Goal: Task Accomplishment & Management: Manage account settings

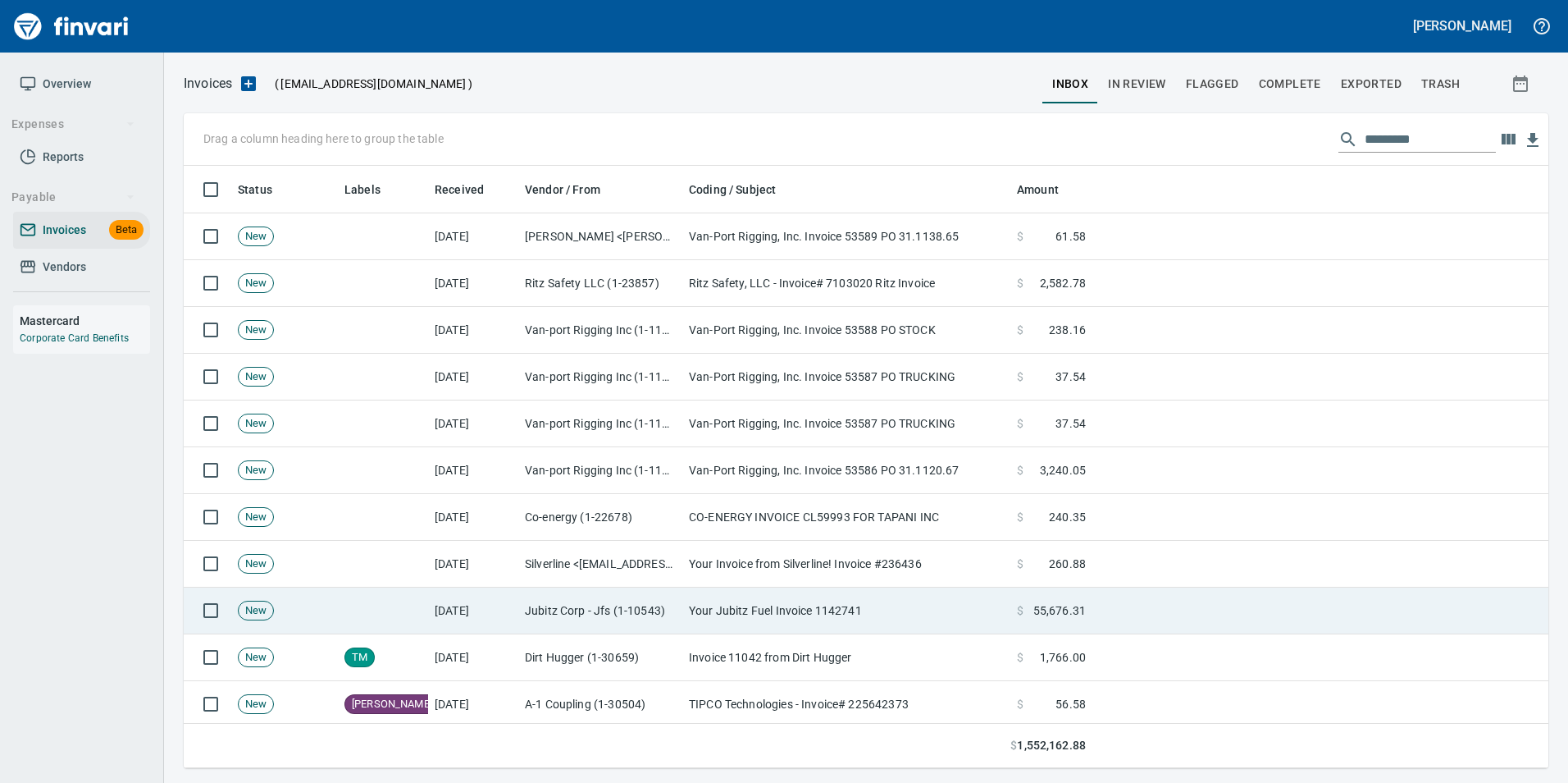
click at [476, 617] on td "[DATE]" at bounding box center [473, 610] width 90 height 47
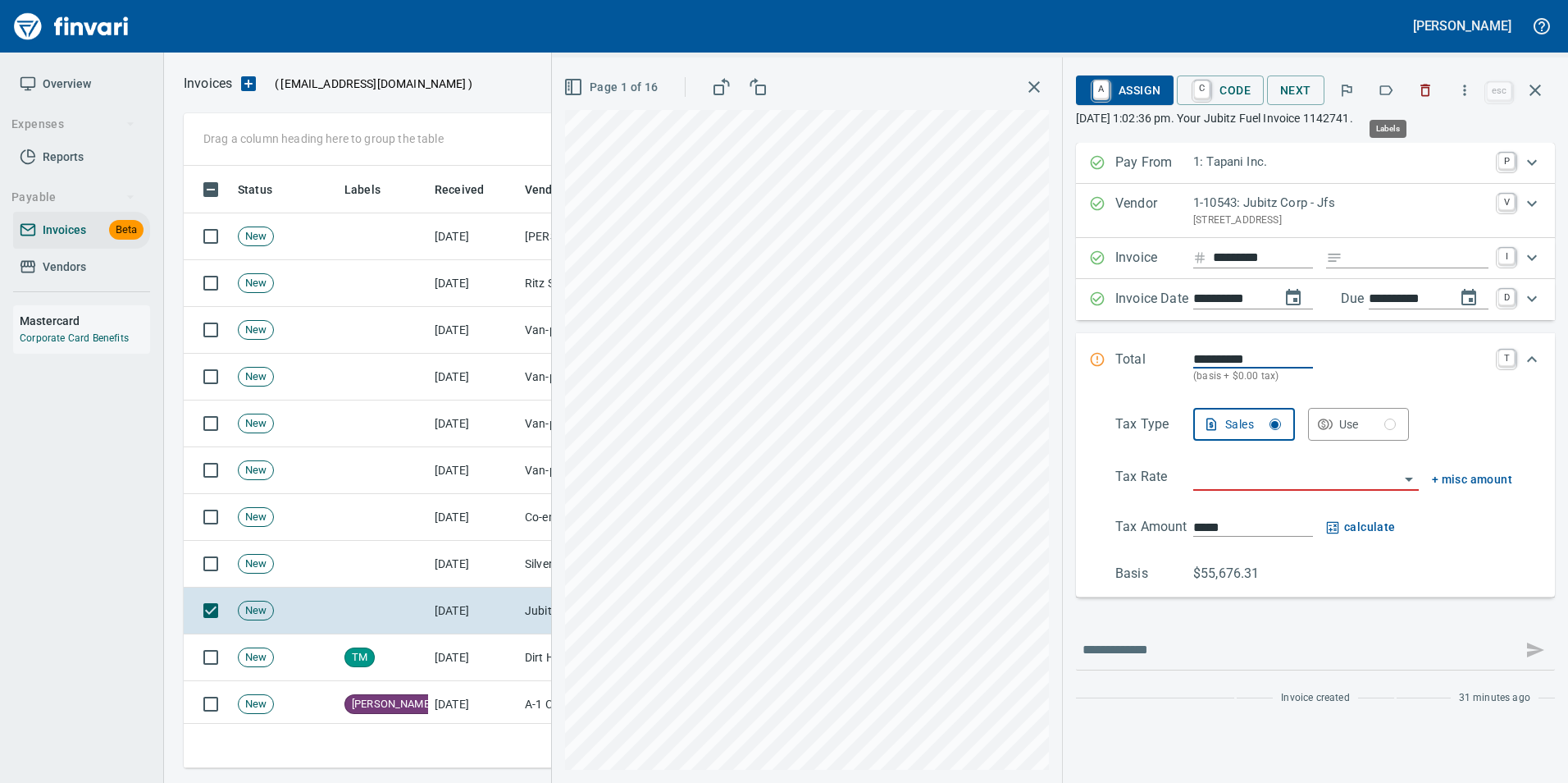
scroll to position [590, 1340]
click at [1386, 90] on icon "button" at bounding box center [1386, 90] width 17 height 17
click at [1534, 90] on icon "button" at bounding box center [1535, 90] width 19 height 19
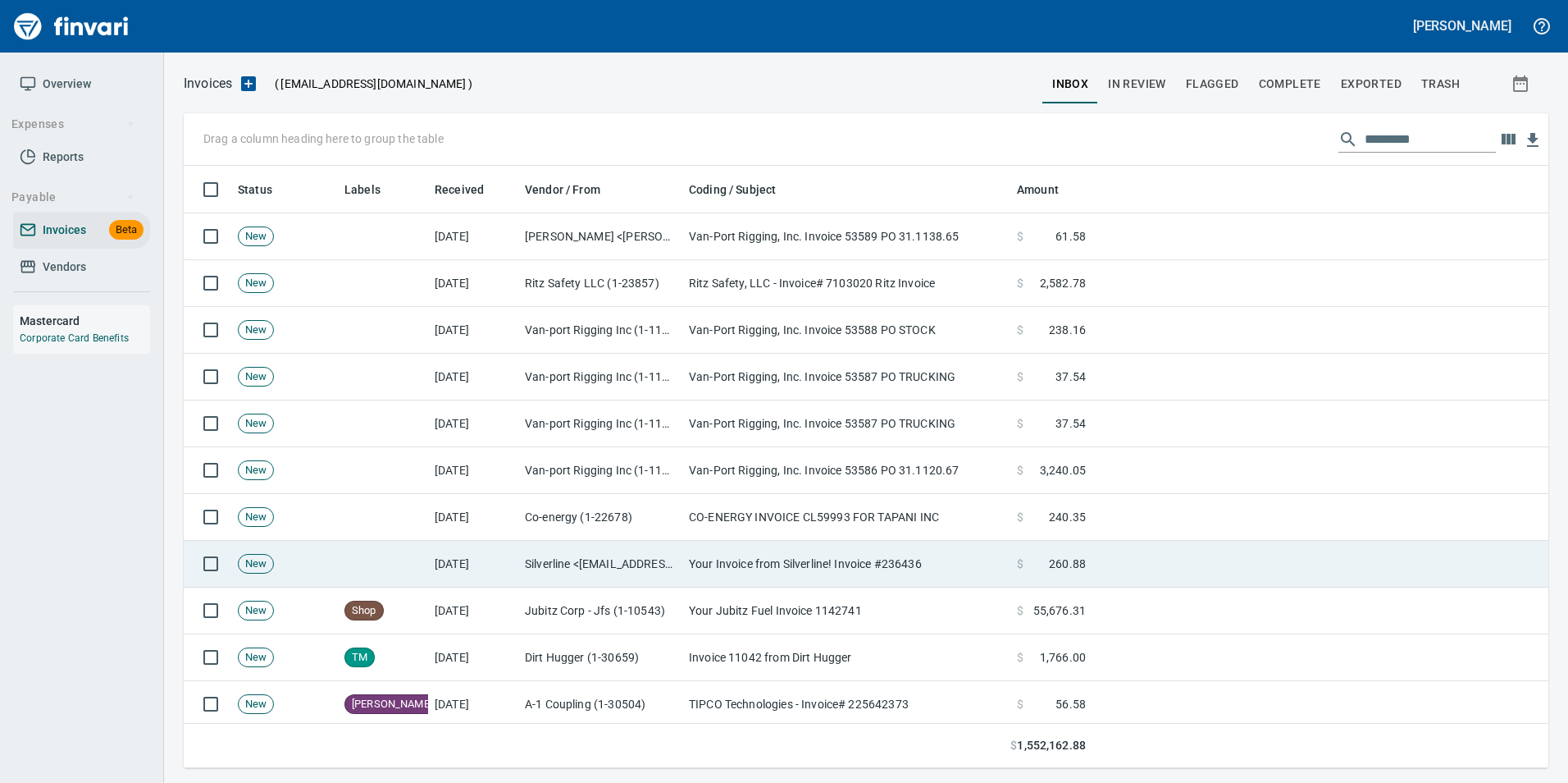
scroll to position [590, 1340]
click at [756, 571] on td "Your Invoice from Silverline! Invoice #236436" at bounding box center [846, 564] width 328 height 47
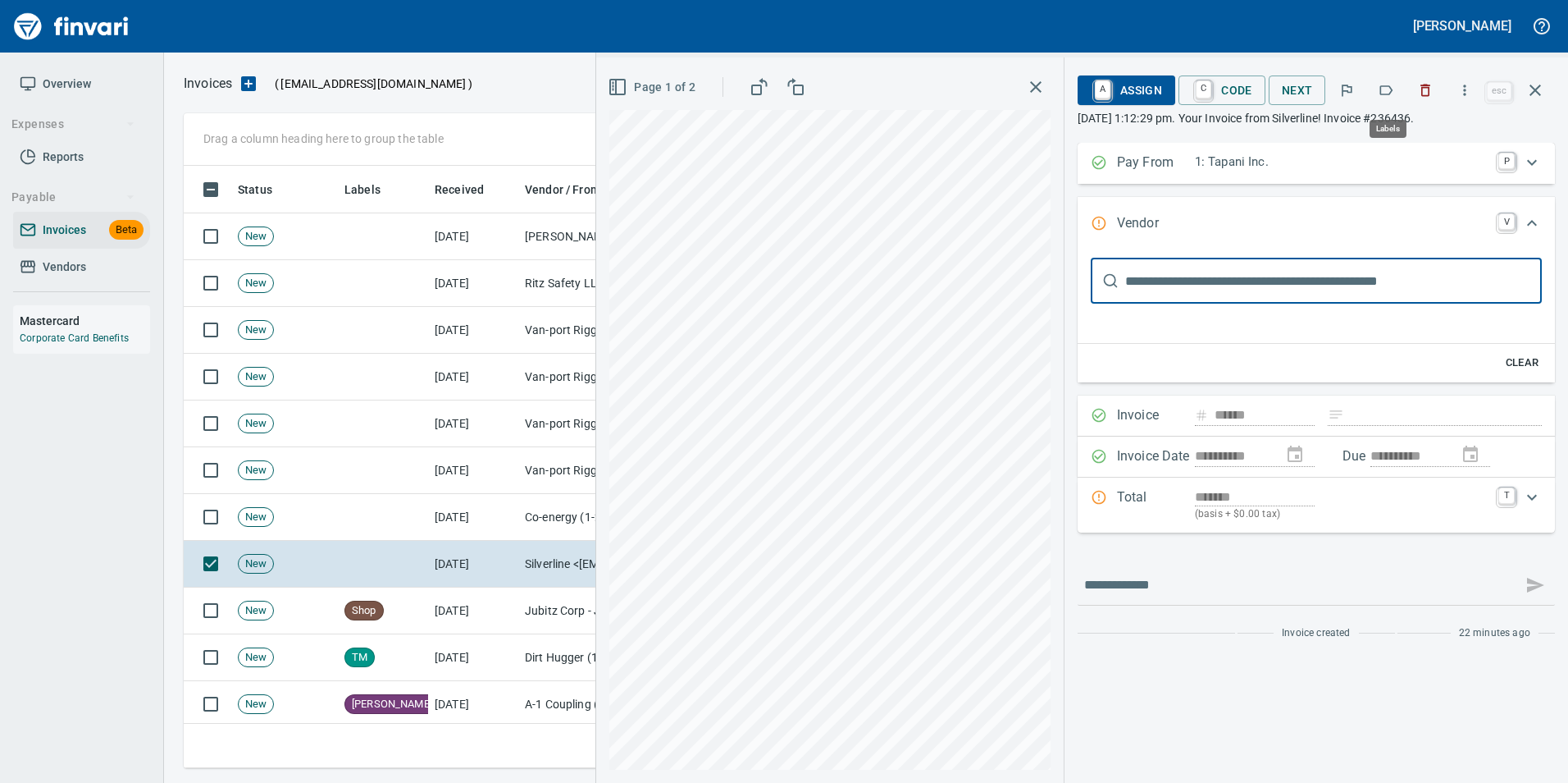
click at [1395, 84] on icon "button" at bounding box center [1386, 90] width 17 height 17
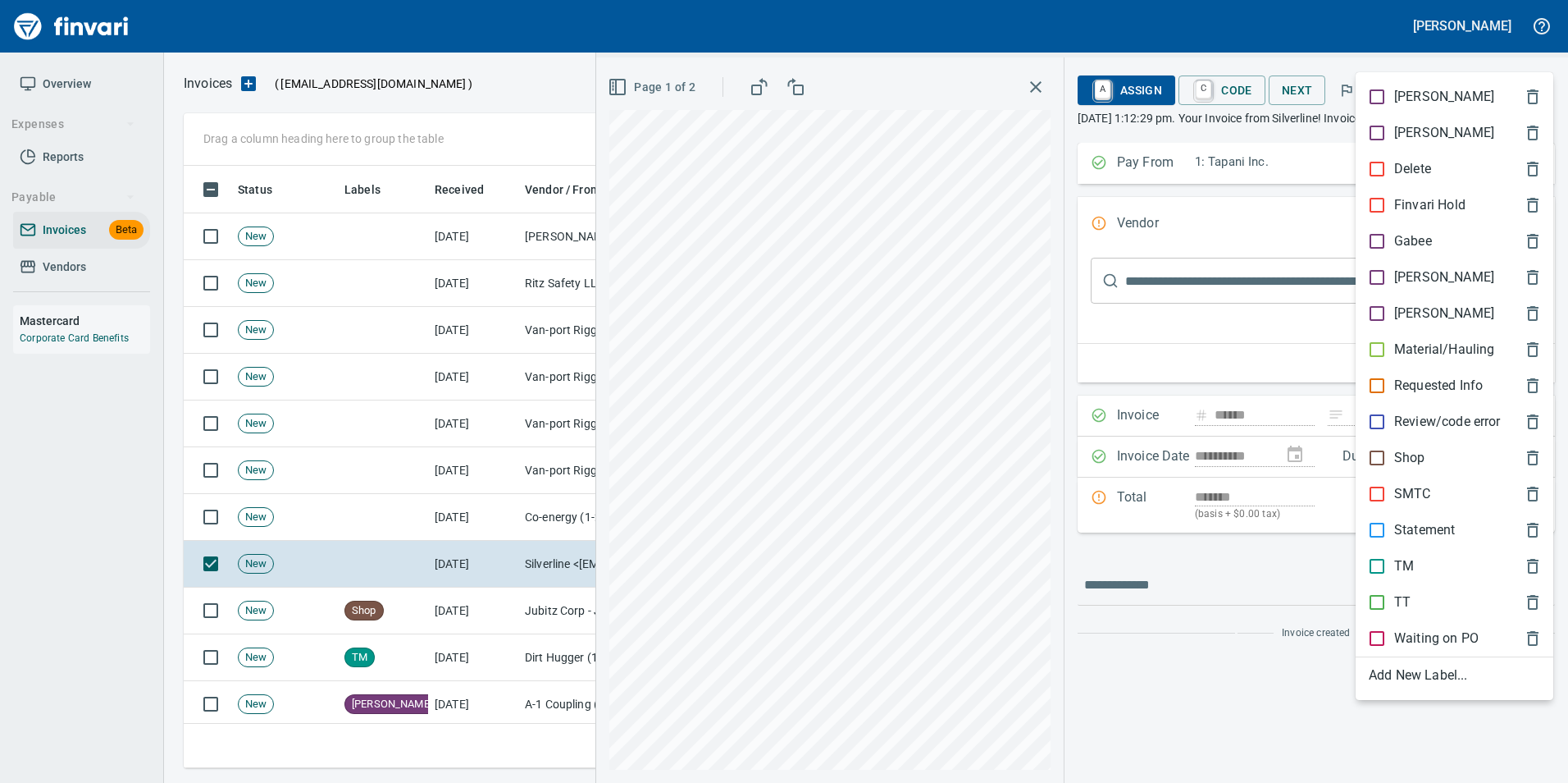
scroll to position [590, 1340]
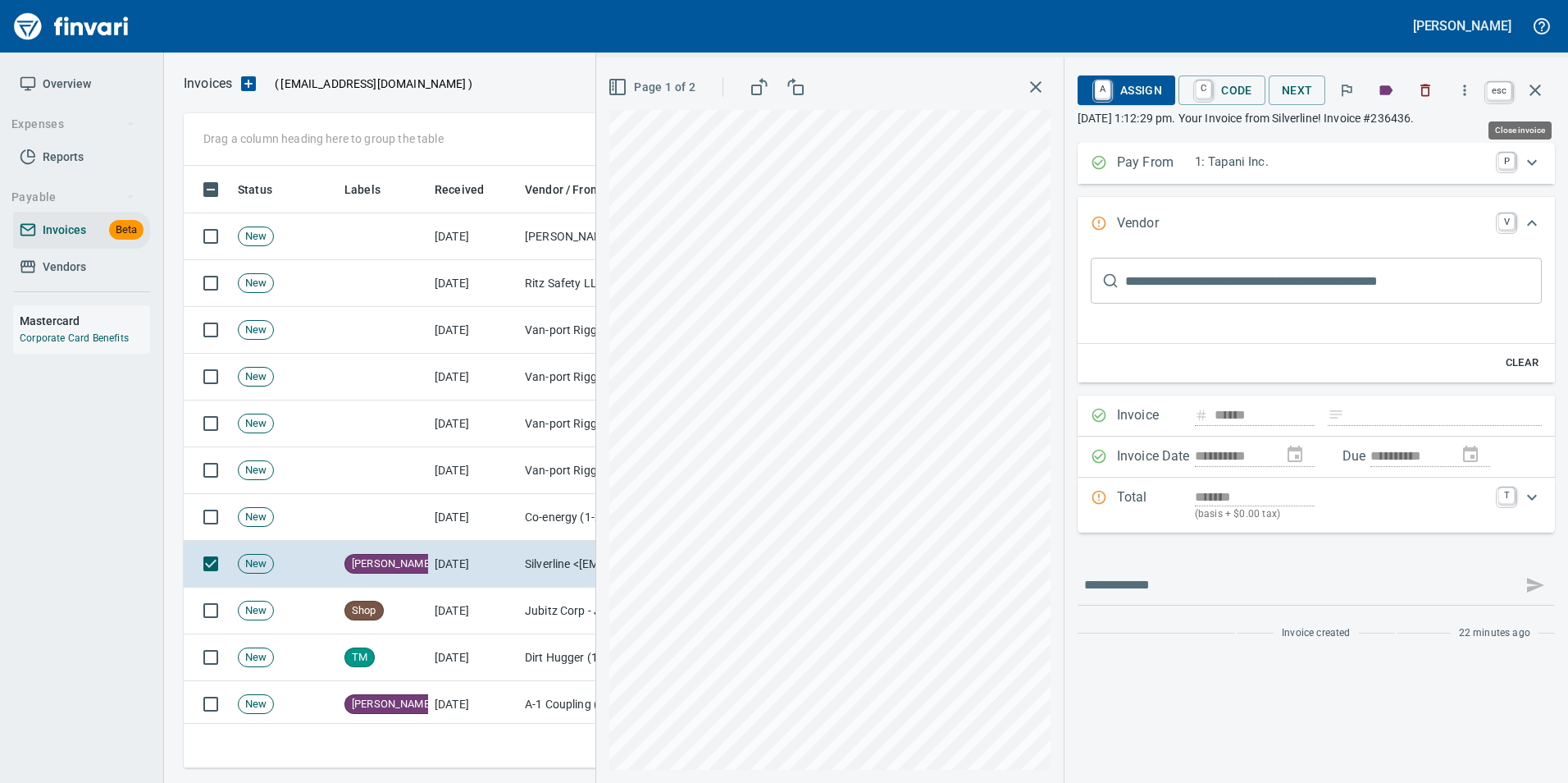
click at [1525, 89] on button "button" at bounding box center [1535, 90] width 40 height 40
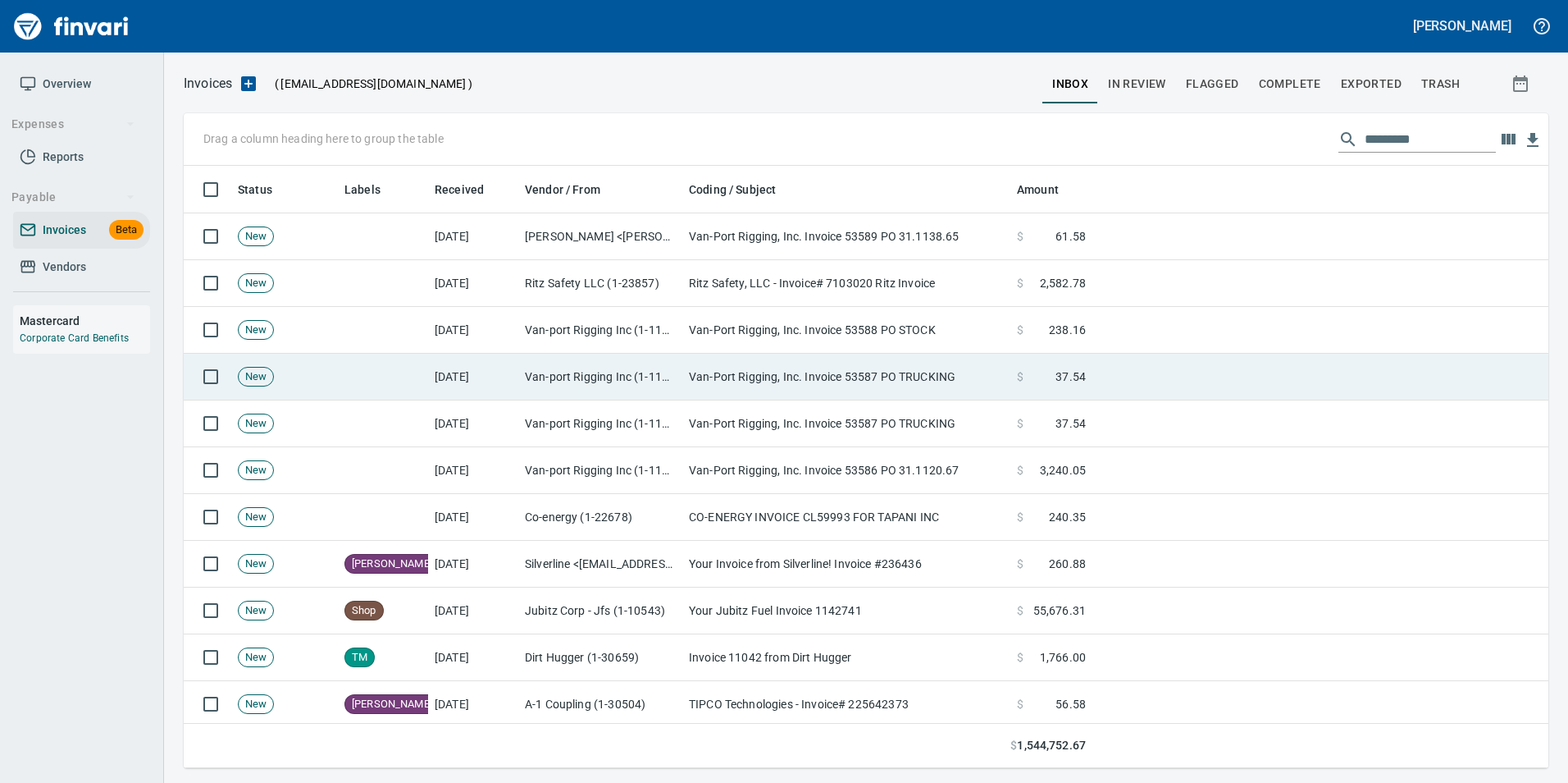
scroll to position [590, 1340]
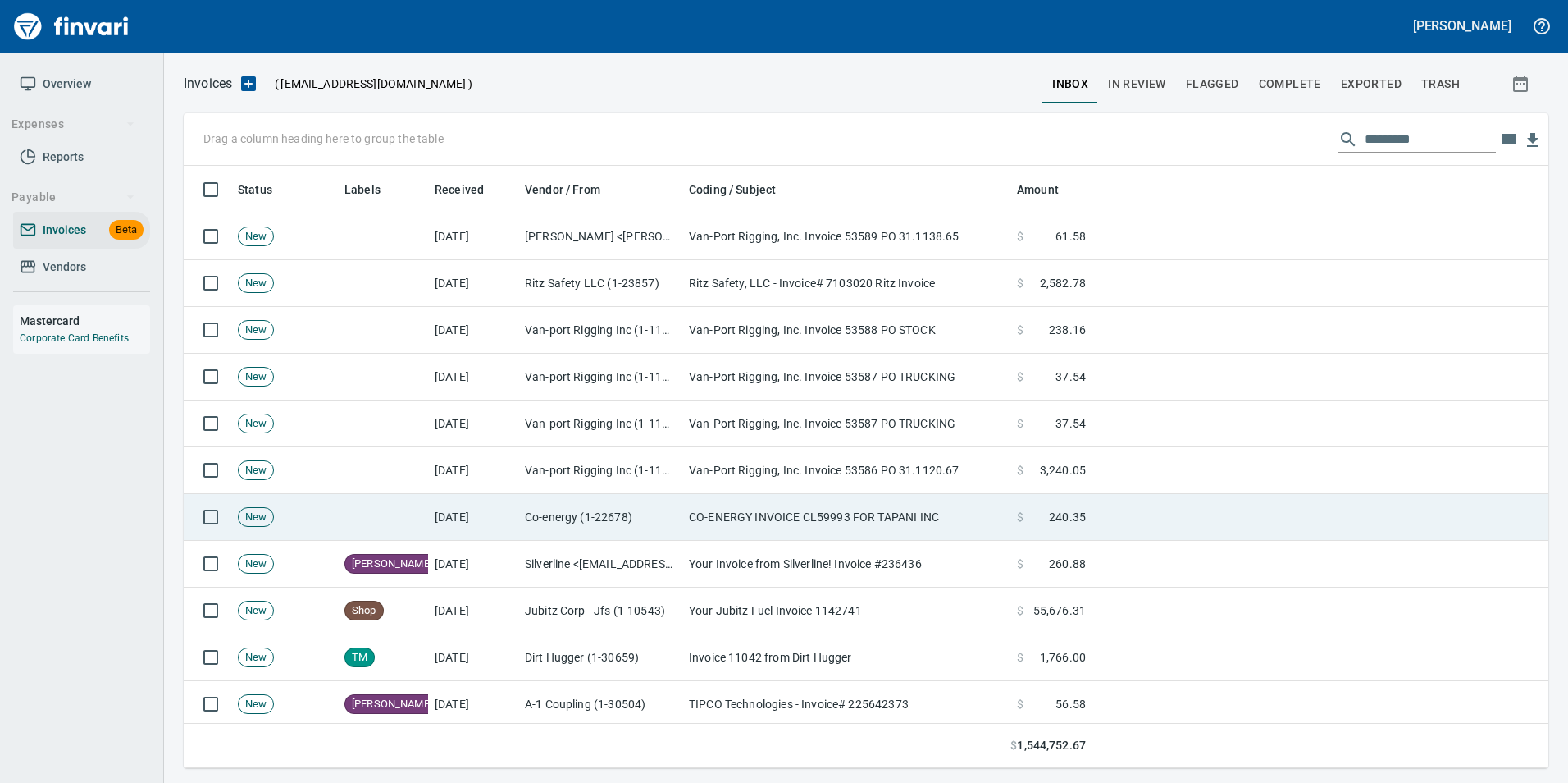
click at [818, 521] on td "CO-ENERGY INVOICE CL59993 FOR TAPANI INC" at bounding box center [846, 517] width 328 height 47
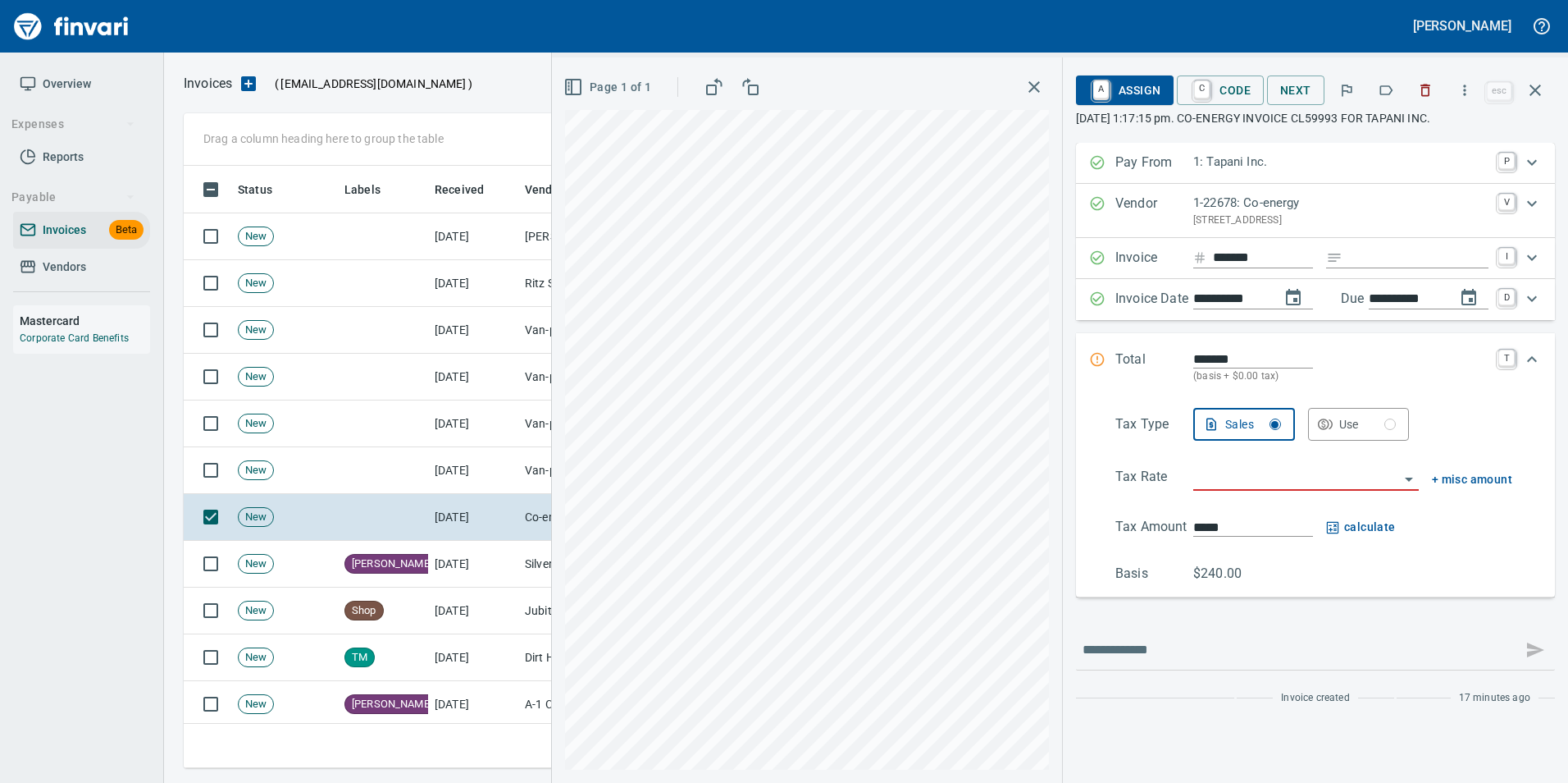
click at [1539, 89] on icon "button" at bounding box center [1535, 90] width 19 height 19
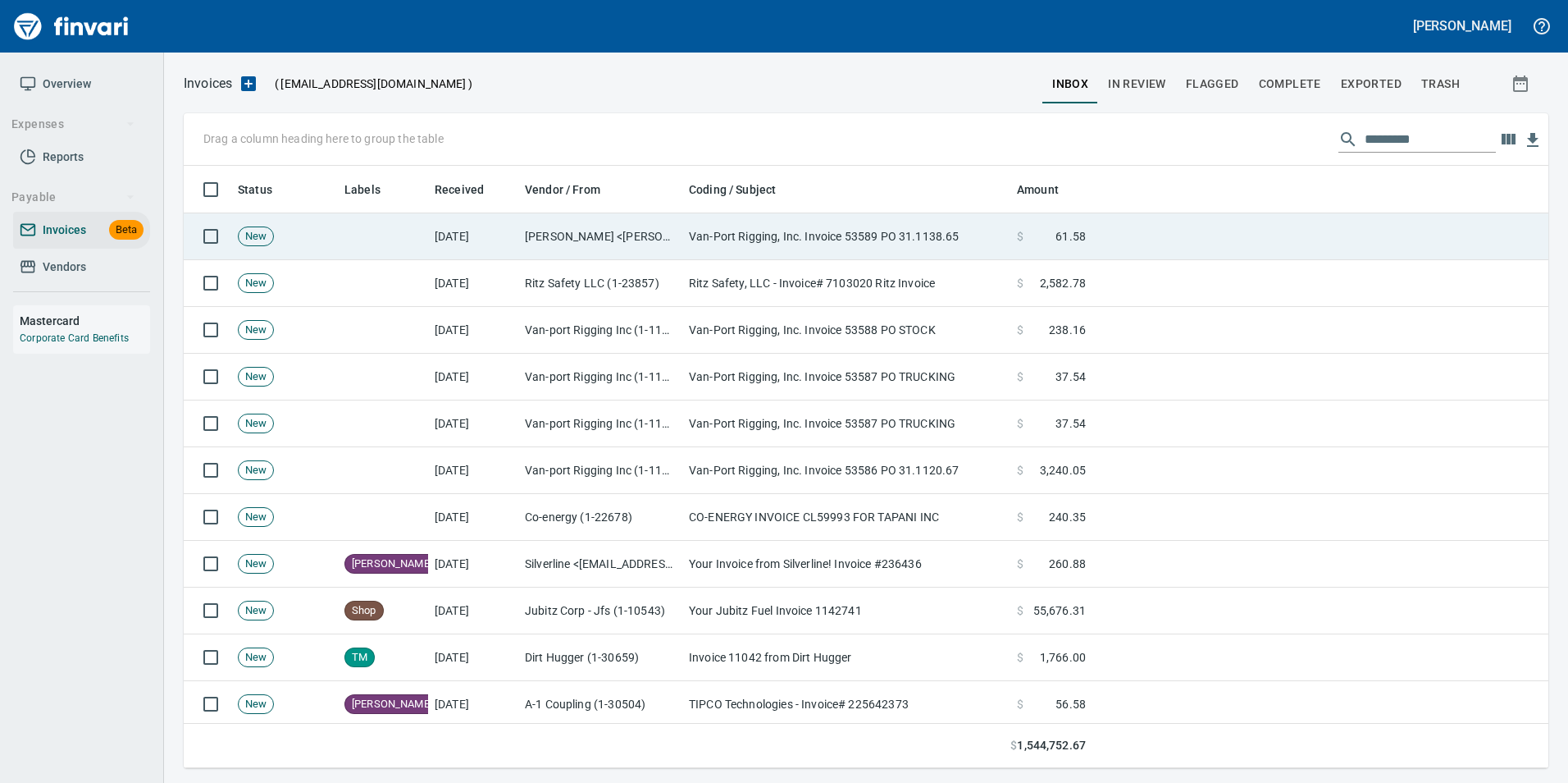
click at [728, 240] on td "Van-Port Rigging, Inc. Invoice 53589 PO 31.1138.65" at bounding box center [846, 236] width 328 height 47
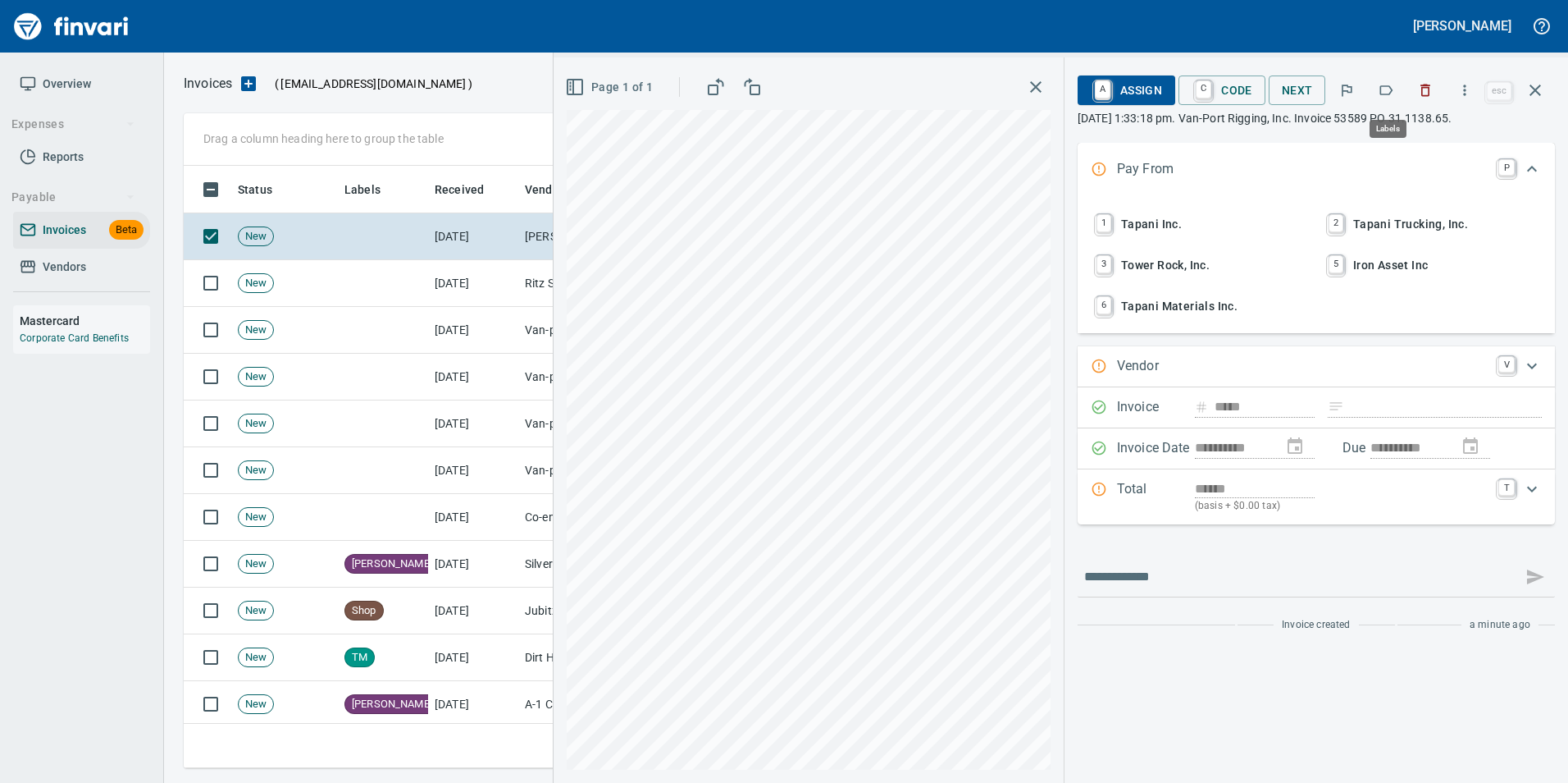
click at [1384, 86] on icon "button" at bounding box center [1387, 89] width 13 height 10
click at [1533, 83] on icon "button" at bounding box center [1535, 90] width 19 height 19
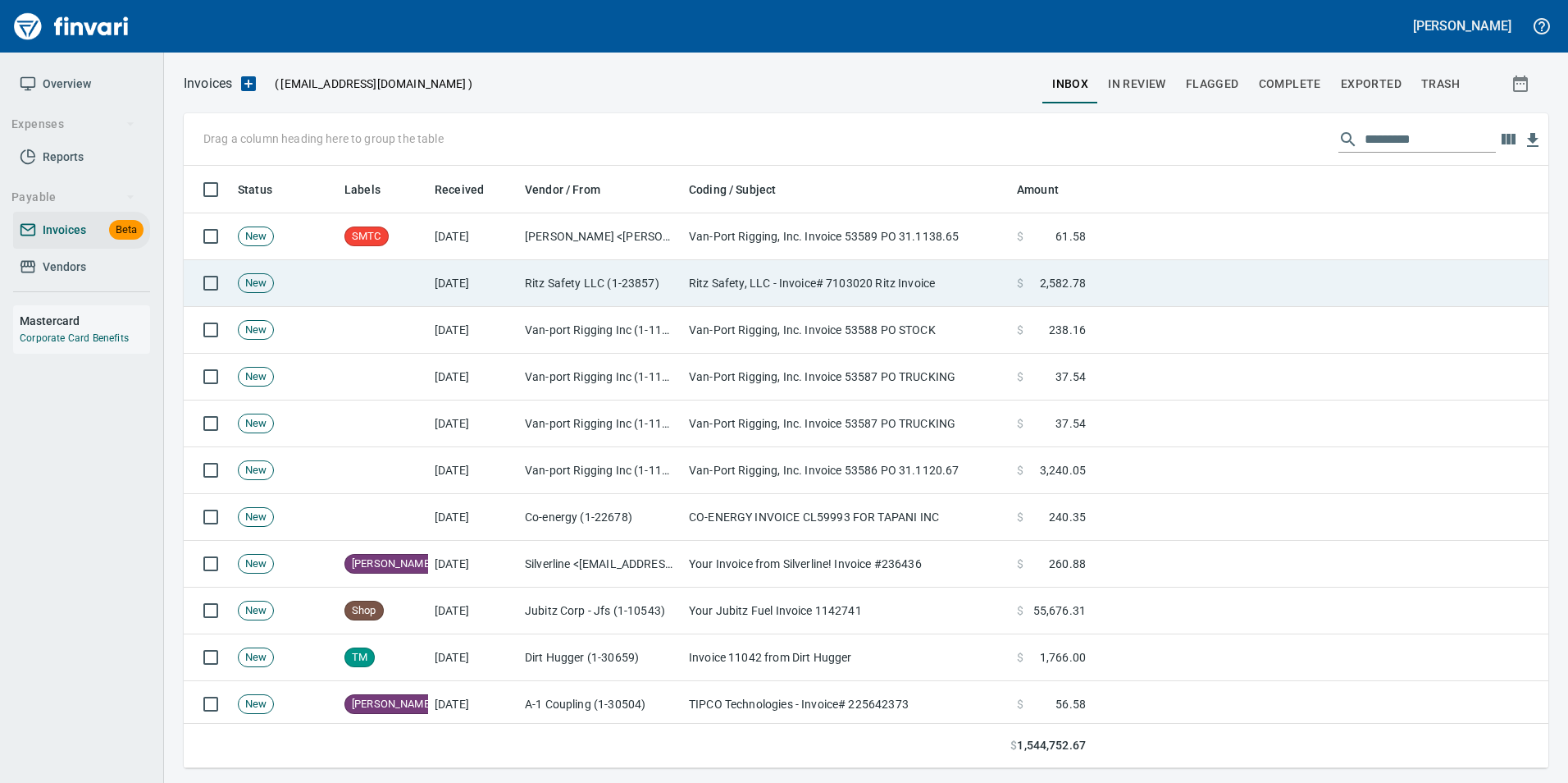
click at [931, 289] on td "Ritz Safety, LLC - Invoice# 7103020 Ritz Invoice" at bounding box center [846, 283] width 328 height 47
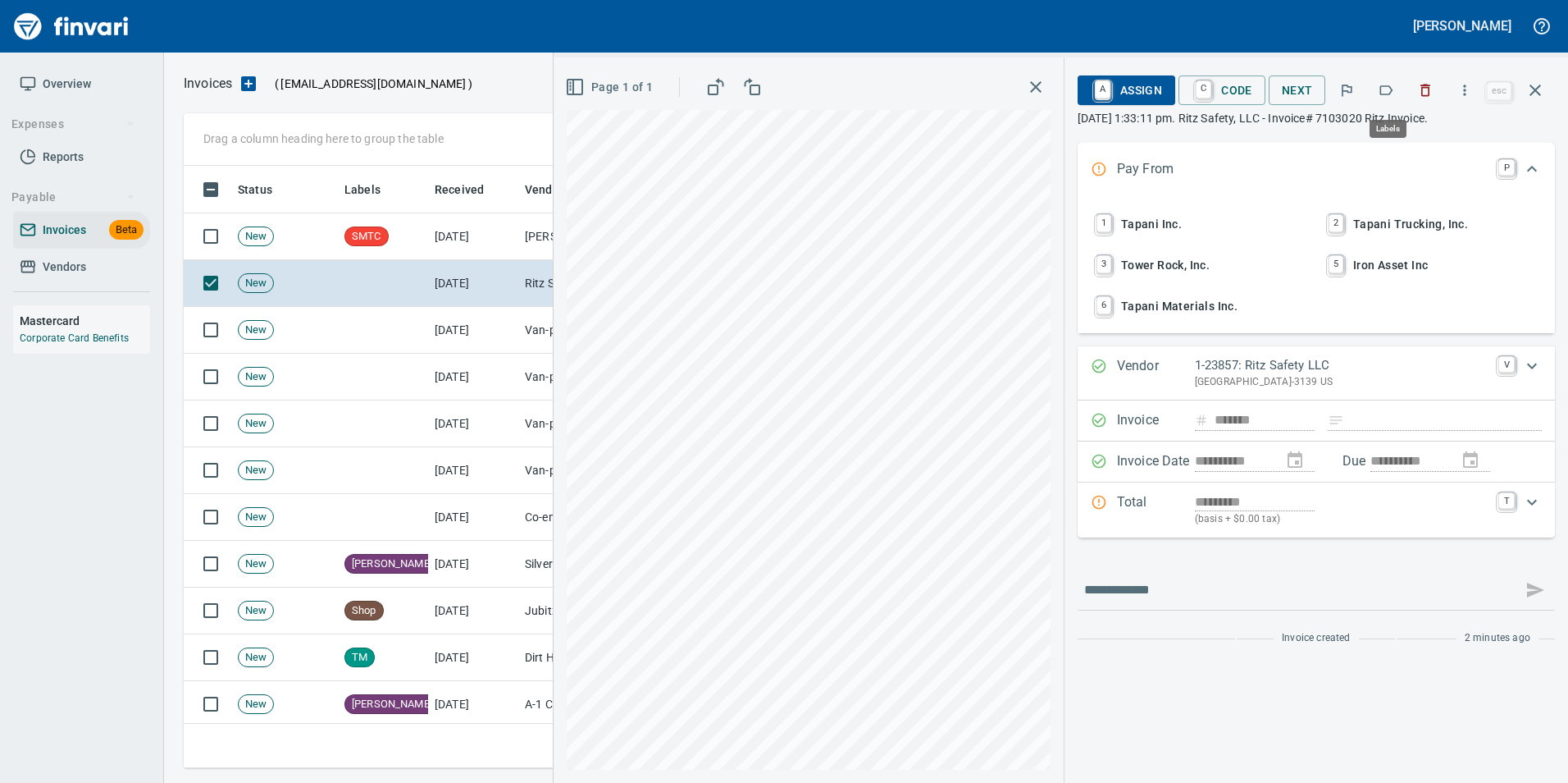
click at [1388, 92] on icon "button" at bounding box center [1386, 90] width 17 height 17
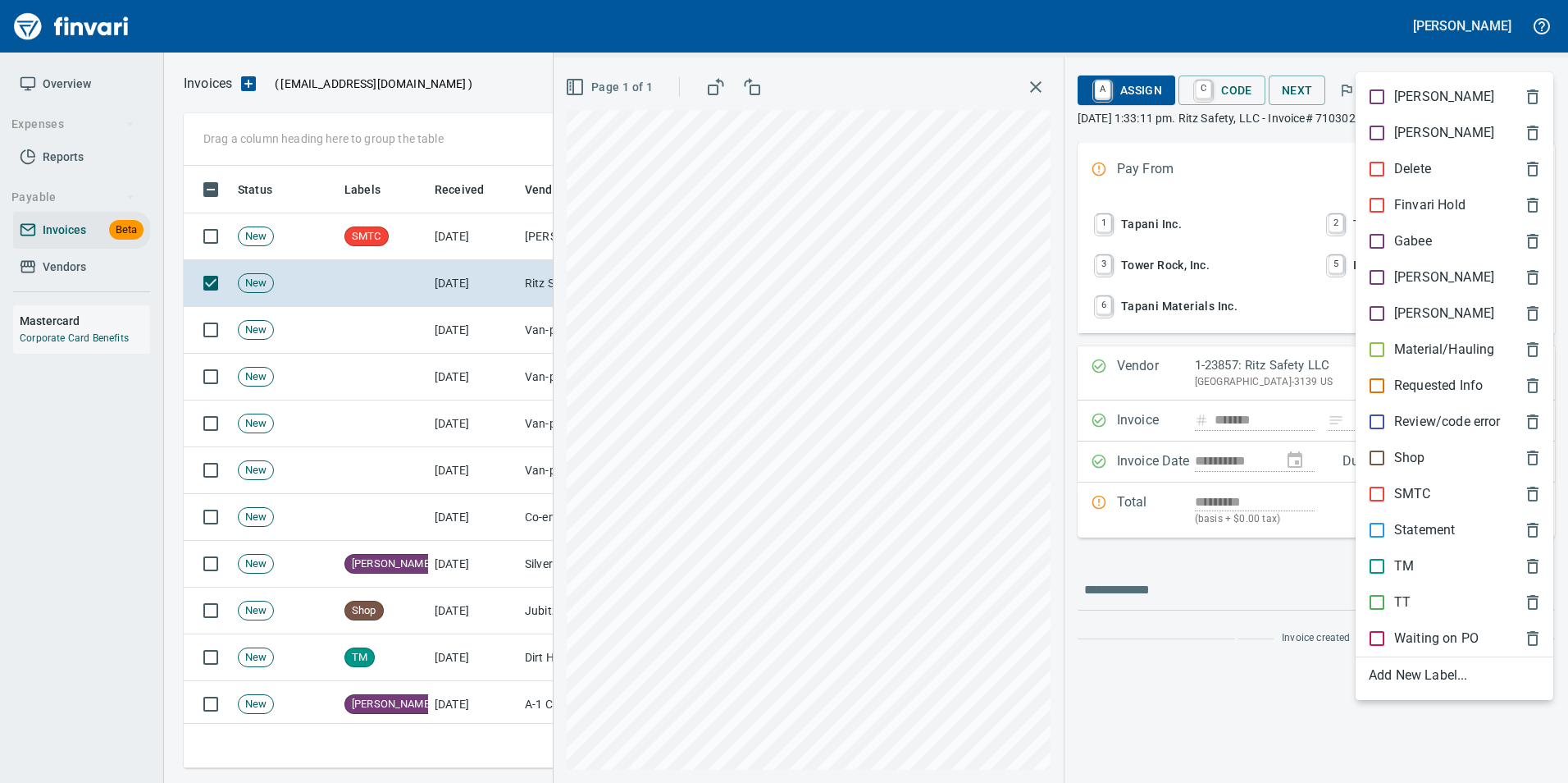
scroll to position [590, 1340]
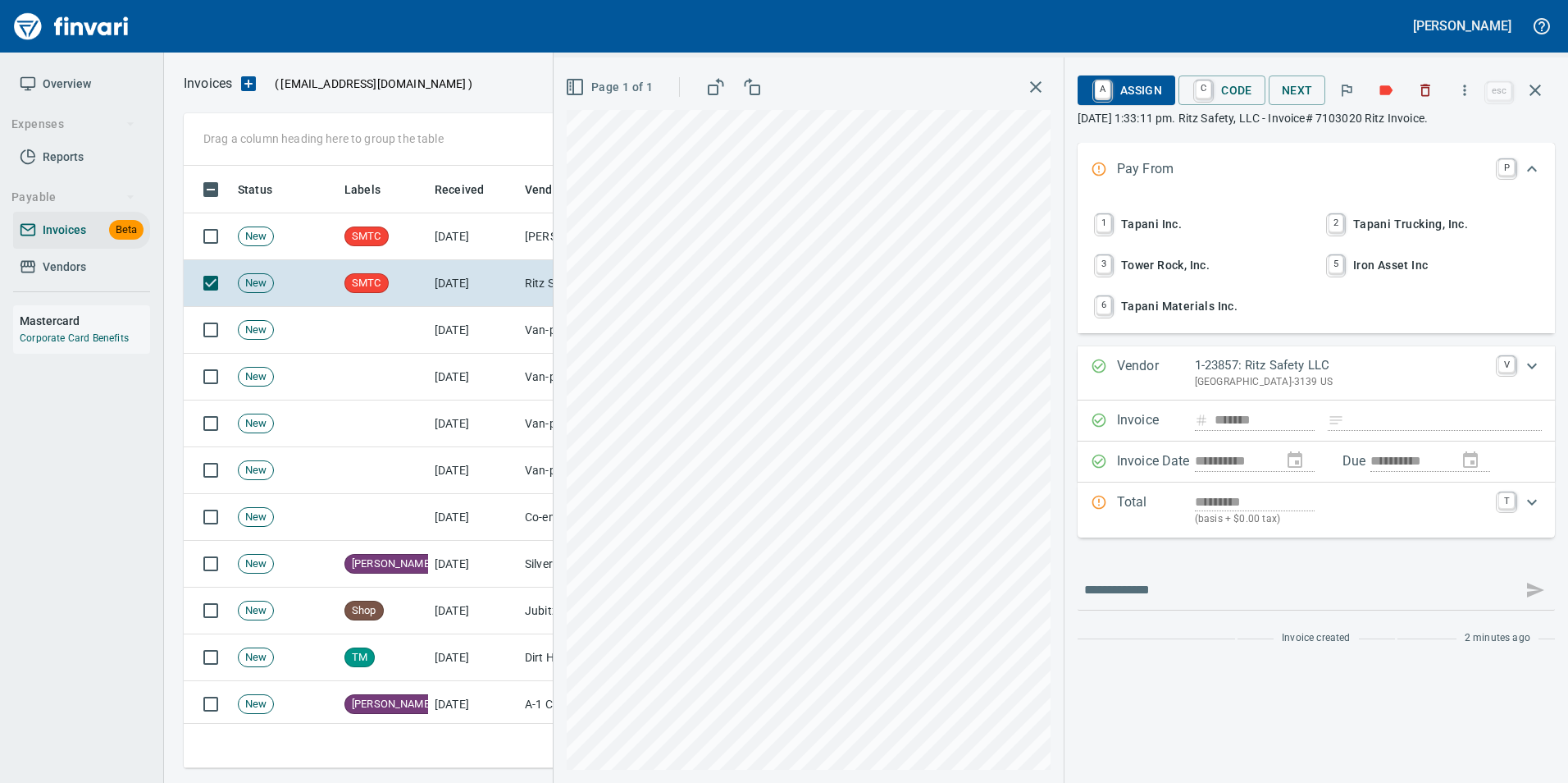
drag, startPoint x: 1537, startPoint y: 81, endPoint x: 1529, endPoint y: 98, distance: 18.8
click at [1536, 81] on icon "button" at bounding box center [1535, 90] width 19 height 19
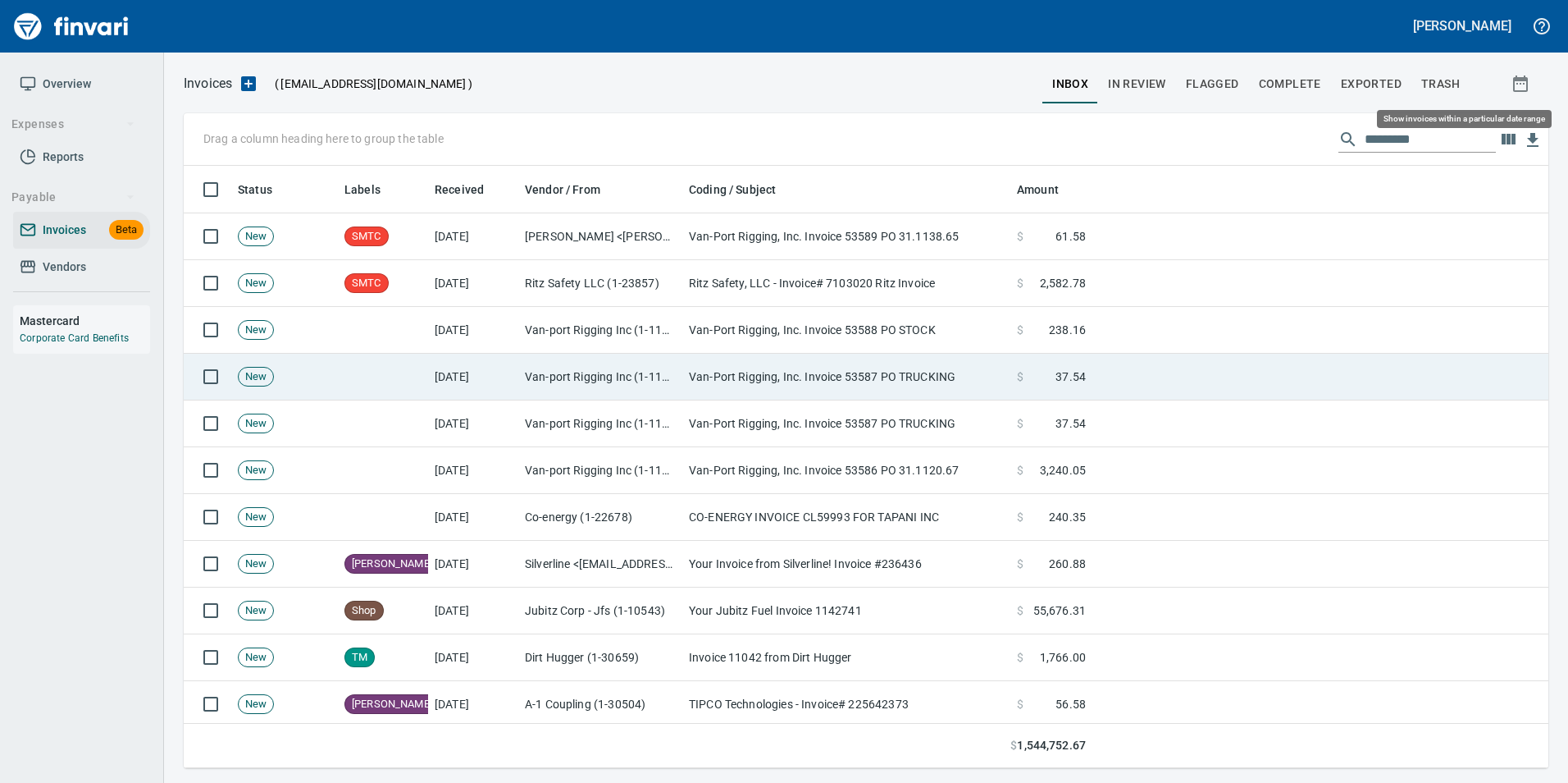
scroll to position [590, 1340]
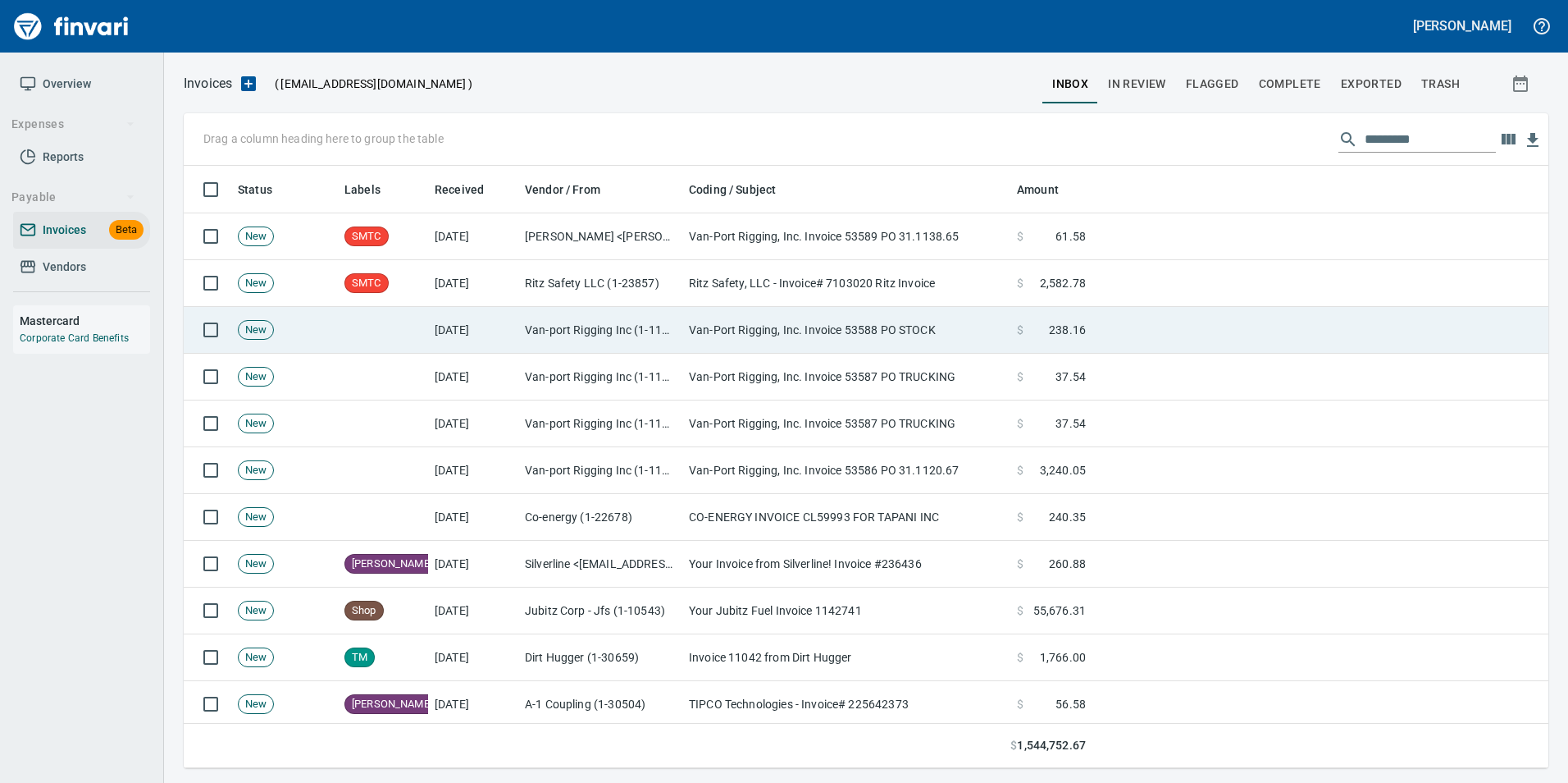
click at [807, 346] on td "Van-Port Rigging, Inc. Invoice 53588 PO STOCK" at bounding box center [846, 330] width 328 height 47
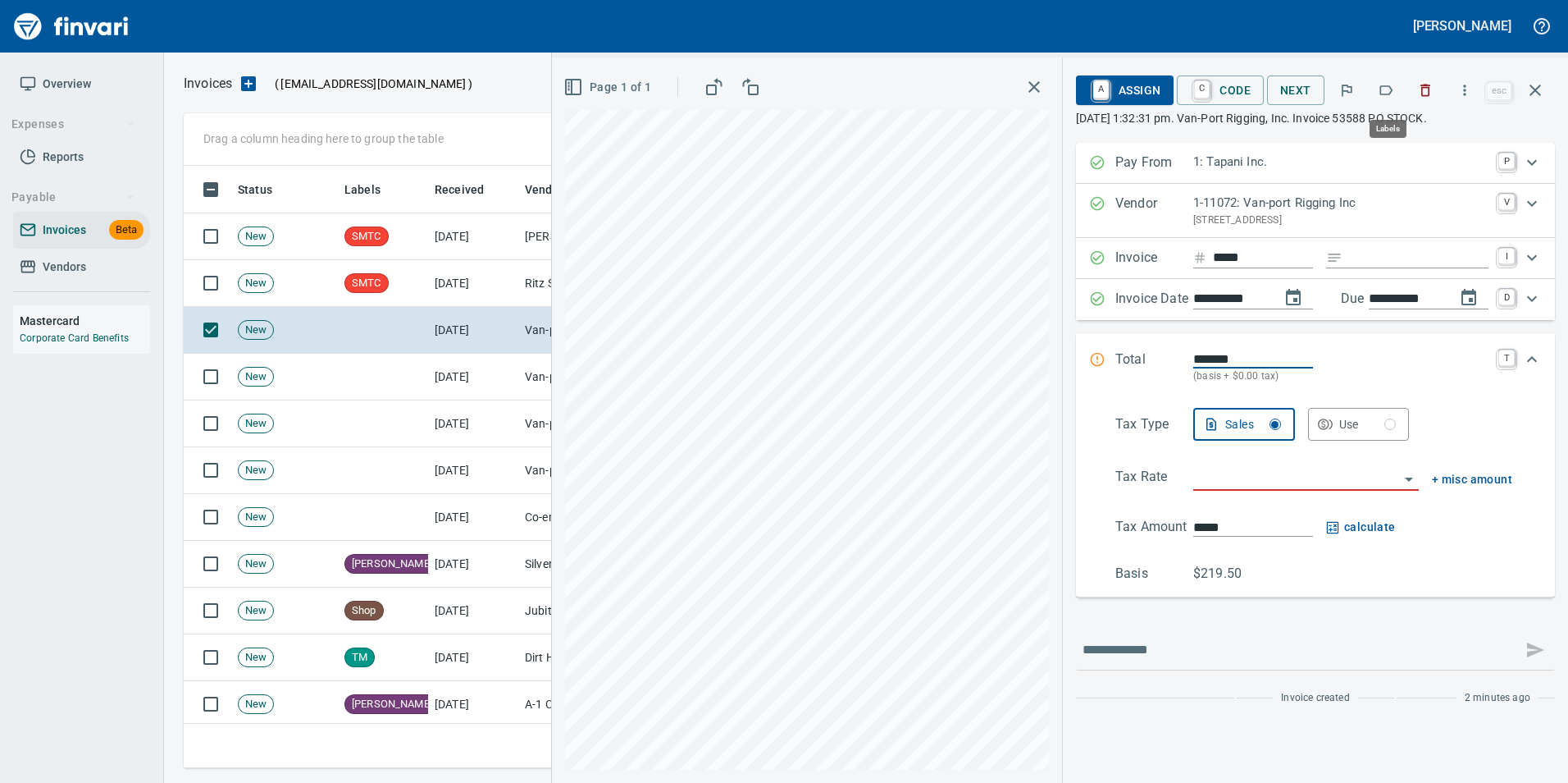
click at [1386, 89] on icon "button" at bounding box center [1386, 90] width 17 height 17
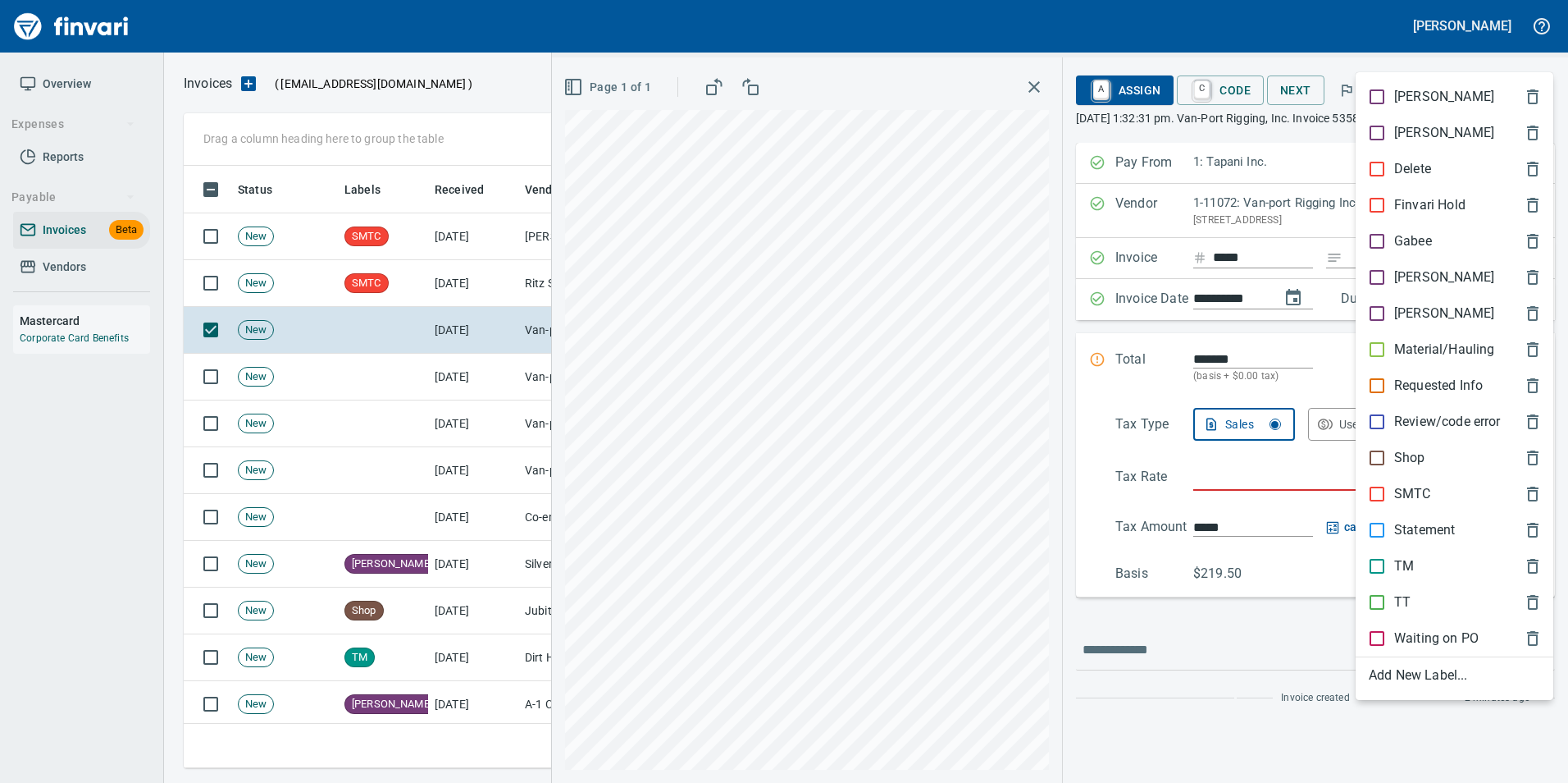
scroll to position [590, 1340]
click at [1249, 612] on div at bounding box center [784, 391] width 1568 height 783
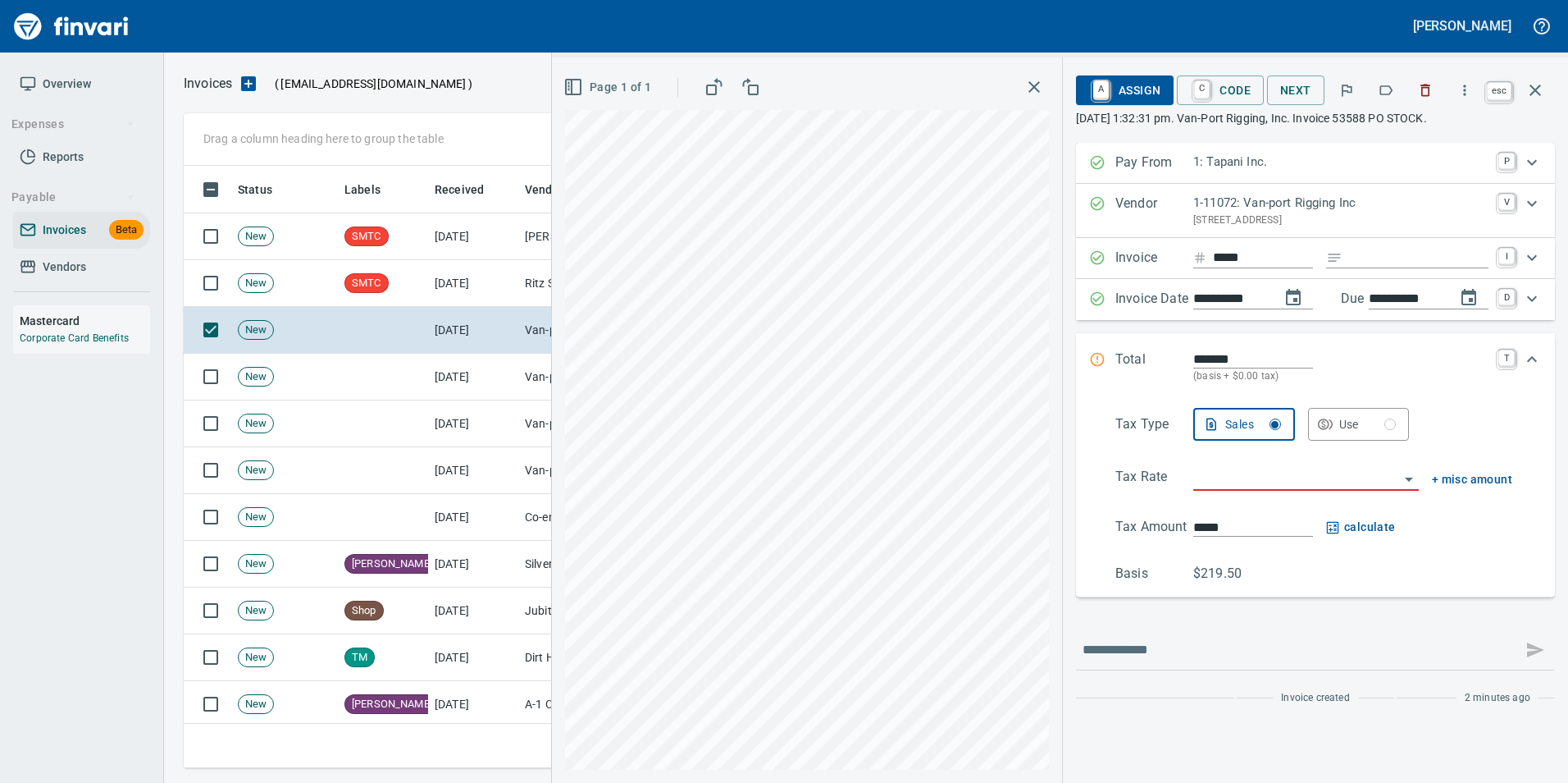
click at [1544, 92] on icon "button" at bounding box center [1535, 90] width 19 height 19
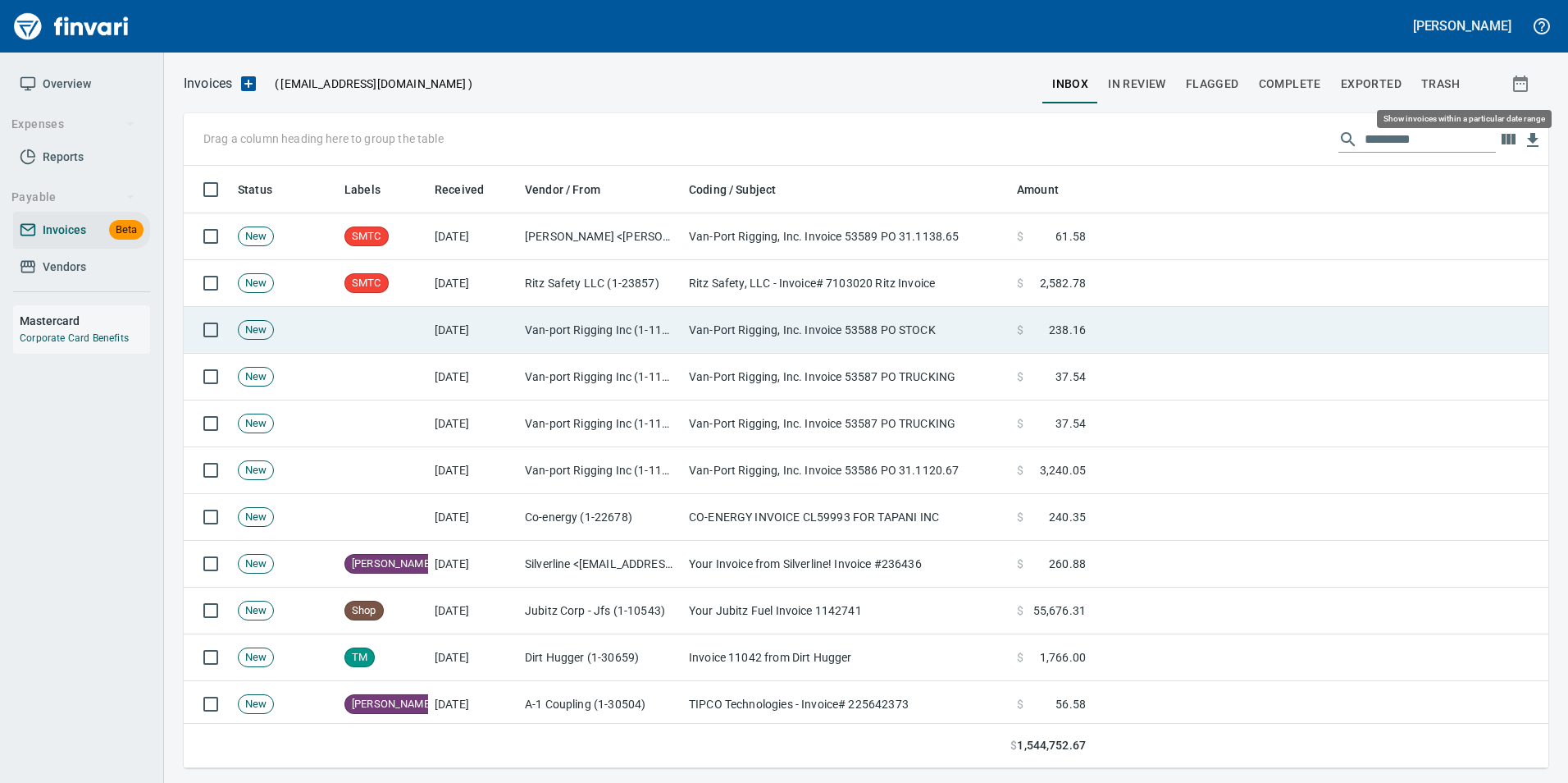
scroll to position [590, 1340]
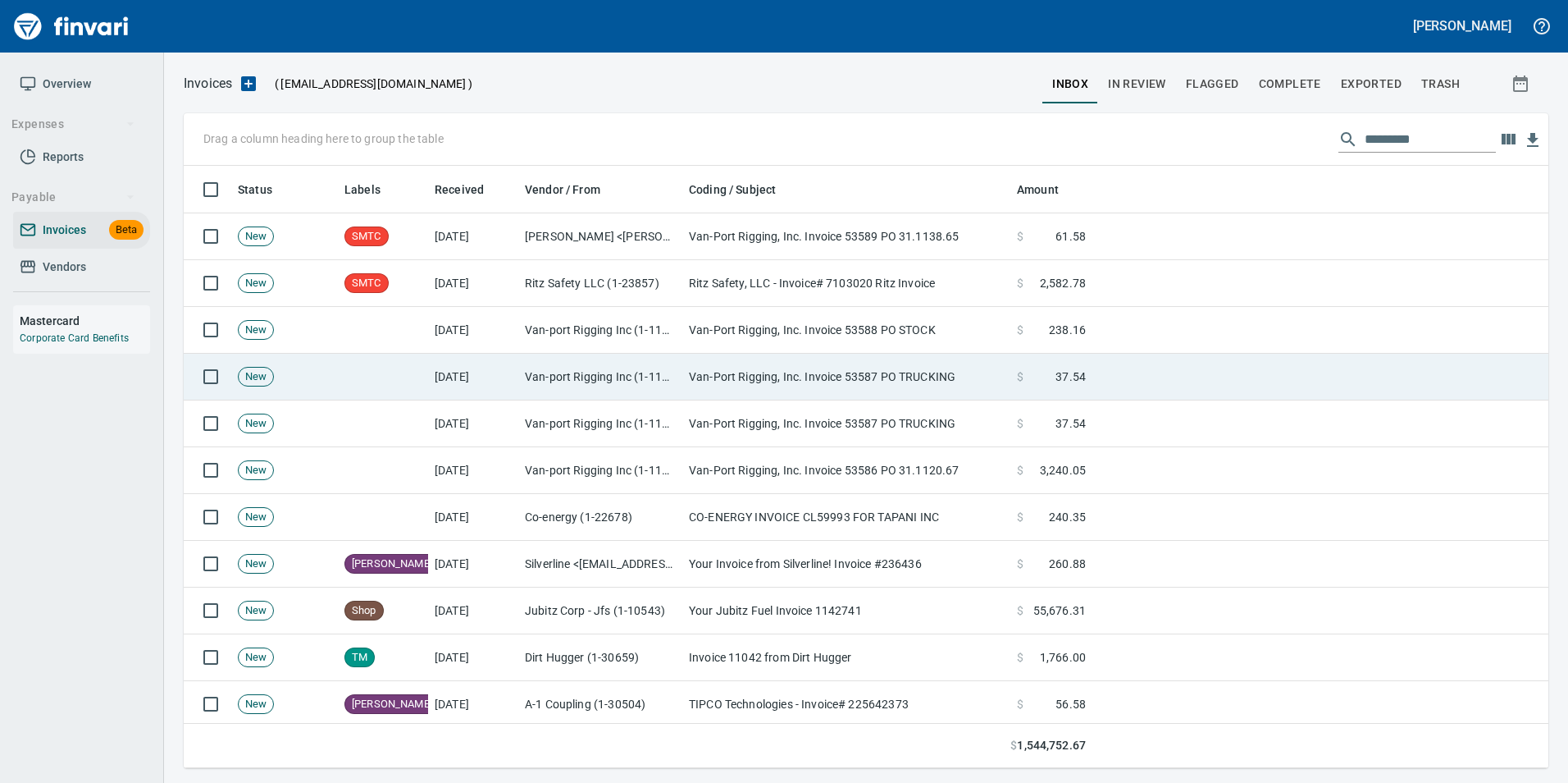
click at [584, 367] on td "Van-port Rigging Inc (1-11072)" at bounding box center [600, 377] width 164 height 47
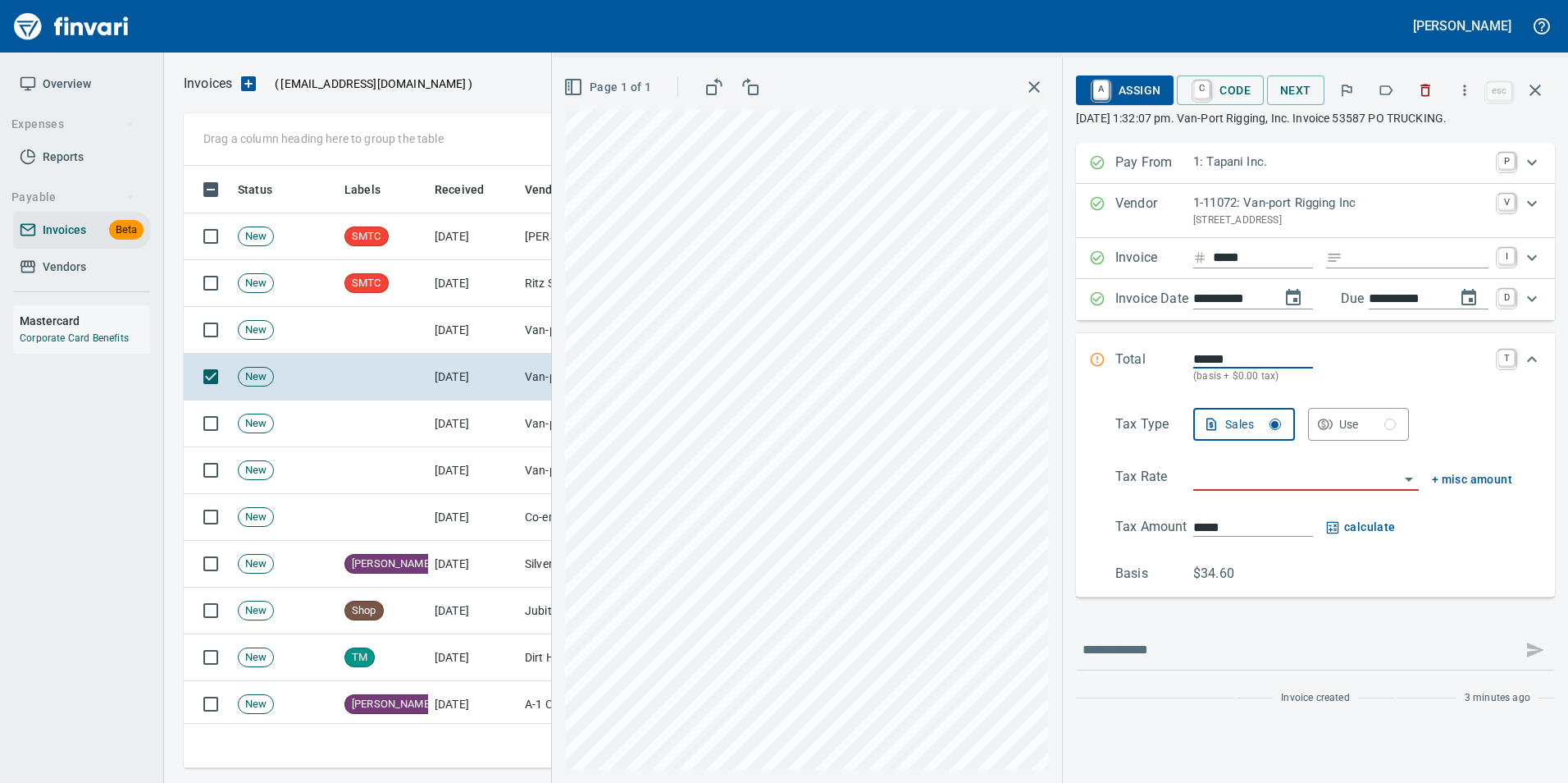
scroll to position [590, 1340]
drag, startPoint x: 1532, startPoint y: 86, endPoint x: 1506, endPoint y: 109, distance: 34.7
click at [1532, 85] on icon "button" at bounding box center [1535, 90] width 11 height 12
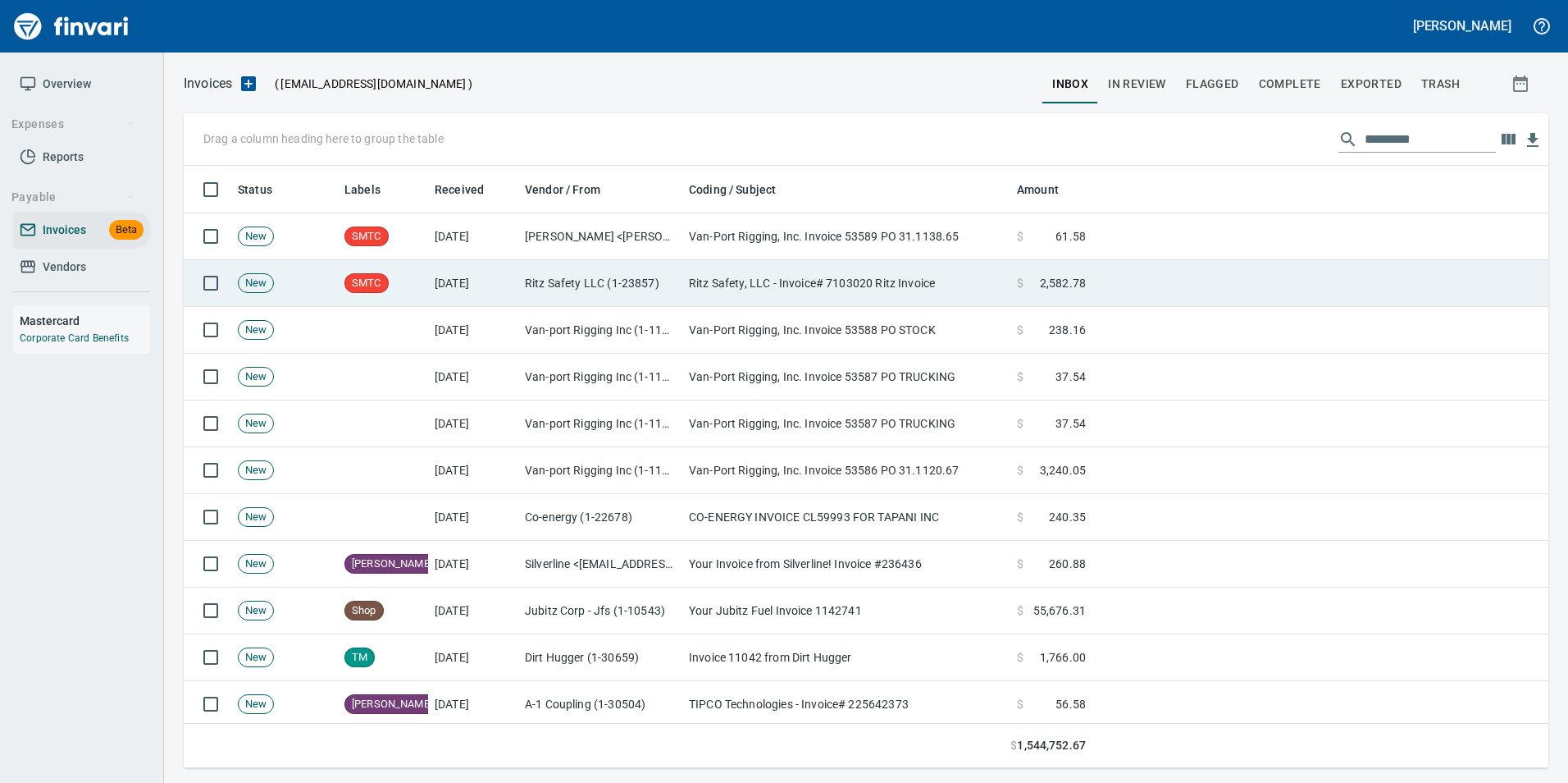
scroll to position [590, 1340]
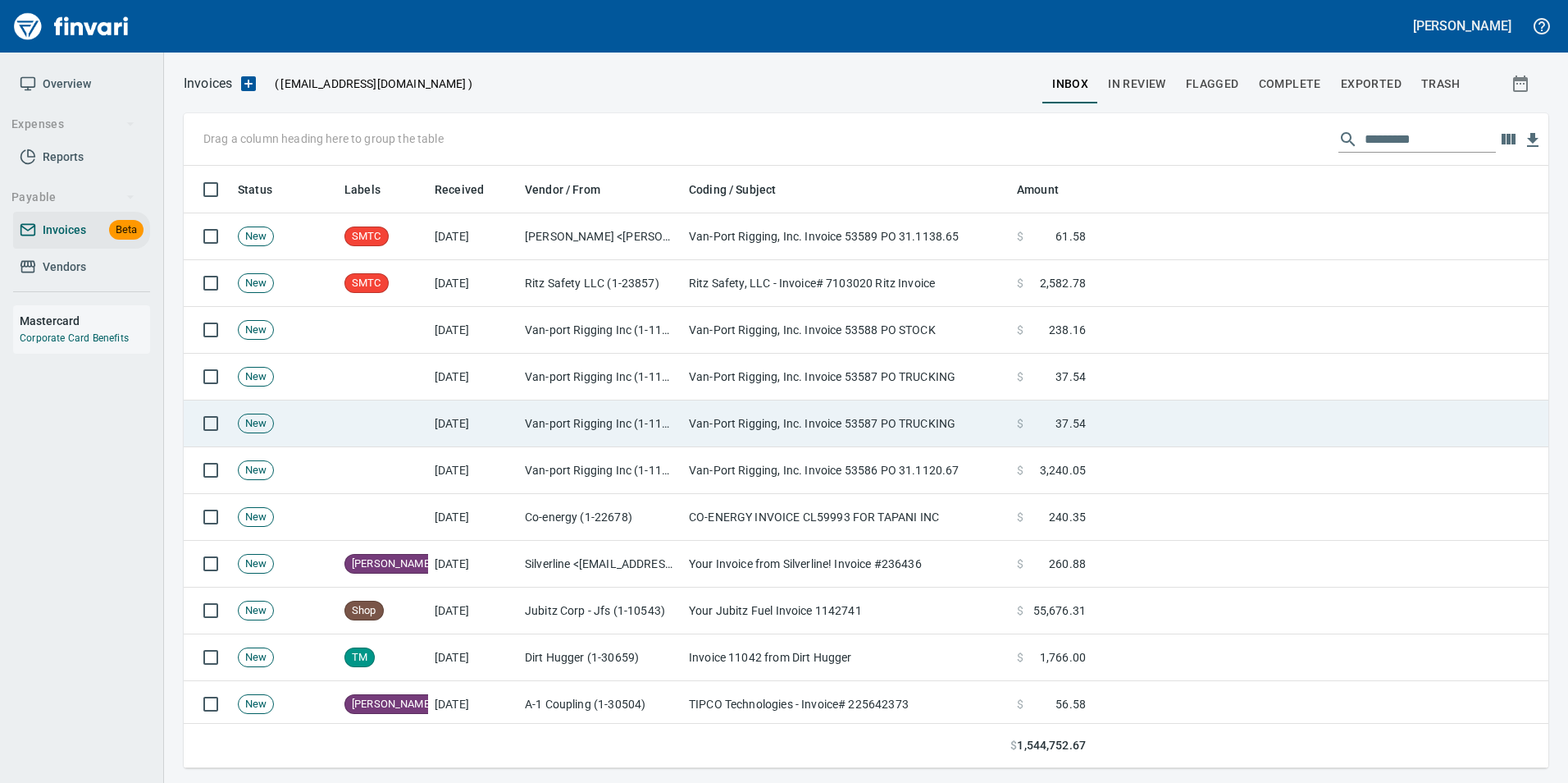
click at [394, 421] on td at bounding box center [383, 424] width 90 height 47
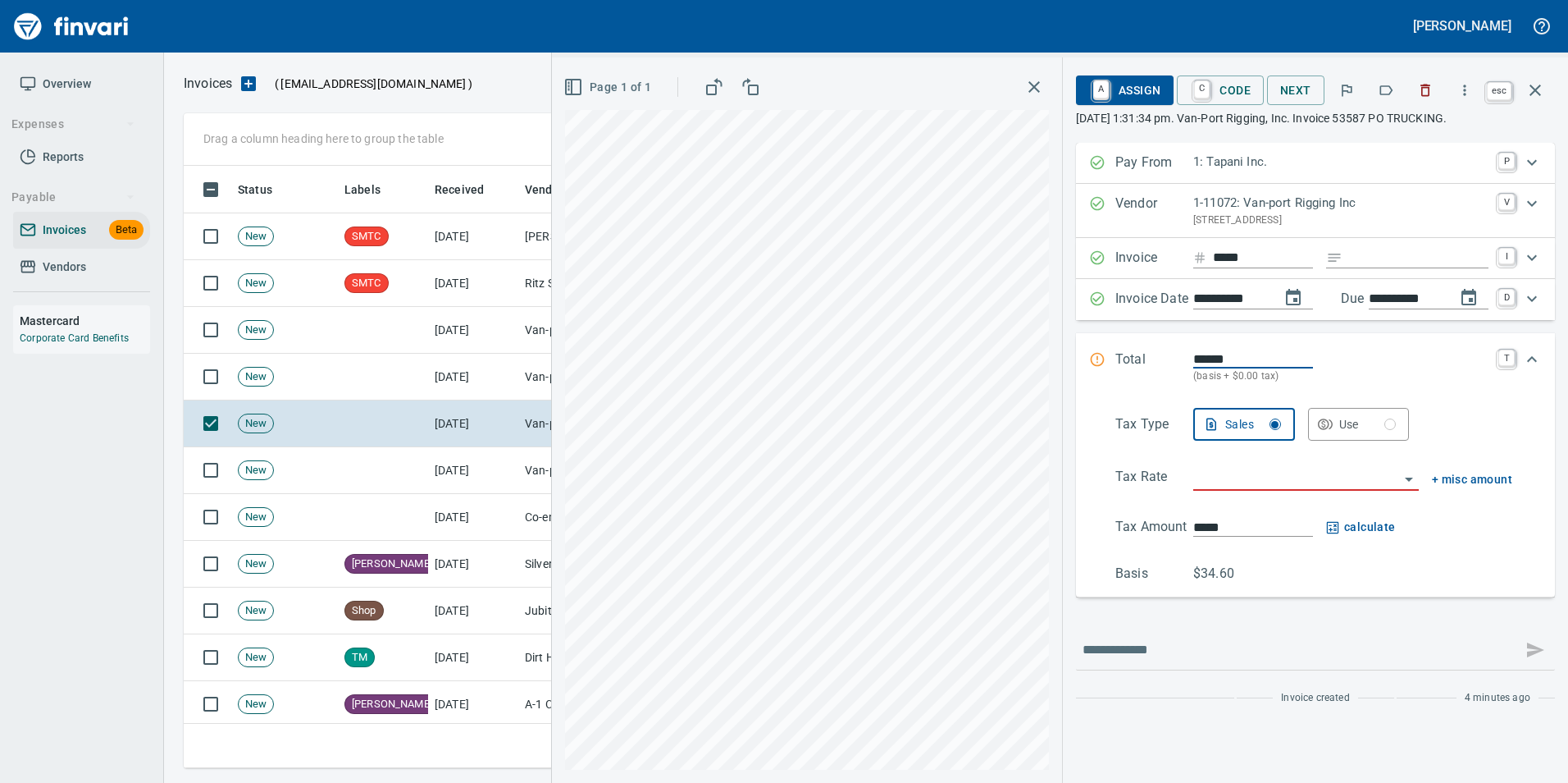
scroll to position [590, 1340]
click at [1540, 96] on icon "button" at bounding box center [1535, 90] width 19 height 19
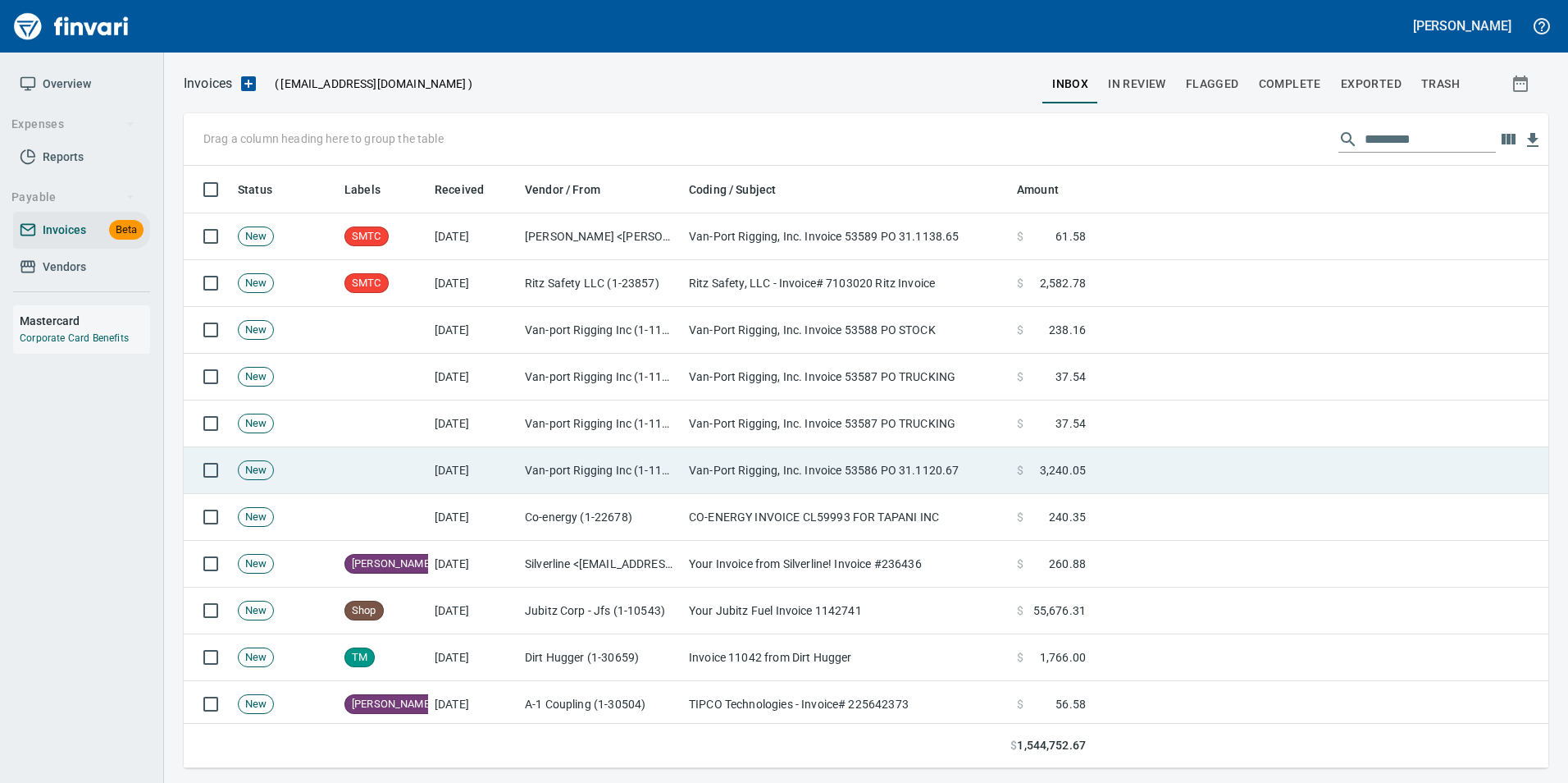
scroll to position [590, 1340]
click at [493, 473] on td "[DATE]" at bounding box center [473, 470] width 90 height 47
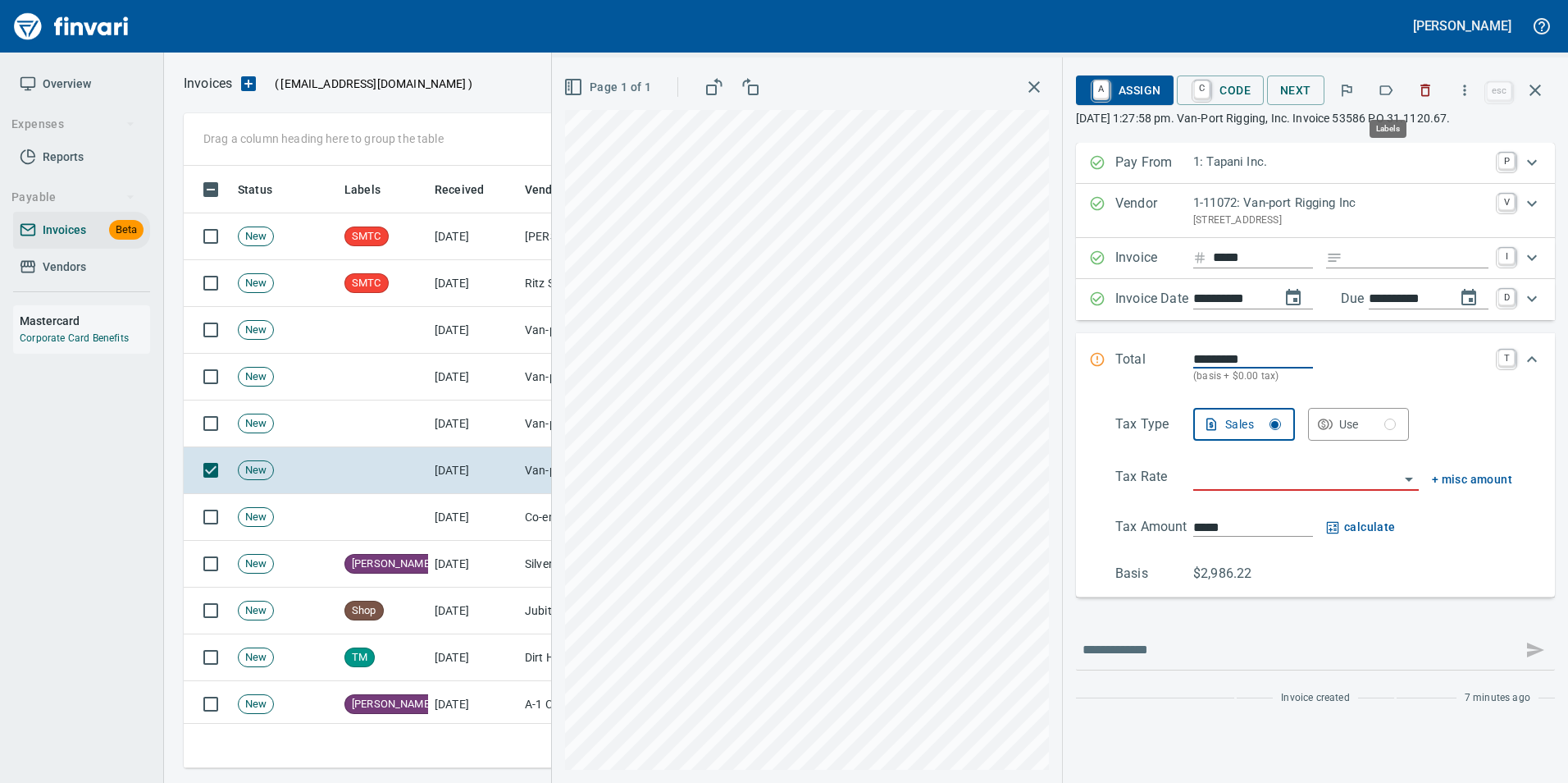
scroll to position [590, 1340]
click at [1533, 94] on icon "button" at bounding box center [1535, 90] width 11 height 12
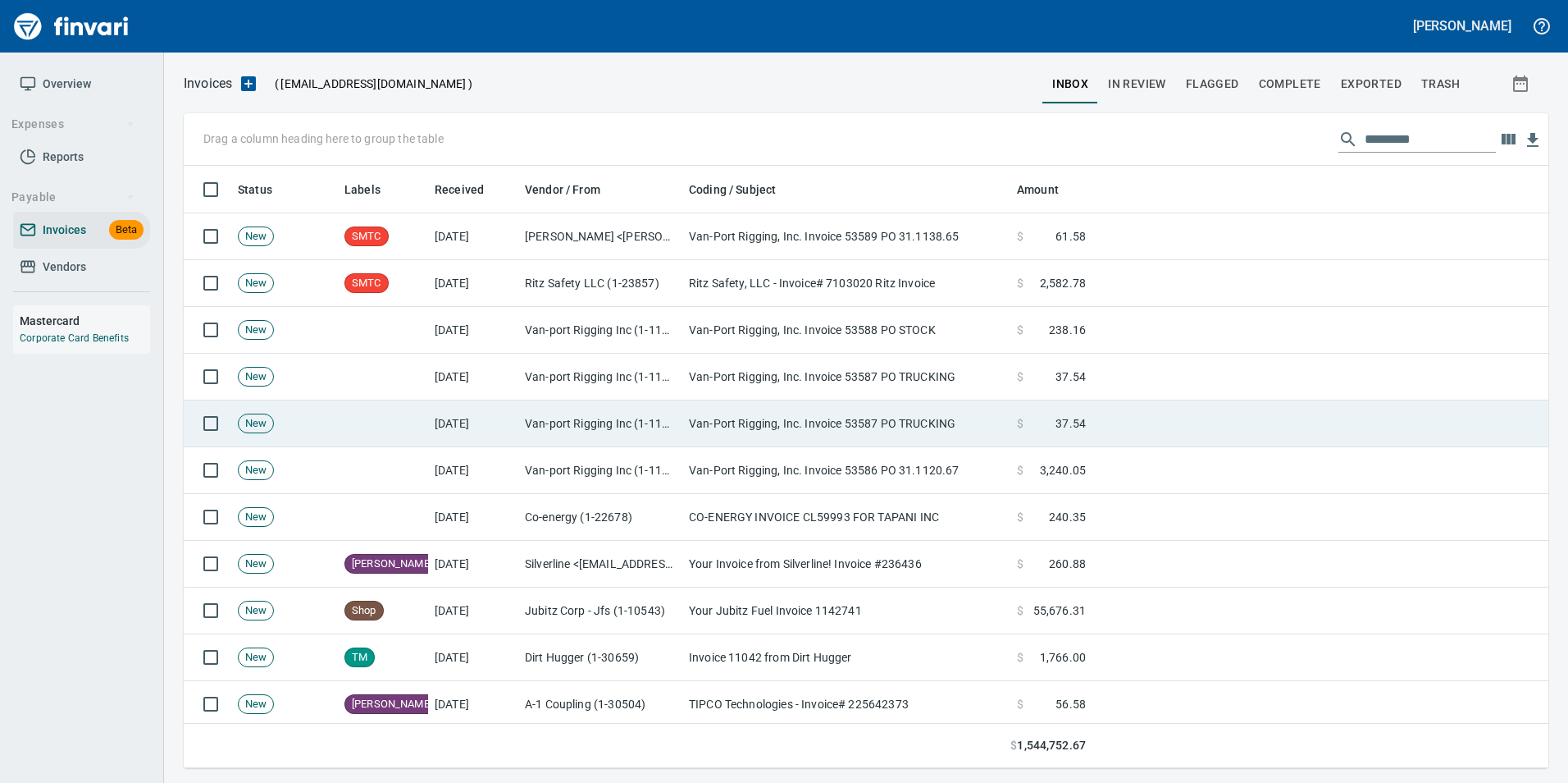
scroll to position [590, 1340]
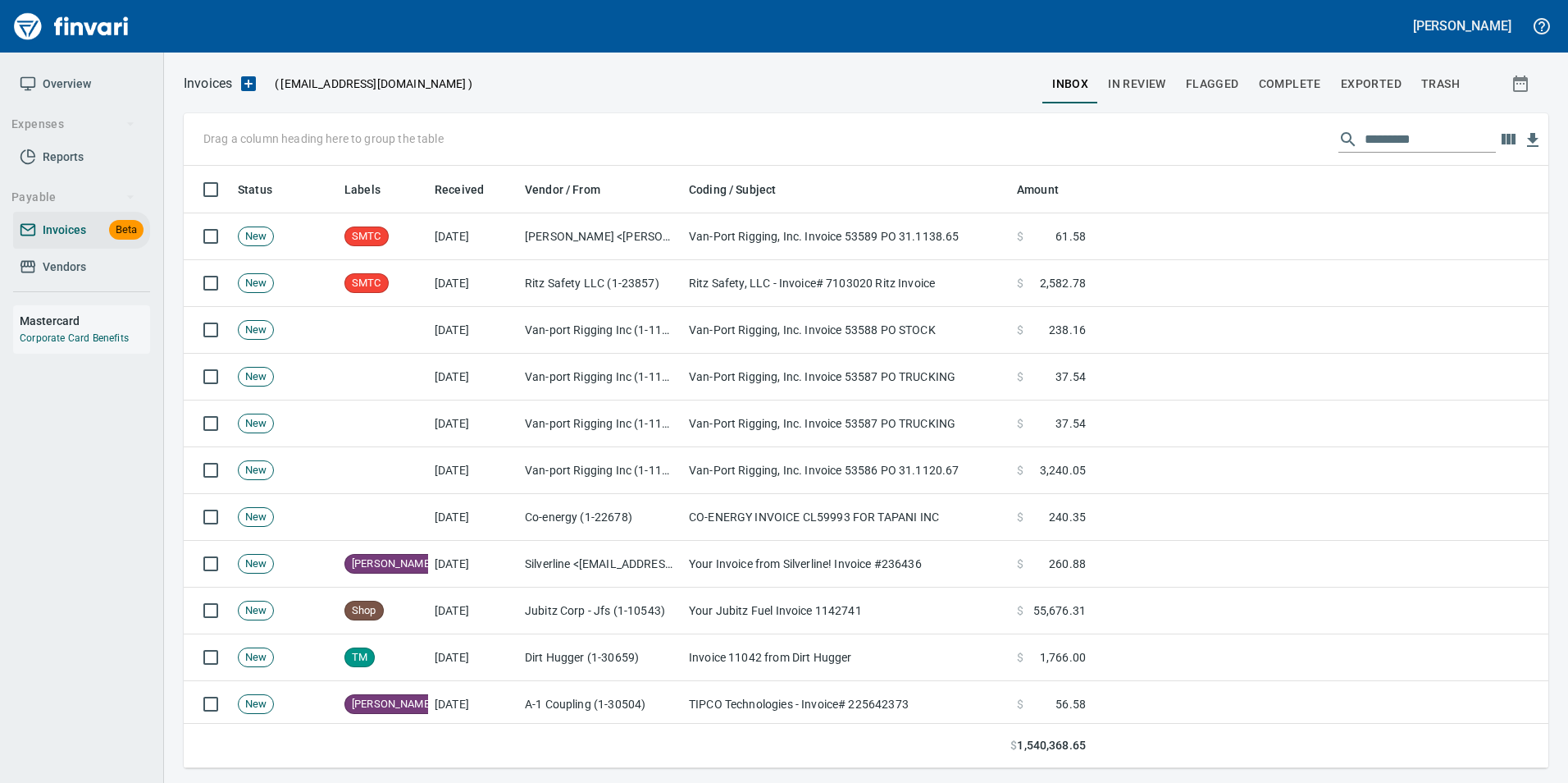
click at [1386, 147] on input "text" at bounding box center [1430, 140] width 131 height 27
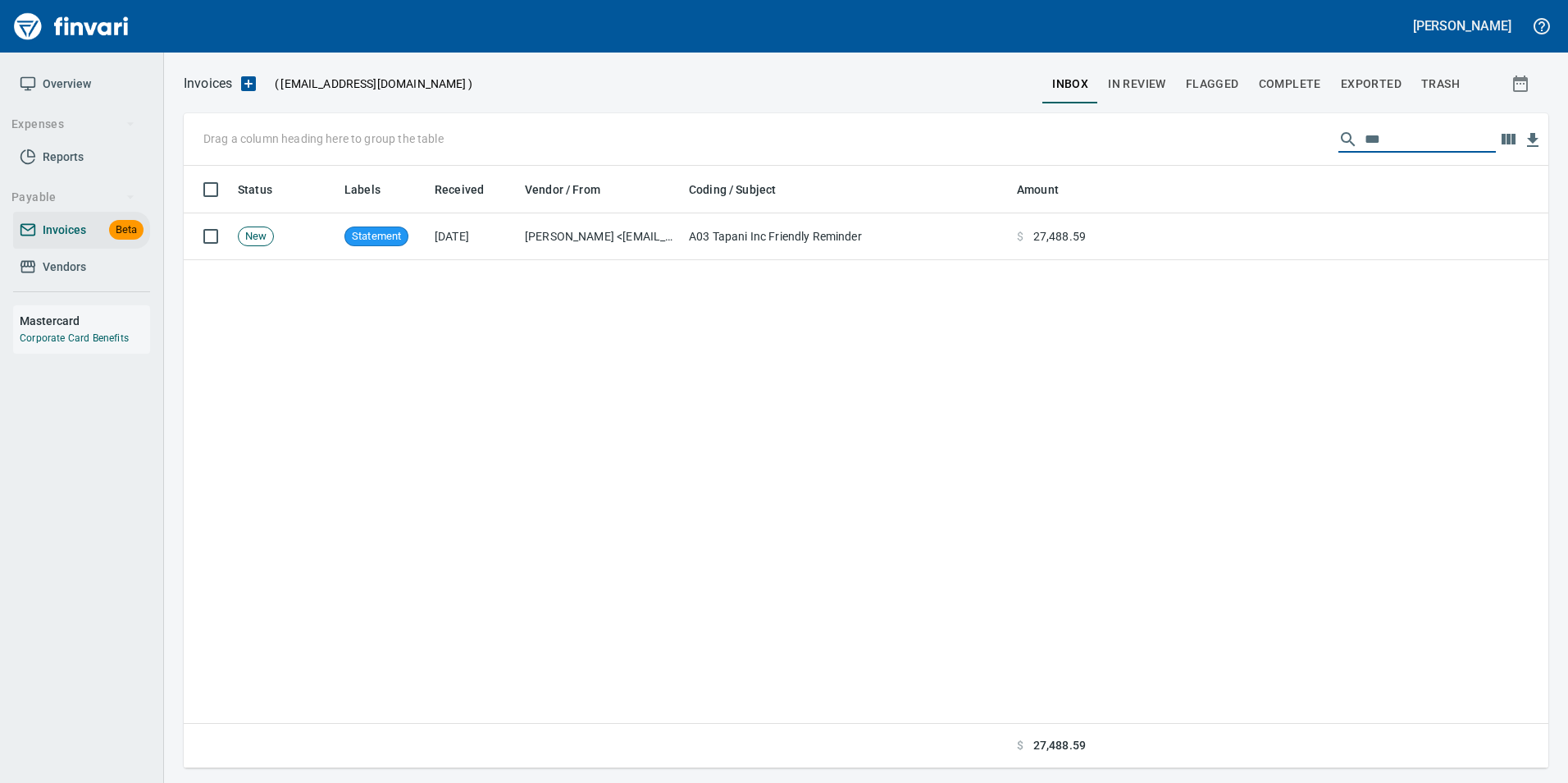
scroll to position [590, 1352]
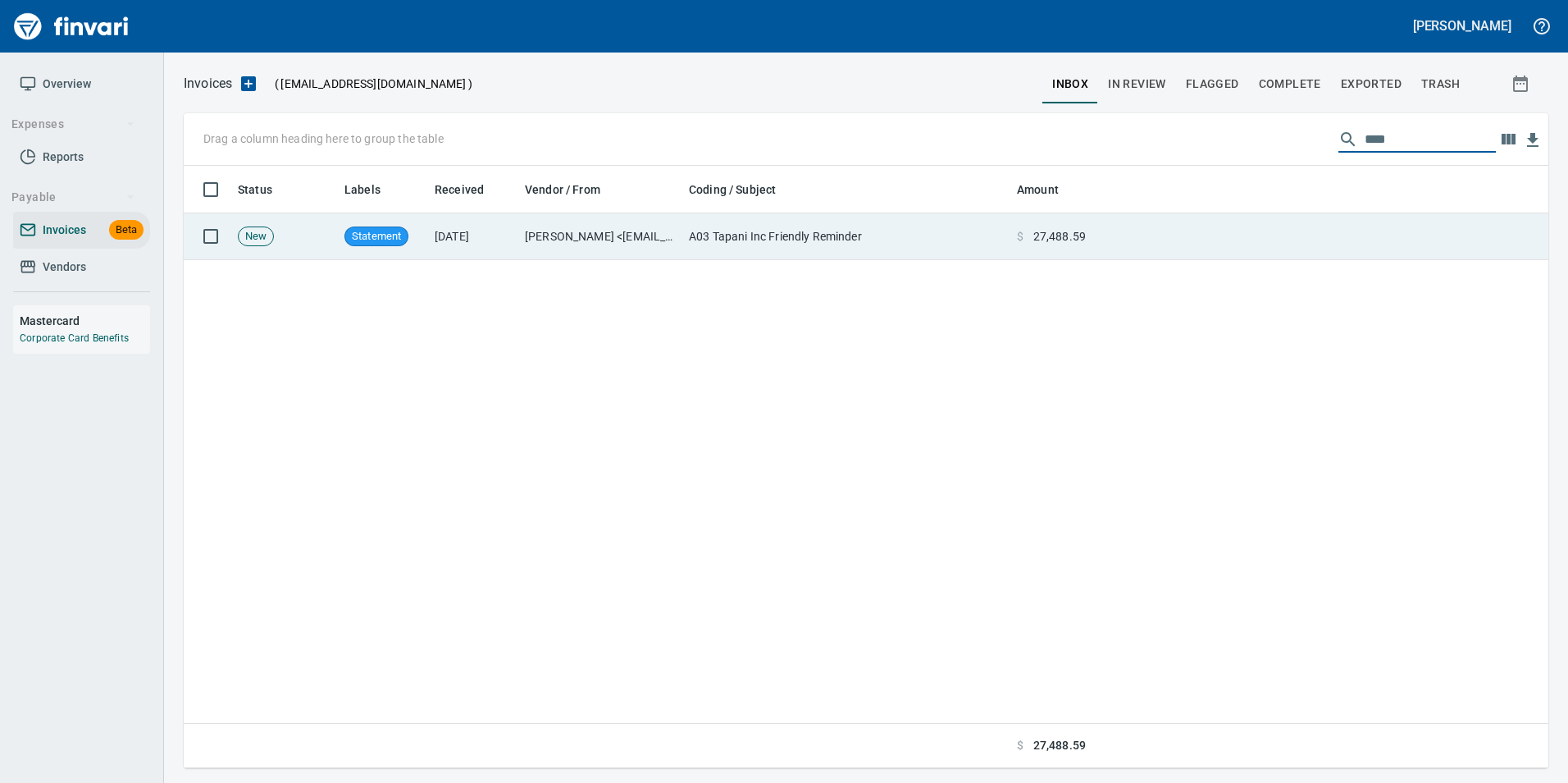
click at [832, 243] on td "A03 Tapani Inc Friendly Reminder" at bounding box center [846, 236] width 328 height 47
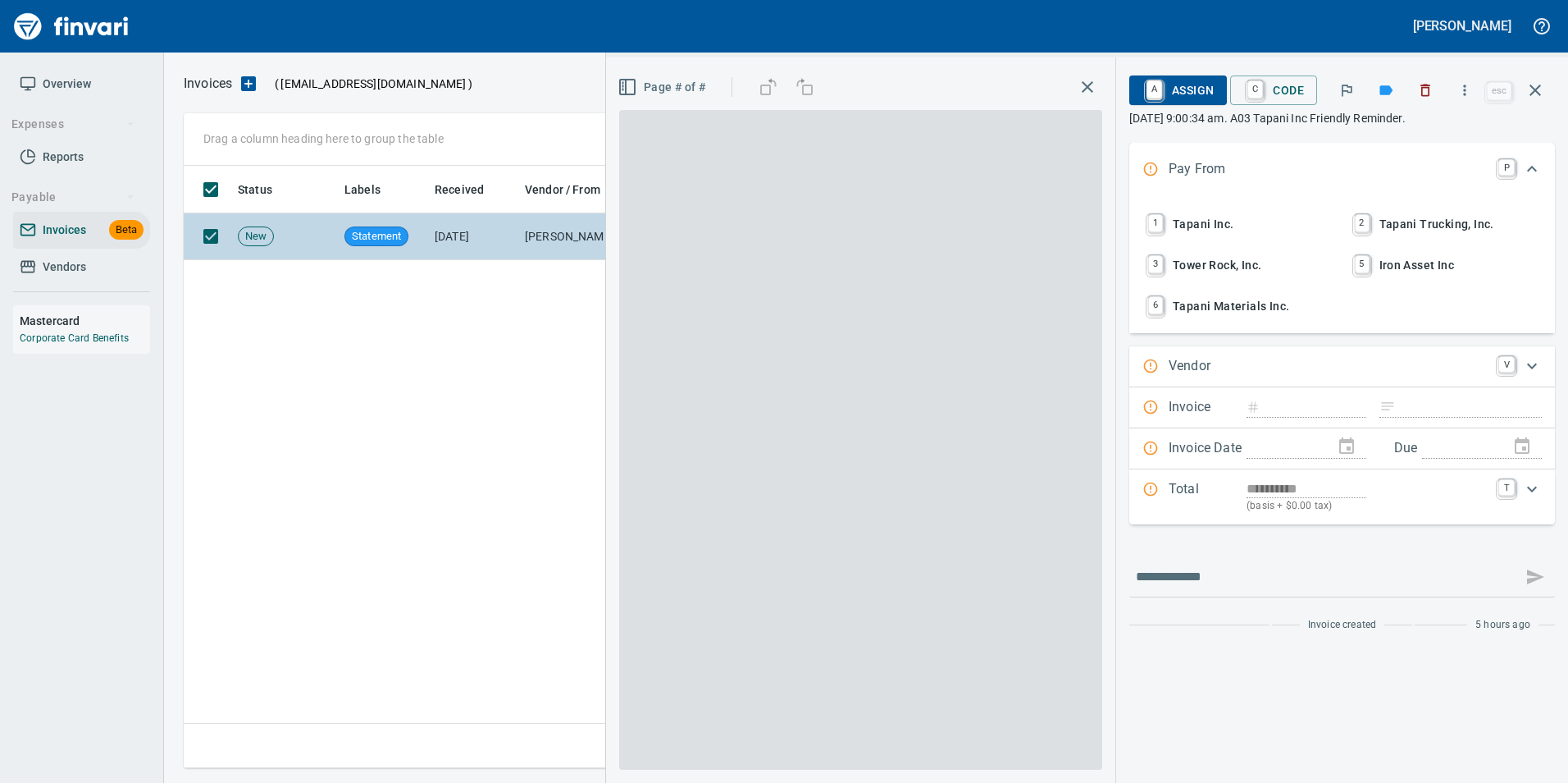
scroll to position [590, 1352]
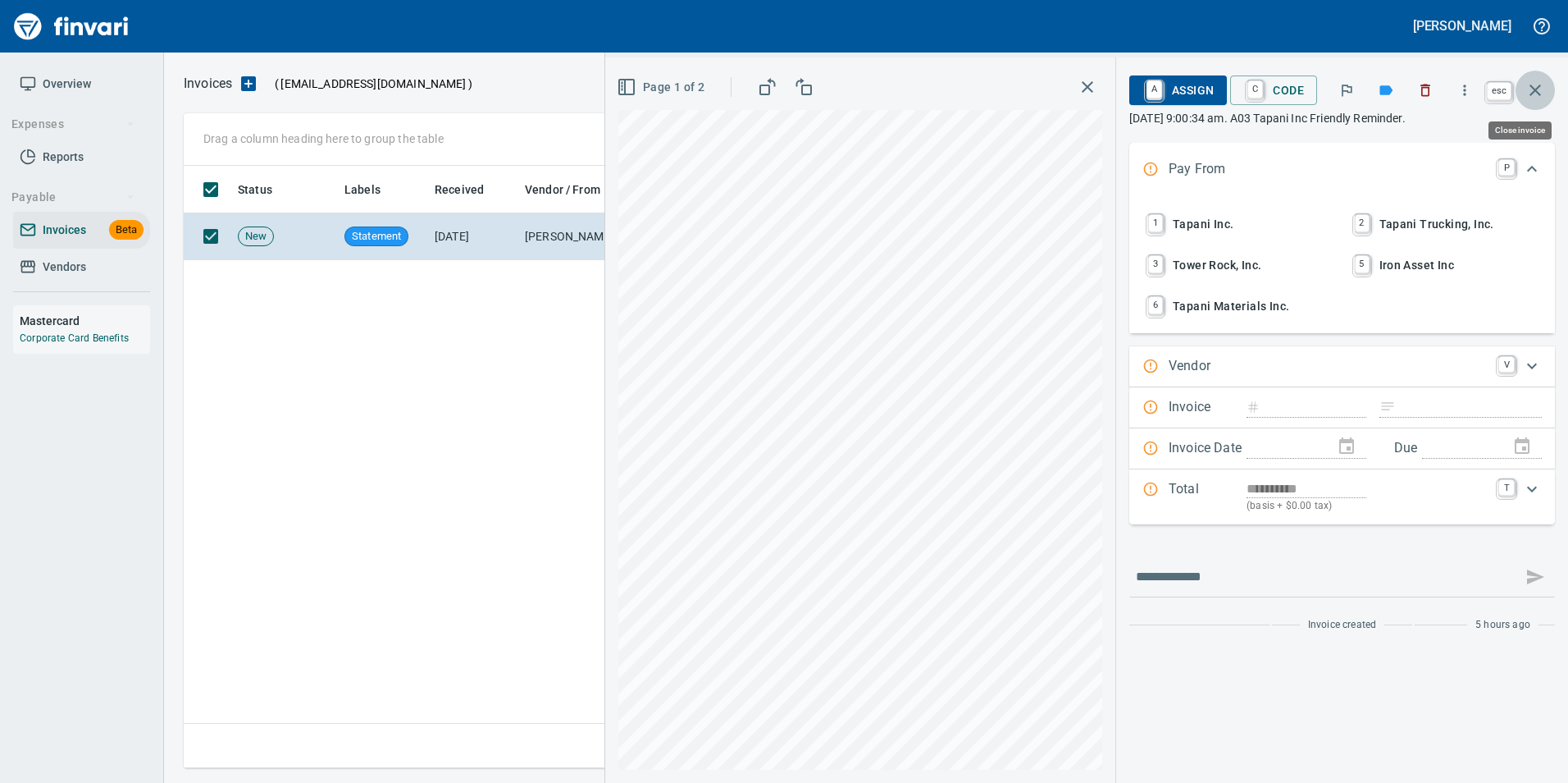
click at [1538, 98] on icon "button" at bounding box center [1535, 90] width 19 height 19
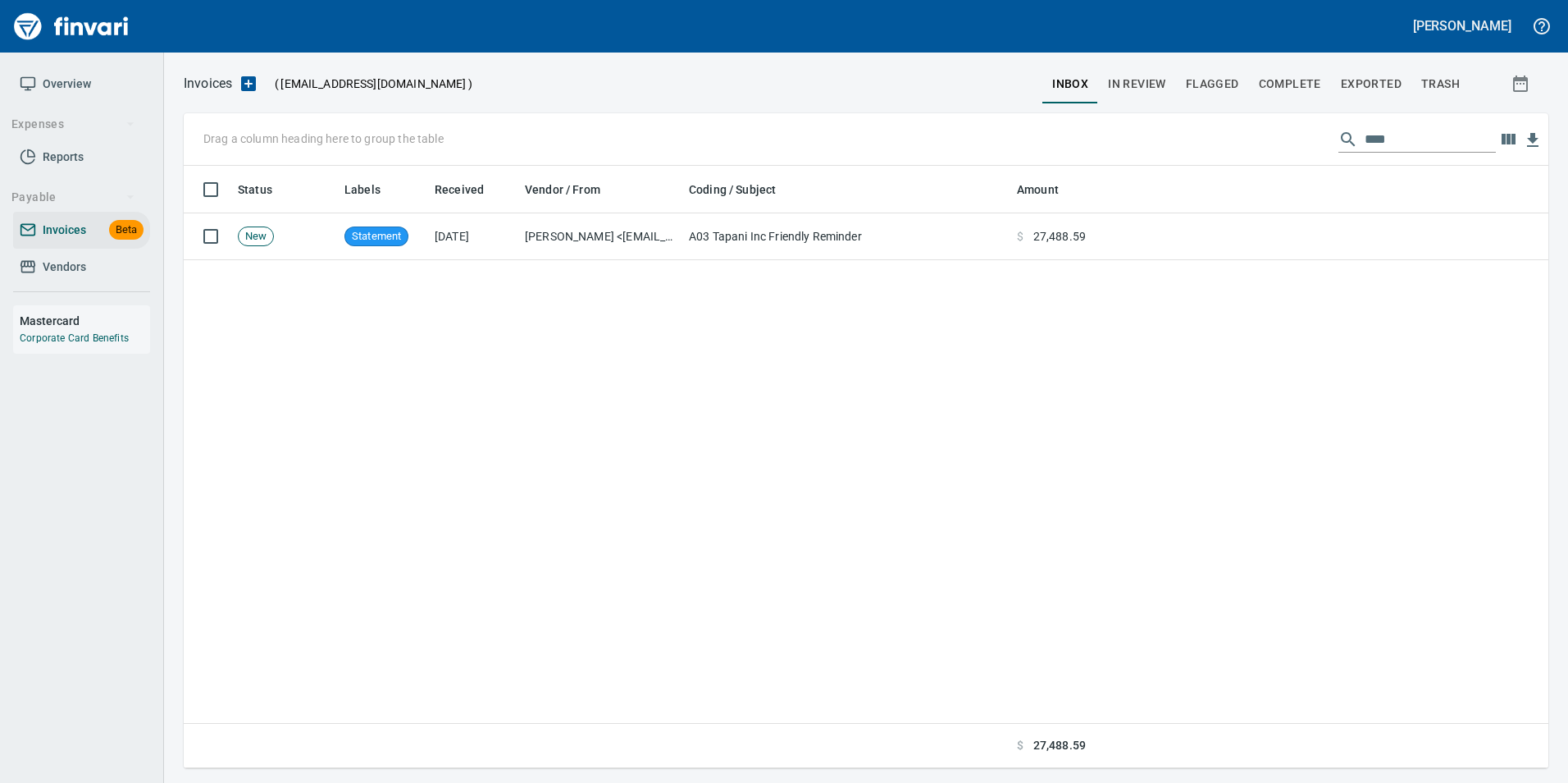
scroll to position [590, 1352]
click at [1384, 140] on input "****" at bounding box center [1430, 140] width 131 height 27
type input "*"
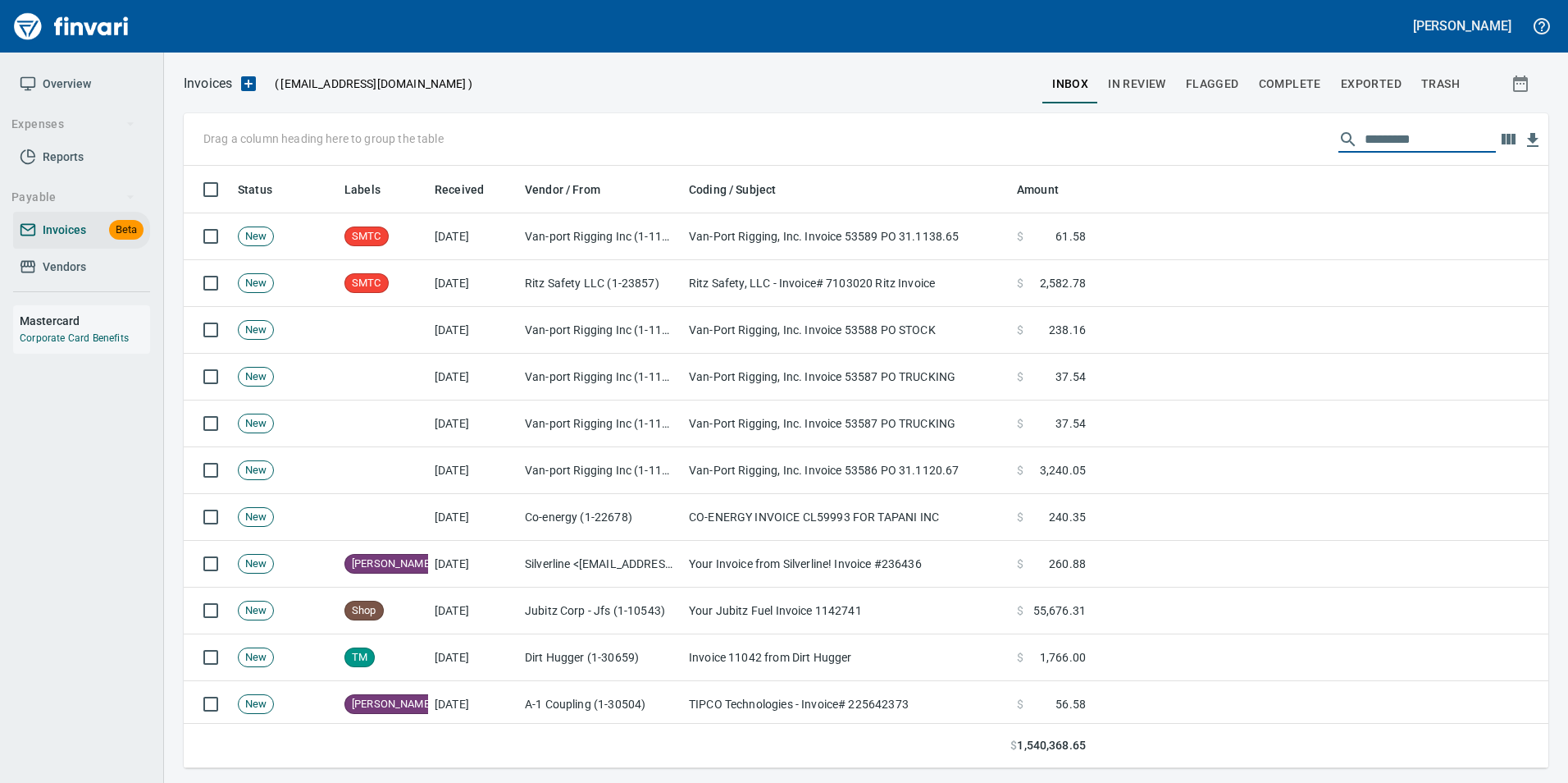
scroll to position [590, 1341]
click at [1152, 88] on span "In Review" at bounding box center [1137, 83] width 58 height 20
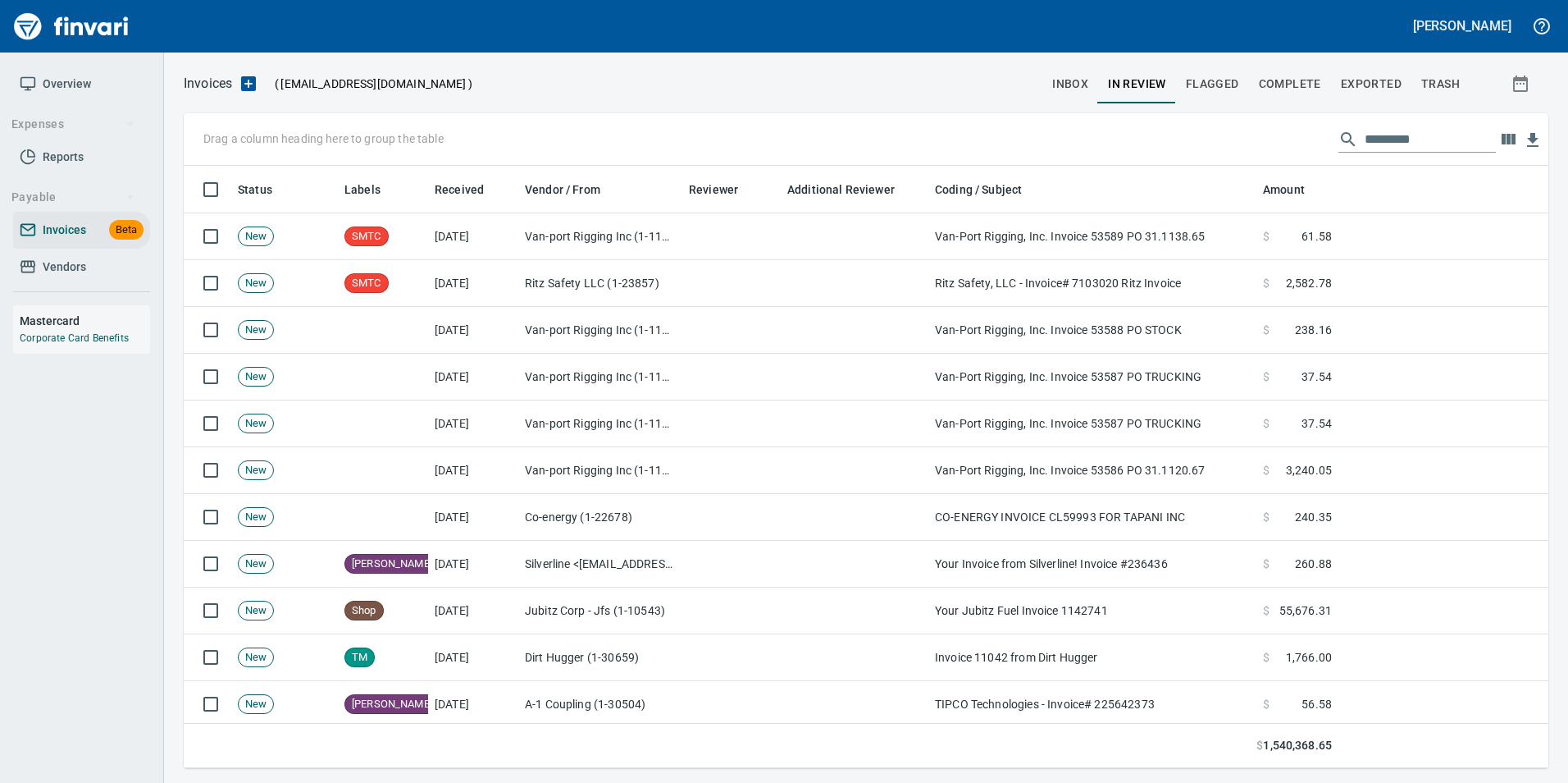
scroll to position [590, 1341]
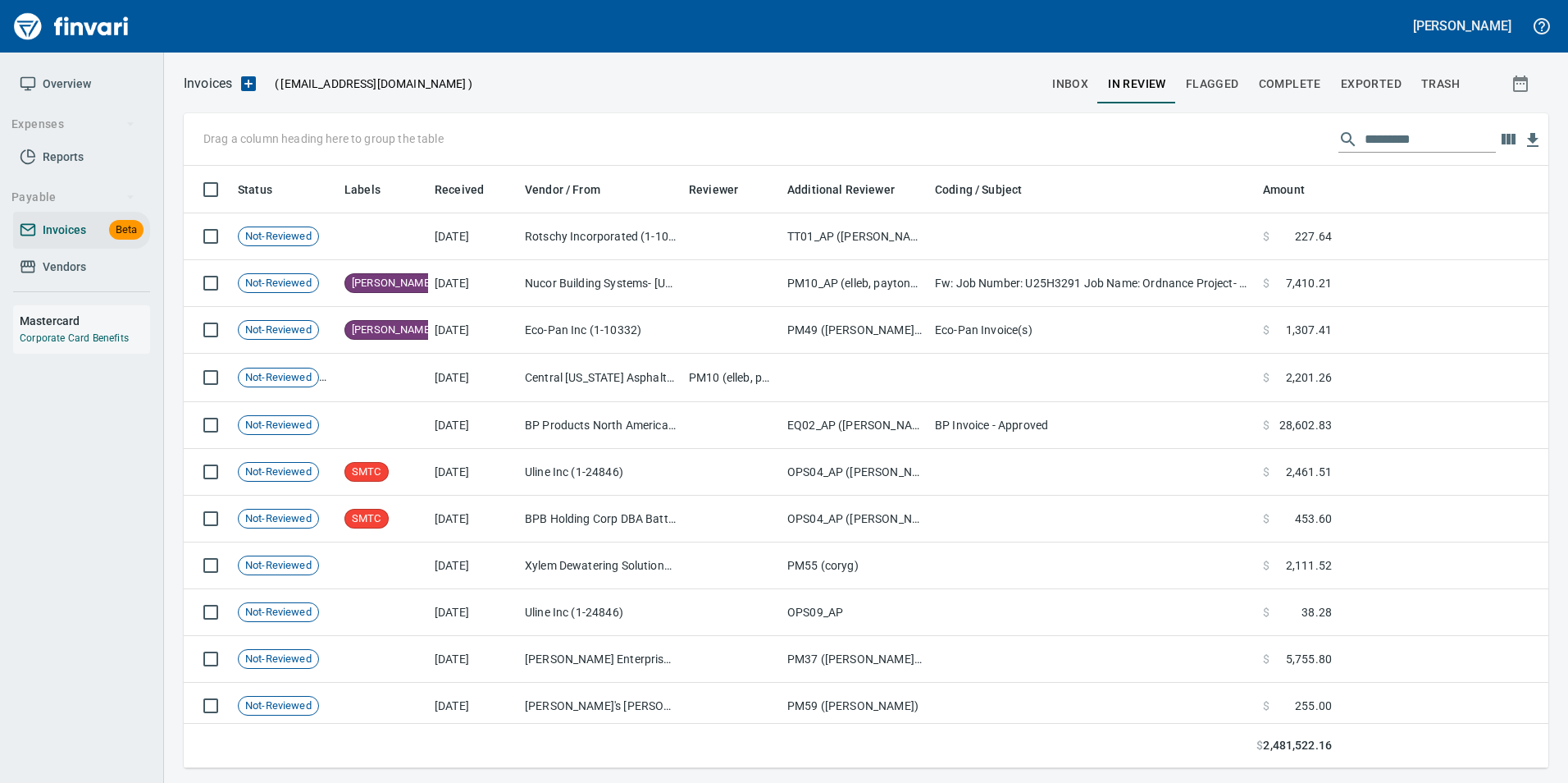
click at [1415, 139] on input "text" at bounding box center [1430, 140] width 131 height 27
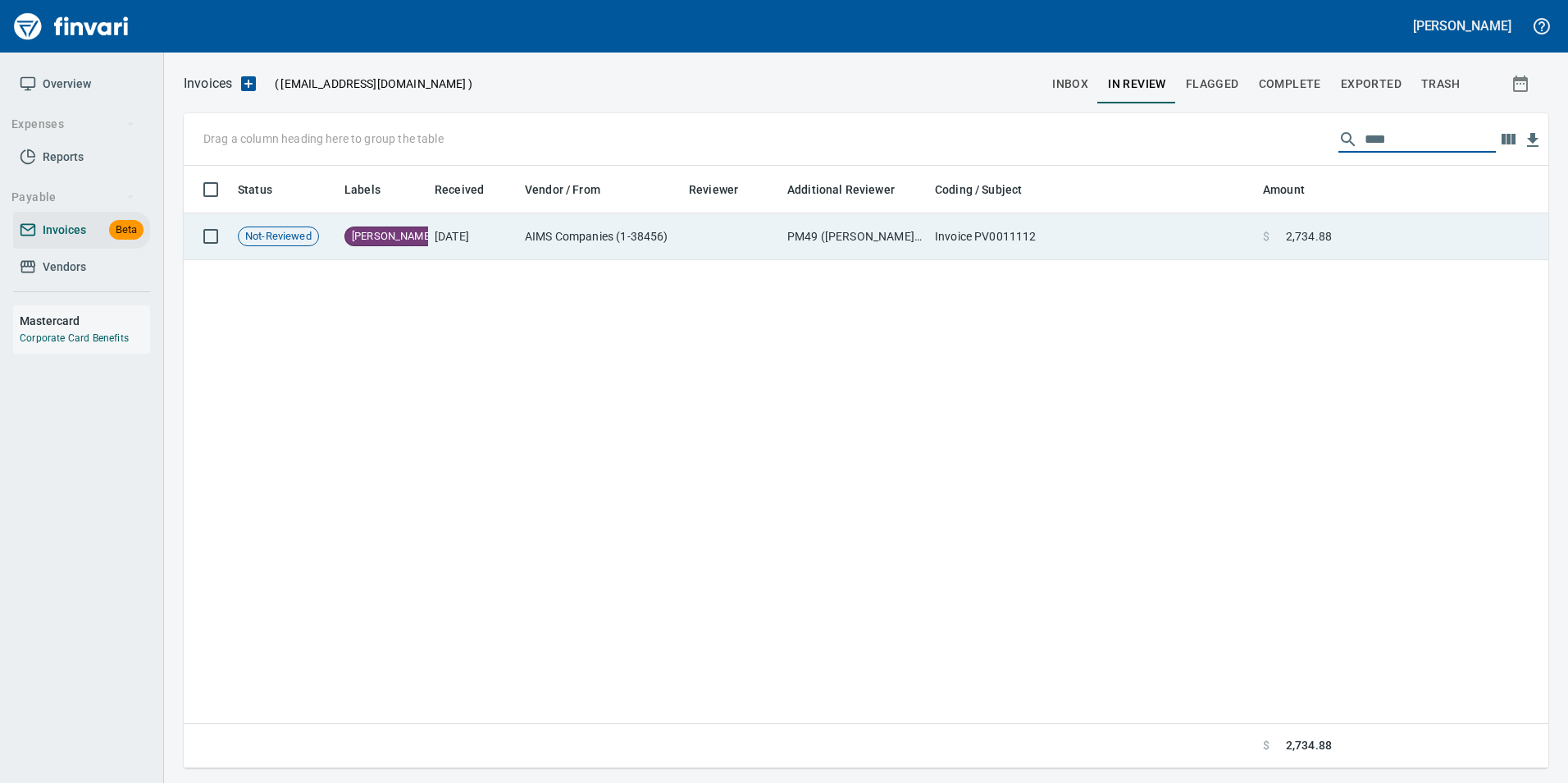
type input "****"
click at [1367, 226] on td at bounding box center [1443, 236] width 210 height 47
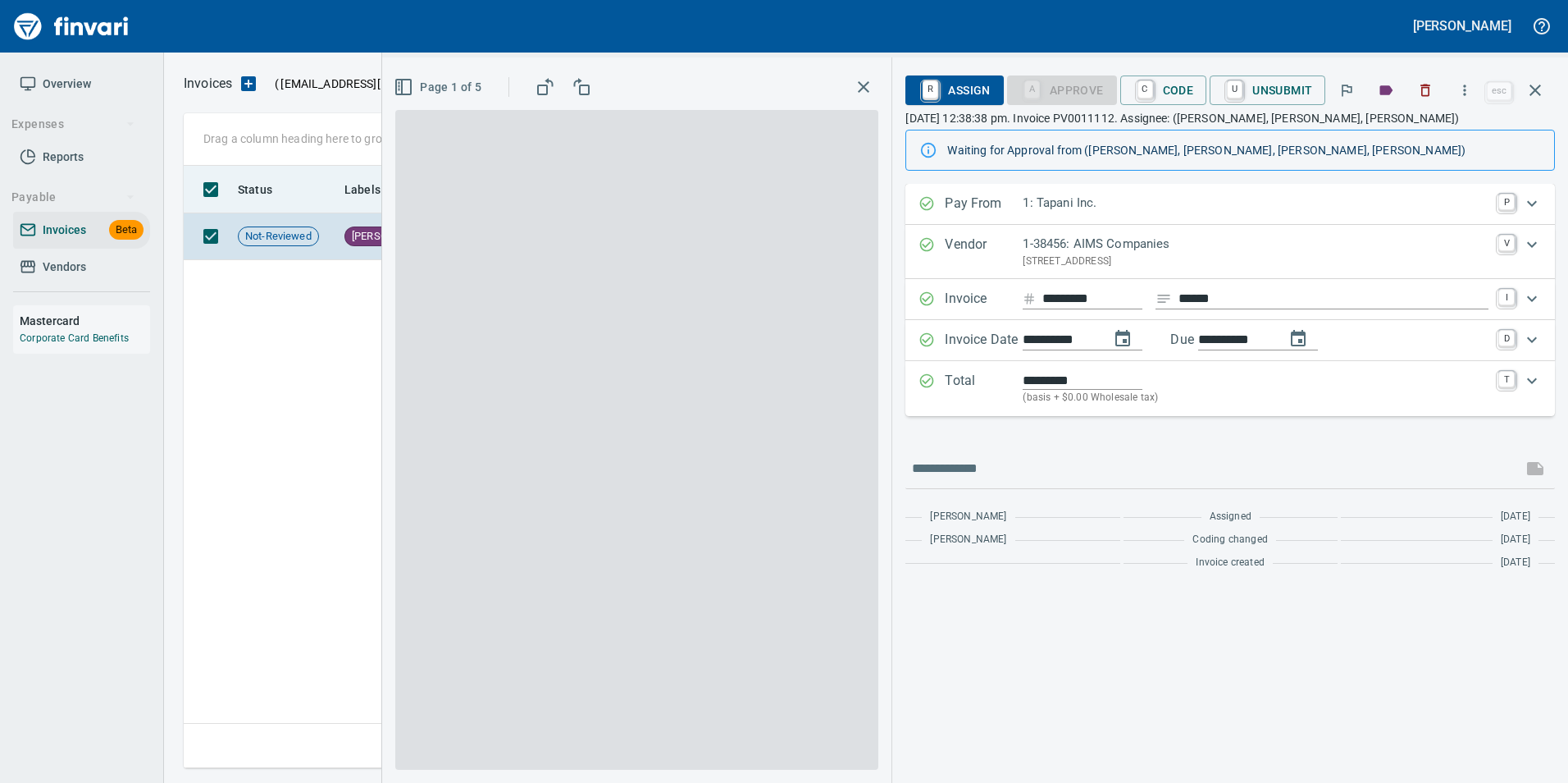
click at [1538, 86] on icon "button" at bounding box center [1535, 90] width 19 height 19
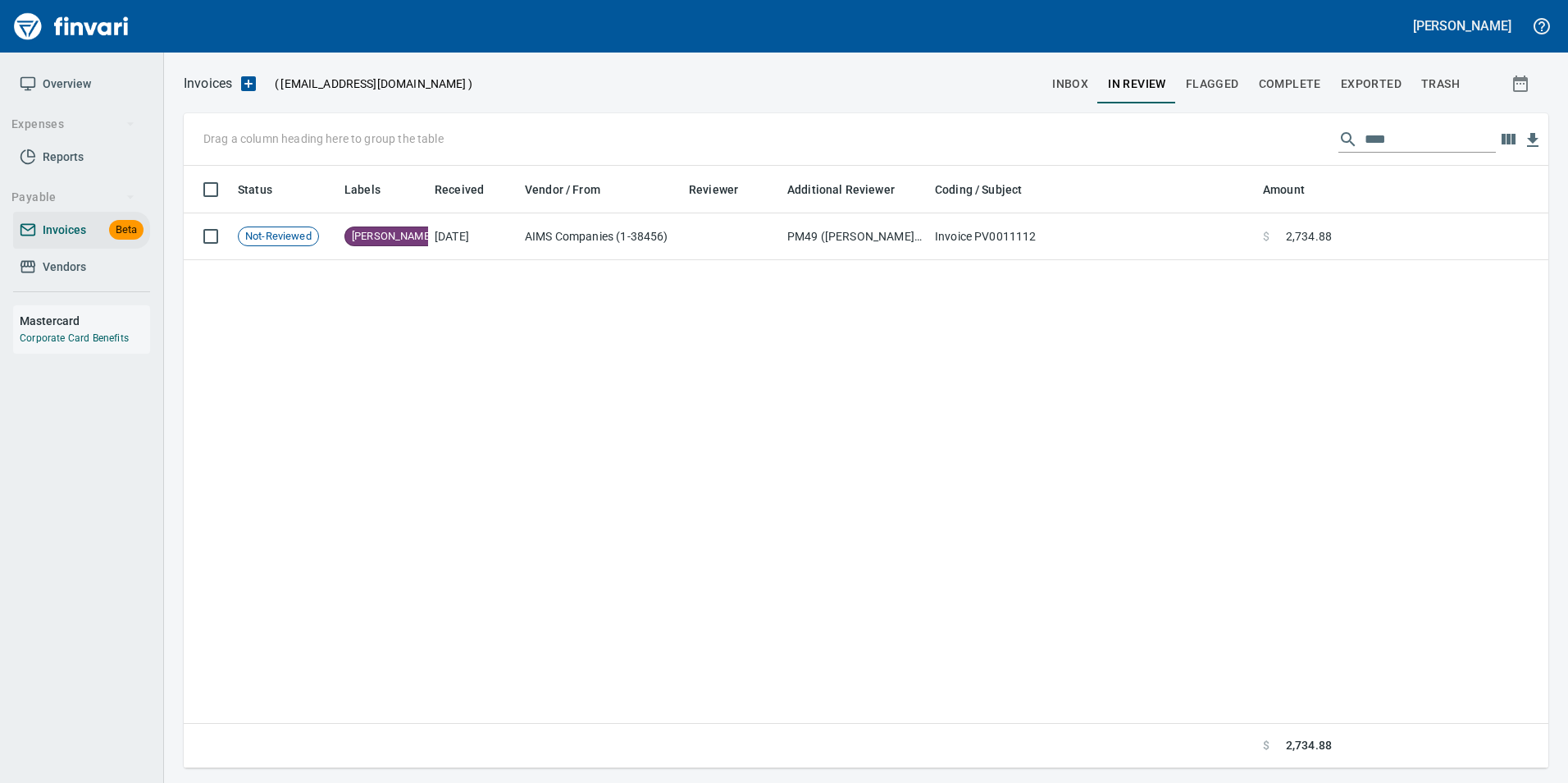
click at [1379, 143] on input "****" at bounding box center [1430, 140] width 131 height 27
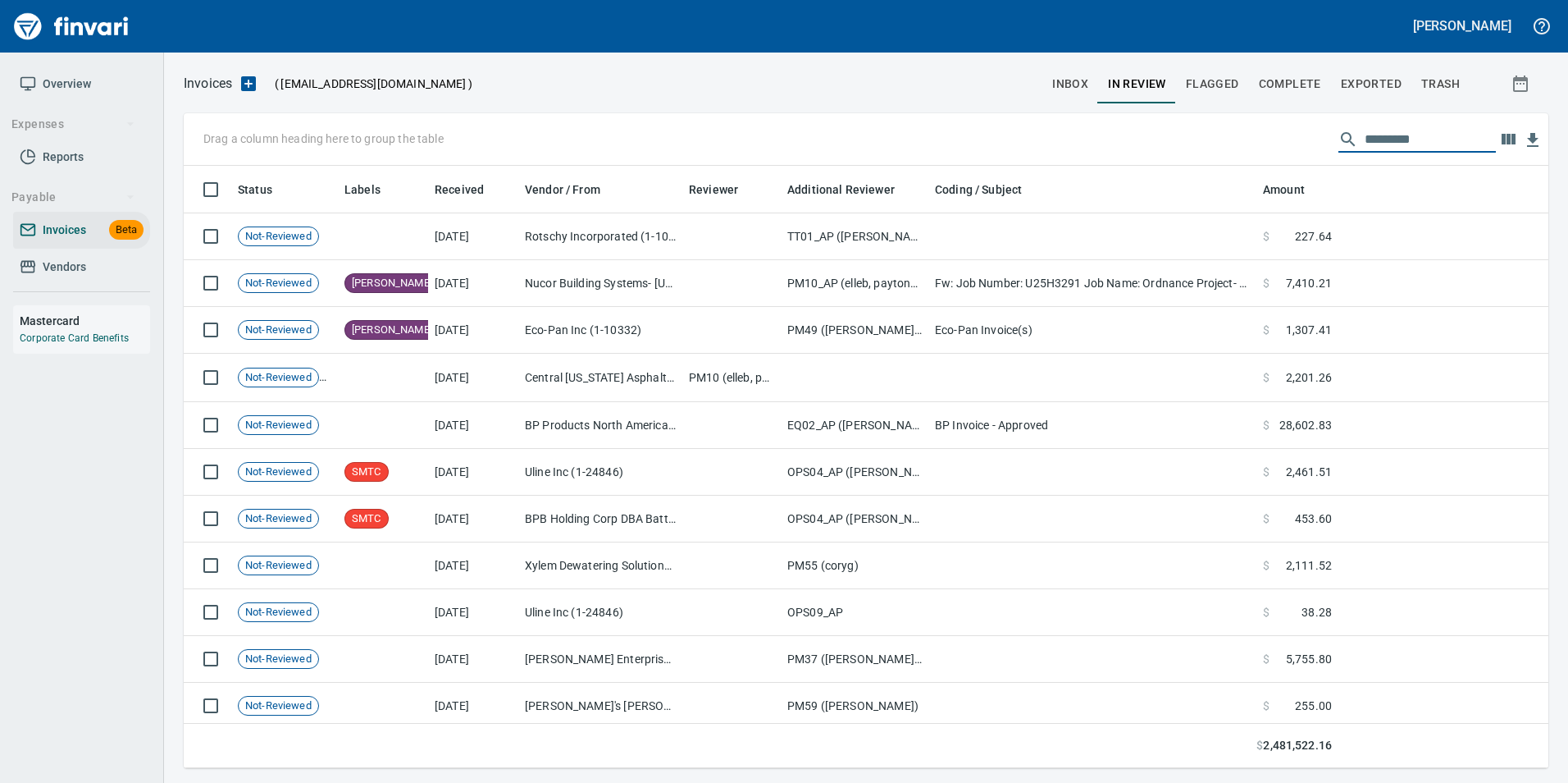
click at [1284, 73] on button "Complete" at bounding box center [1290, 83] width 82 height 40
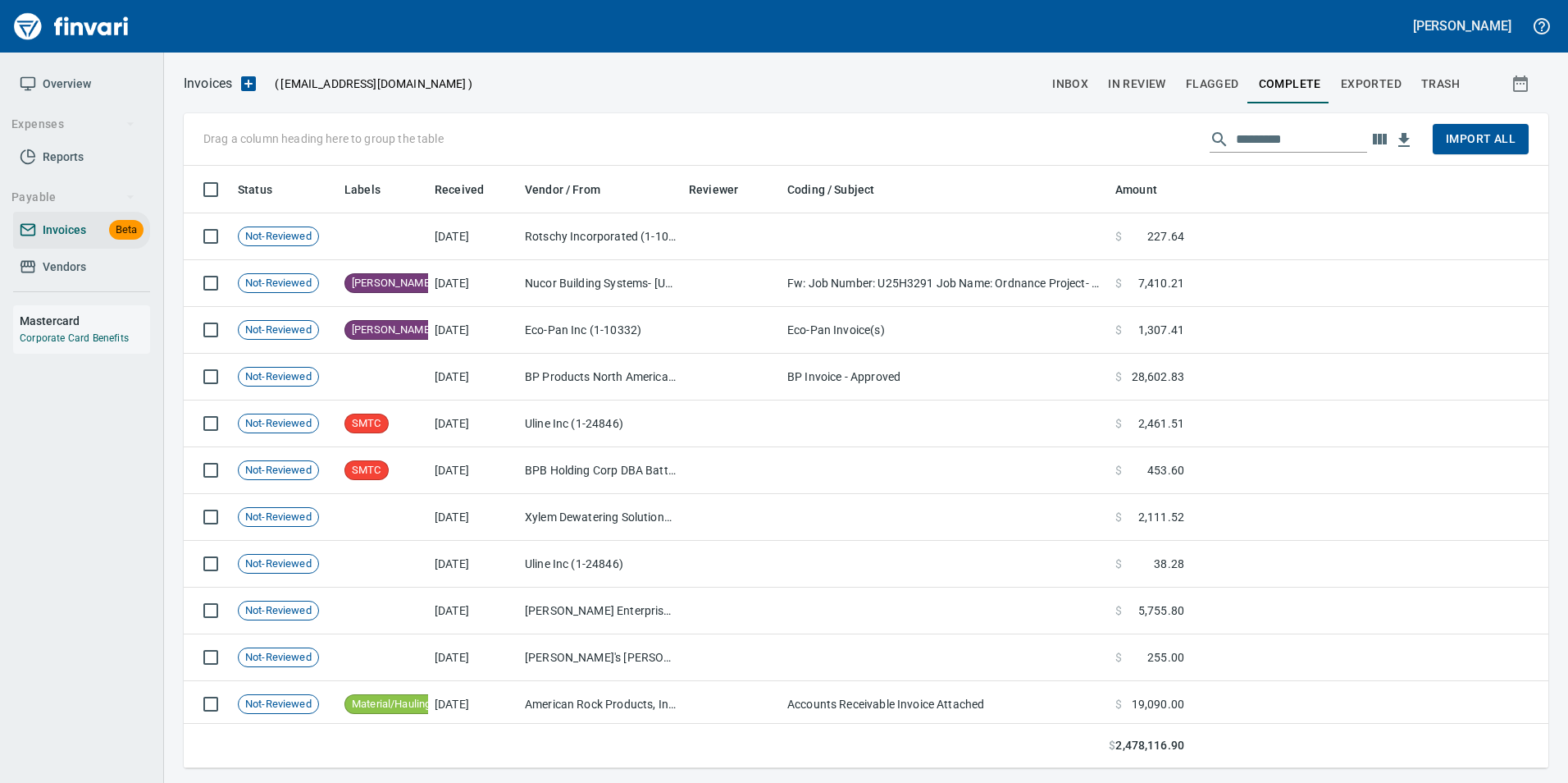
scroll to position [590, 1341]
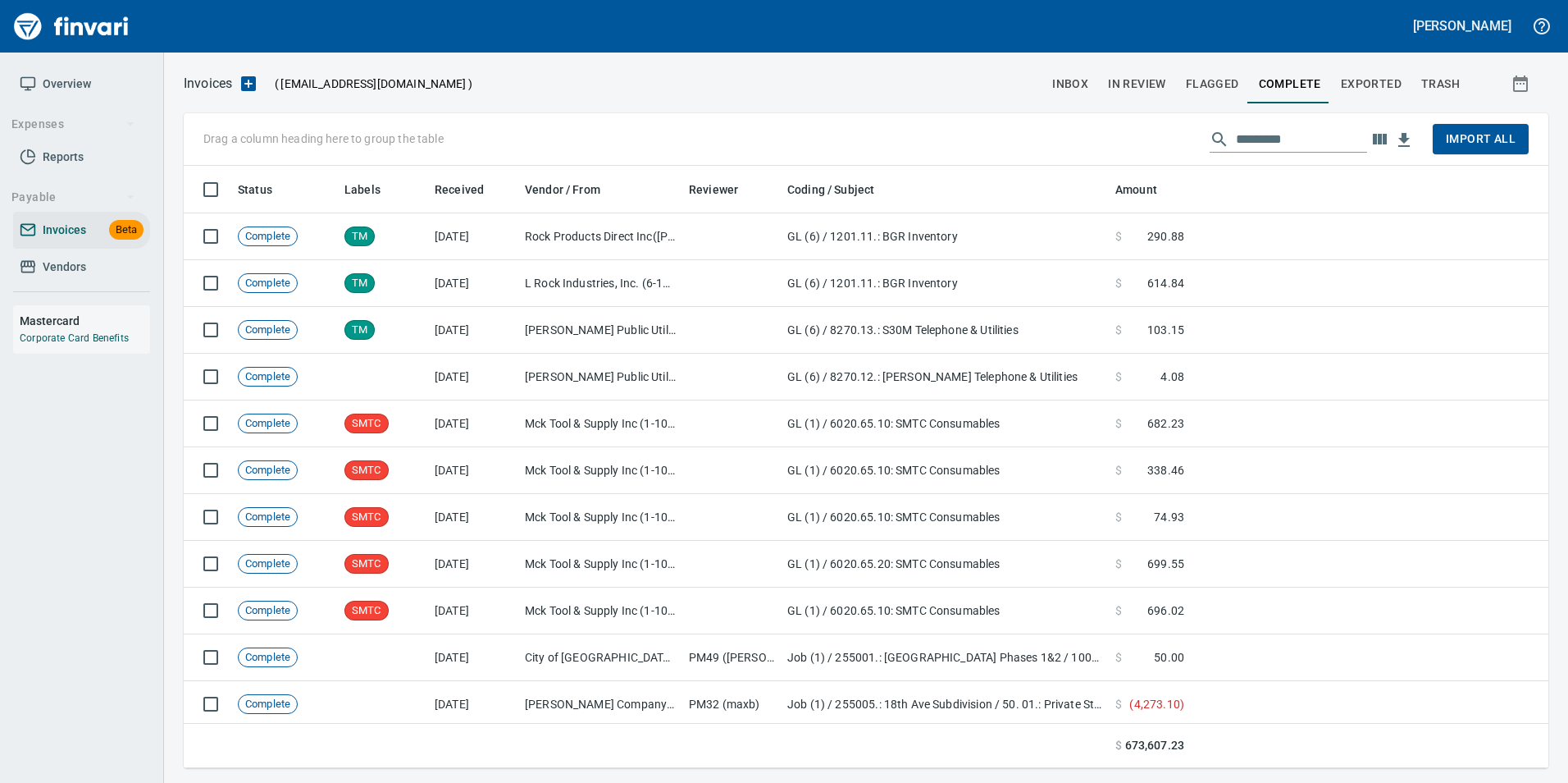
click at [1259, 132] on input "text" at bounding box center [1302, 140] width 131 height 27
click at [1260, 132] on input "text" at bounding box center [1302, 140] width 131 height 27
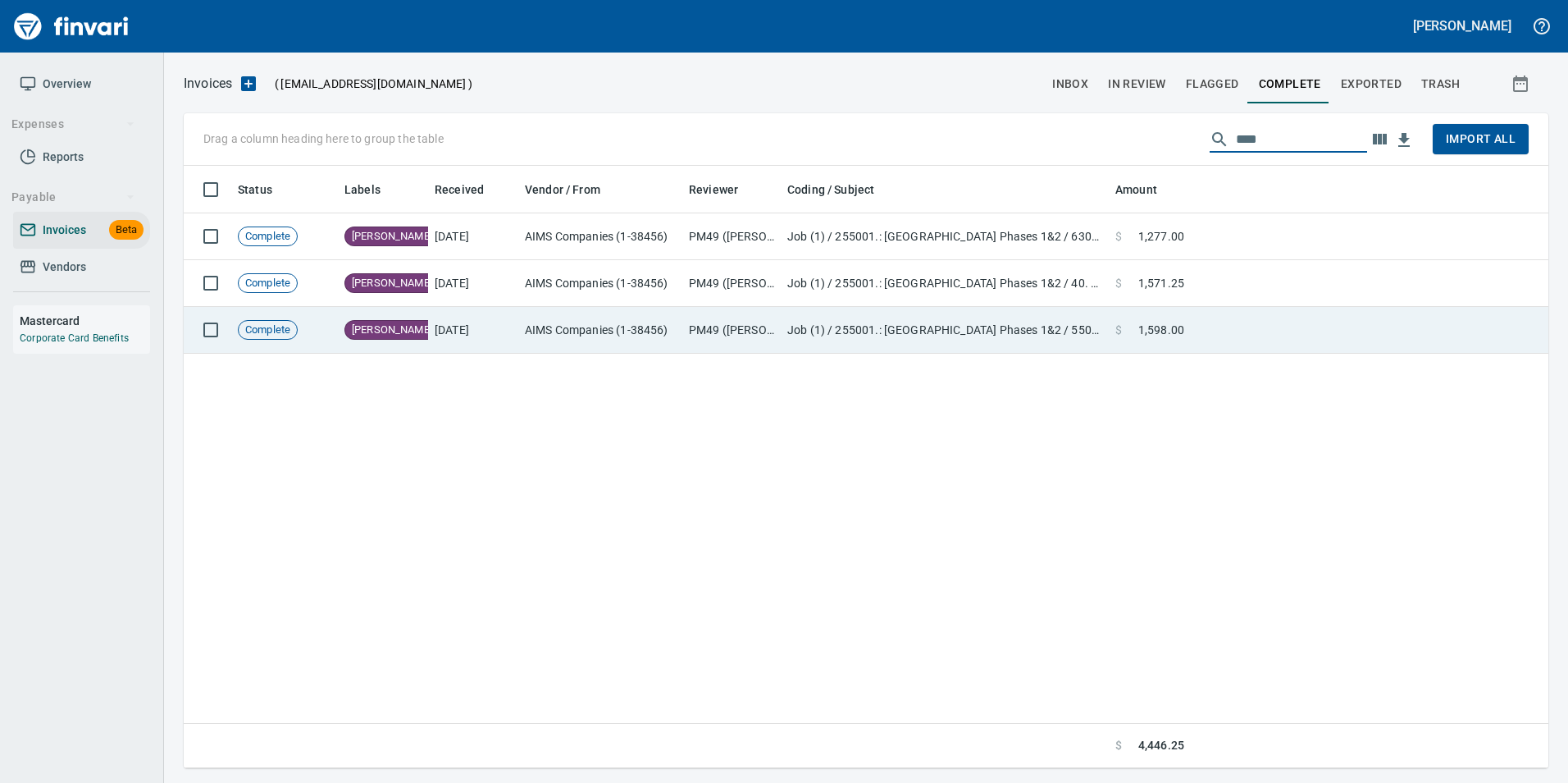
type input "****"
click at [1215, 336] on td at bounding box center [1370, 330] width 357 height 47
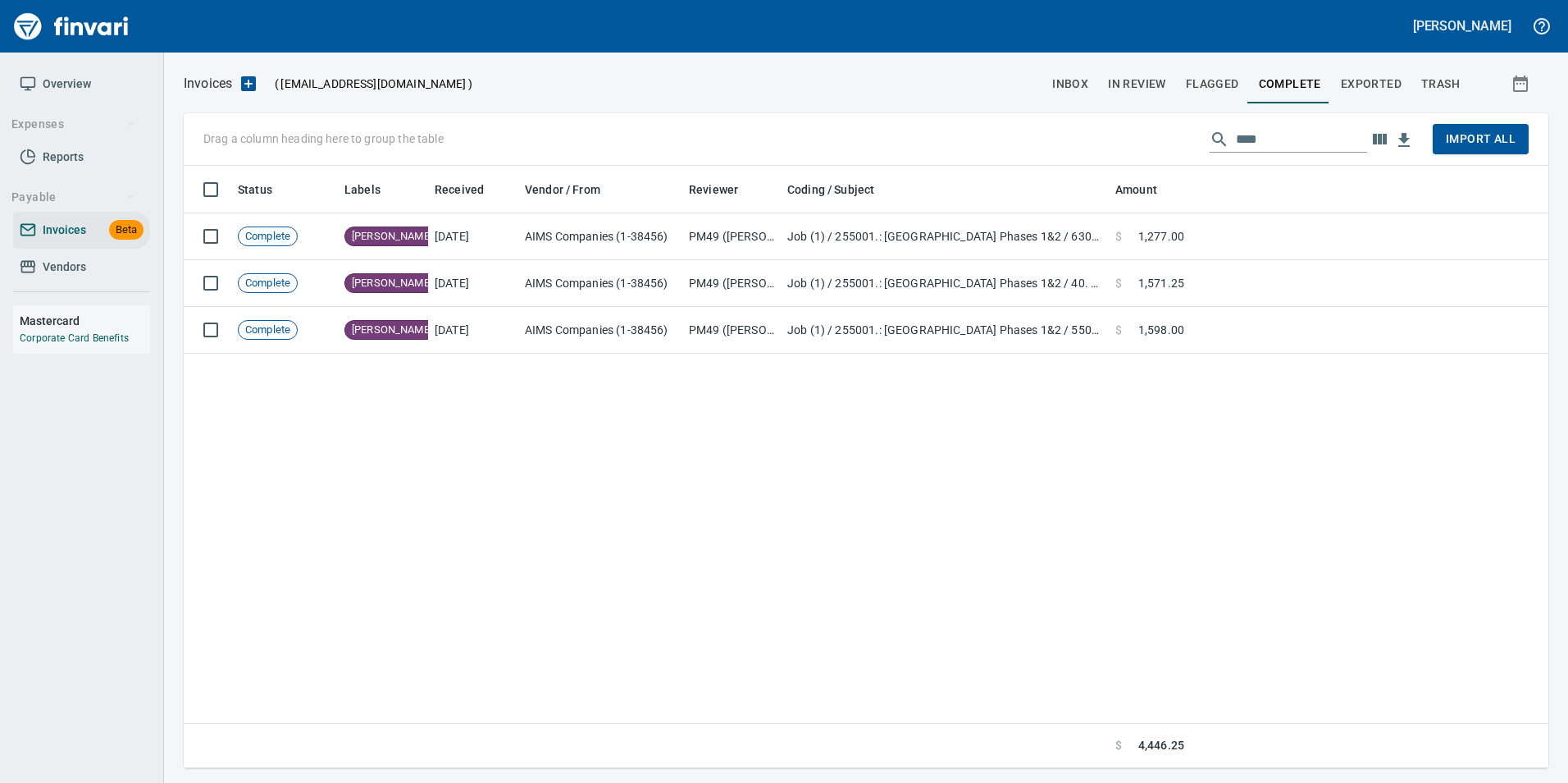
drag, startPoint x: 1252, startPoint y: 141, endPoint x: 1217, endPoint y: 131, distance: 36.4
click at [1252, 141] on input "****" at bounding box center [1302, 140] width 131 height 27
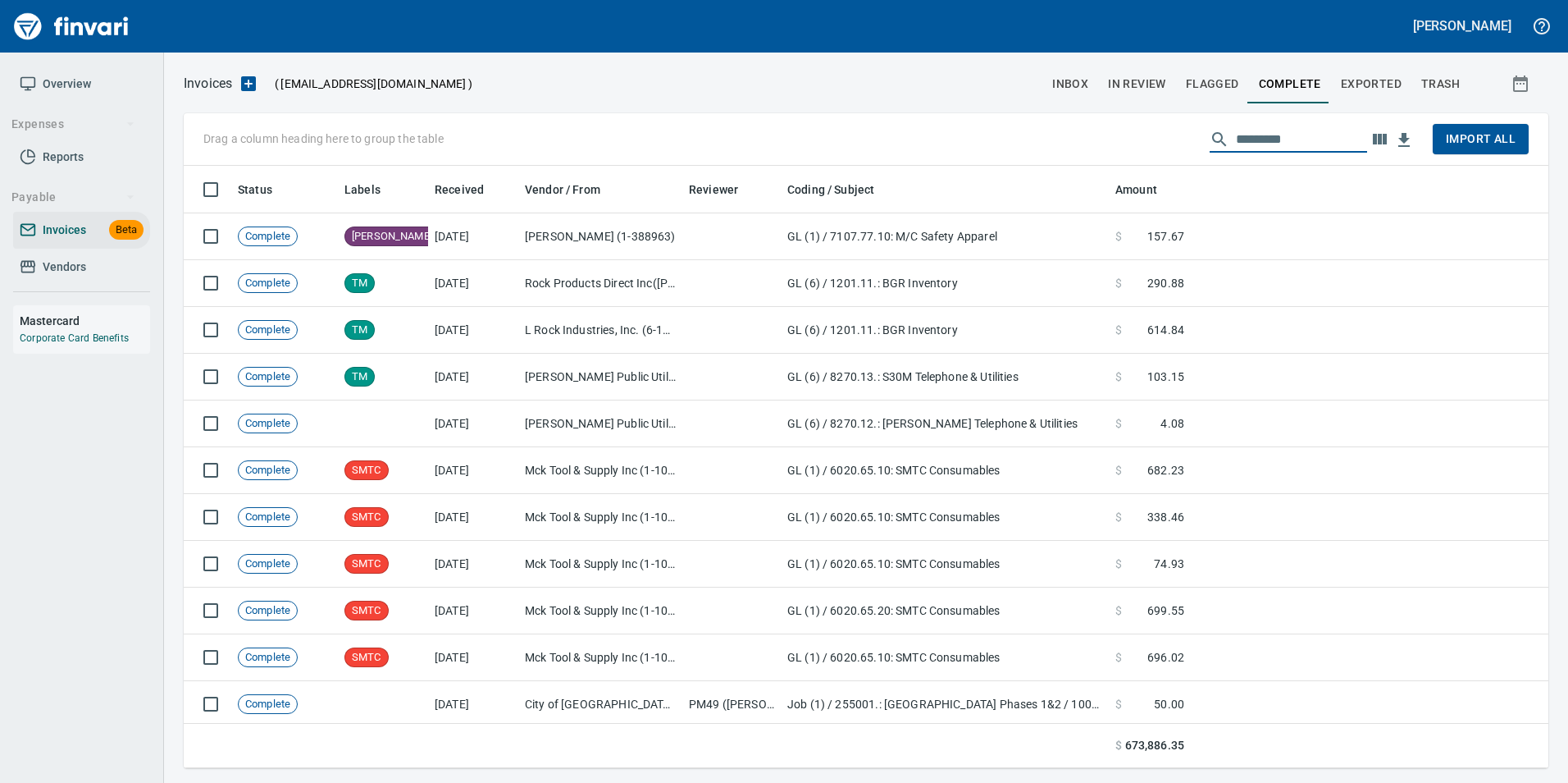
click at [1063, 88] on span "inbox" at bounding box center [1070, 83] width 36 height 20
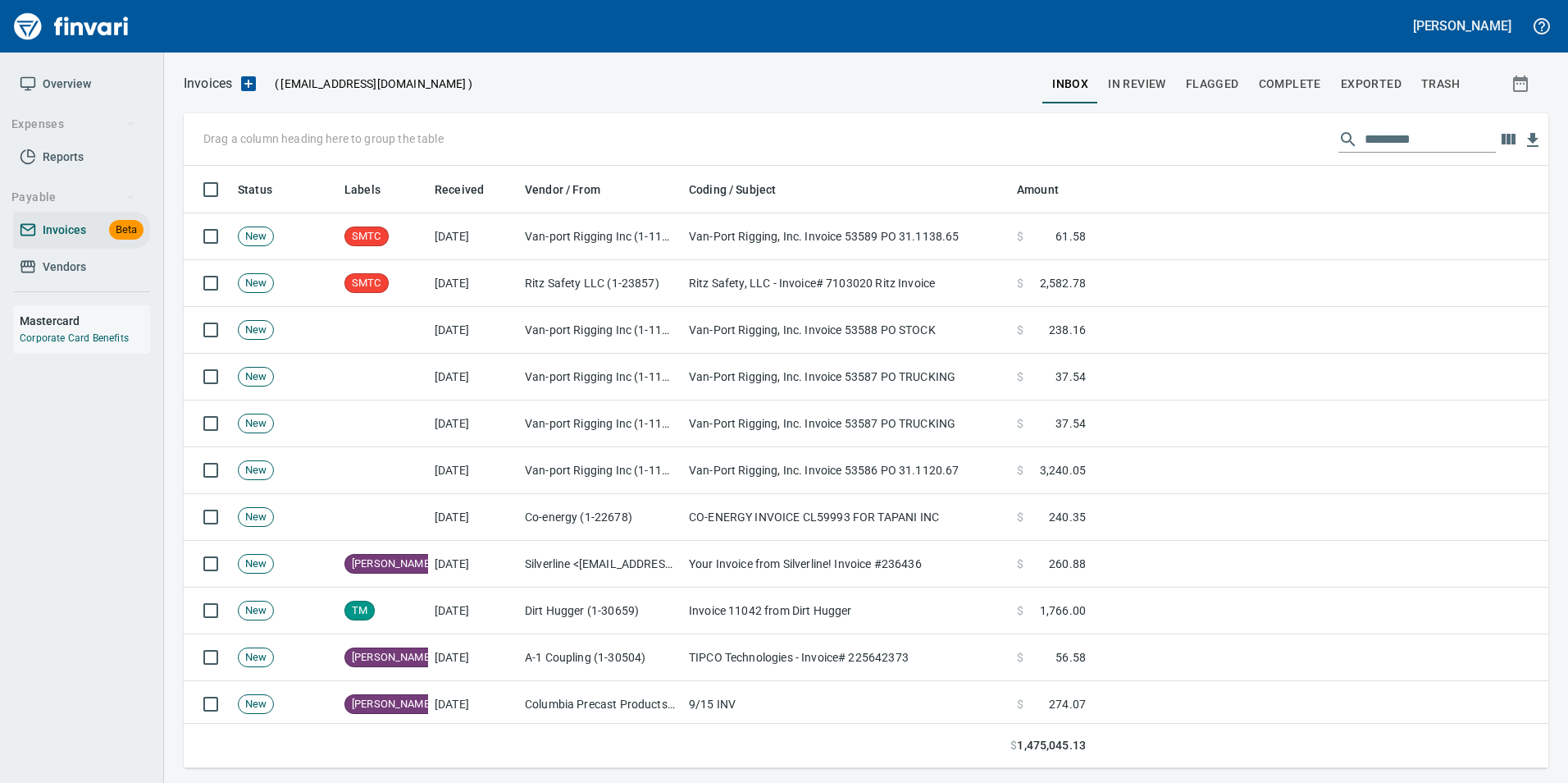
click at [1411, 150] on input "text" at bounding box center [1430, 140] width 131 height 27
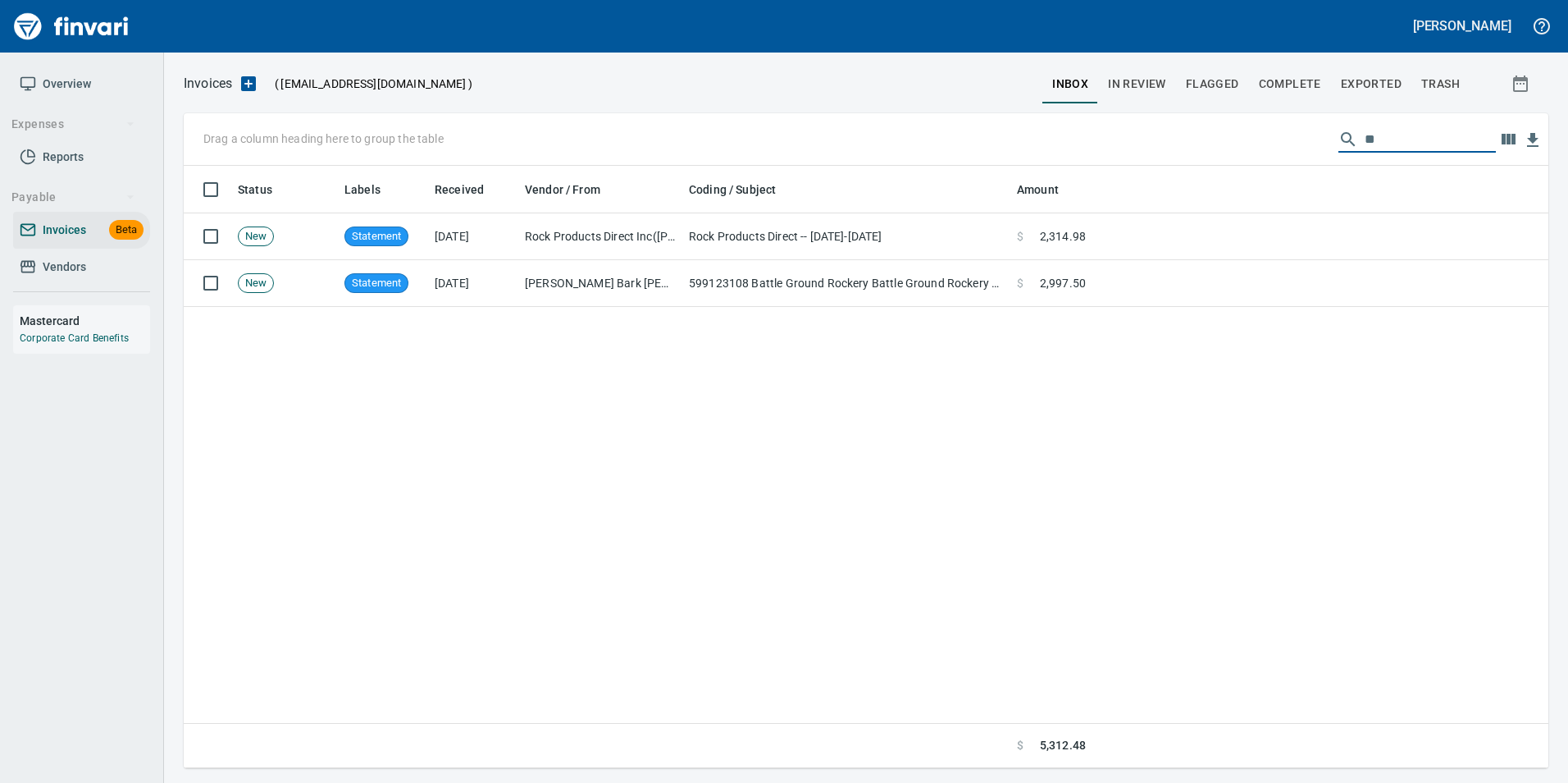
type input "*"
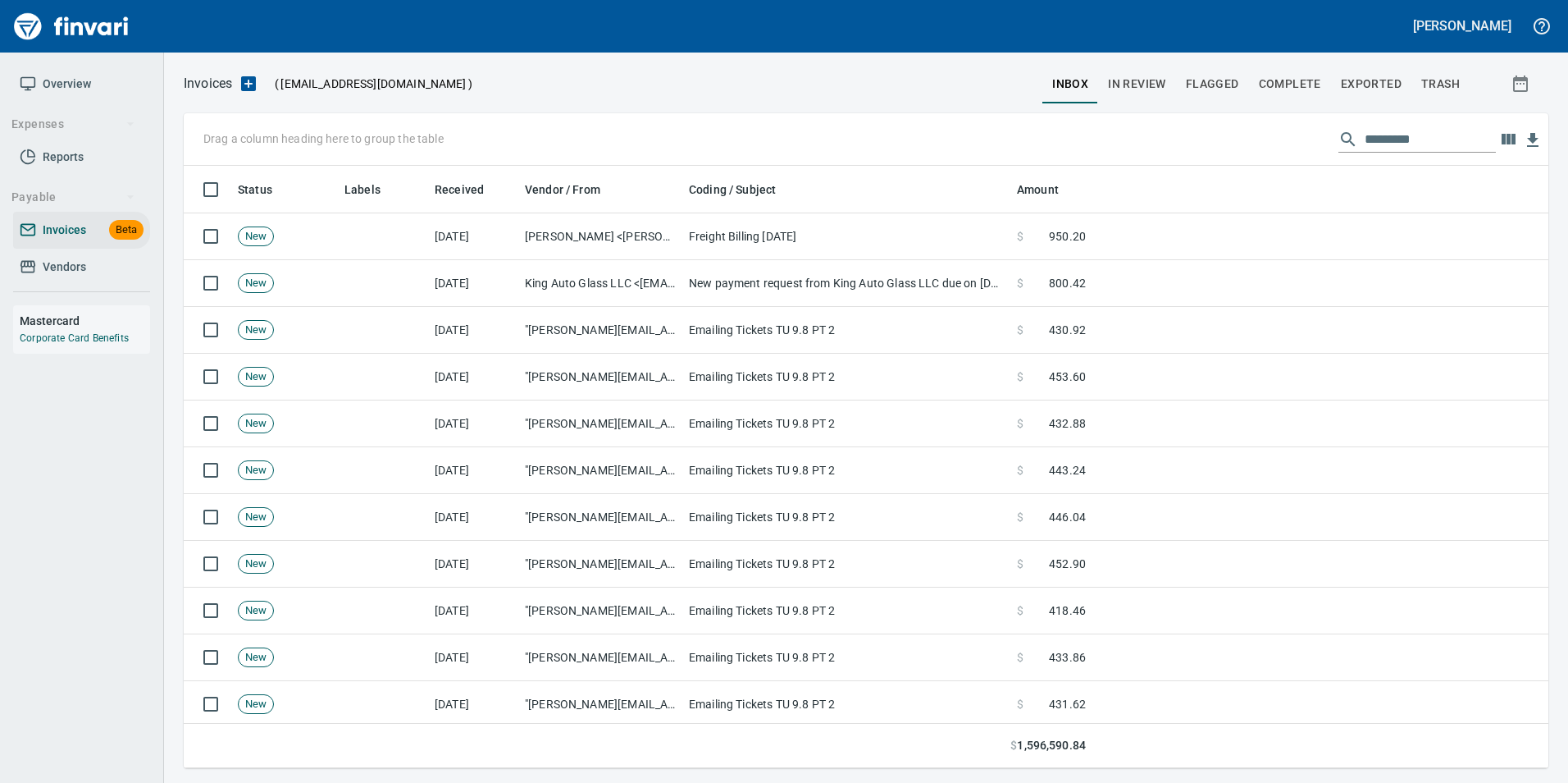
click at [1417, 136] on input "text" at bounding box center [1430, 140] width 131 height 27
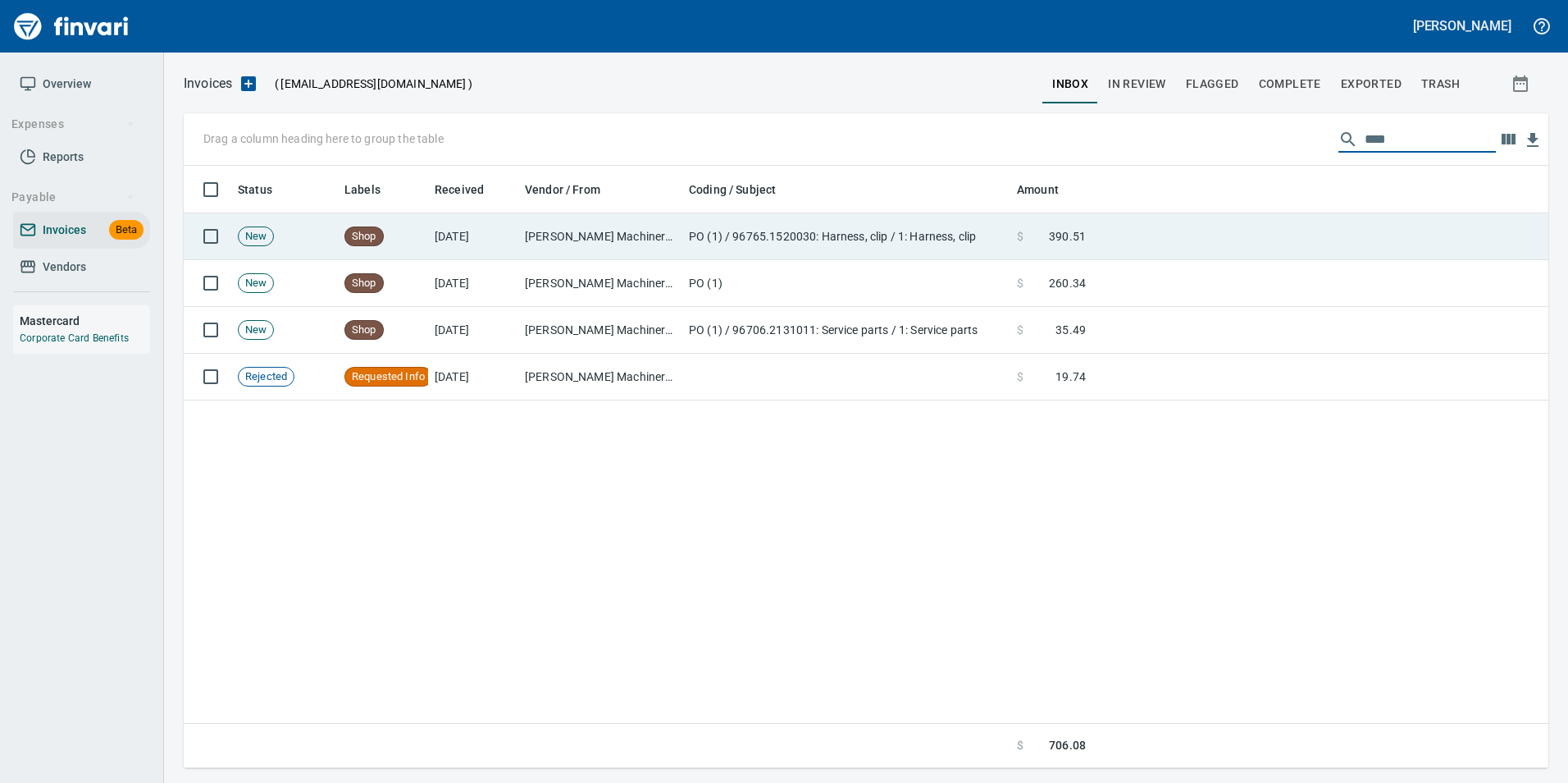
type input "****"
click at [1331, 220] on td at bounding box center [1320, 236] width 456 height 47
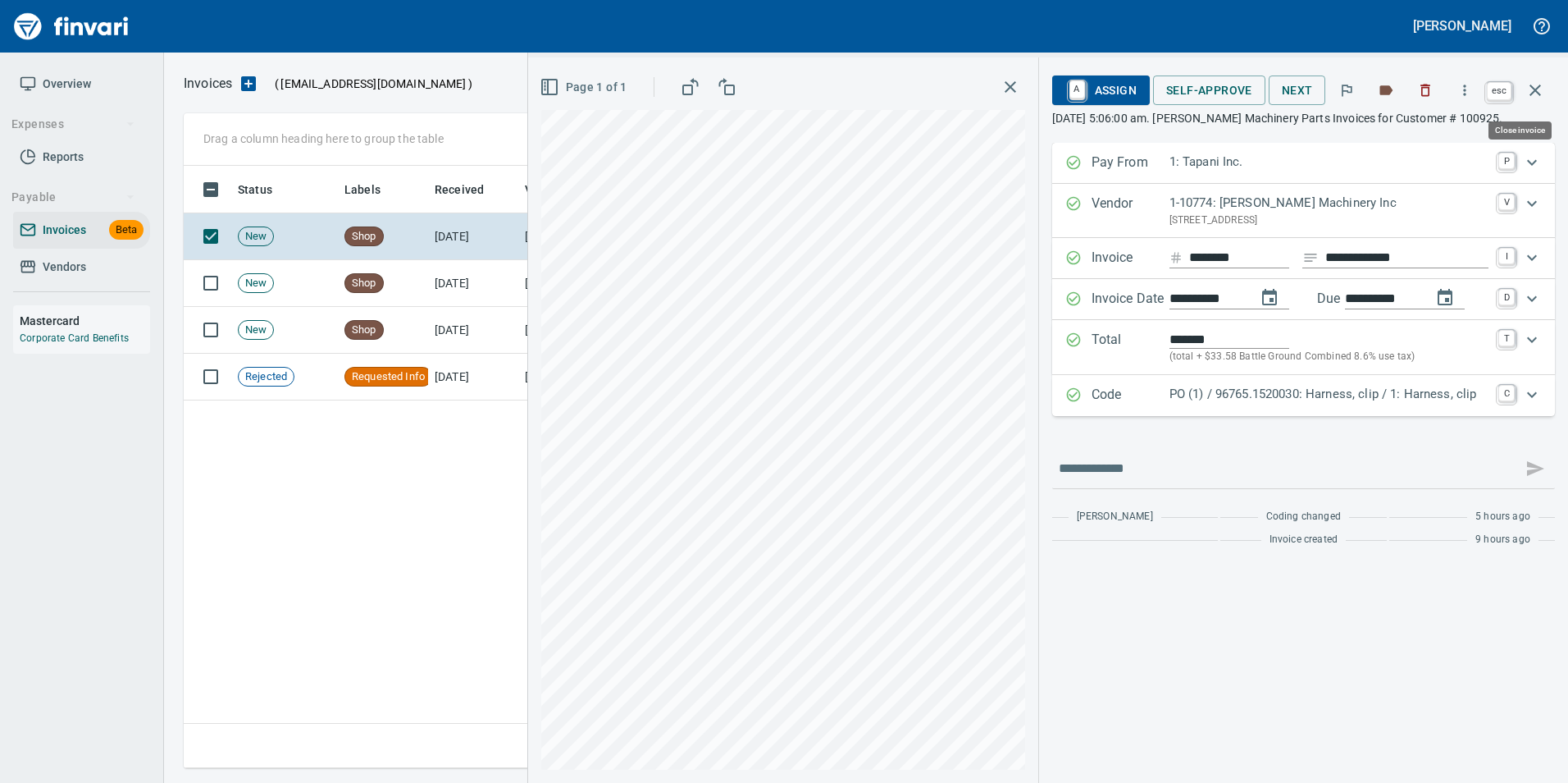
click at [1524, 91] on button "button" at bounding box center [1535, 90] width 40 height 40
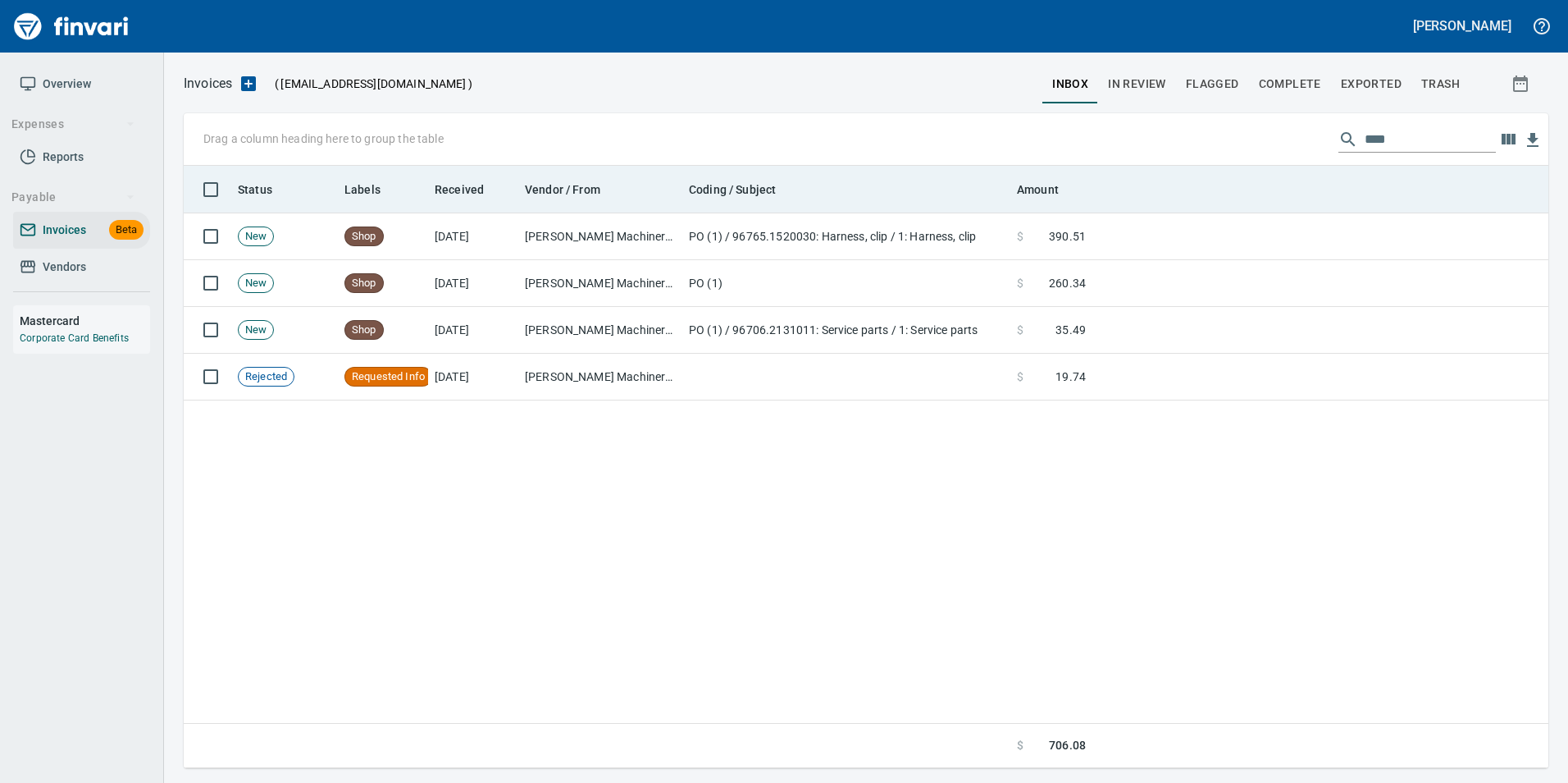
scroll to position [590, 1352]
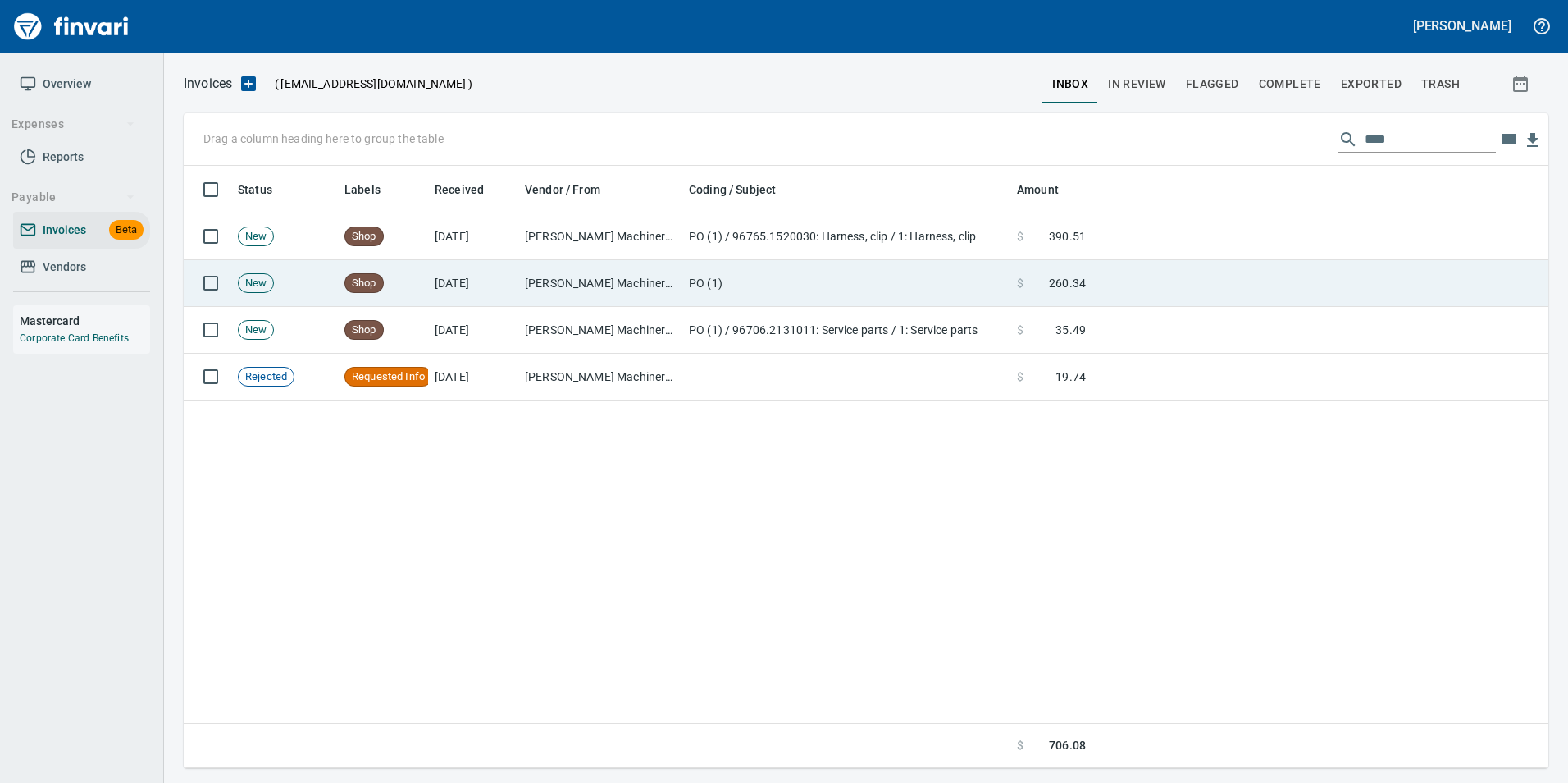
click at [1269, 281] on td at bounding box center [1320, 283] width 456 height 47
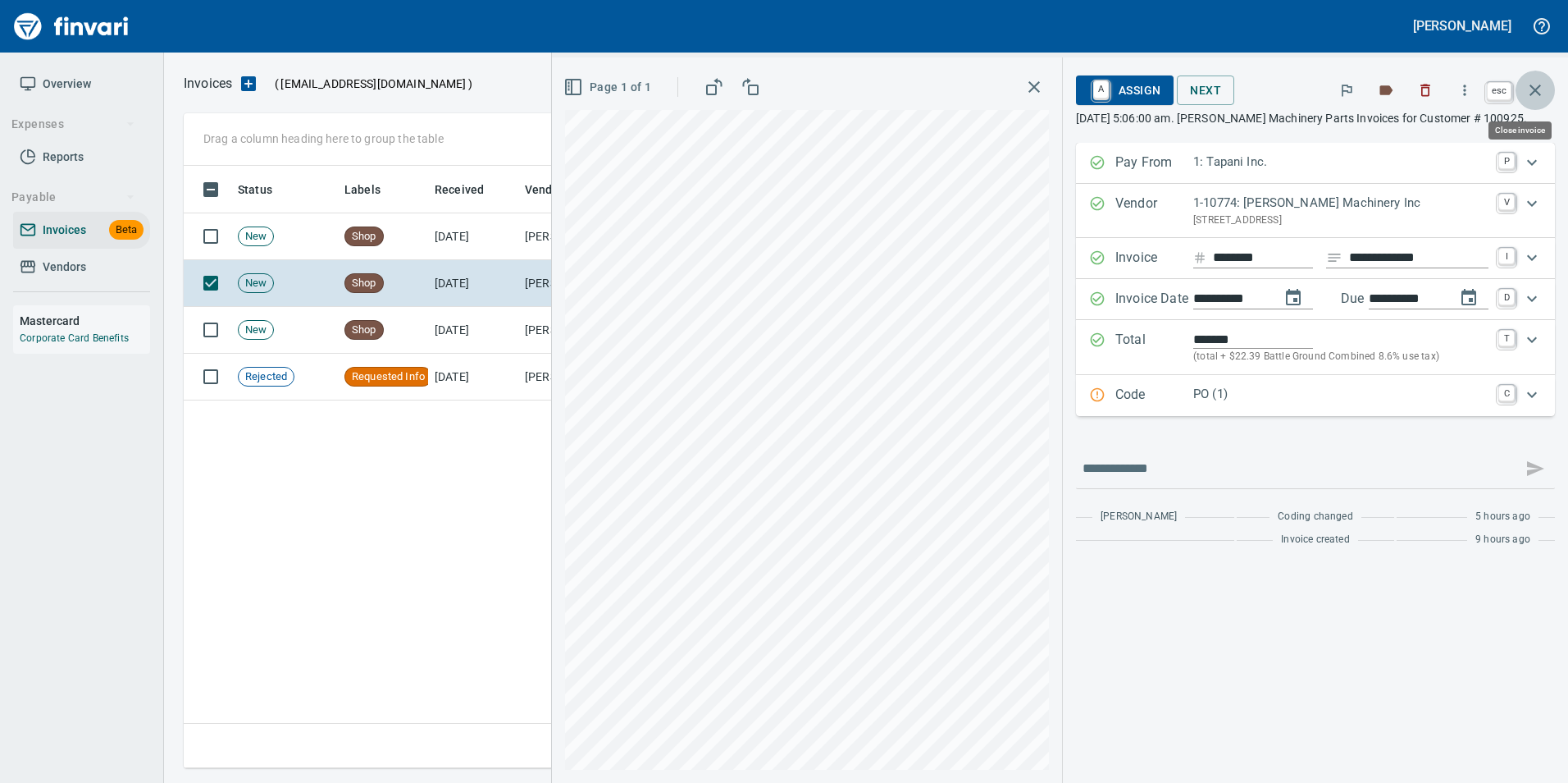
click at [1546, 80] on button "button" at bounding box center [1535, 90] width 40 height 40
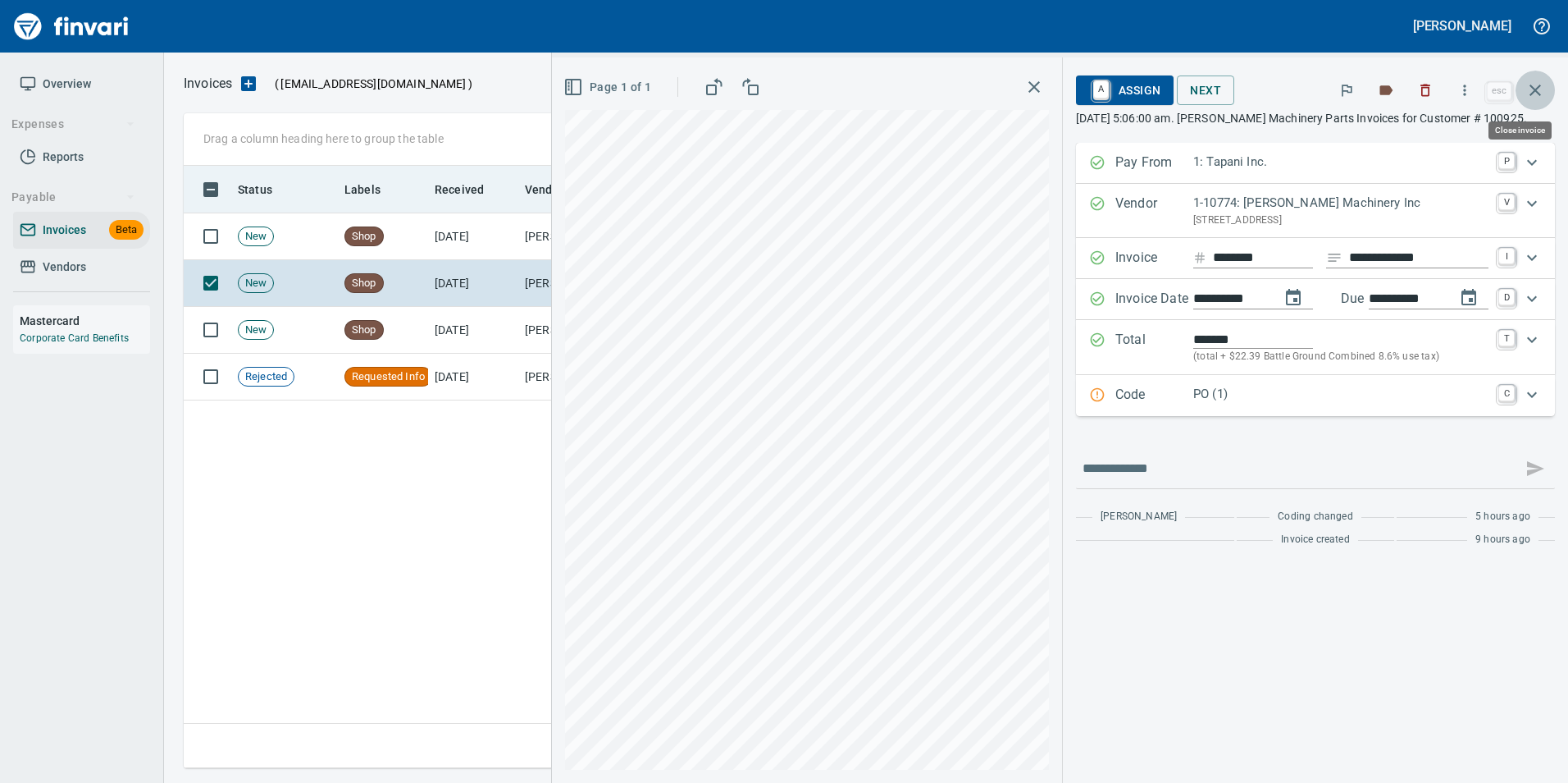
scroll to position [590, 1352]
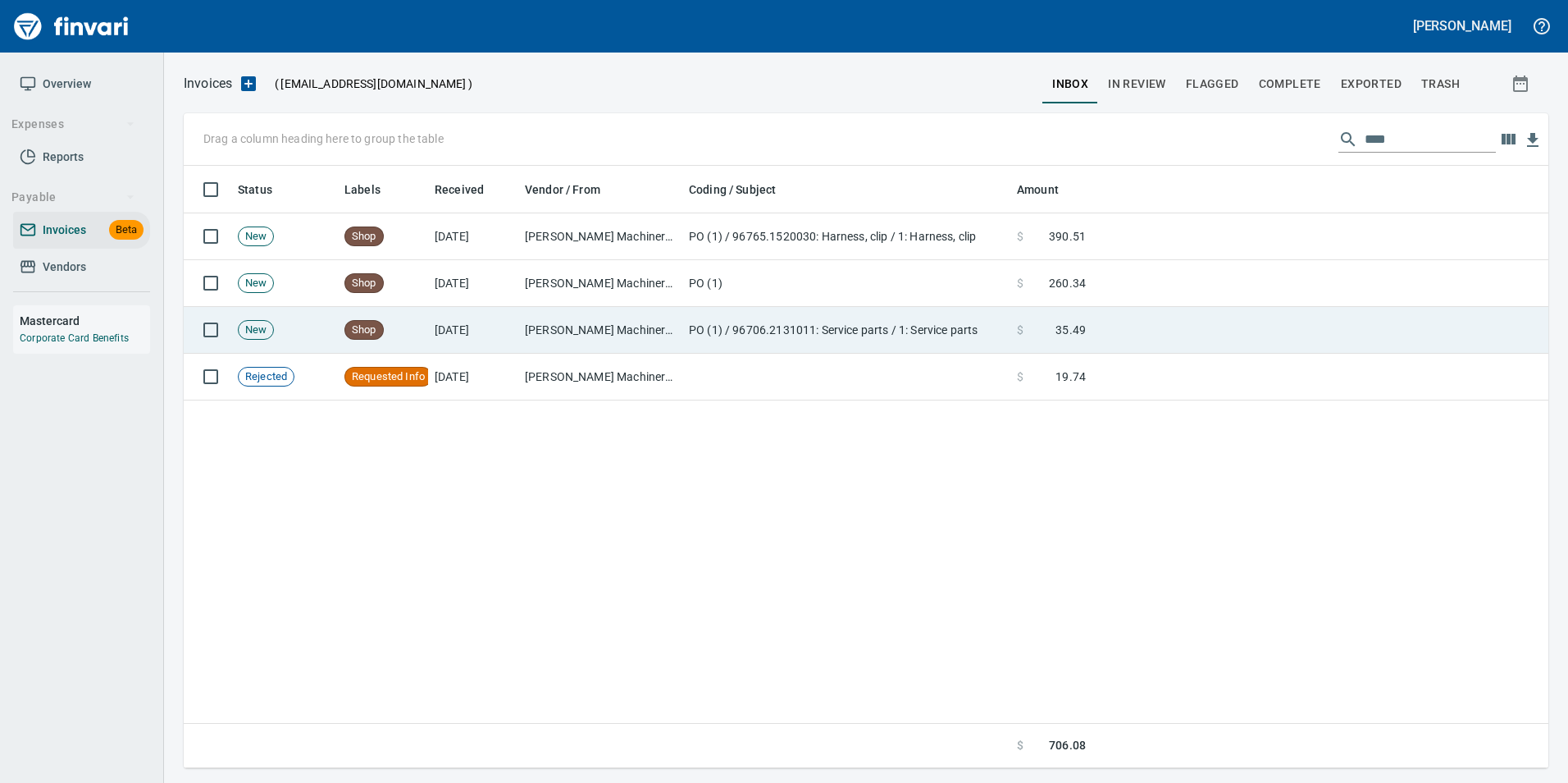
click at [1318, 312] on td at bounding box center [1320, 330] width 456 height 47
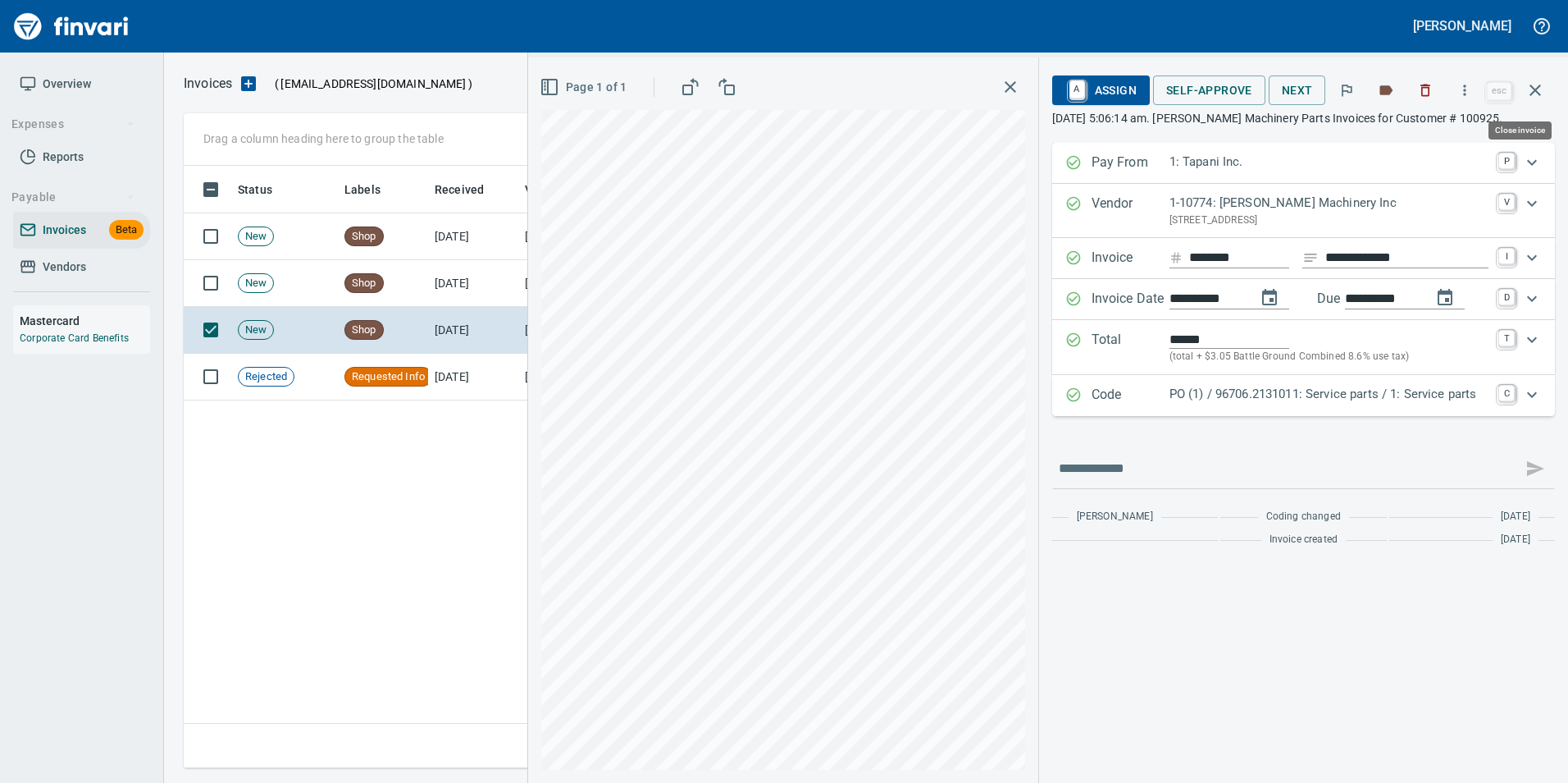
drag, startPoint x: 1545, startPoint y: 79, endPoint x: 1501, endPoint y: 96, distance: 47.2
click at [1545, 78] on button "button" at bounding box center [1535, 90] width 40 height 40
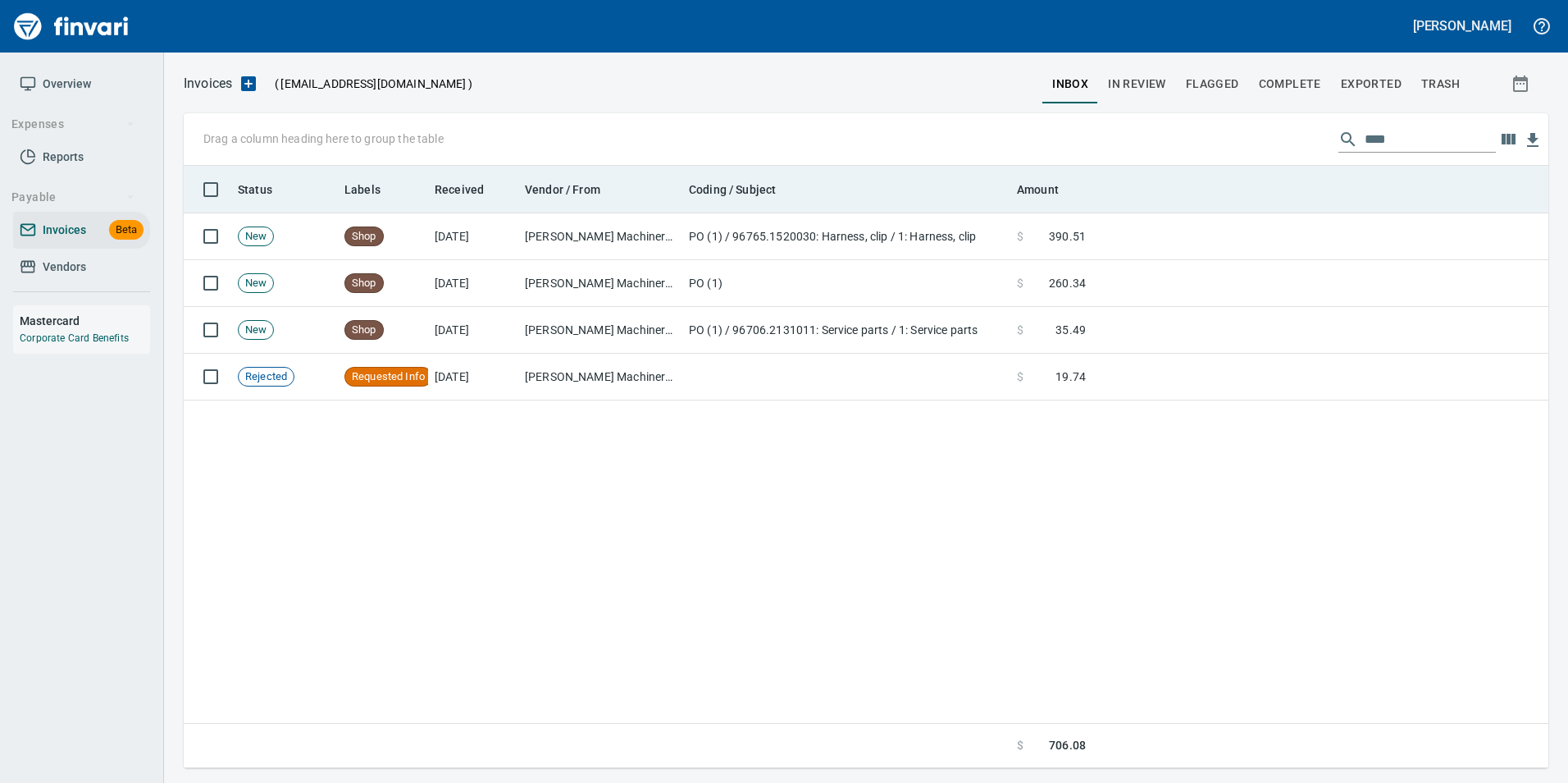
scroll to position [590, 1352]
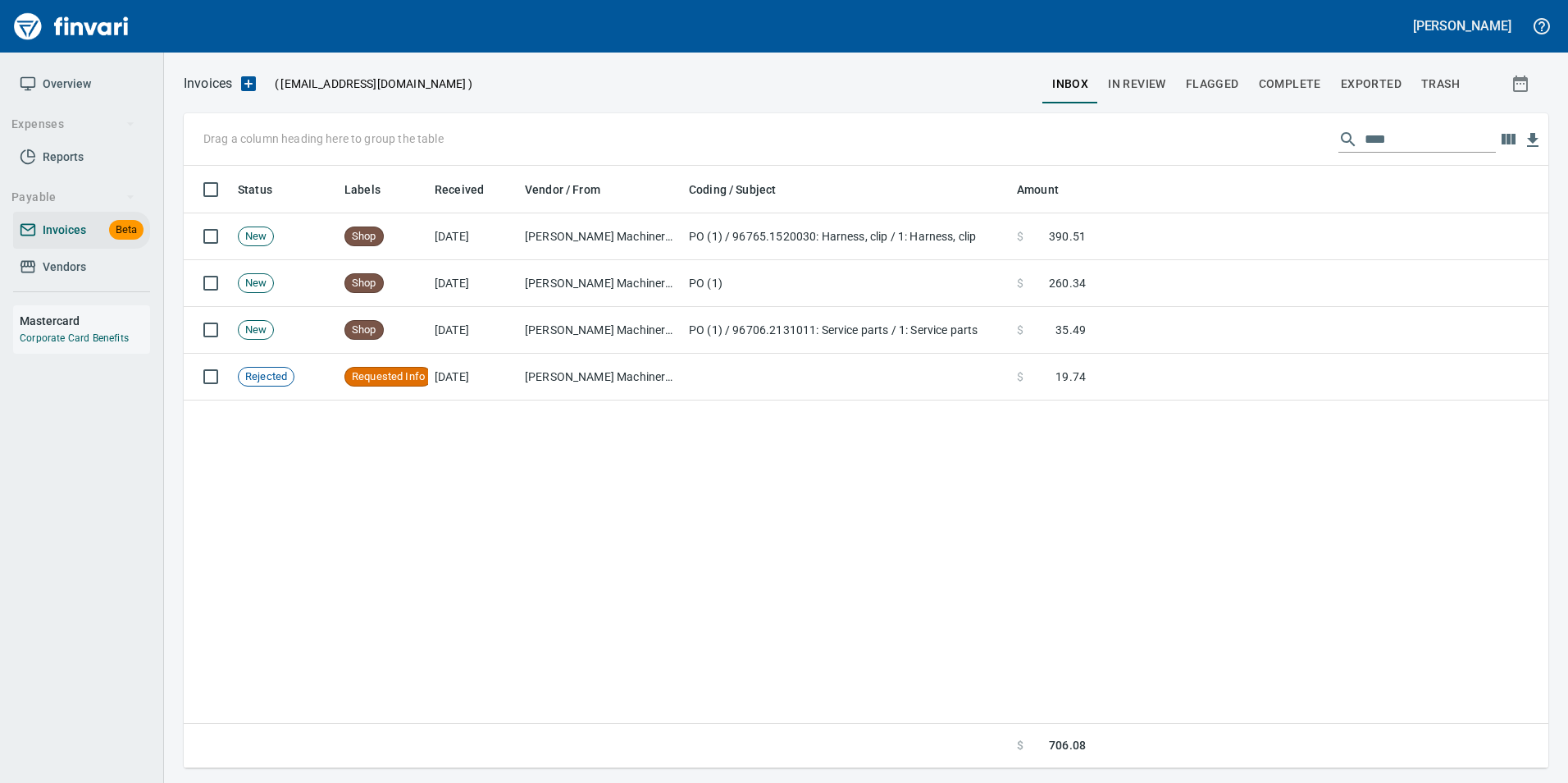
click at [1138, 78] on span "In Review" at bounding box center [1137, 83] width 58 height 20
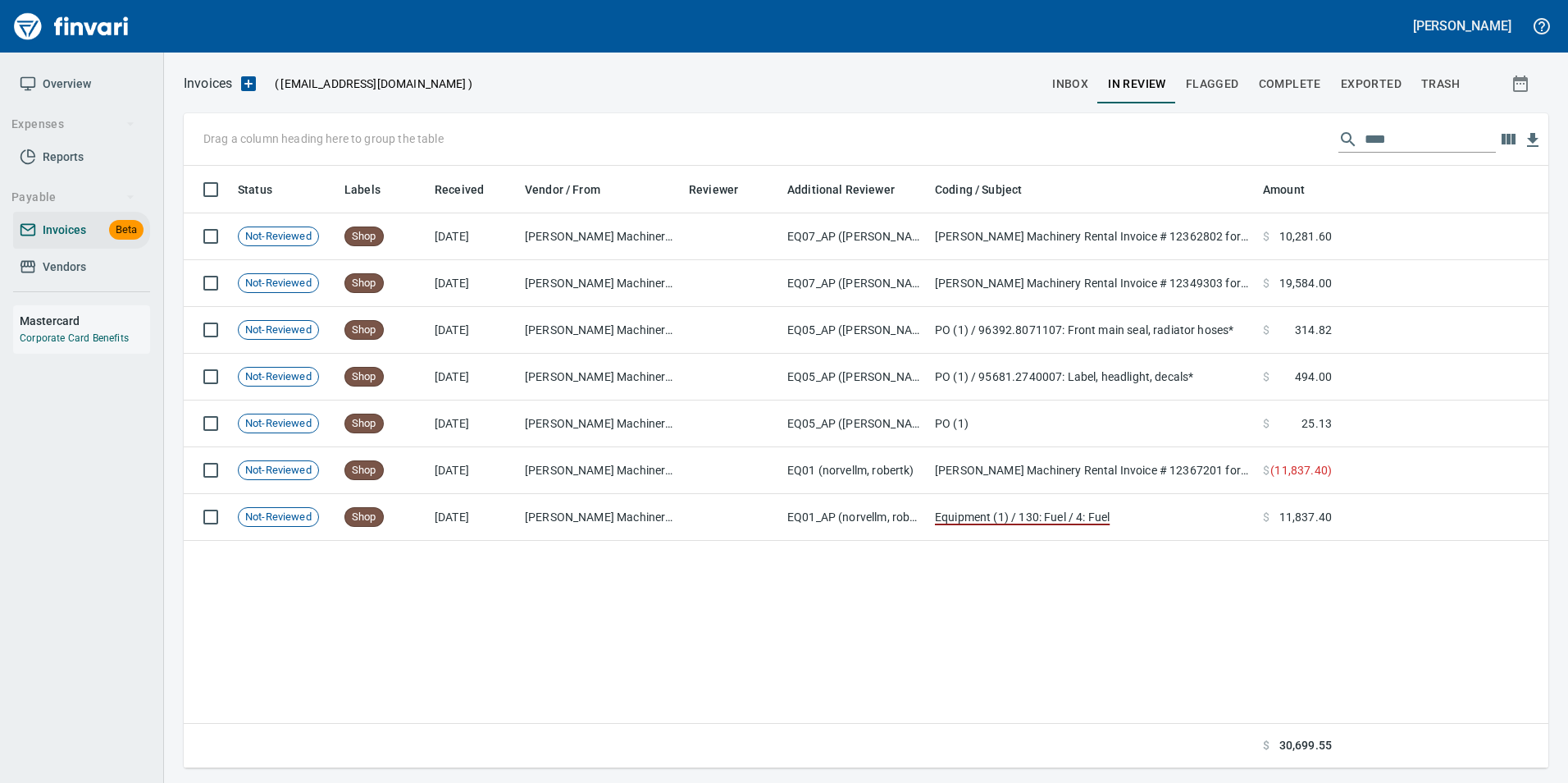
scroll to position [590, 1352]
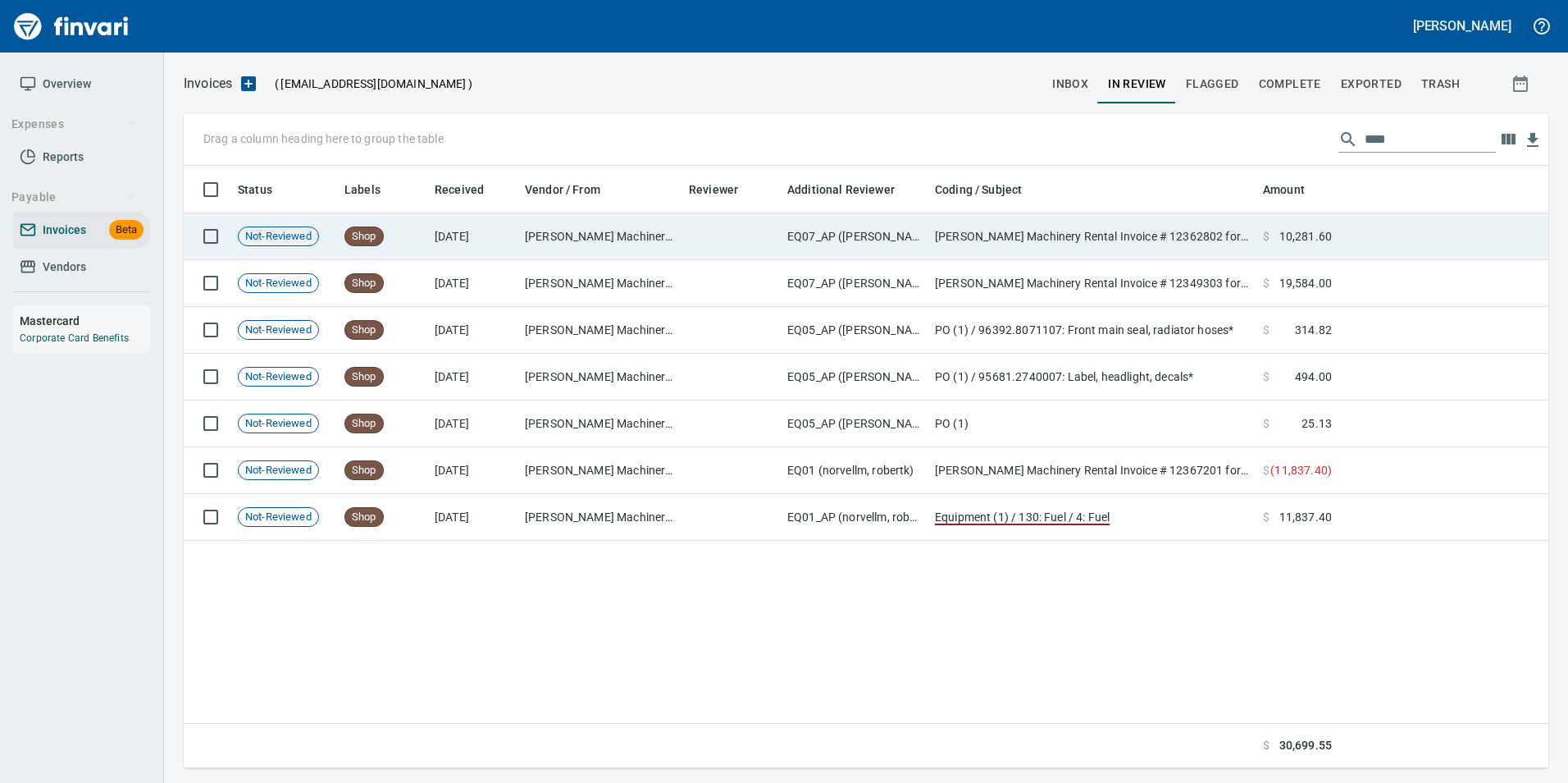
click at [1138, 239] on td "Papé Machinery Rental Invoice # 12362802 for Customer # 100925 (09/15/2025) PO#…" at bounding box center [1092, 236] width 328 height 47
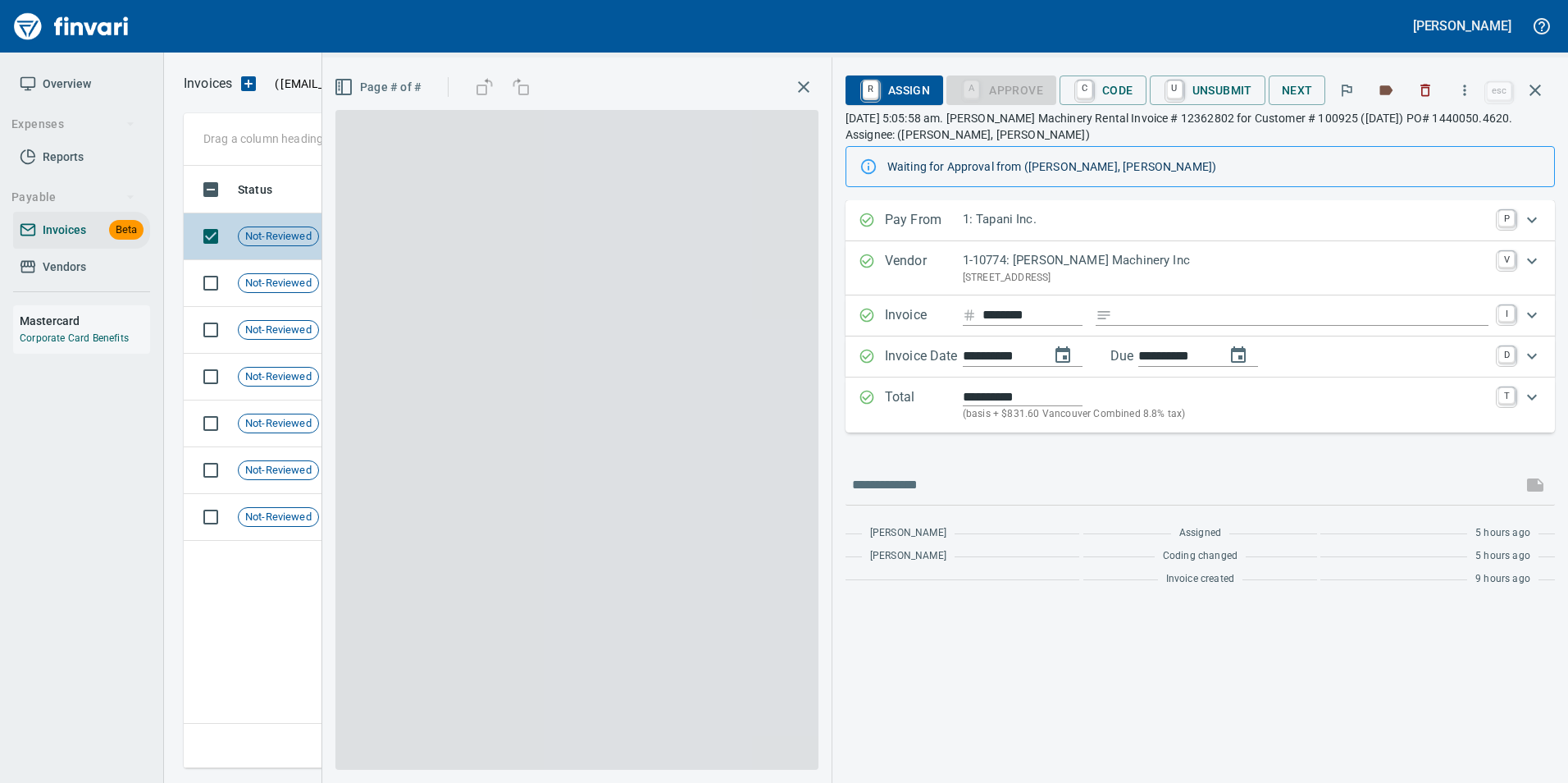
scroll to position [590, 1352]
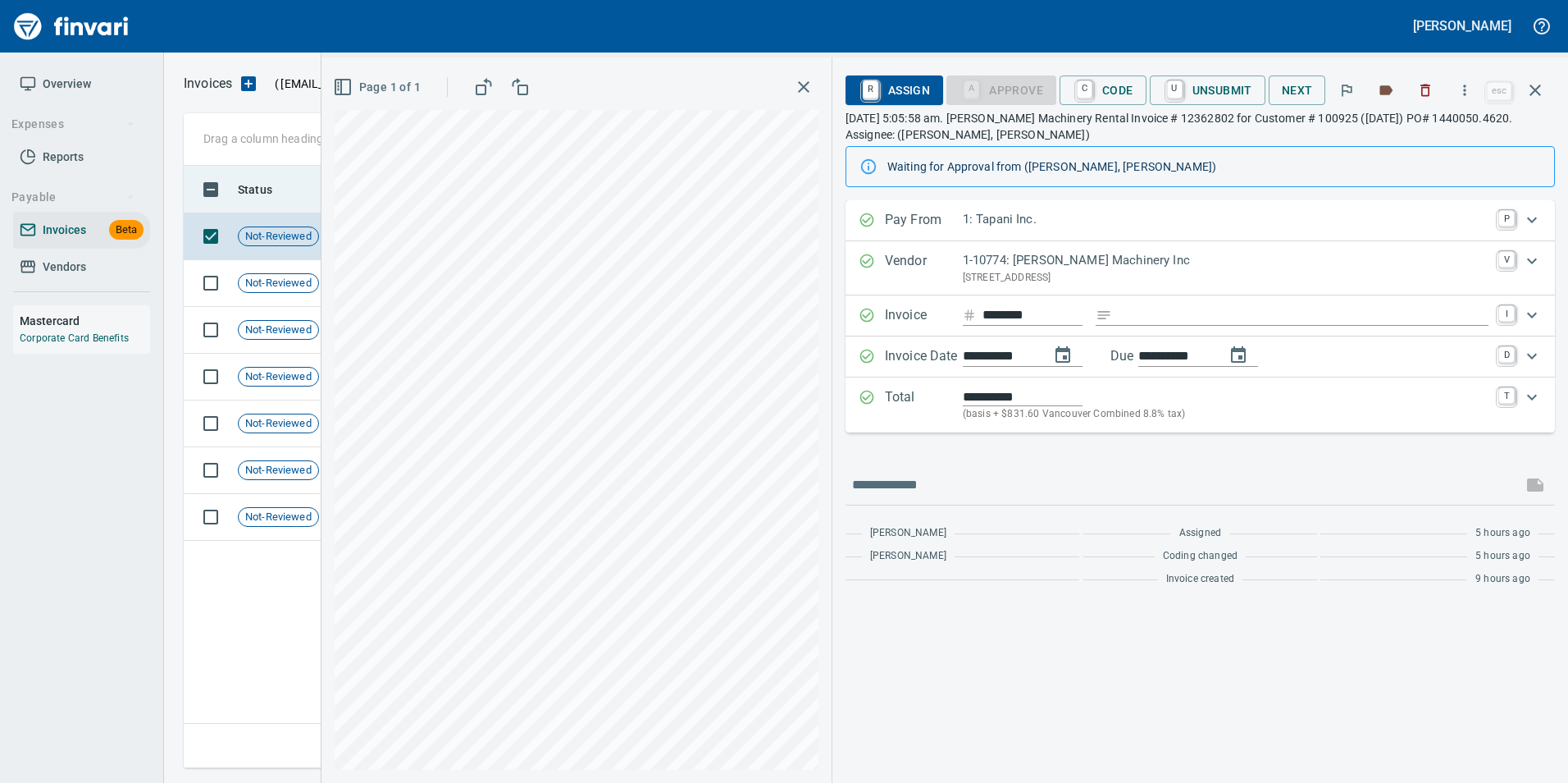
click at [1543, 94] on icon "button" at bounding box center [1535, 90] width 19 height 19
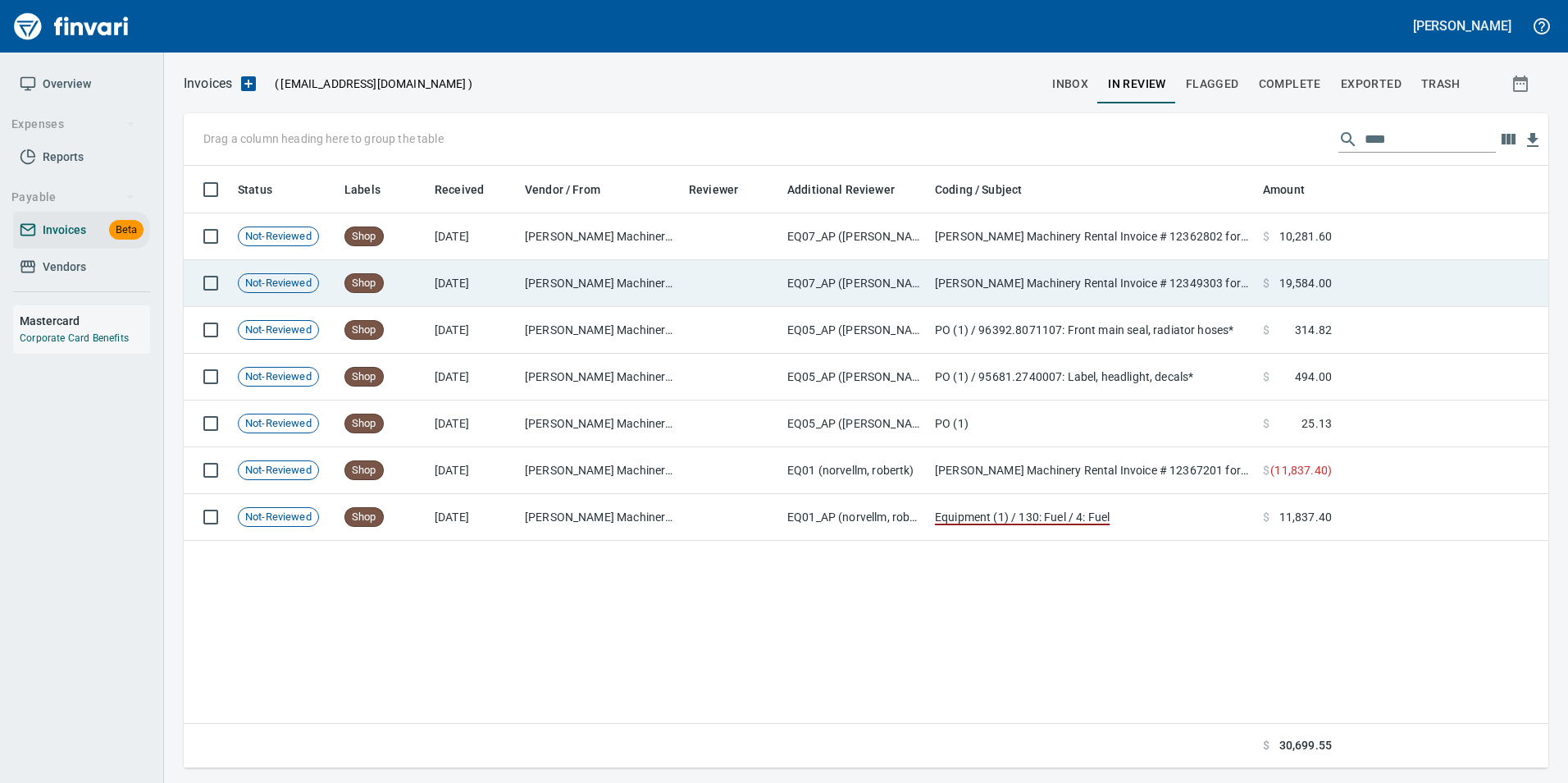
click at [1220, 286] on td "Papé Machinery Rental Invoice # 12349303 for Customer # 100925 (09/14/2025) PO#…" at bounding box center [1092, 283] width 328 height 47
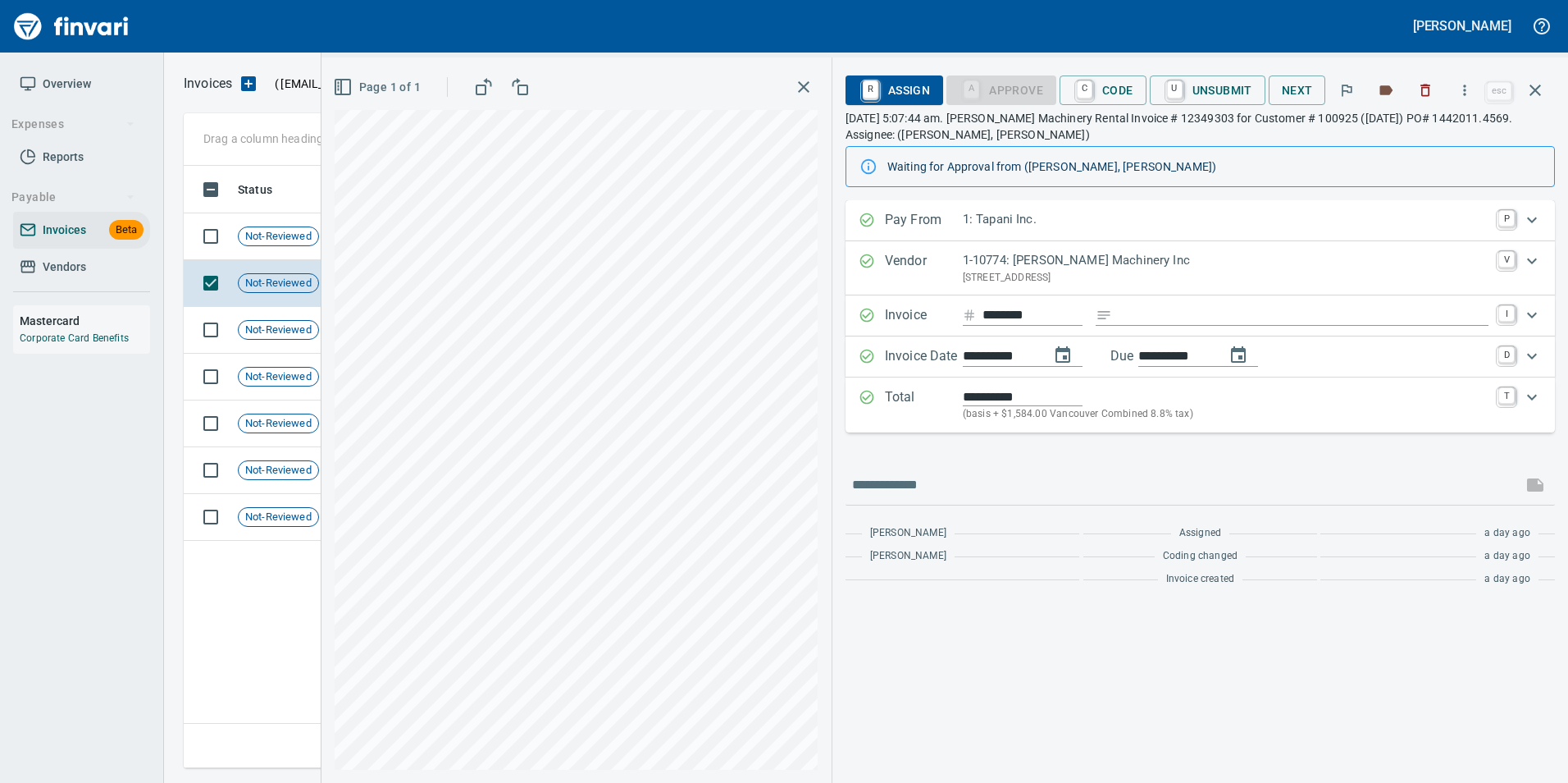
click at [1538, 92] on icon "button" at bounding box center [1535, 90] width 11 height 12
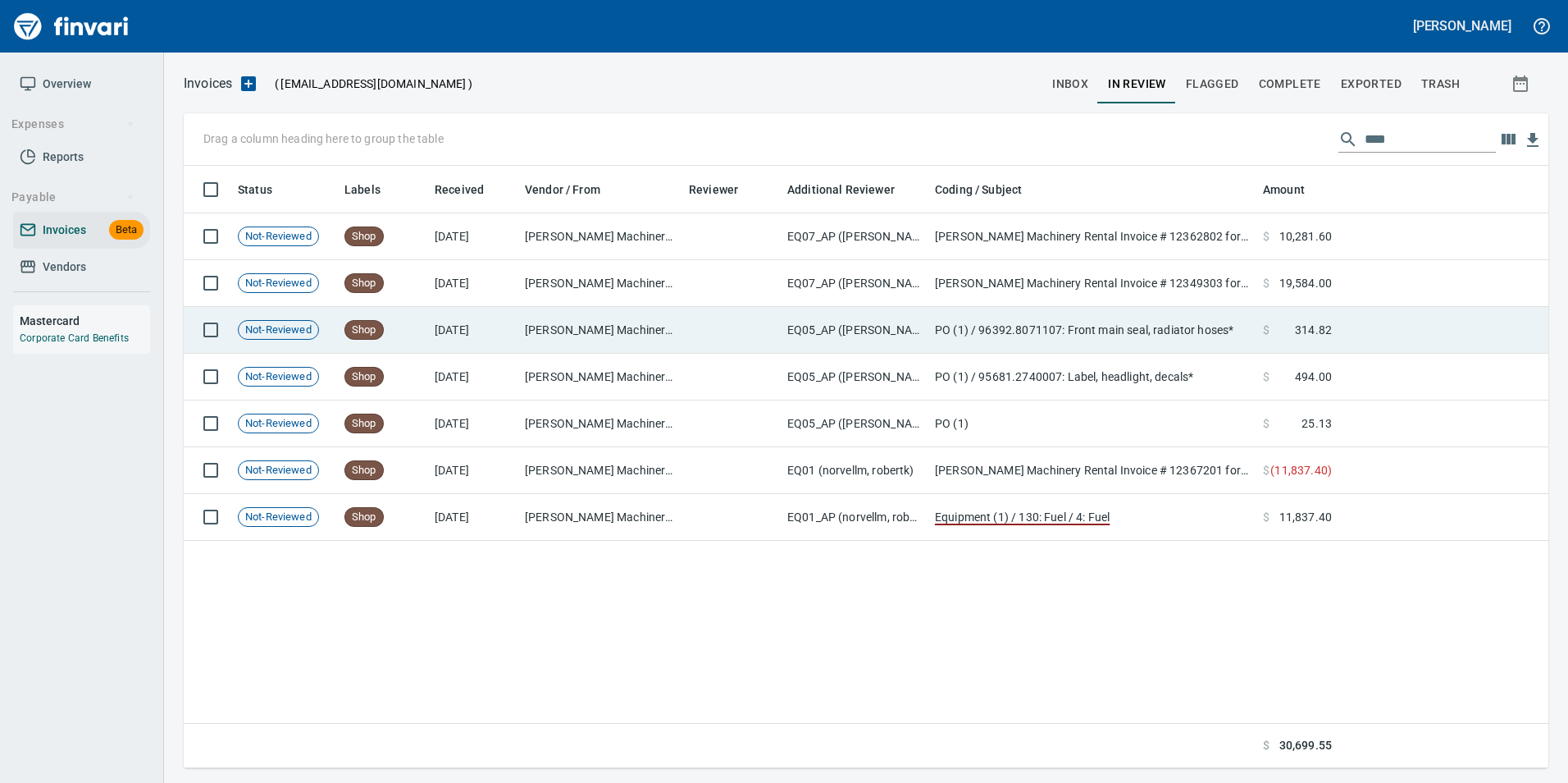
click at [1215, 329] on td "PO (1) / 96392.8071107: Front main seal, radiator hoses*" at bounding box center [1092, 330] width 328 height 47
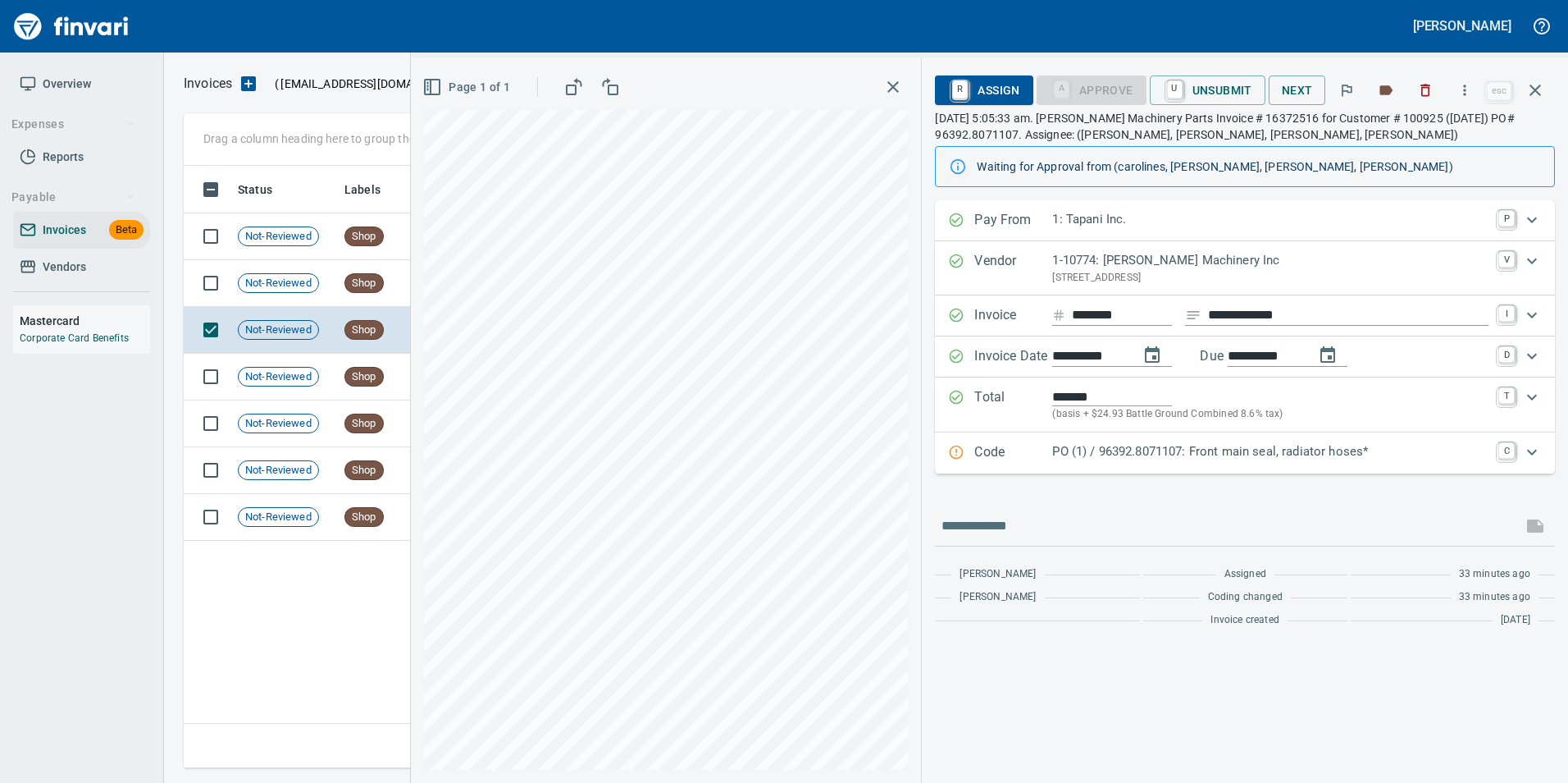
scroll to position [590, 1352]
click at [1541, 89] on icon "button" at bounding box center [1535, 90] width 19 height 19
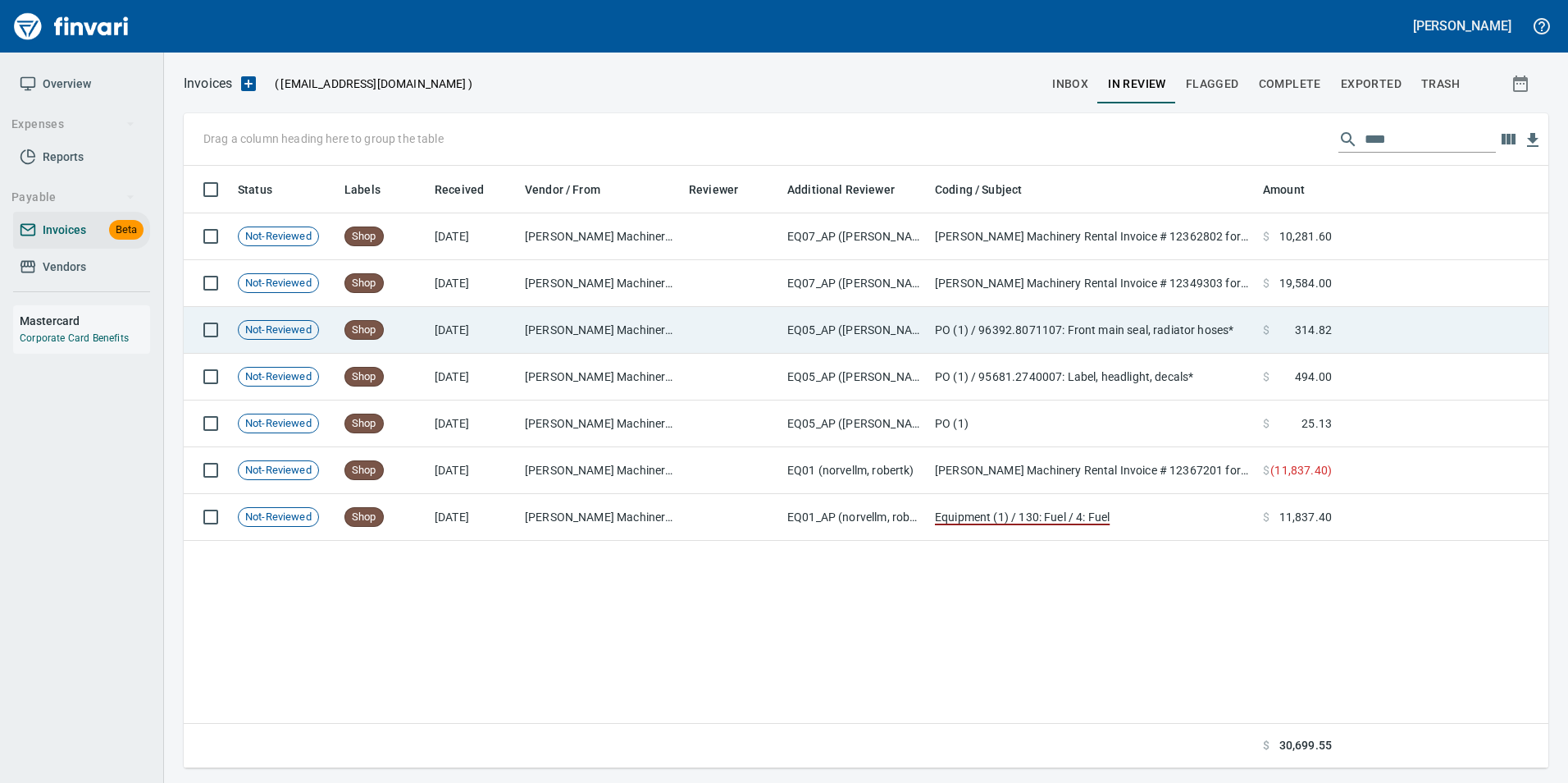
scroll to position [590, 1352]
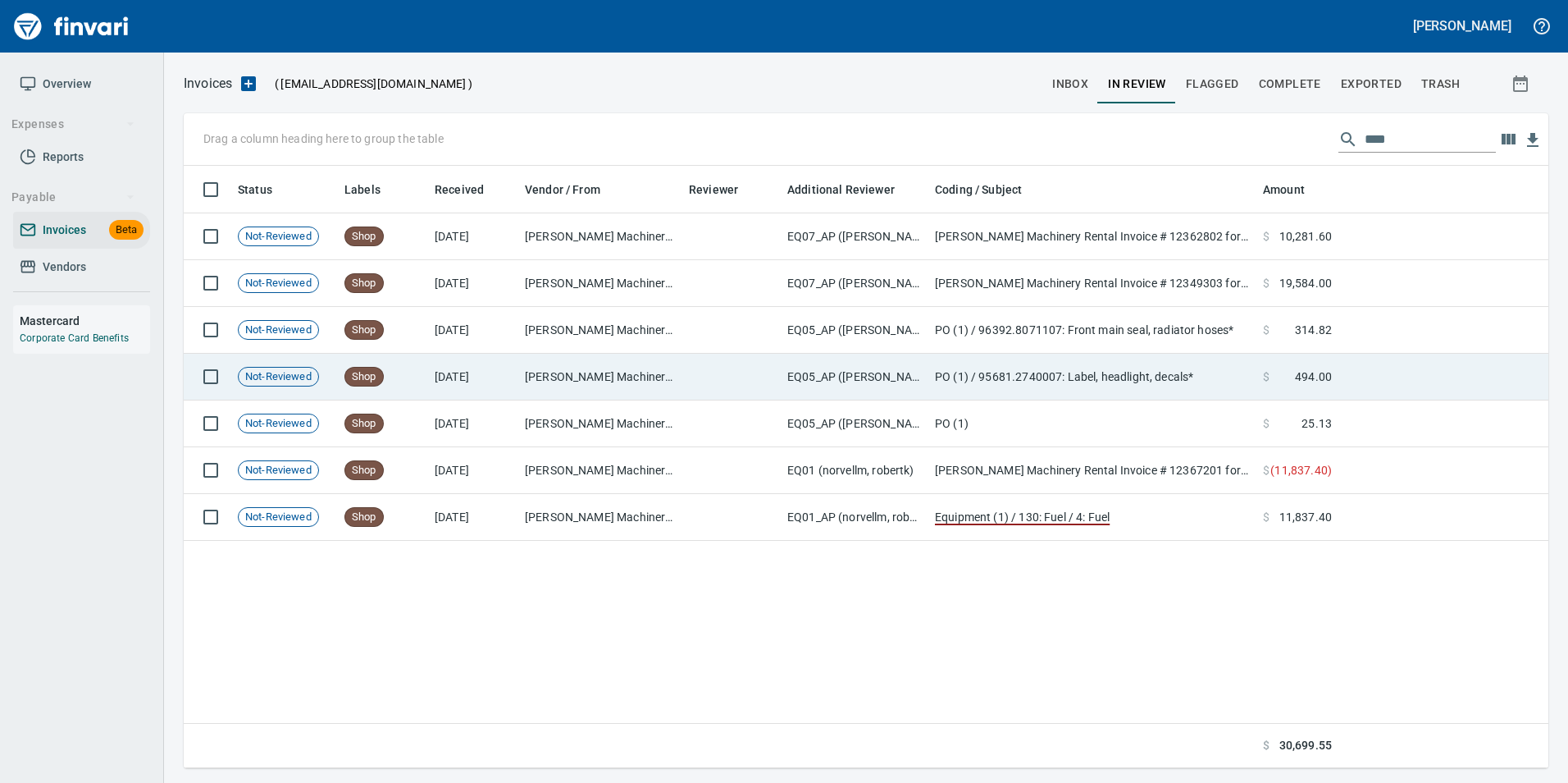
click at [1317, 370] on span "494.00" at bounding box center [1314, 376] width 37 height 17
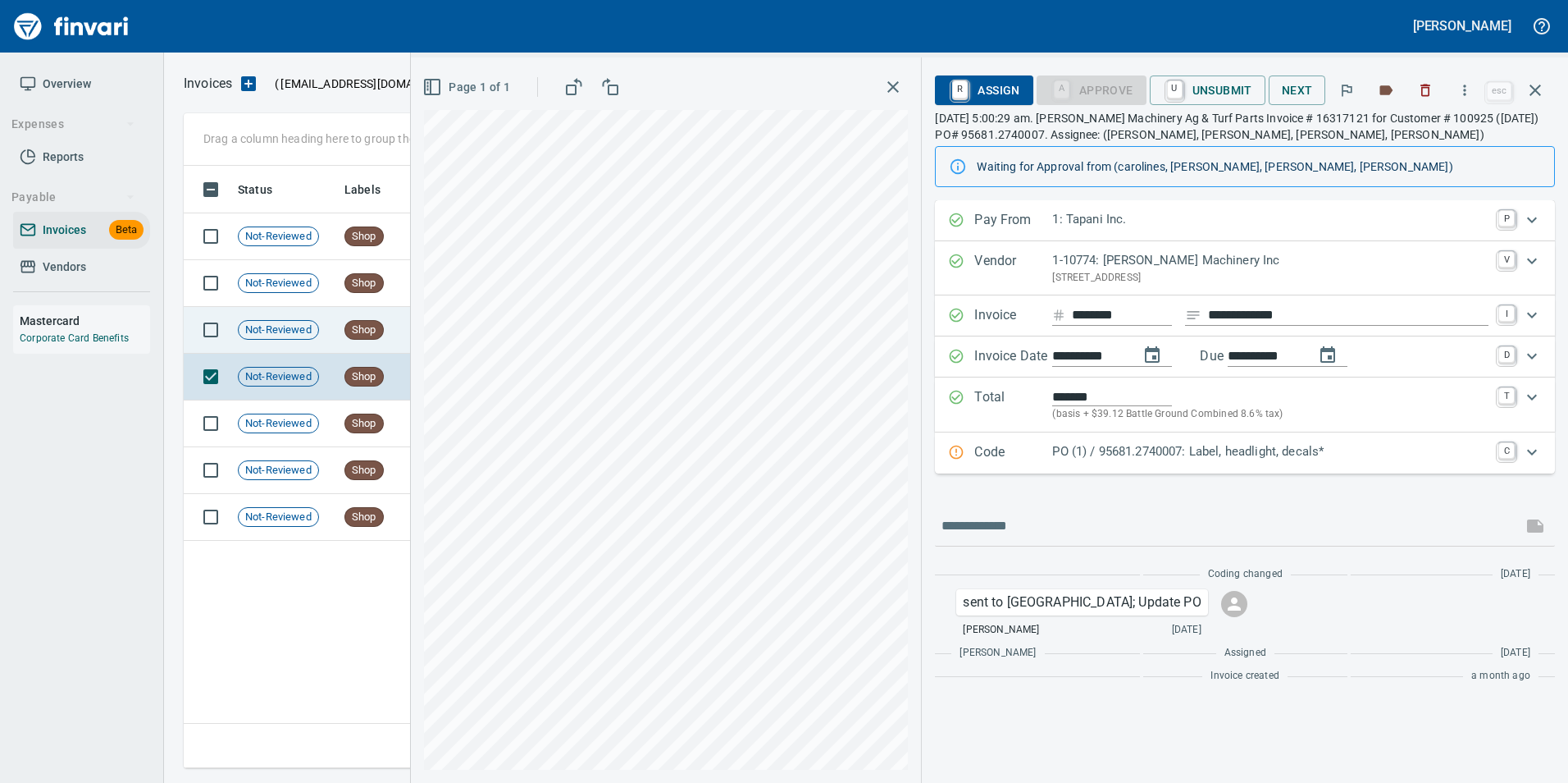
click at [1543, 91] on icon "button" at bounding box center [1535, 90] width 19 height 19
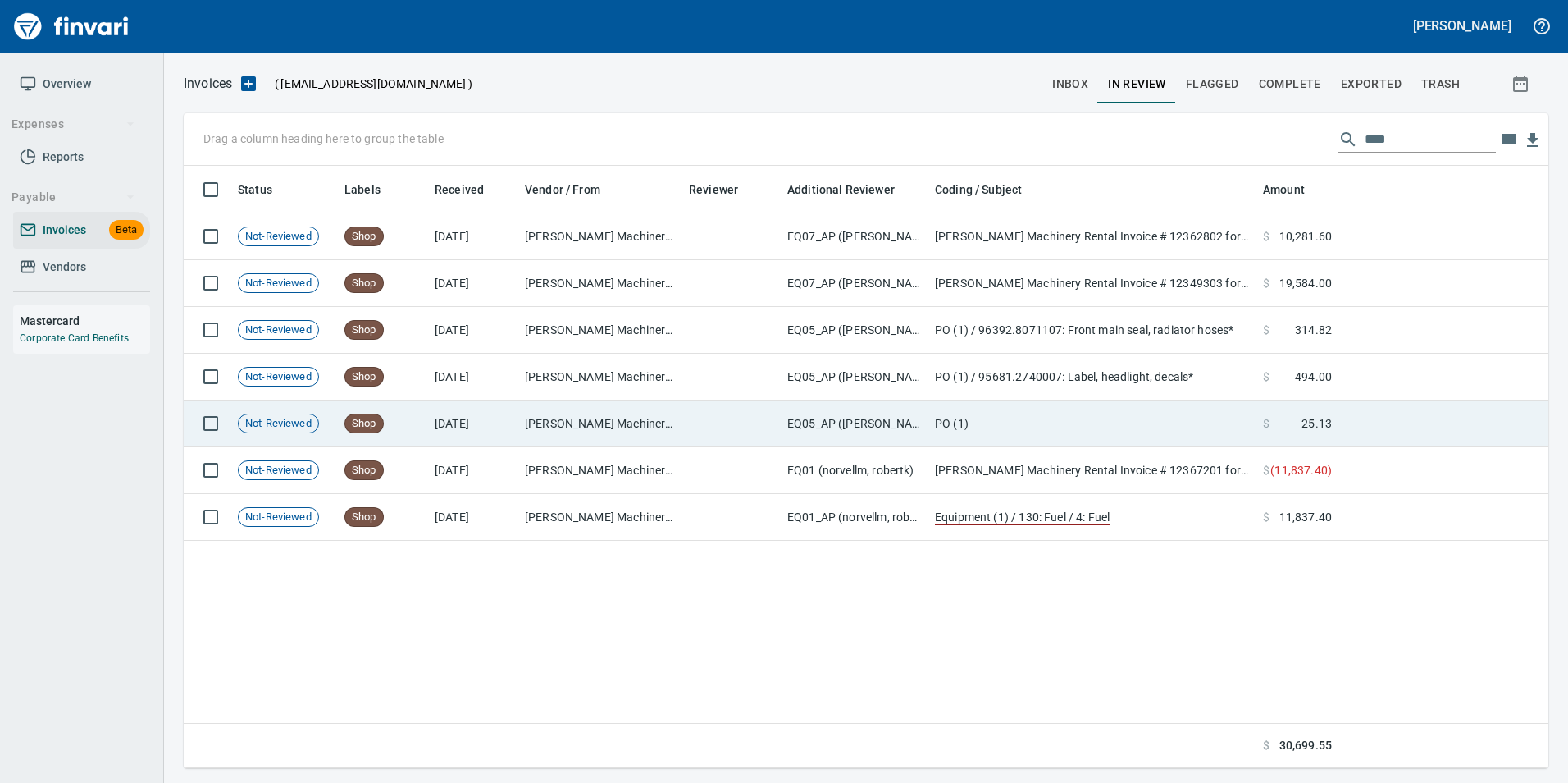
click at [1335, 428] on td "$ 25.13" at bounding box center [1297, 424] width 82 height 47
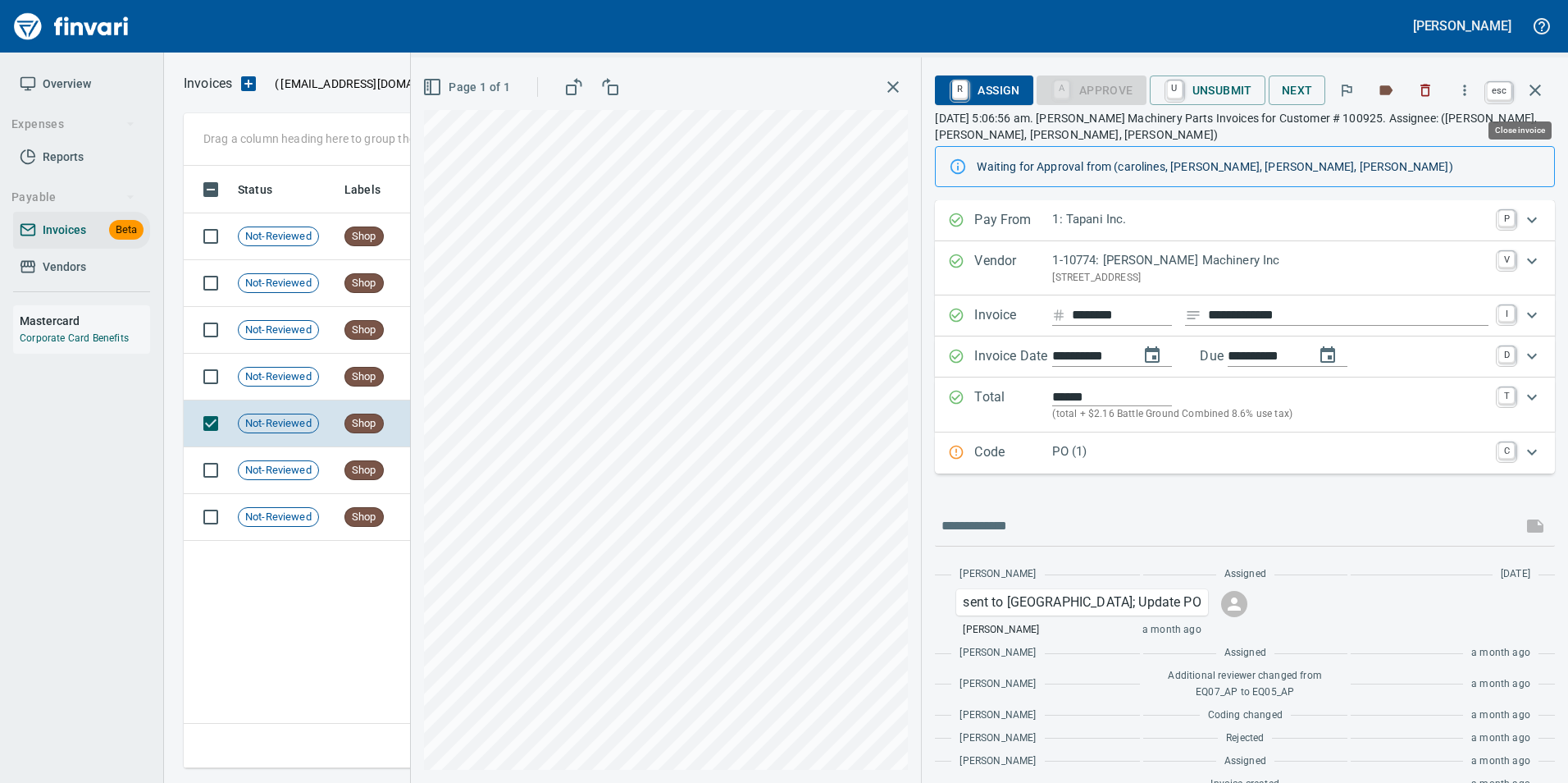
drag, startPoint x: 1531, startPoint y: 90, endPoint x: 1567, endPoint y: 198, distance: 113.8
click at [1531, 90] on icon "button" at bounding box center [1535, 90] width 19 height 19
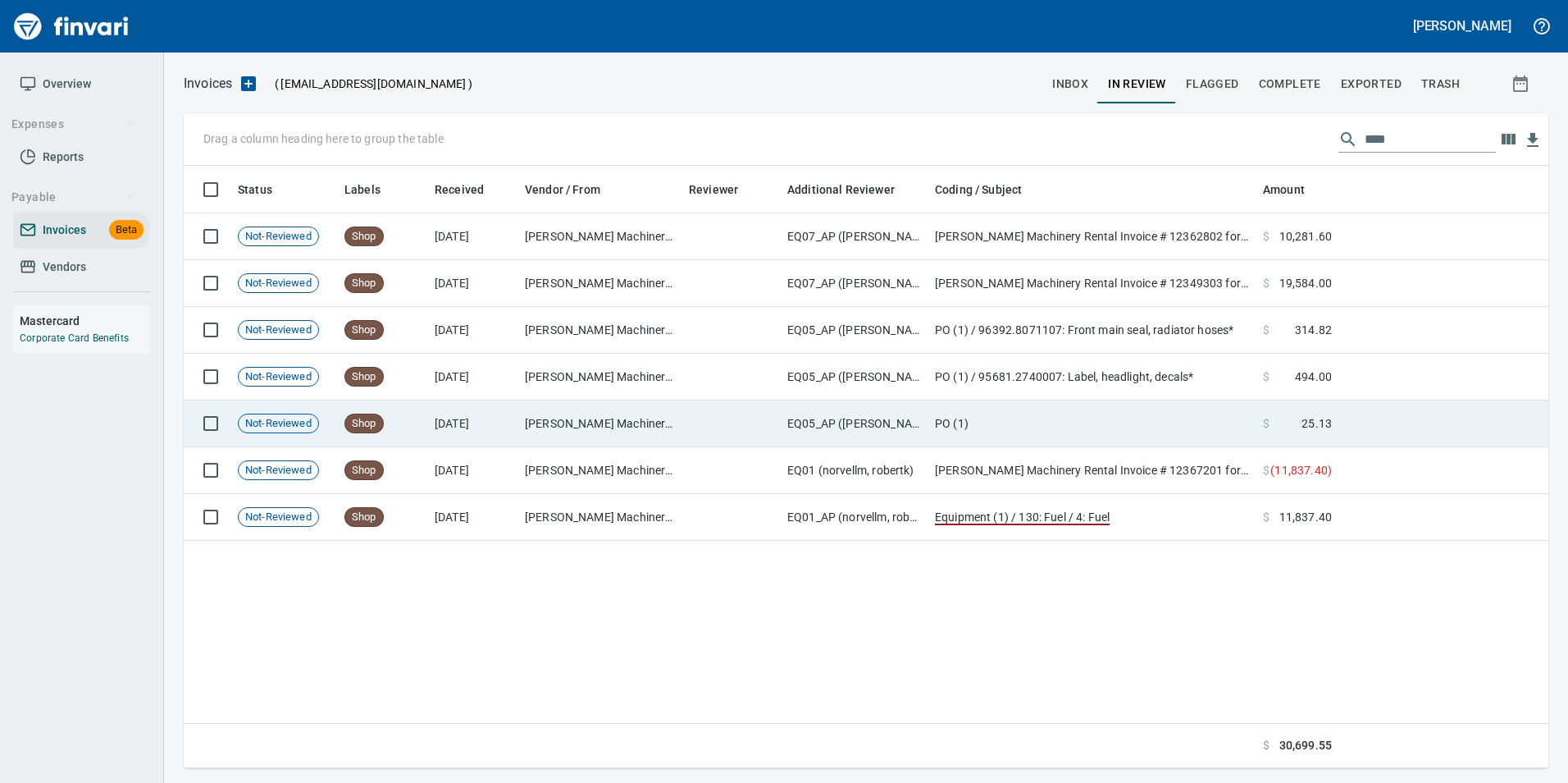
scroll to position [590, 1352]
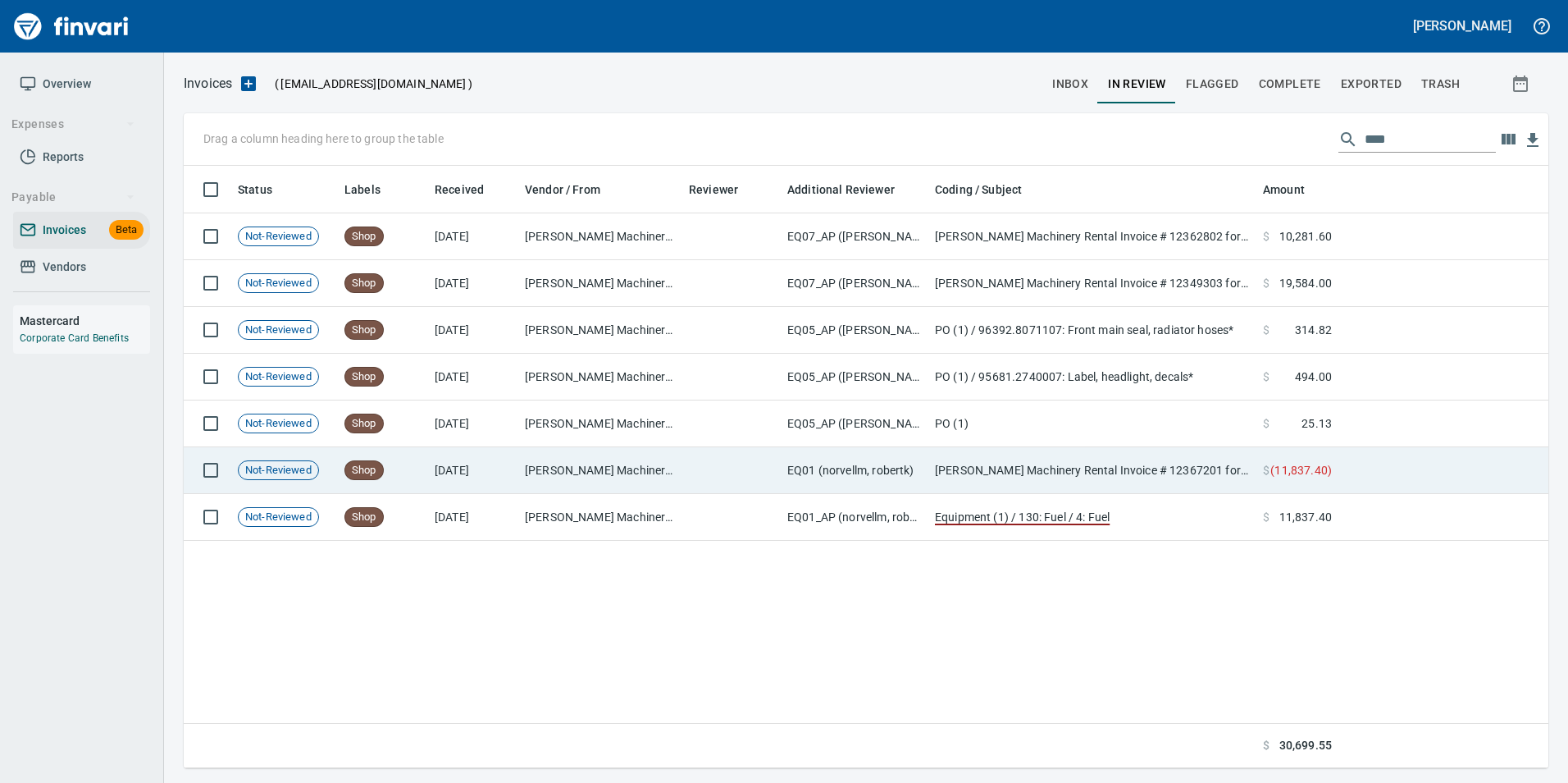
click at [1312, 460] on td "$ ( 11,837.40 )" at bounding box center [1297, 470] width 82 height 47
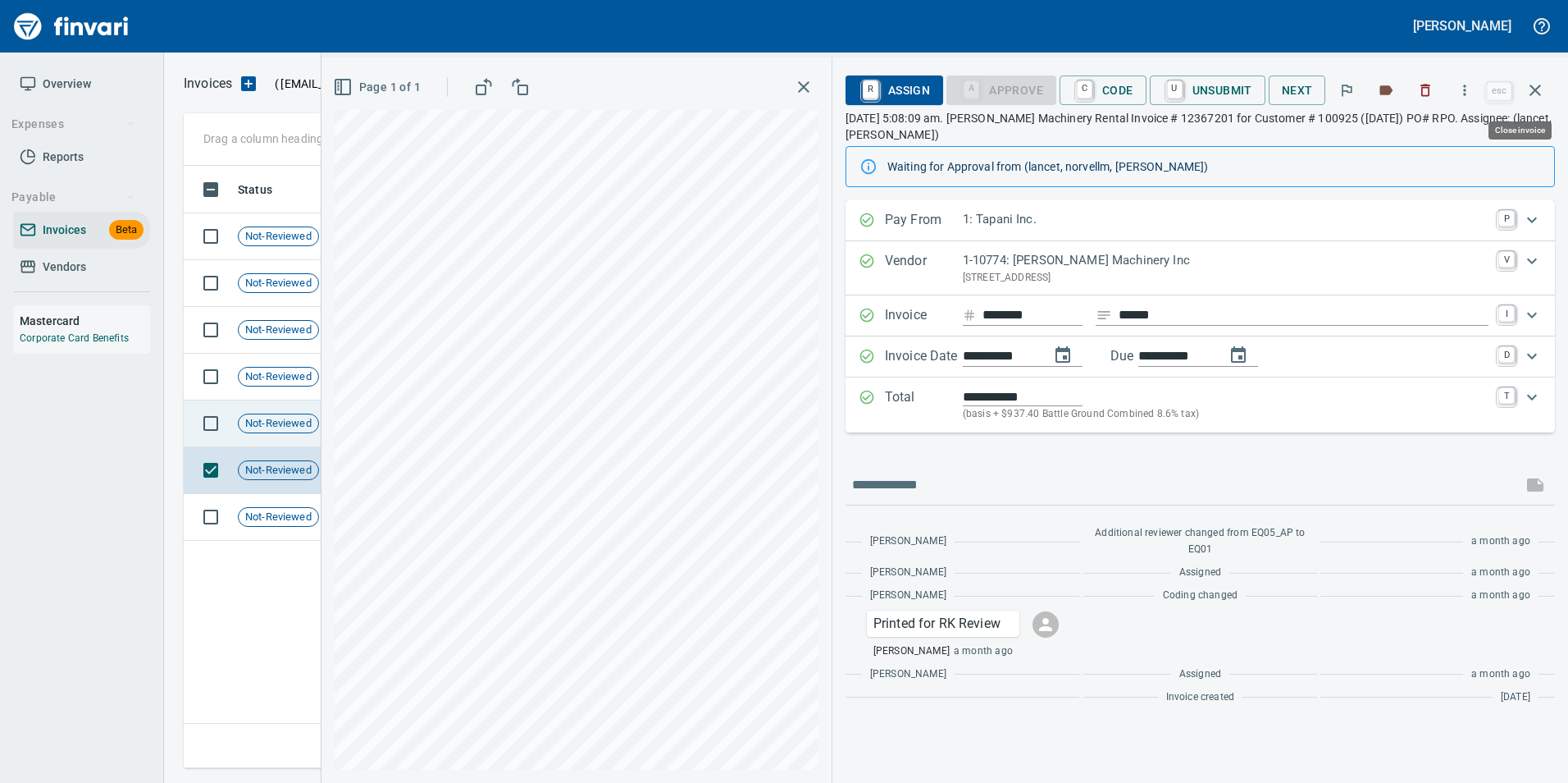
click at [1535, 97] on icon "button" at bounding box center [1535, 90] width 19 height 19
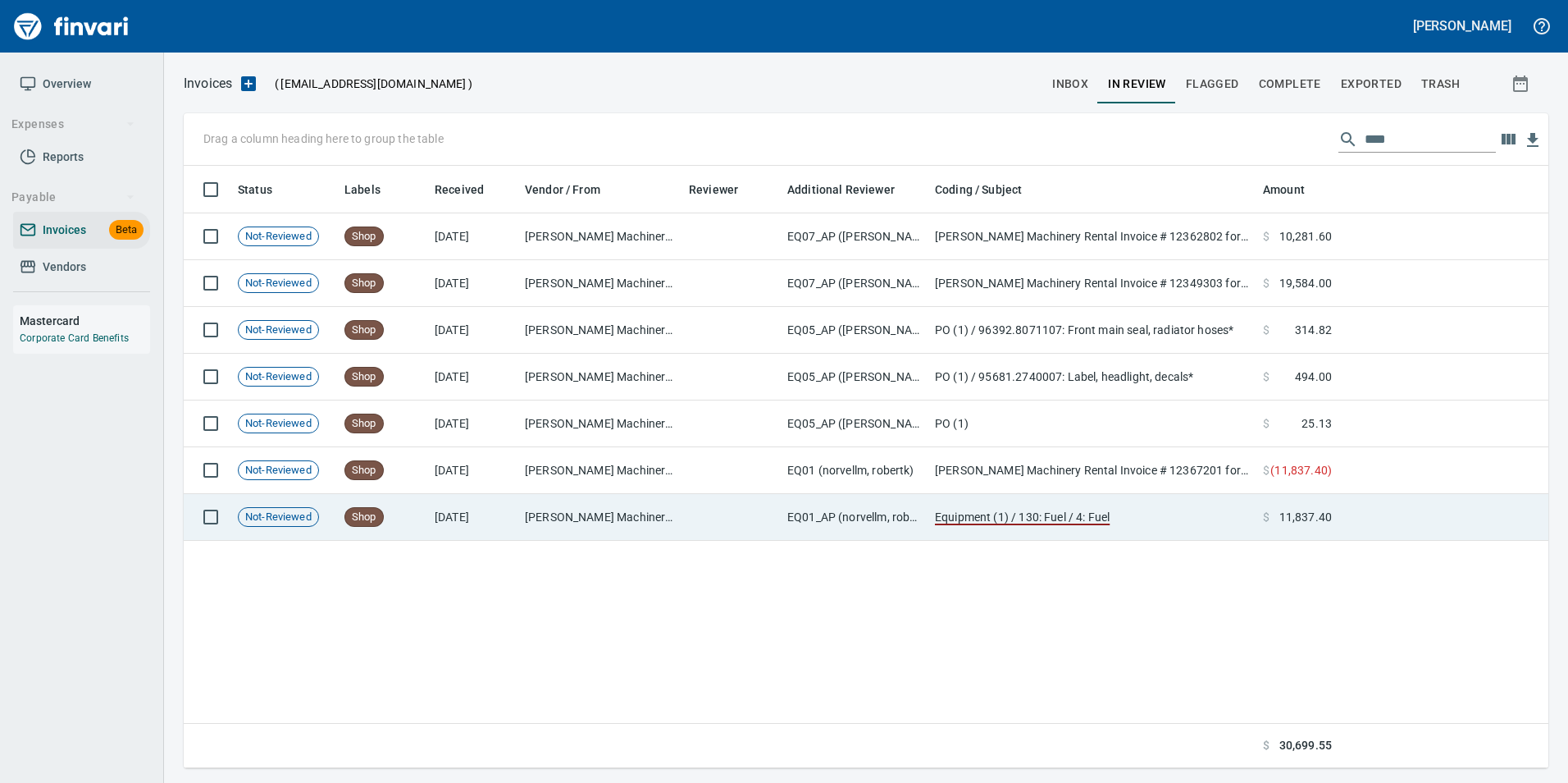
scroll to position [590, 1352]
click at [1174, 525] on td "Equipment (1) / 130: Fuel / 4: Fuel" at bounding box center [1092, 517] width 328 height 47
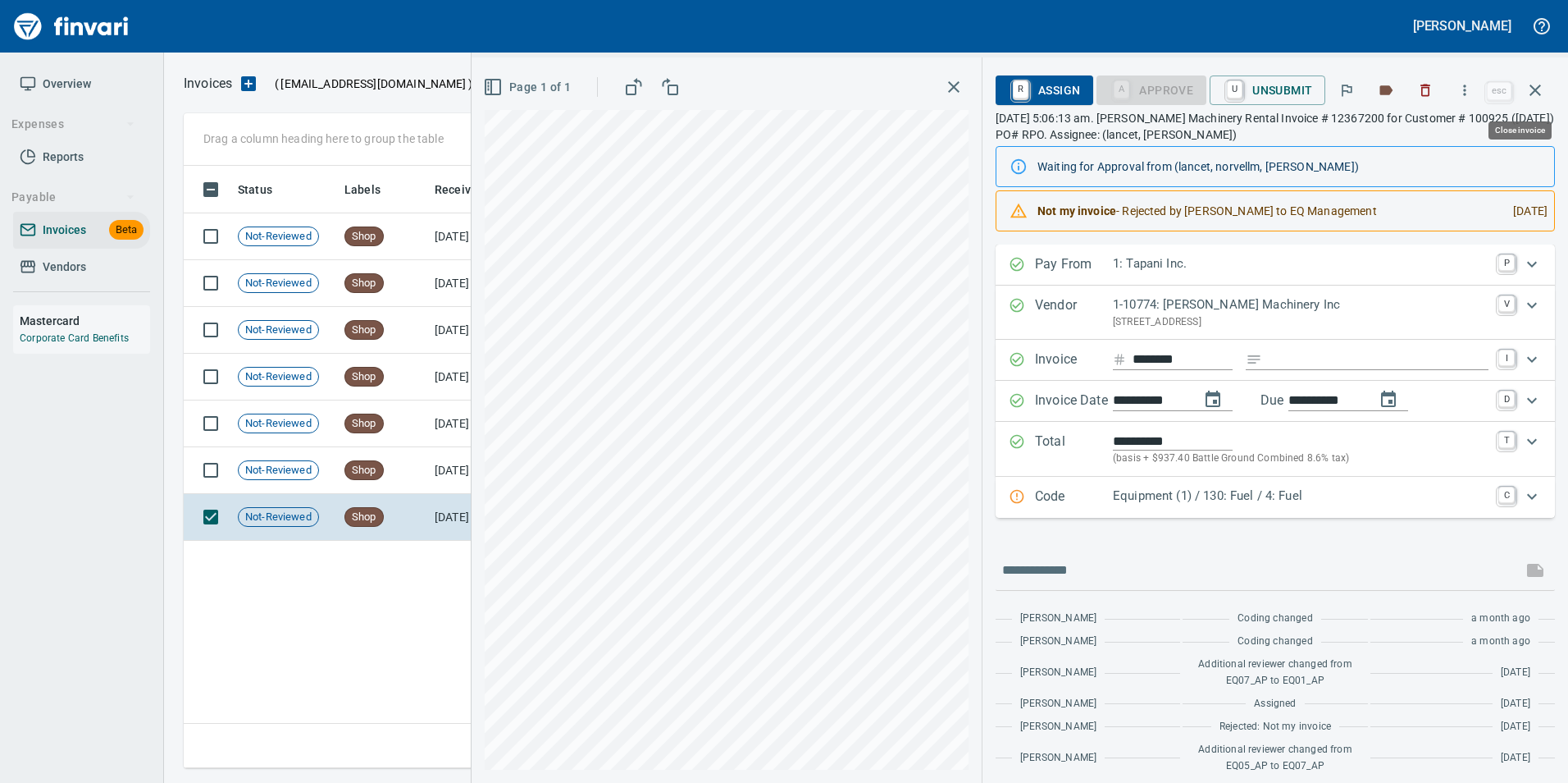
click at [1542, 90] on icon "button" at bounding box center [1535, 90] width 19 height 19
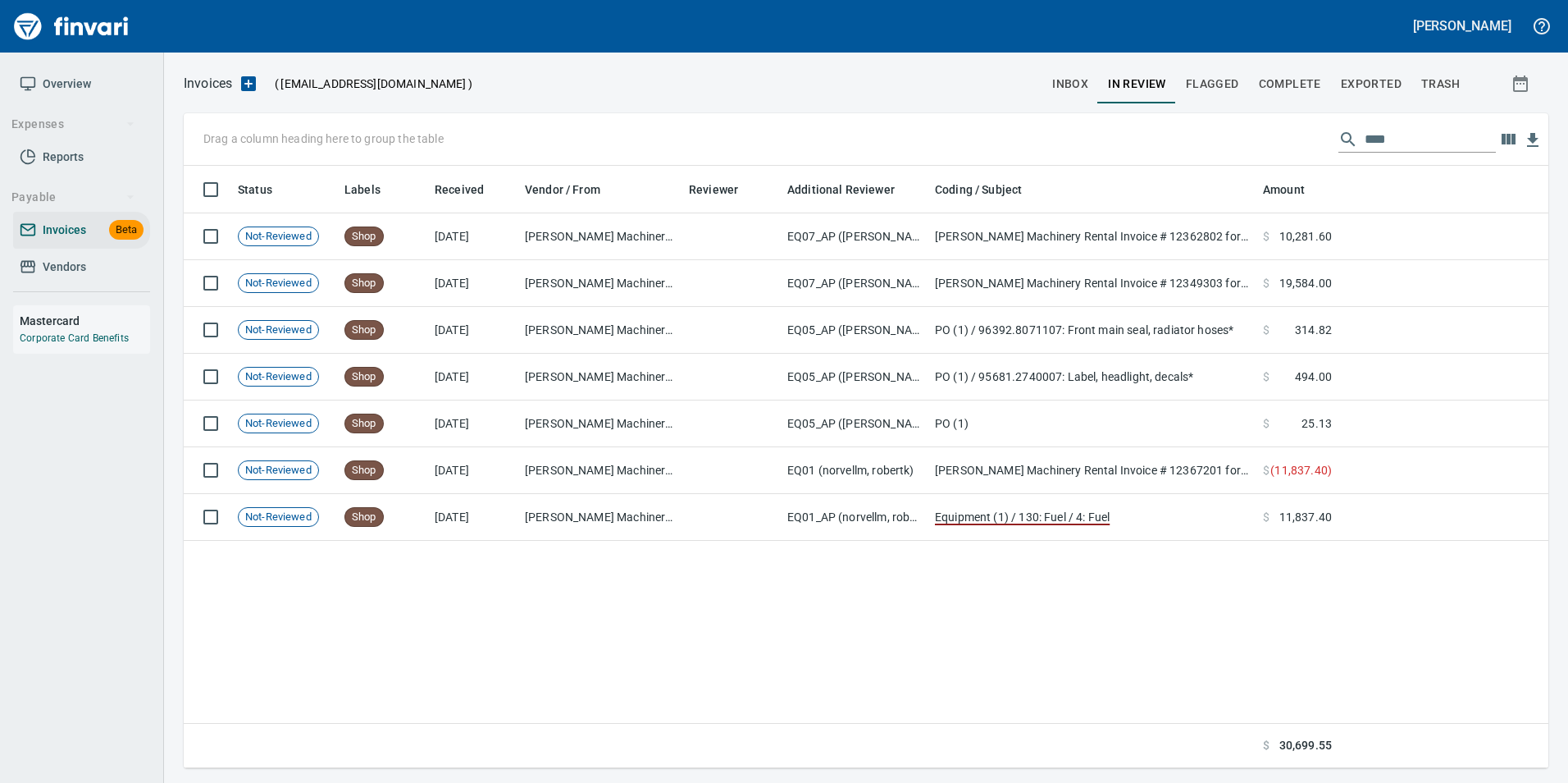
scroll to position [590, 1352]
click at [1281, 85] on span "Complete" at bounding box center [1290, 83] width 62 height 20
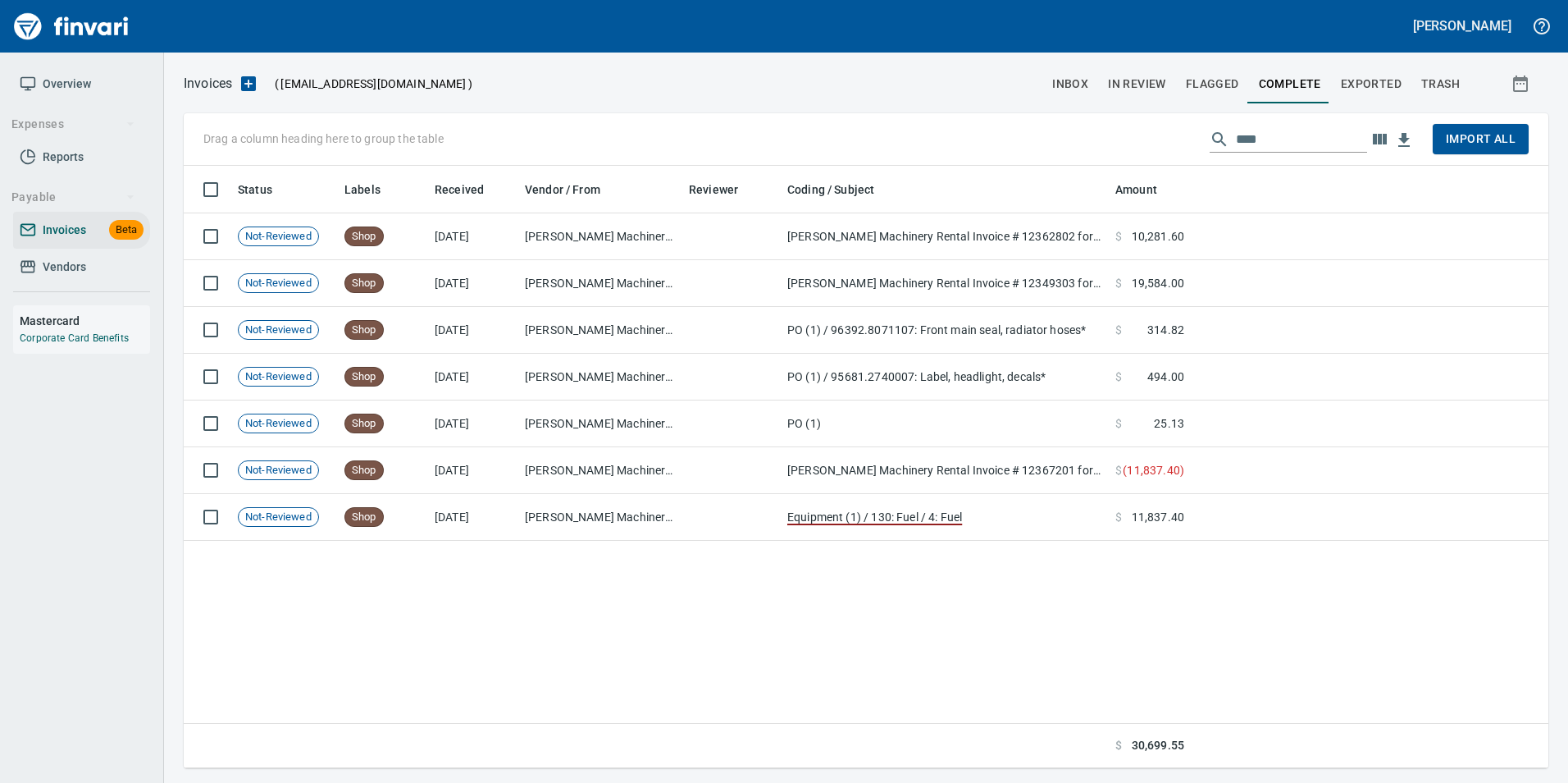
scroll to position [590, 1352]
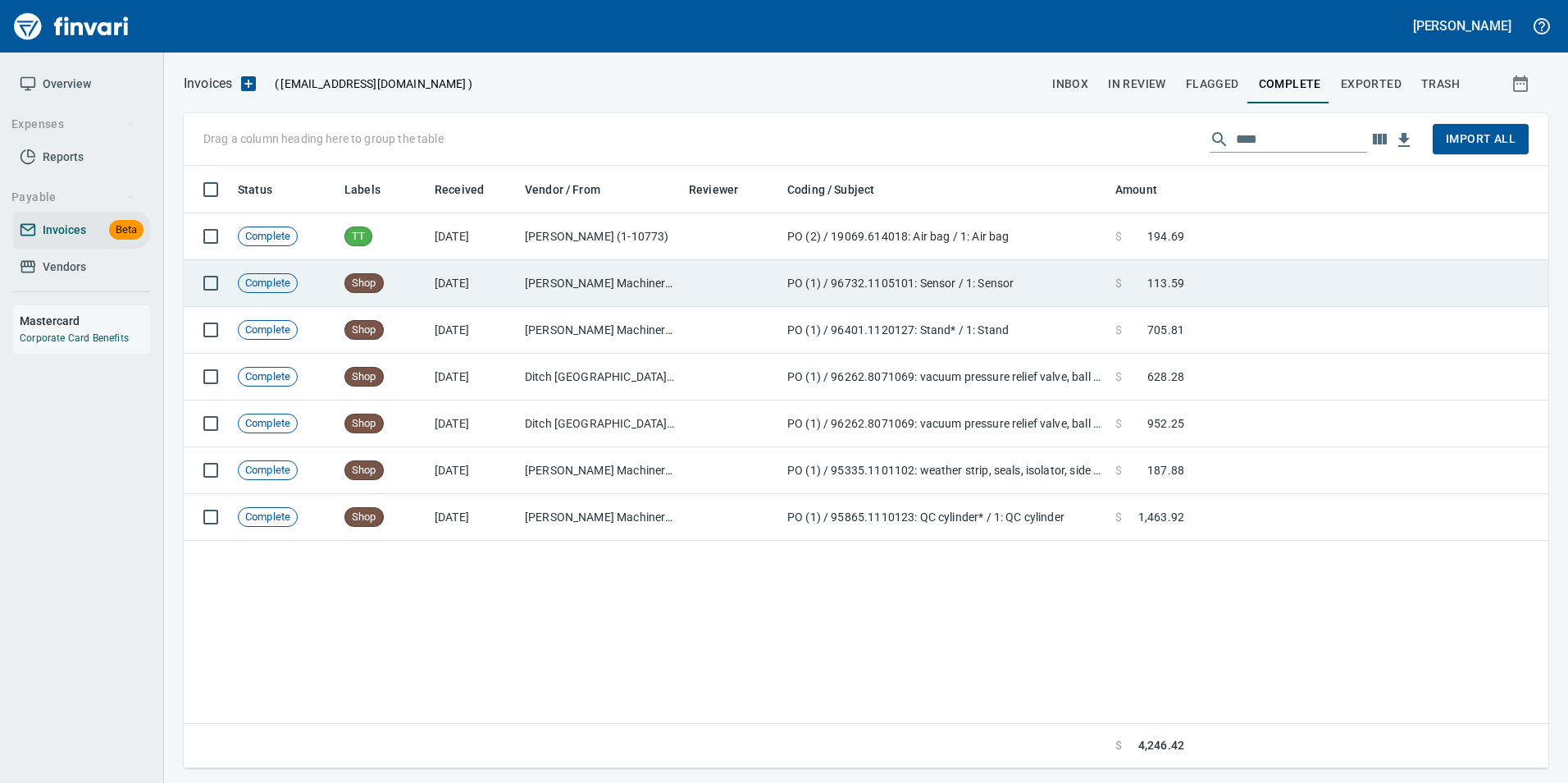
click at [1216, 276] on td at bounding box center [1370, 283] width 357 height 47
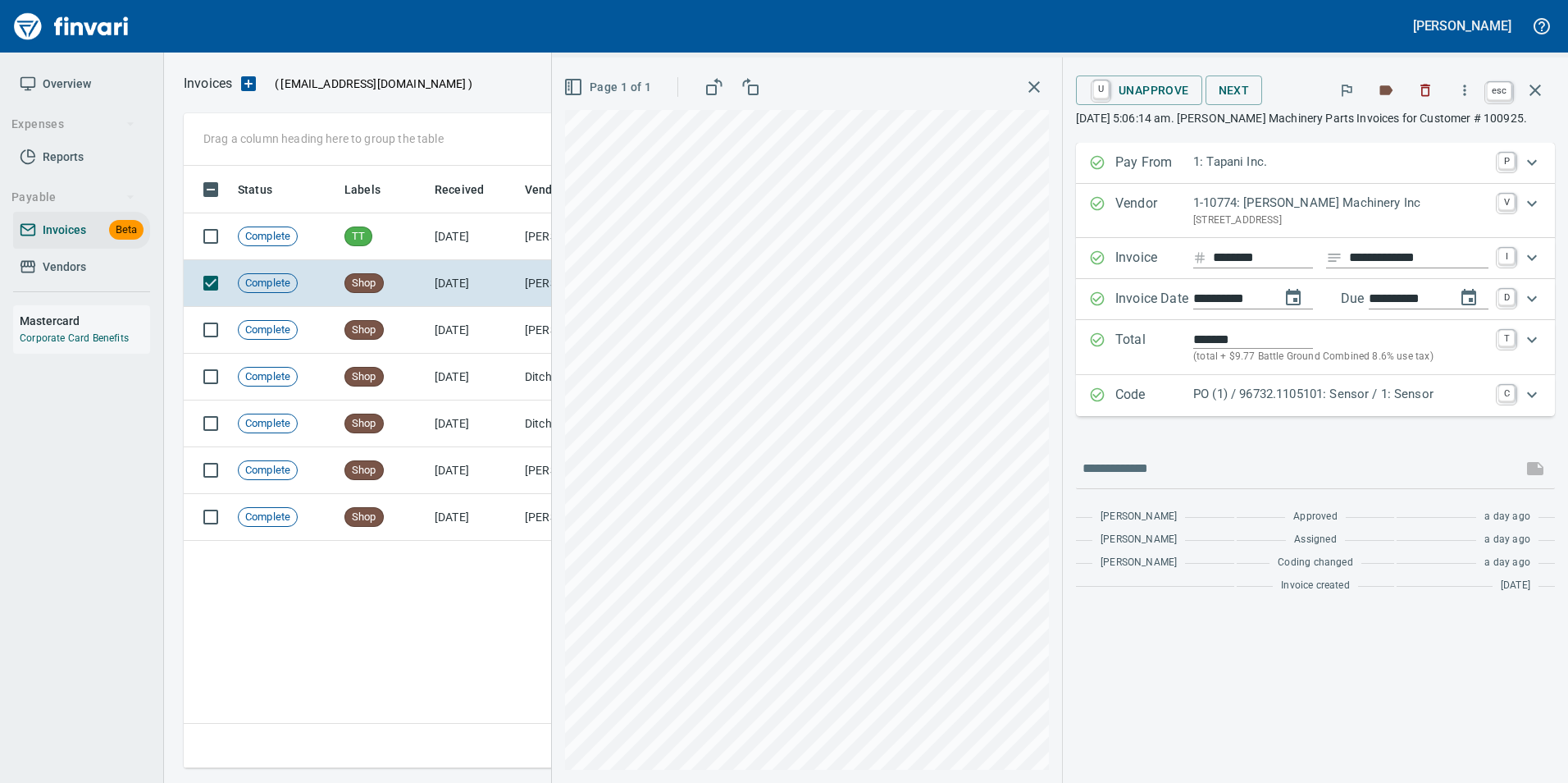
scroll to position [590, 1352]
click at [1544, 90] on icon "button" at bounding box center [1535, 90] width 19 height 19
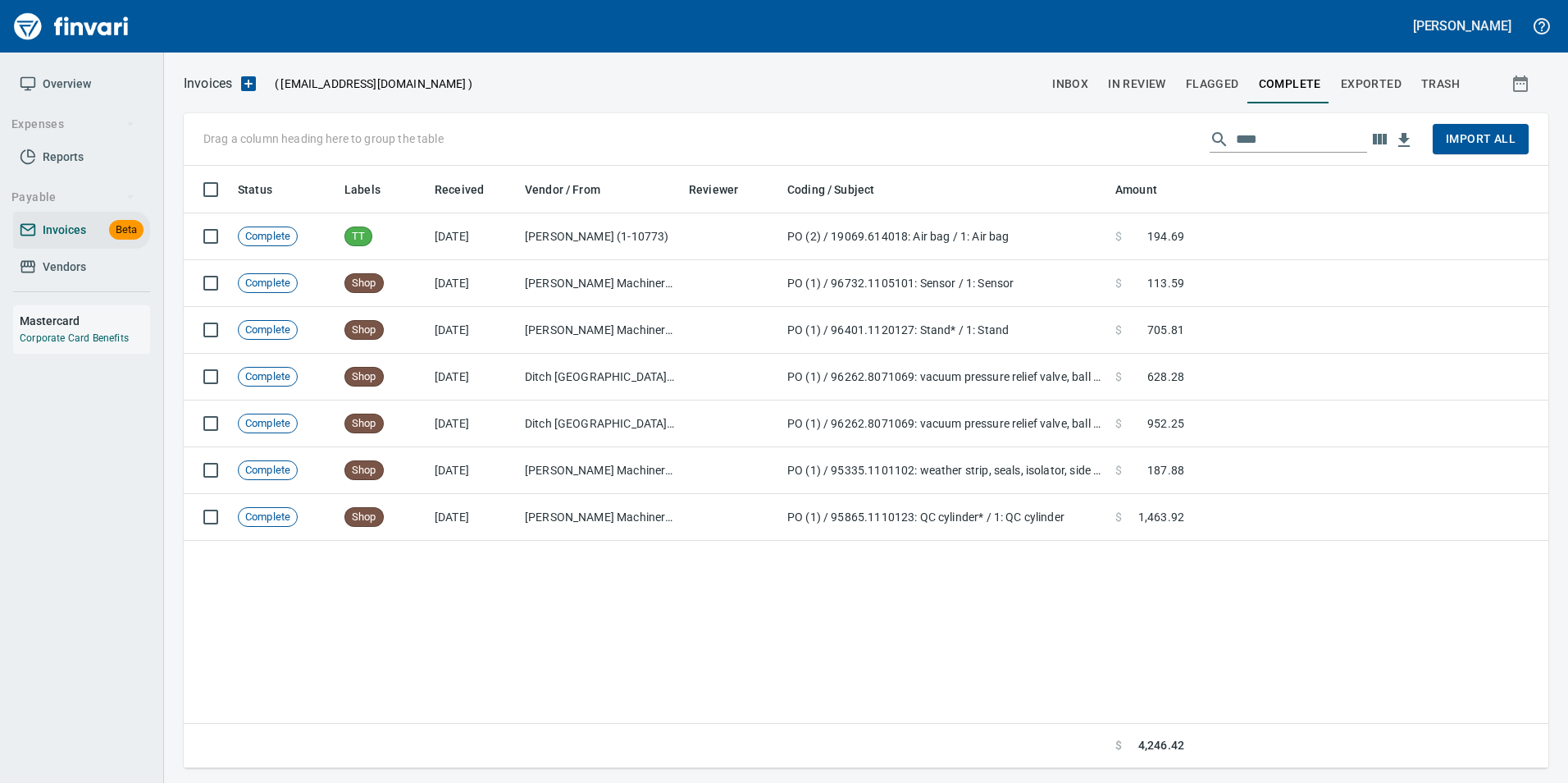
scroll to position [590, 1352]
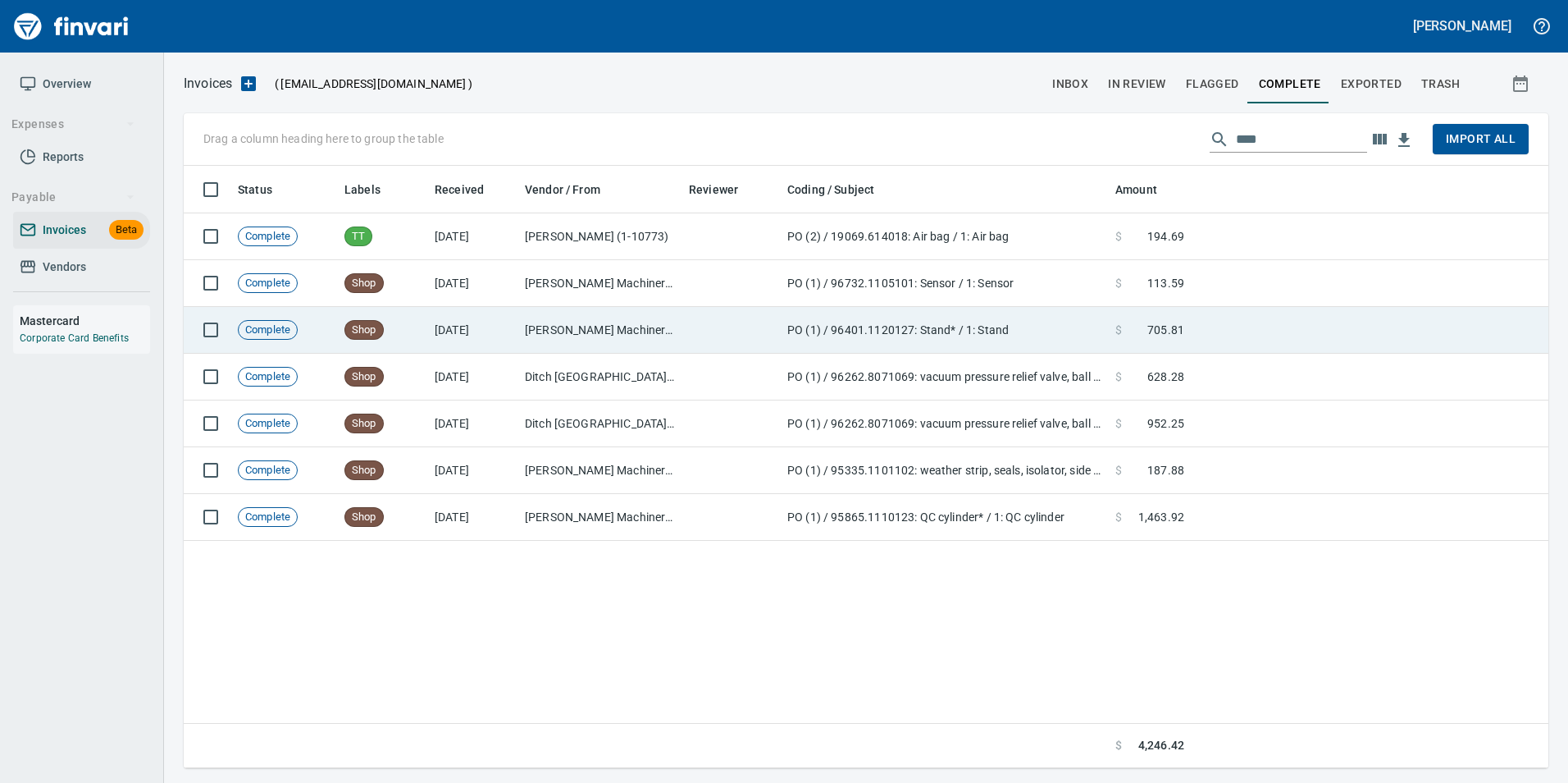
click at [1165, 331] on span "705.81" at bounding box center [1166, 330] width 37 height 17
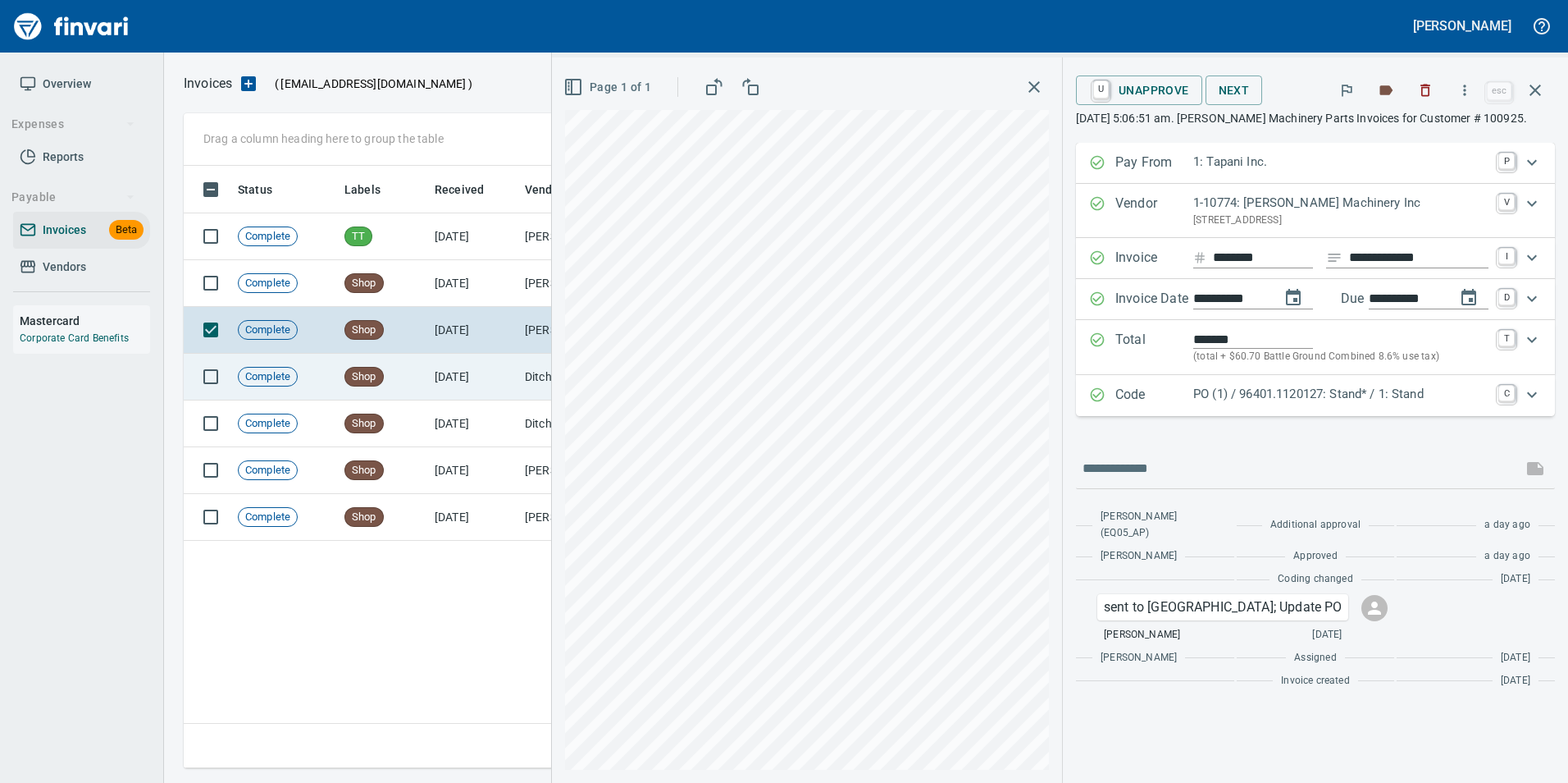
click at [1531, 91] on icon "button" at bounding box center [1535, 90] width 19 height 19
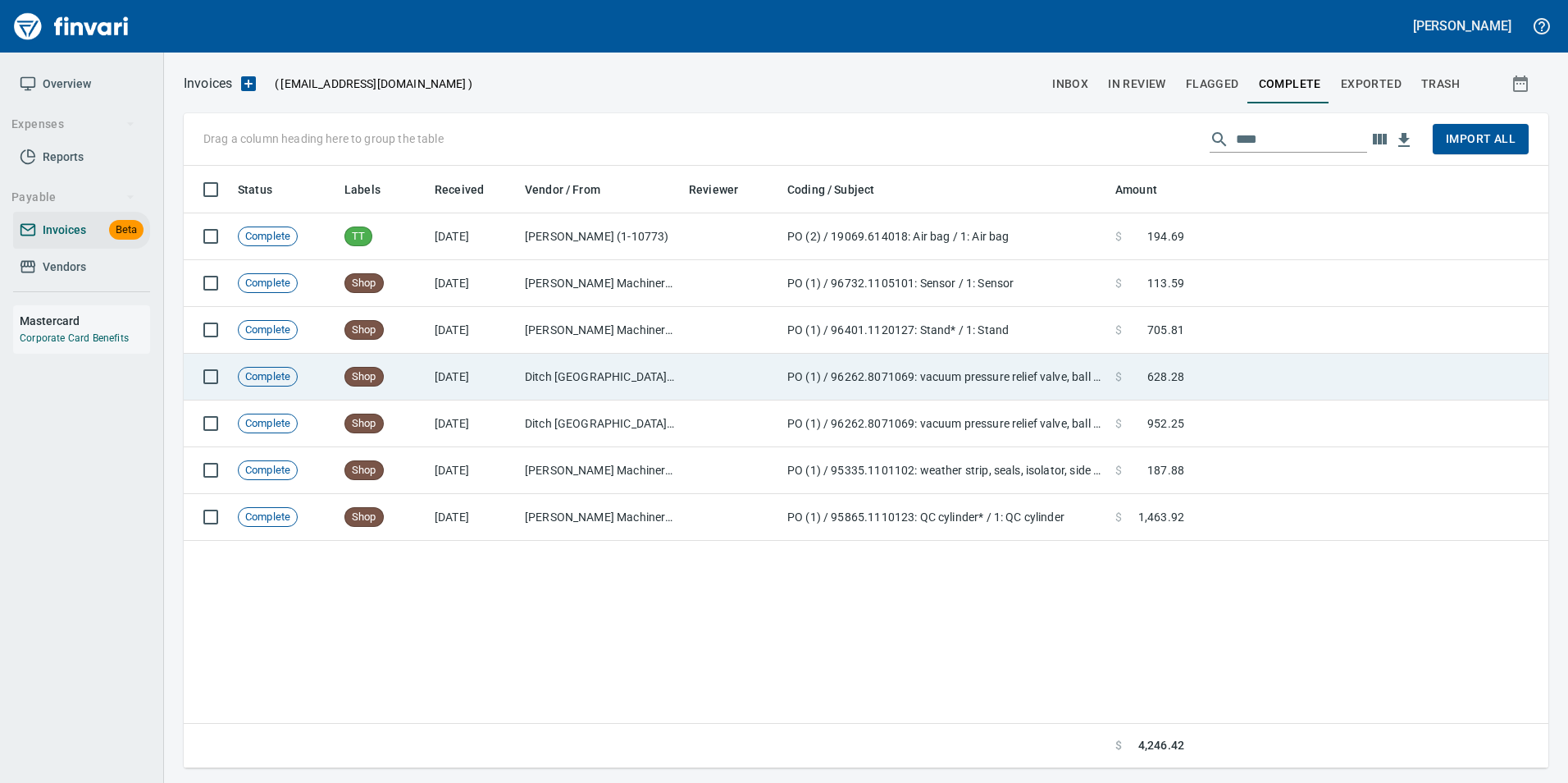
scroll to position [590, 1352]
click at [839, 387] on td "PO (1) / 96262.8071069: vacuum pressure relief valve, ball valve,* / 2: vacuum …" at bounding box center [945, 377] width 328 height 47
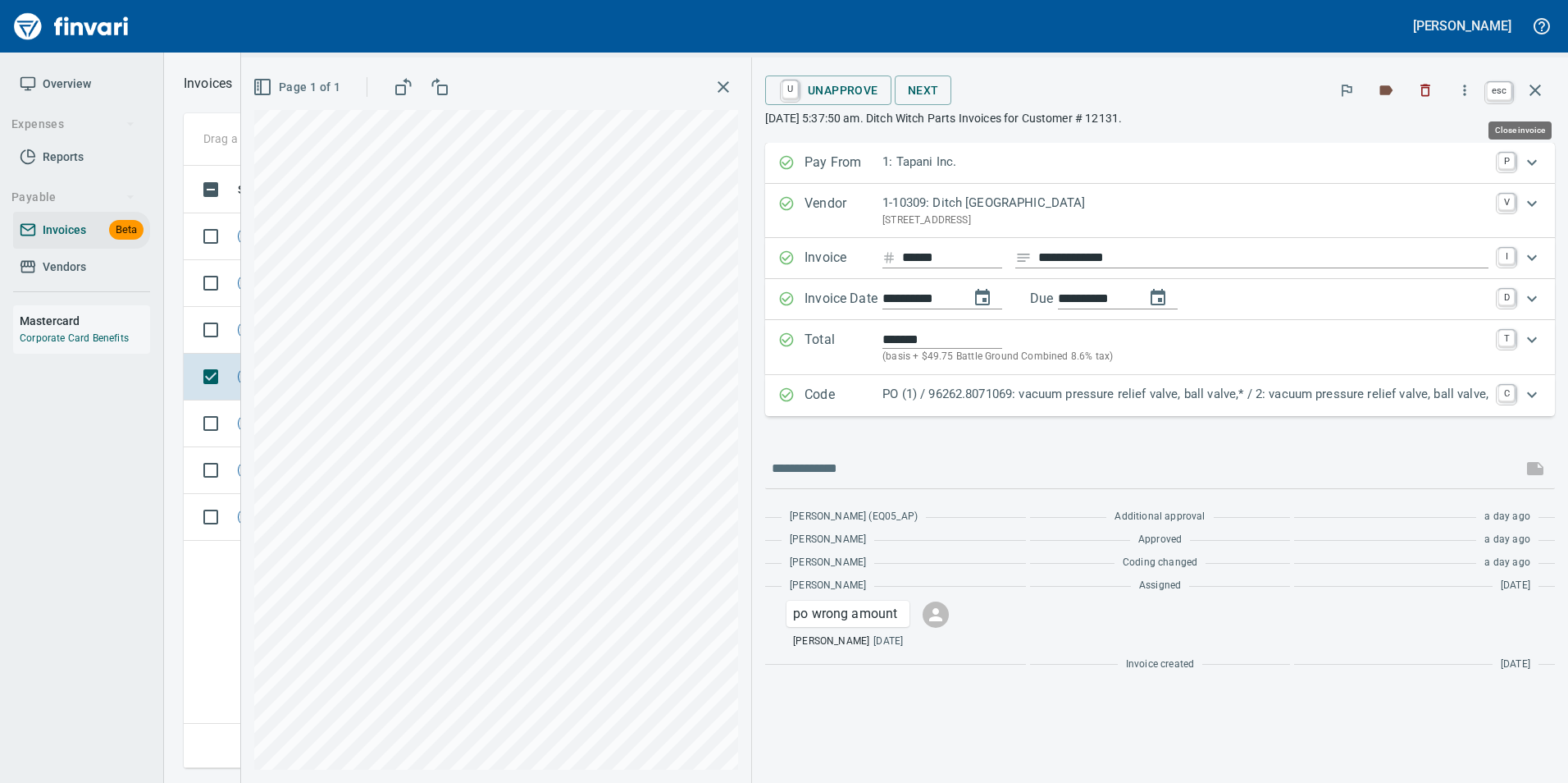
scroll to position [590, 1352]
click at [1546, 88] on button "button" at bounding box center [1535, 90] width 40 height 40
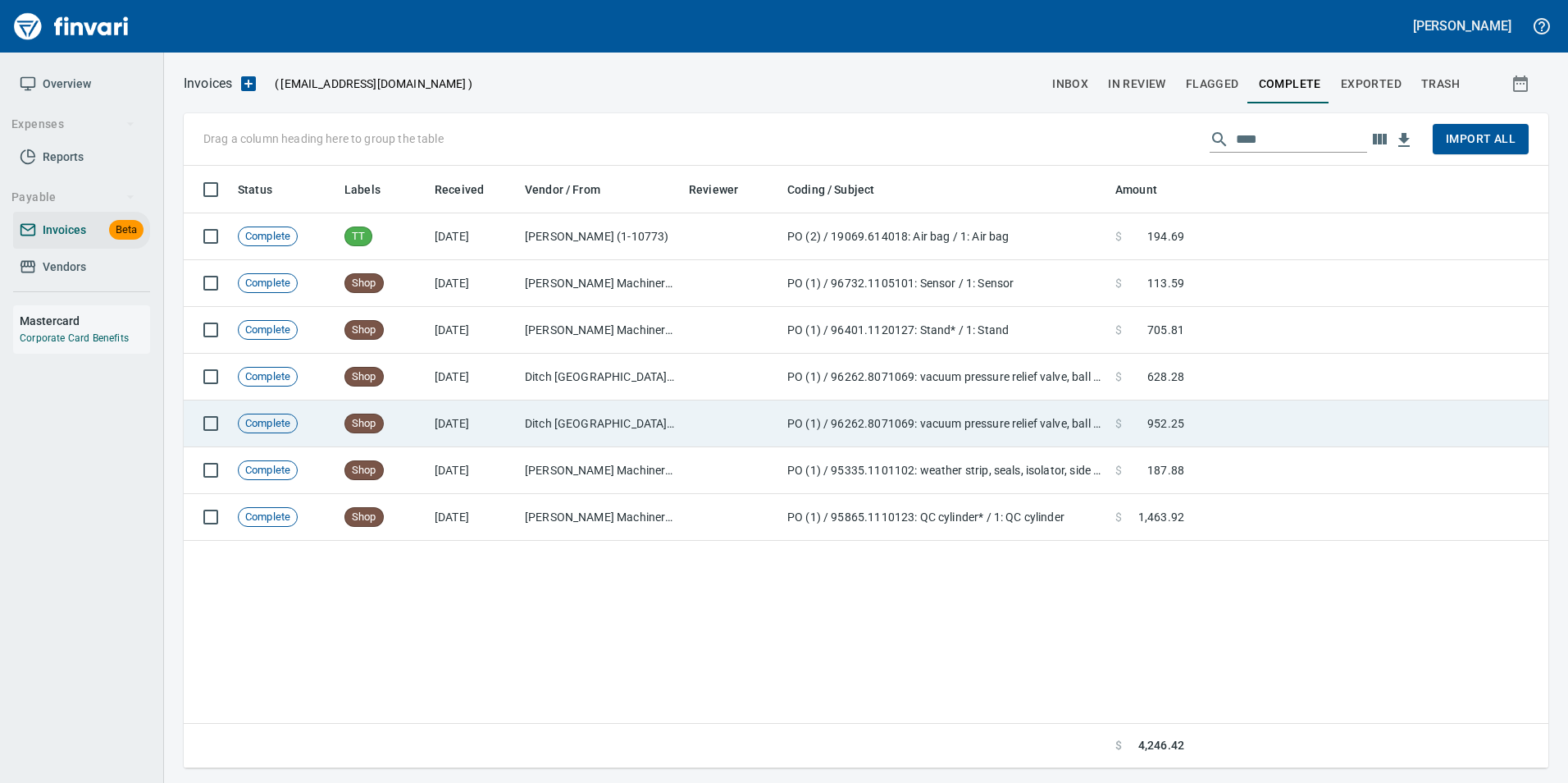
scroll to position [590, 1352]
drag, startPoint x: 1182, startPoint y: 466, endPoint x: 1200, endPoint y: 414, distance: 55.0
click at [1182, 466] on span "187.88" at bounding box center [1166, 470] width 37 height 17
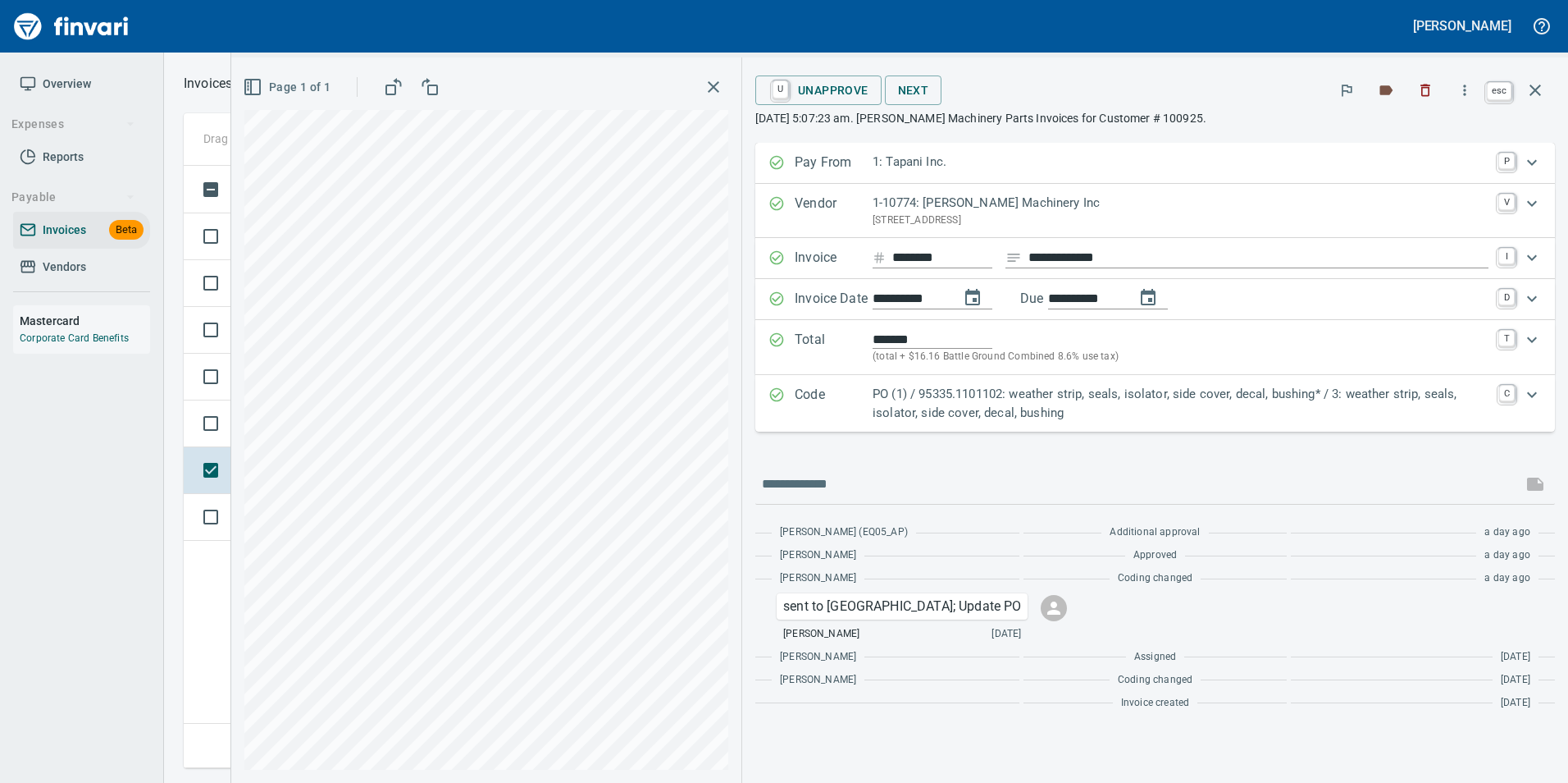
scroll to position [590, 1352]
click at [1543, 88] on icon "button" at bounding box center [1535, 90] width 19 height 19
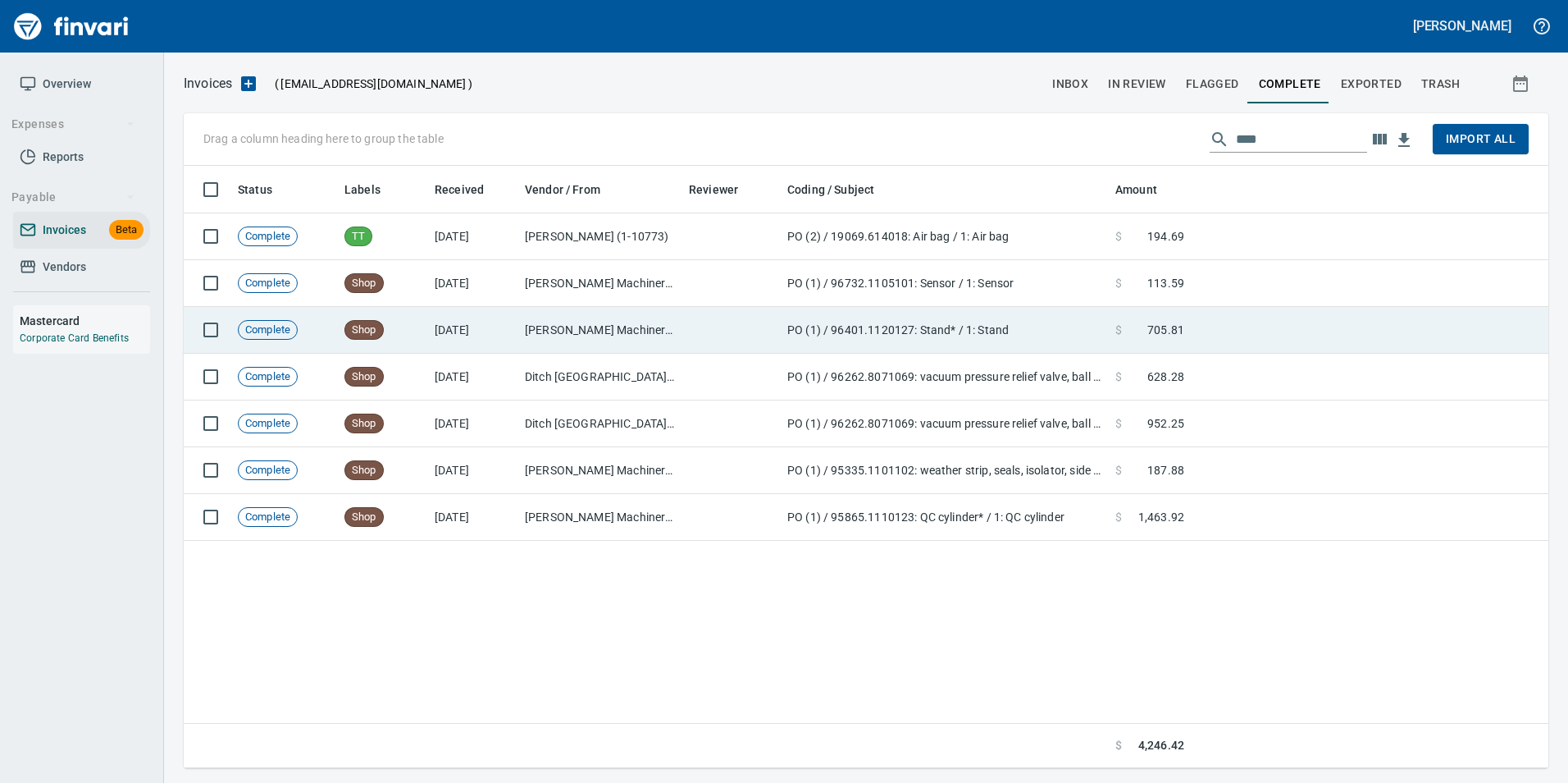
scroll to position [590, 1352]
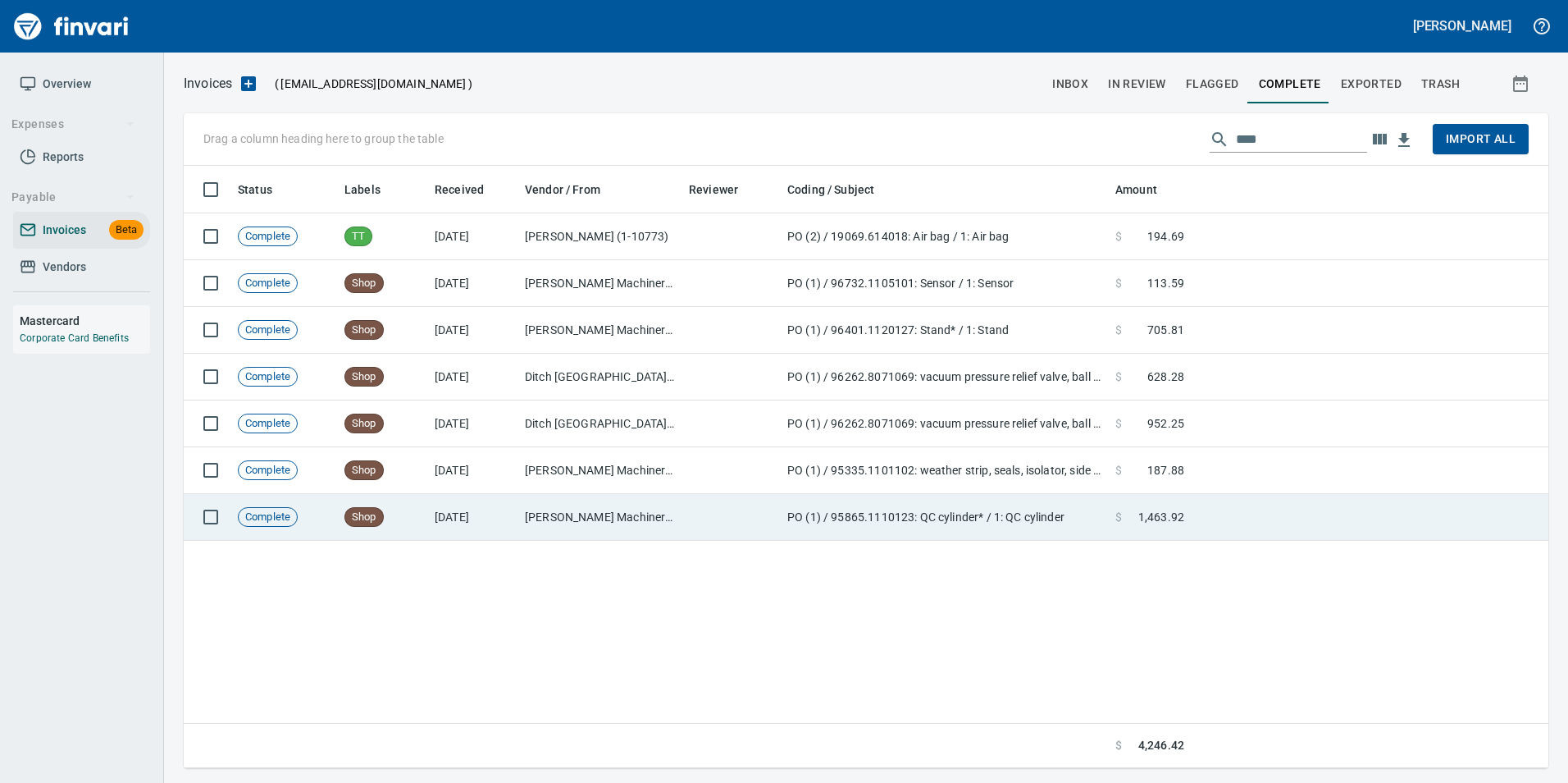
click at [855, 502] on td "PO (1) / 95865.1110123: QC cylinder* / 1: QC cylinder" at bounding box center [945, 517] width 328 height 47
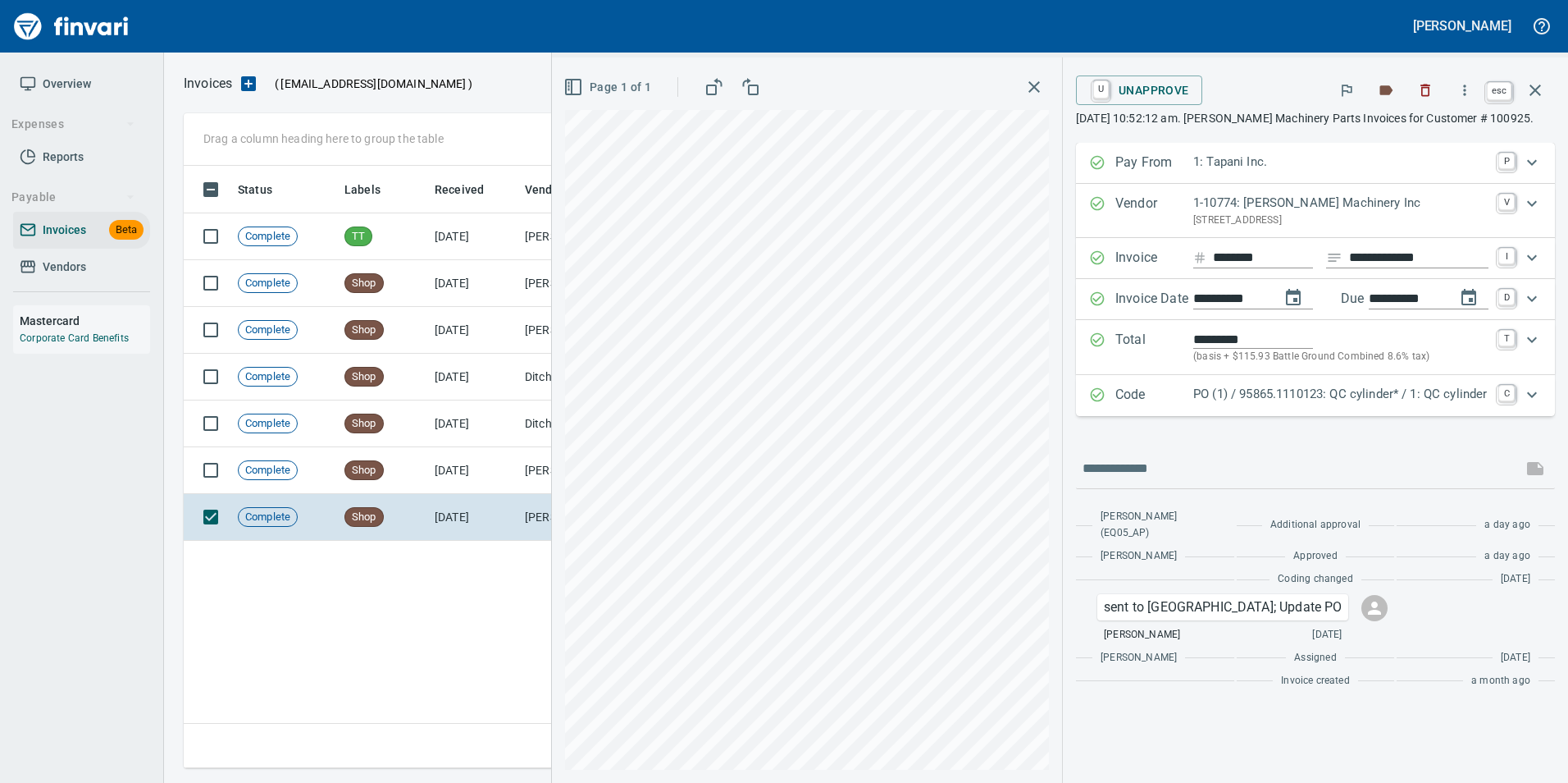
scroll to position [590, 1352]
drag, startPoint x: 1527, startPoint y: 92, endPoint x: 1405, endPoint y: 365, distance: 299.0
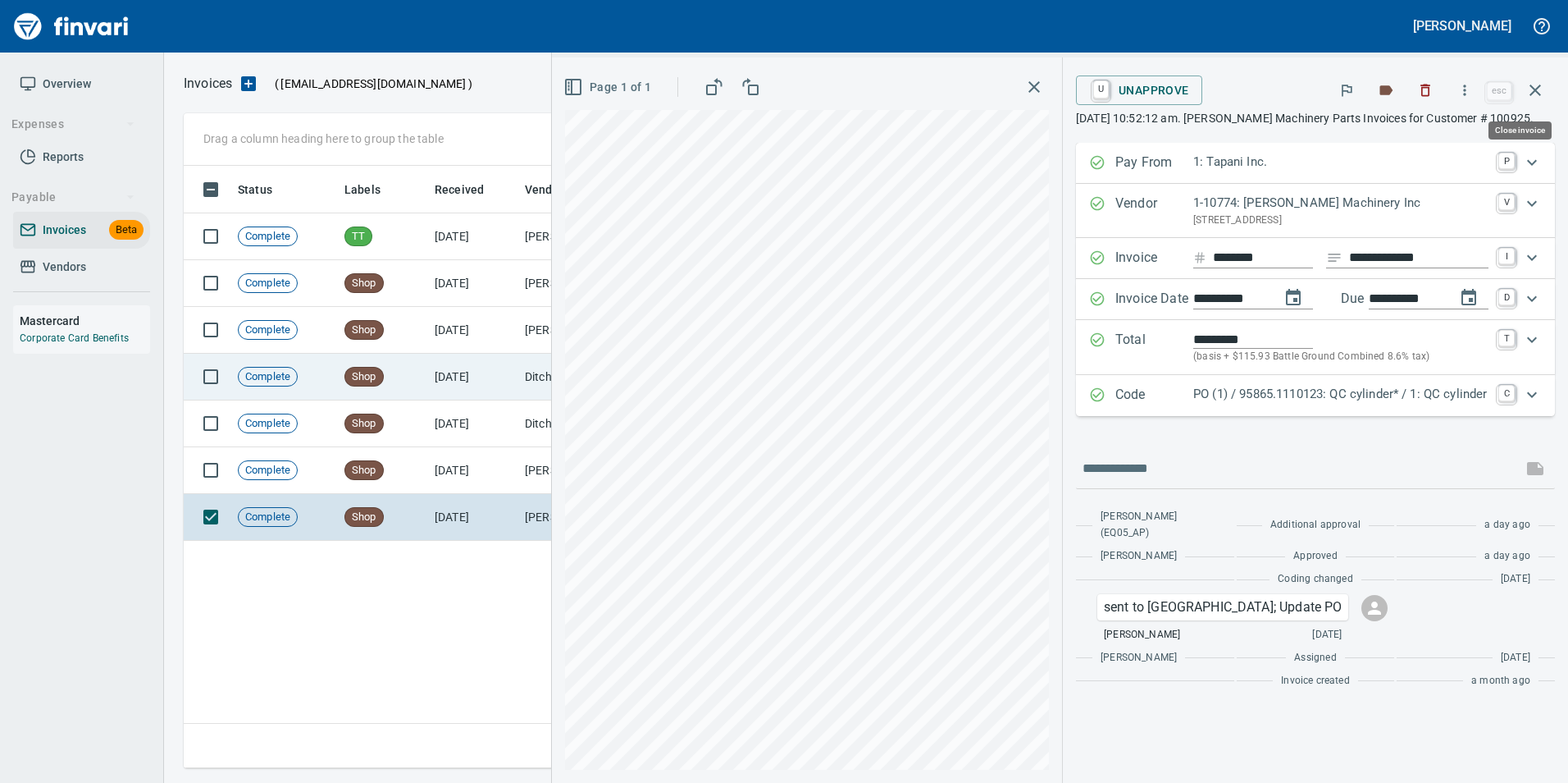
click at [1527, 92] on icon "button" at bounding box center [1535, 90] width 19 height 19
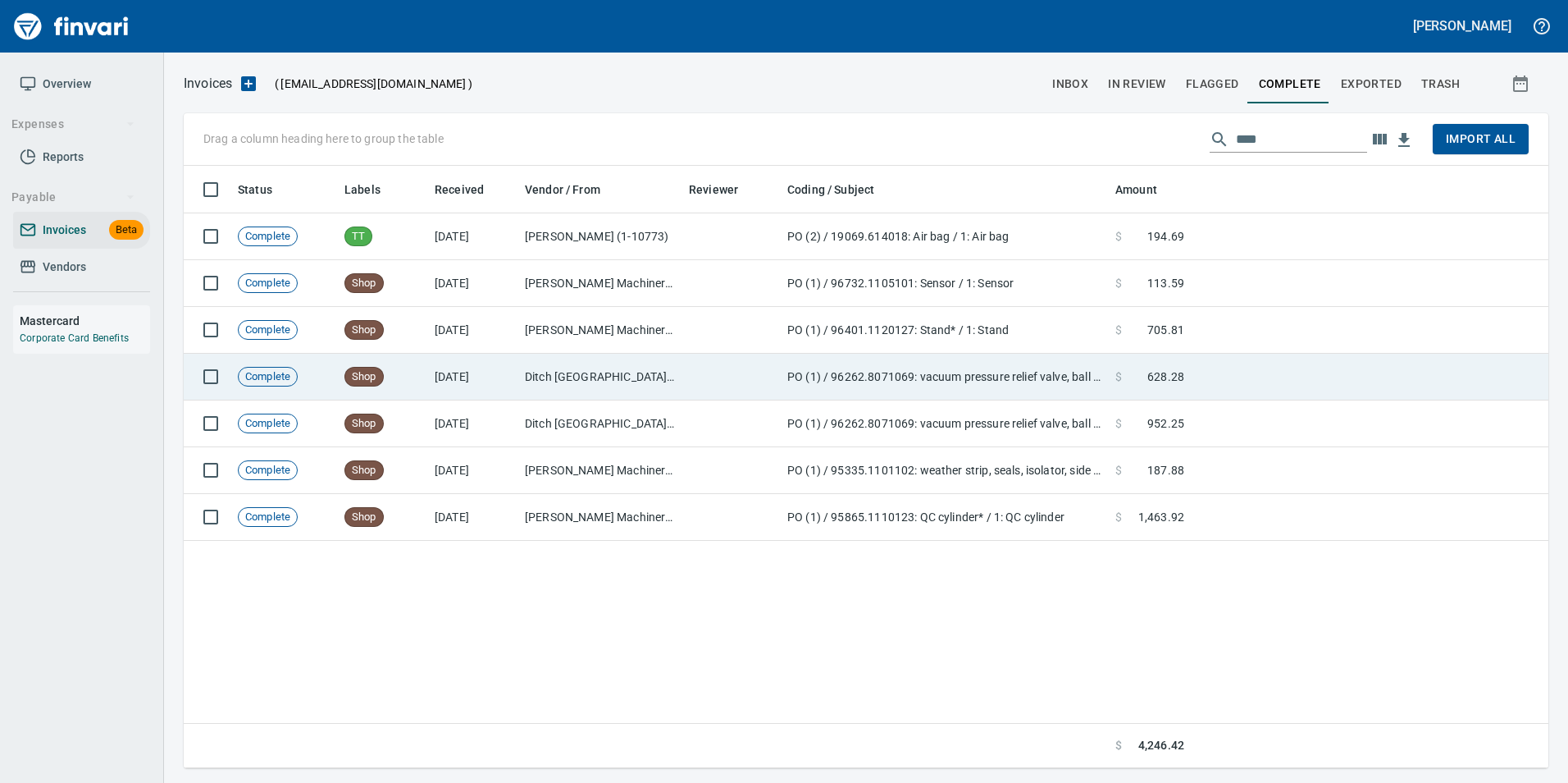
scroll to position [590, 1352]
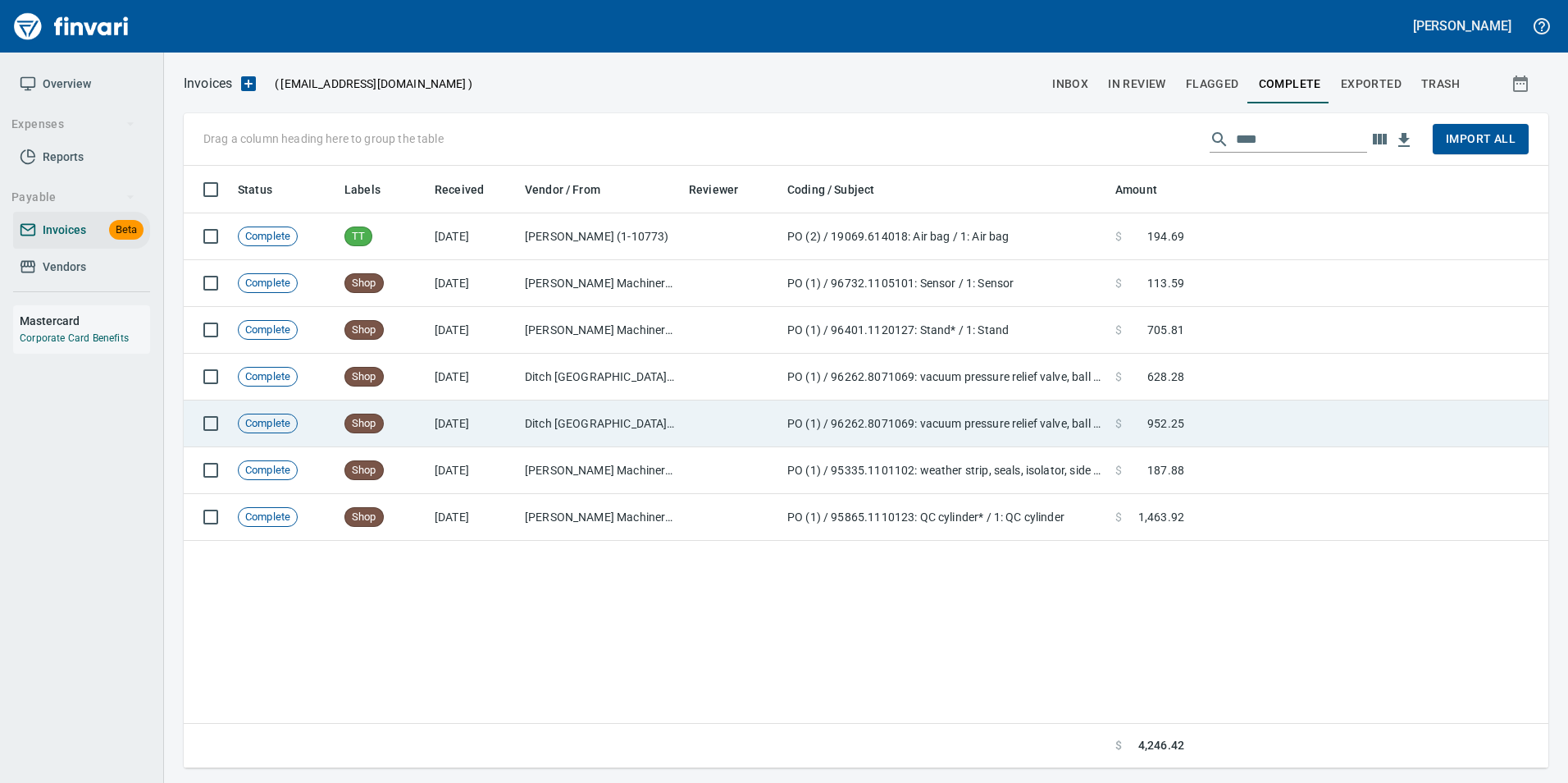
click at [1335, 414] on td at bounding box center [1370, 424] width 357 height 47
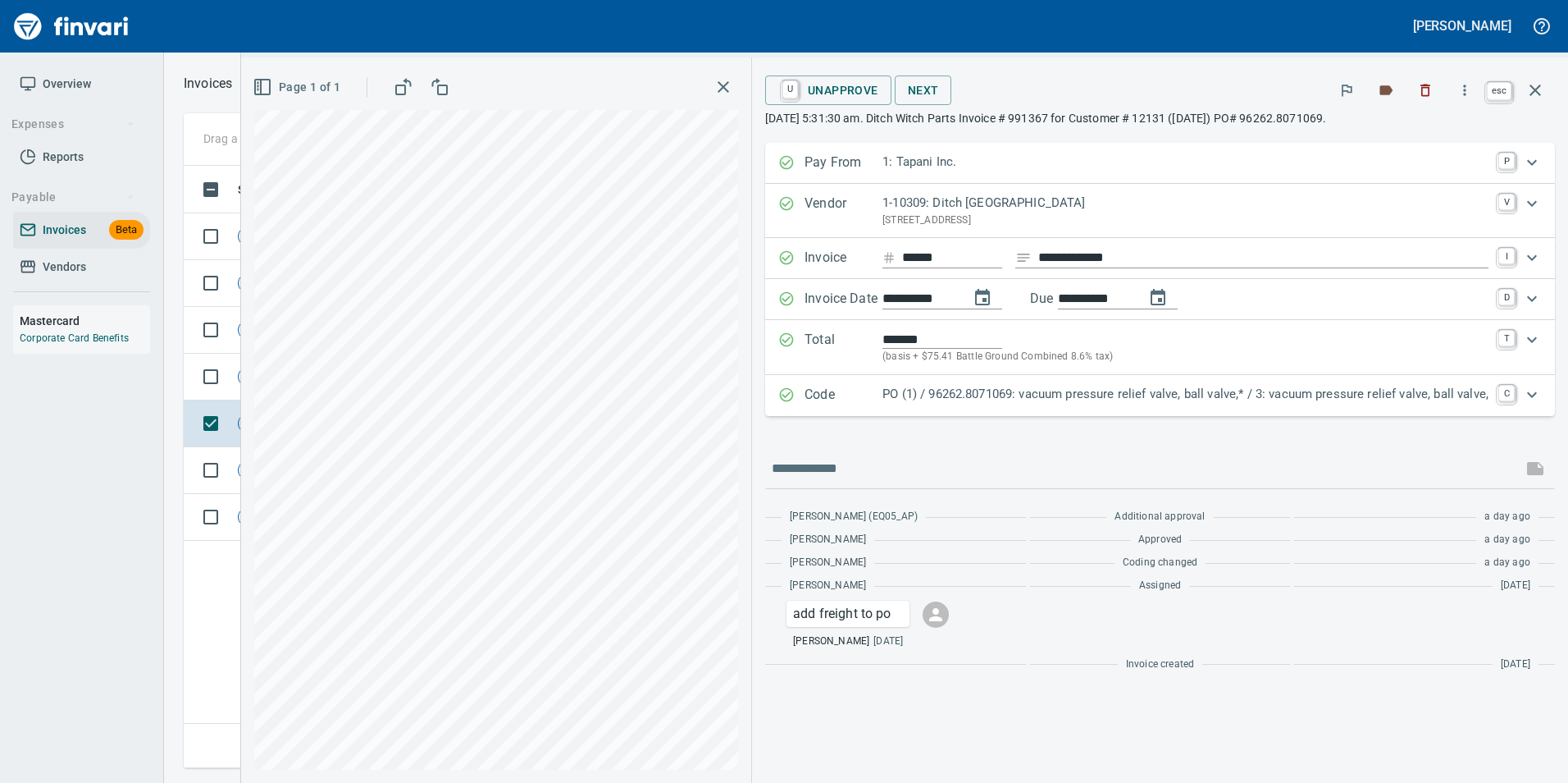
scroll to position [590, 1352]
click at [1529, 85] on icon "button" at bounding box center [1535, 90] width 19 height 19
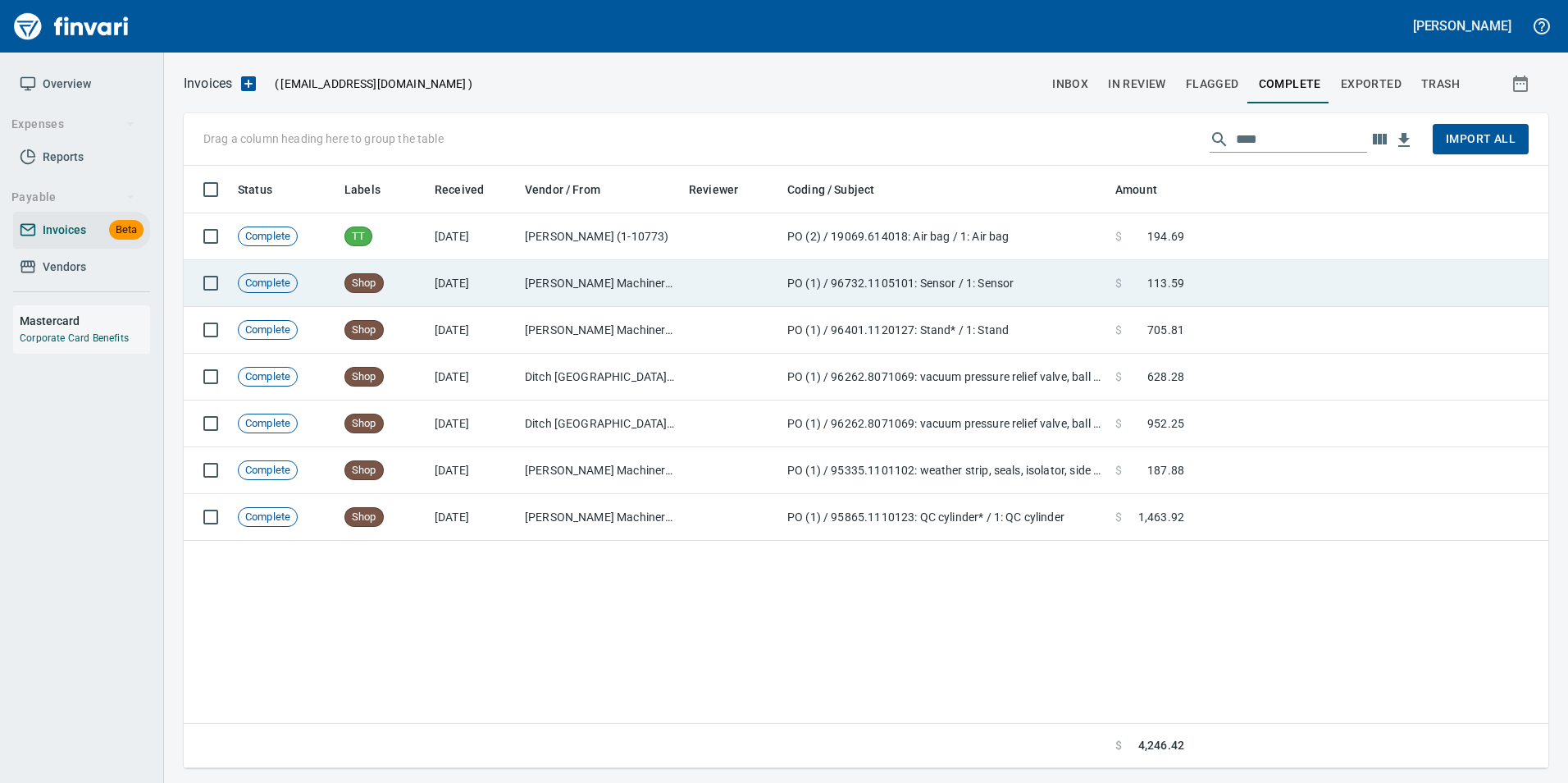
scroll to position [590, 1352]
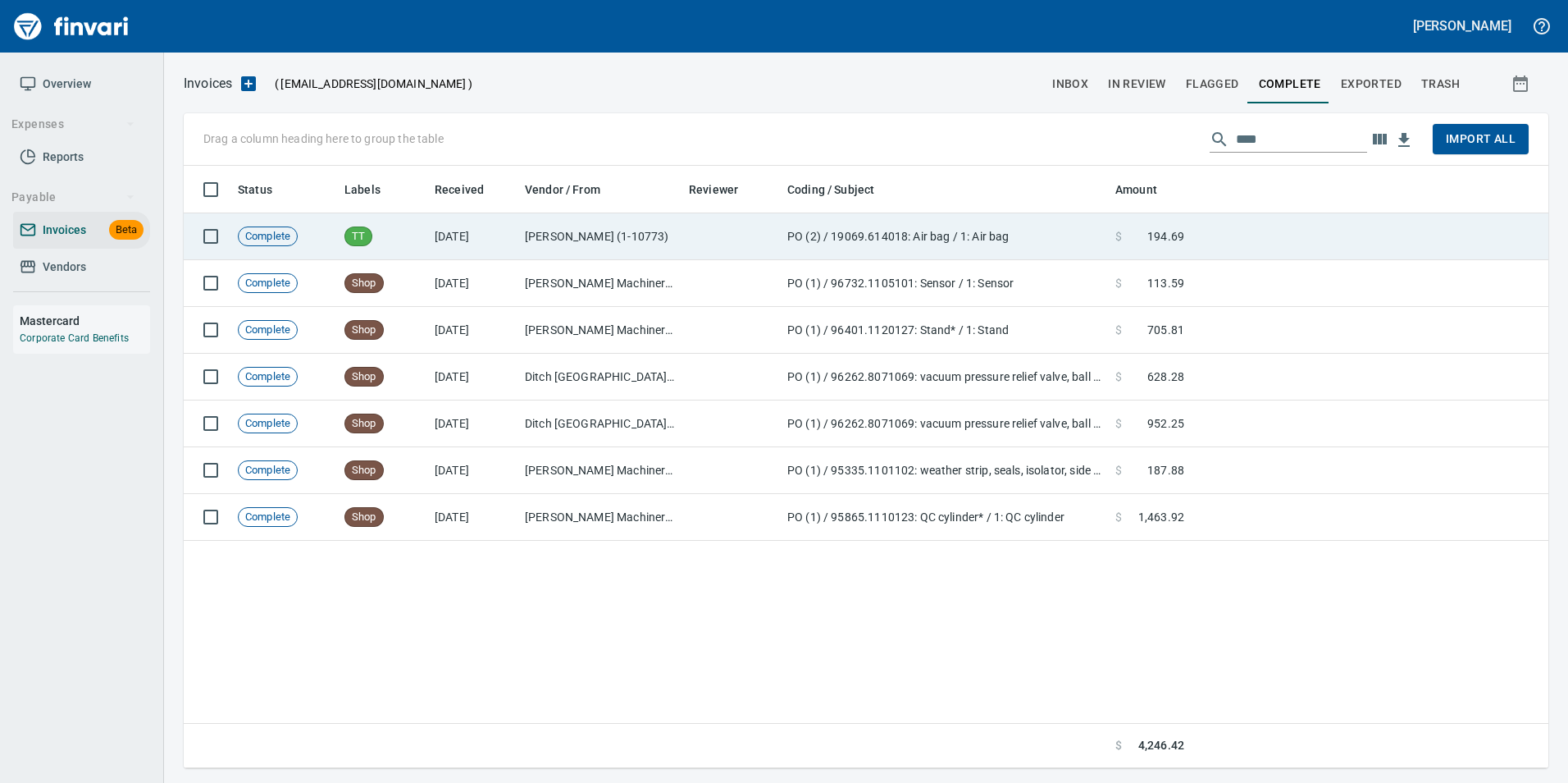
click at [1114, 243] on td "$ 194.69" at bounding box center [1150, 236] width 82 height 47
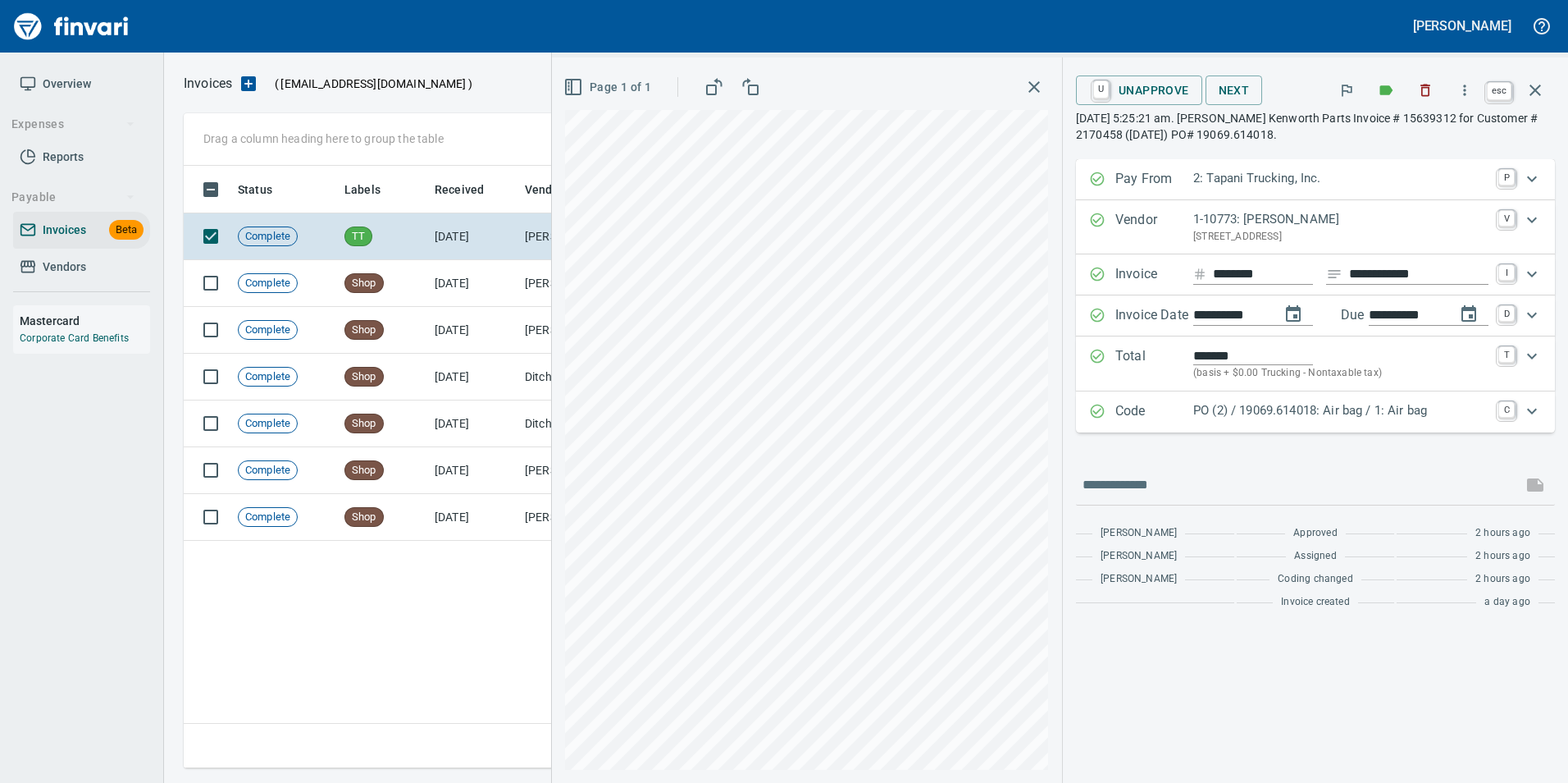
scroll to position [590, 1352]
click at [1534, 86] on icon "button" at bounding box center [1535, 90] width 19 height 19
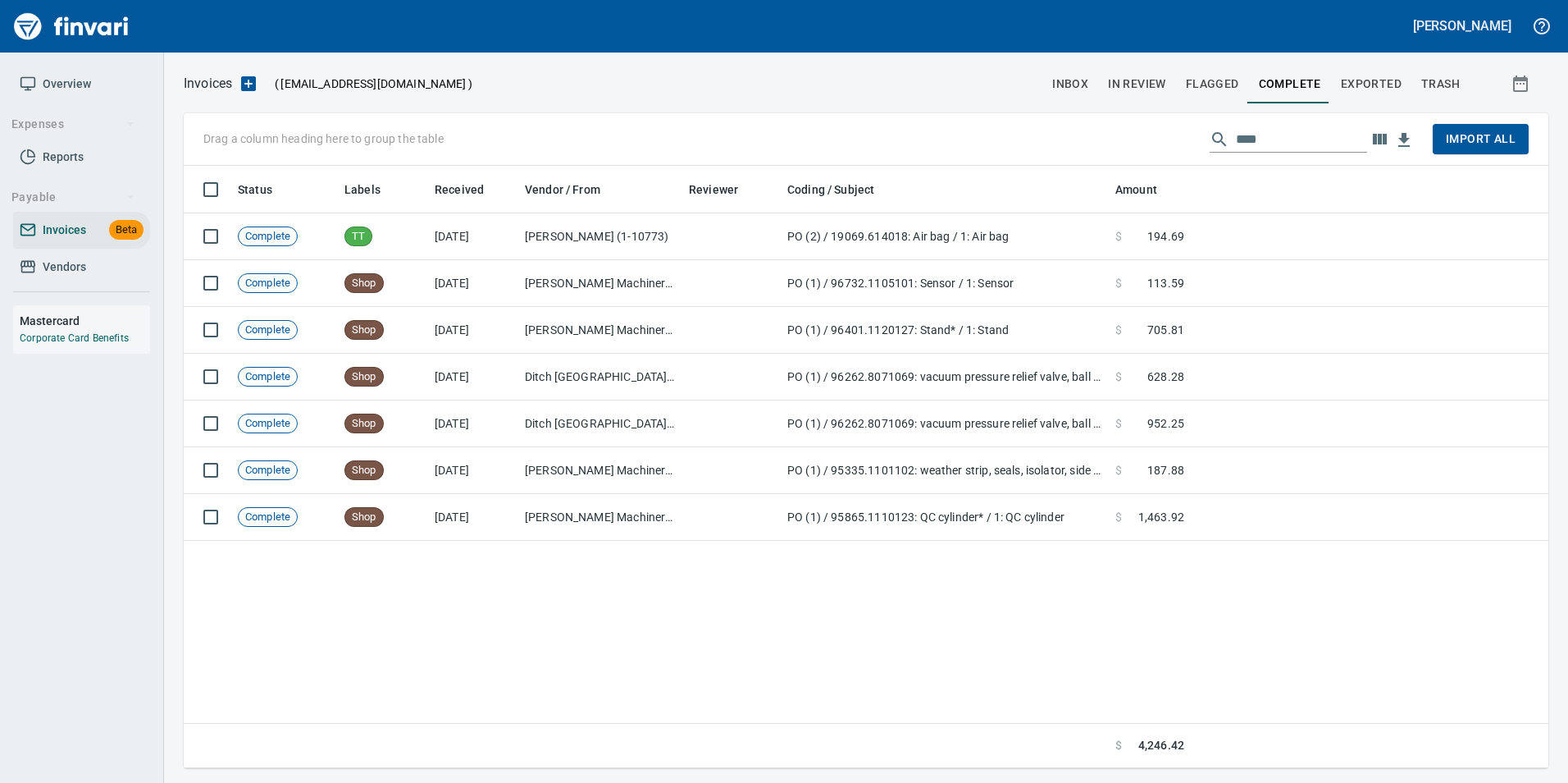
scroll to position [590, 1352]
click at [1388, 81] on span "Exported" at bounding box center [1371, 83] width 61 height 20
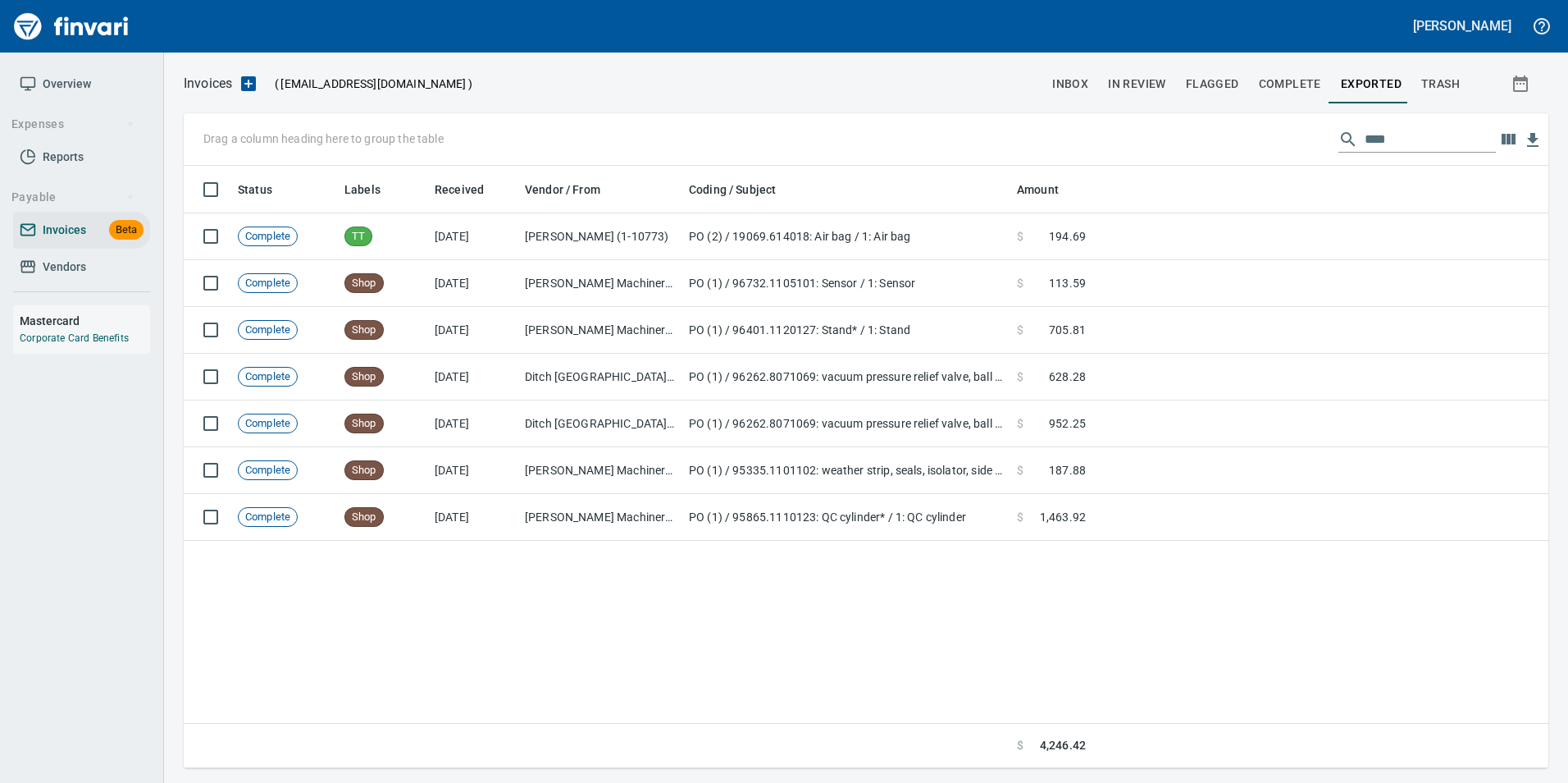
scroll to position [590, 1352]
click at [1375, 130] on input "****" at bounding box center [1430, 140] width 131 height 27
click at [1374, 130] on input "****" at bounding box center [1430, 140] width 131 height 27
click at [1374, 141] on input "****" at bounding box center [1430, 140] width 131 height 27
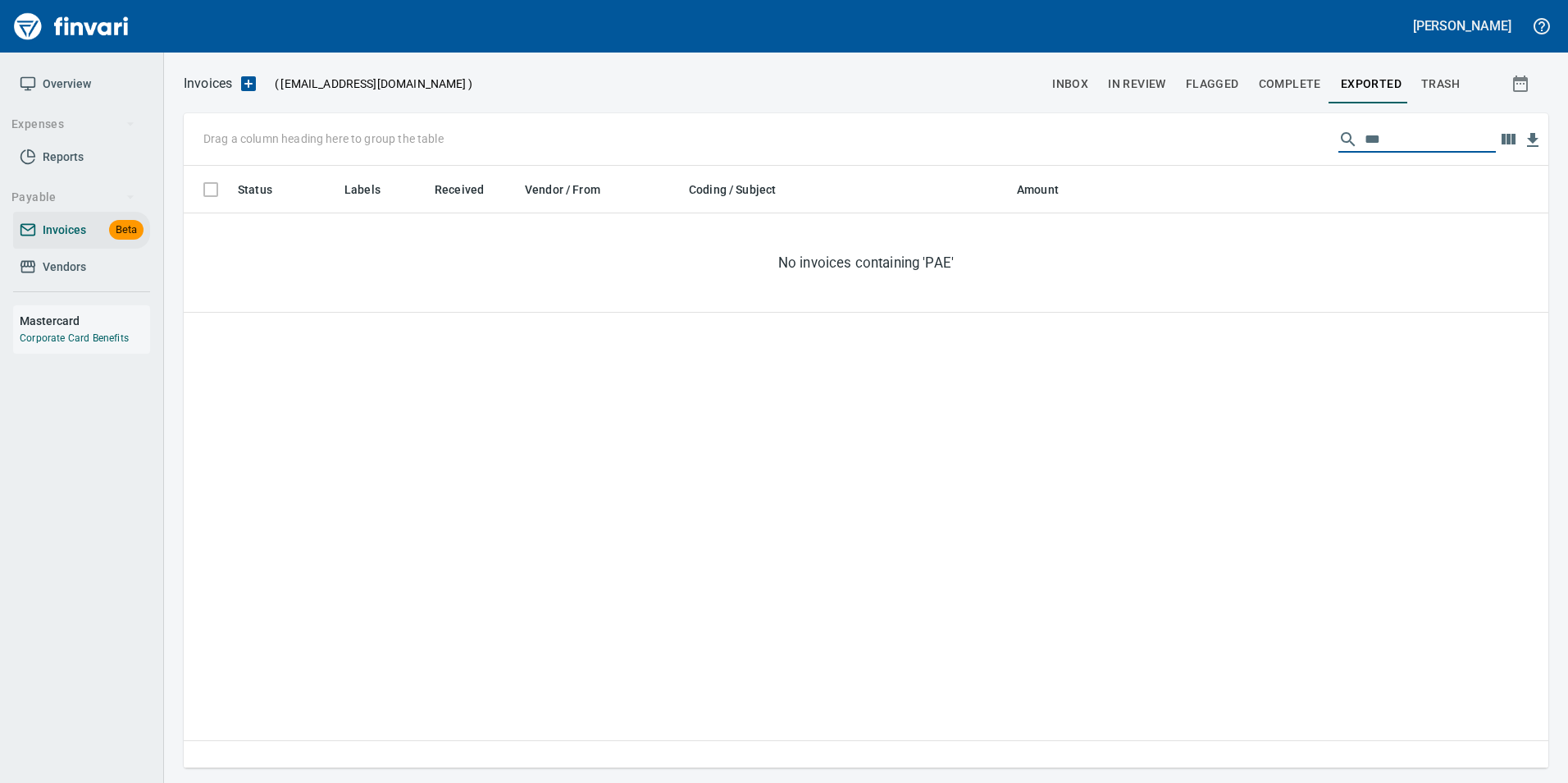
click at [1378, 142] on input "***" at bounding box center [1430, 140] width 131 height 27
type input "*"
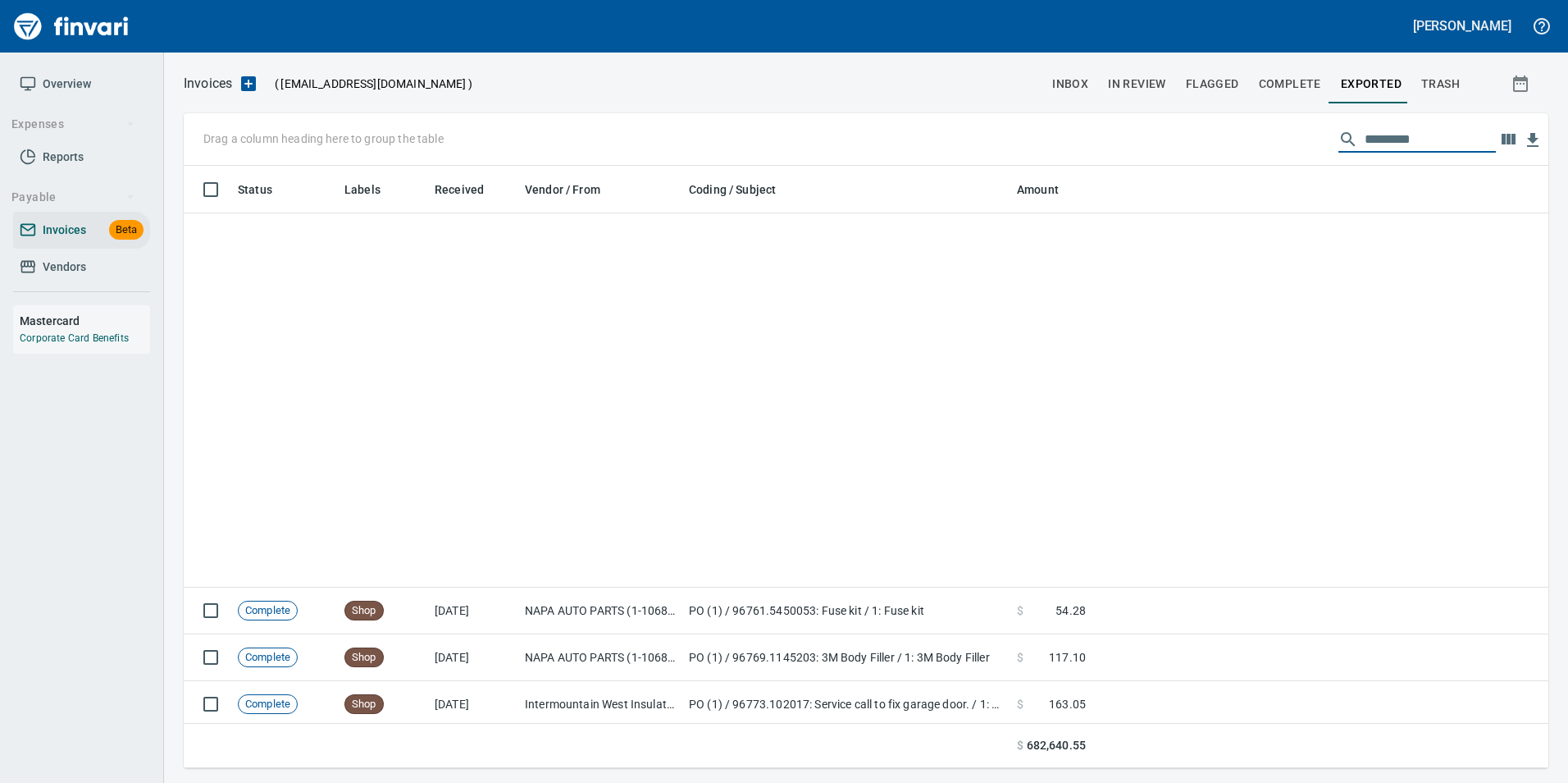
scroll to position [0, 0]
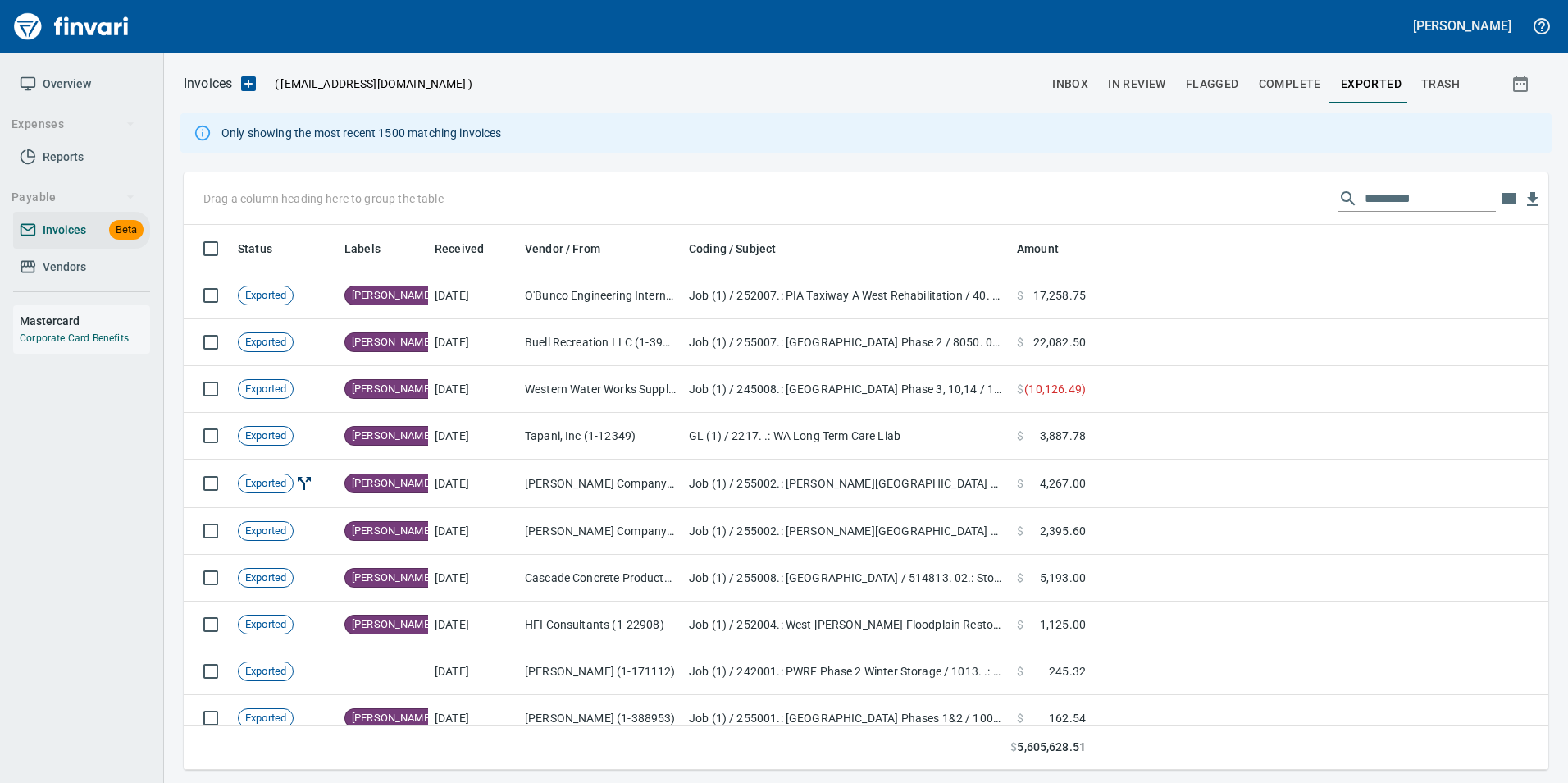
scroll to position [533, 1341]
click at [1416, 196] on input "text" at bounding box center [1430, 199] width 131 height 27
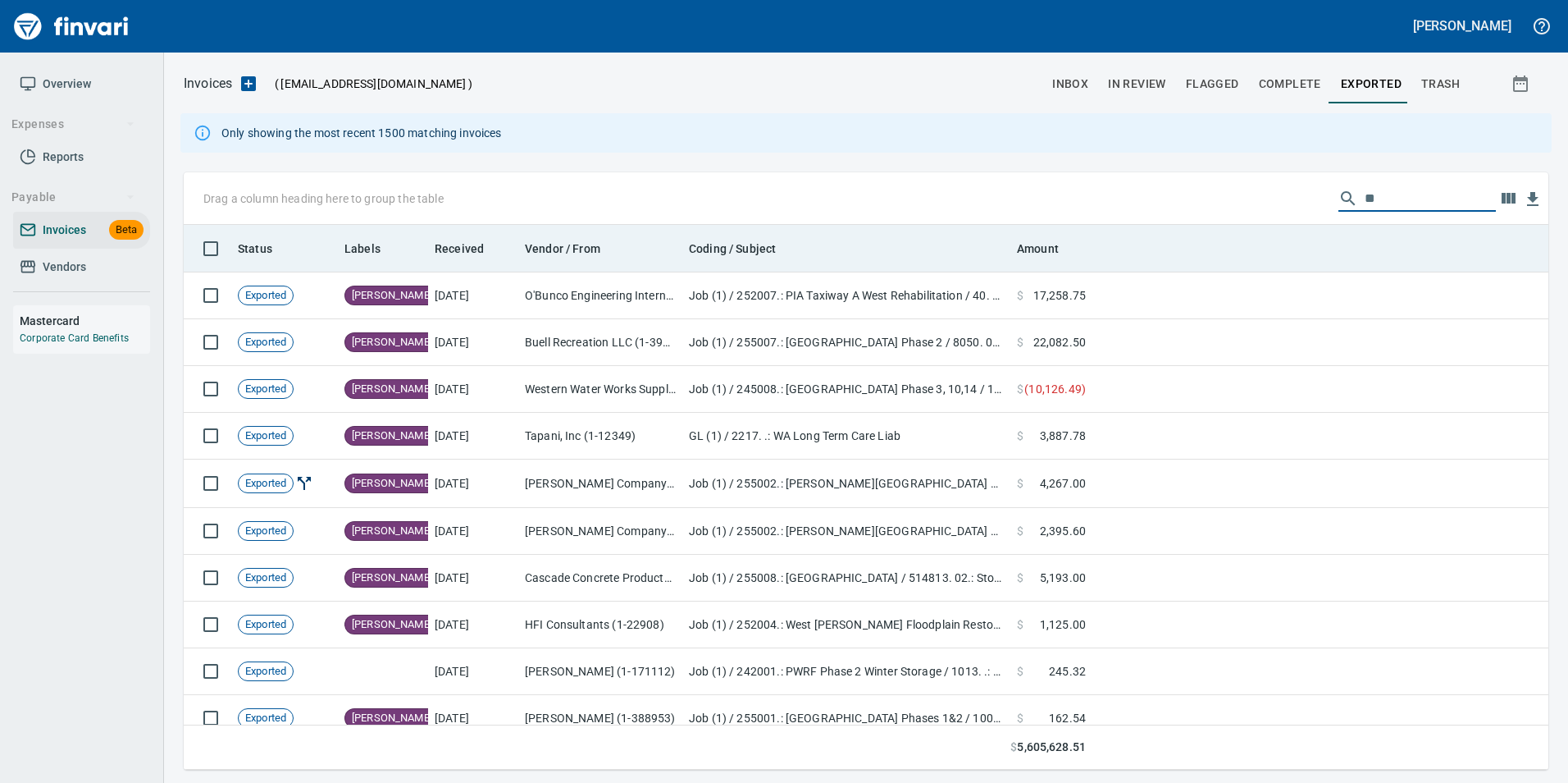
type input "*"
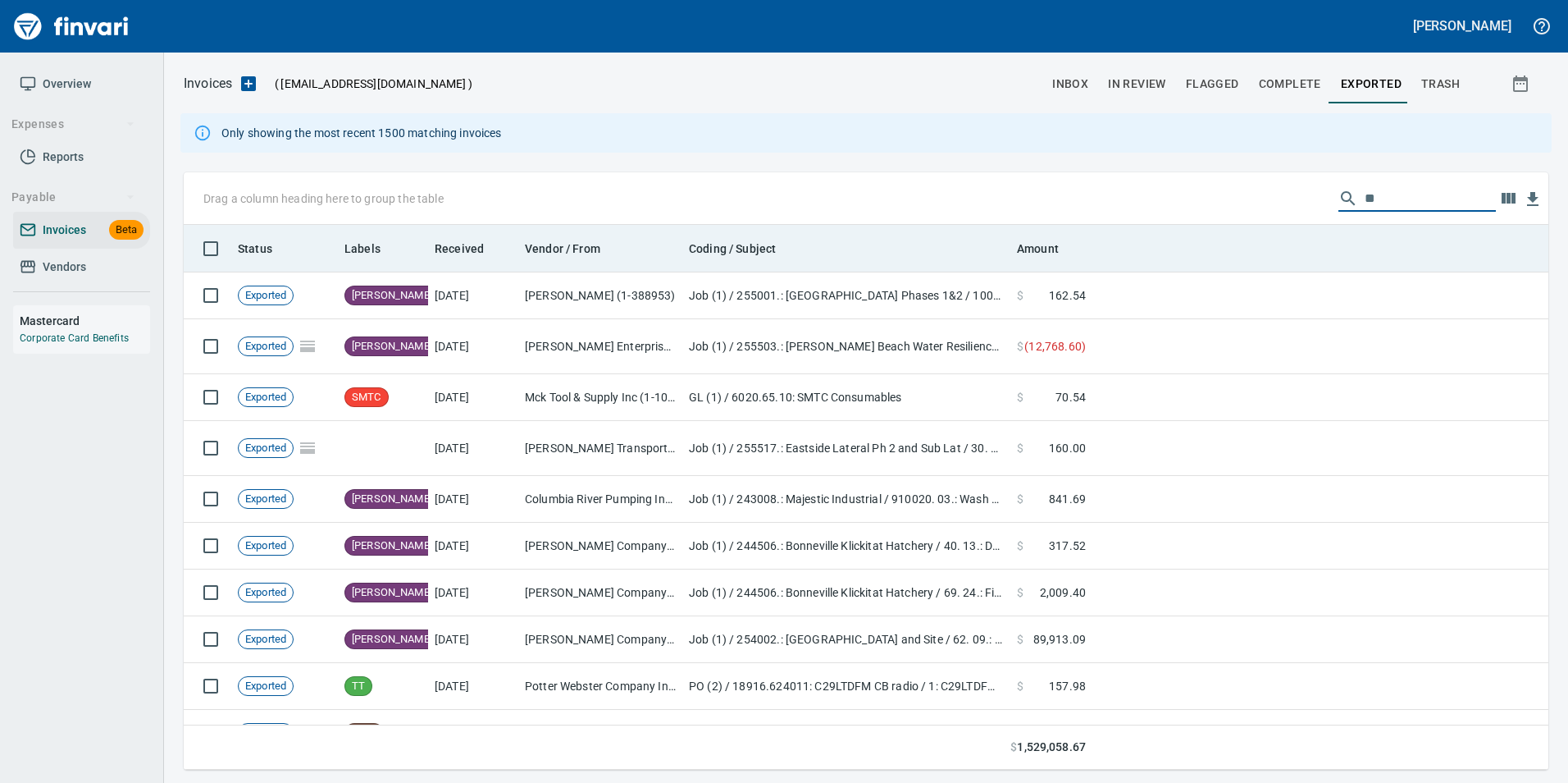
type input "*"
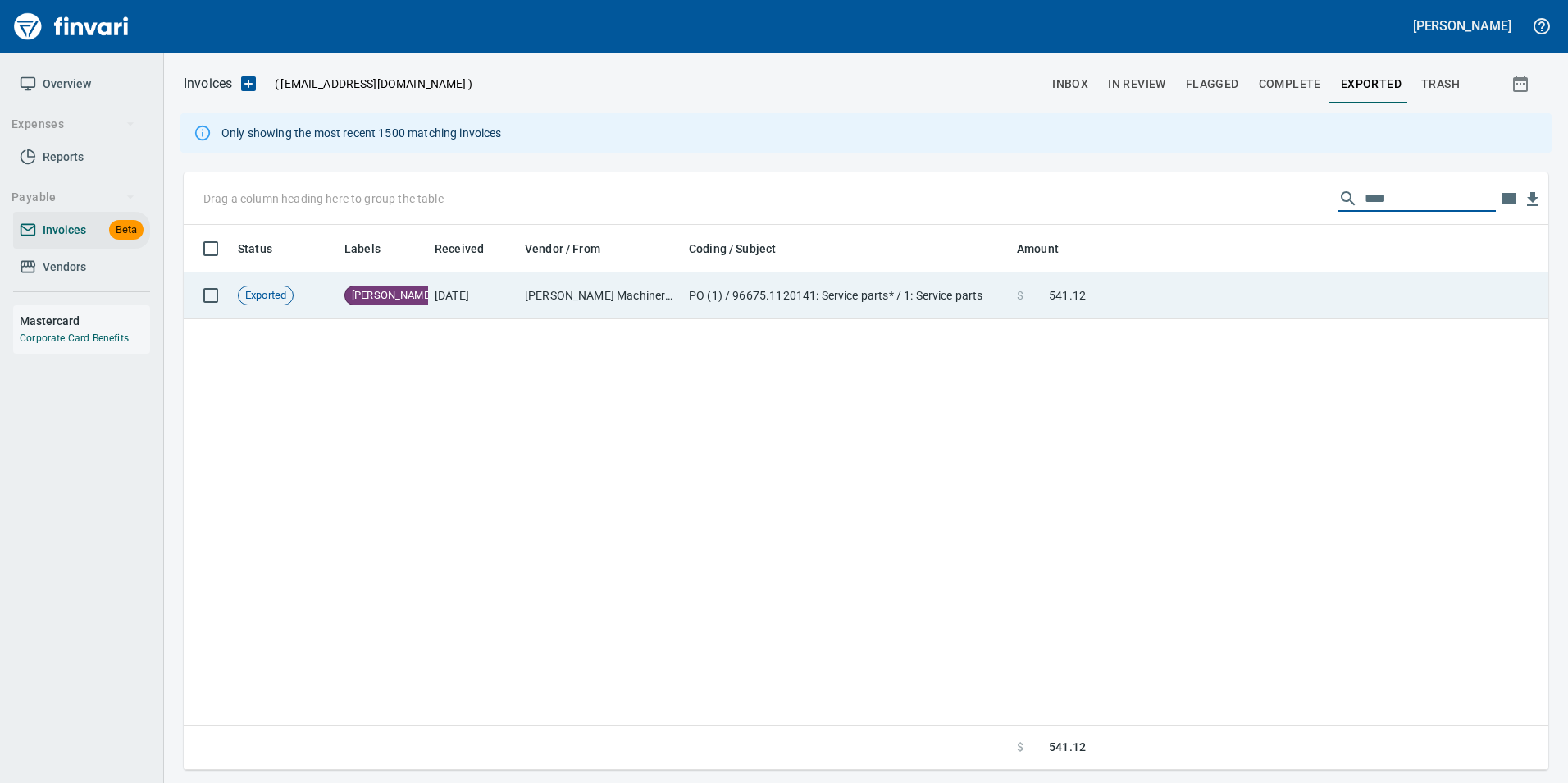
click at [1214, 290] on td at bounding box center [1320, 296] width 456 height 47
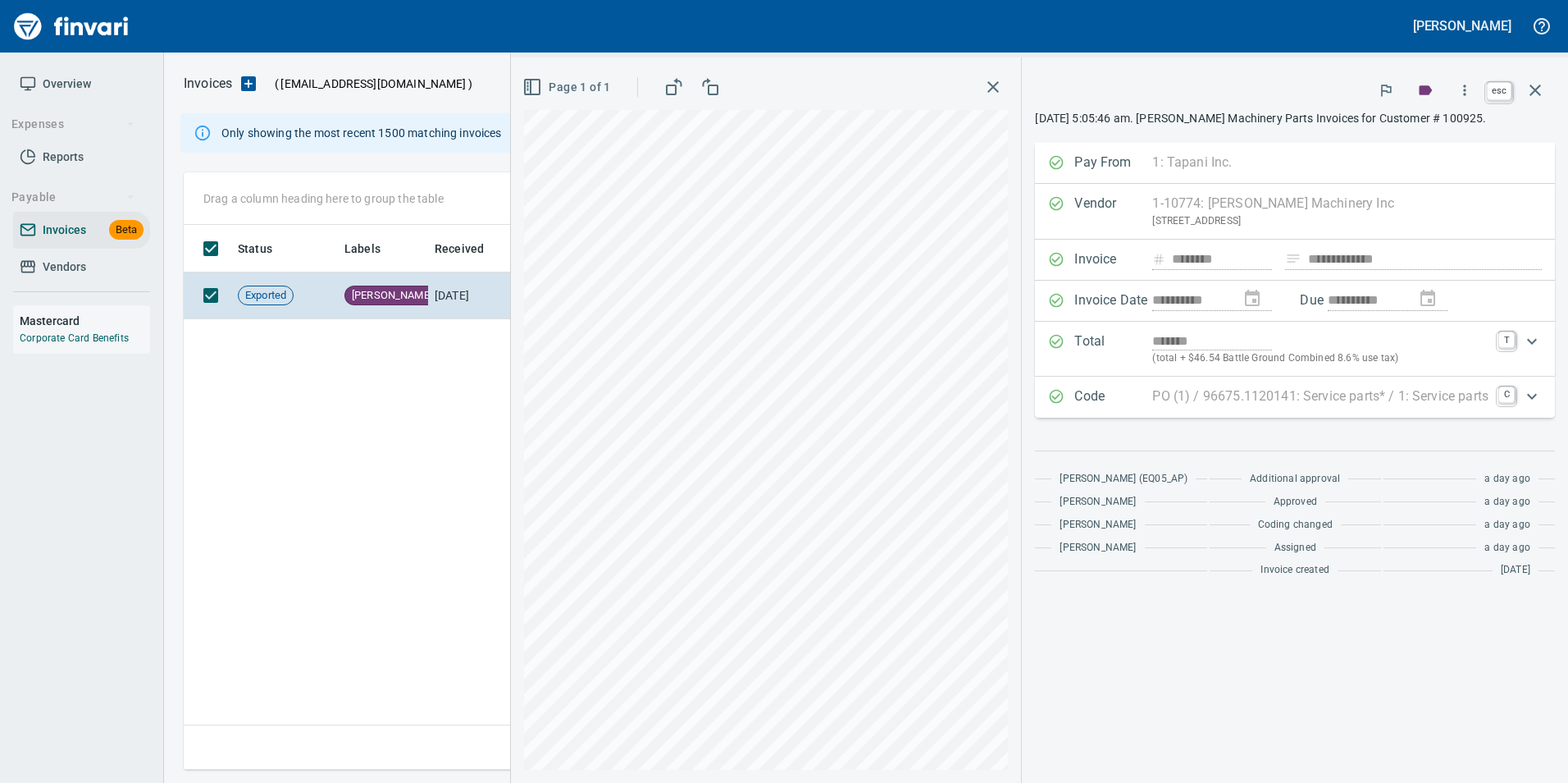
drag, startPoint x: 1541, startPoint y: 97, endPoint x: 1518, endPoint y: 334, distance: 238.1
click at [1541, 97] on icon "button" at bounding box center [1535, 90] width 19 height 19
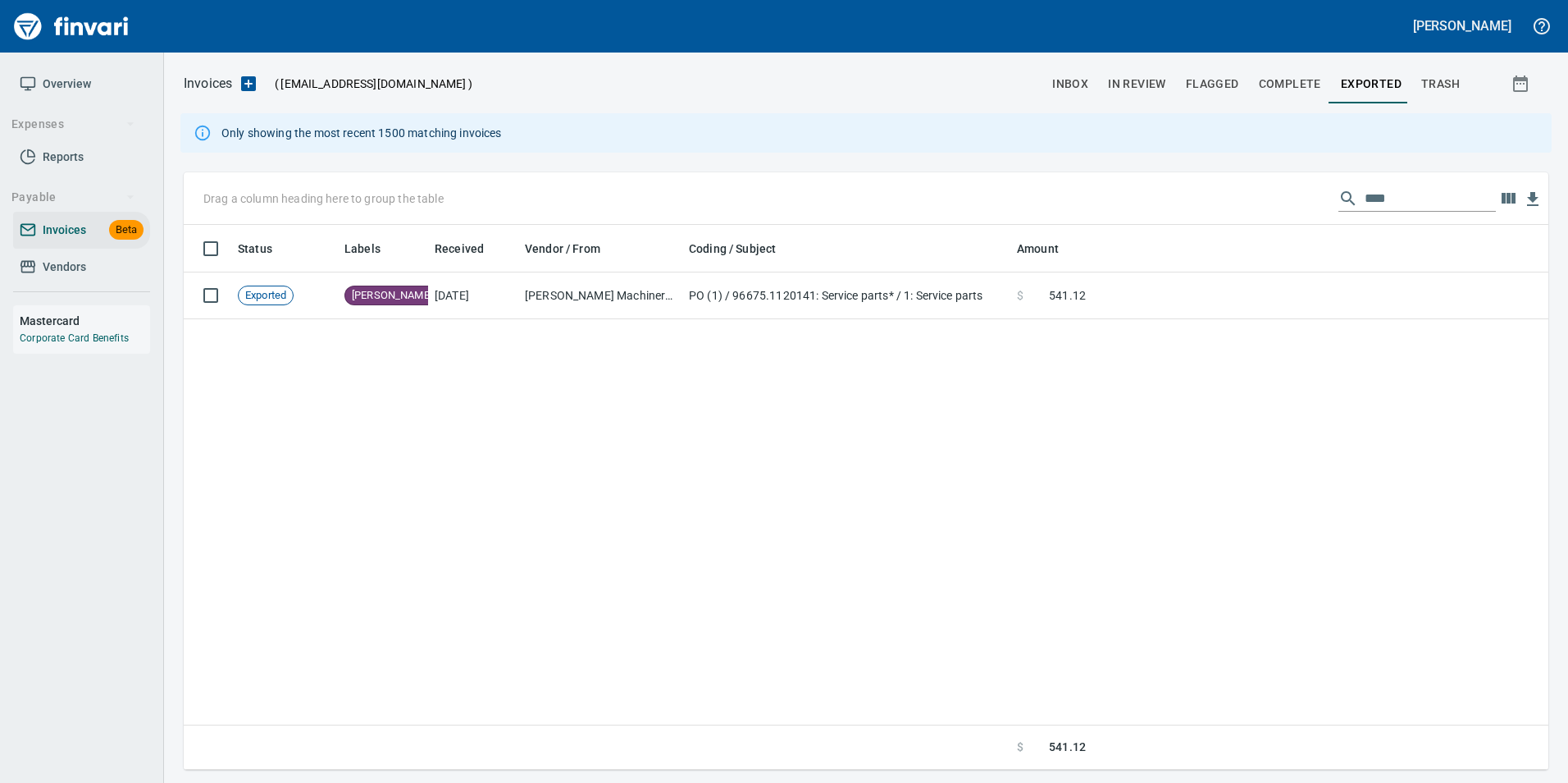
scroll to position [533, 1352]
click at [1398, 191] on input "****" at bounding box center [1430, 199] width 131 height 27
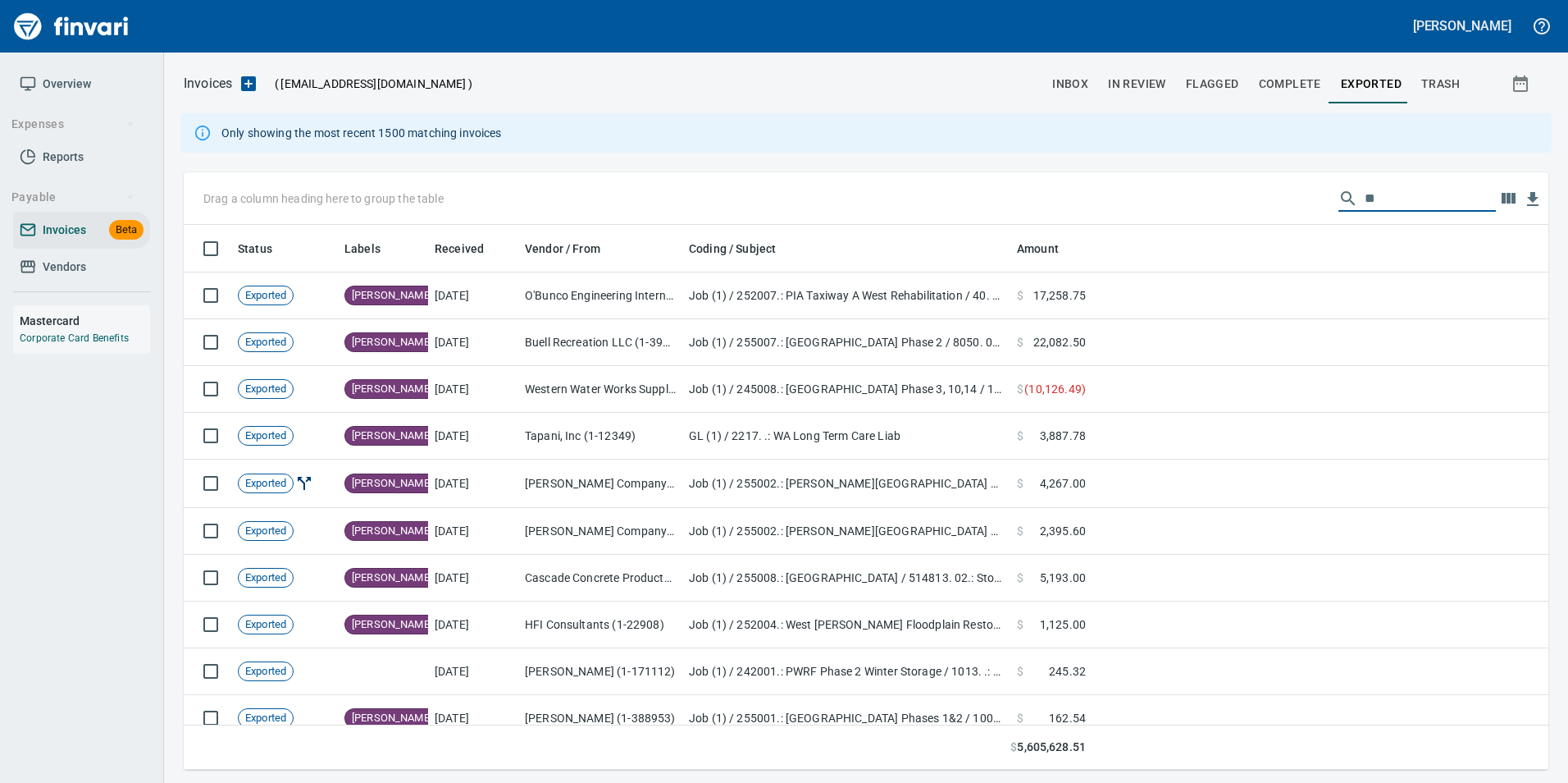
type input "*"
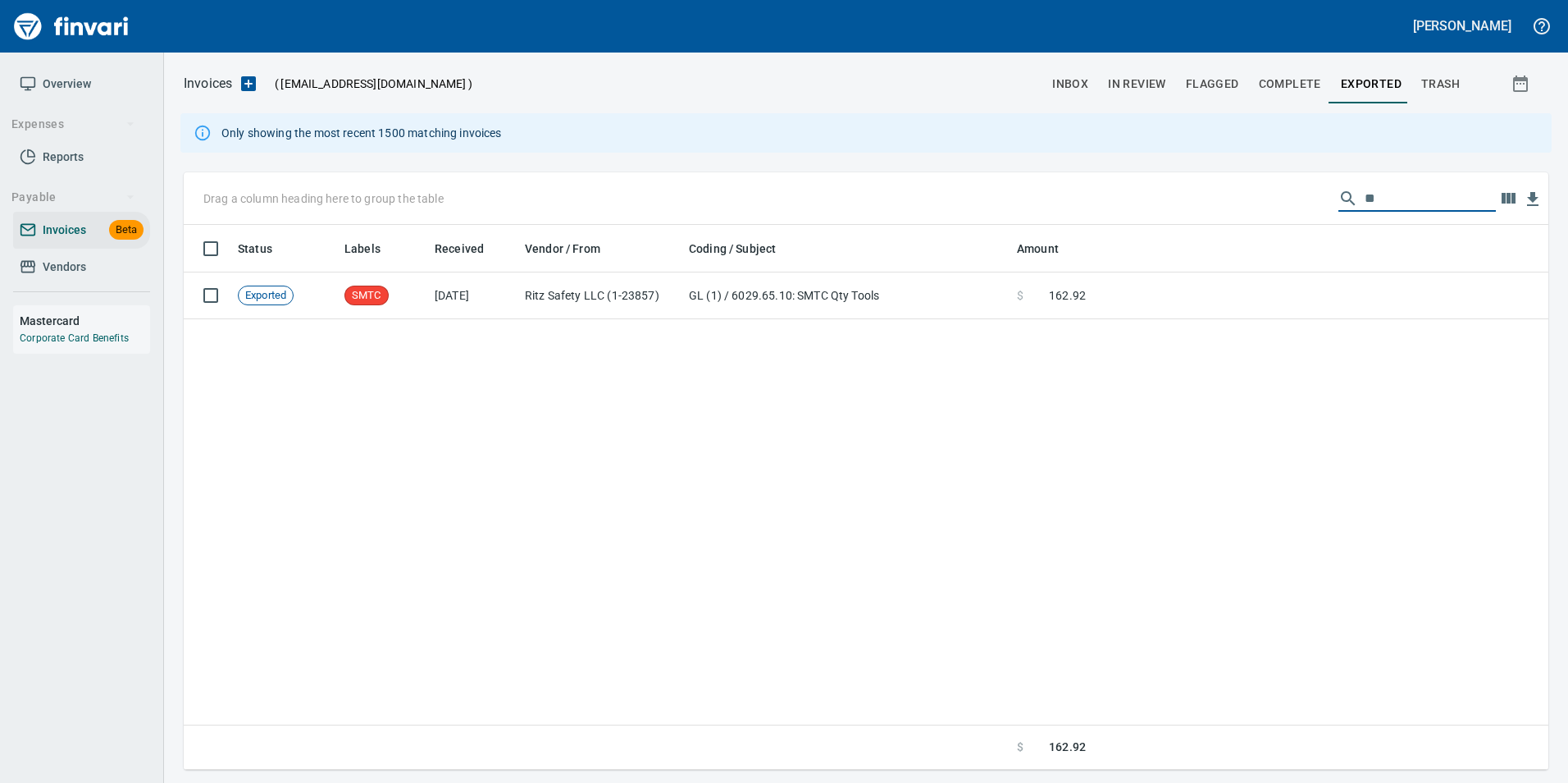
type input "*"
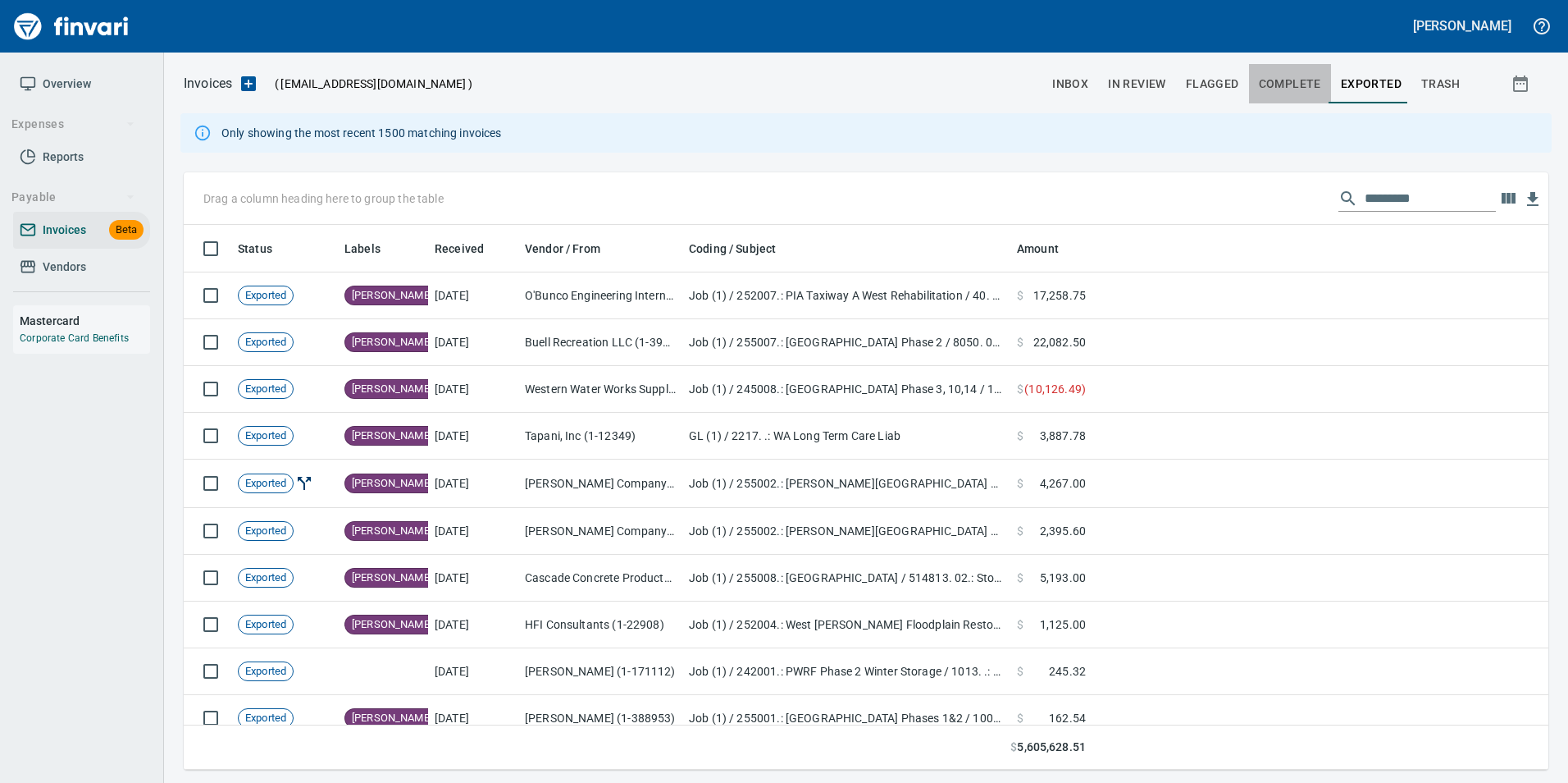
click at [1279, 83] on span "Complete" at bounding box center [1290, 83] width 62 height 20
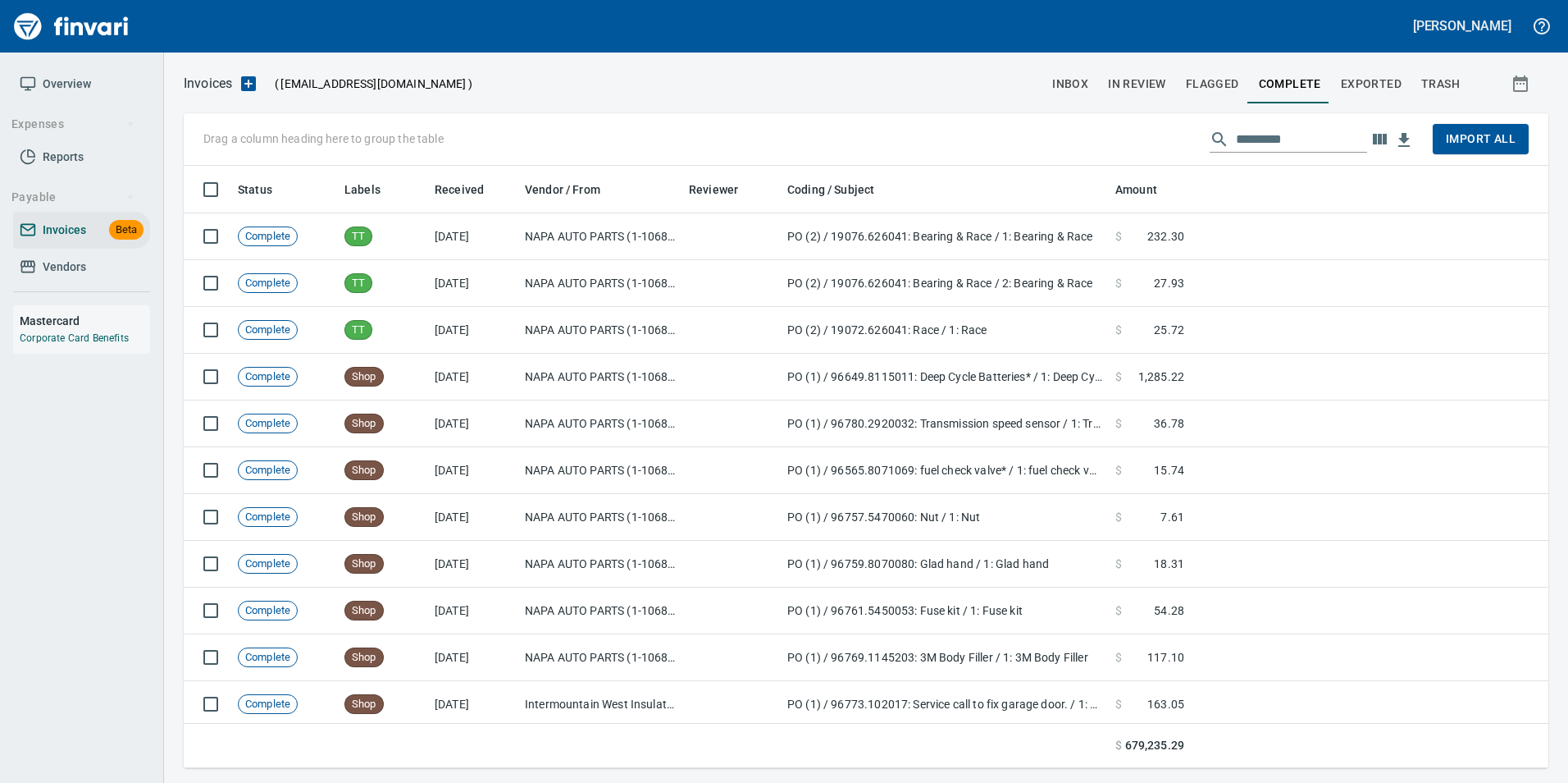
scroll to position [590, 1341]
click at [1253, 130] on input "text" at bounding box center [1302, 140] width 131 height 27
type input "*"
click at [1214, 87] on span "Flagged" at bounding box center [1212, 83] width 53 height 20
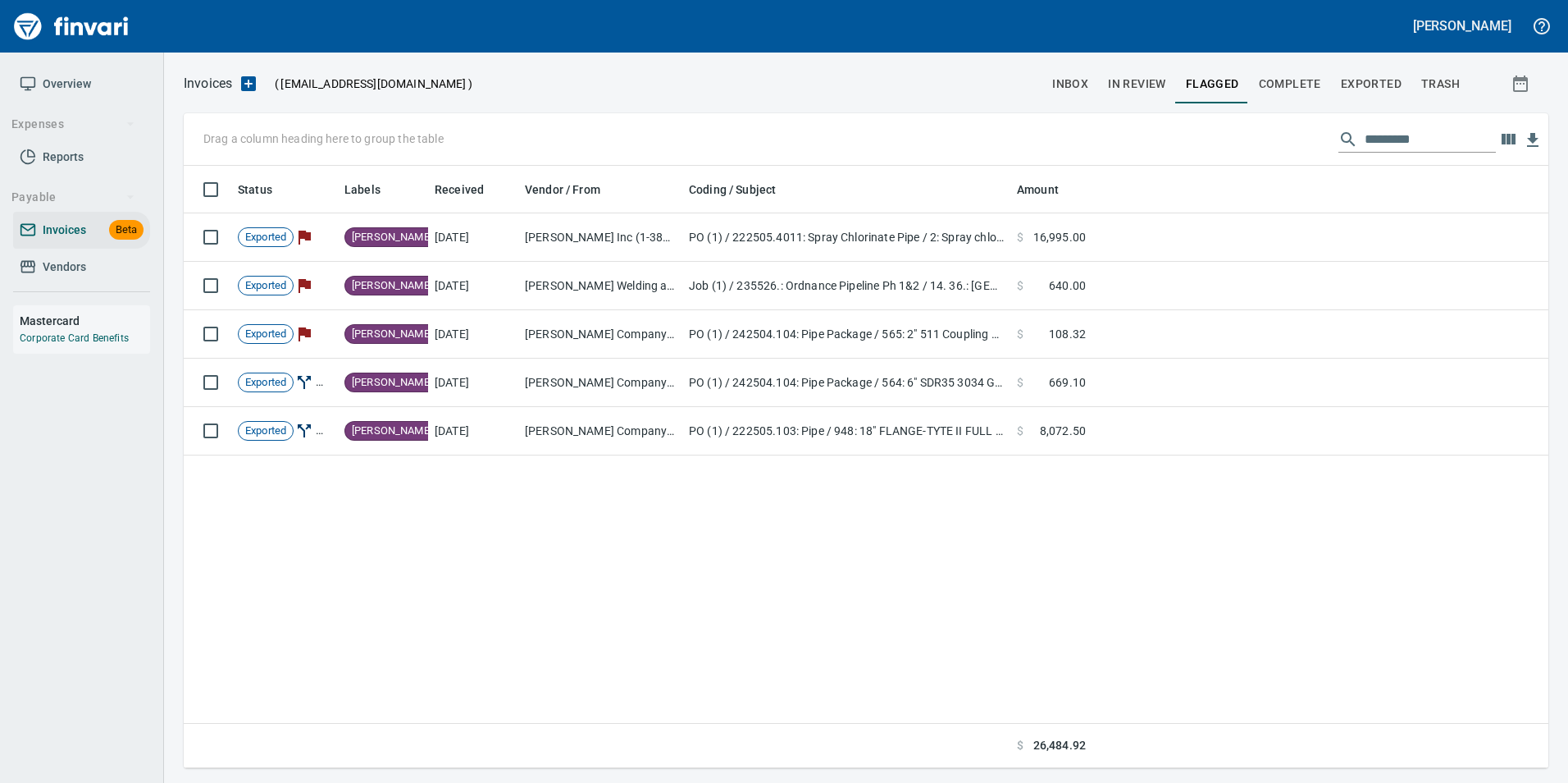
scroll to position [590, 1341]
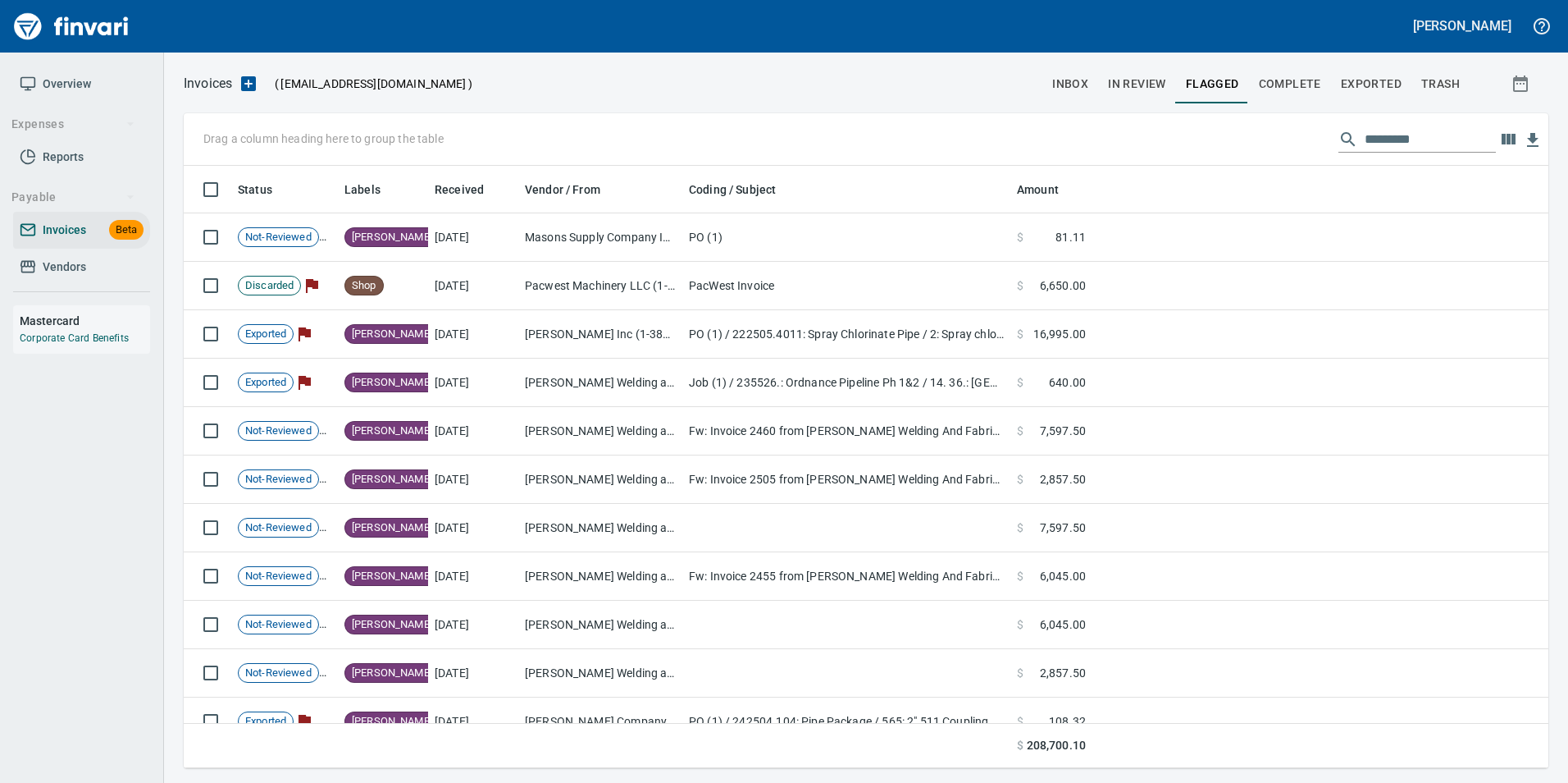
click at [1365, 139] on input "text" at bounding box center [1430, 140] width 131 height 27
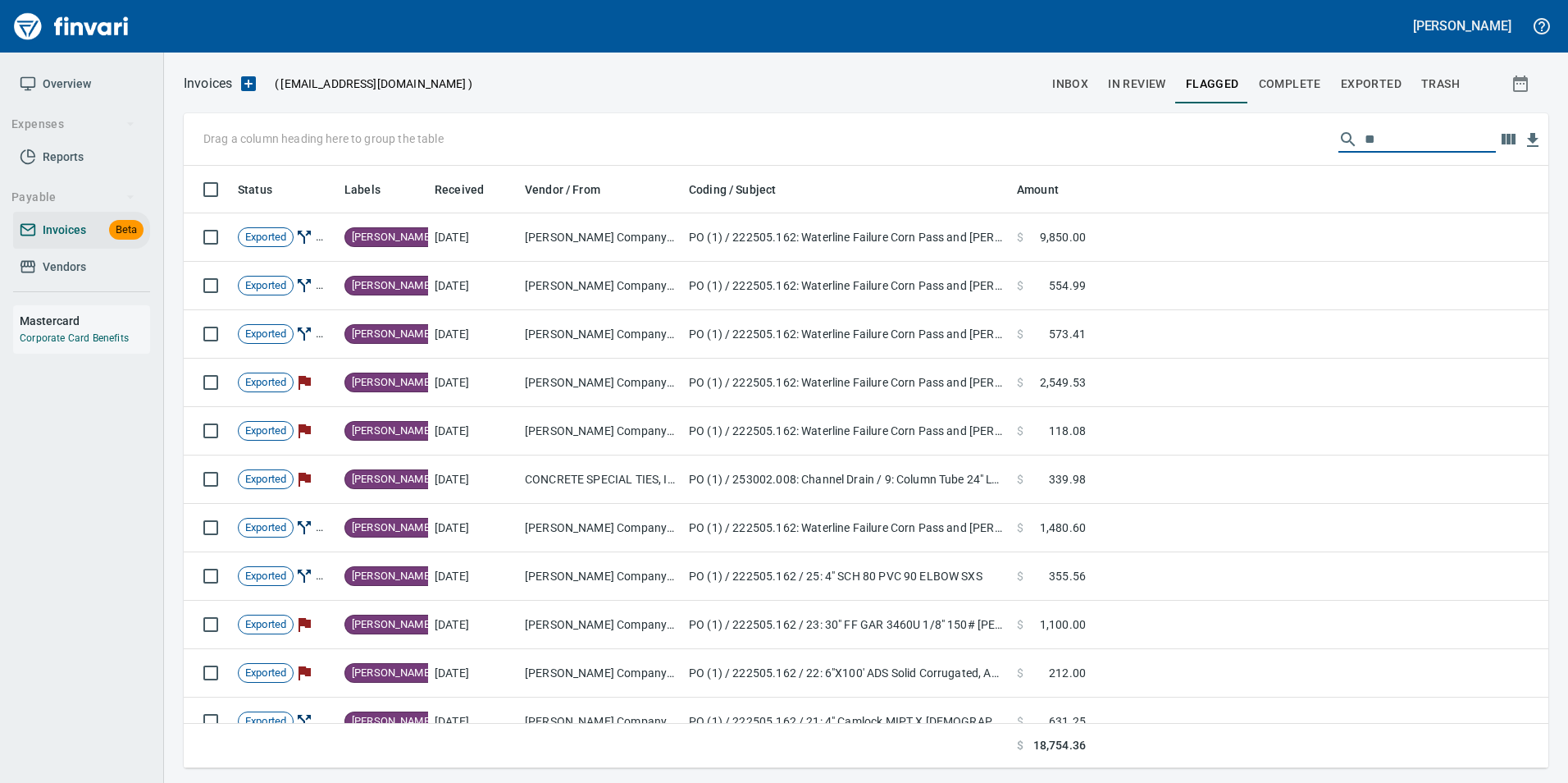
type input "*"
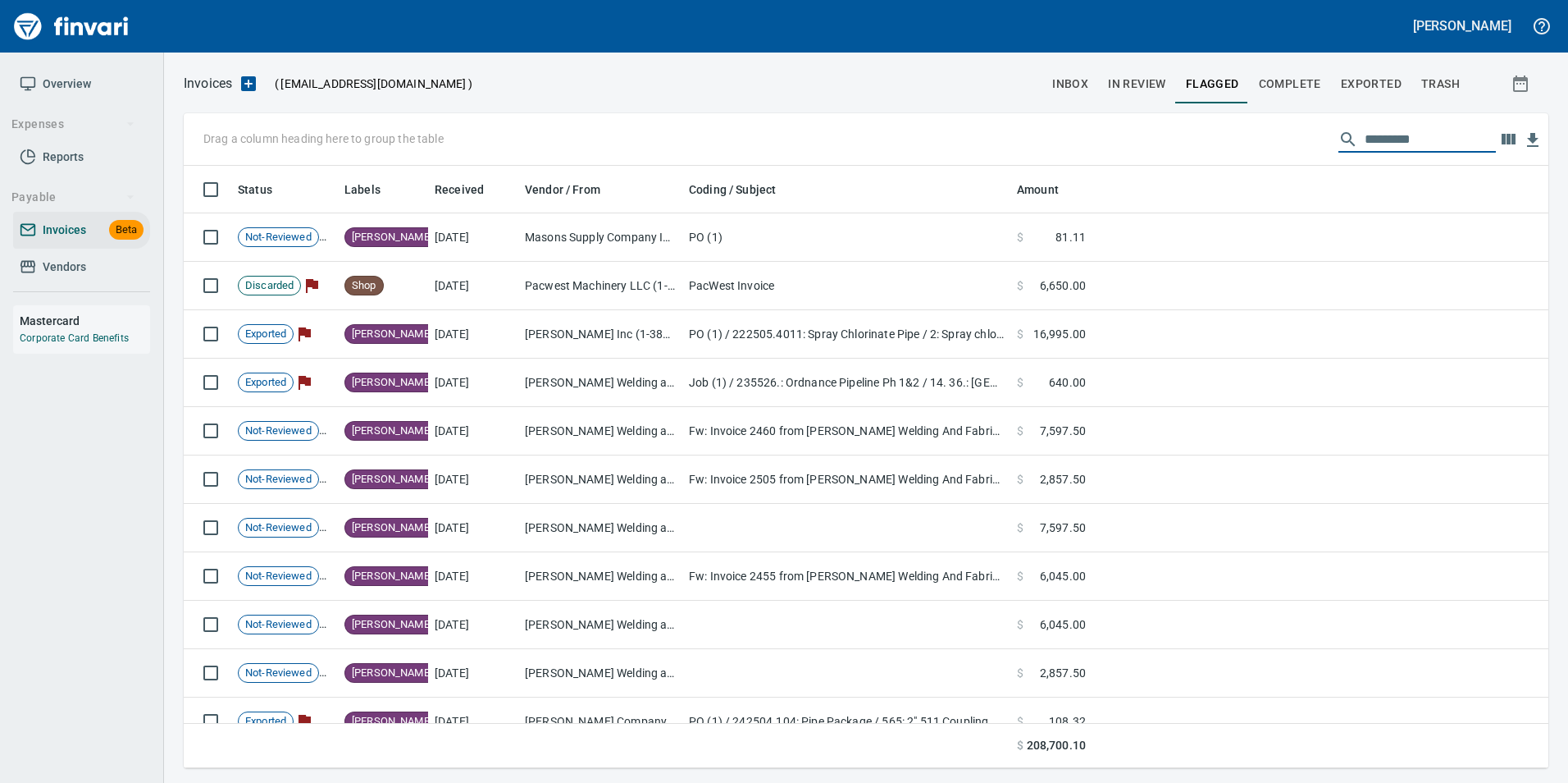
click at [1150, 81] on span "In Review" at bounding box center [1137, 83] width 58 height 20
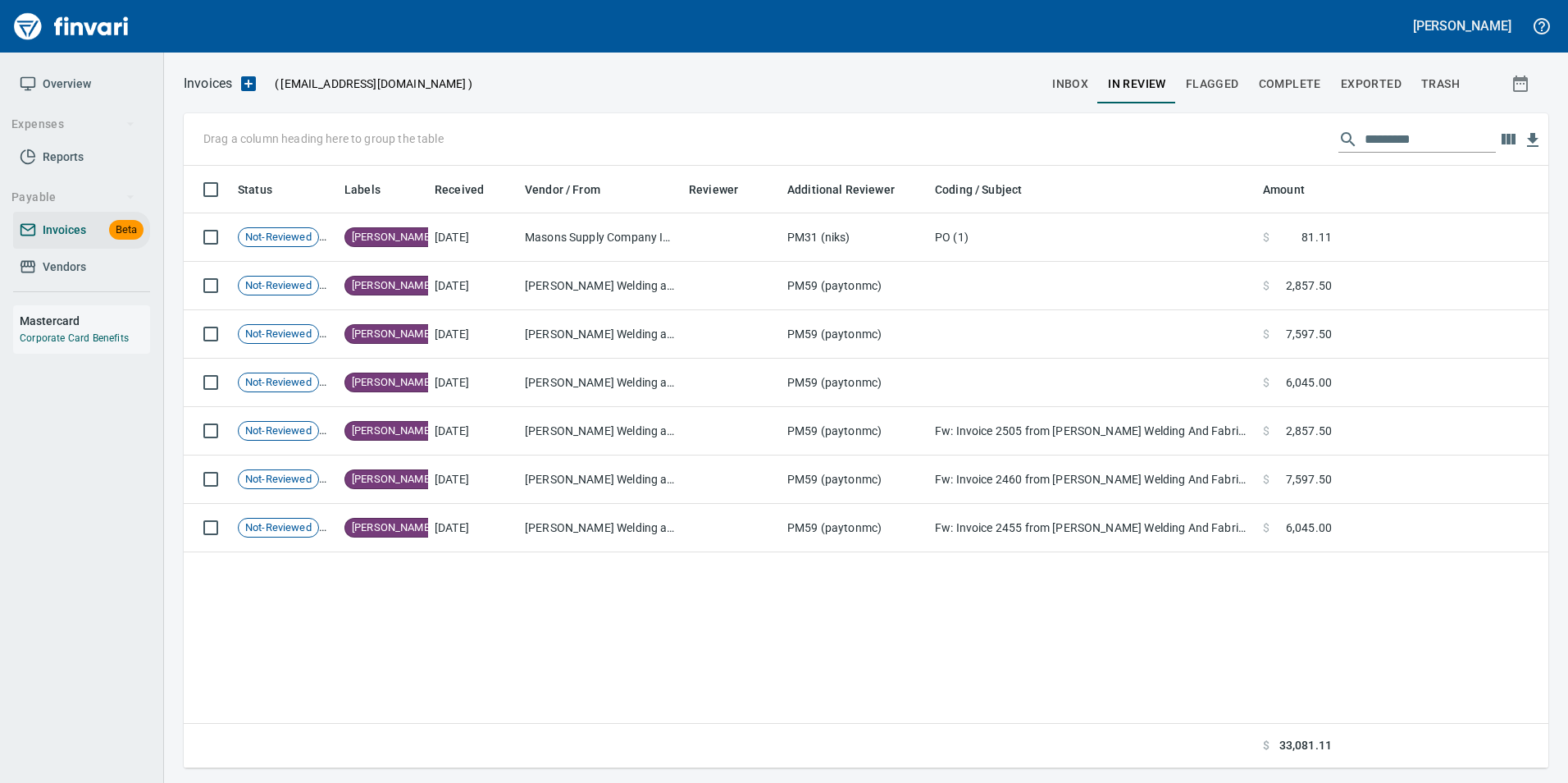
scroll to position [590, 1341]
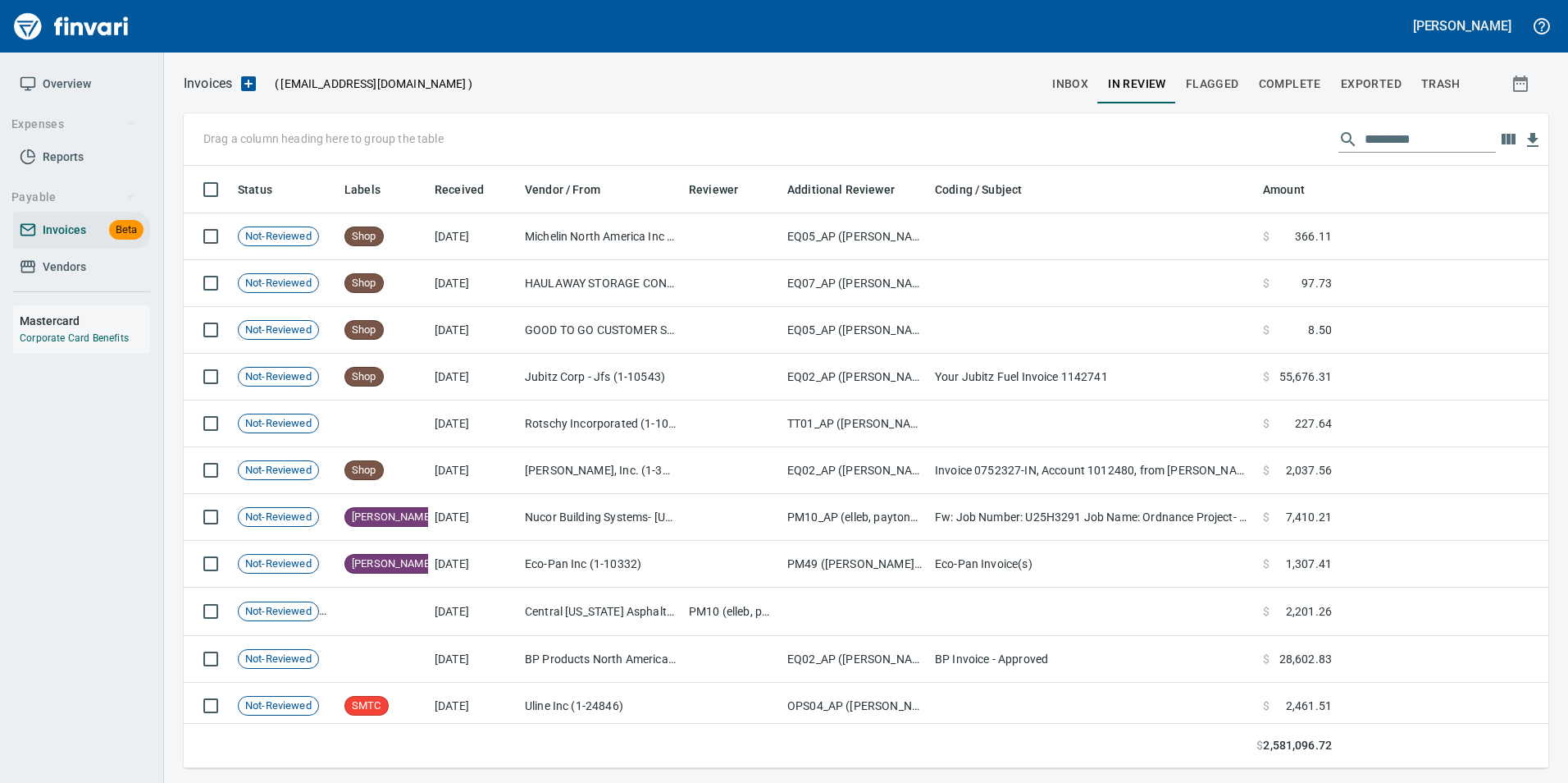
click at [1380, 139] on input "text" at bounding box center [1430, 140] width 131 height 27
type input "*"
click at [1067, 85] on span "inbox" at bounding box center [1070, 83] width 36 height 20
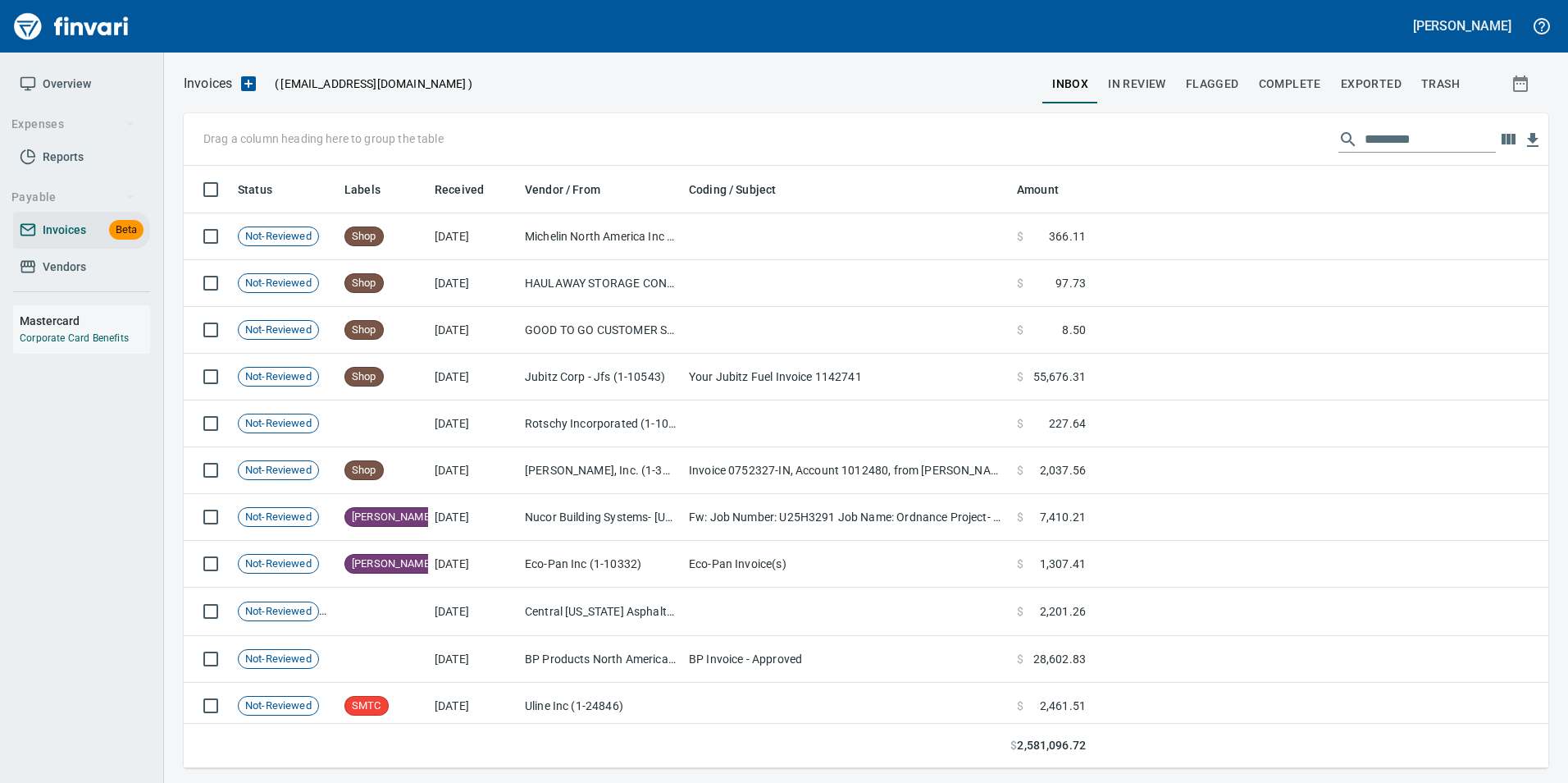
scroll to position [590, 1341]
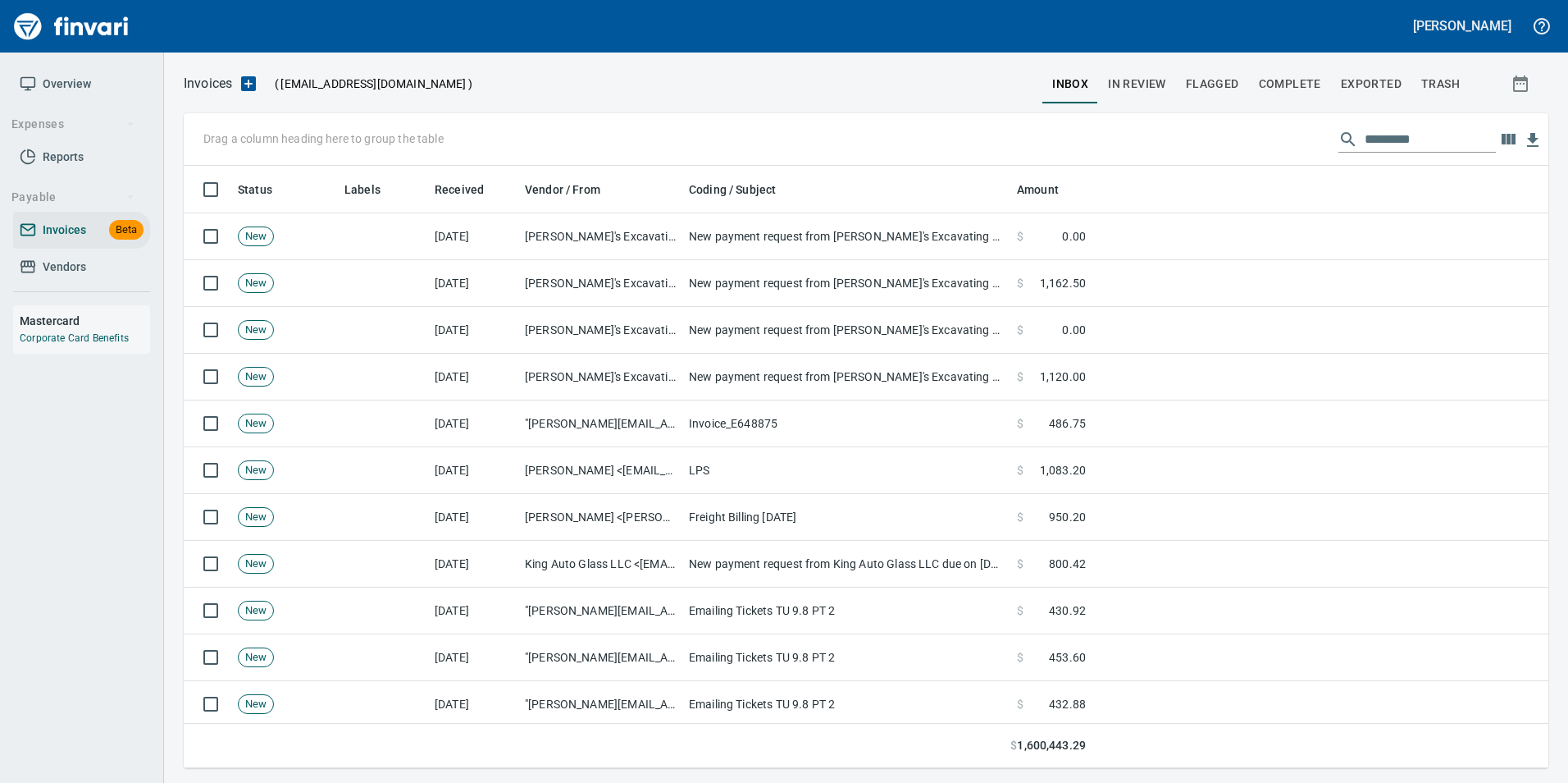
click at [1383, 150] on input "text" at bounding box center [1430, 140] width 131 height 27
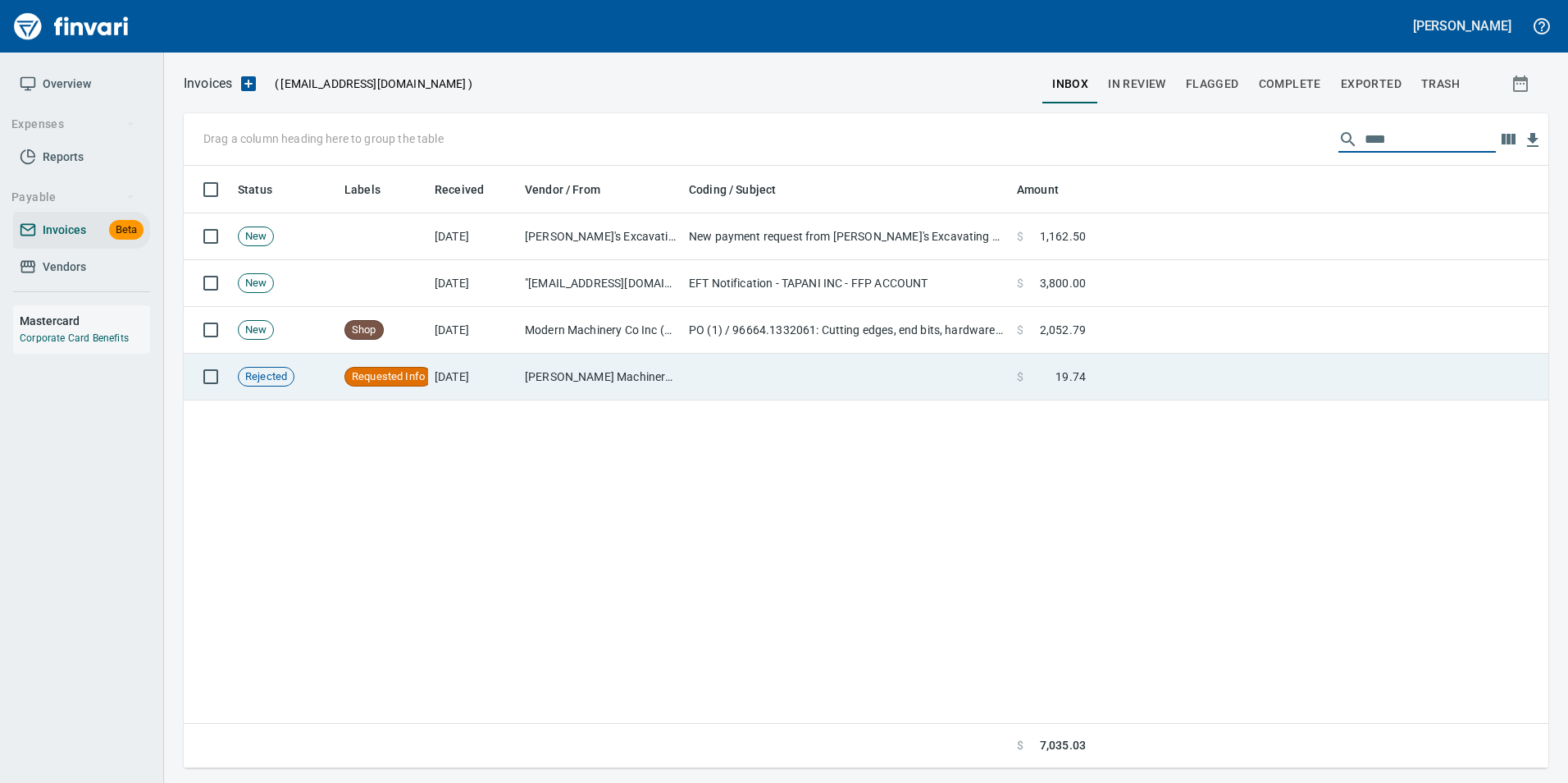
click at [651, 382] on td "[PERSON_NAME] Machinery Inc (1-10774)" at bounding box center [600, 377] width 164 height 47
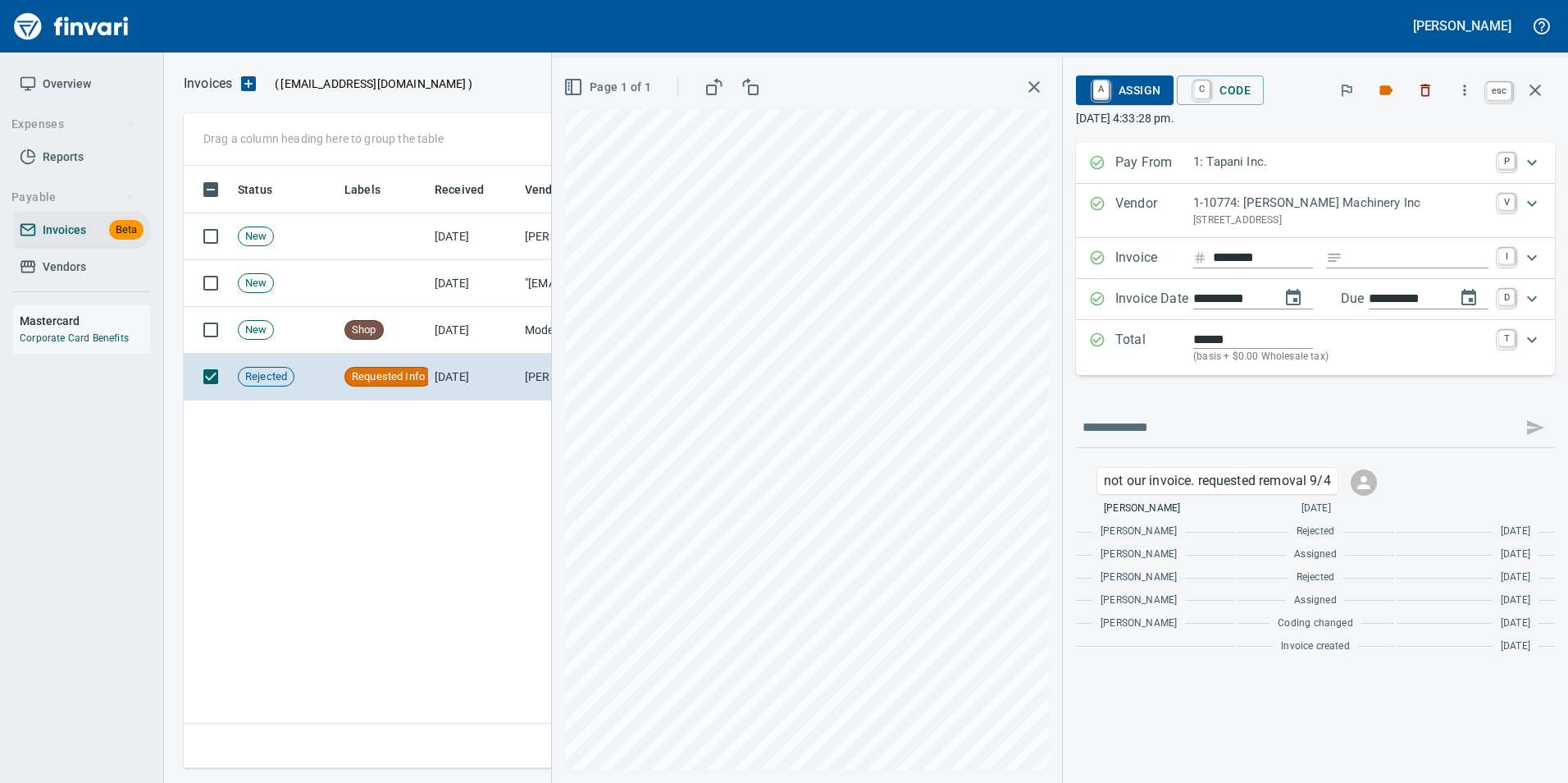
drag, startPoint x: 1548, startPoint y: 84, endPoint x: 1463, endPoint y: 148, distance: 106.4
click at [1548, 84] on button "button" at bounding box center [1535, 90] width 40 height 40
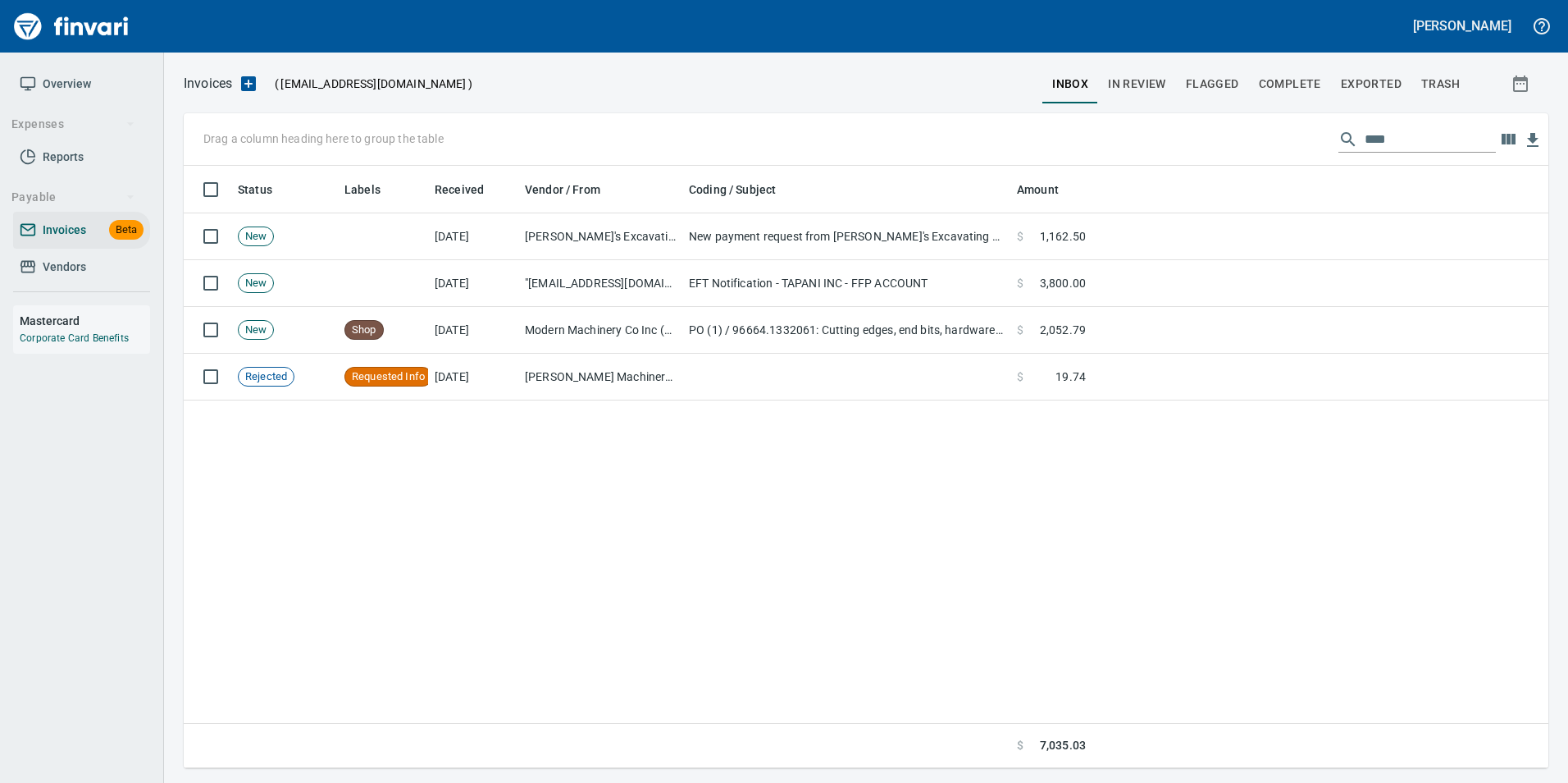
scroll to position [590, 1352]
click at [1423, 134] on input "****" at bounding box center [1430, 140] width 131 height 27
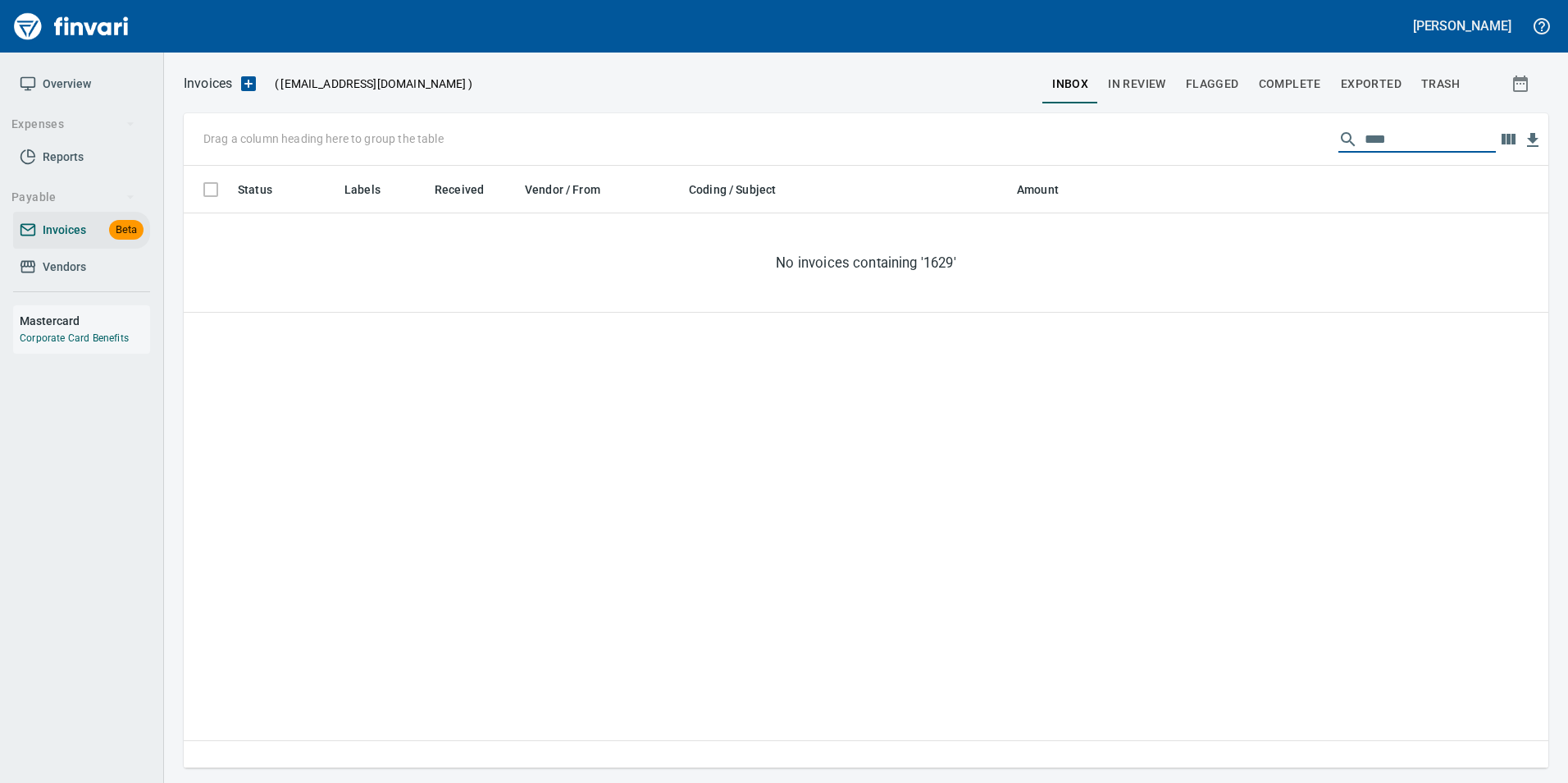
scroll to position [590, 1352]
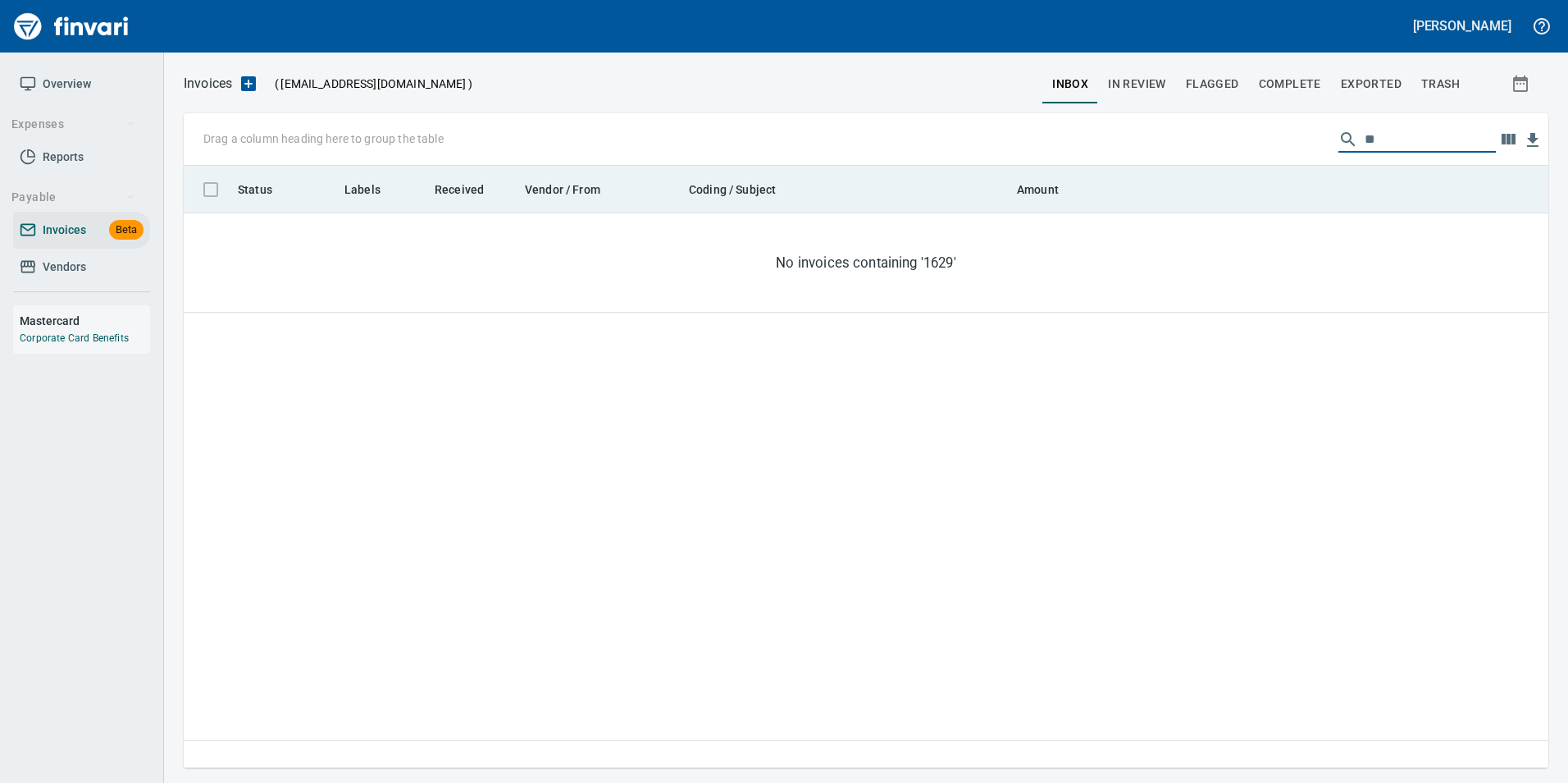
type input "*"
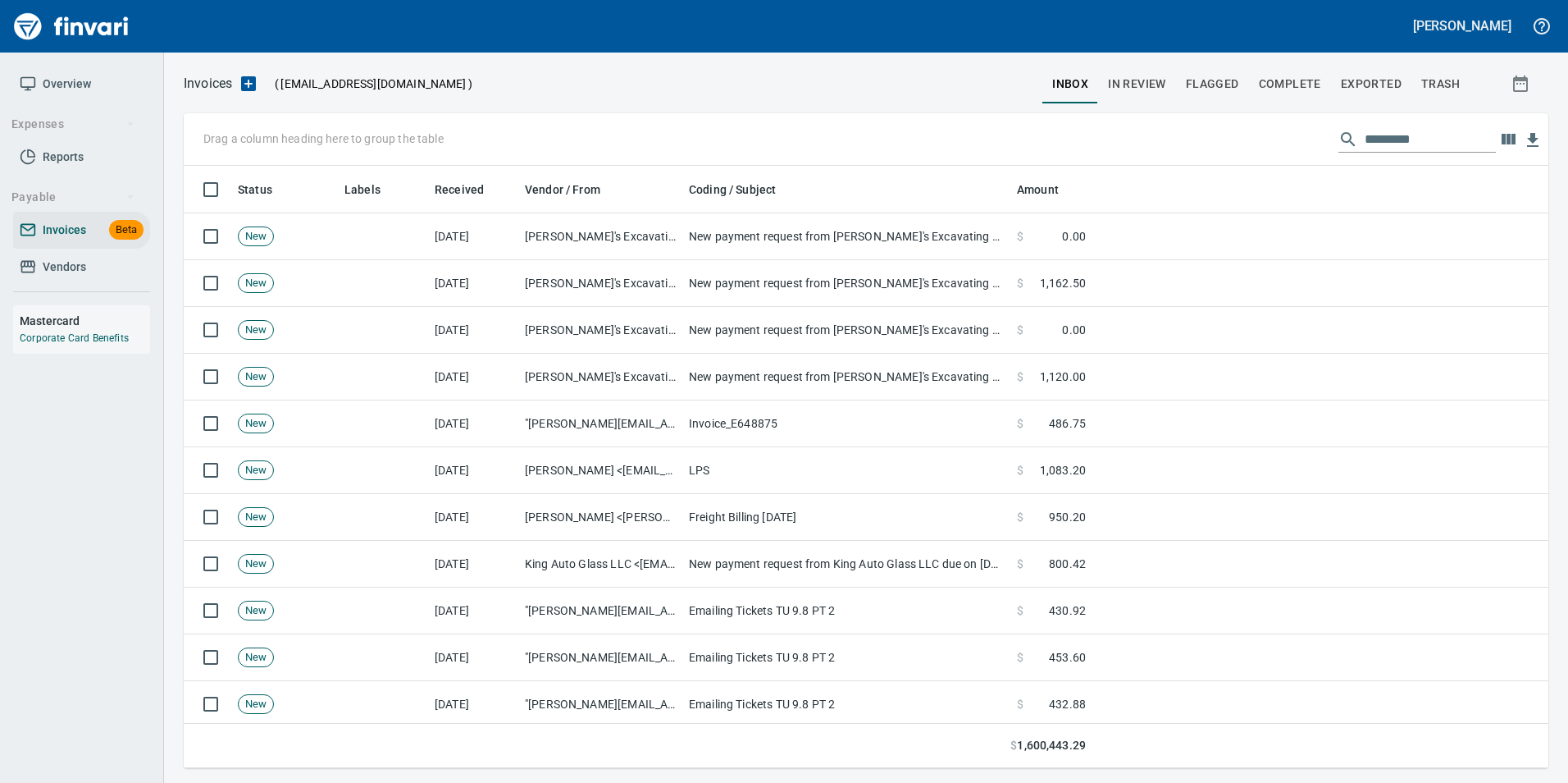
scroll to position [590, 1341]
click at [1373, 83] on span "Exported" at bounding box center [1371, 83] width 61 height 20
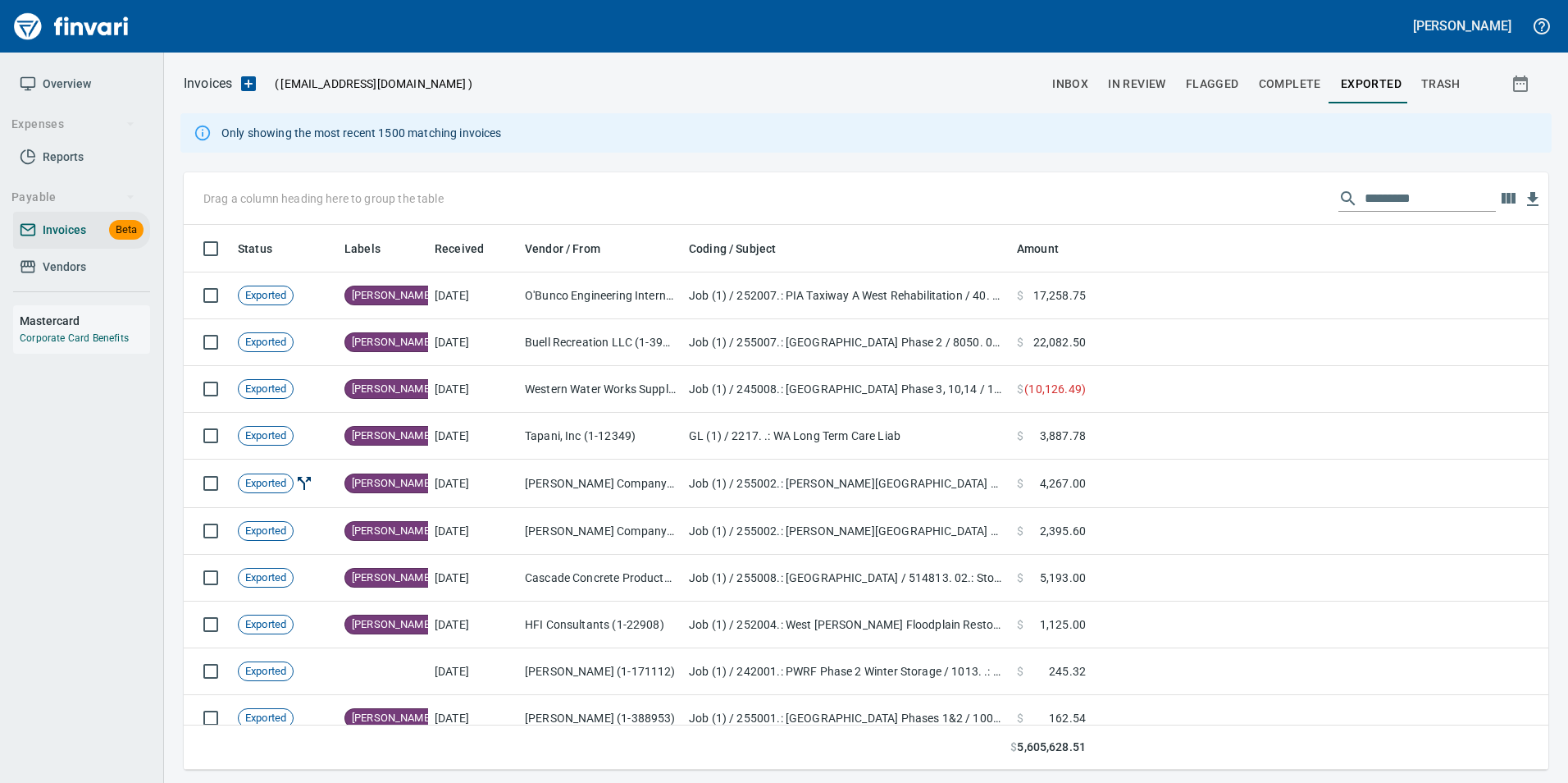
click at [1436, 195] on input "text" at bounding box center [1430, 199] width 131 height 27
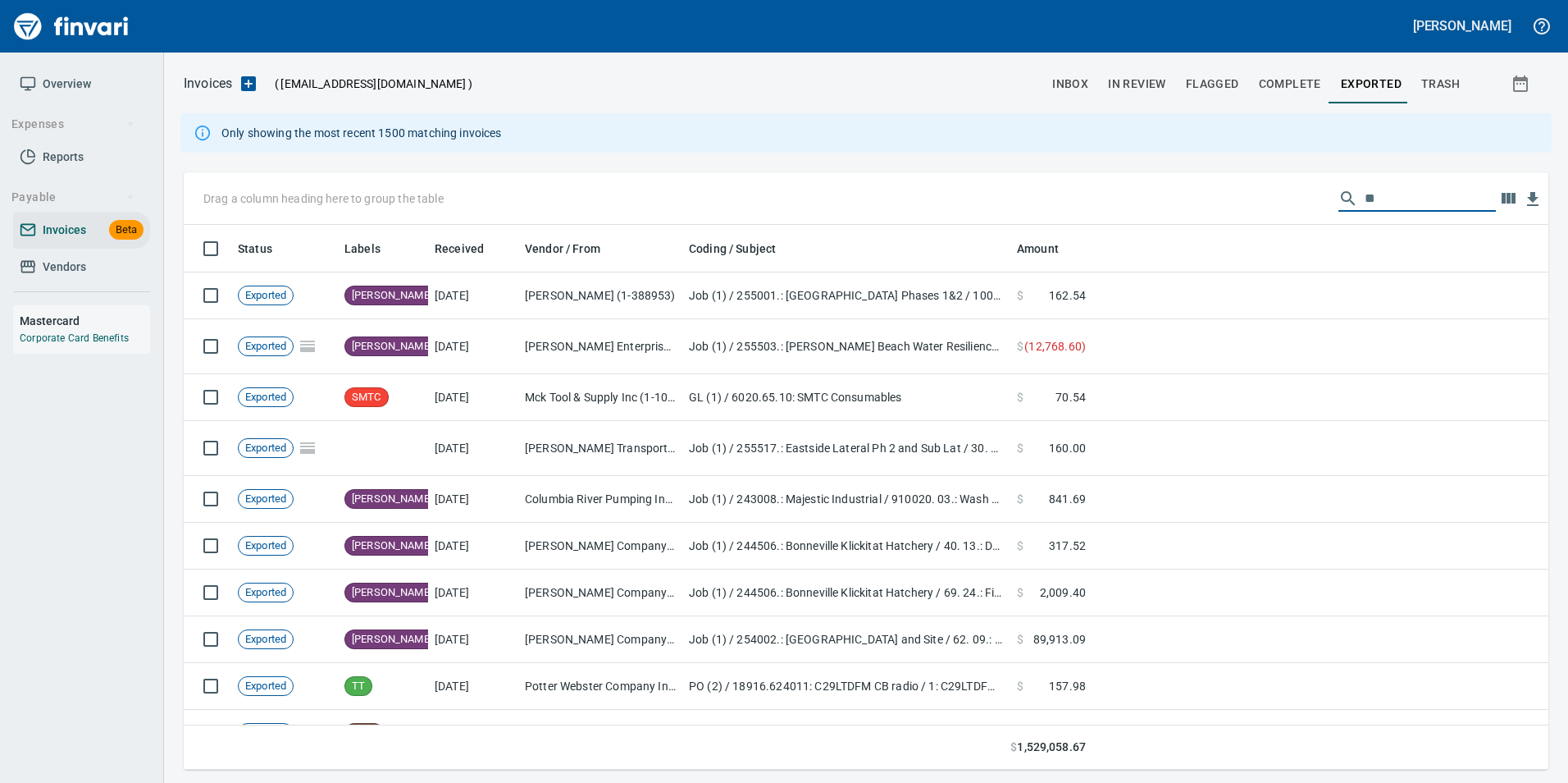
type input "*"
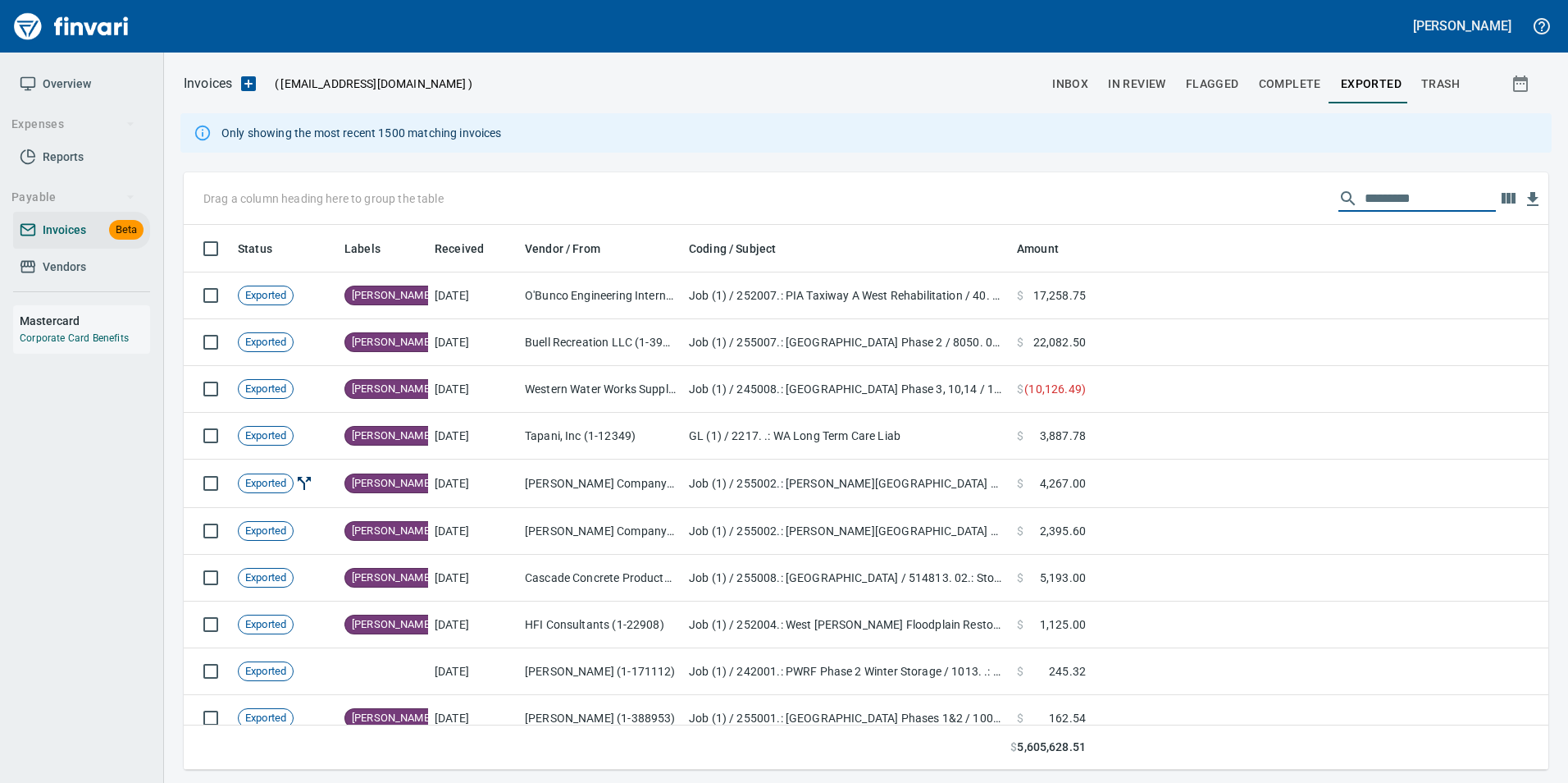
click at [1067, 82] on span "inbox" at bounding box center [1070, 83] width 36 height 20
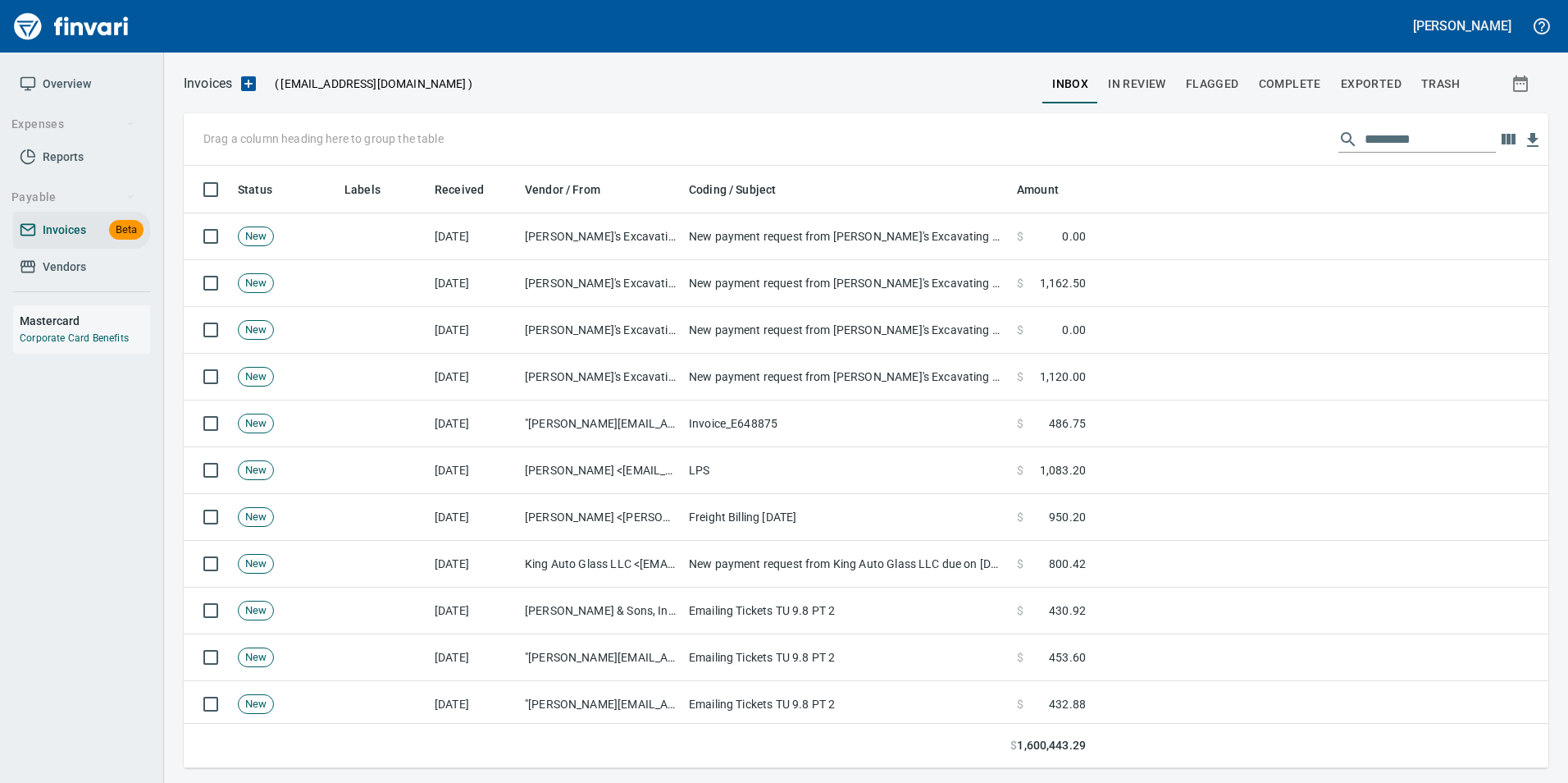
scroll to position [590, 1341]
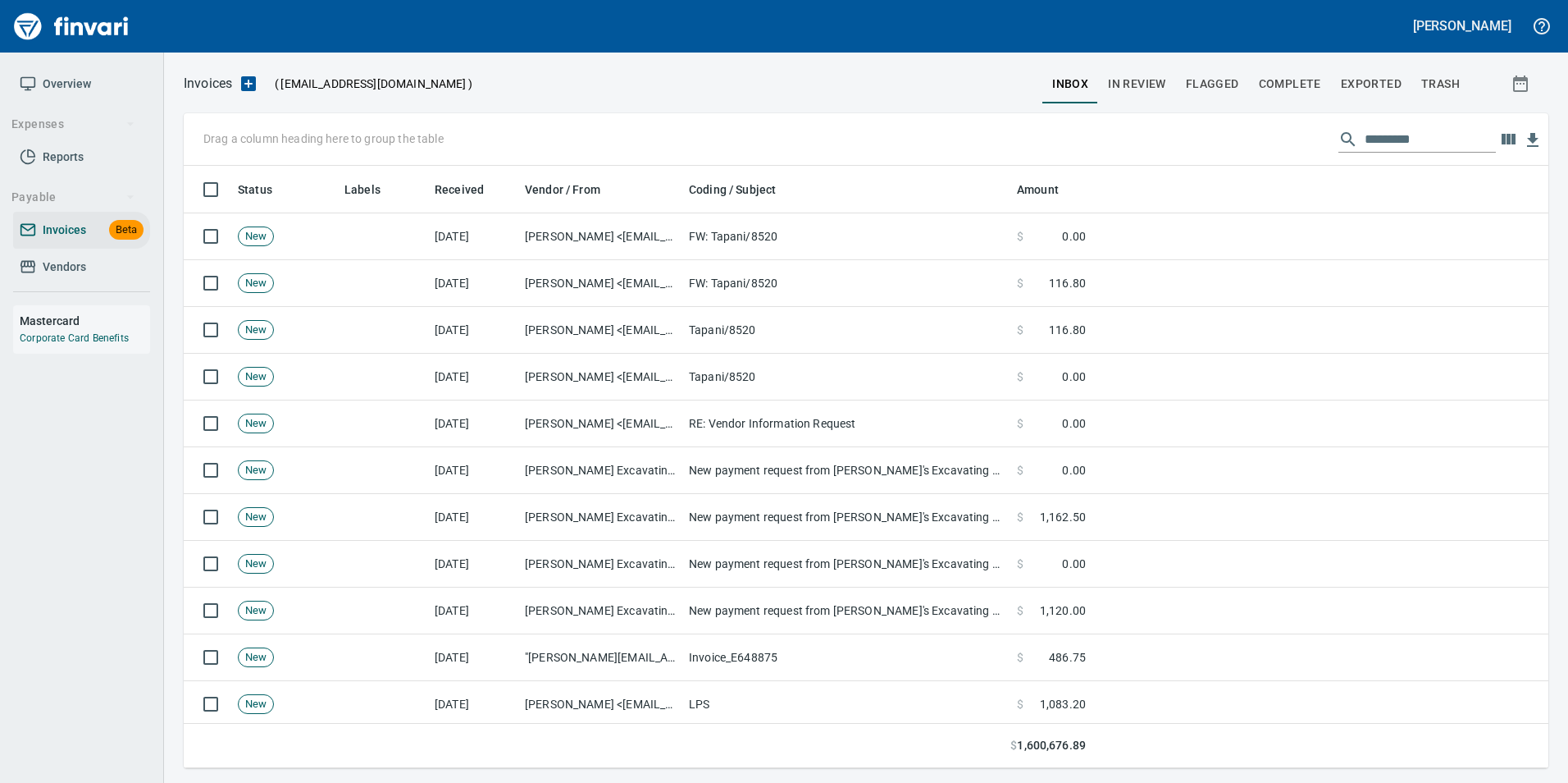
click at [1381, 140] on input "text" at bounding box center [1430, 140] width 131 height 27
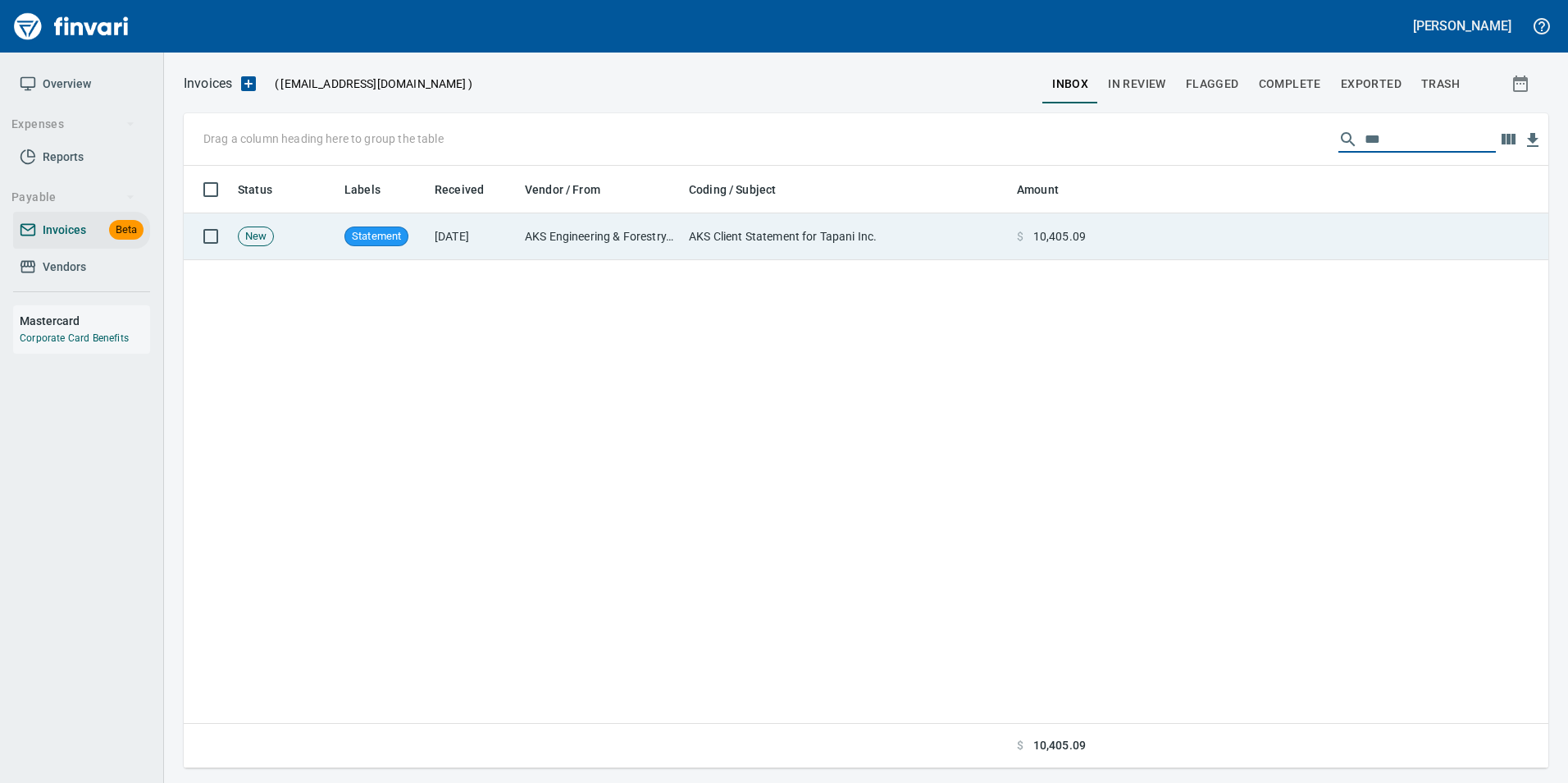
type input "***"
click at [1315, 243] on td at bounding box center [1320, 236] width 456 height 47
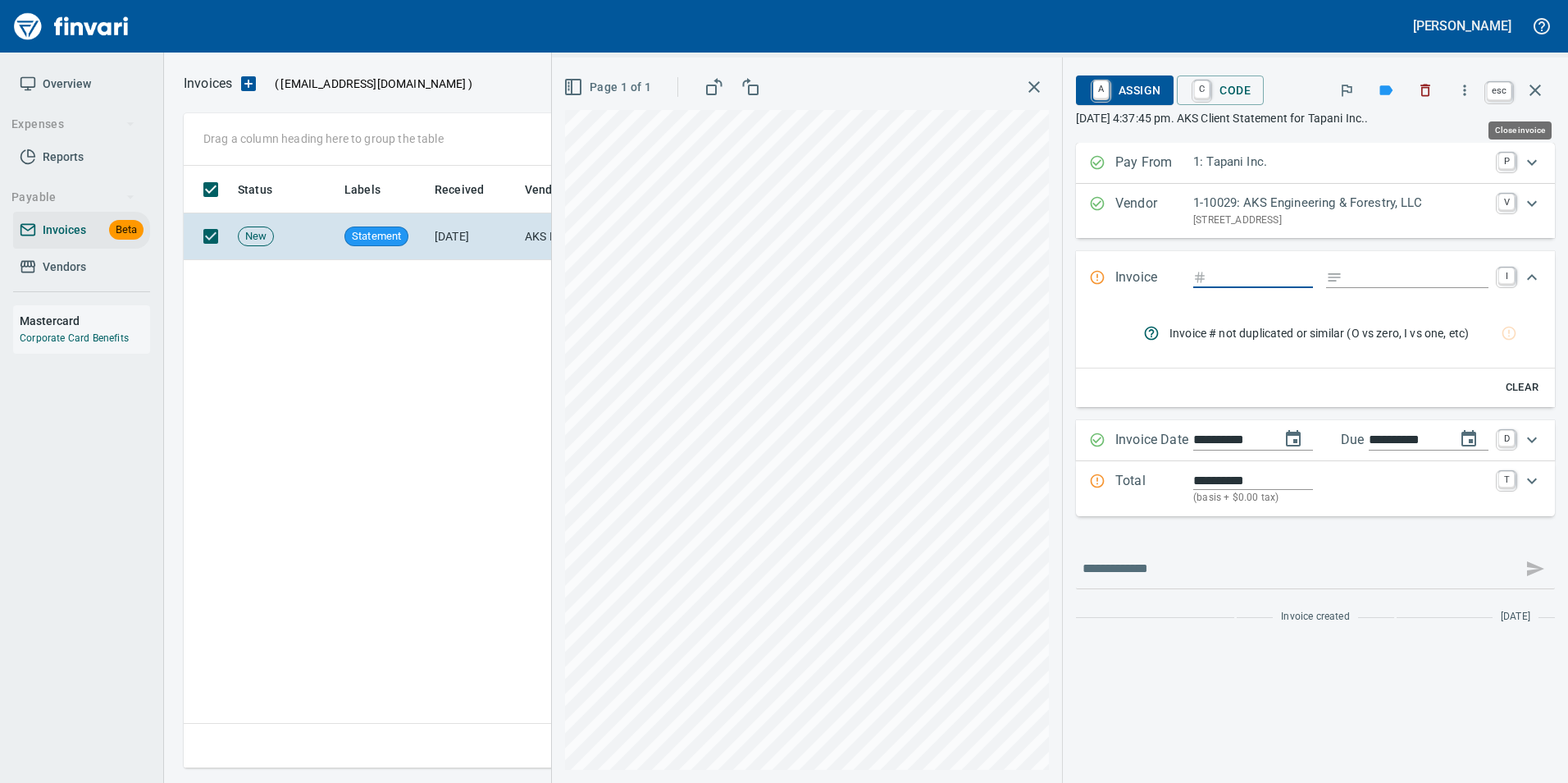
click at [1539, 85] on icon "button" at bounding box center [1535, 90] width 19 height 19
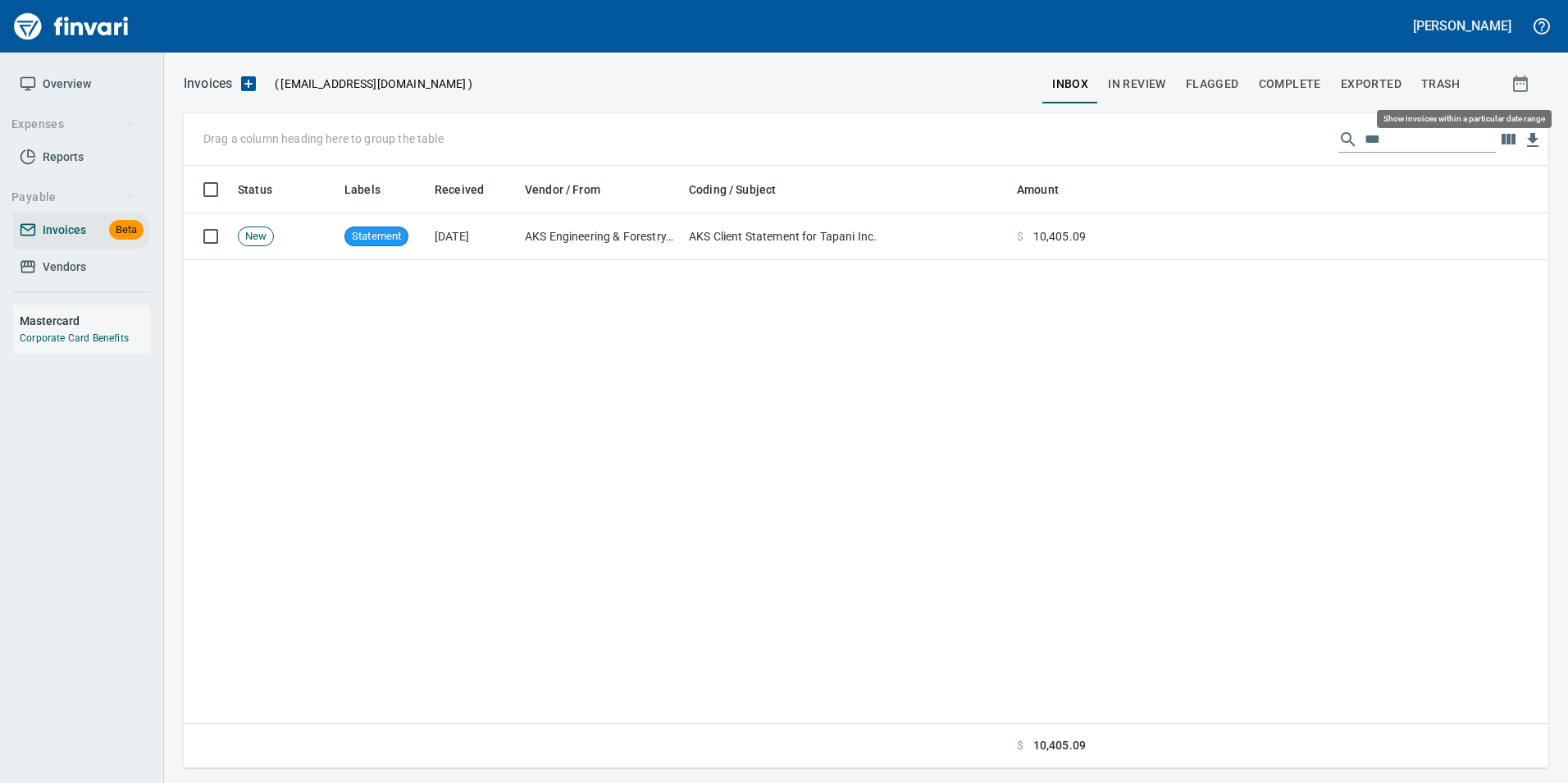
scroll to position [590, 1352]
click at [1139, 76] on span "In Review" at bounding box center [1137, 83] width 58 height 20
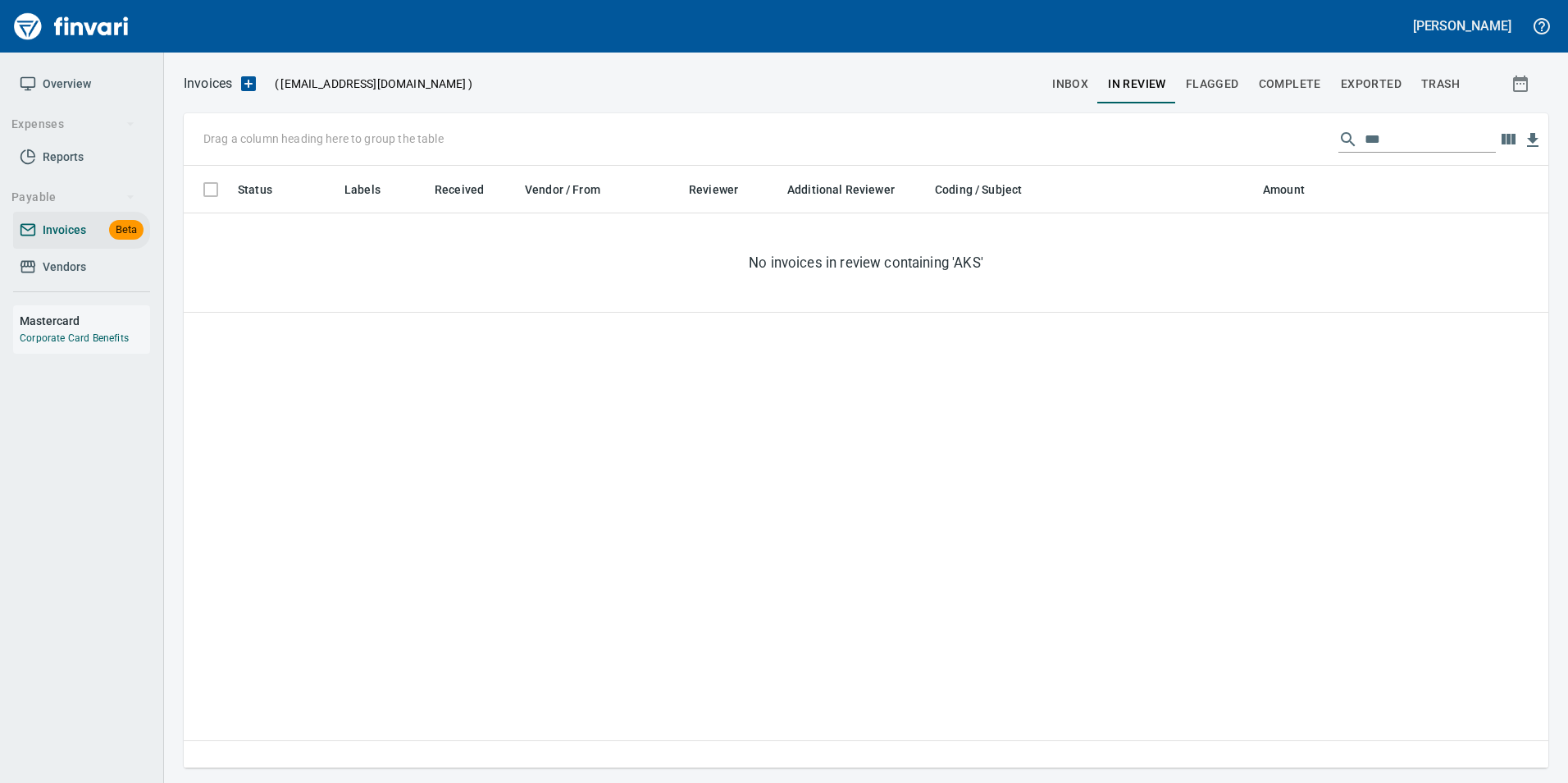
scroll to position [590, 1352]
click at [1419, 130] on input "***" at bounding box center [1430, 140] width 131 height 27
type input "*"
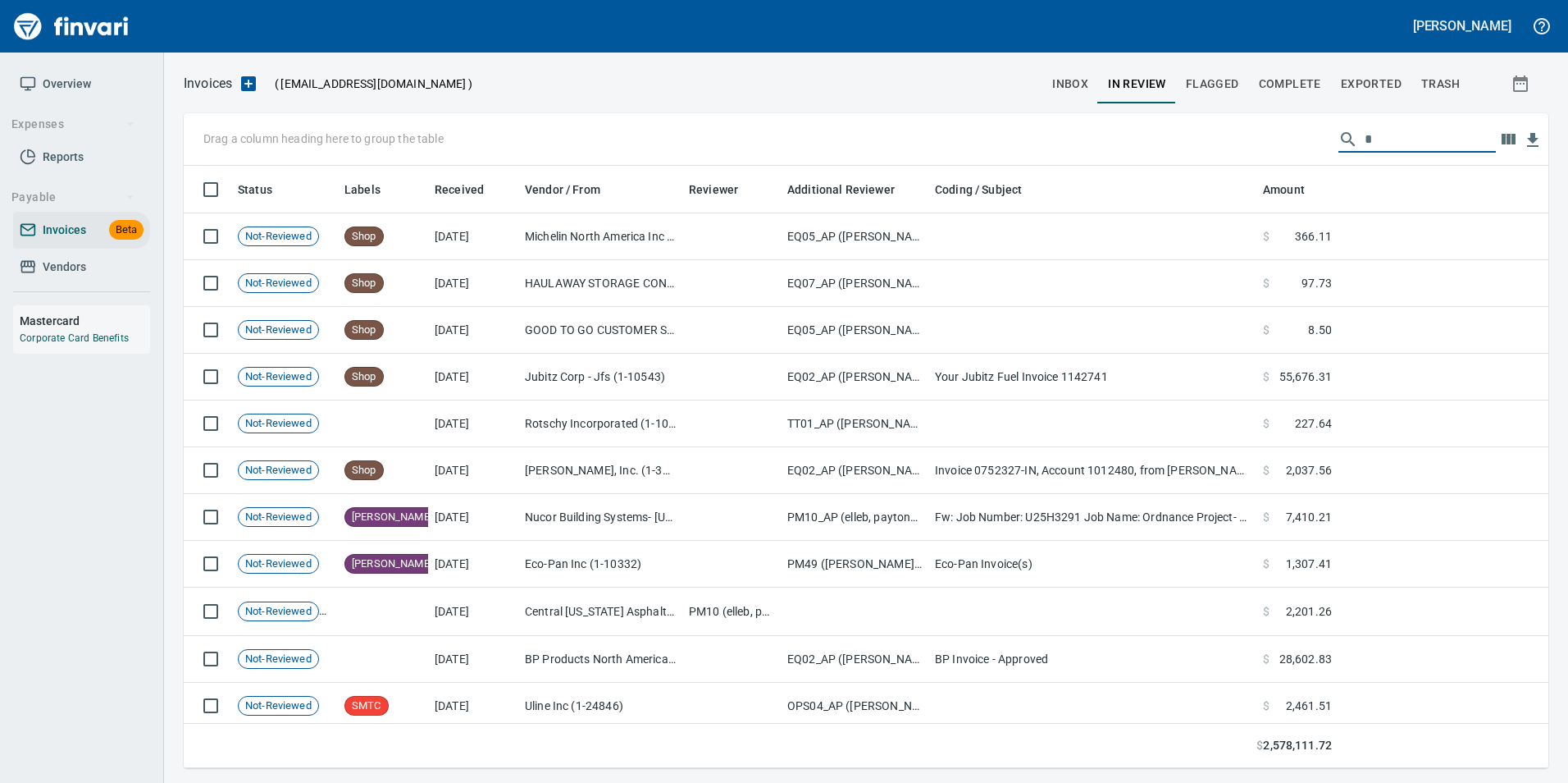
scroll to position [590, 1341]
click at [1212, 91] on span "Flagged" at bounding box center [1212, 83] width 53 height 20
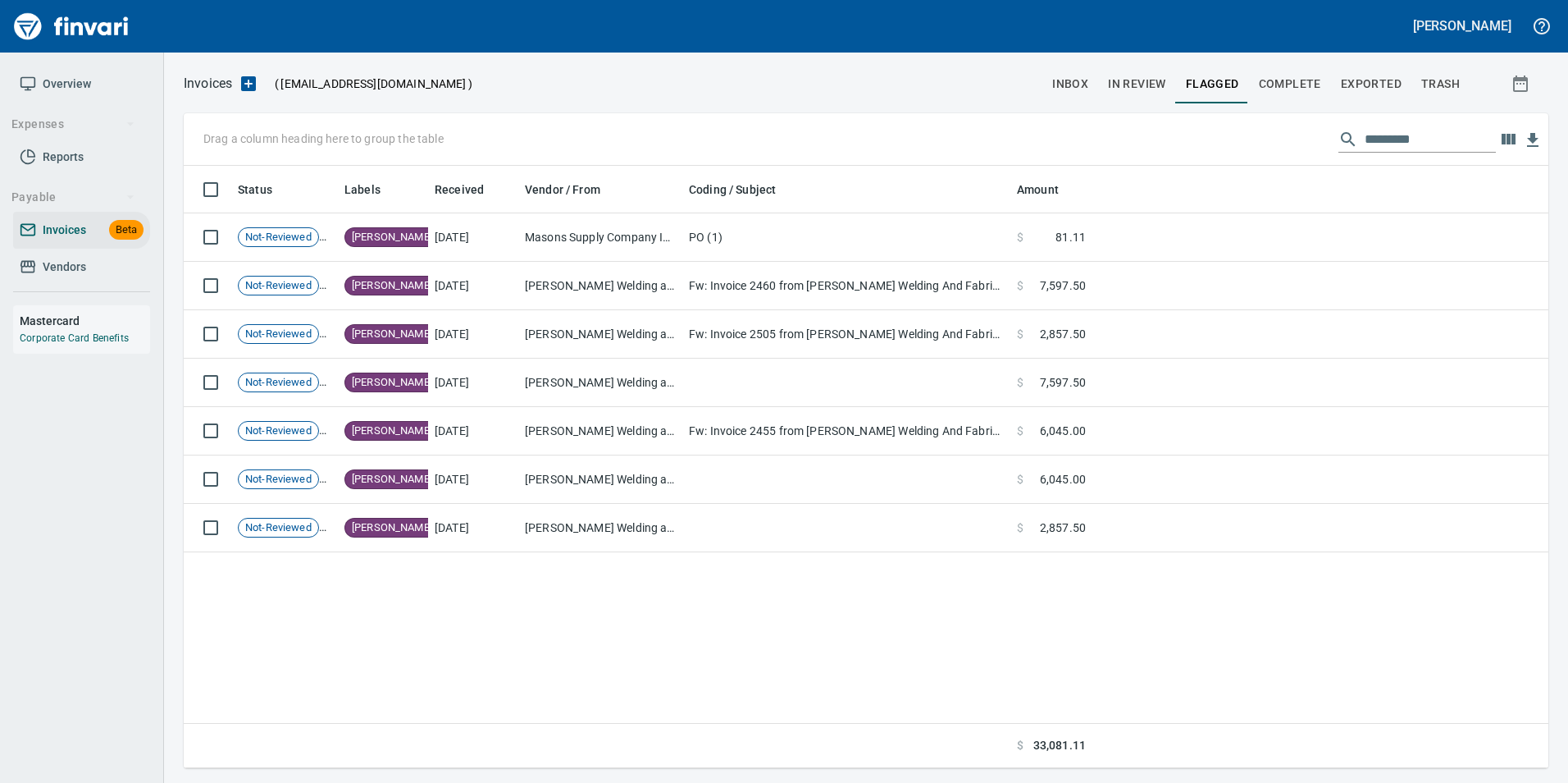
scroll to position [590, 1341]
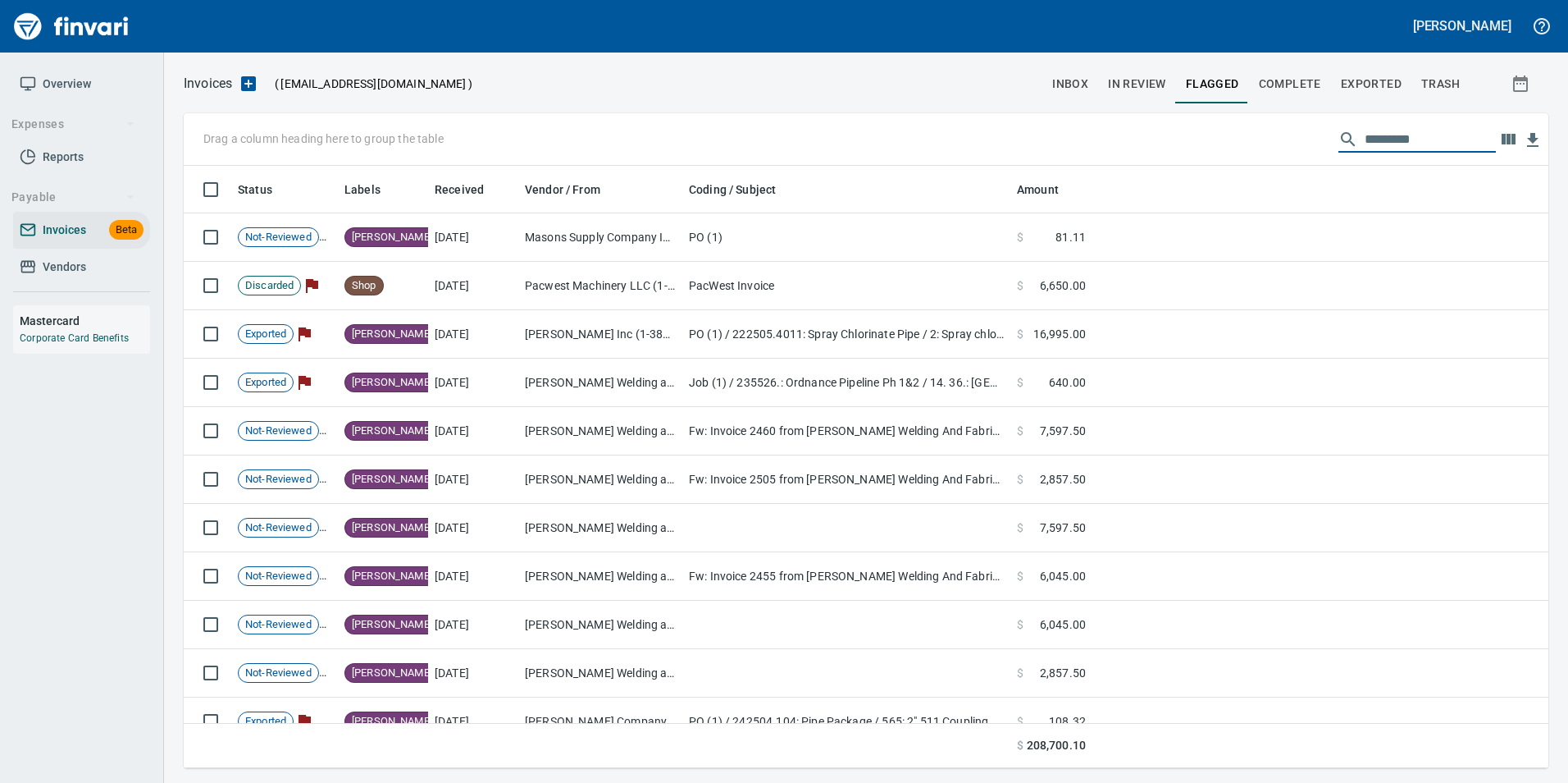
click at [1374, 140] on input "text" at bounding box center [1430, 140] width 131 height 27
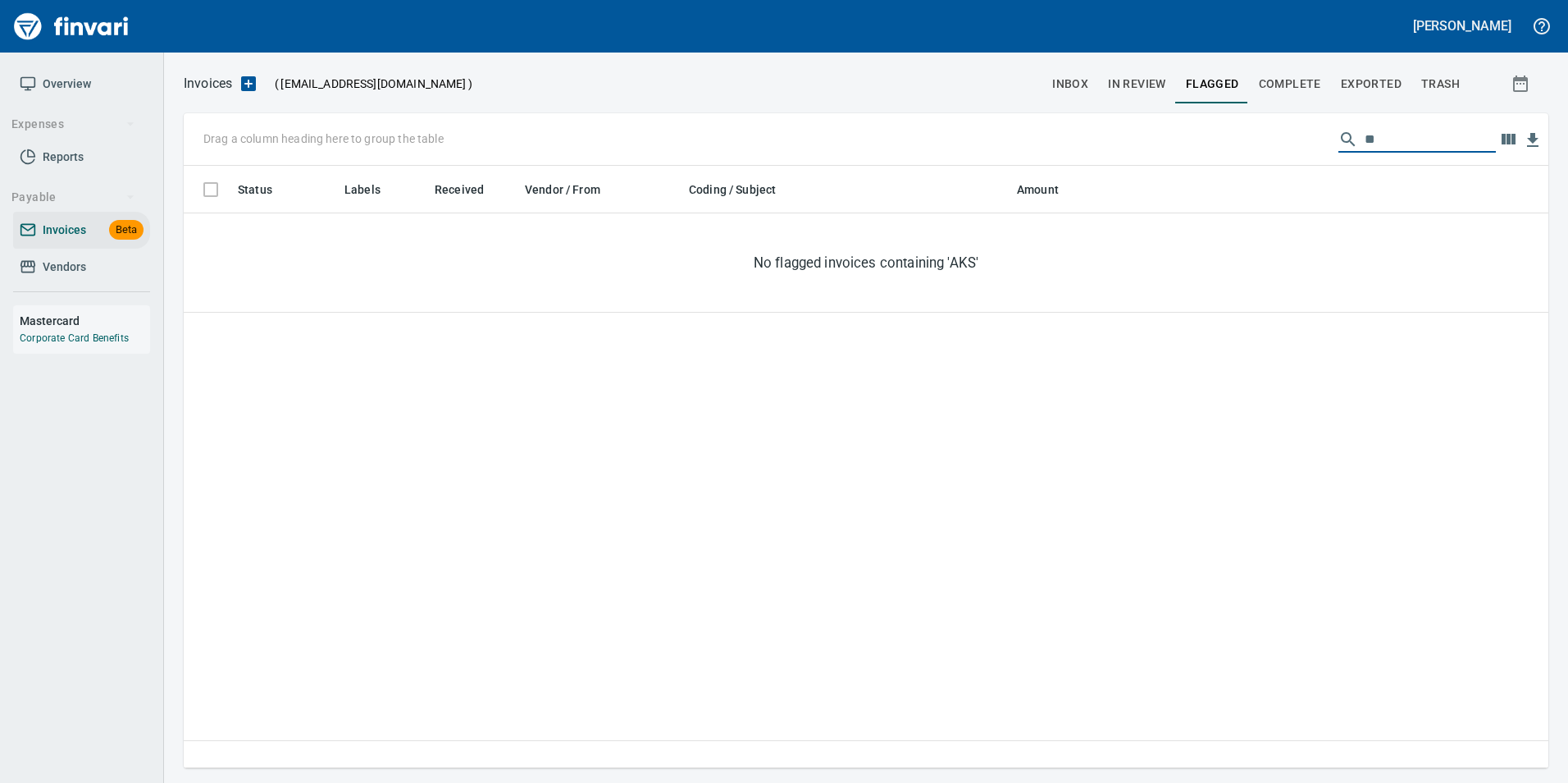
type input "*"
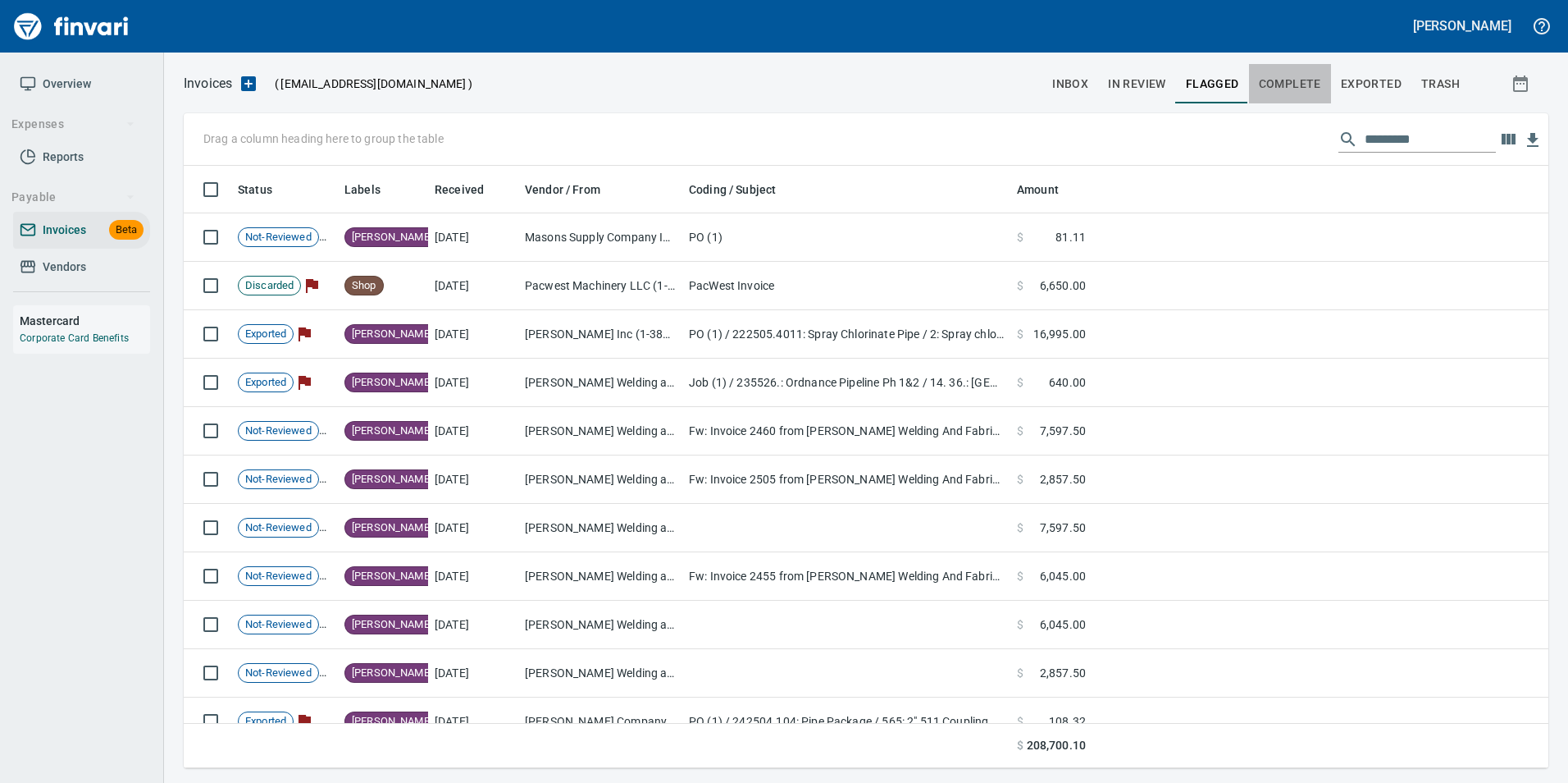
click at [1318, 85] on span "Complete" at bounding box center [1290, 83] width 62 height 20
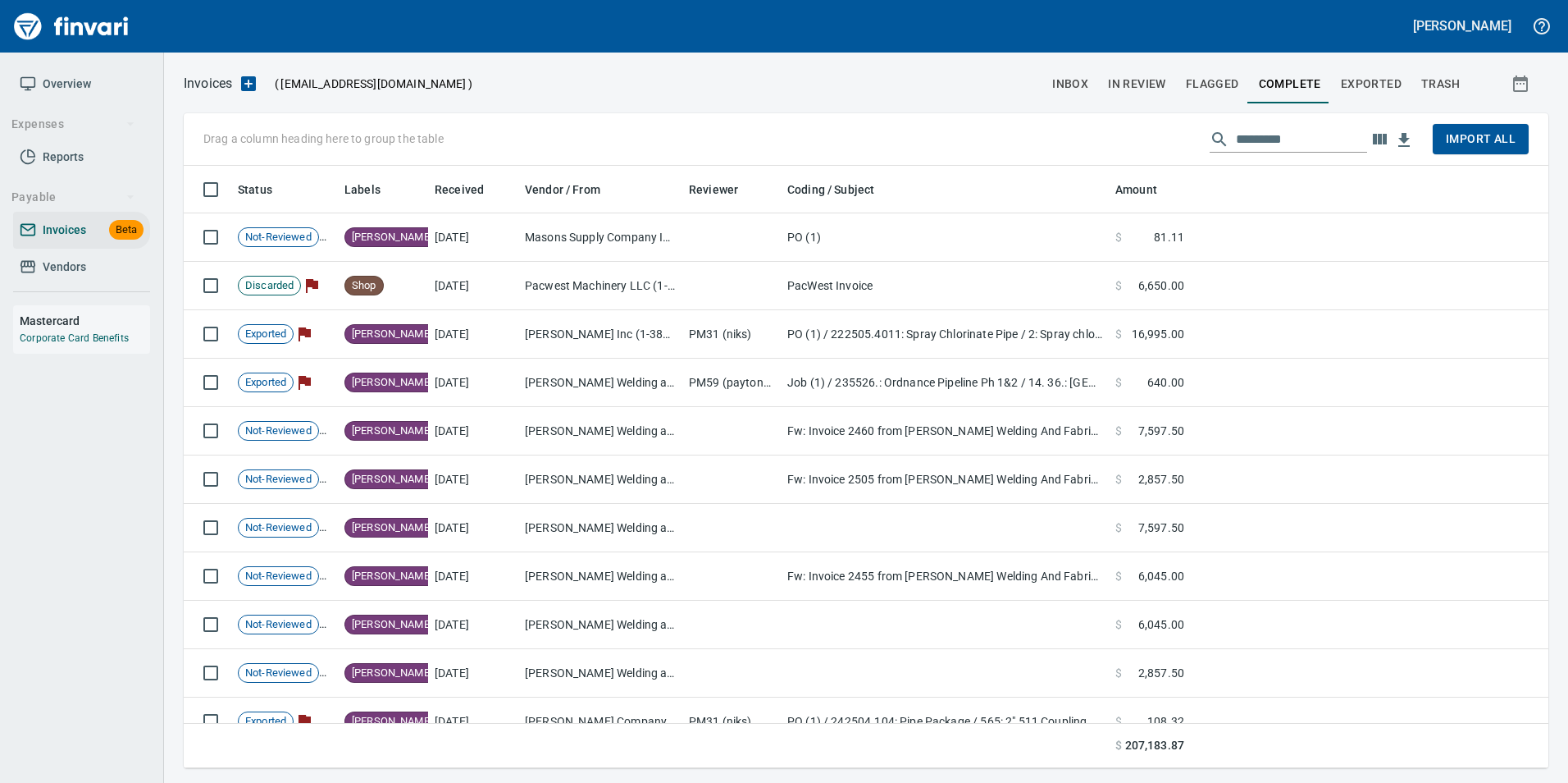
scroll to position [590, 1341]
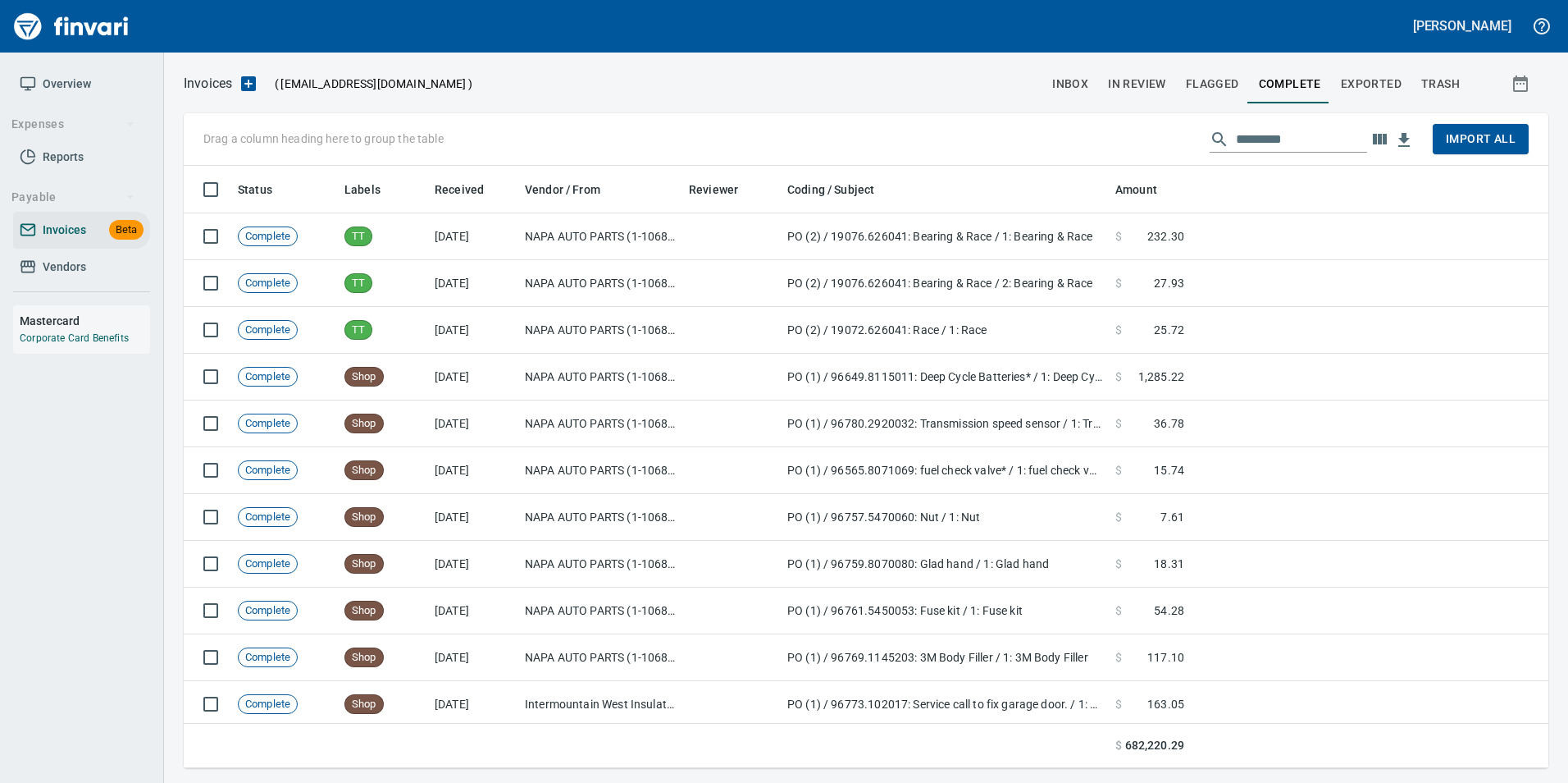
click at [1285, 149] on input "text" at bounding box center [1302, 140] width 131 height 27
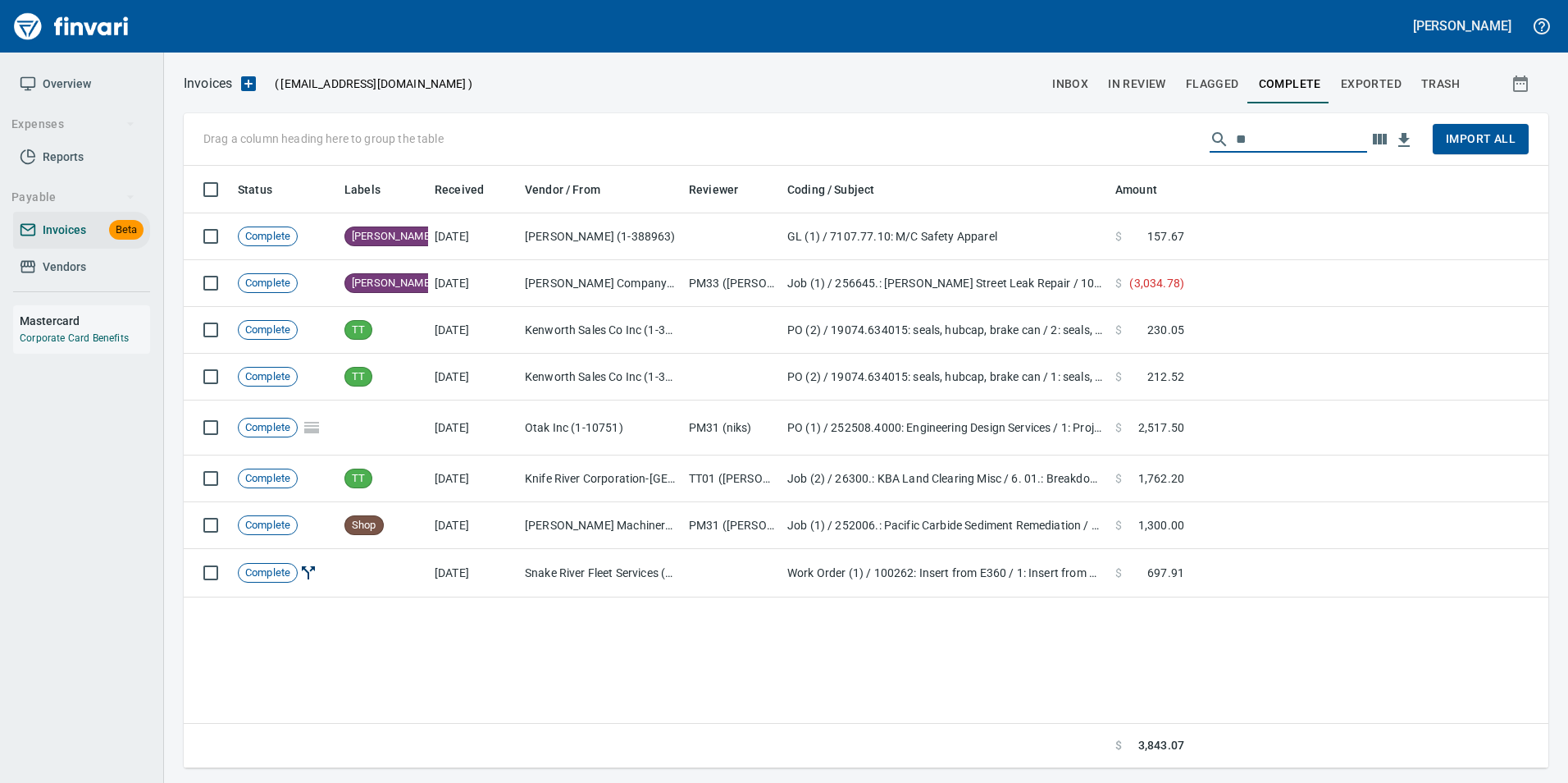
type input "*"
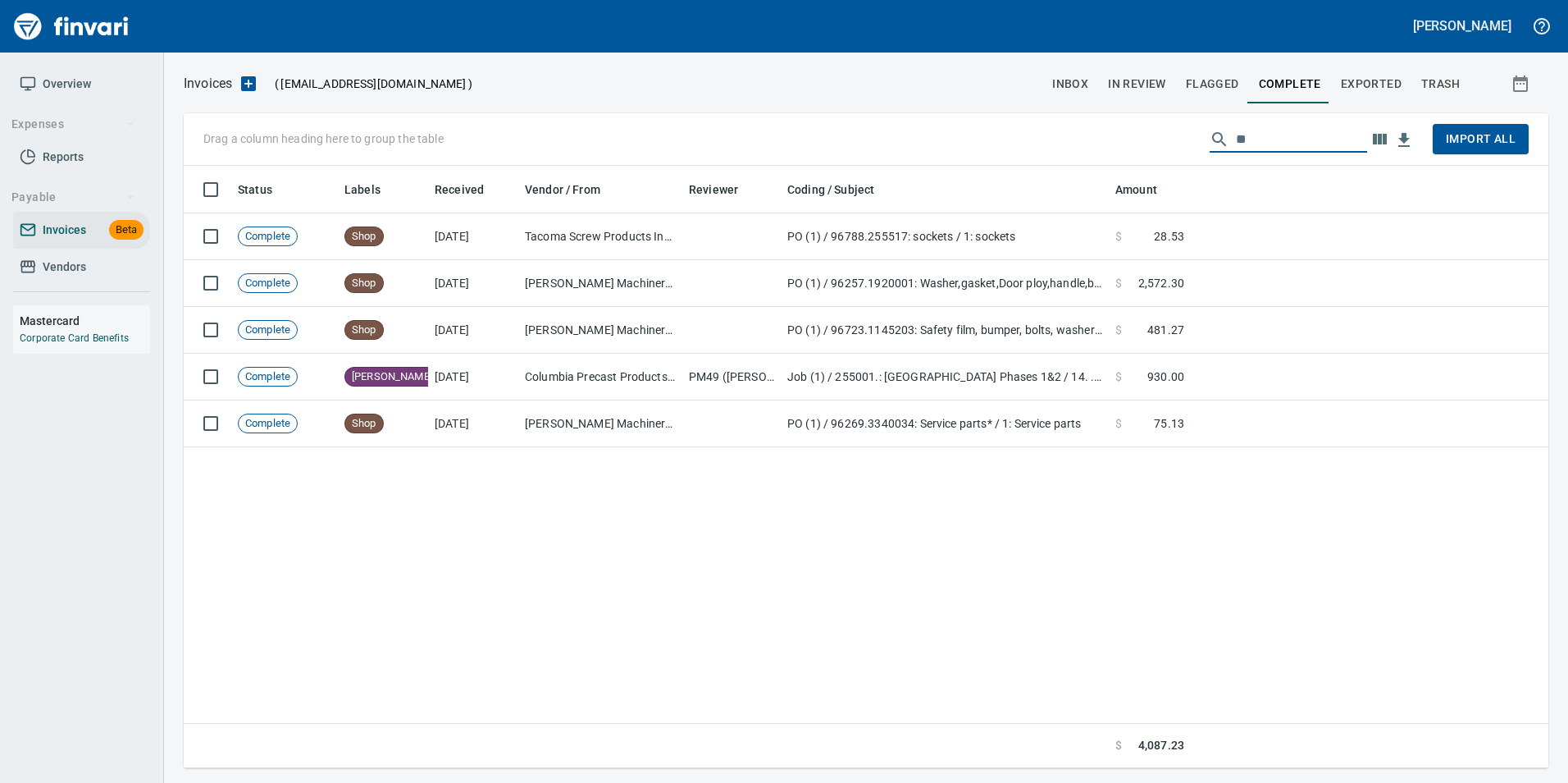
type input "*"
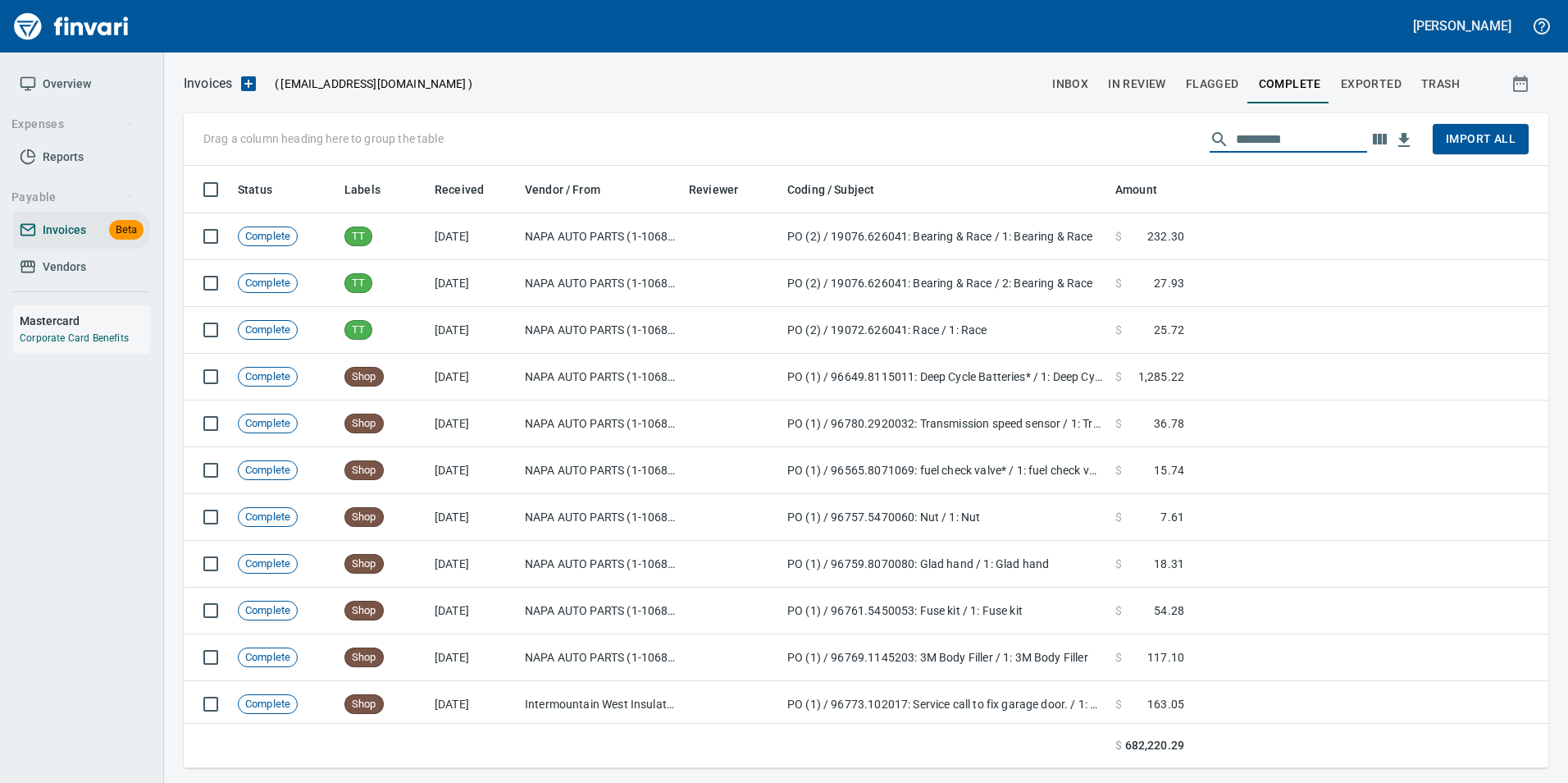
click at [1363, 77] on span "Exported" at bounding box center [1371, 83] width 61 height 20
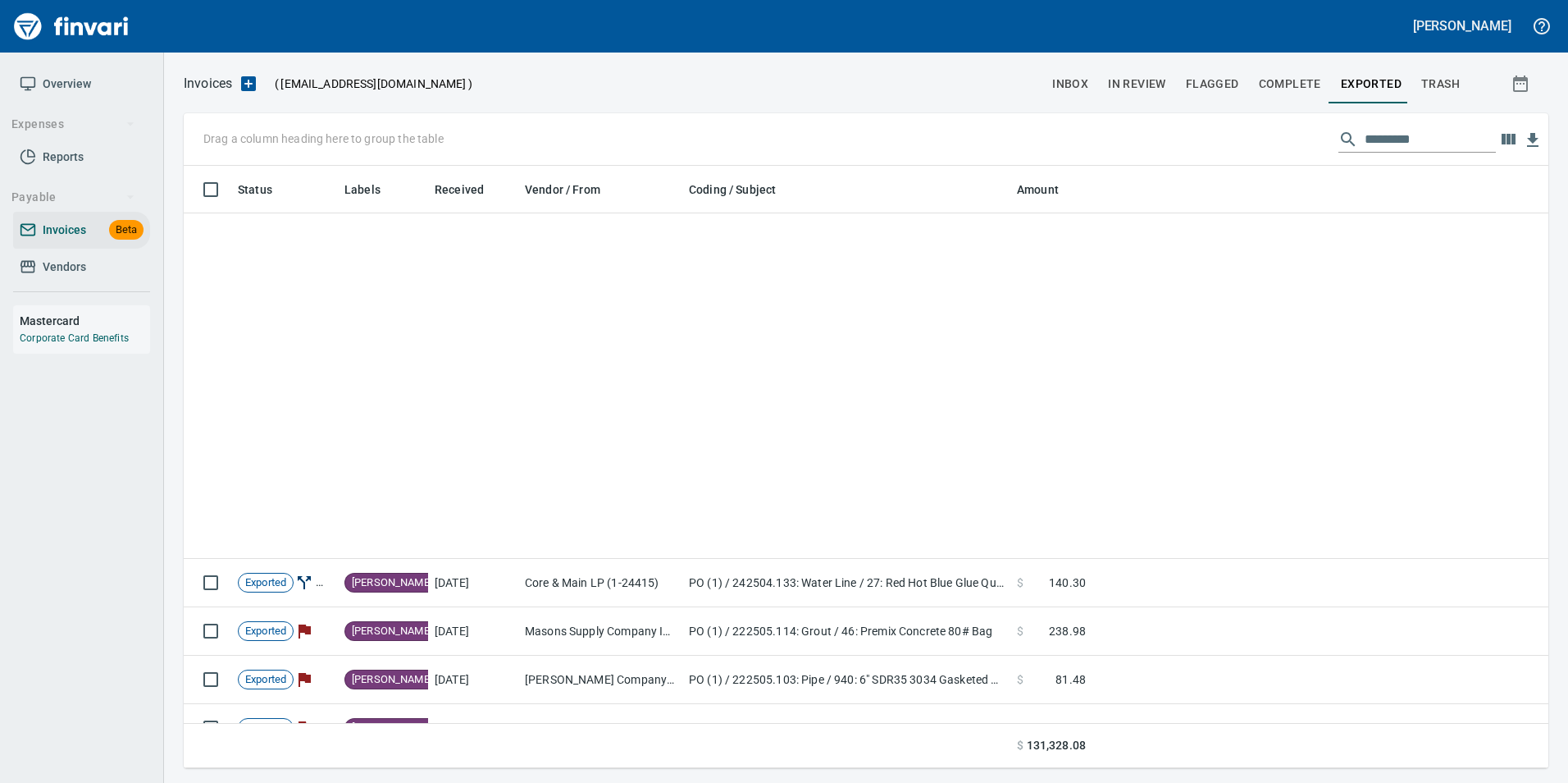
scroll to position [518, 0]
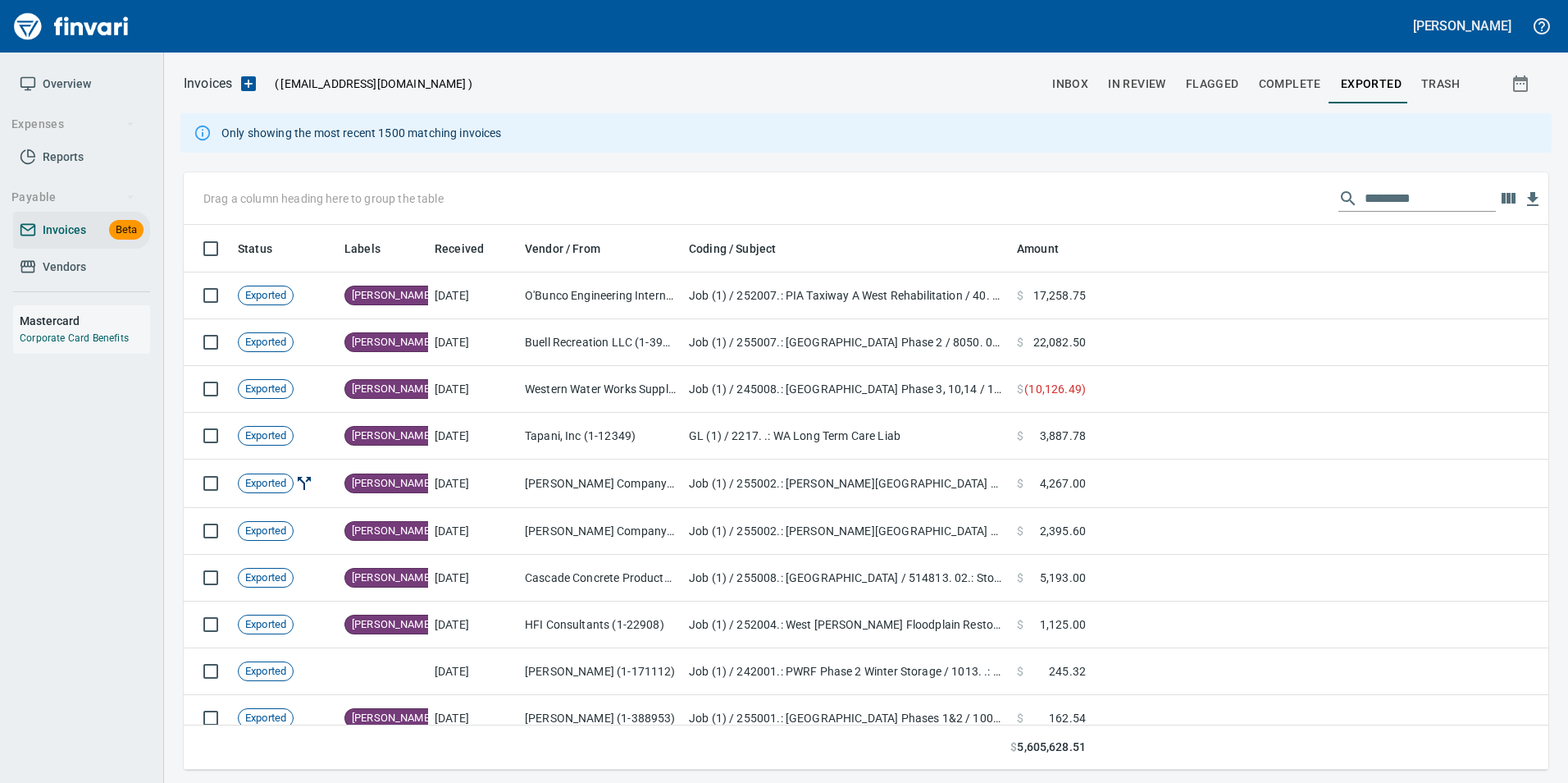
scroll to position [533, 1341]
click at [1402, 193] on input "text" at bounding box center [1430, 199] width 131 height 27
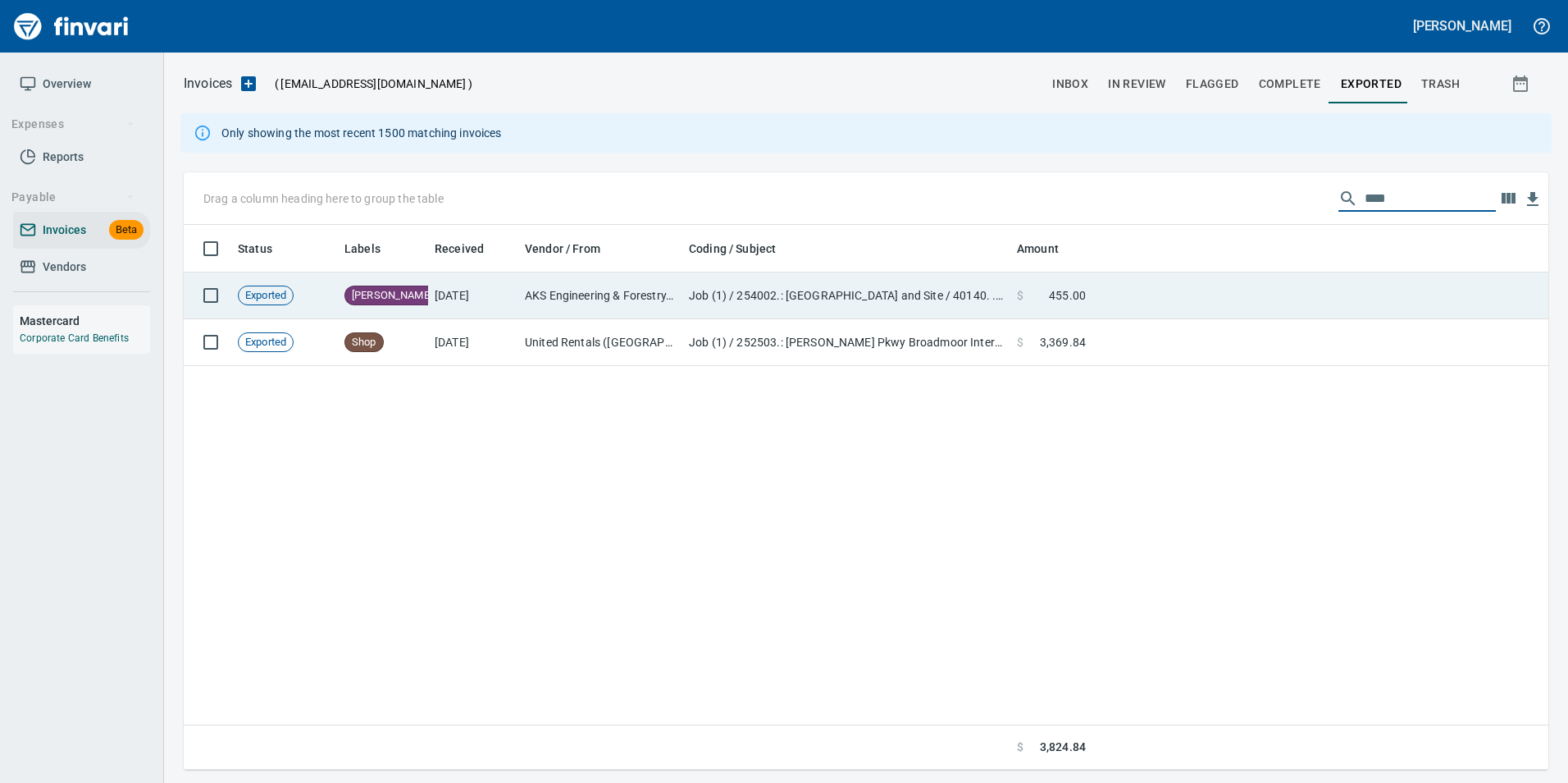
type input "****"
click at [1211, 290] on td at bounding box center [1320, 296] width 456 height 47
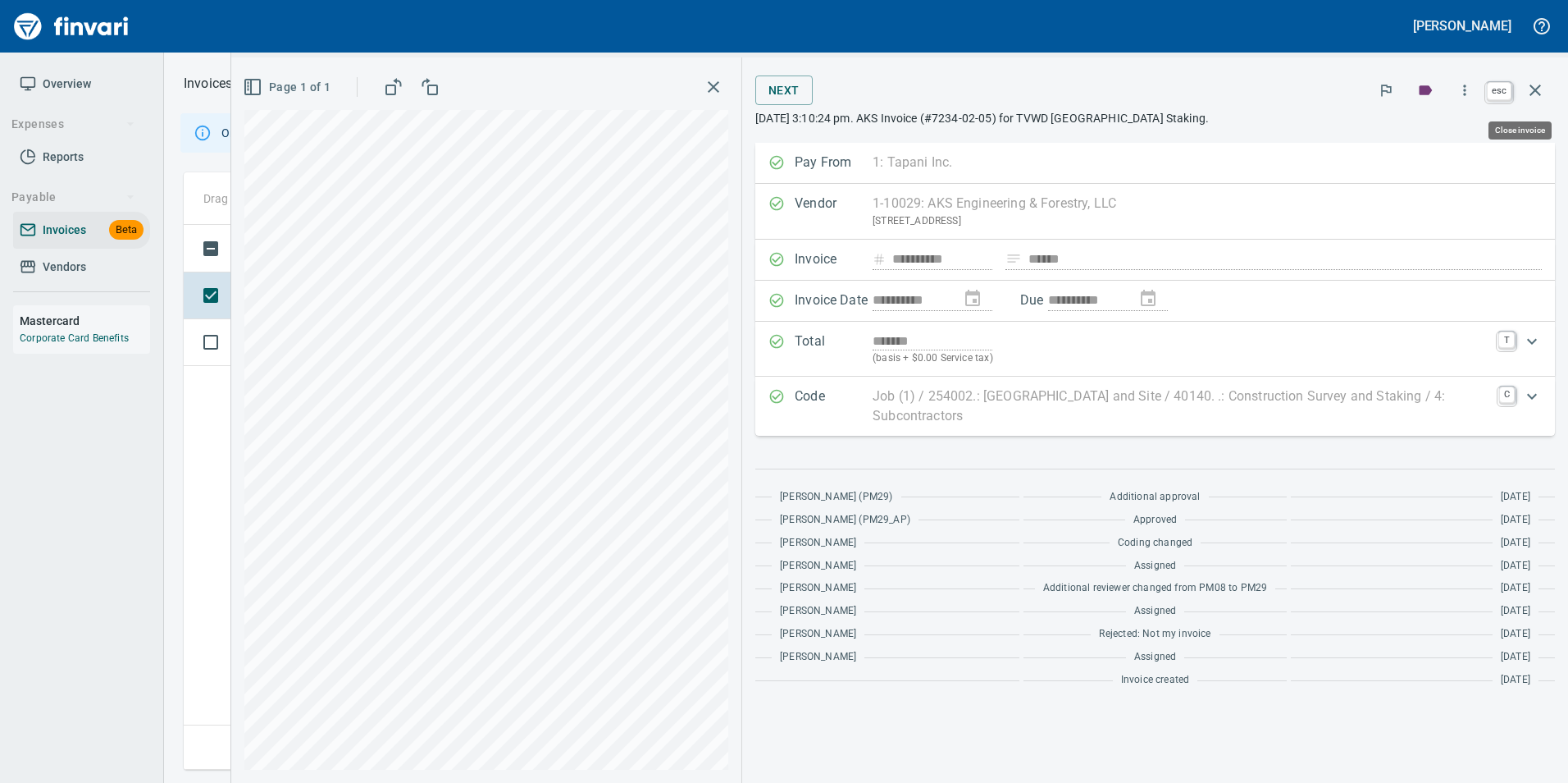
scroll to position [533, 1352]
click at [1540, 96] on icon "button" at bounding box center [1535, 90] width 11 height 12
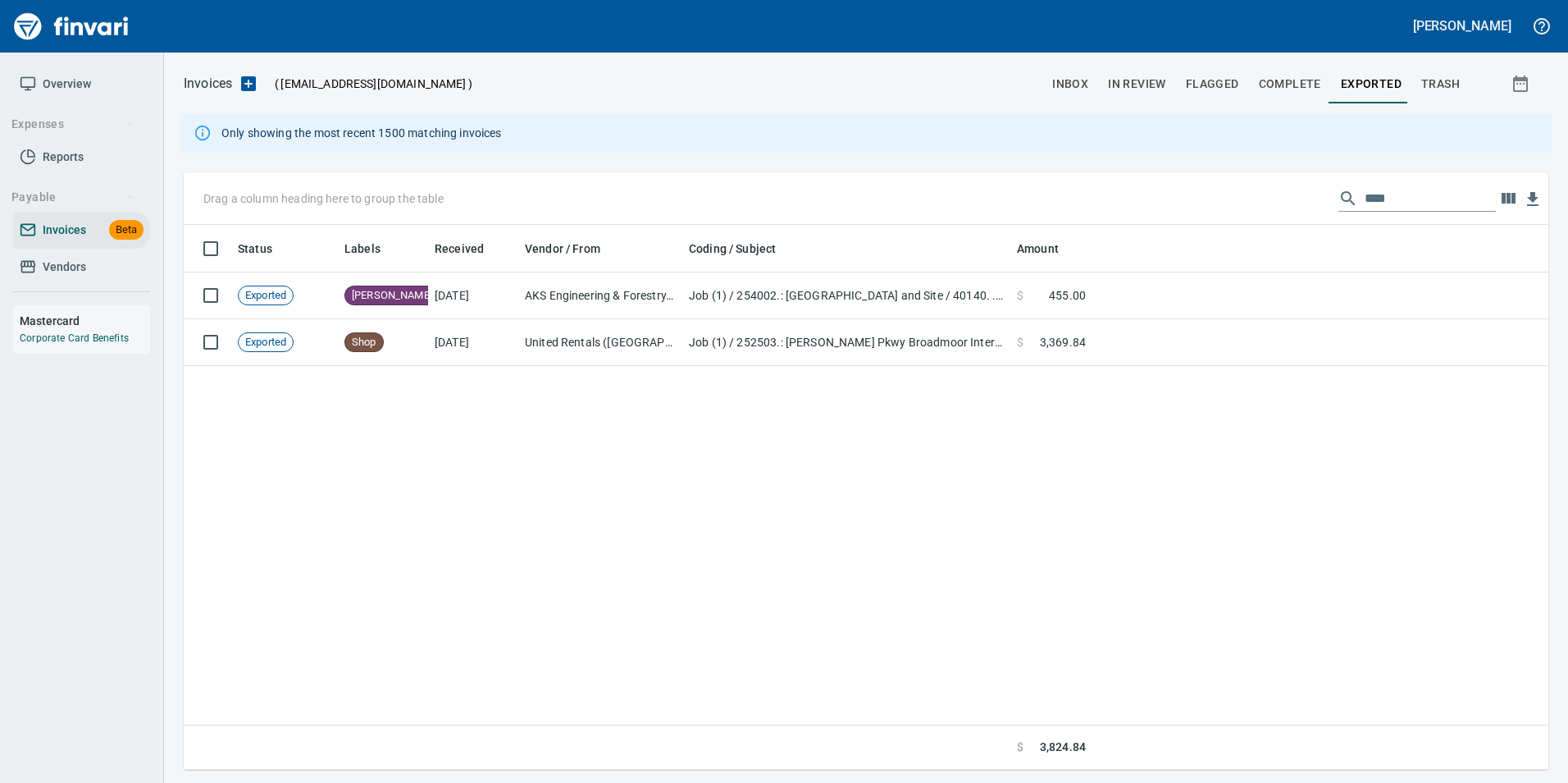
scroll to position [533, 1352]
click at [1371, 200] on input "****" at bounding box center [1430, 199] width 131 height 27
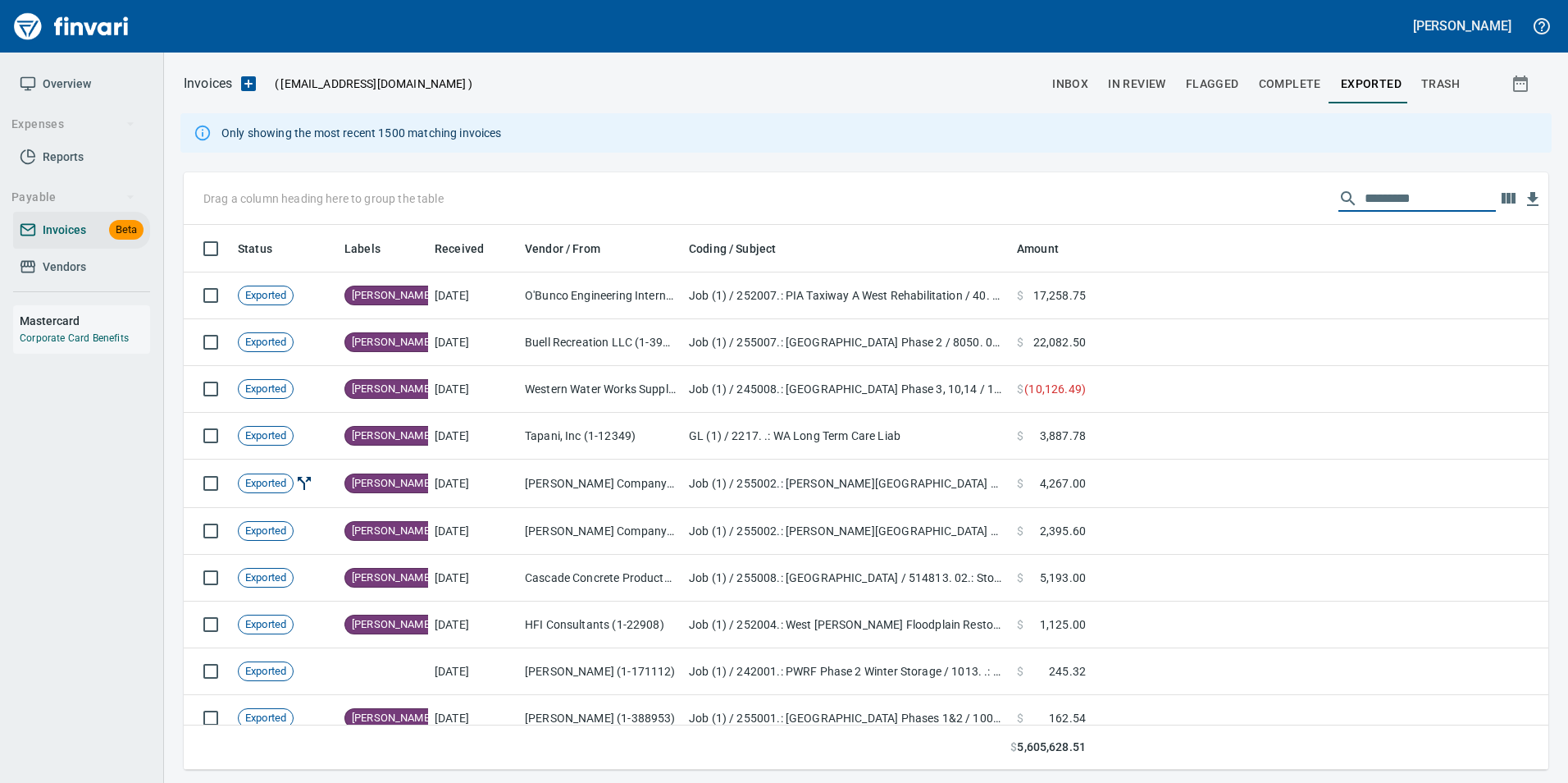
scroll to position [533, 1341]
click at [1073, 73] on button "inbox" at bounding box center [1070, 83] width 56 height 40
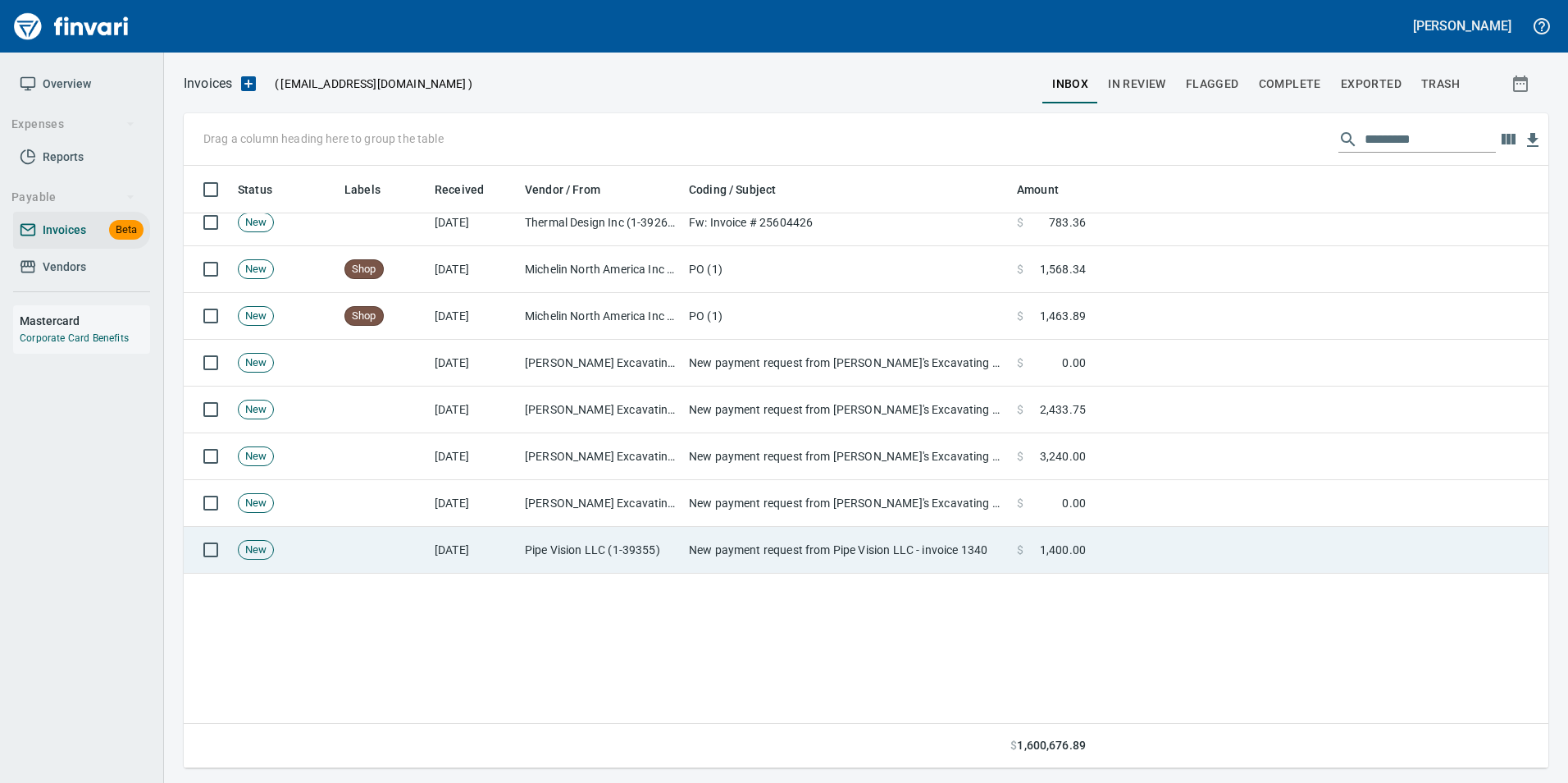
scroll to position [14443, 0]
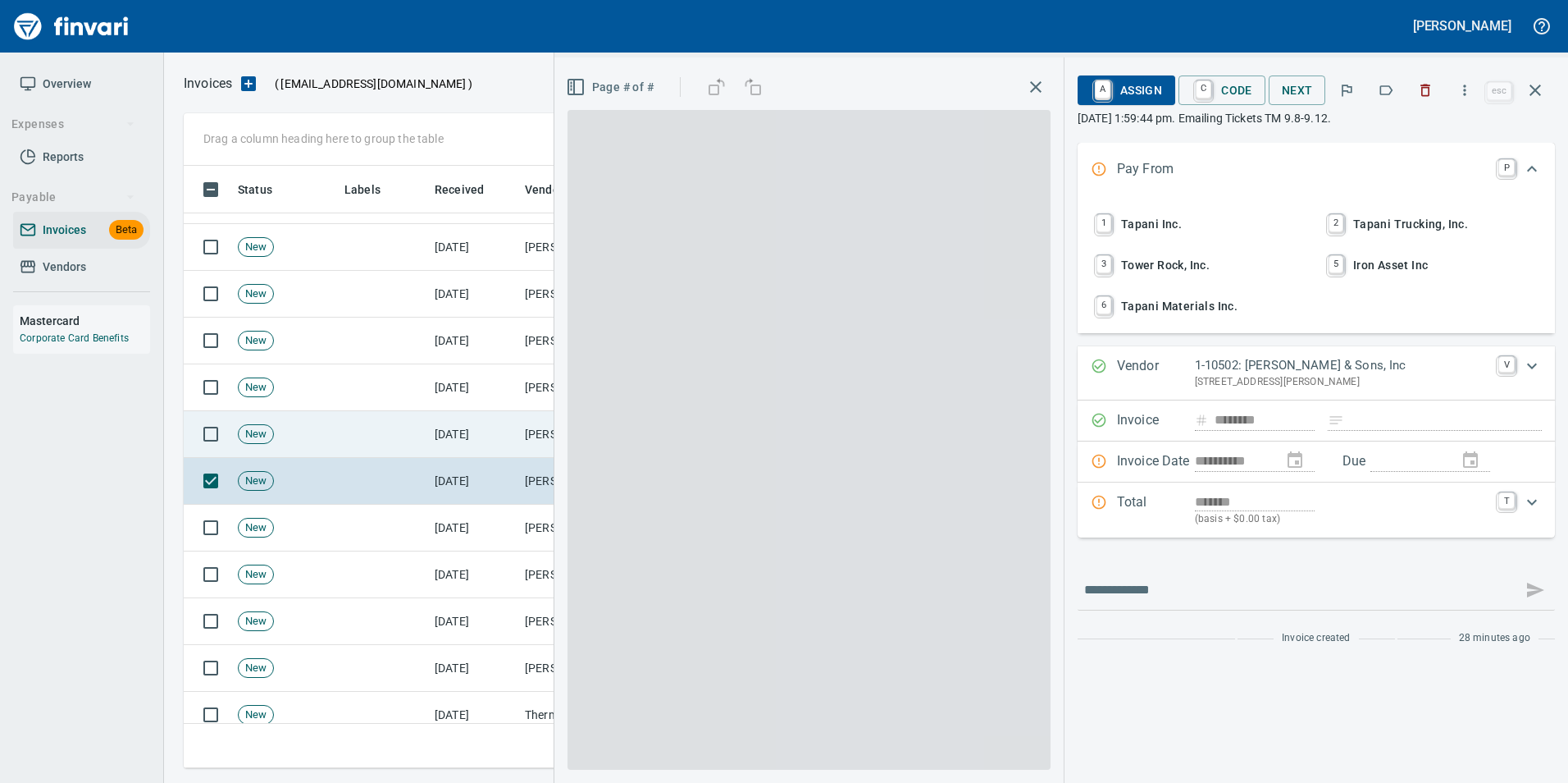
scroll to position [590, 1340]
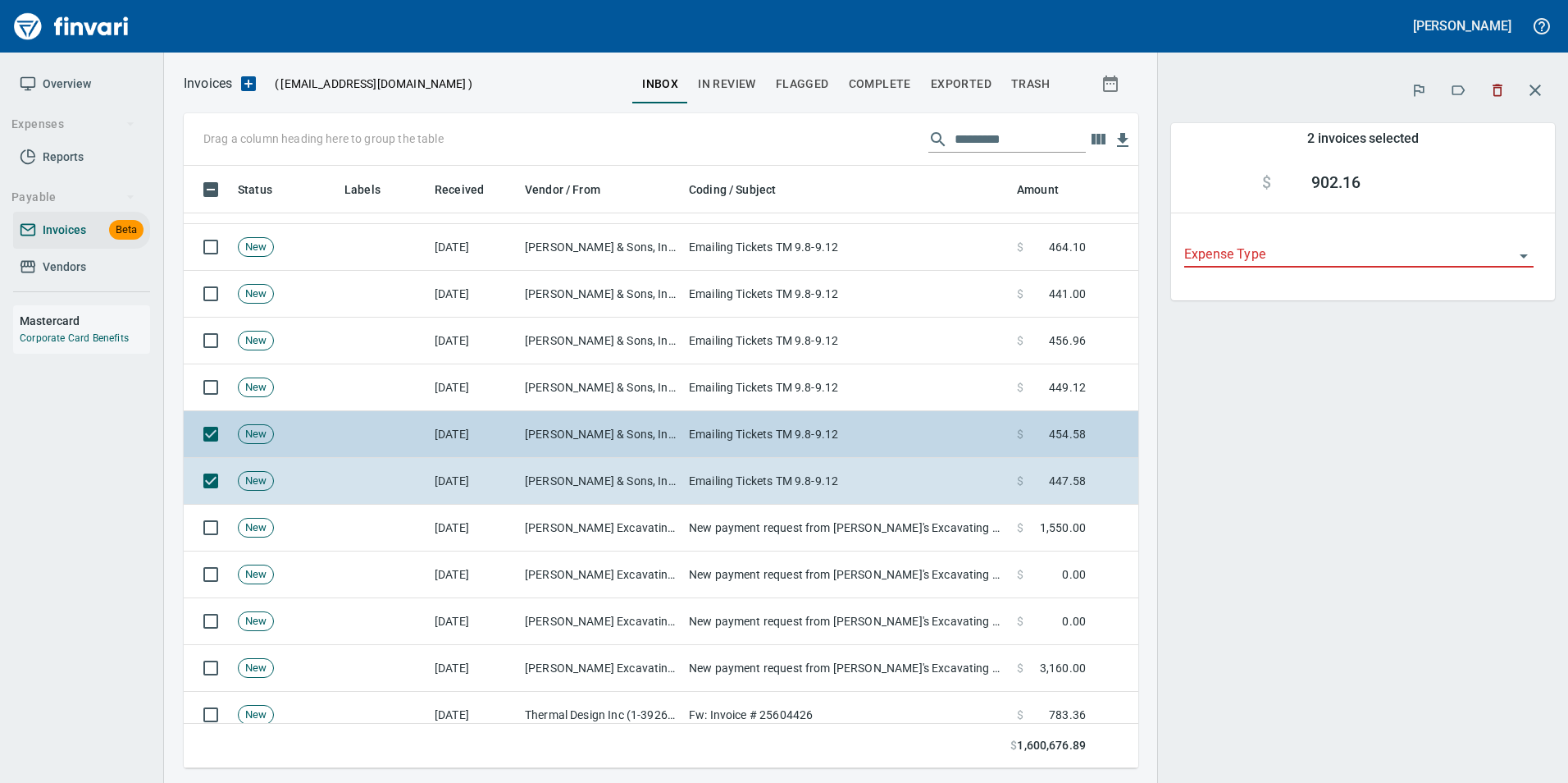
scroll to position [590, 930]
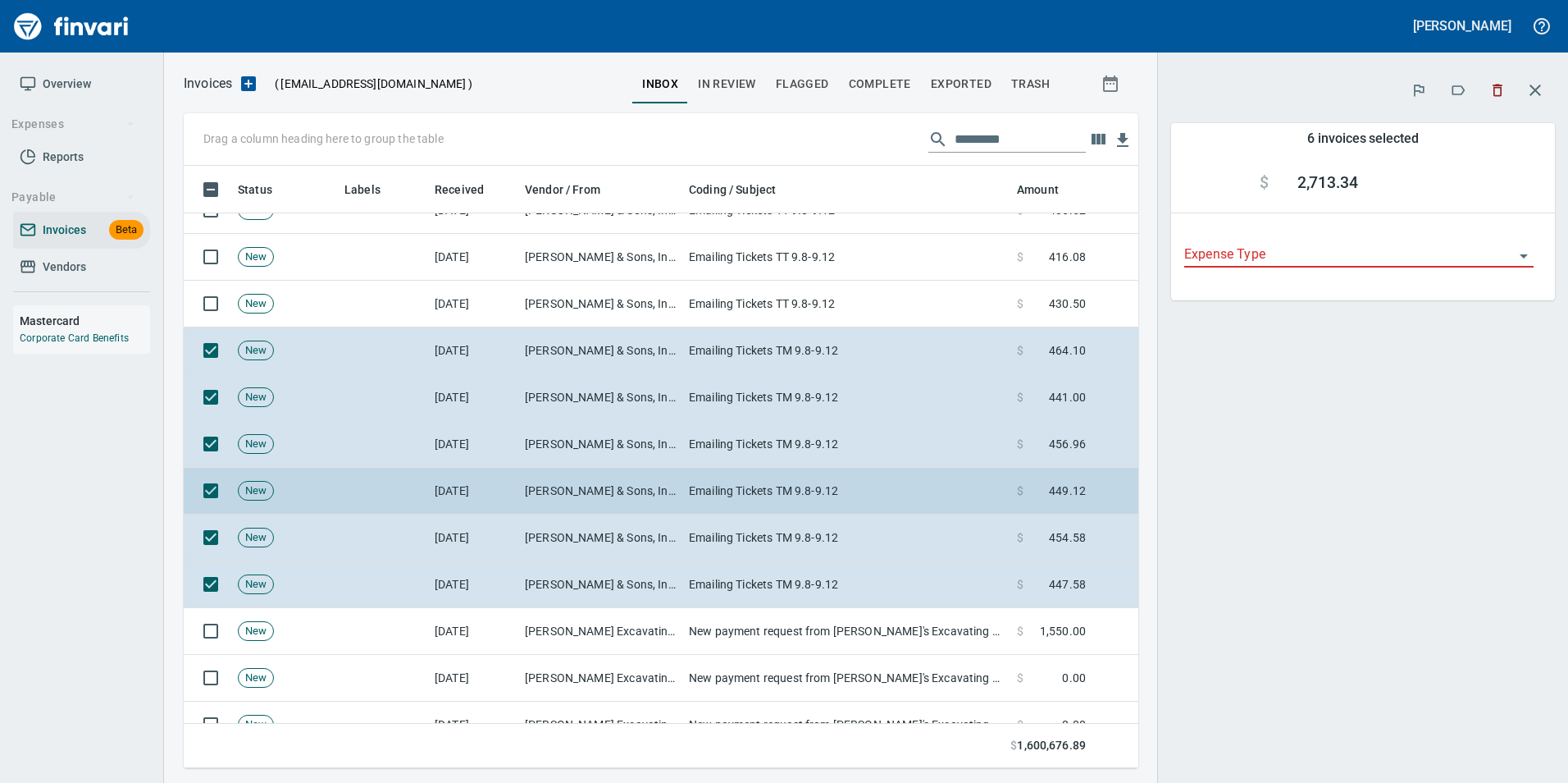
scroll to position [14197, 0]
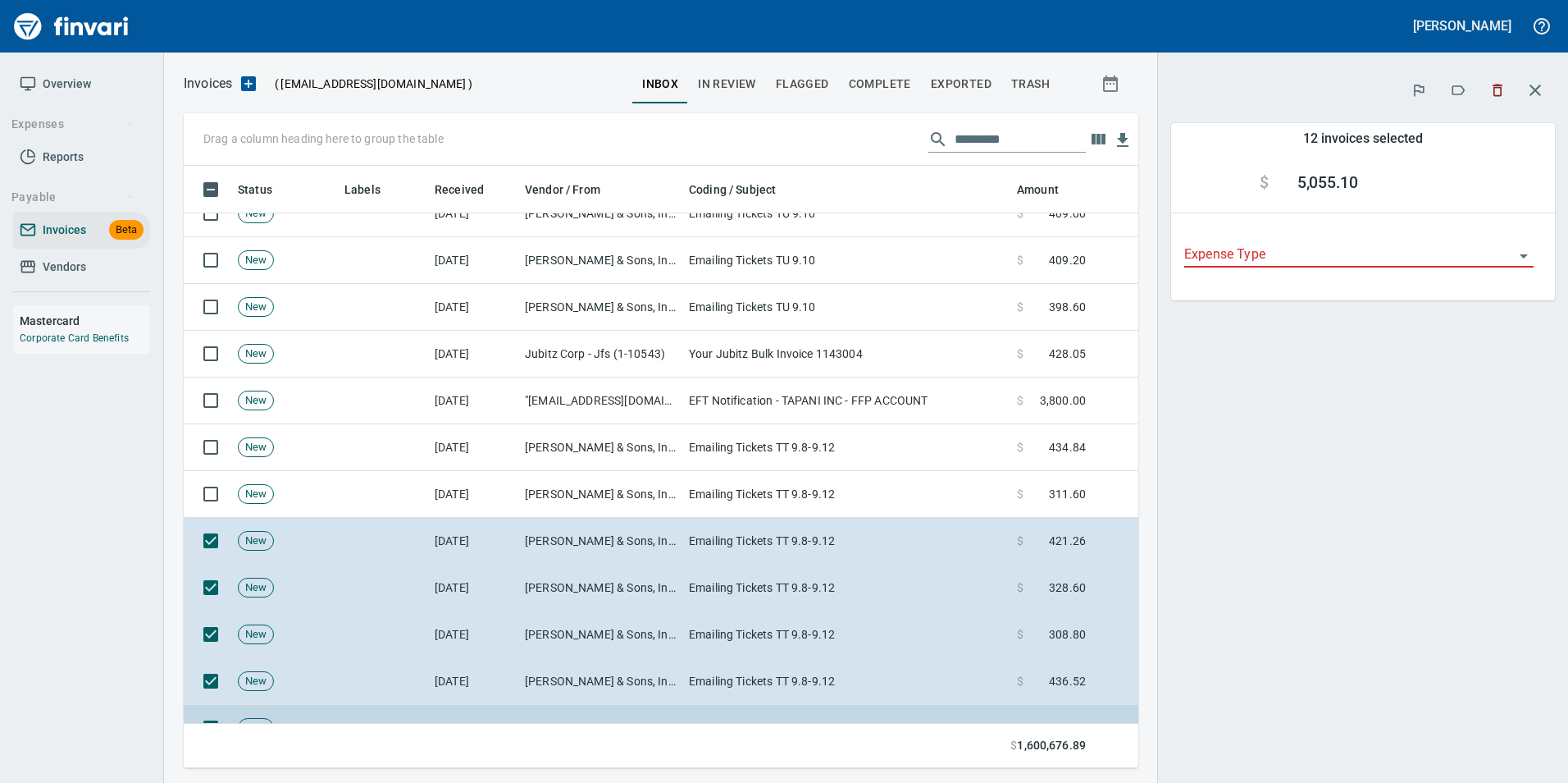
scroll to position [13786, 0]
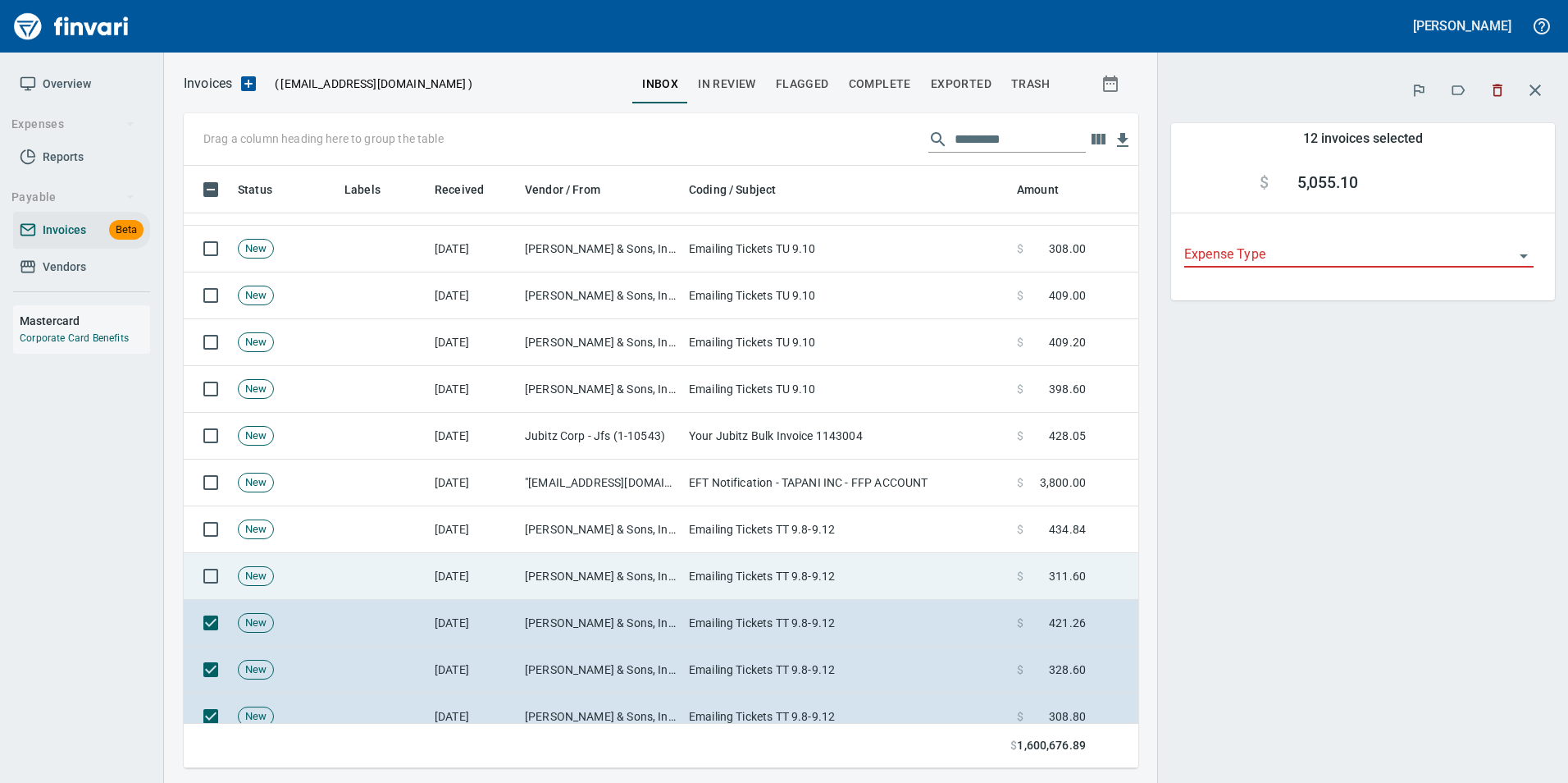
click at [210, 557] on td at bounding box center [208, 576] width 48 height 47
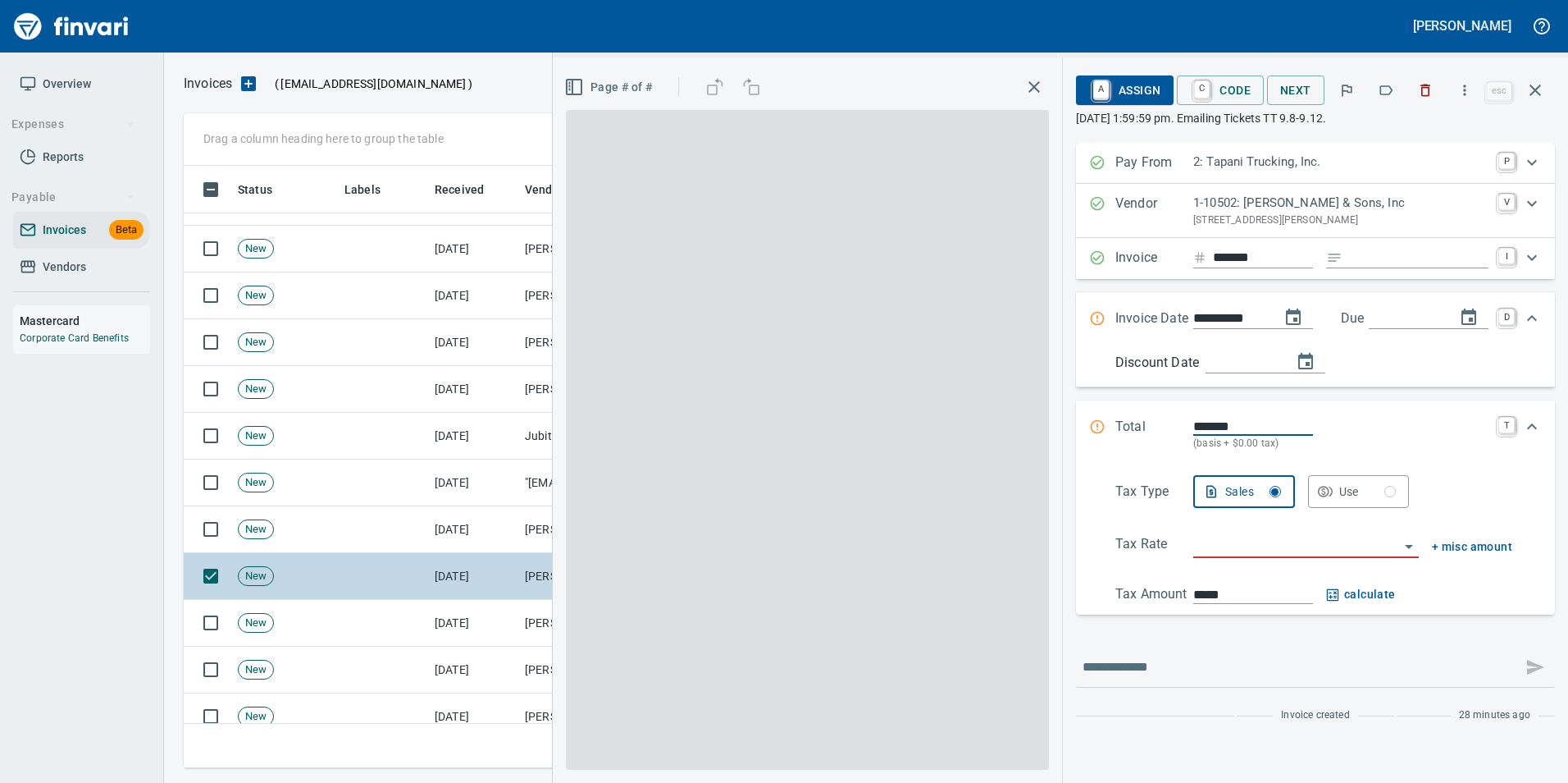
scroll to position [2, 2]
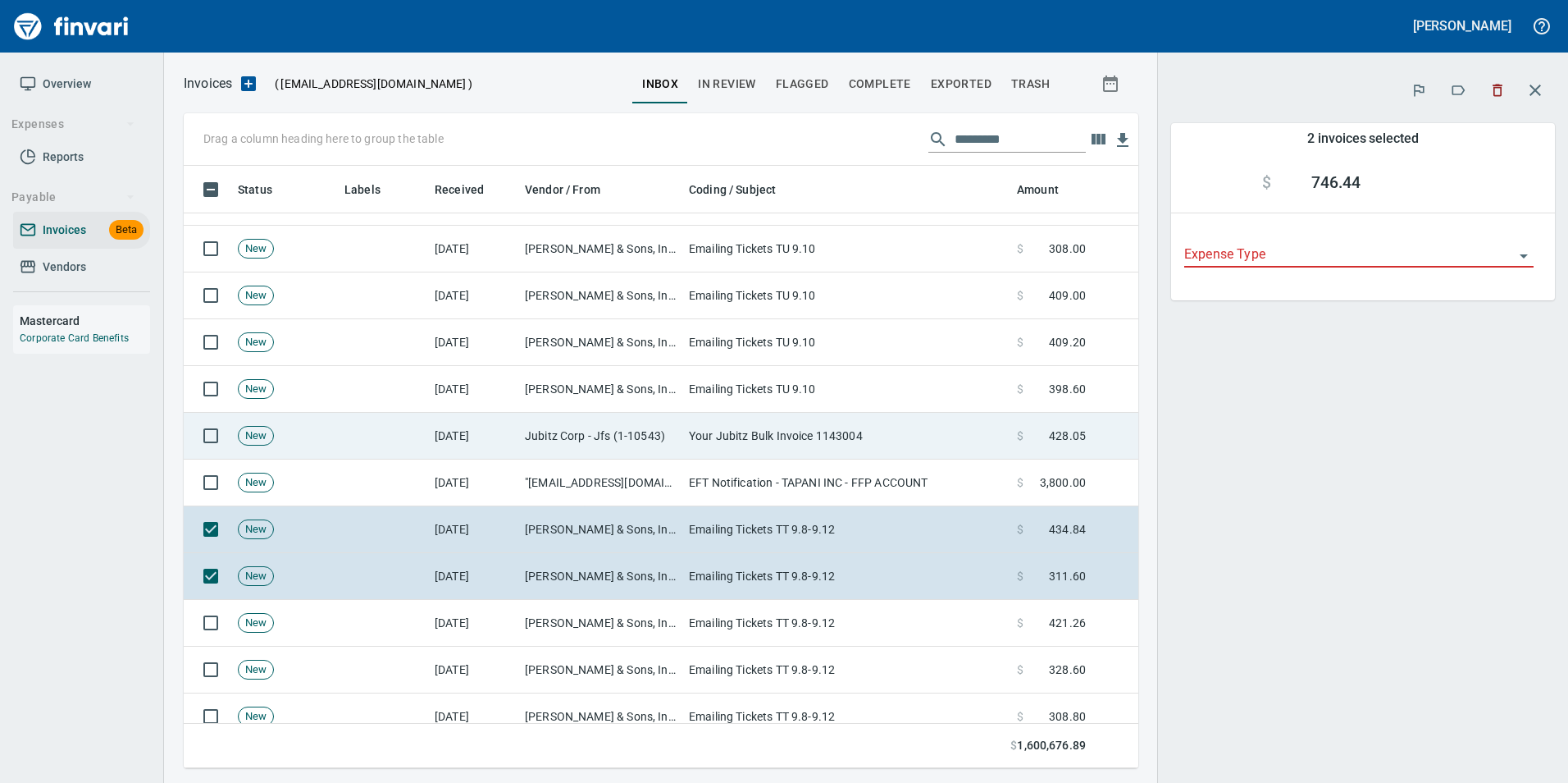
scroll to position [590, 930]
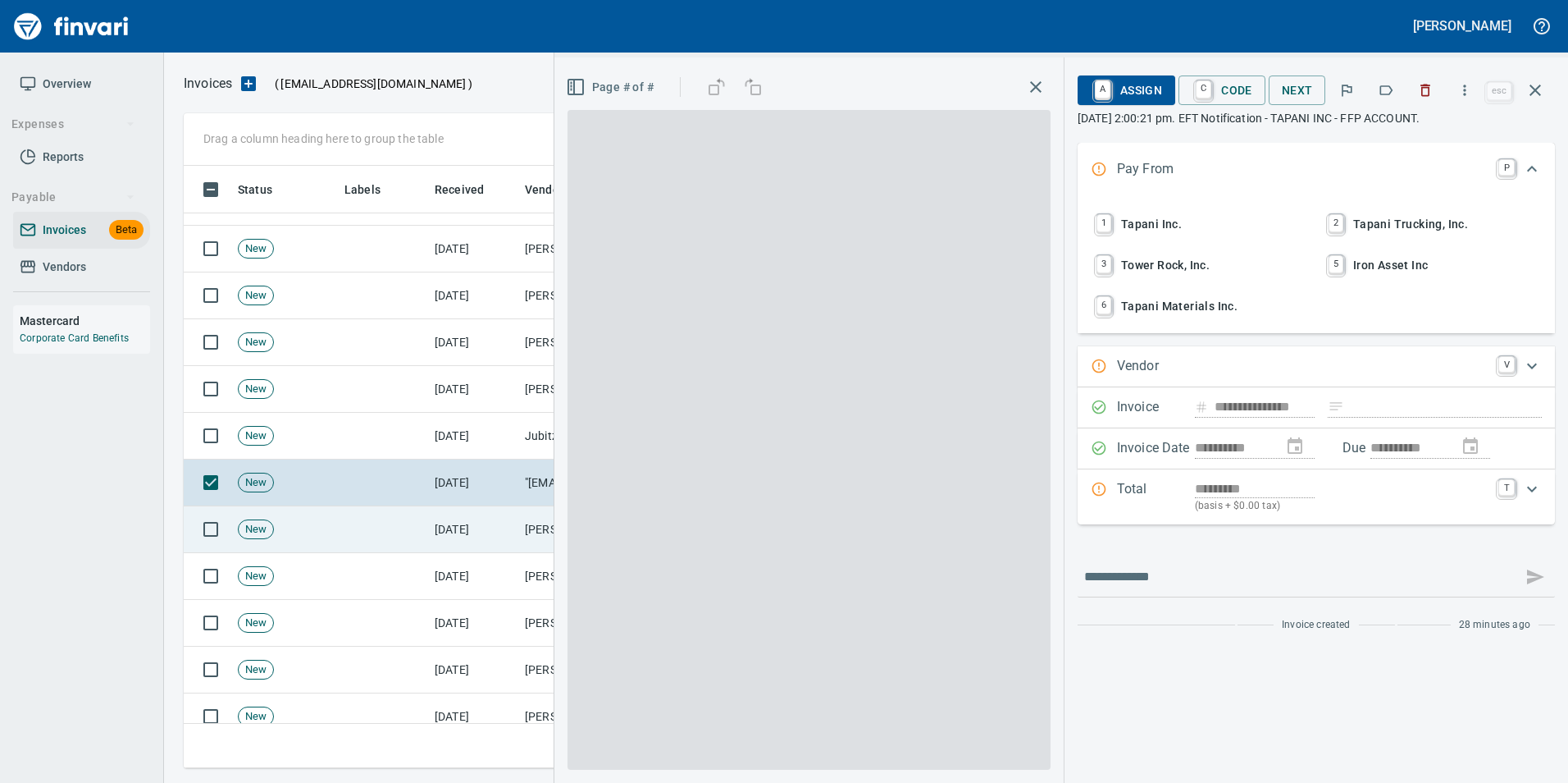
scroll to position [590, 1340]
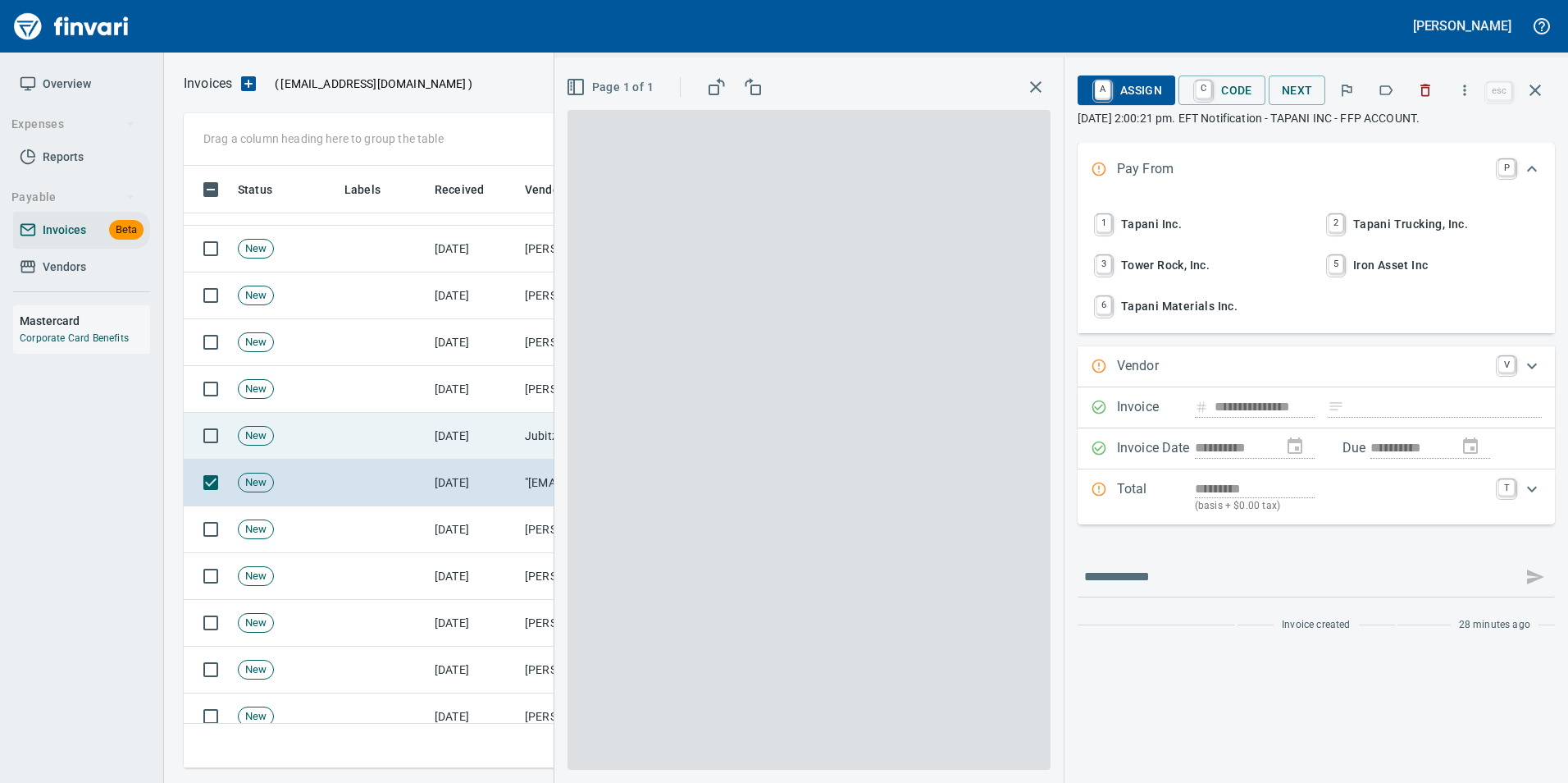
click at [205, 456] on td at bounding box center [208, 436] width 48 height 47
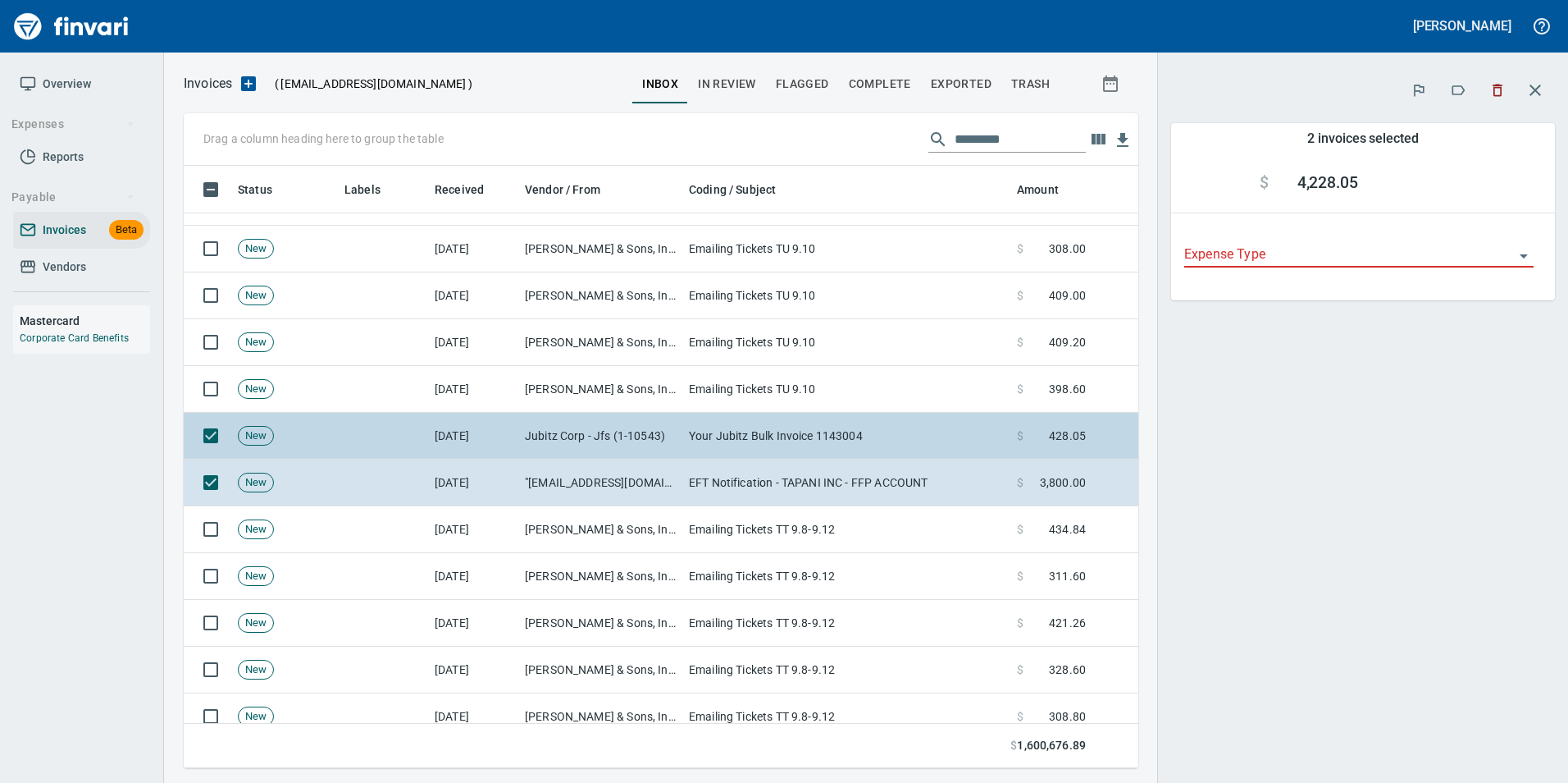
scroll to position [590, 930]
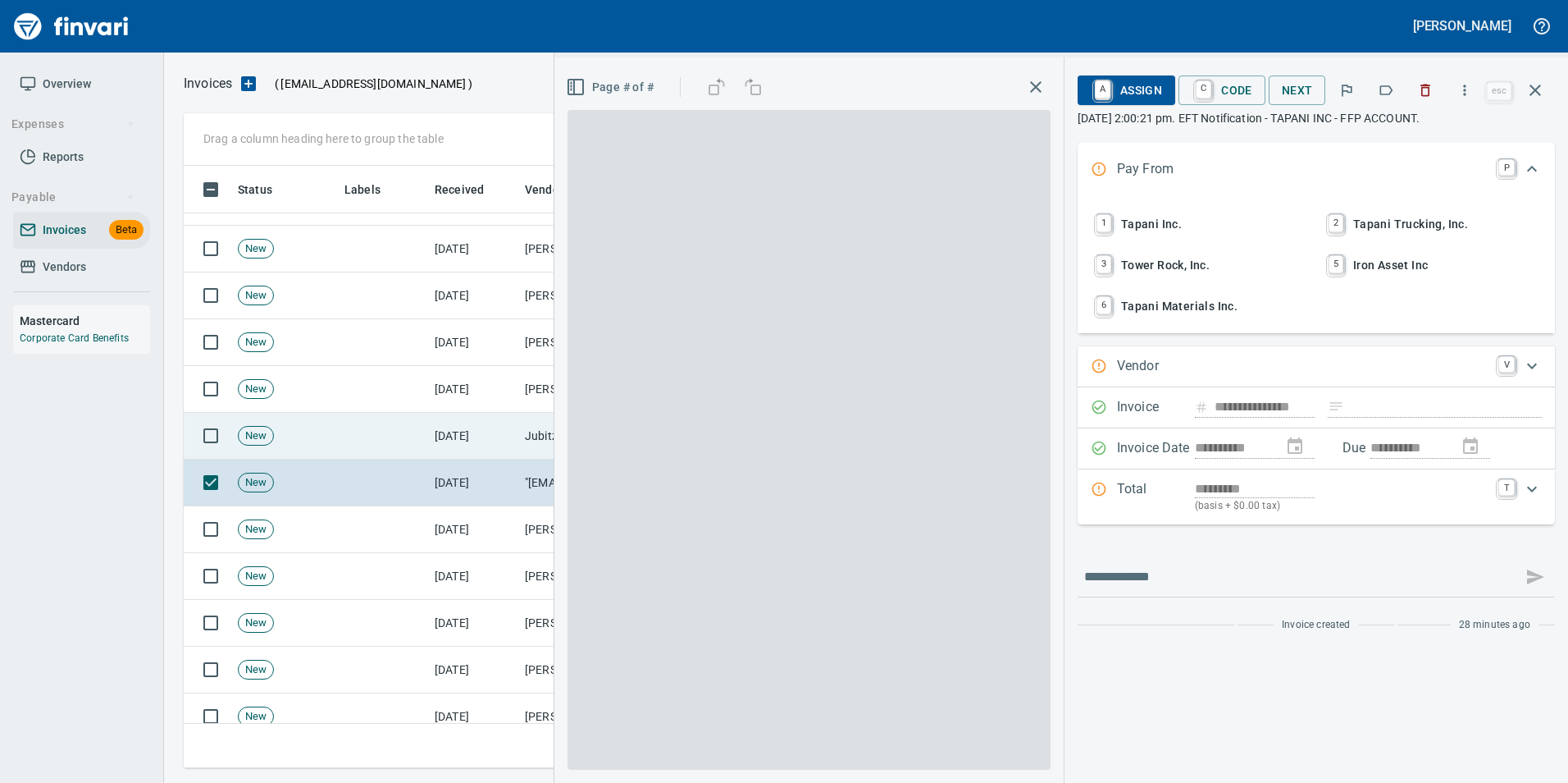
scroll to position [590, 1336]
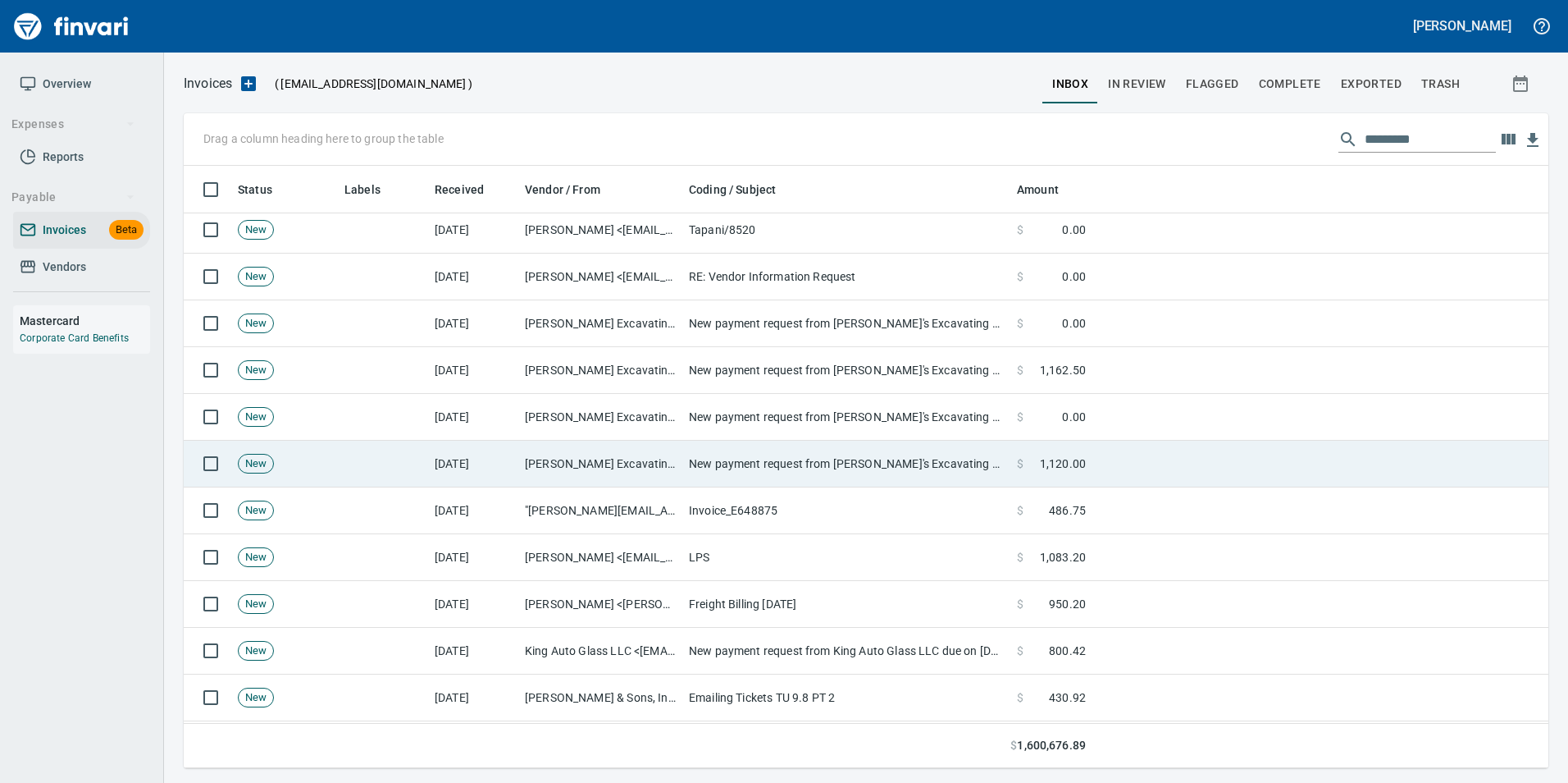
scroll to position [165, 0]
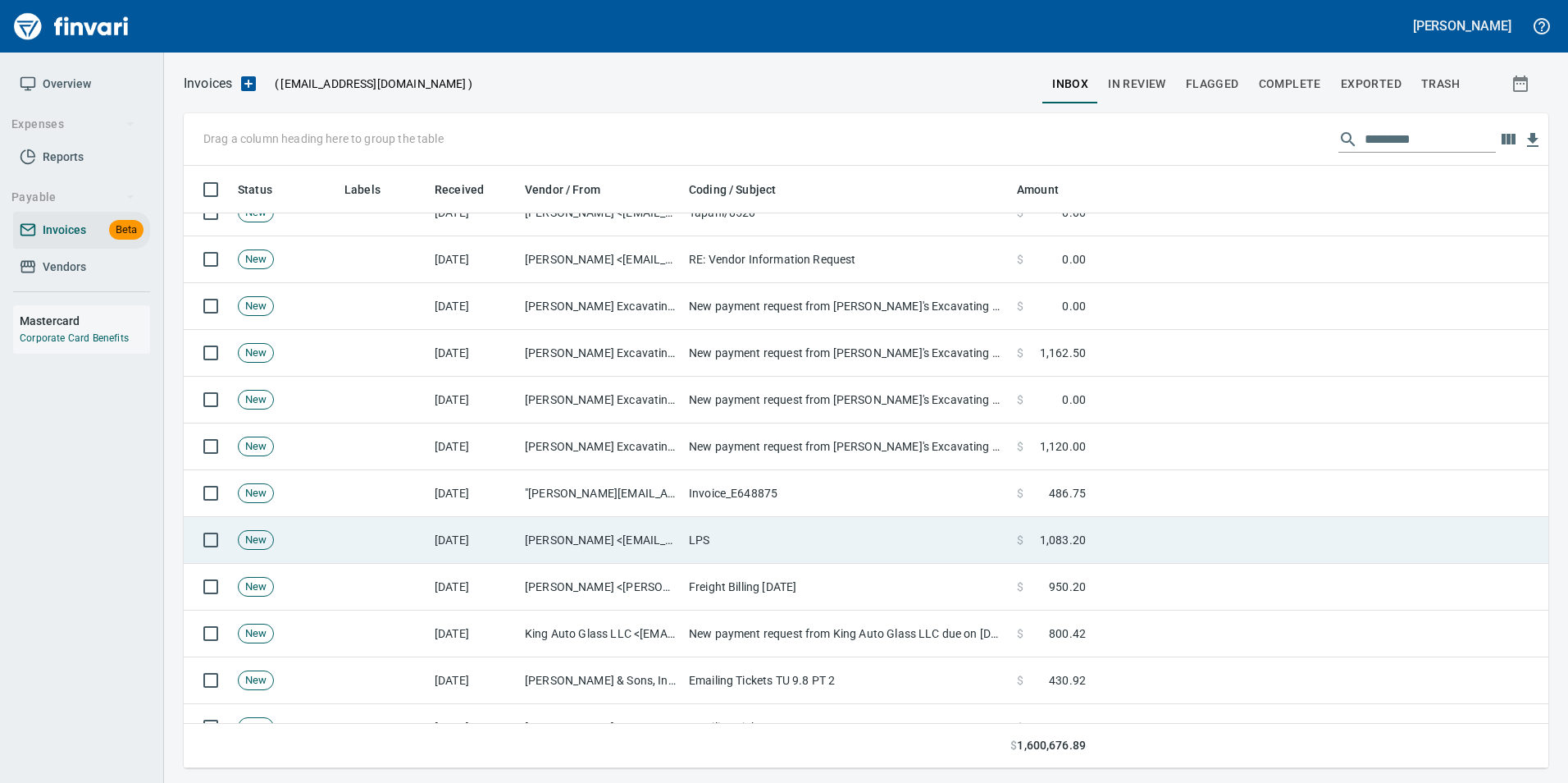
drag, startPoint x: 526, startPoint y: 541, endPoint x: 510, endPoint y: 527, distance: 21.3
click at [519, 535] on td "Laurie Gough <lauriesps95@gmail.com>" at bounding box center [600, 540] width 164 height 47
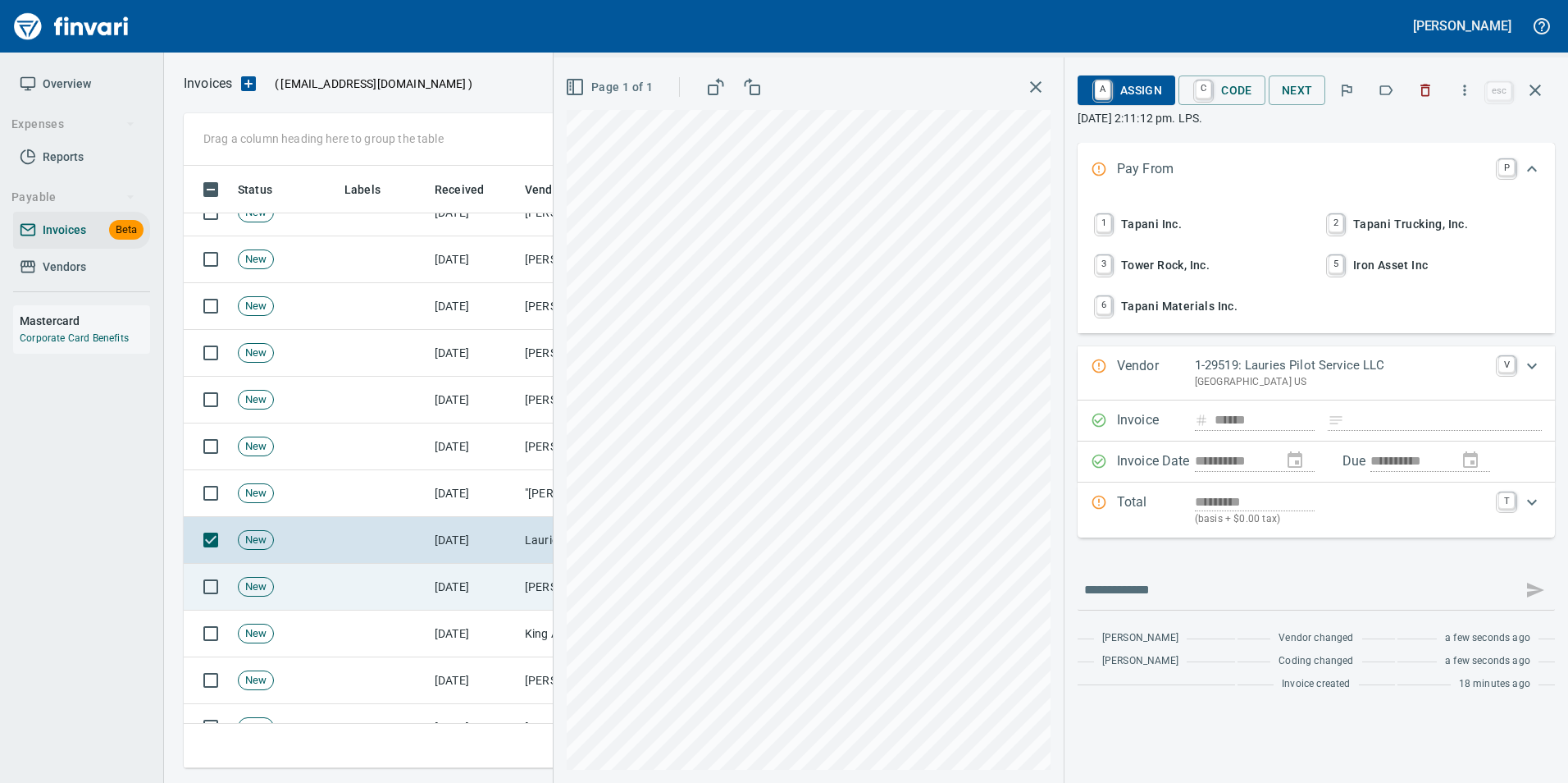
click at [425, 572] on td at bounding box center [383, 587] width 90 height 47
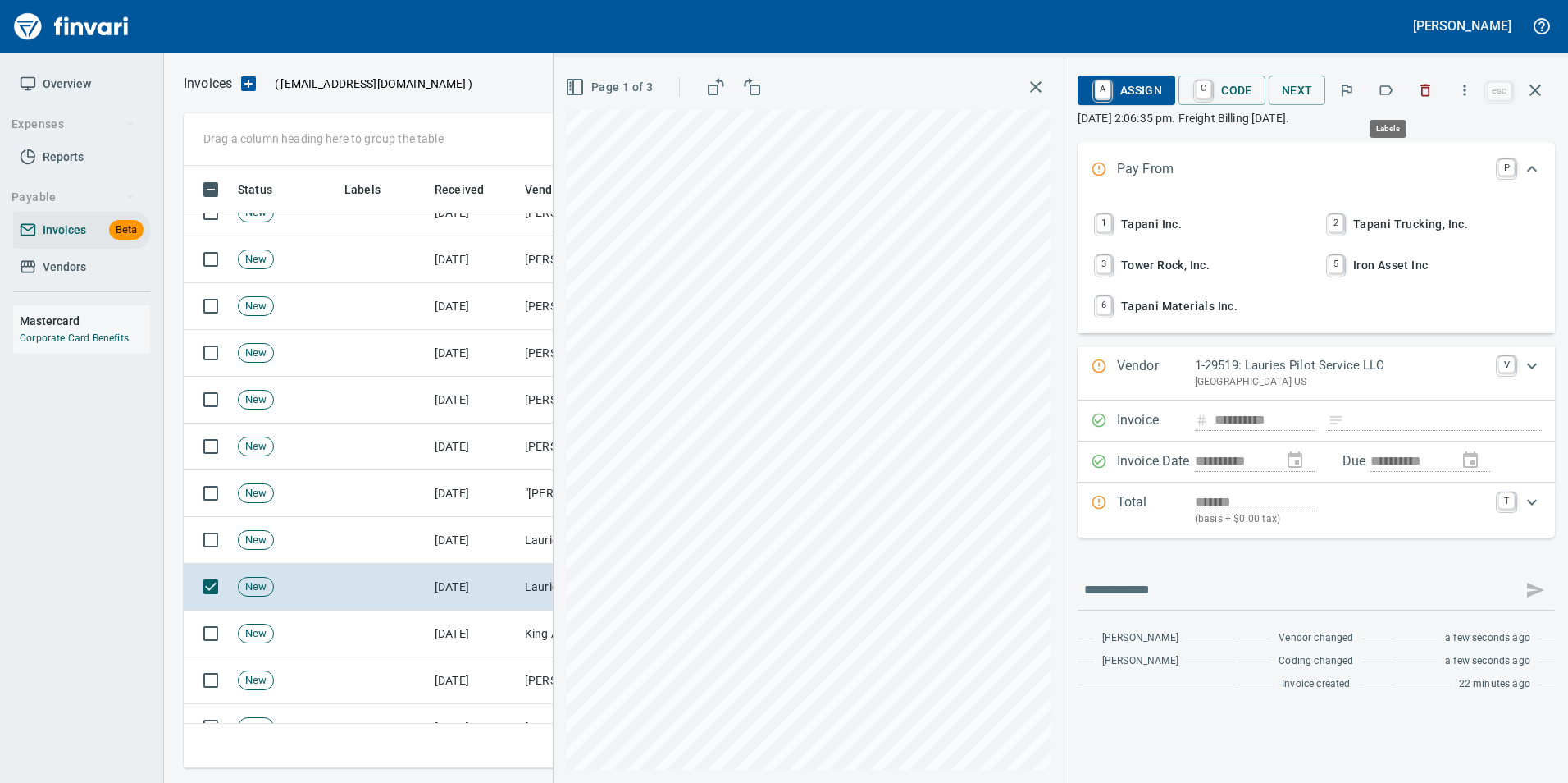
click at [1388, 90] on icon "button" at bounding box center [1386, 90] width 17 height 17
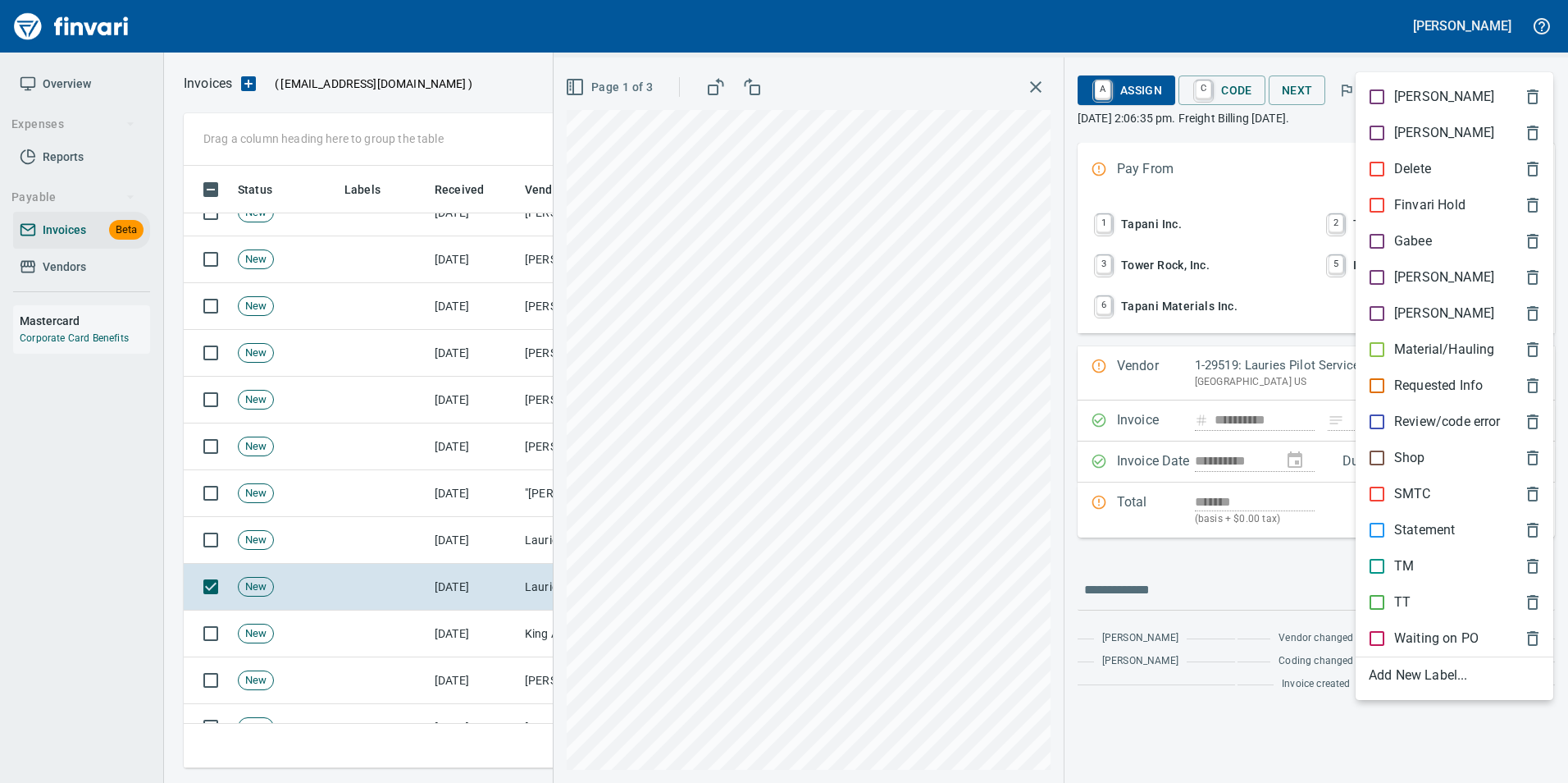
scroll to position [590, 1340]
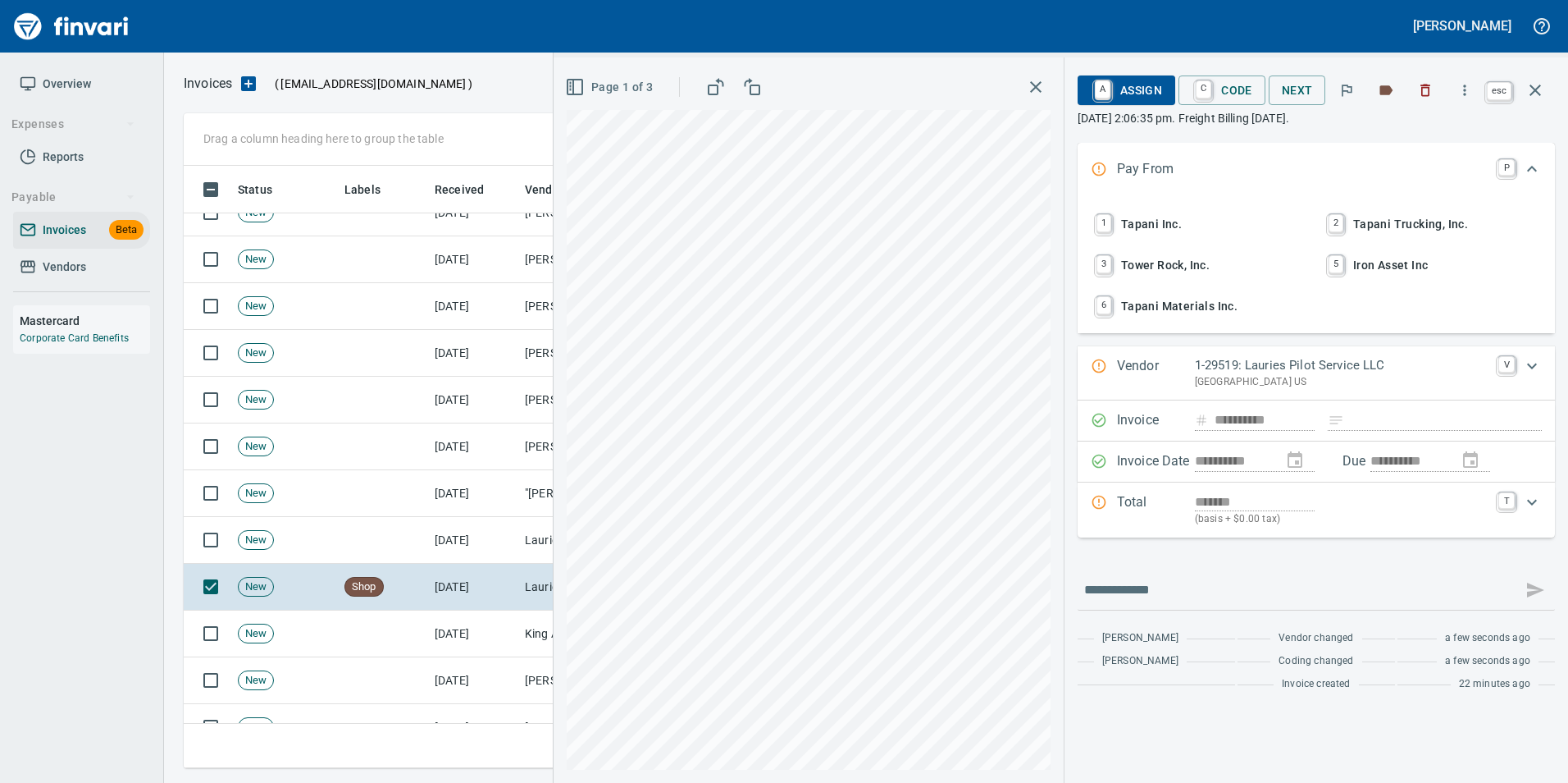
click at [1538, 88] on icon "button" at bounding box center [1535, 90] width 11 height 12
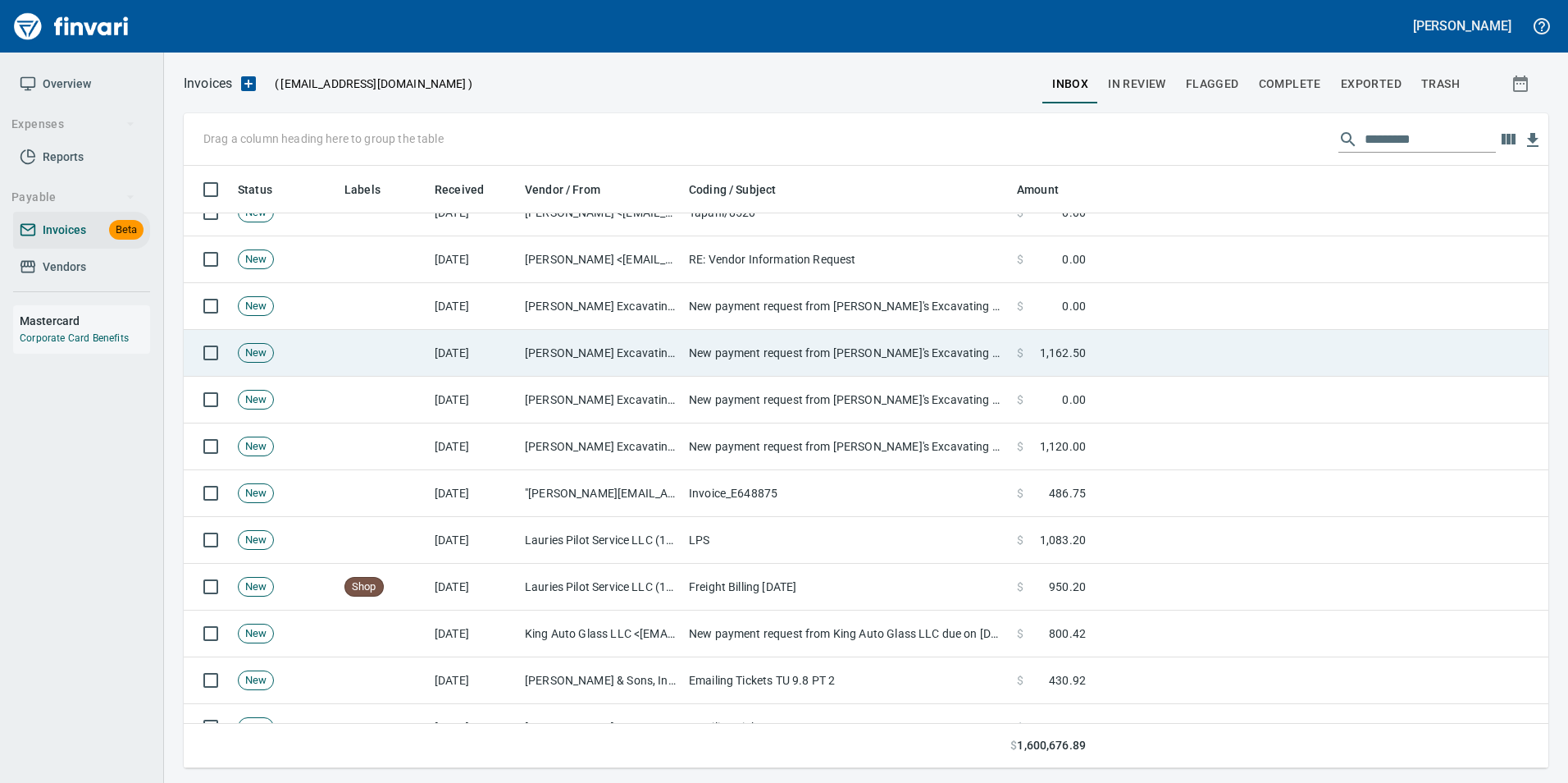
scroll to position [590, 1340]
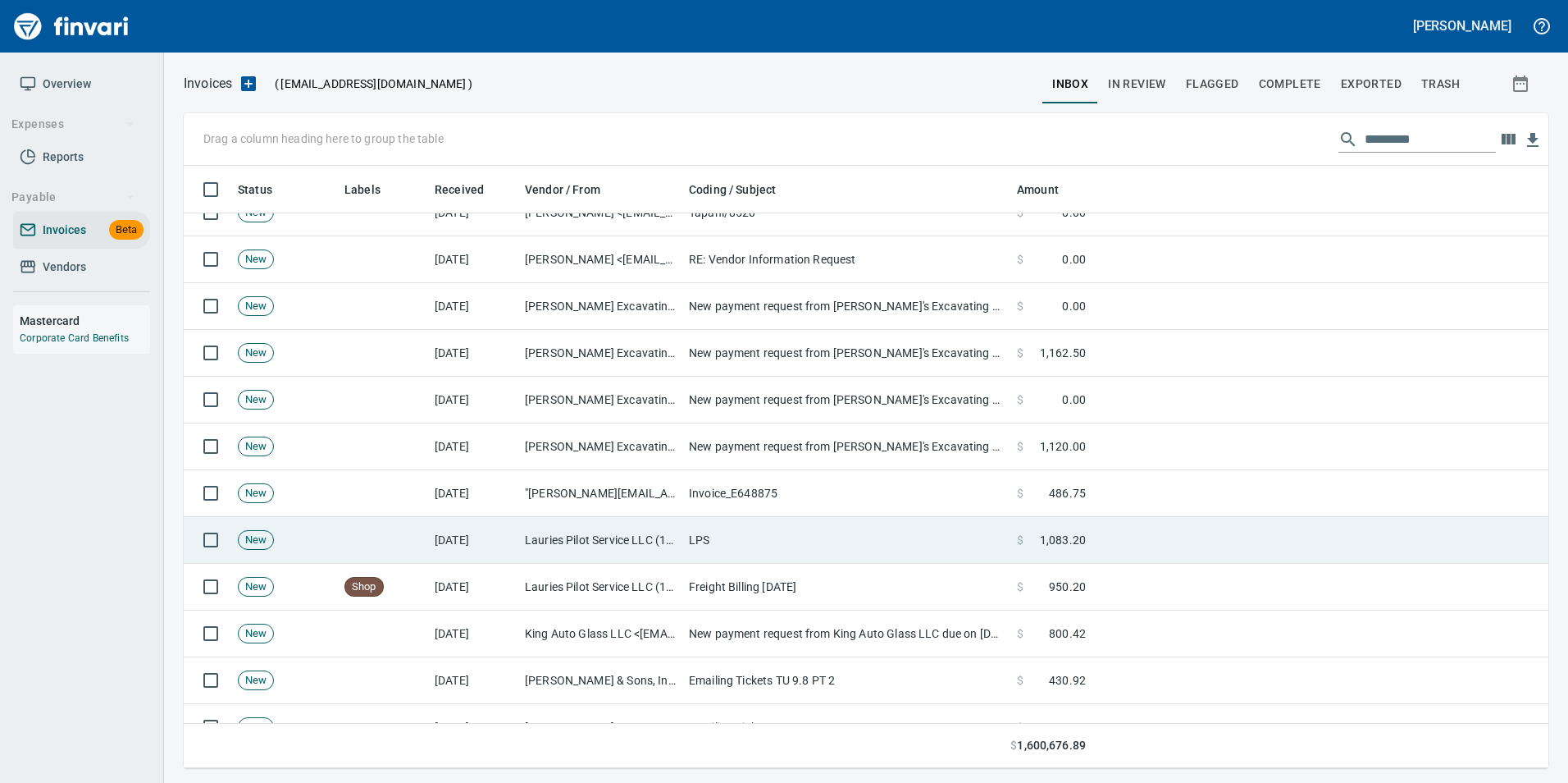
click at [790, 535] on td "LPS" at bounding box center [846, 540] width 328 height 47
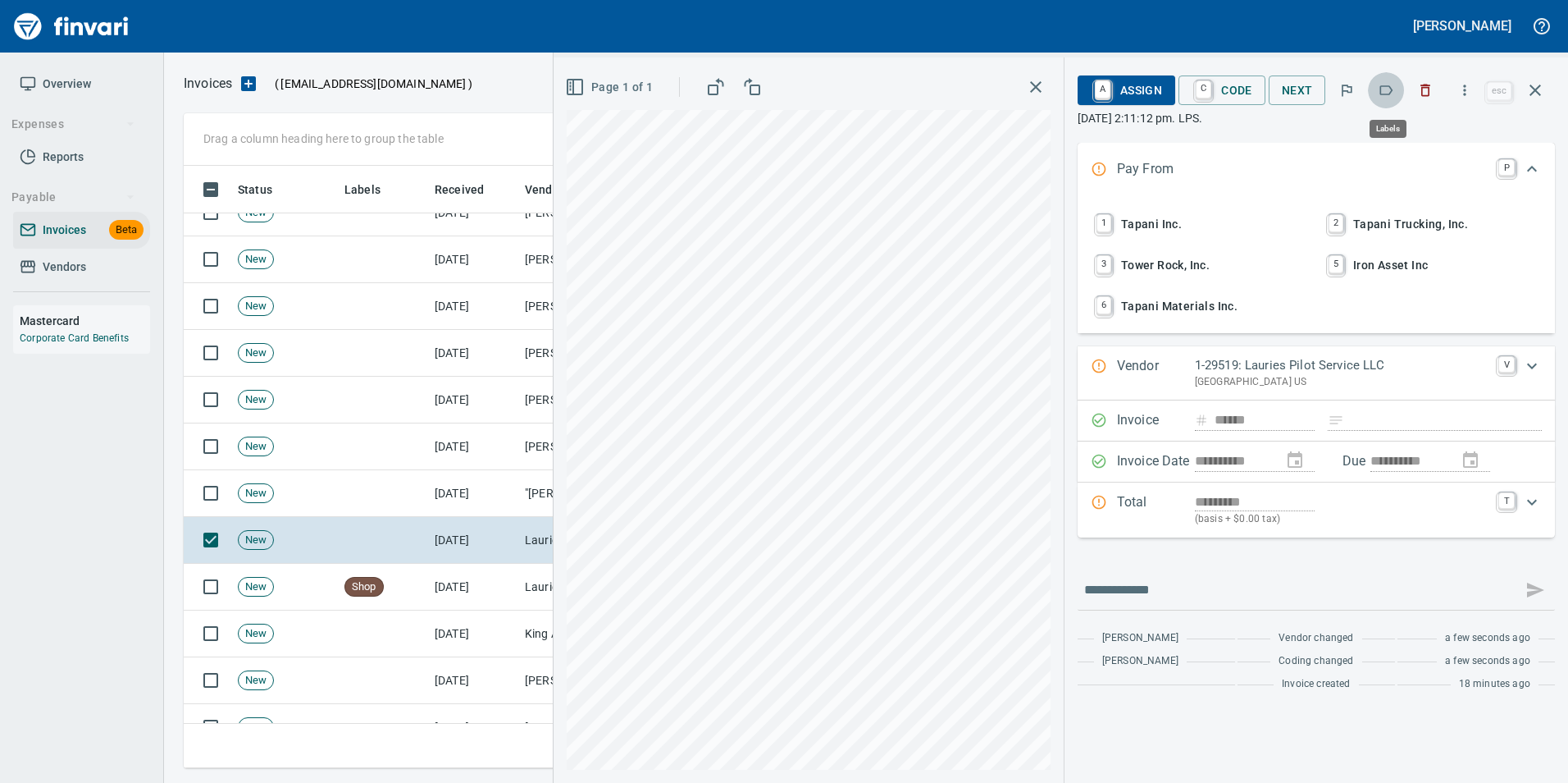
scroll to position [590, 1340]
click at [1388, 86] on icon "button" at bounding box center [1387, 89] width 13 height 10
click at [1535, 81] on icon "button" at bounding box center [1535, 90] width 19 height 19
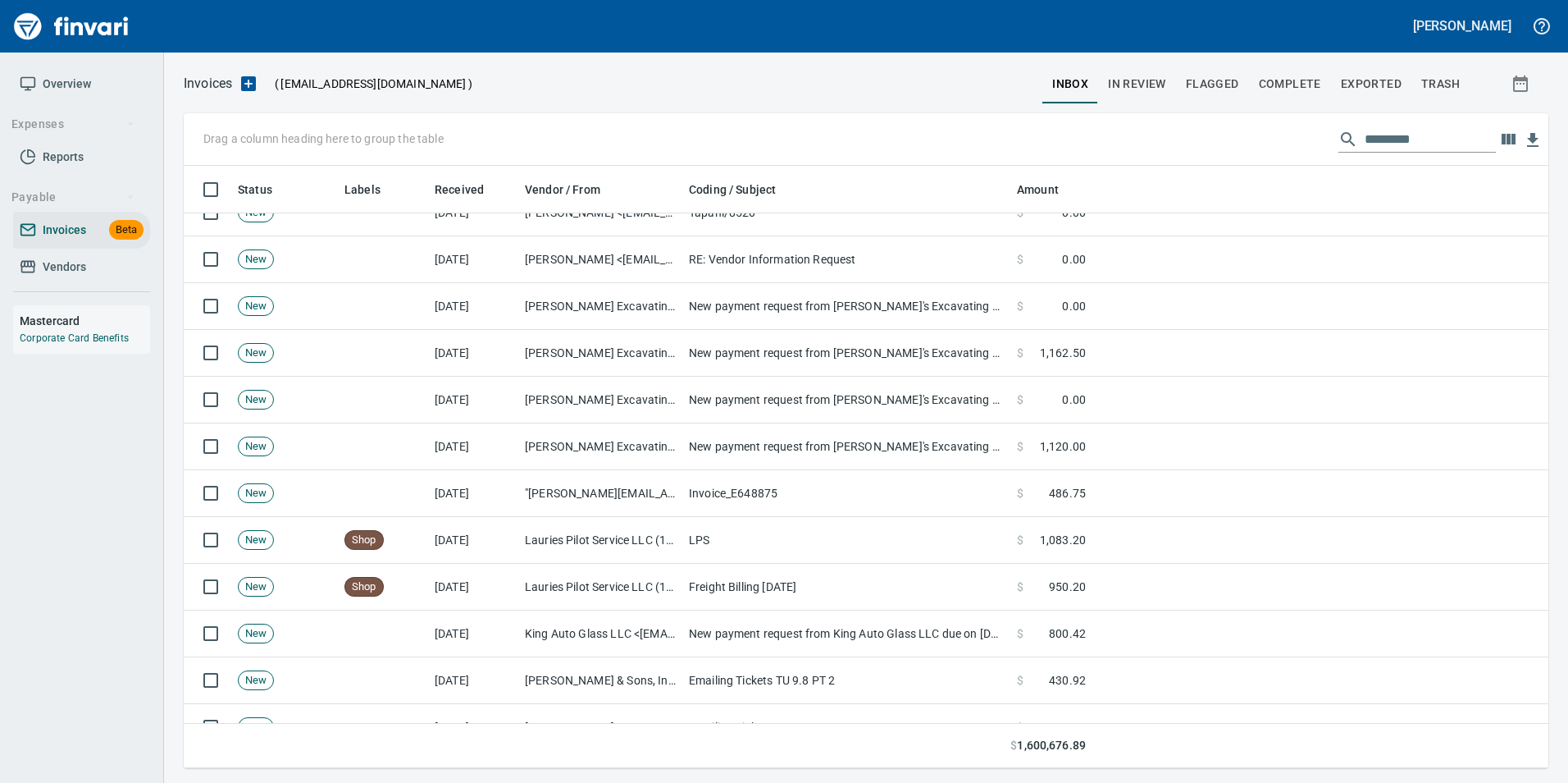
scroll to position [590, 1340]
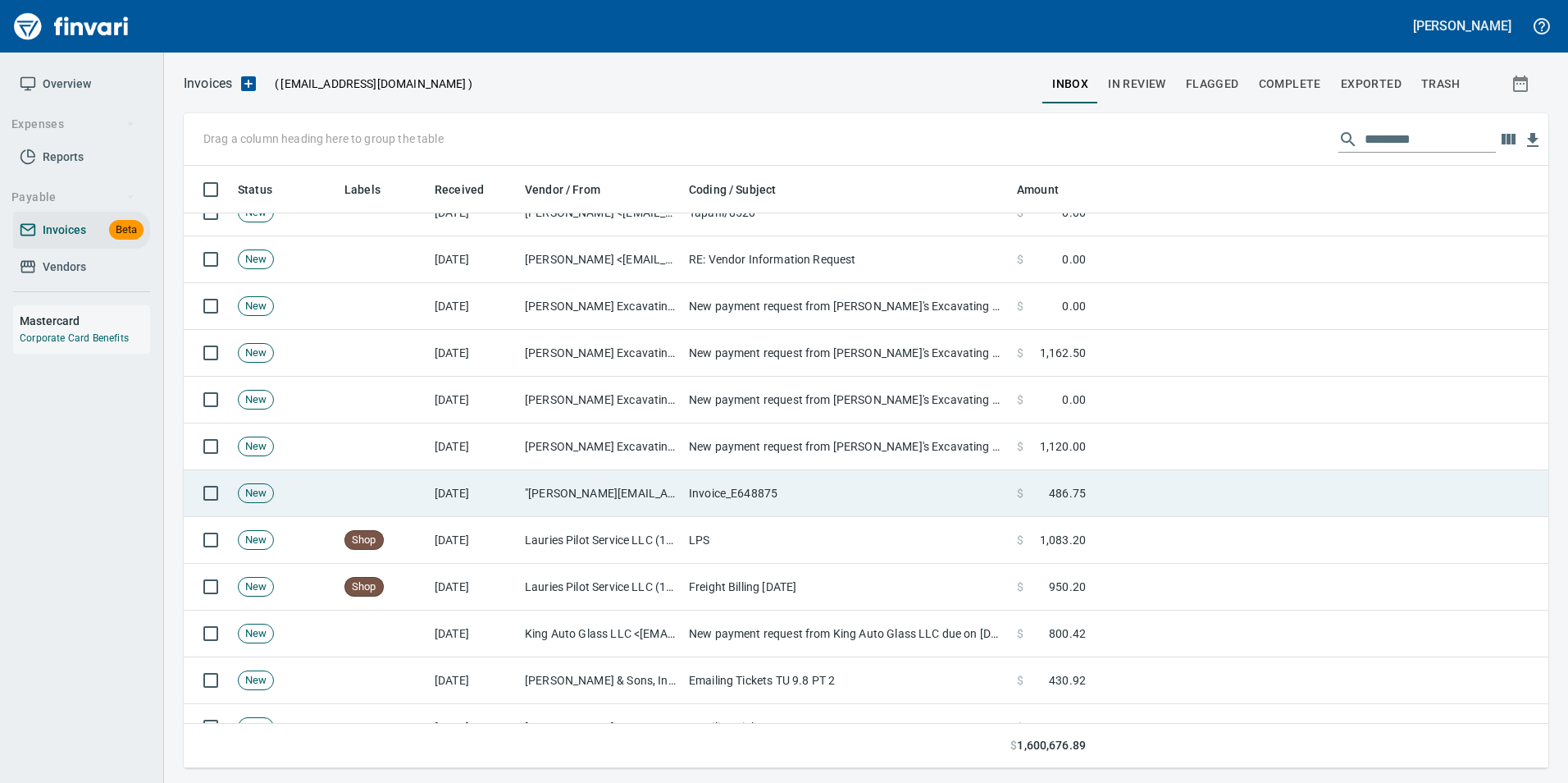
click at [585, 491] on td ""andreas@tylerrental.com" <andreas@tylerrental.com>" at bounding box center [600, 493] width 164 height 47
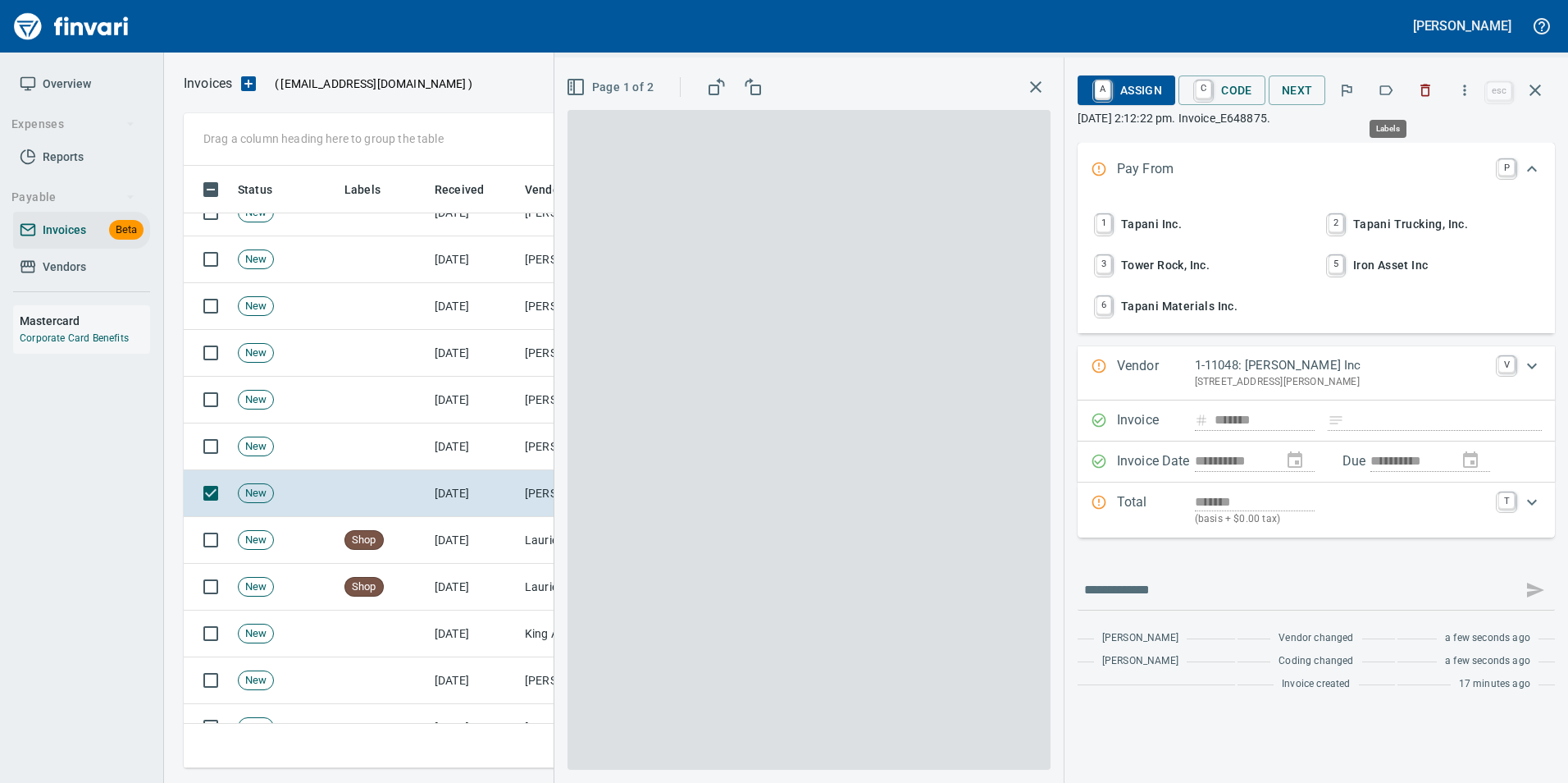
scroll to position [590, 1340]
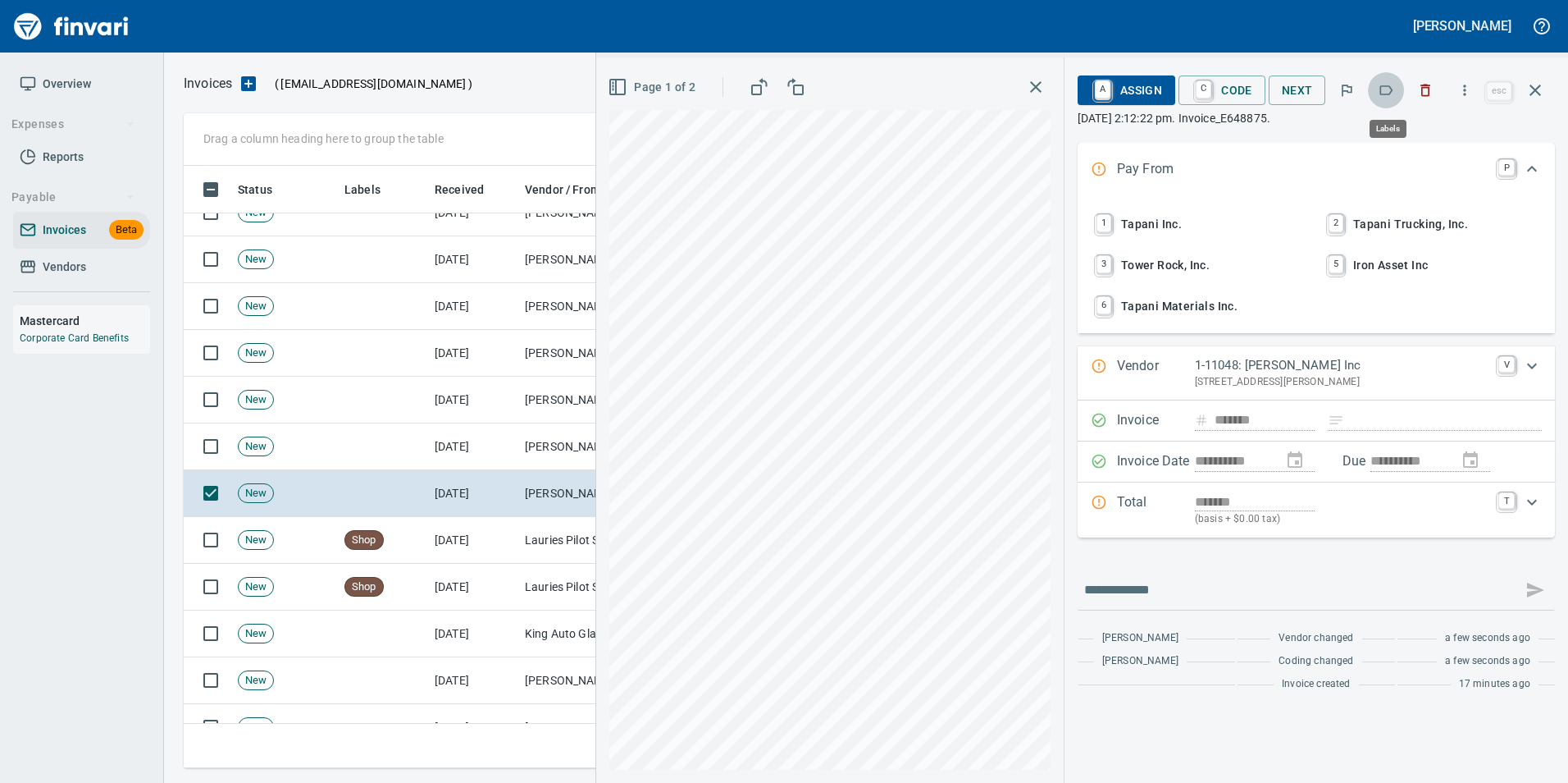
click at [1388, 81] on button "button" at bounding box center [1386, 90] width 36 height 36
click at [1536, 82] on icon "button" at bounding box center [1535, 90] width 19 height 19
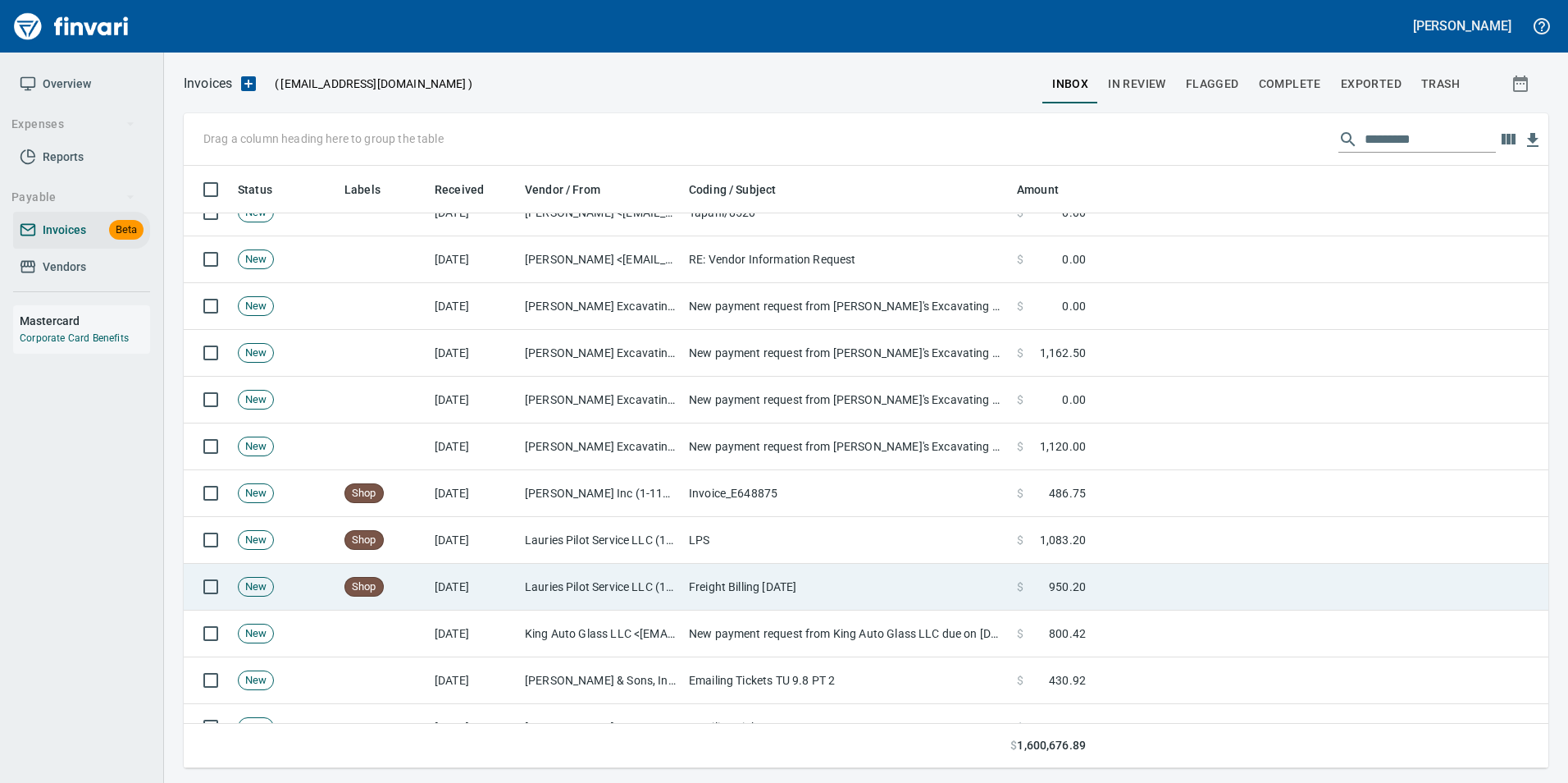
scroll to position [590, 1340]
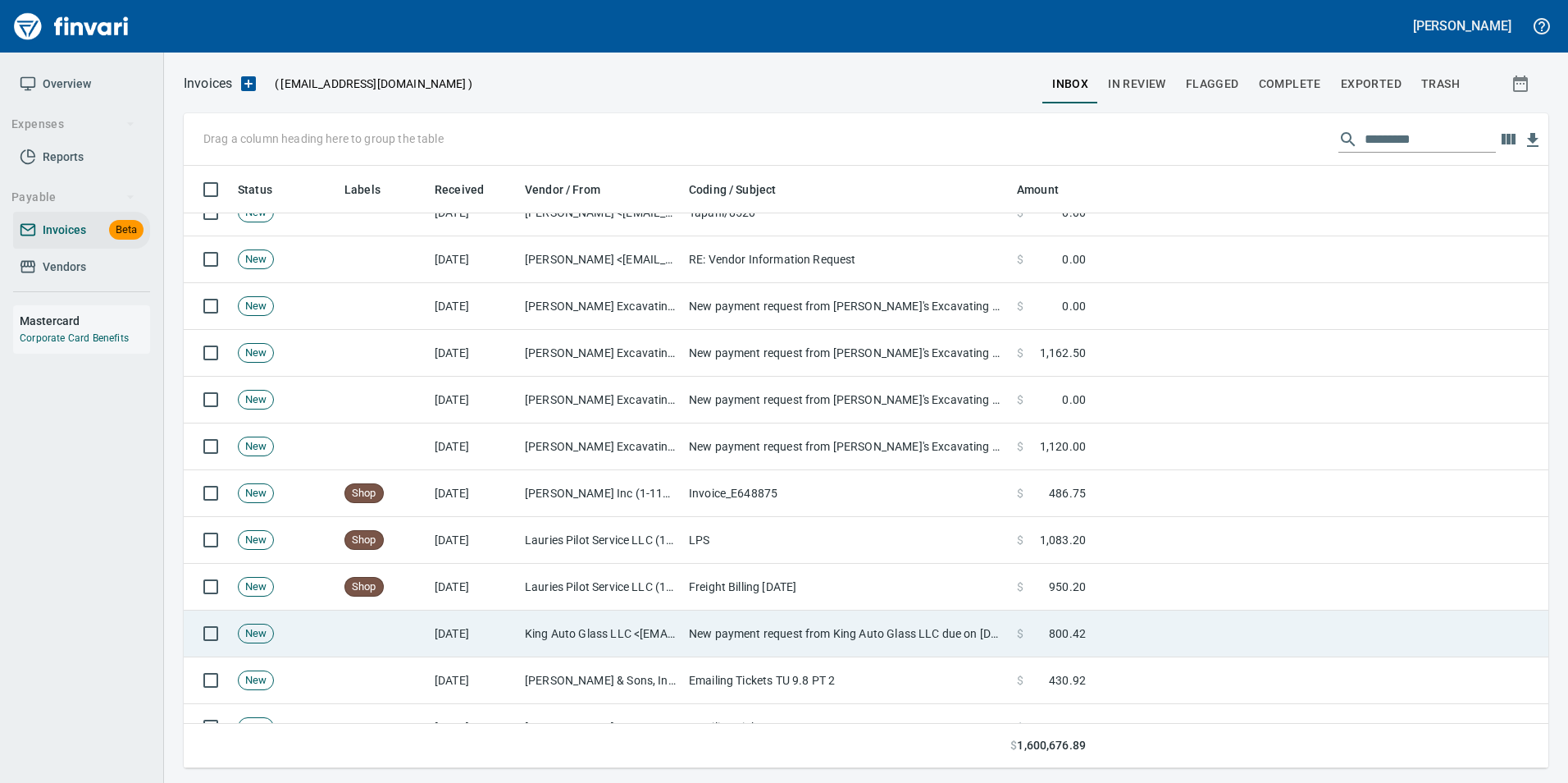
click at [588, 633] on td "King Auto Glass LLC <[EMAIL_ADDRESS][DOMAIN_NAME]>" at bounding box center [600, 633] width 164 height 47
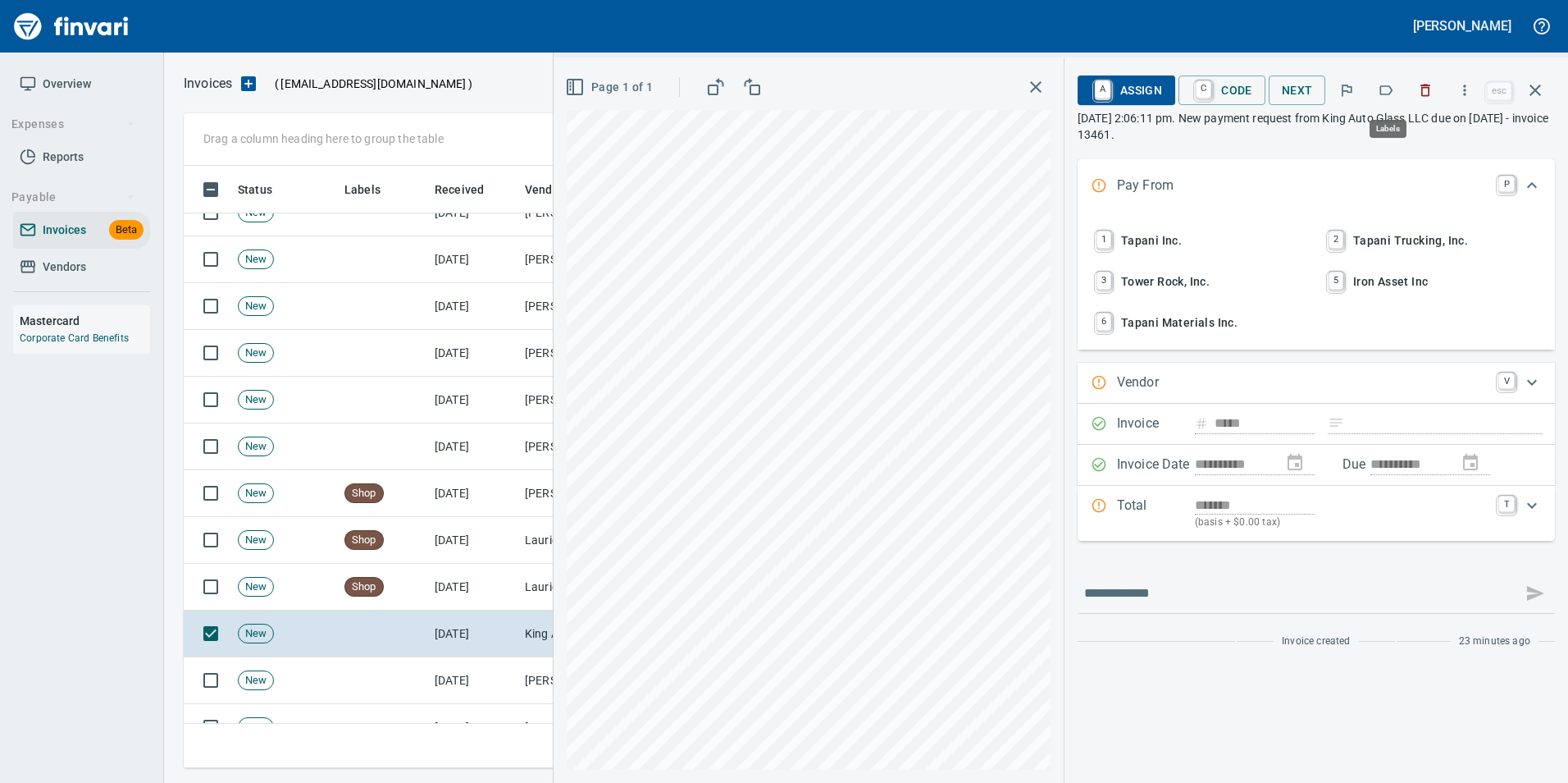
click at [1390, 90] on icon "button" at bounding box center [1386, 90] width 17 height 17
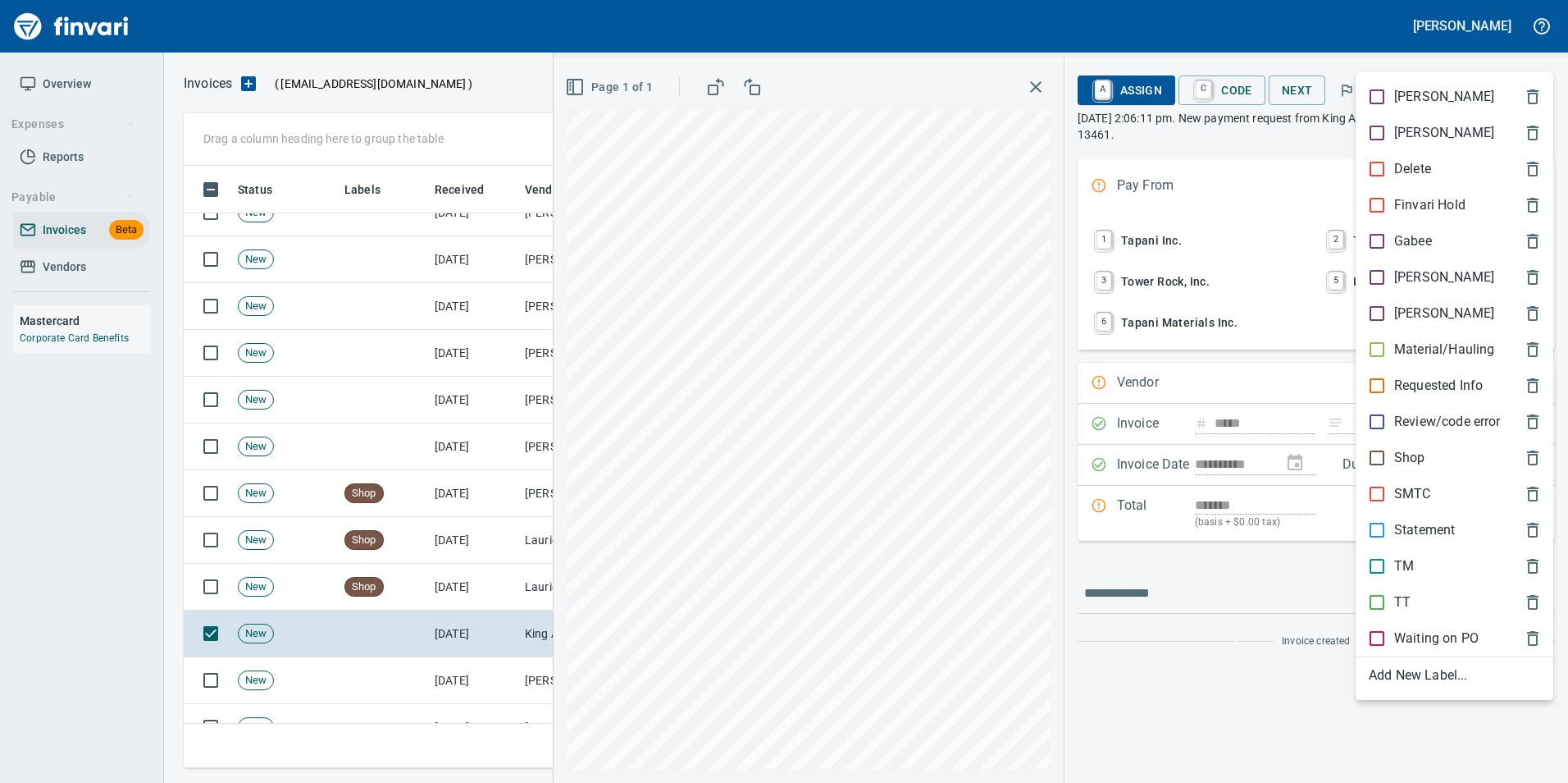
scroll to position [590, 1340]
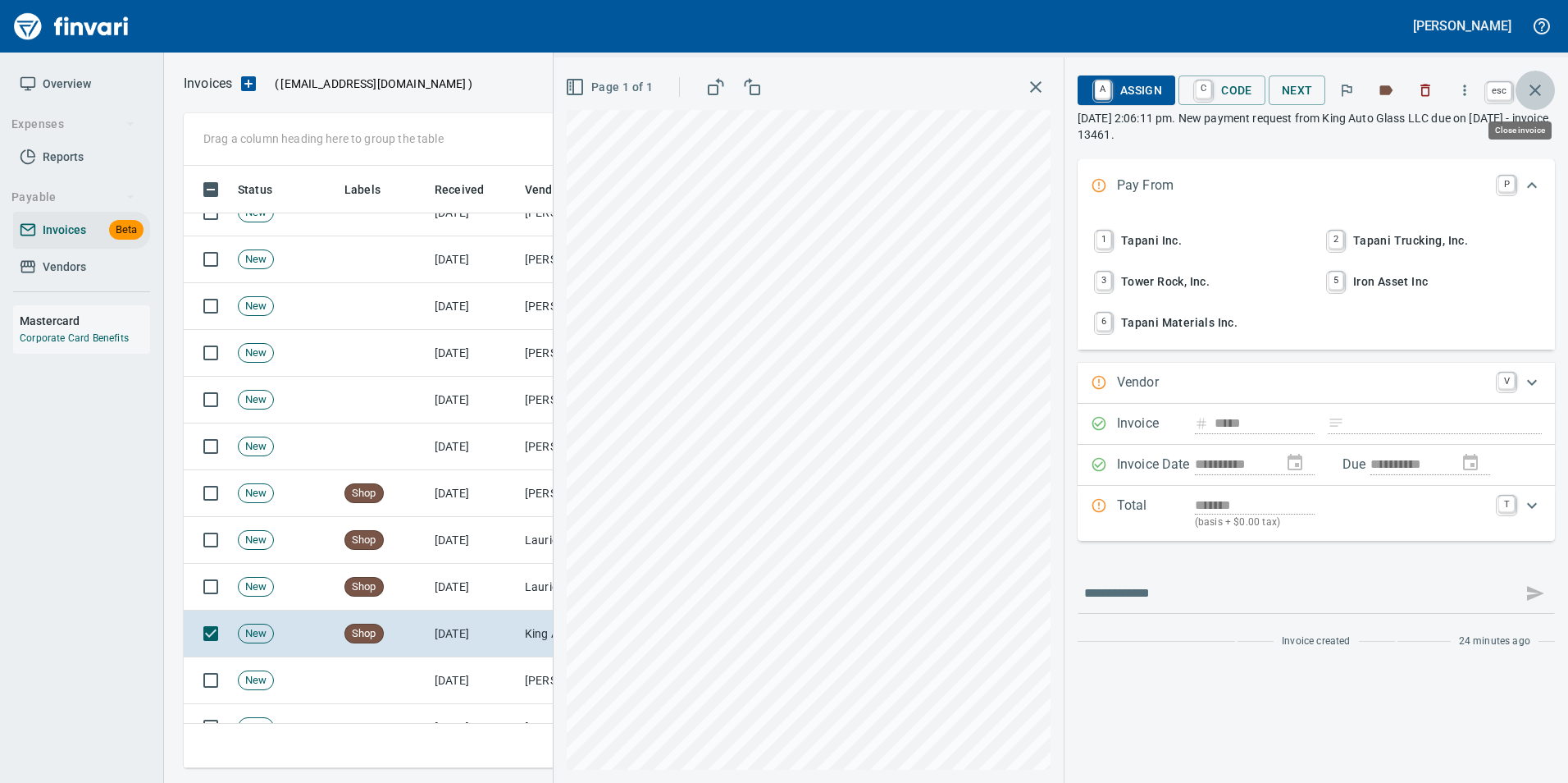
click at [1544, 85] on icon "button" at bounding box center [1535, 90] width 19 height 19
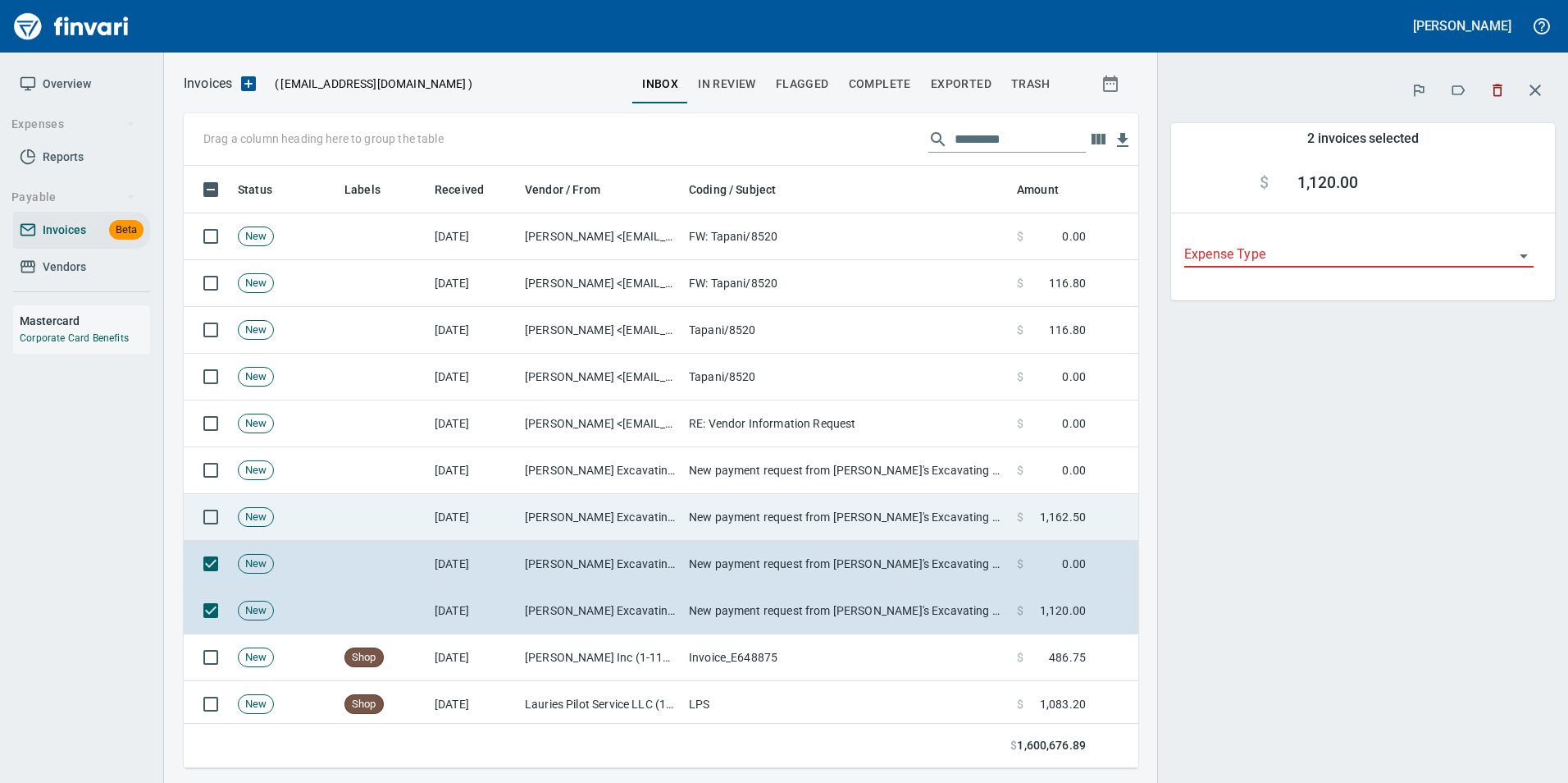
scroll to position [590, 930]
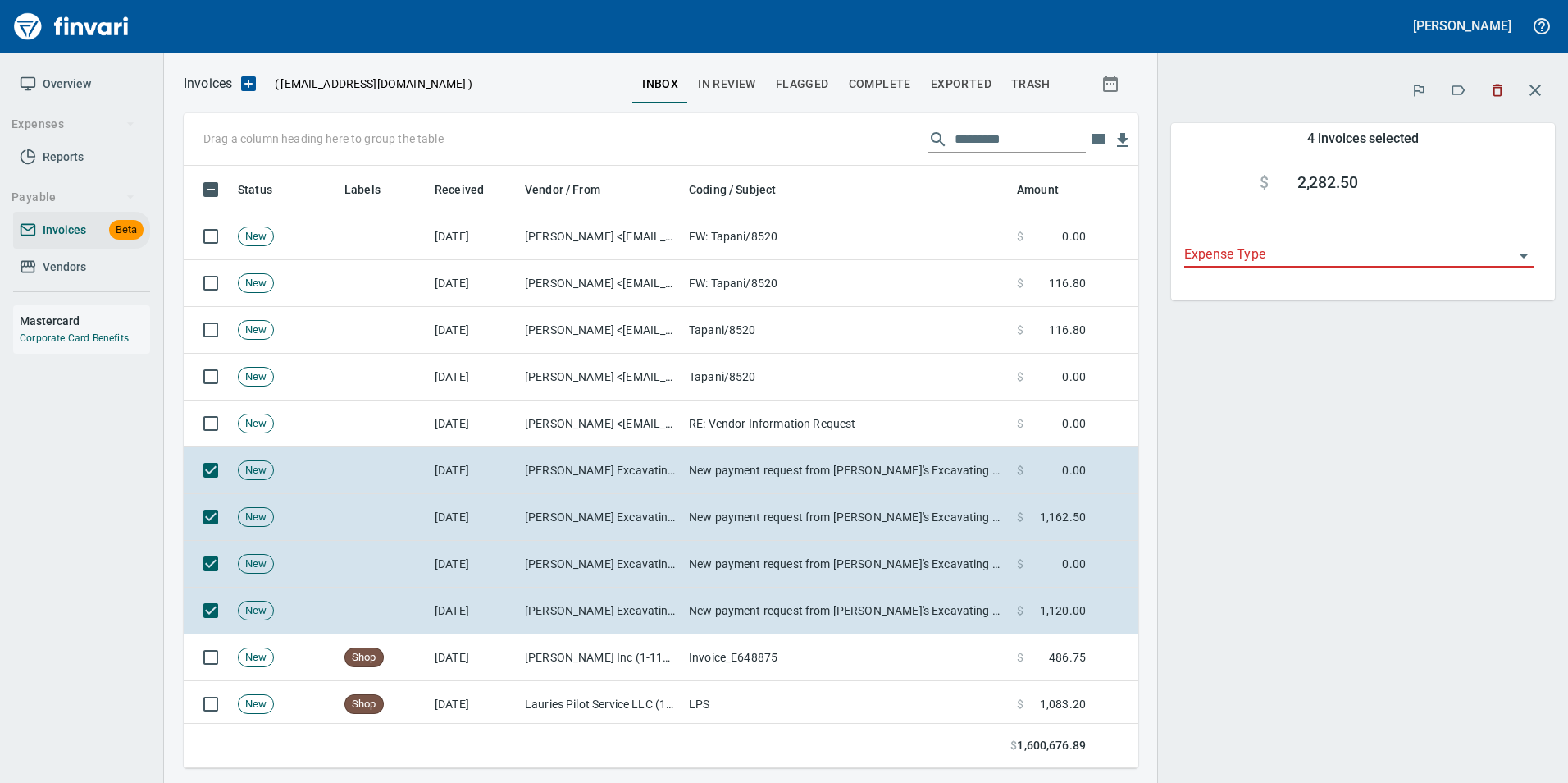
scroll to position [590, 930]
click at [1465, 93] on icon "button" at bounding box center [1458, 90] width 17 height 17
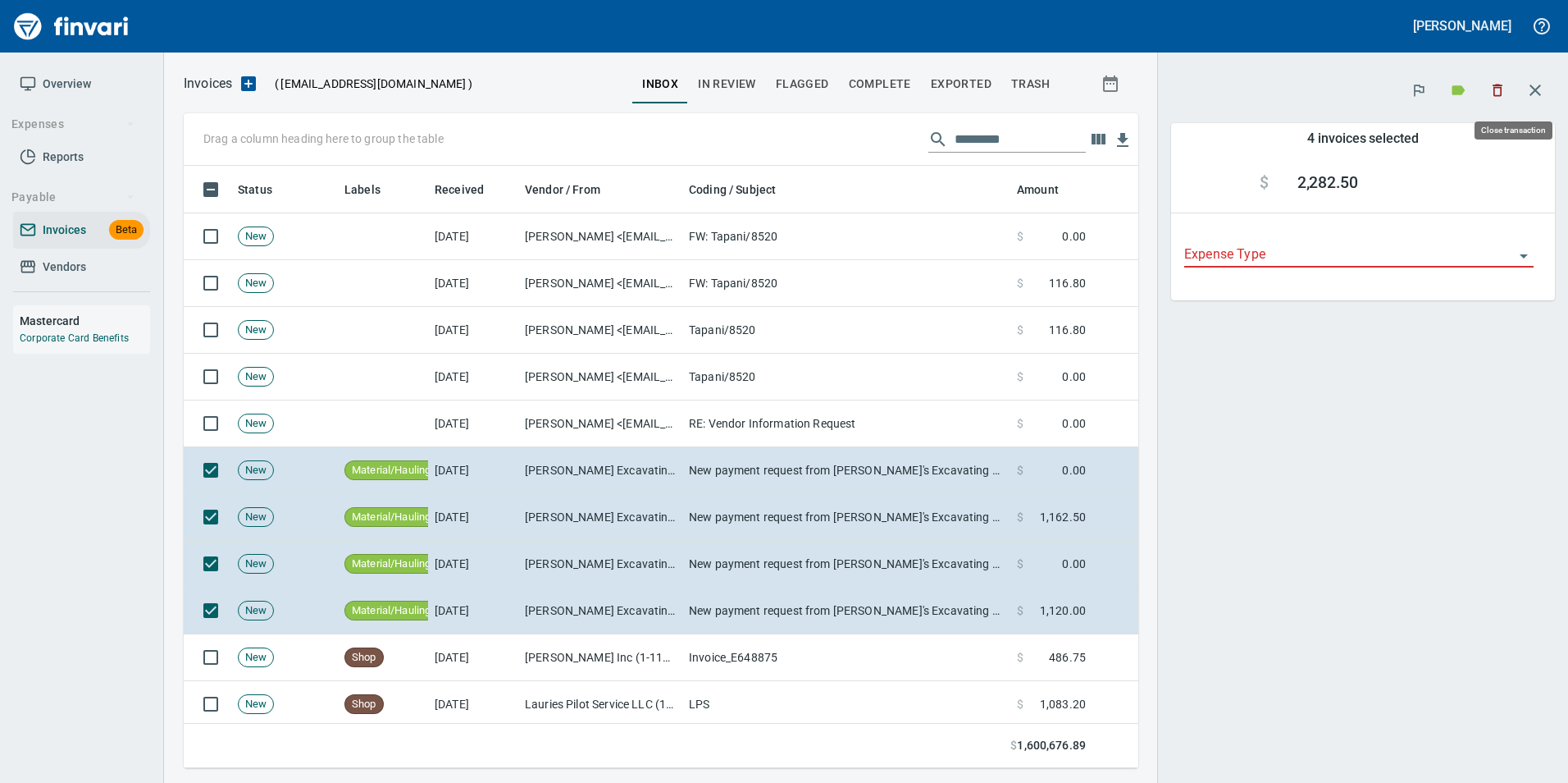
click at [1538, 84] on icon "button" at bounding box center [1535, 90] width 19 height 19
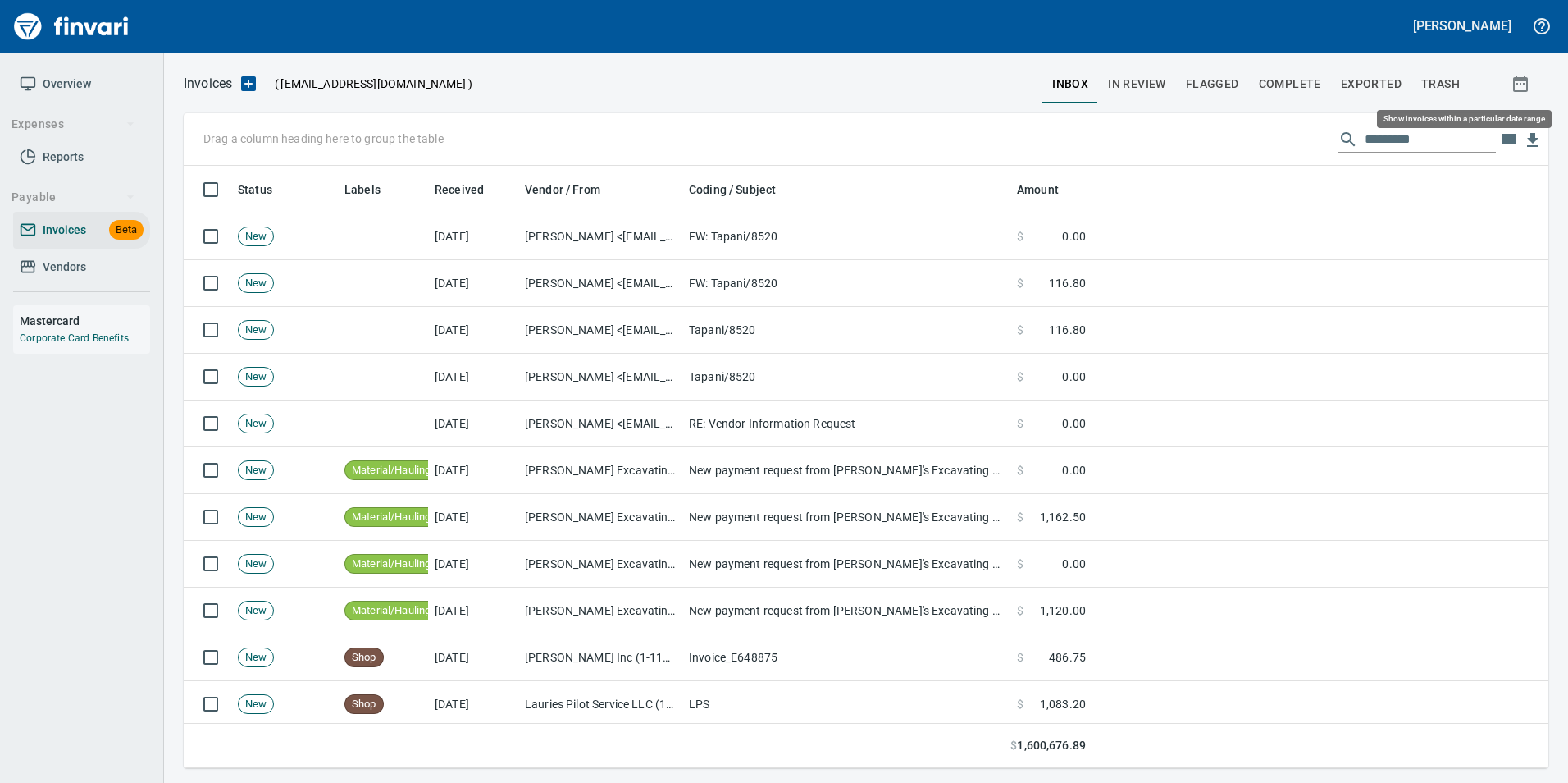
scroll to position [590, 1341]
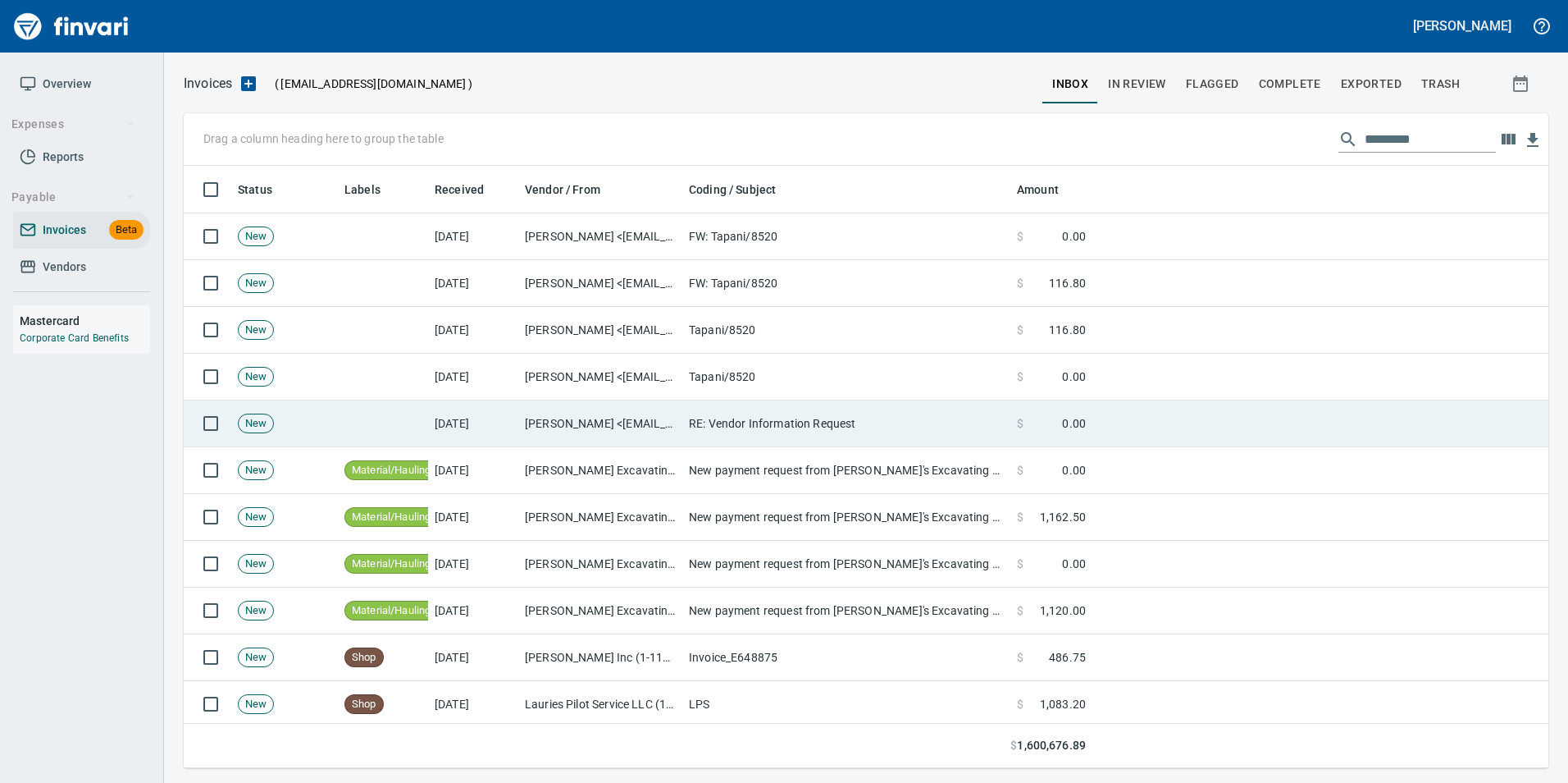
click at [470, 434] on td "[DATE]" at bounding box center [473, 424] width 90 height 47
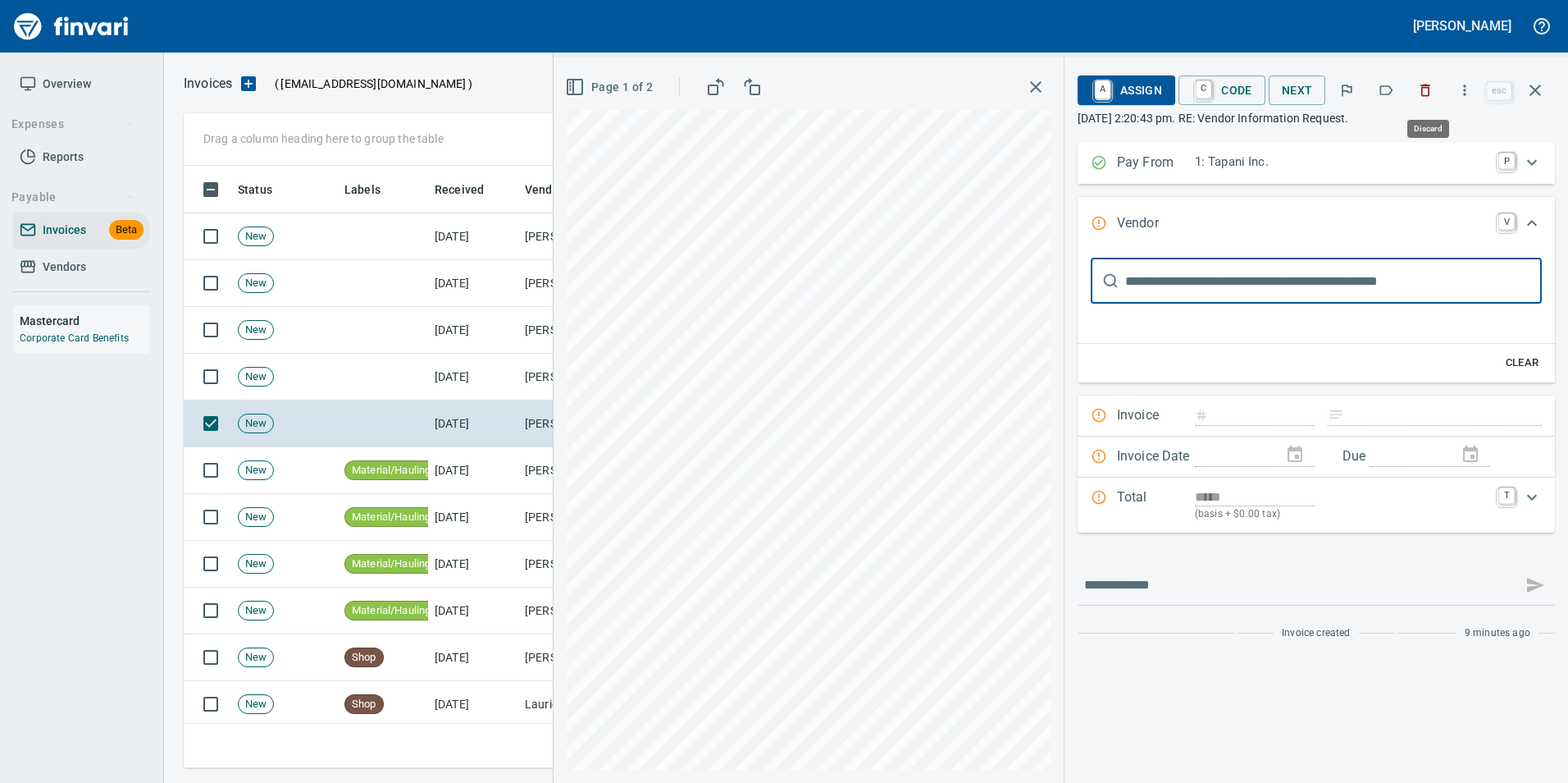
click at [1426, 96] on icon "button" at bounding box center [1426, 91] width 10 height 12
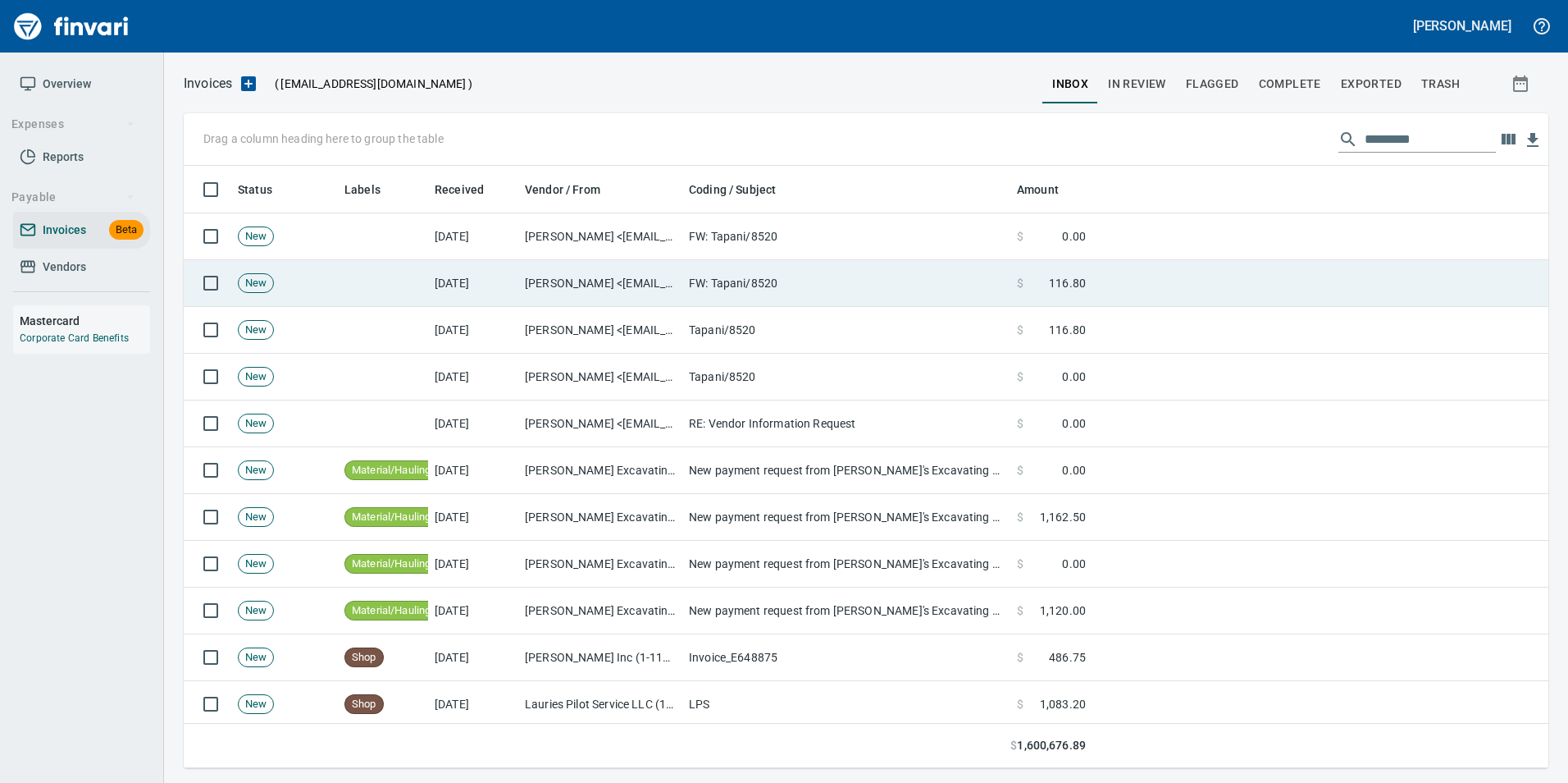
scroll to position [590, 1340]
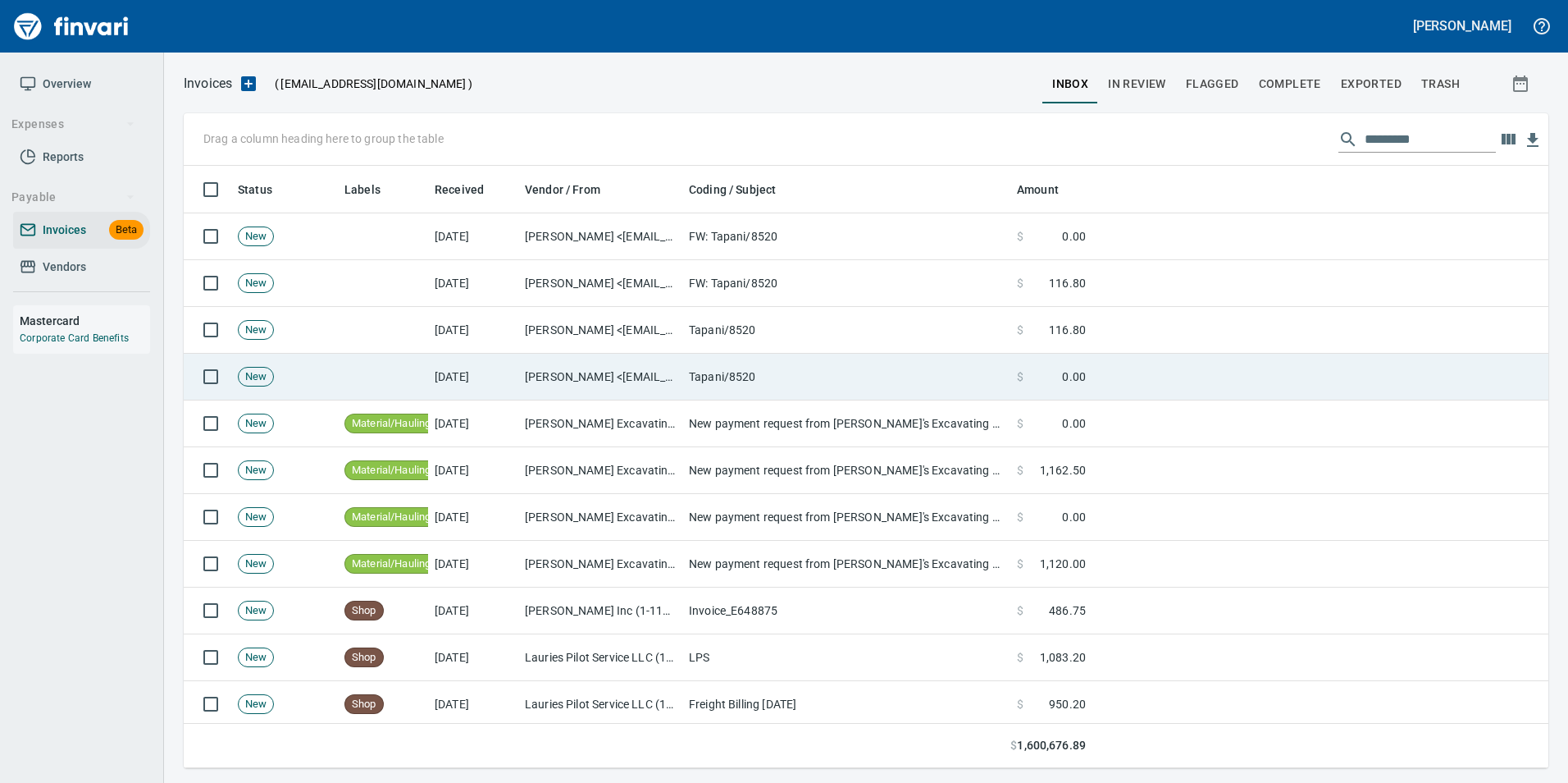
click at [506, 380] on td "[DATE]" at bounding box center [473, 377] width 90 height 47
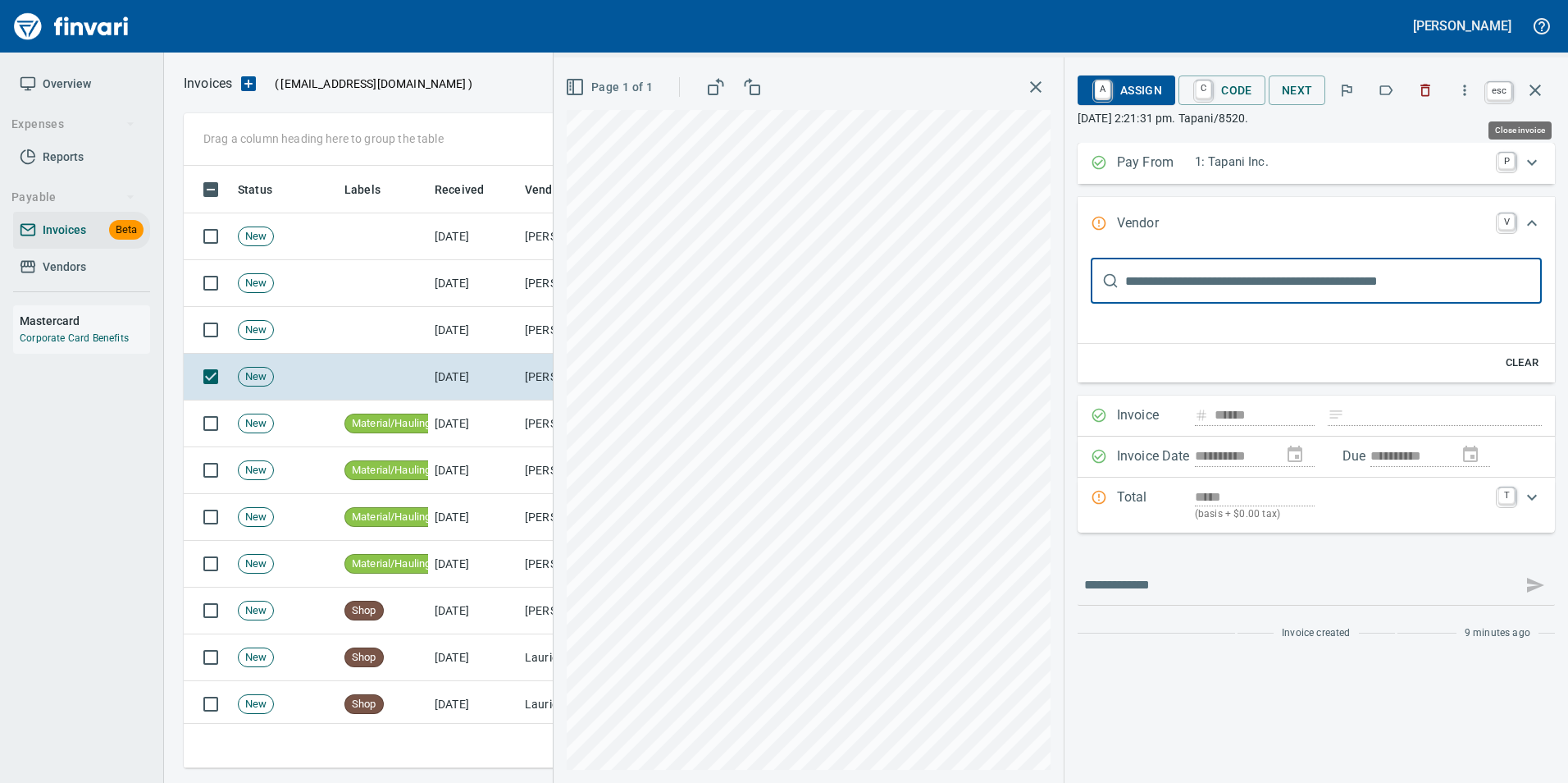
drag, startPoint x: 1539, startPoint y: 95, endPoint x: 1518, endPoint y: 123, distance: 35.0
click at [1538, 95] on icon "button" at bounding box center [1535, 90] width 19 height 19
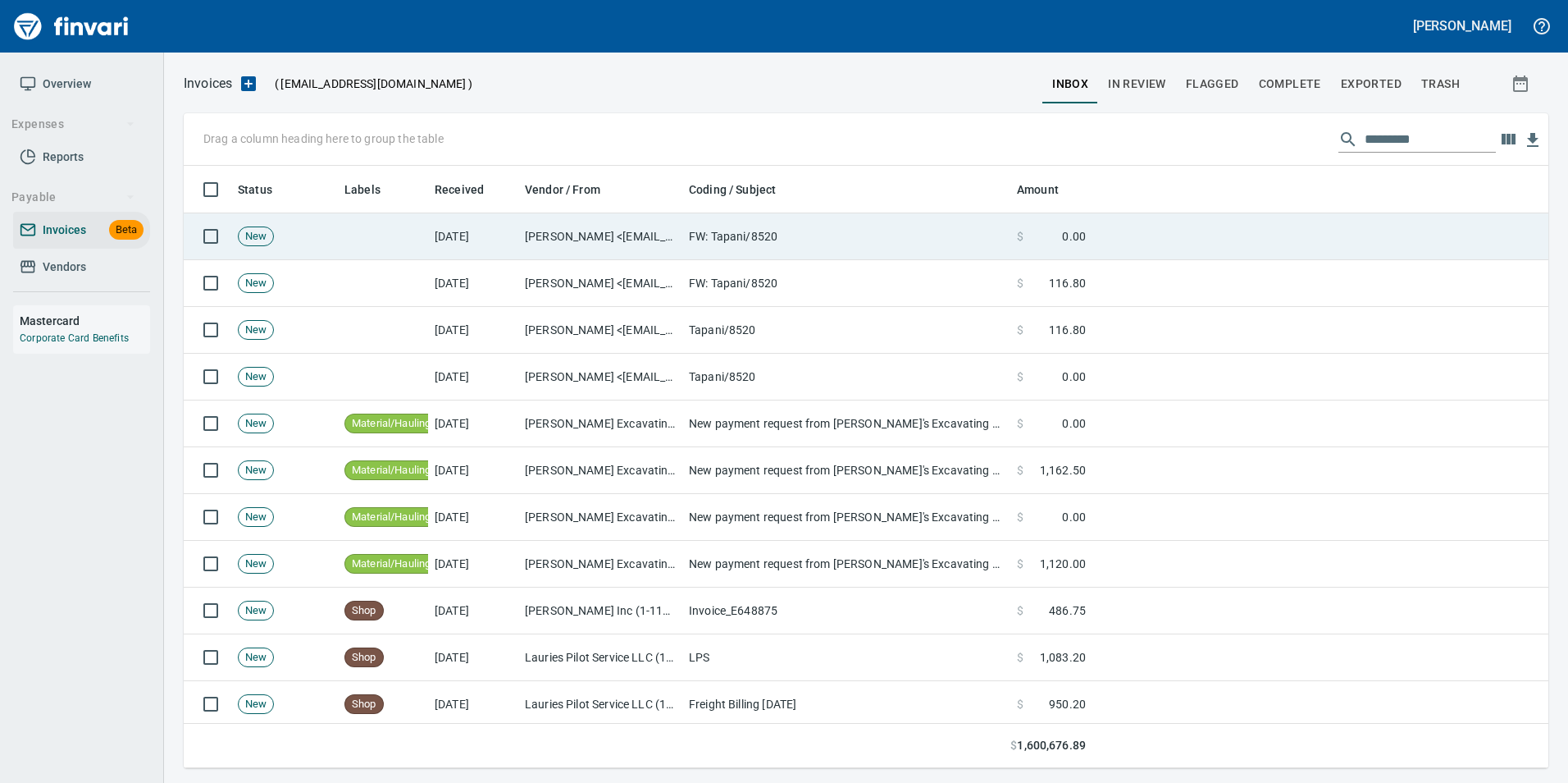
scroll to position [590, 1340]
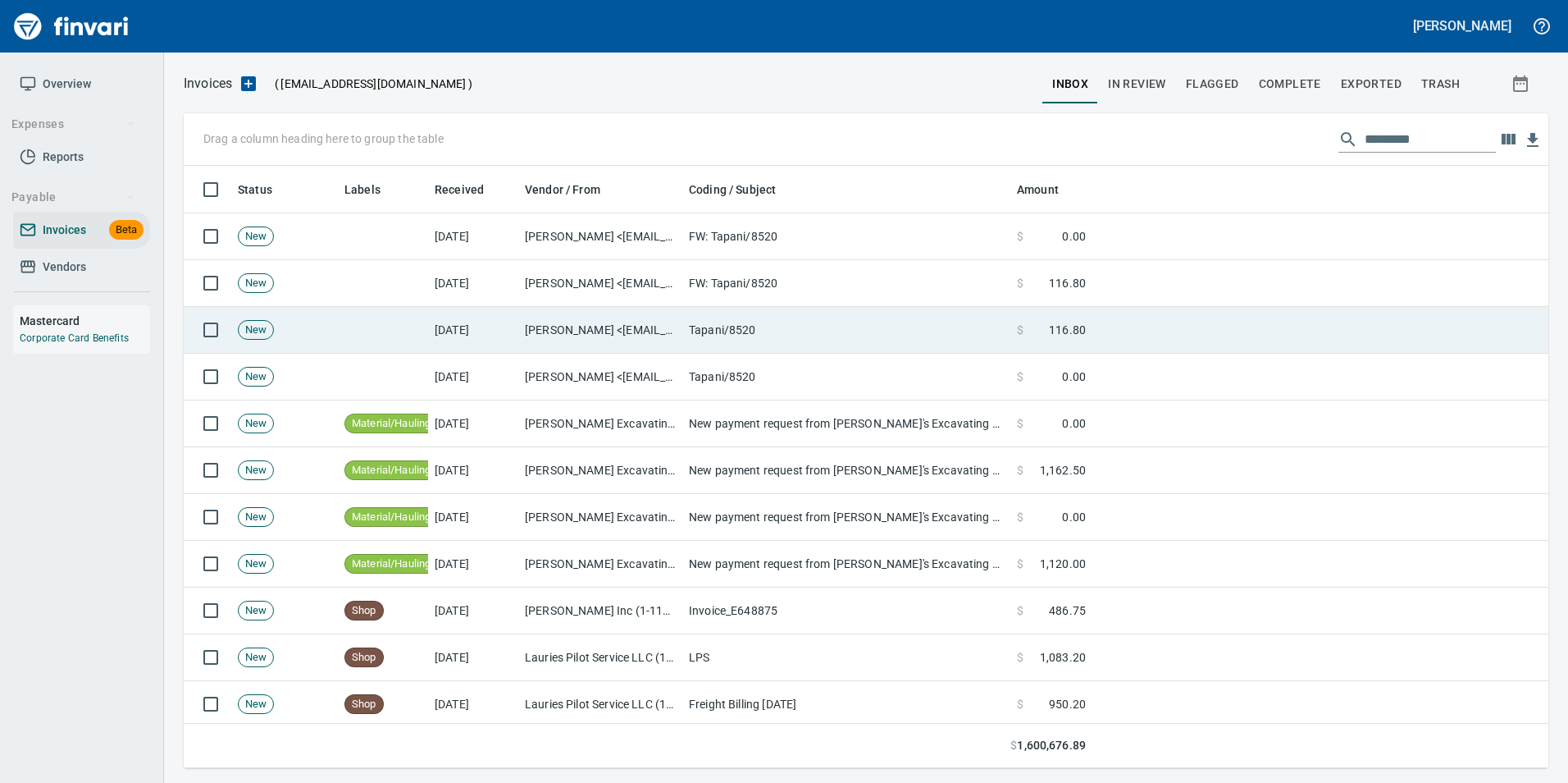
click at [670, 333] on td "[PERSON_NAME] <[EMAIL_ADDRESS][DOMAIN_NAME]>" at bounding box center [600, 330] width 164 height 47
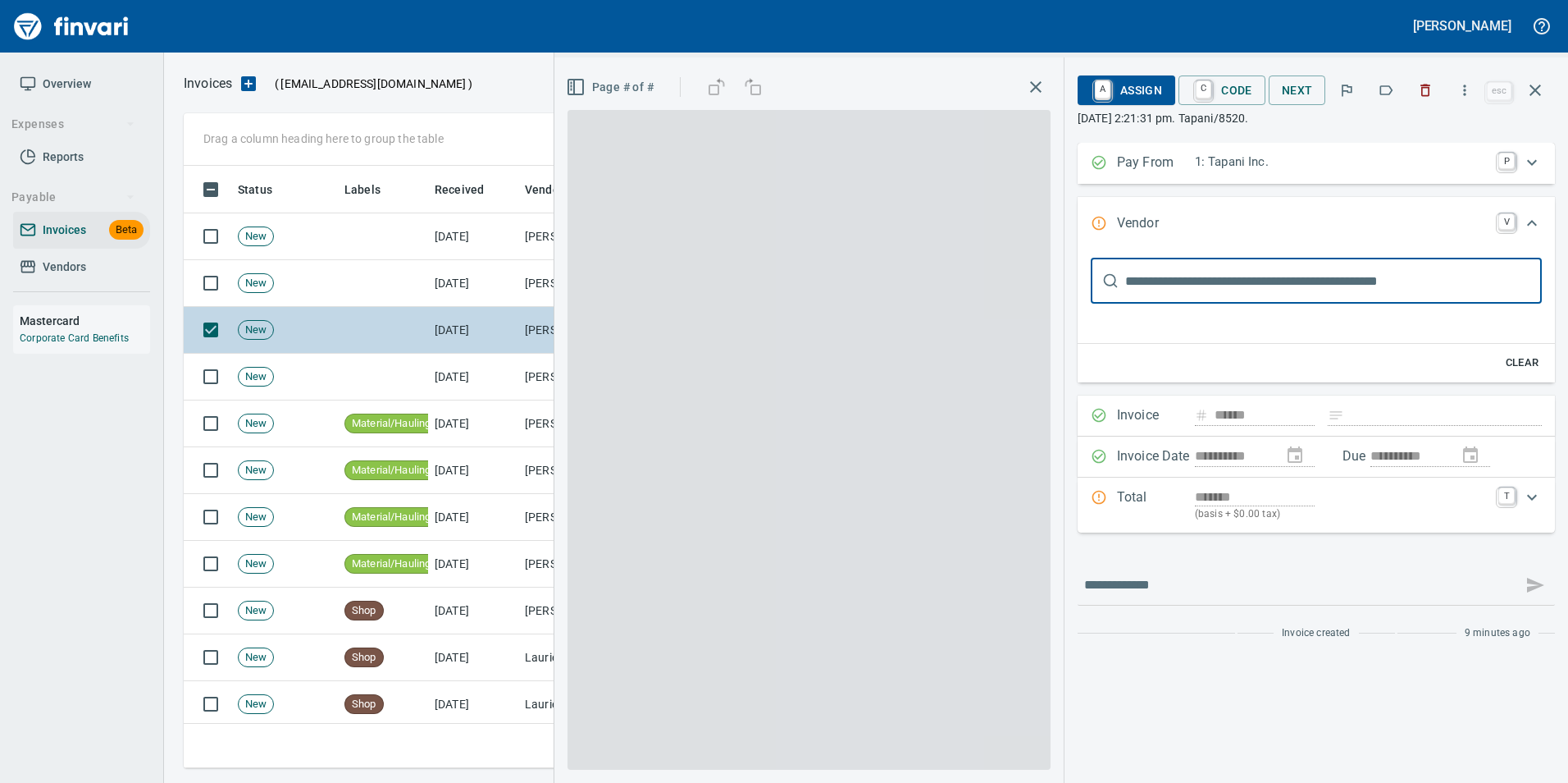
scroll to position [3, 0]
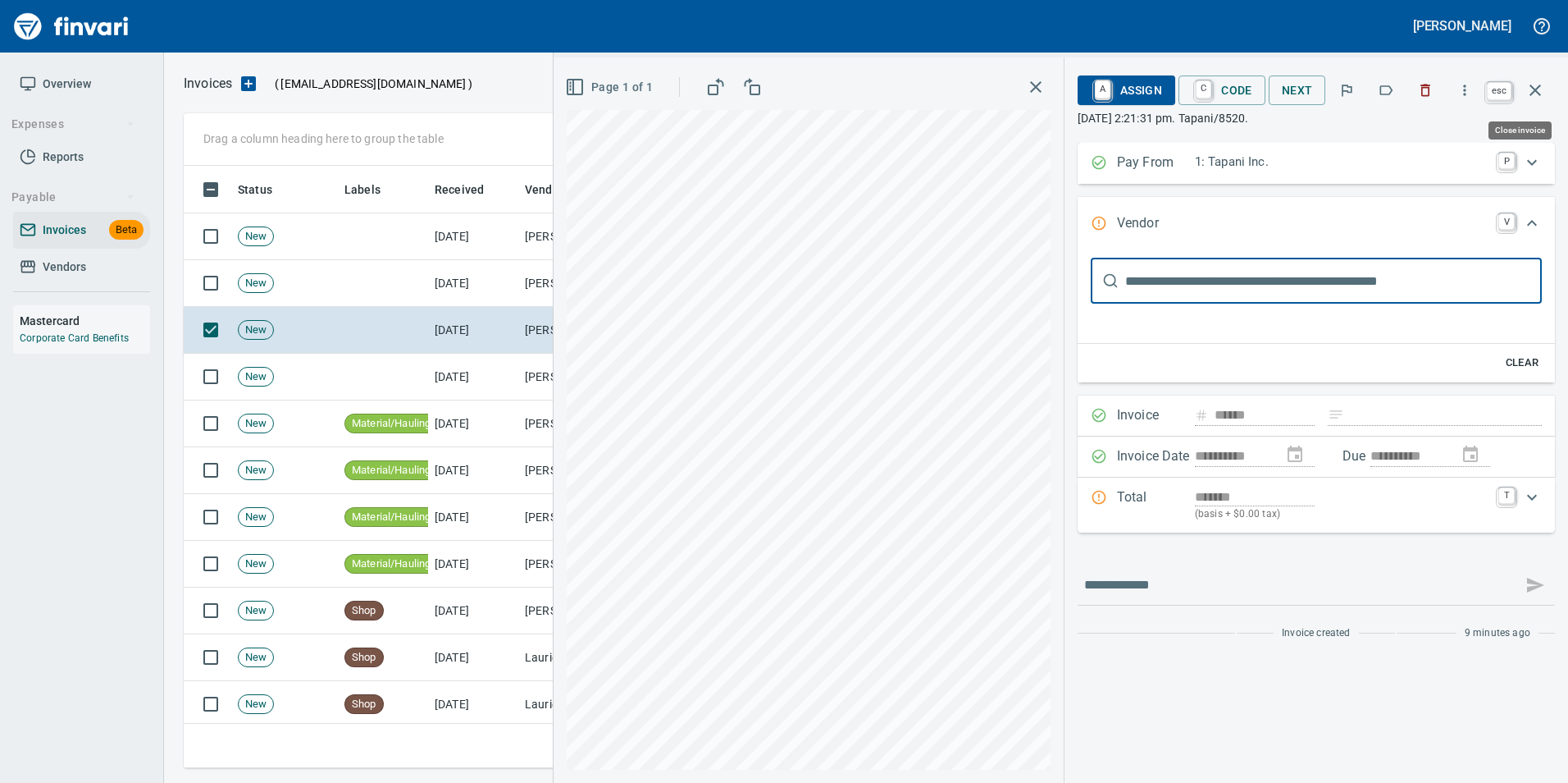
click at [1544, 85] on icon "button" at bounding box center [1535, 90] width 19 height 19
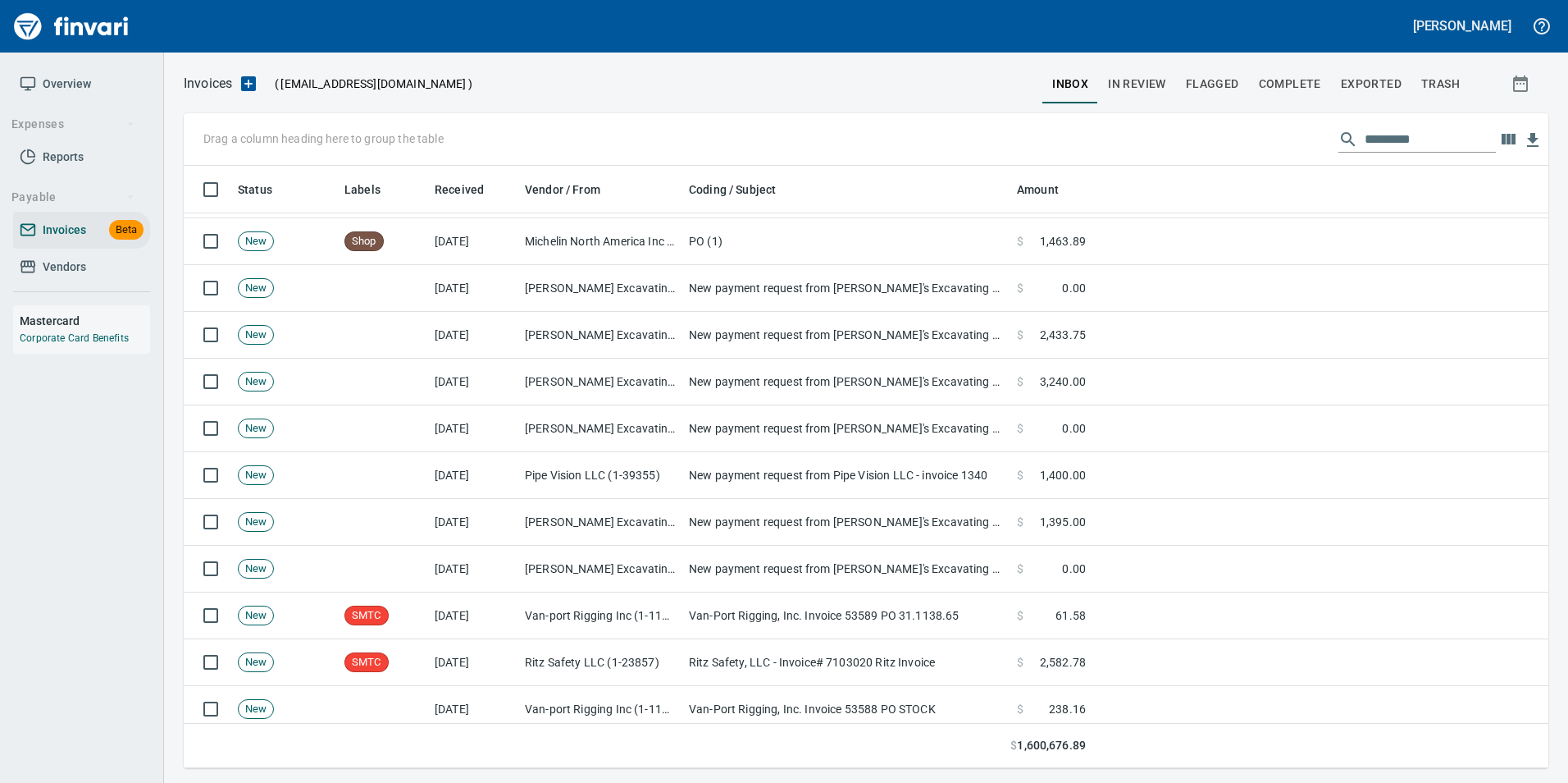
scroll to position [14838, 0]
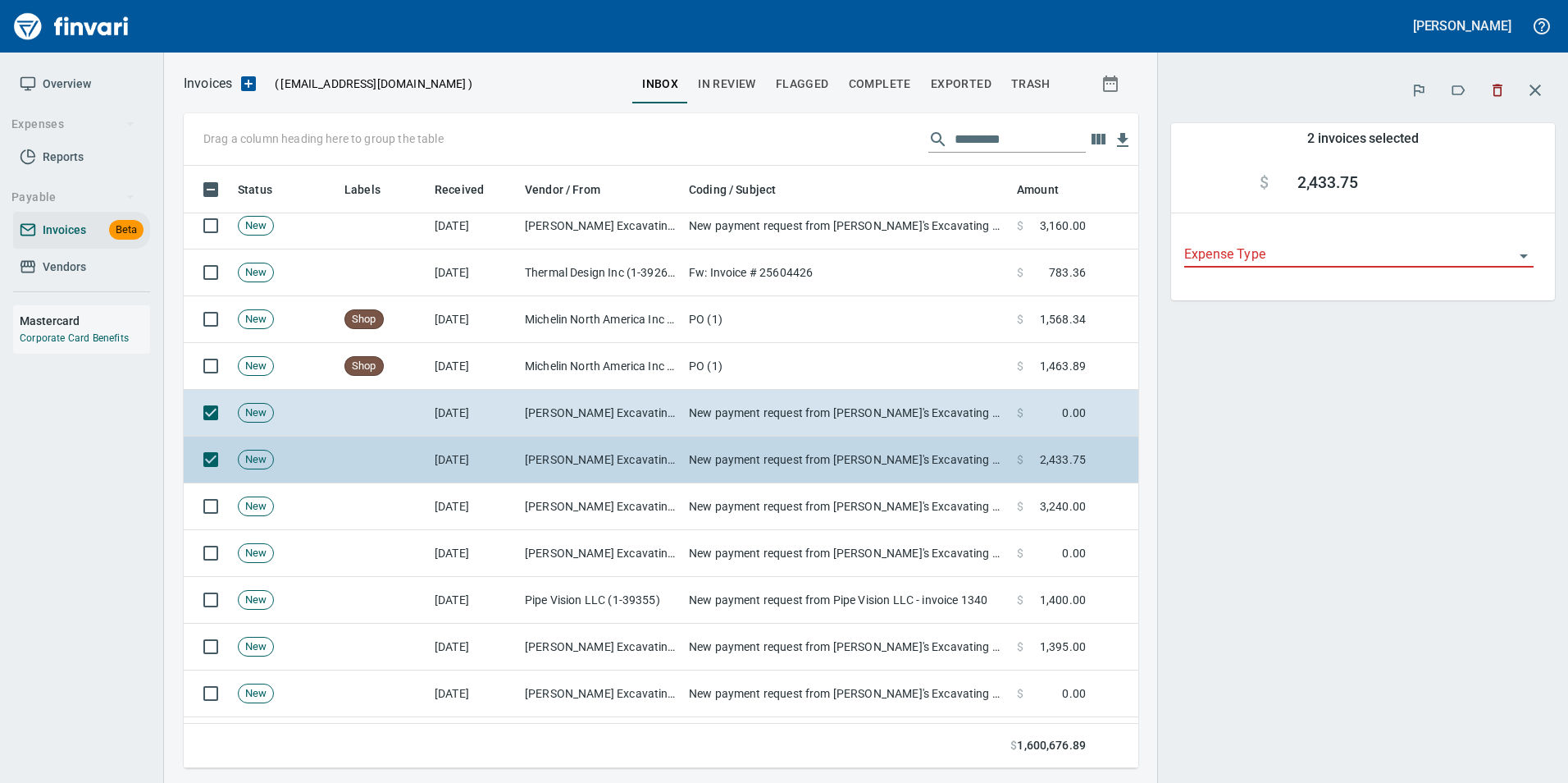
scroll to position [590, 930]
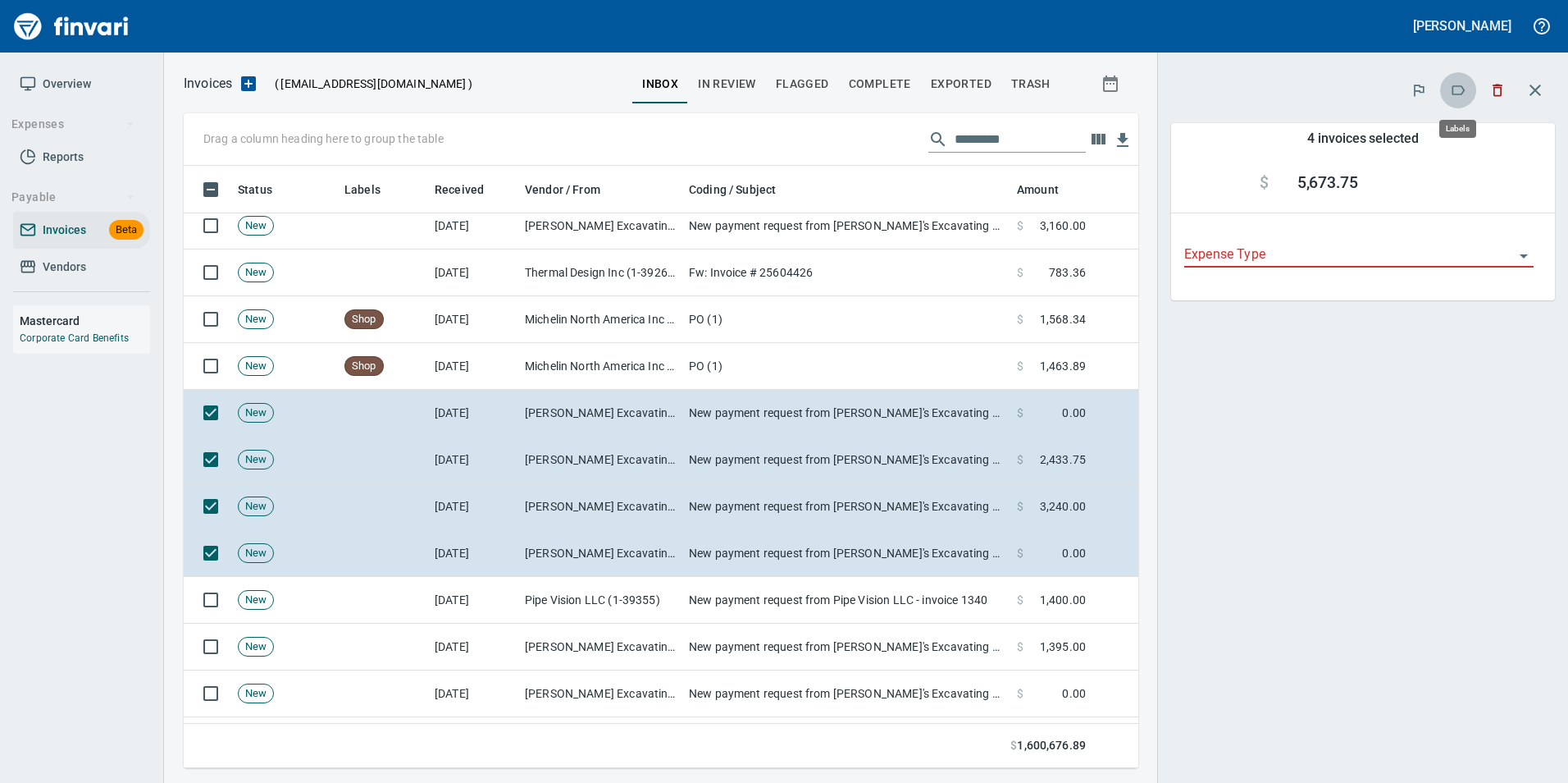
click at [1454, 87] on icon "button" at bounding box center [1459, 89] width 13 height 10
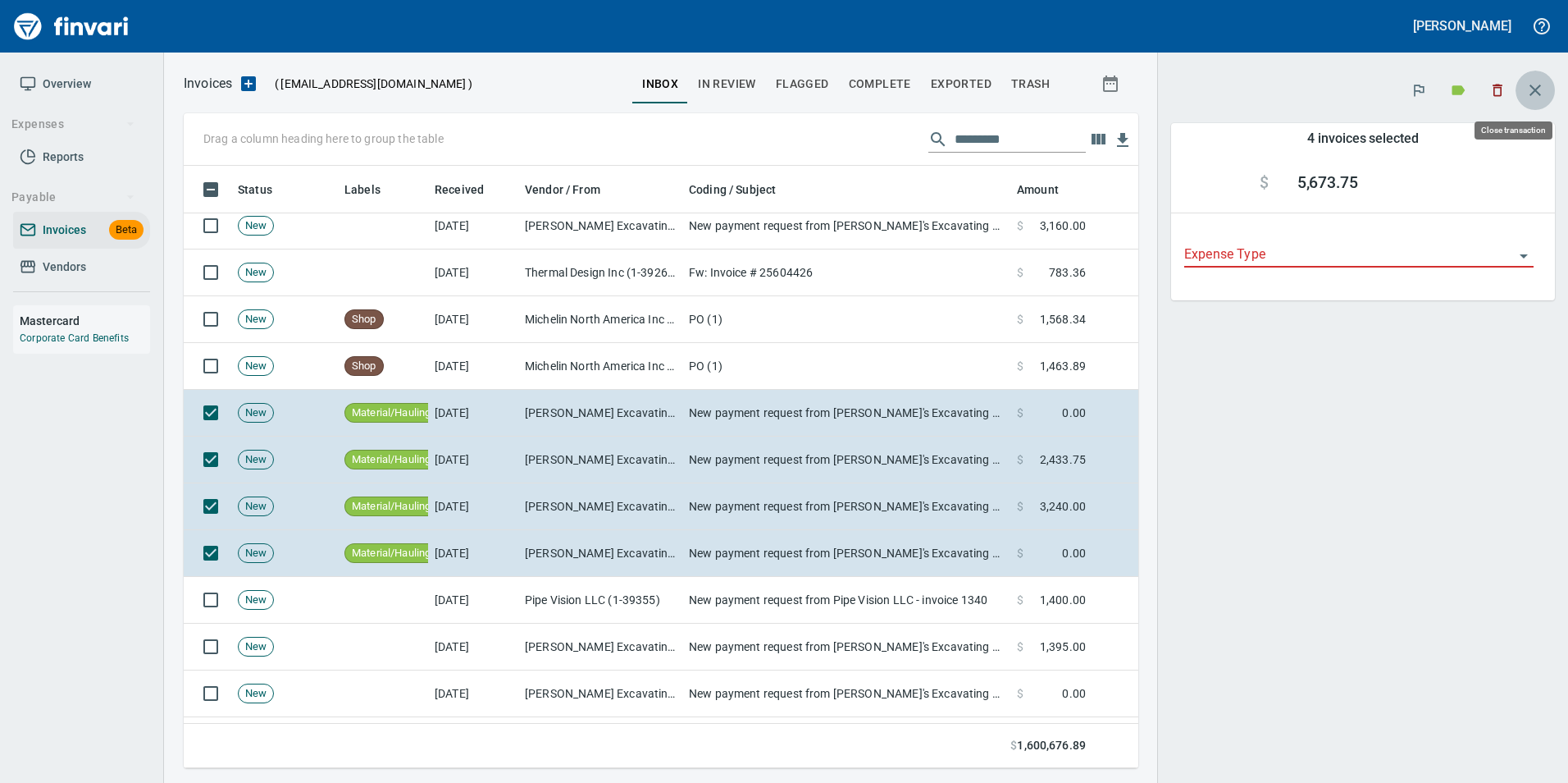
click at [1526, 85] on icon "button" at bounding box center [1535, 90] width 19 height 19
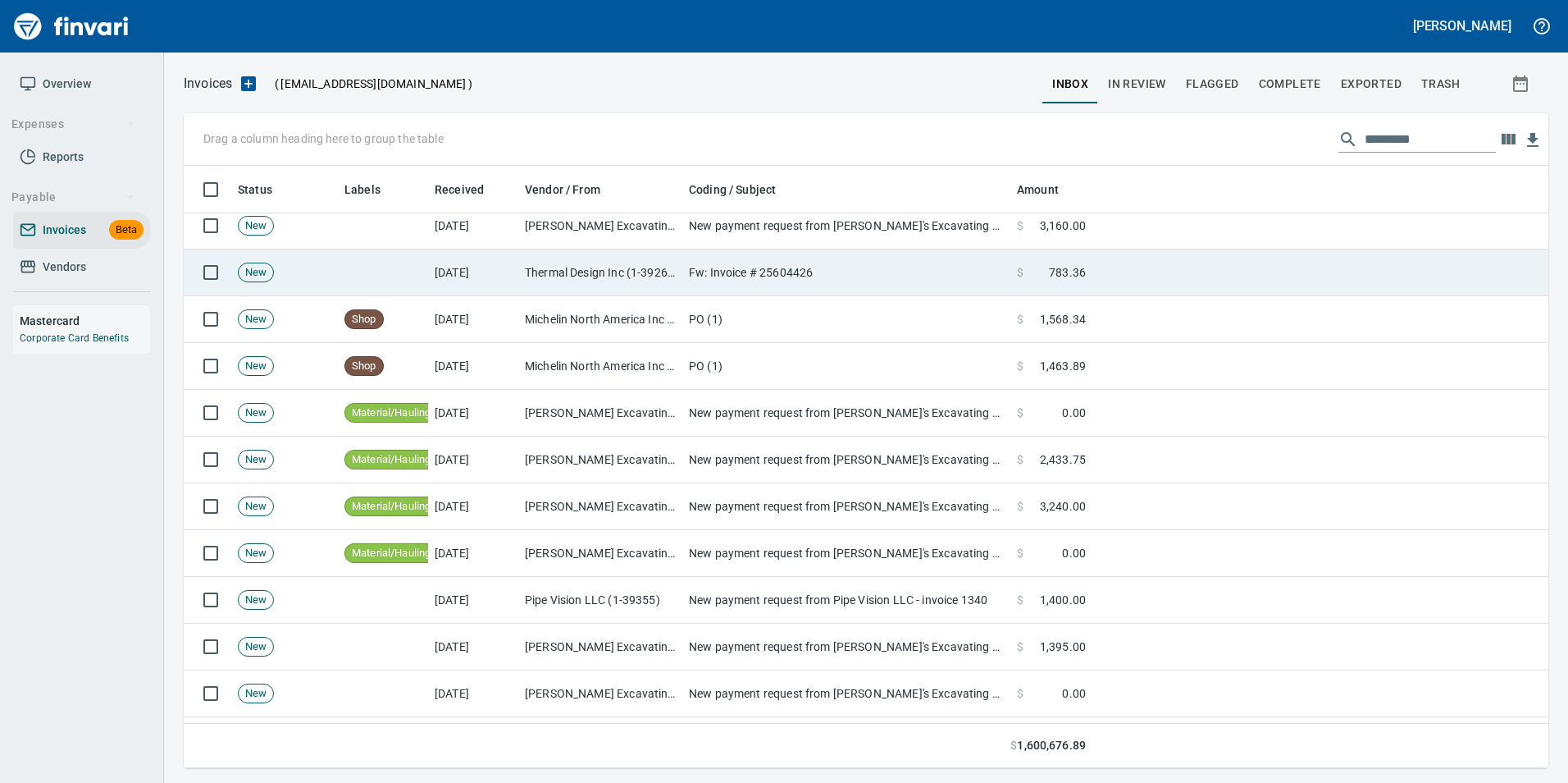
scroll to position [590, 1338]
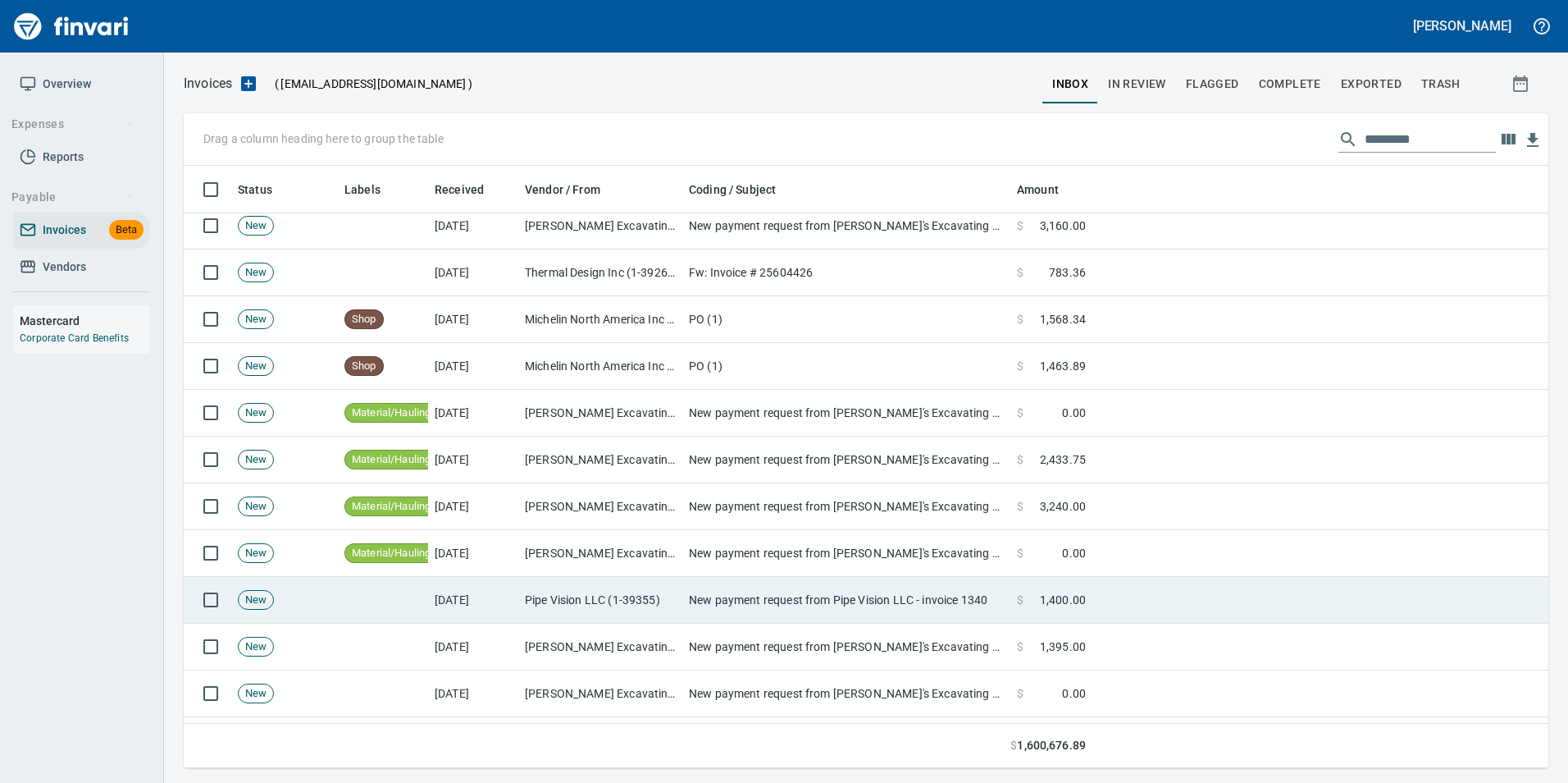
click at [500, 600] on td "[DATE]" at bounding box center [473, 600] width 90 height 47
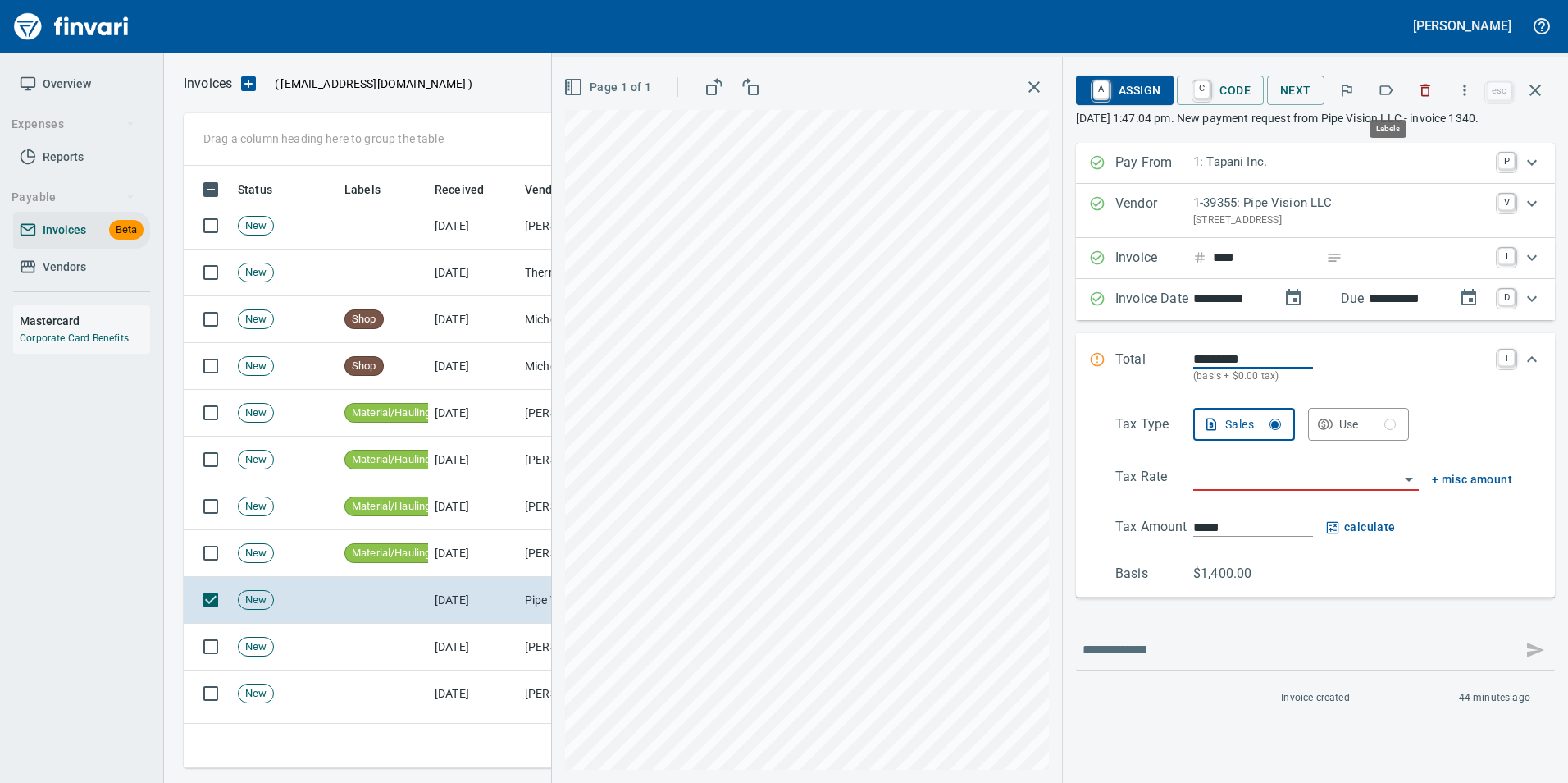
click at [1385, 81] on button "button" at bounding box center [1386, 90] width 36 height 36
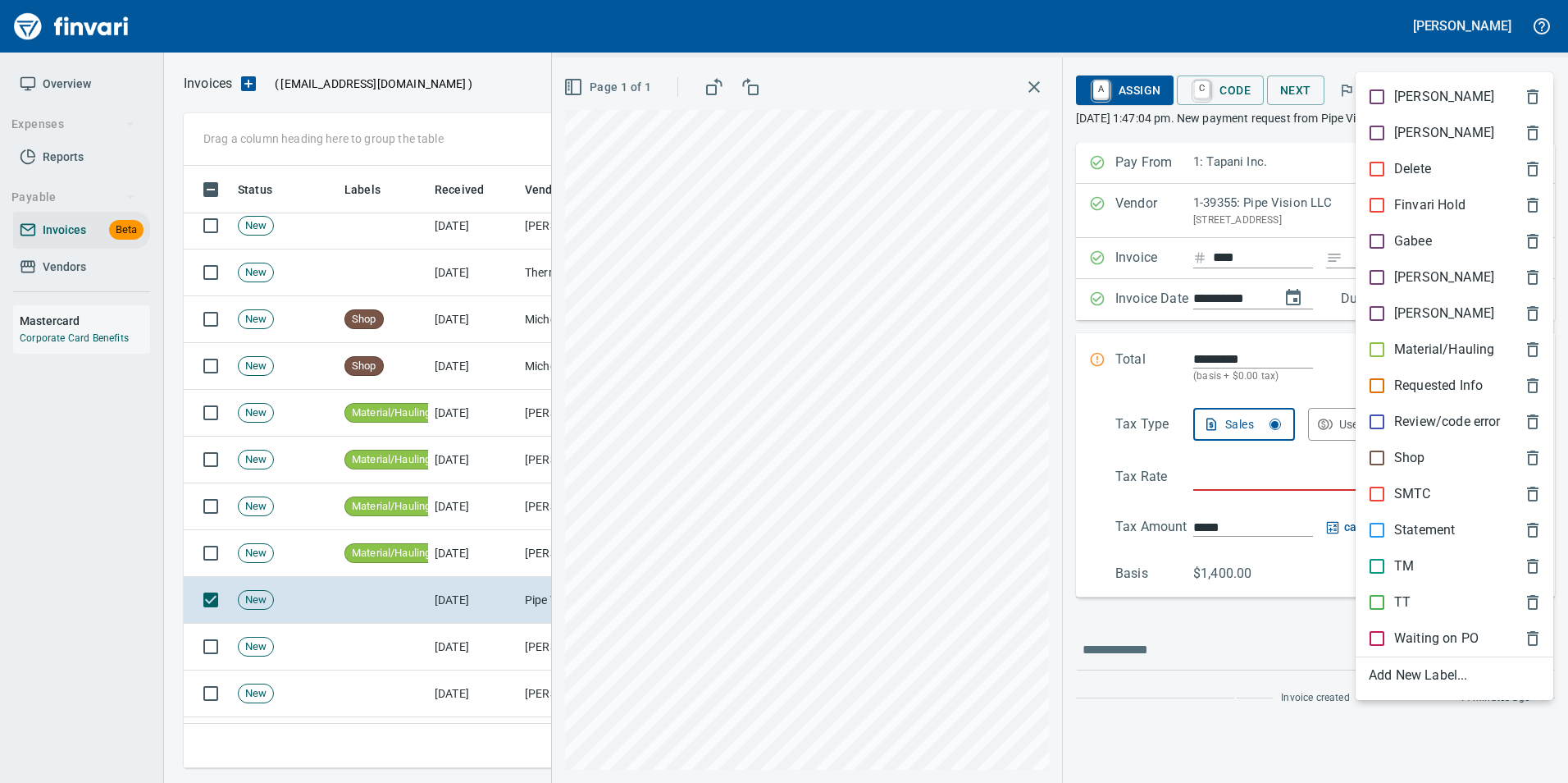
scroll to position [590, 1340]
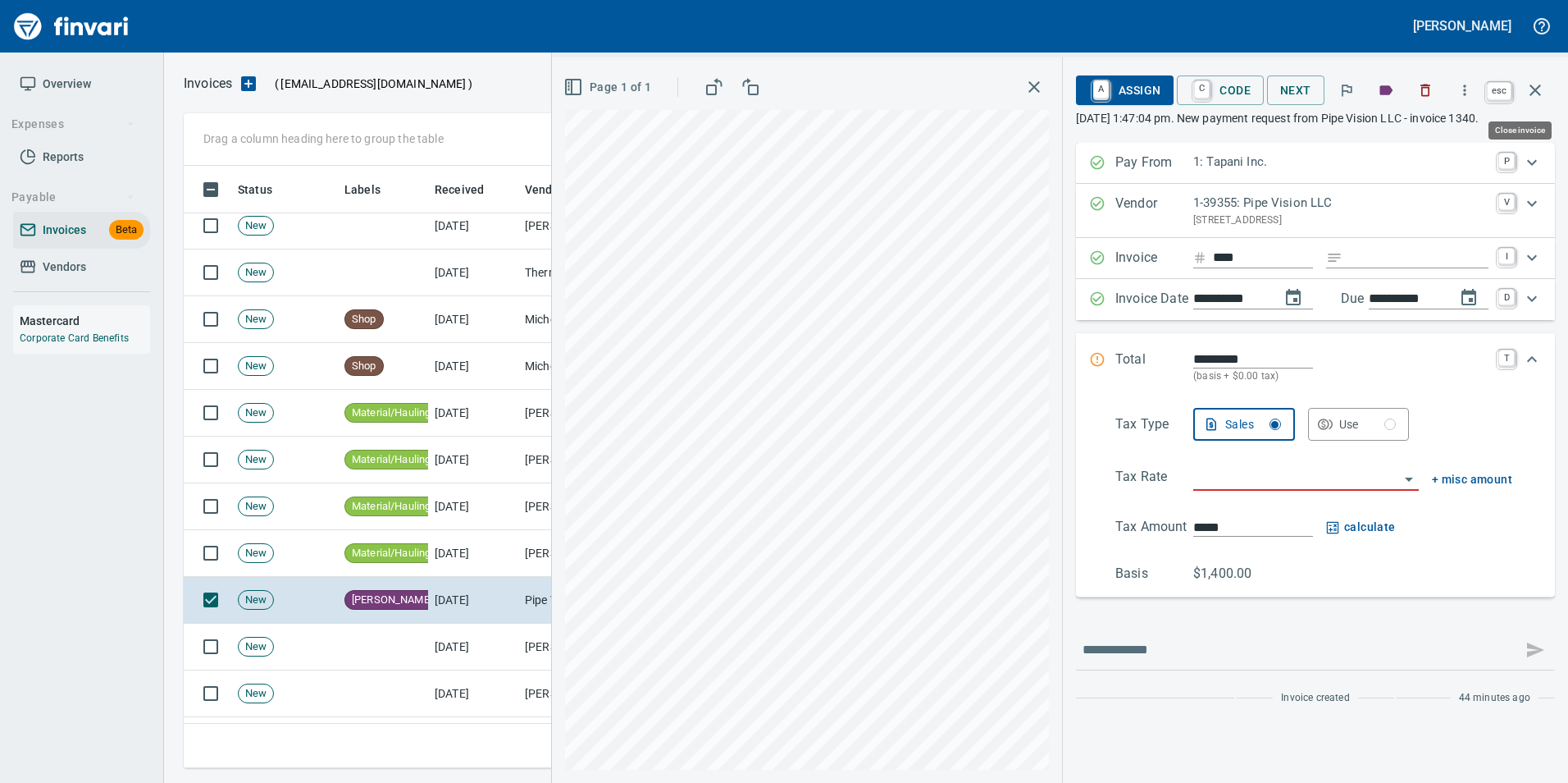
click at [1537, 94] on icon "button" at bounding box center [1535, 90] width 19 height 19
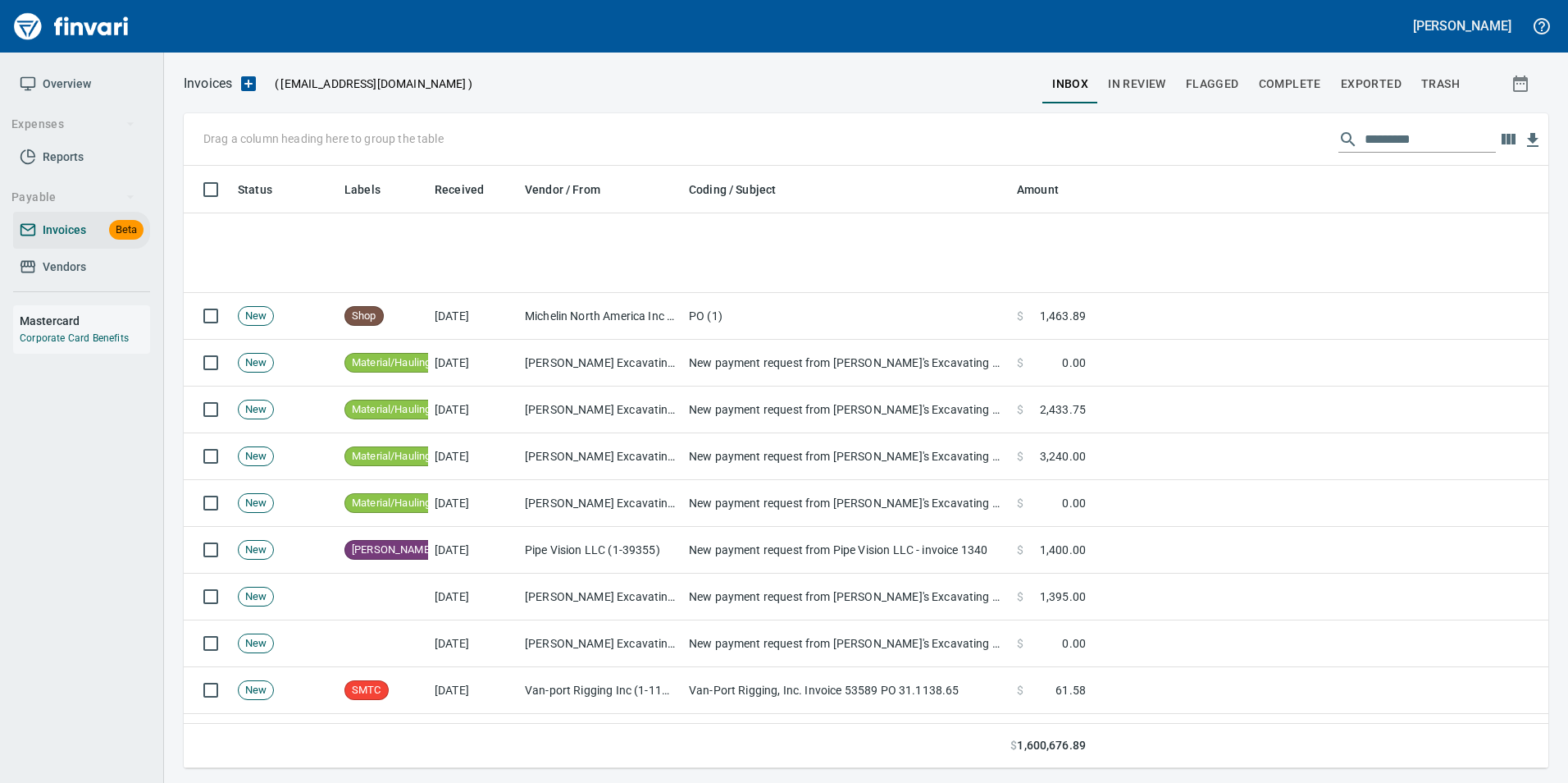
scroll to position [15166, 0]
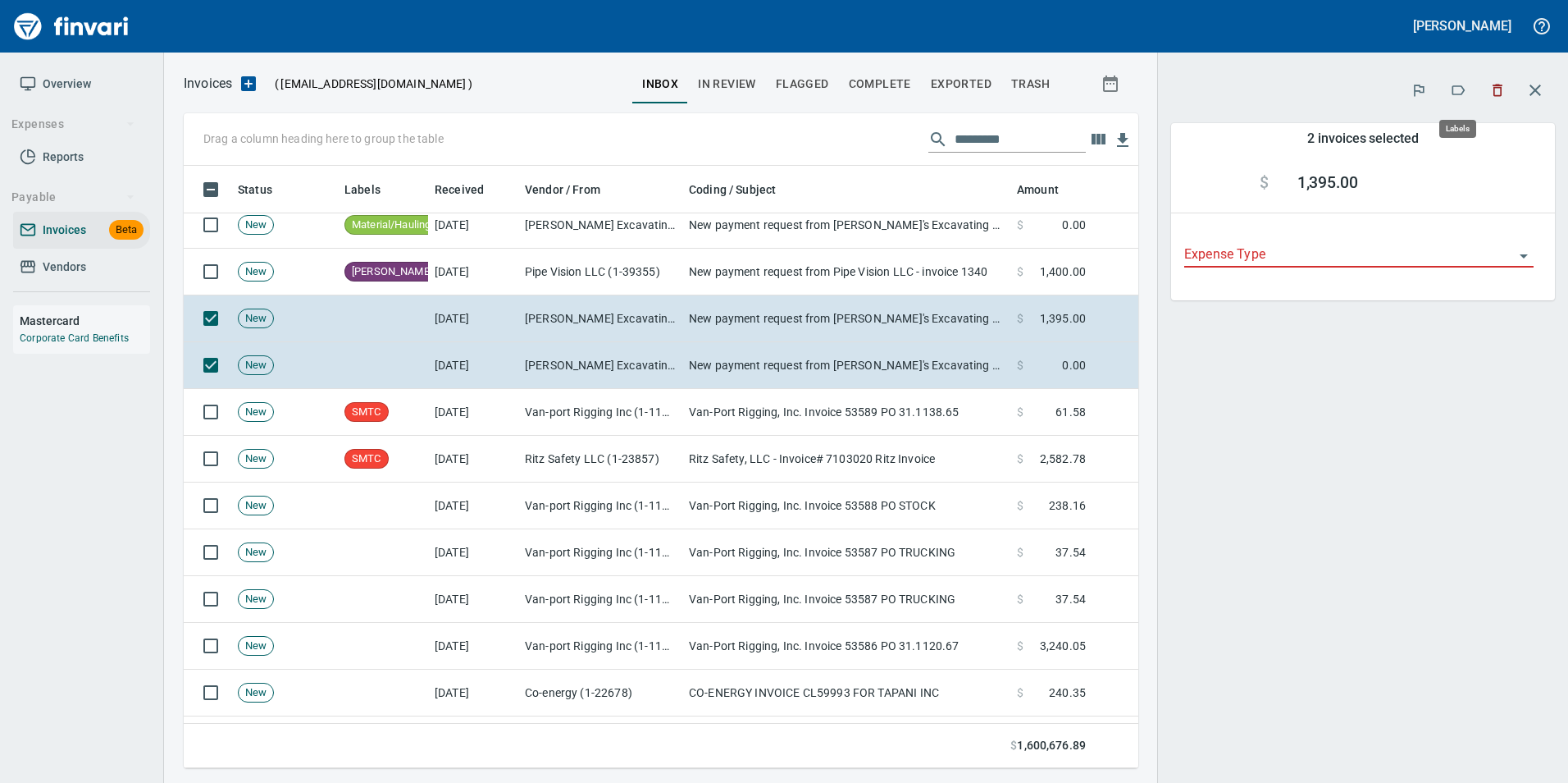
click at [1454, 92] on icon "button" at bounding box center [1459, 89] width 13 height 10
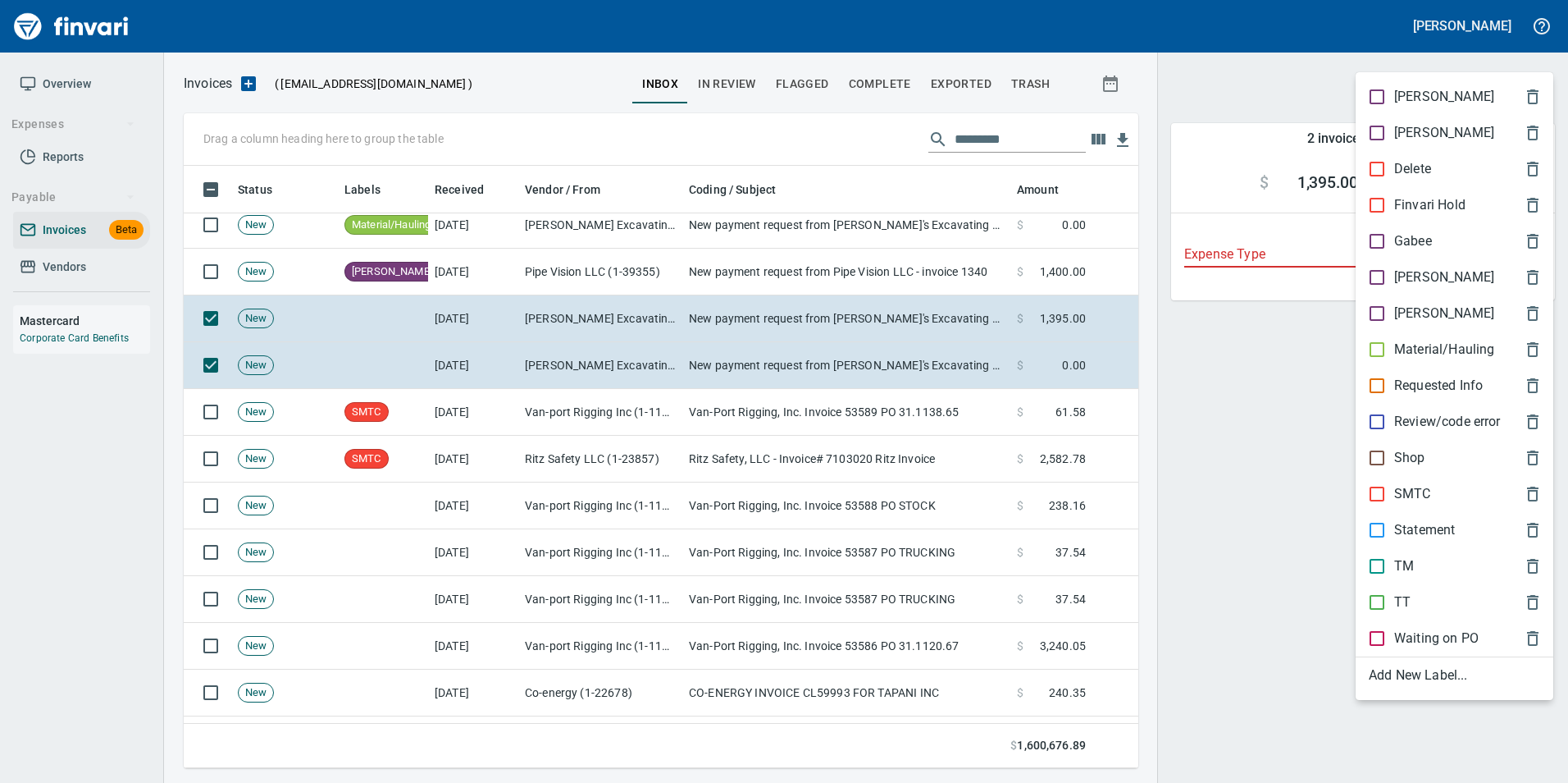
scroll to position [590, 930]
click at [1416, 342] on p "Material/Hauling" at bounding box center [1444, 349] width 100 height 19
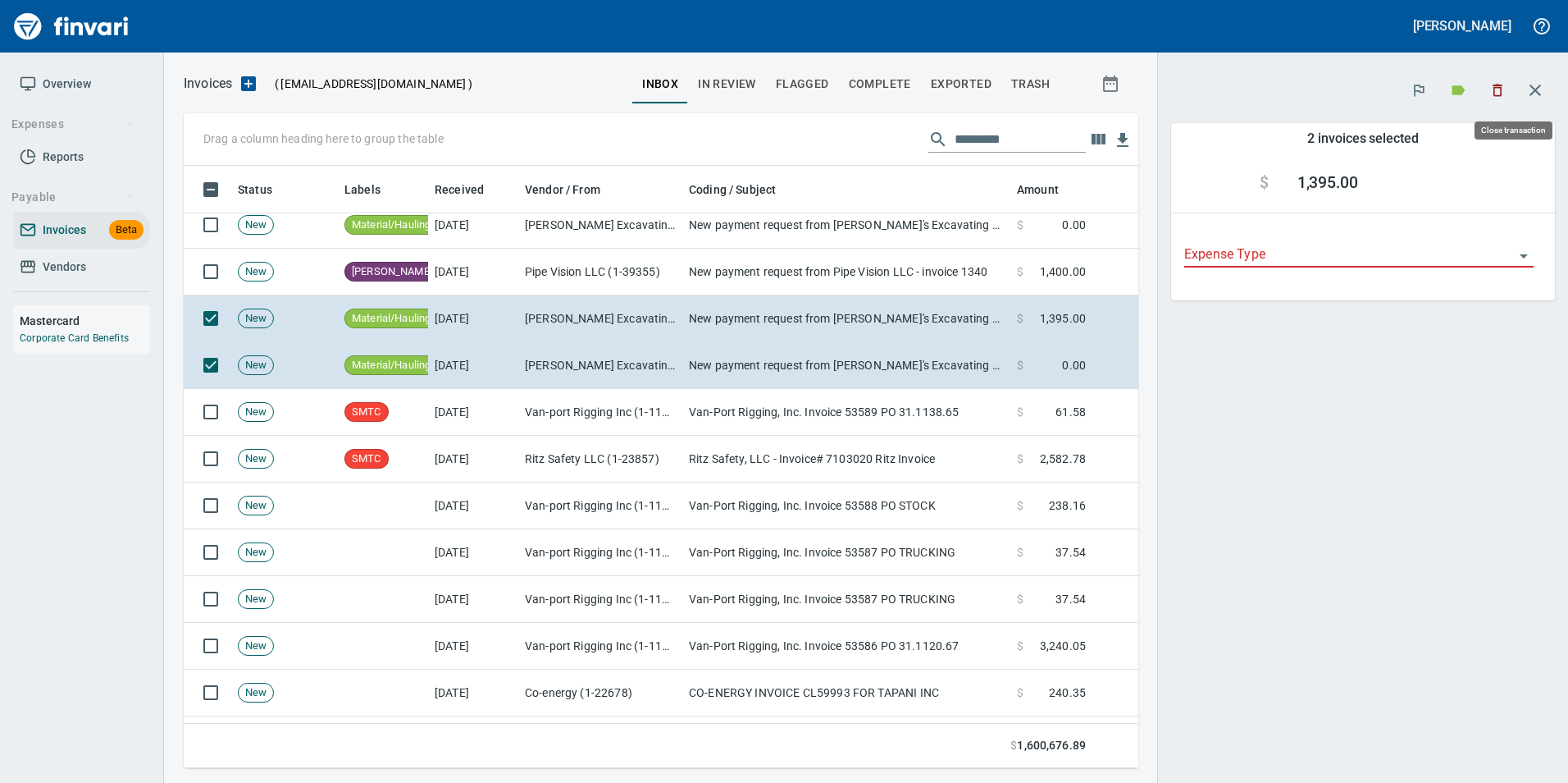
click at [1534, 104] on button "button" at bounding box center [1535, 90] width 40 height 40
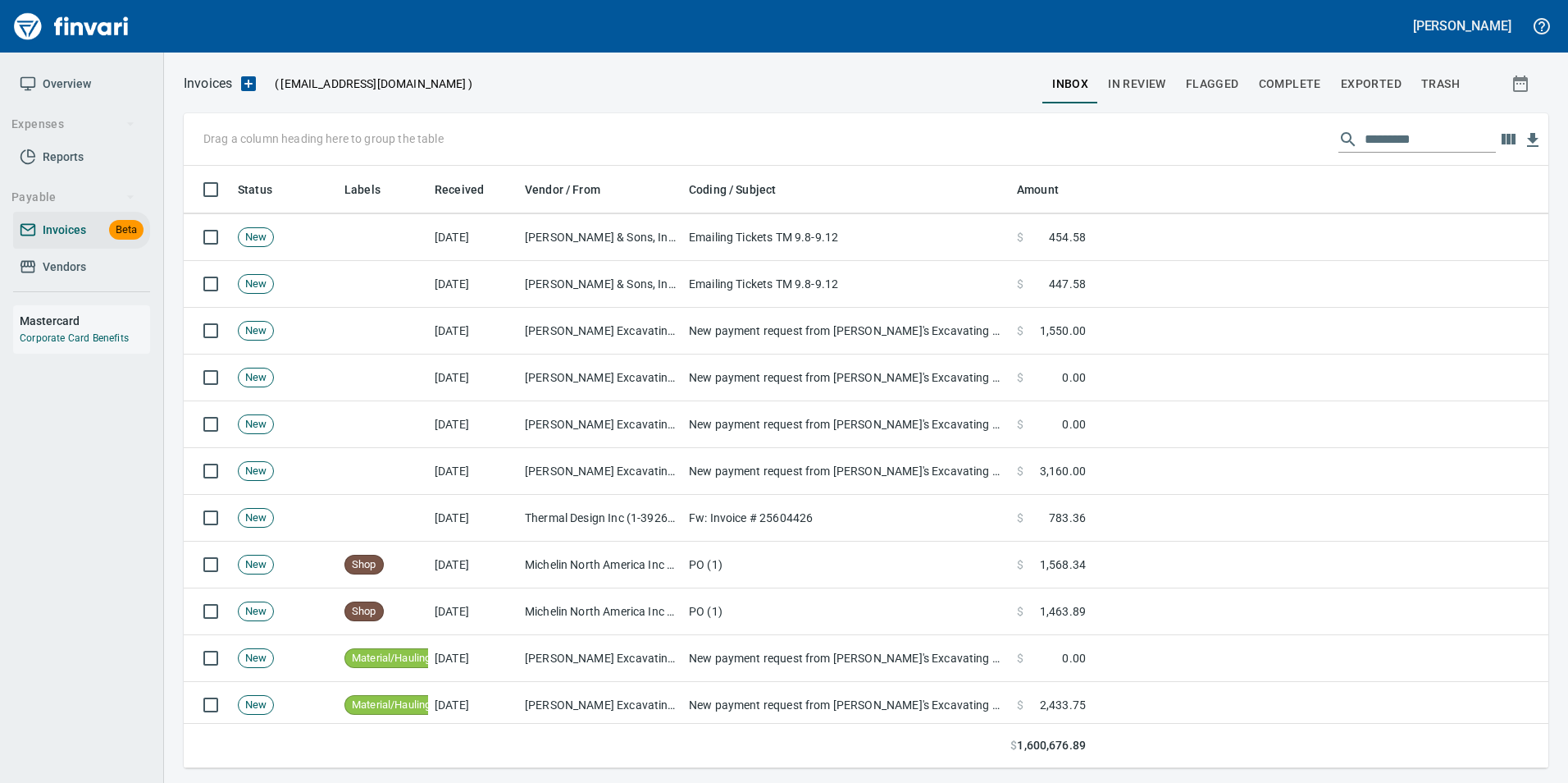
scroll to position [14592, 0]
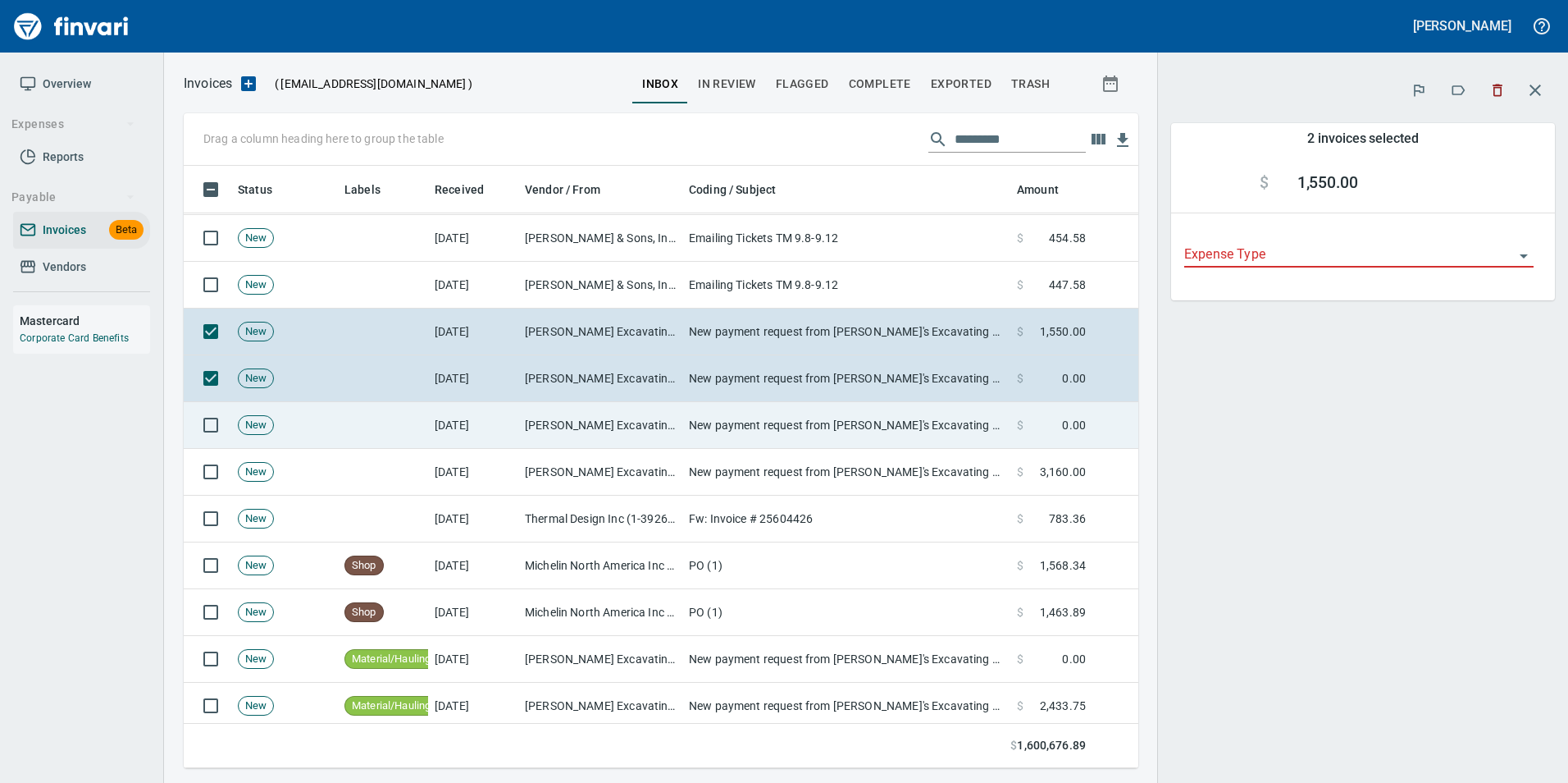
scroll to position [590, 930]
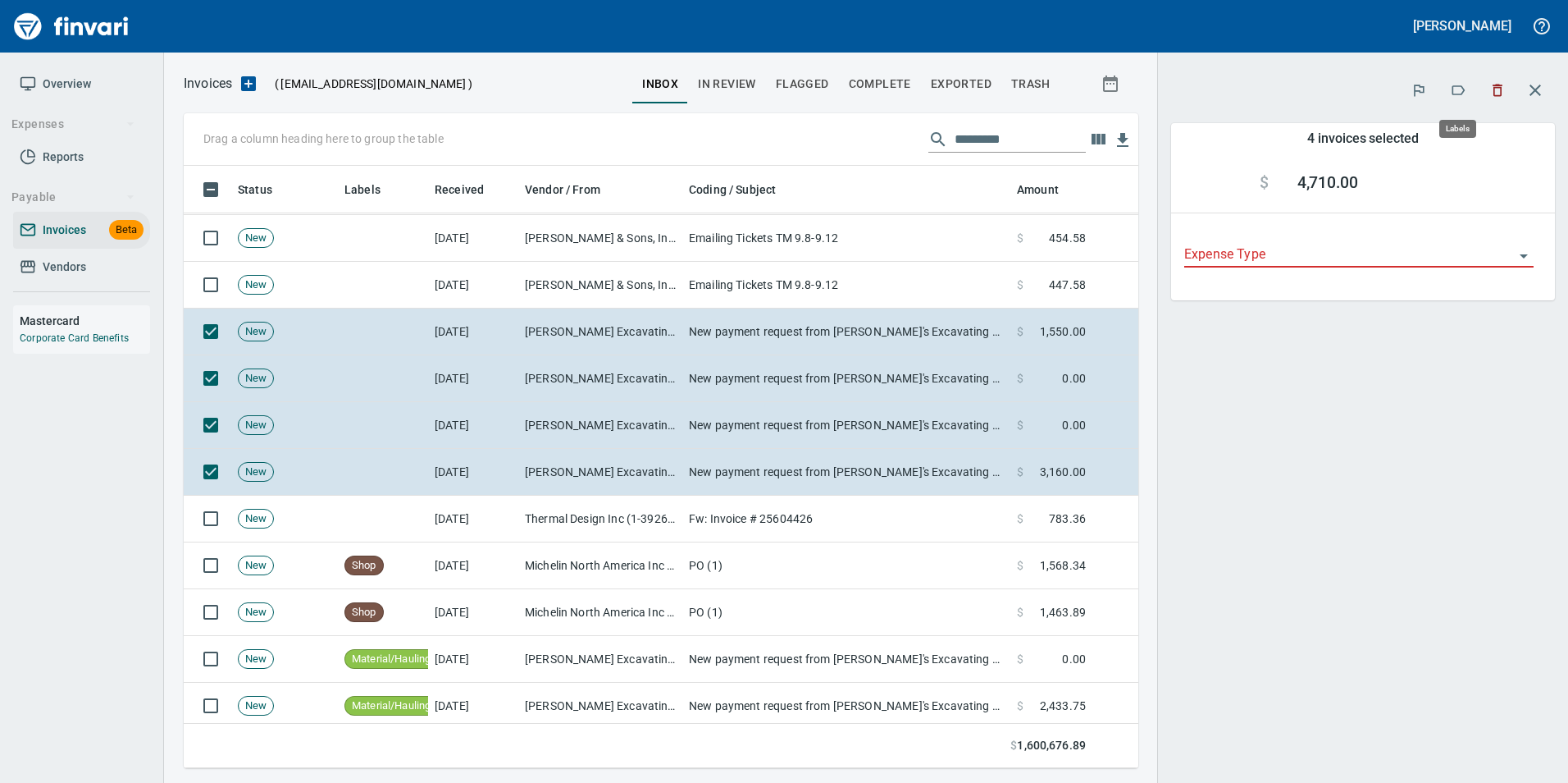
click at [1463, 86] on icon "button" at bounding box center [1458, 90] width 17 height 17
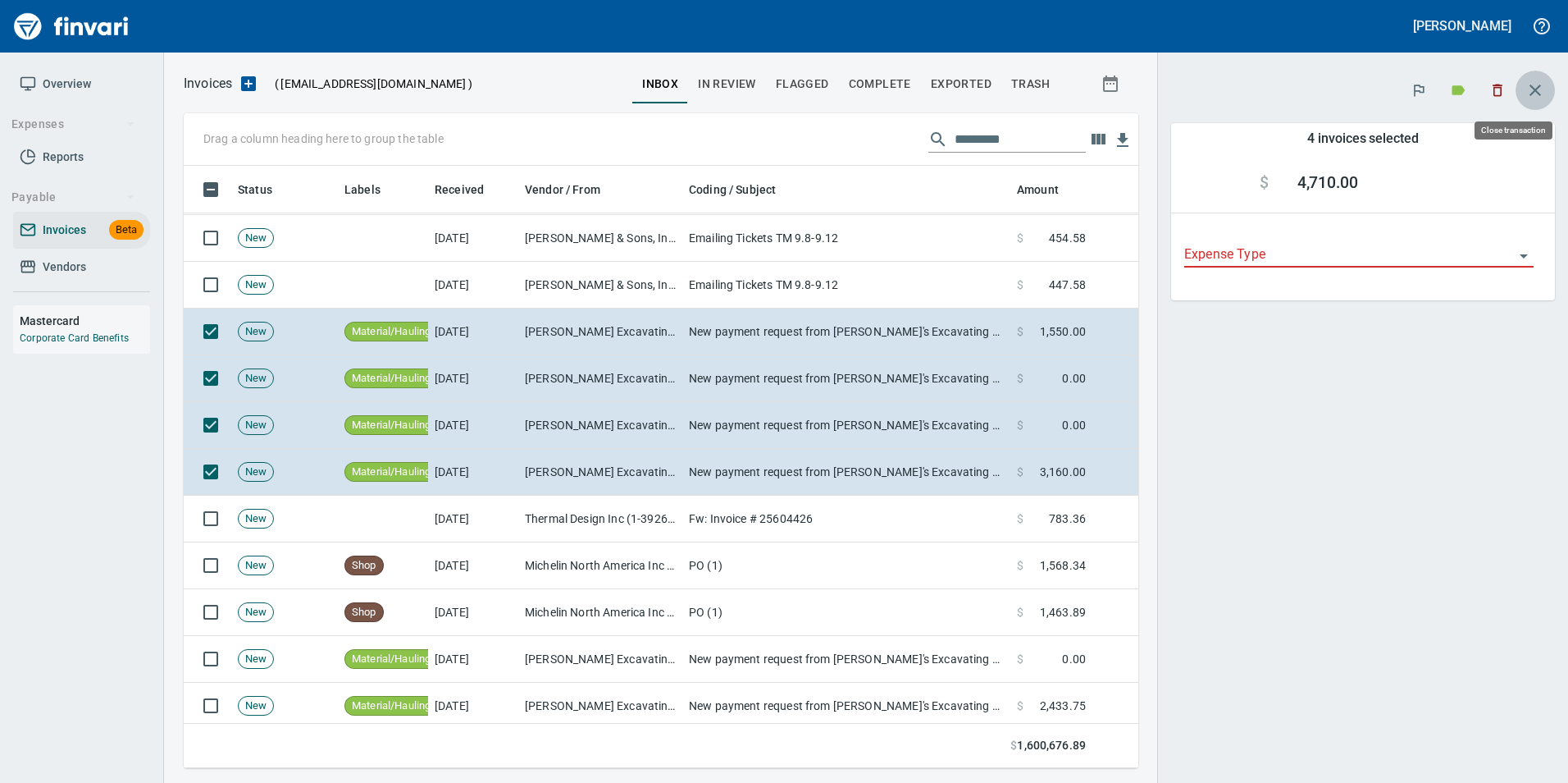
scroll to position [590, 930]
click at [1527, 85] on icon "button" at bounding box center [1535, 90] width 19 height 19
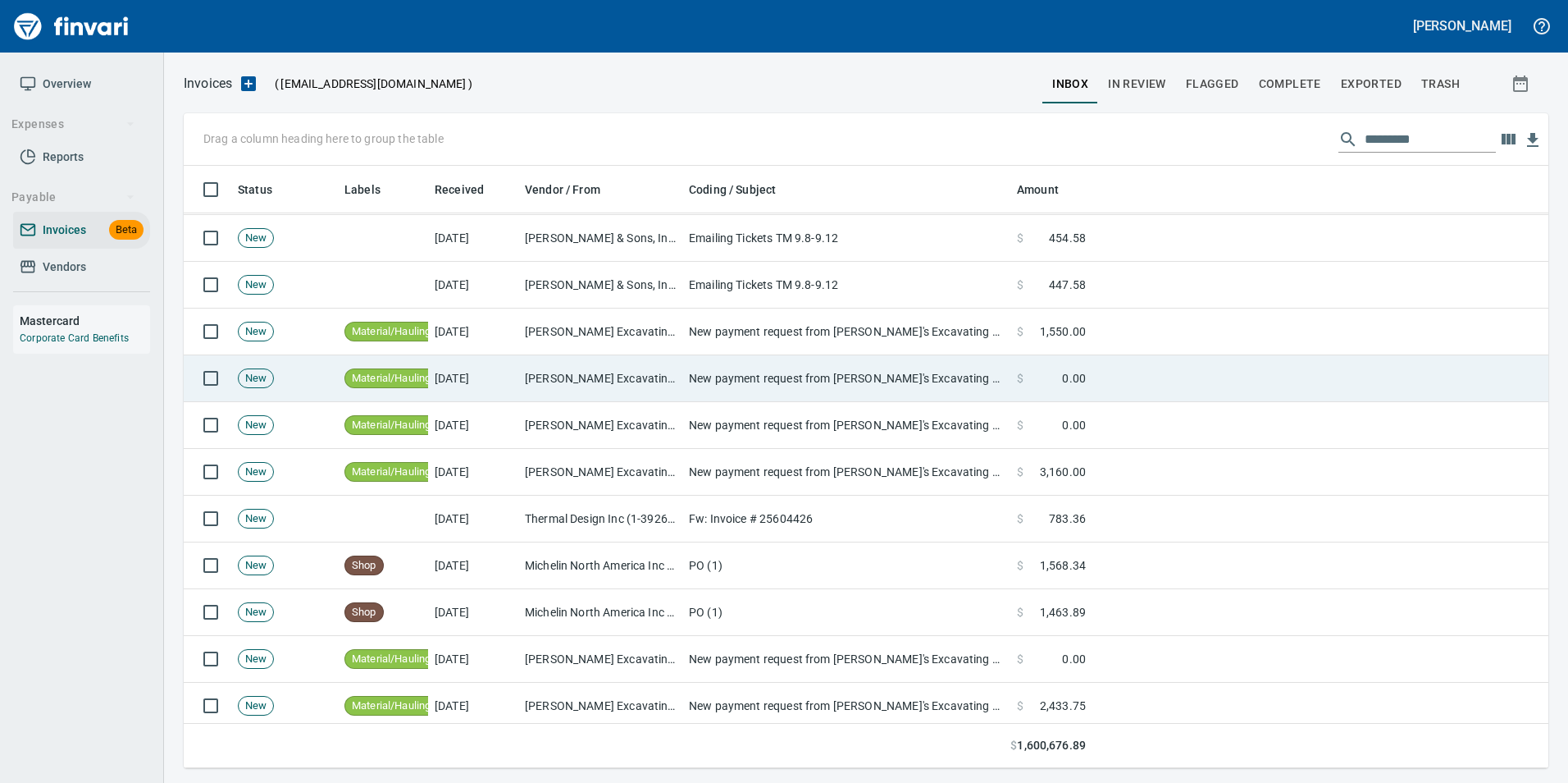
scroll to position [590, 1338]
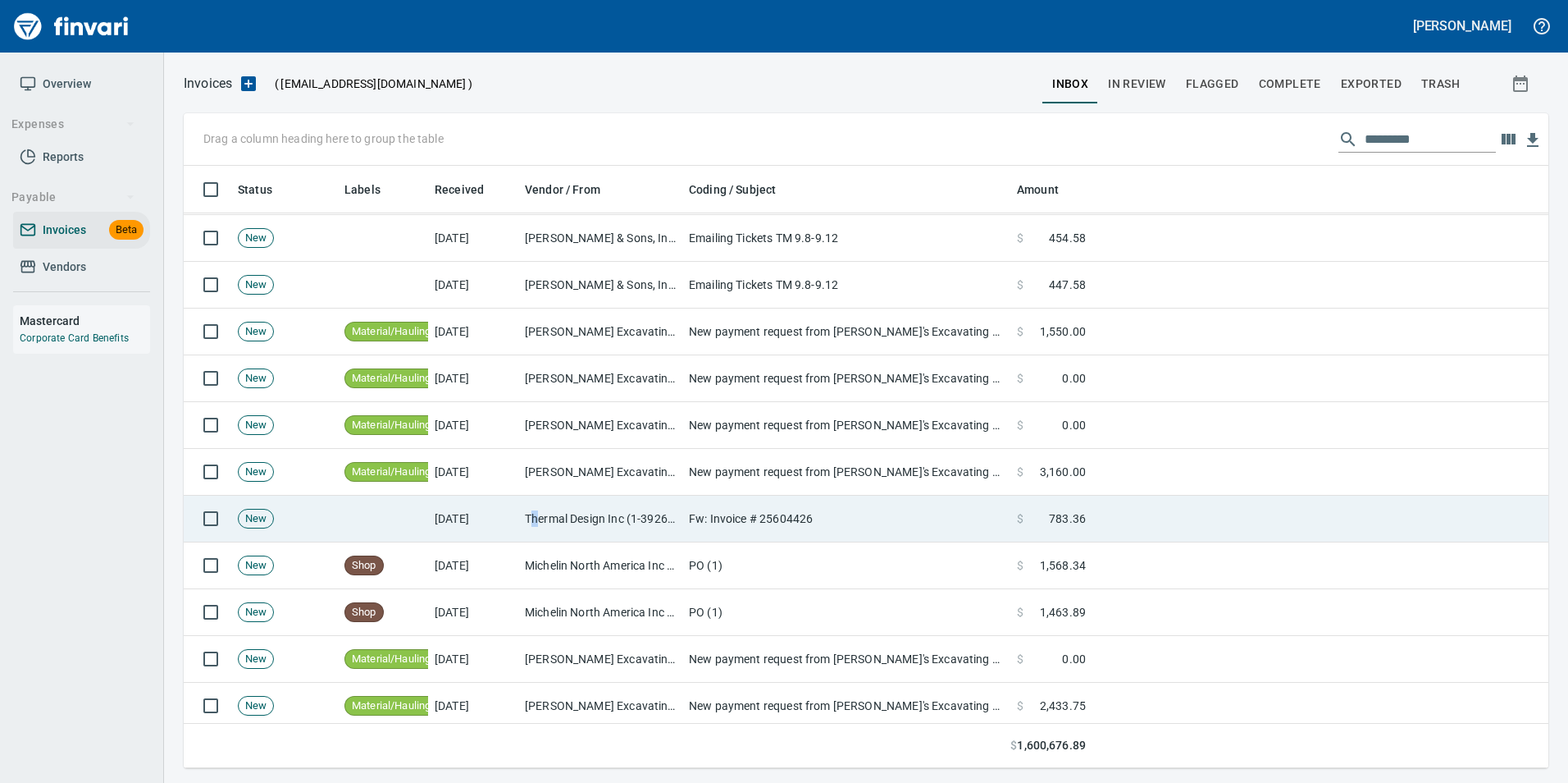
click at [532, 500] on td "Thermal Design Inc (1-39260)" at bounding box center [600, 518] width 164 height 47
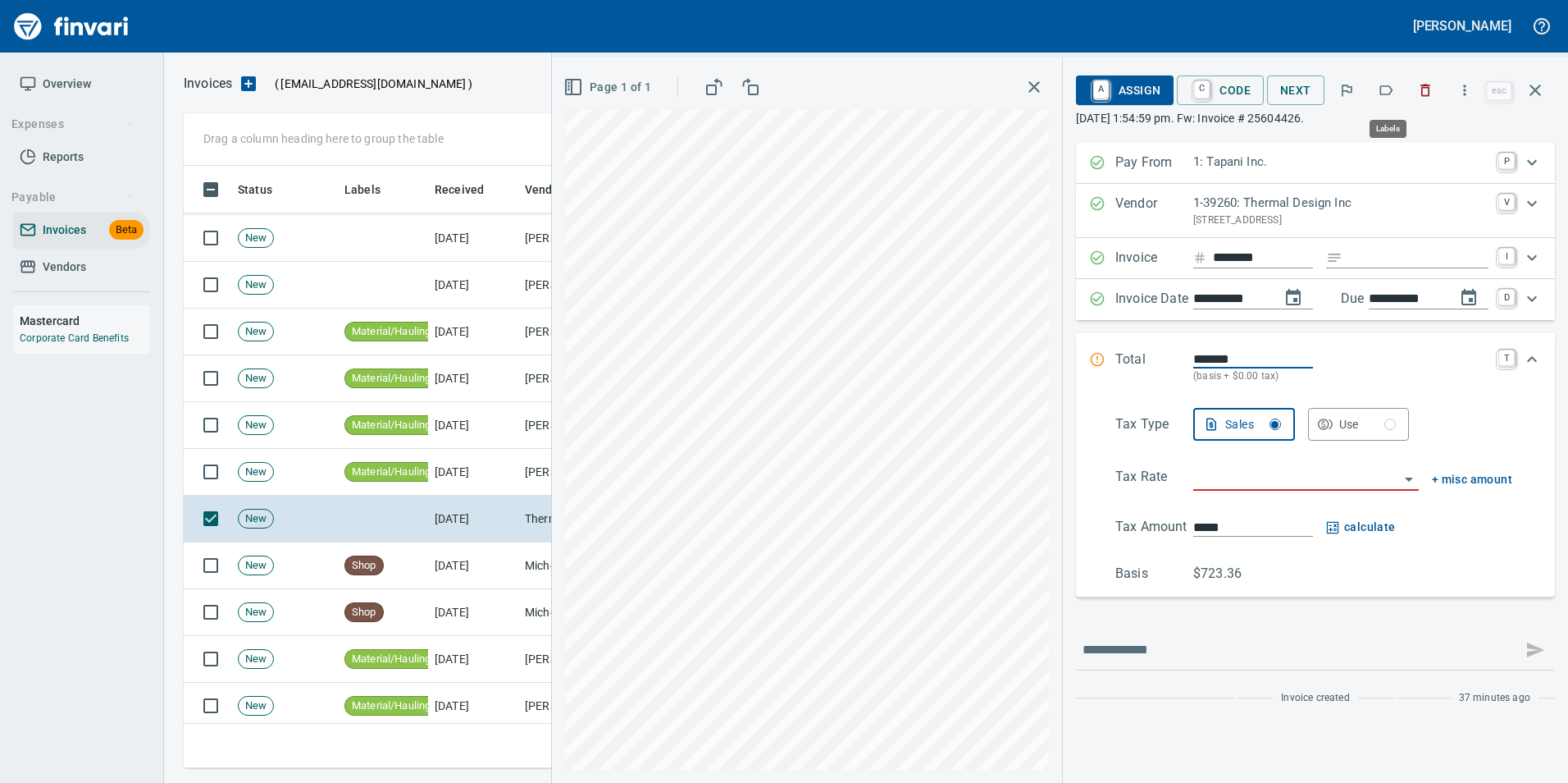
click at [1383, 96] on icon "button" at bounding box center [1386, 90] width 17 height 17
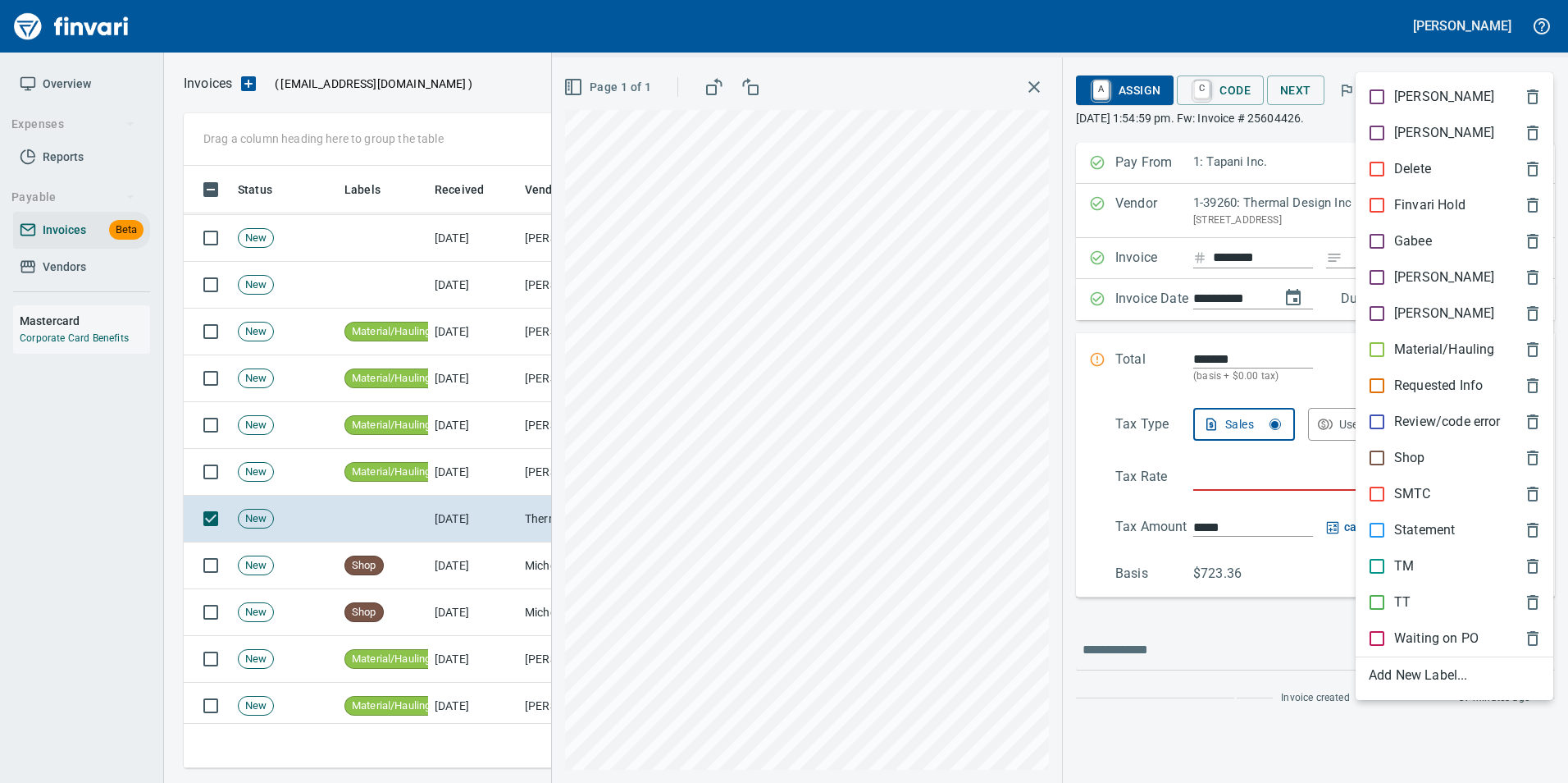
scroll to position [590, 1340]
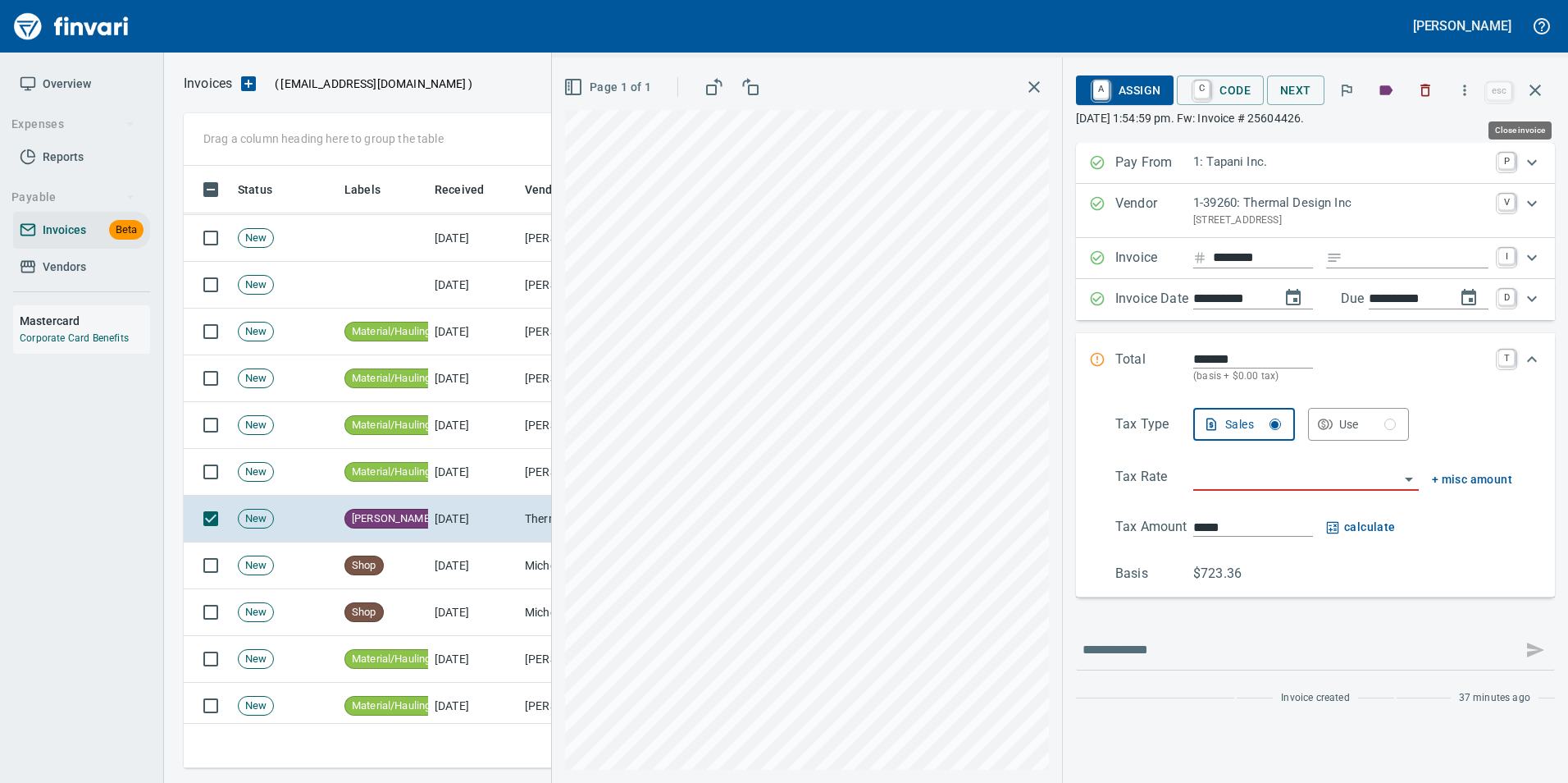
drag, startPoint x: 1545, startPoint y: 92, endPoint x: 1535, endPoint y: 101, distance: 13.5
click at [1545, 91] on button "button" at bounding box center [1535, 90] width 40 height 40
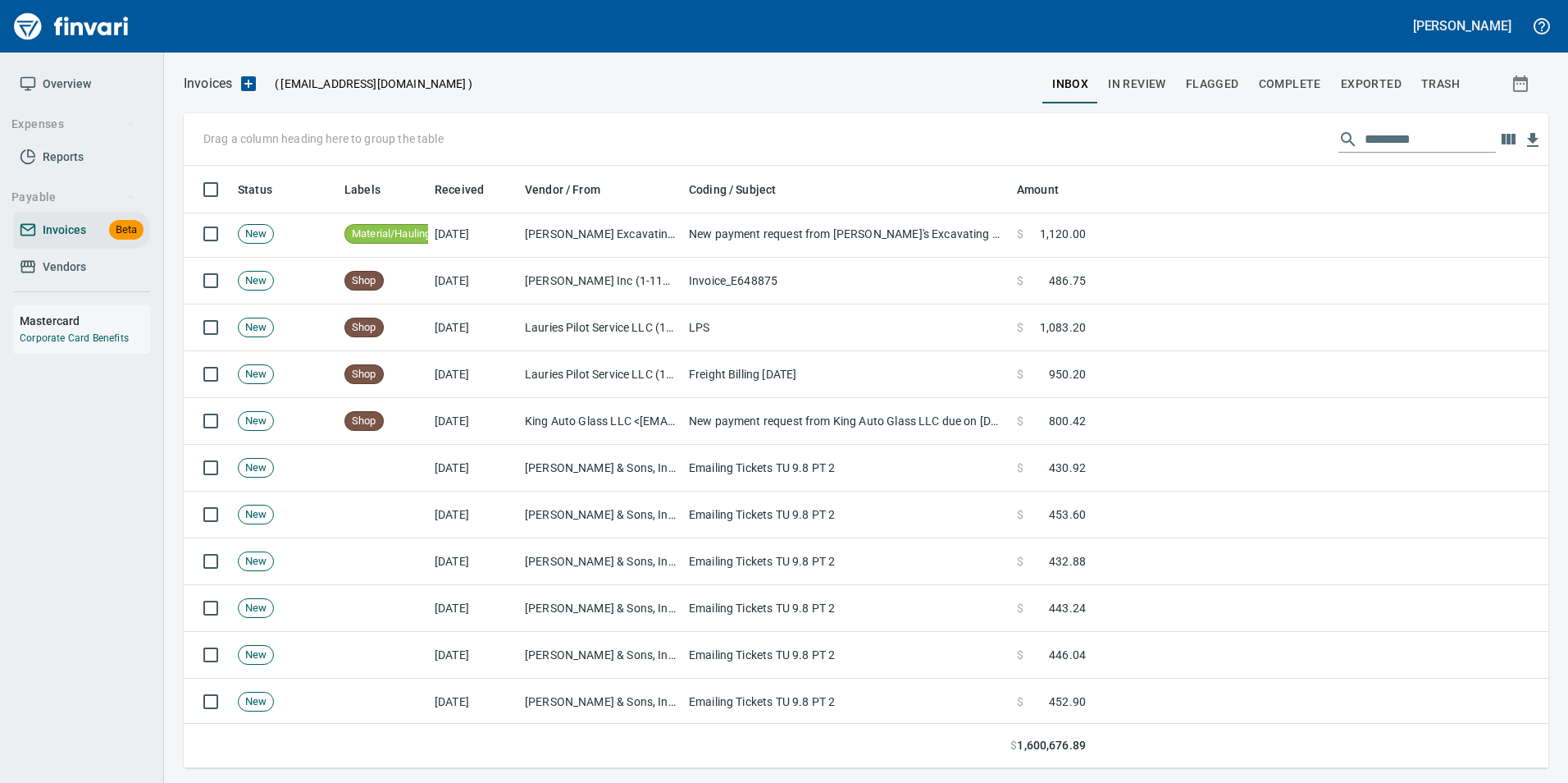
scroll to position [328, 0]
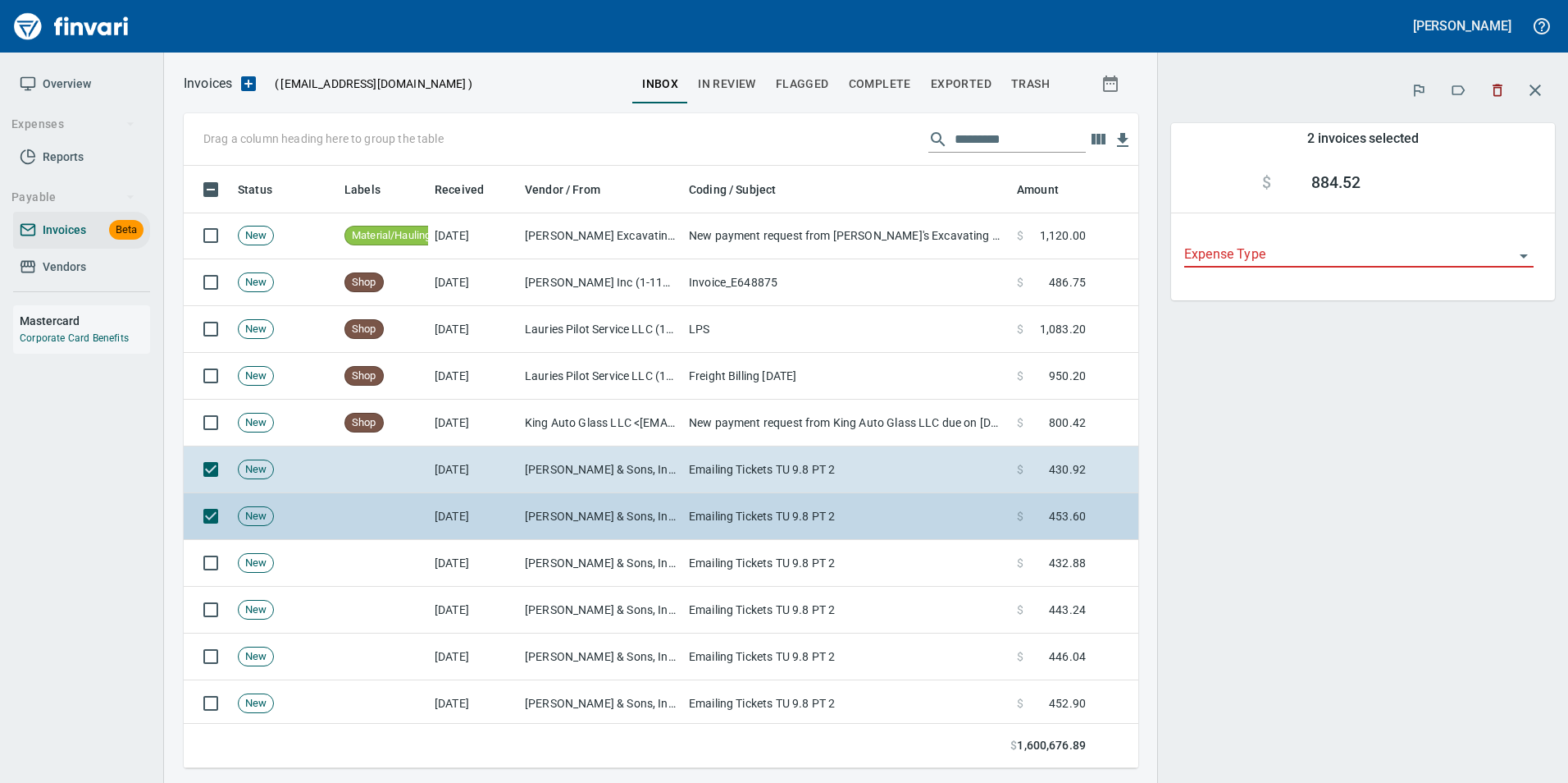
scroll to position [590, 930]
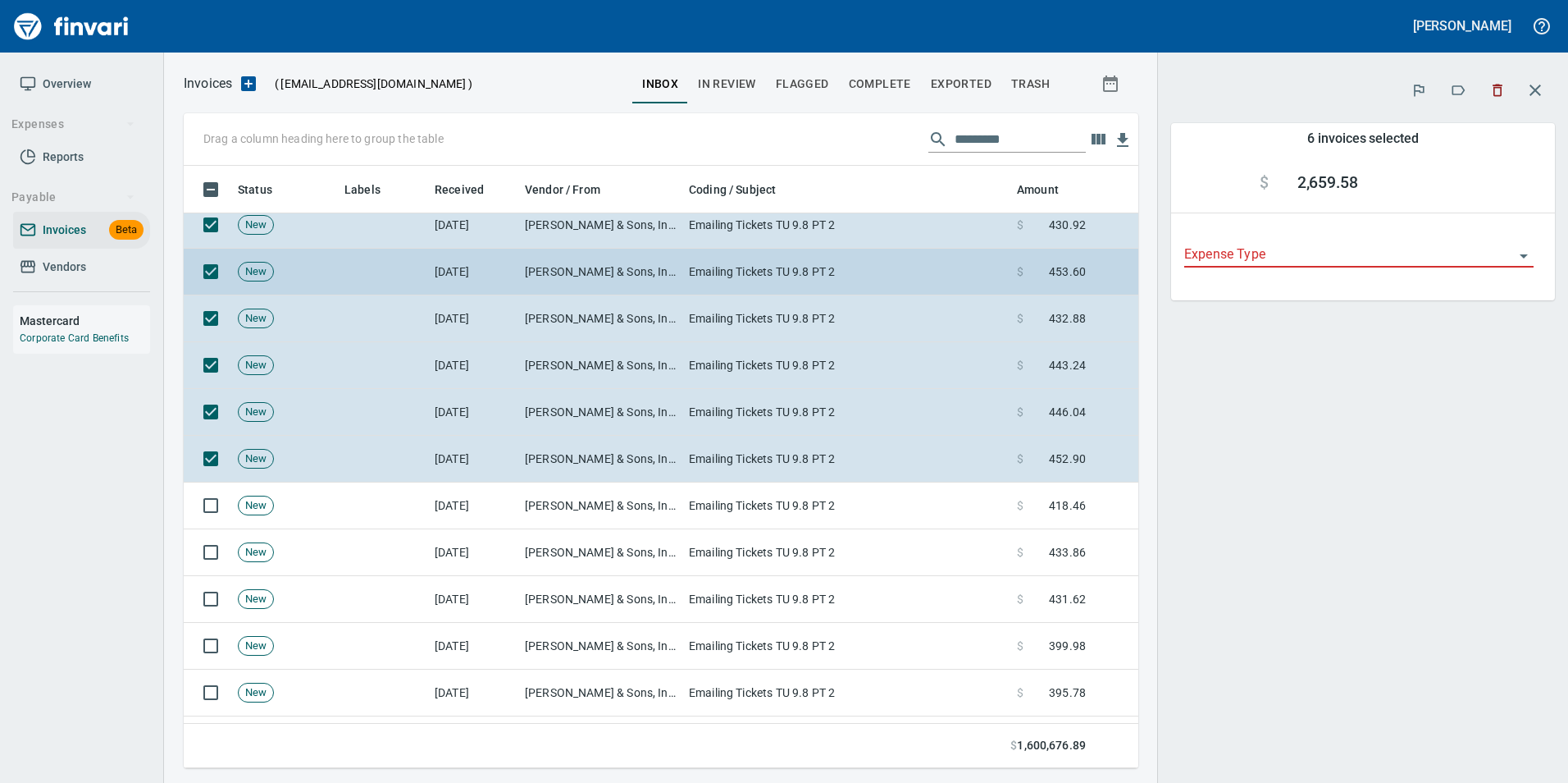
scroll to position [656, 0]
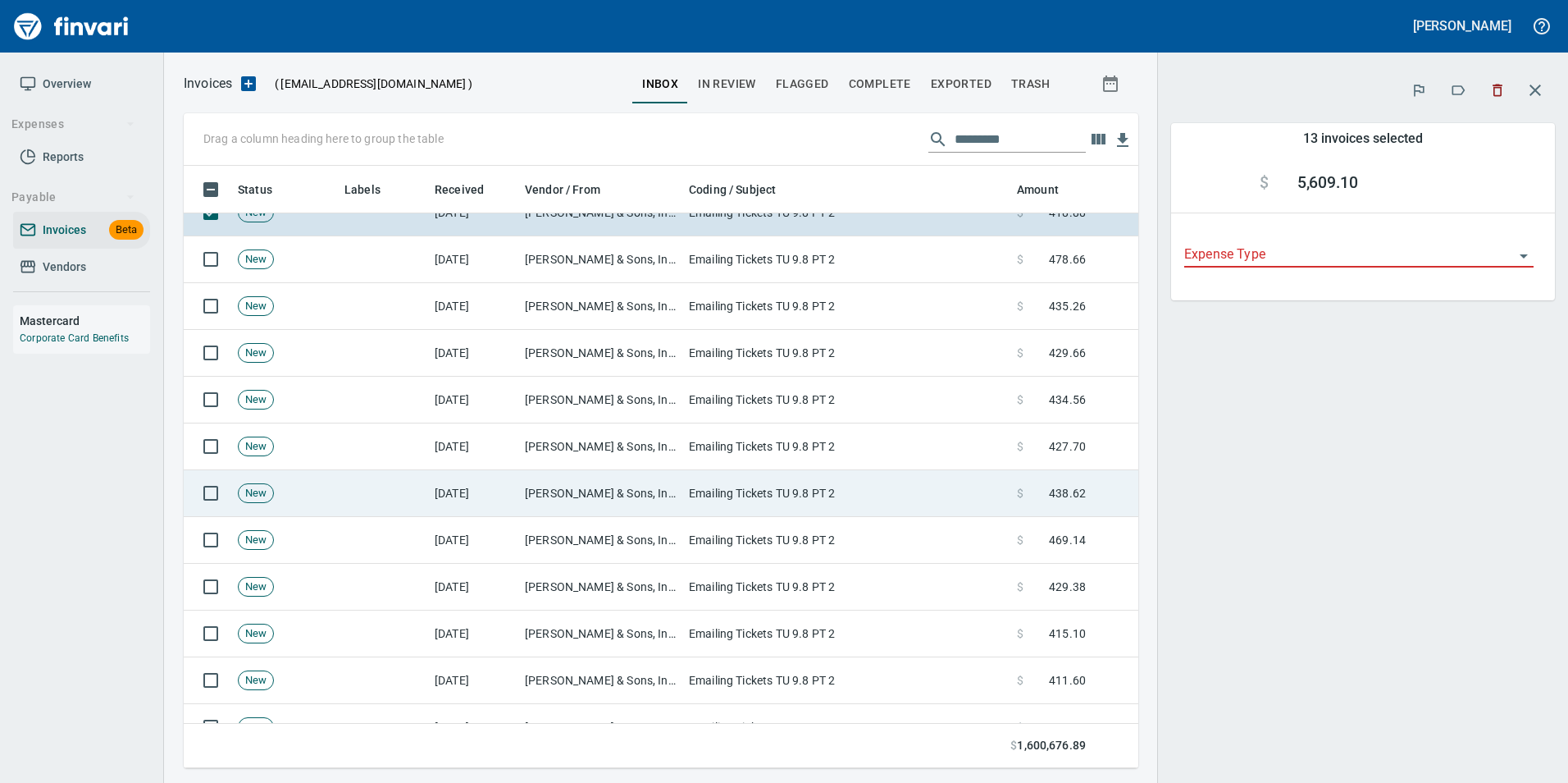
scroll to position [1149, 0]
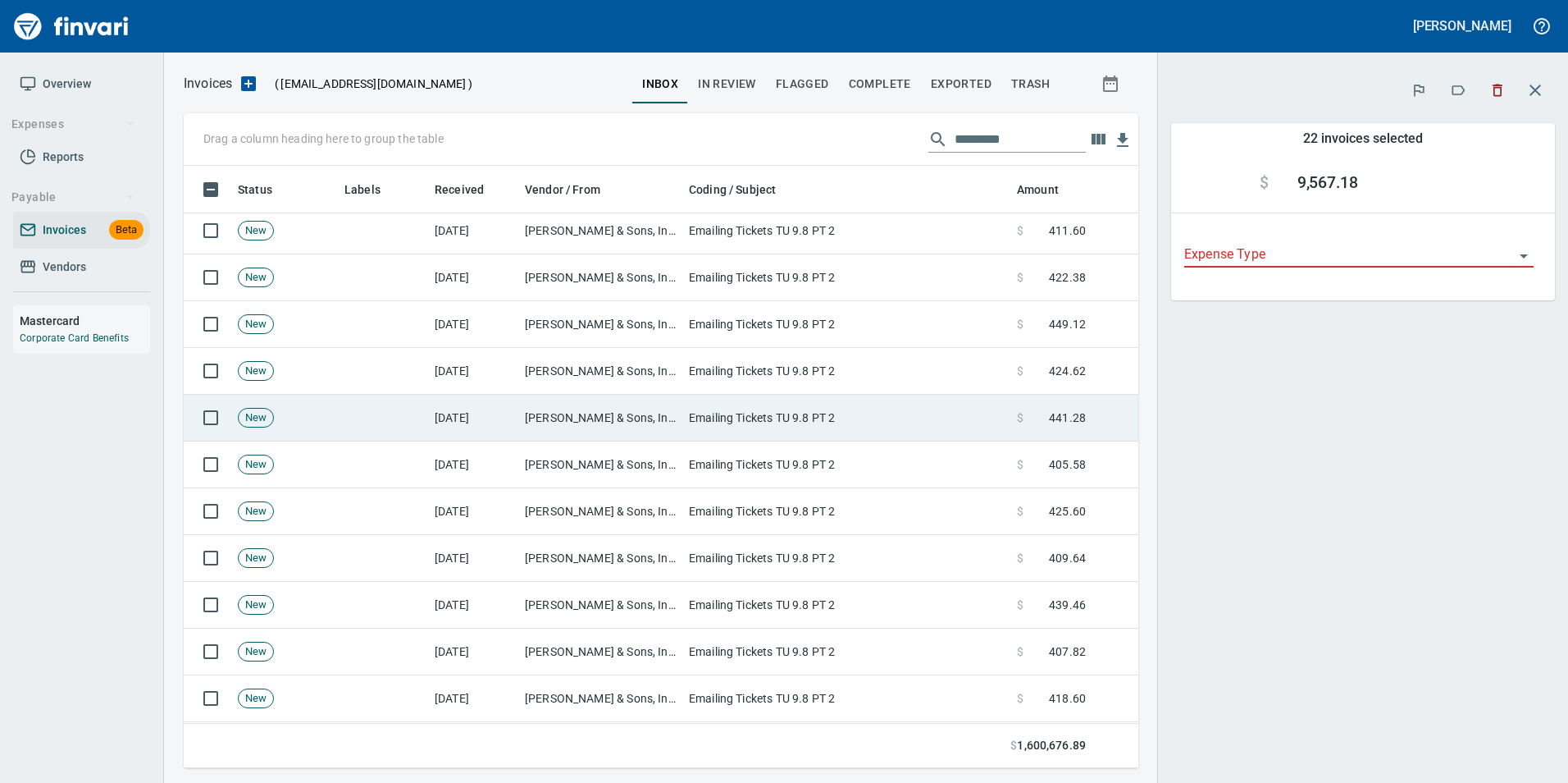
scroll to position [1559, 0]
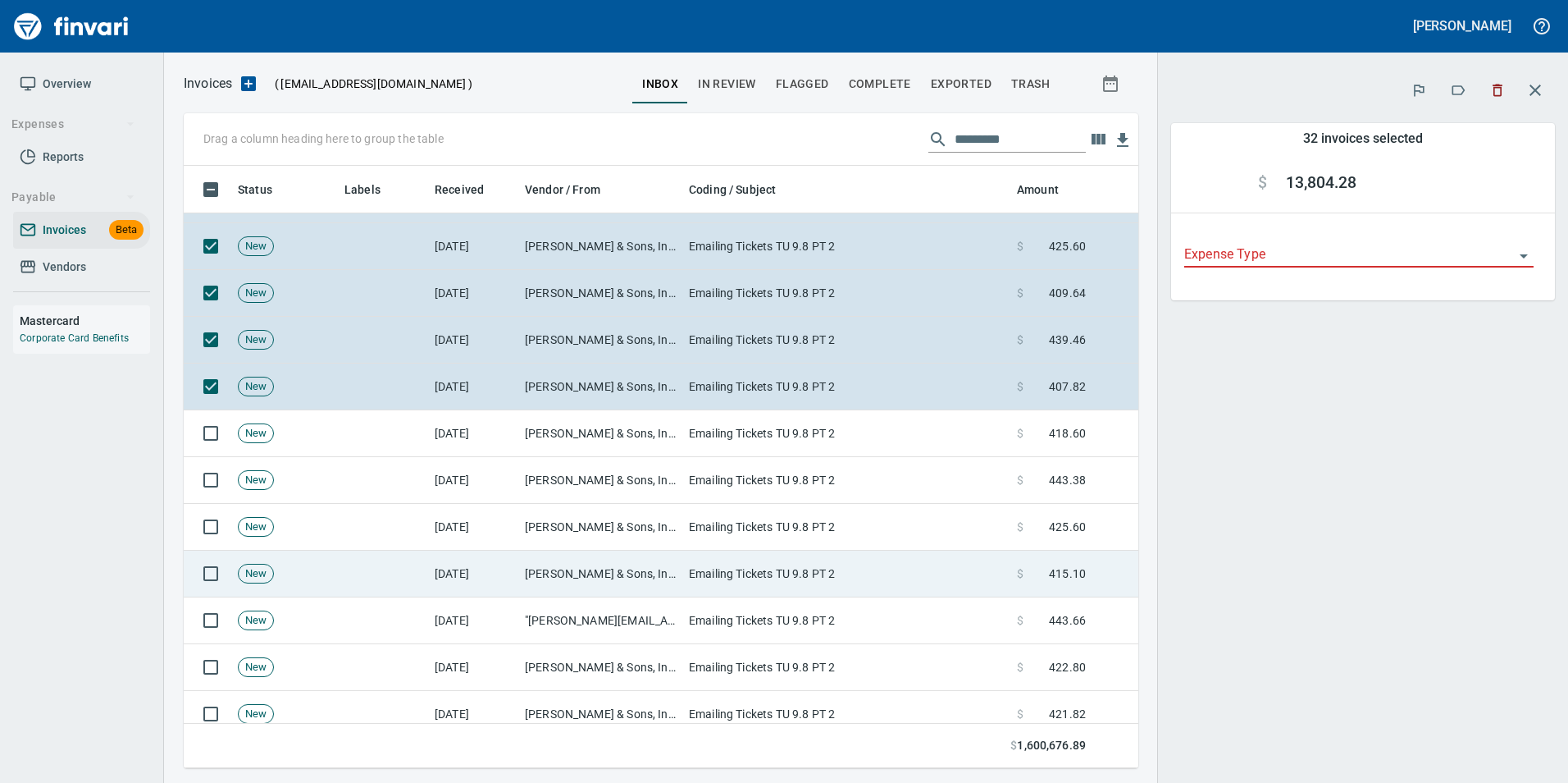
scroll to position [1969, 0]
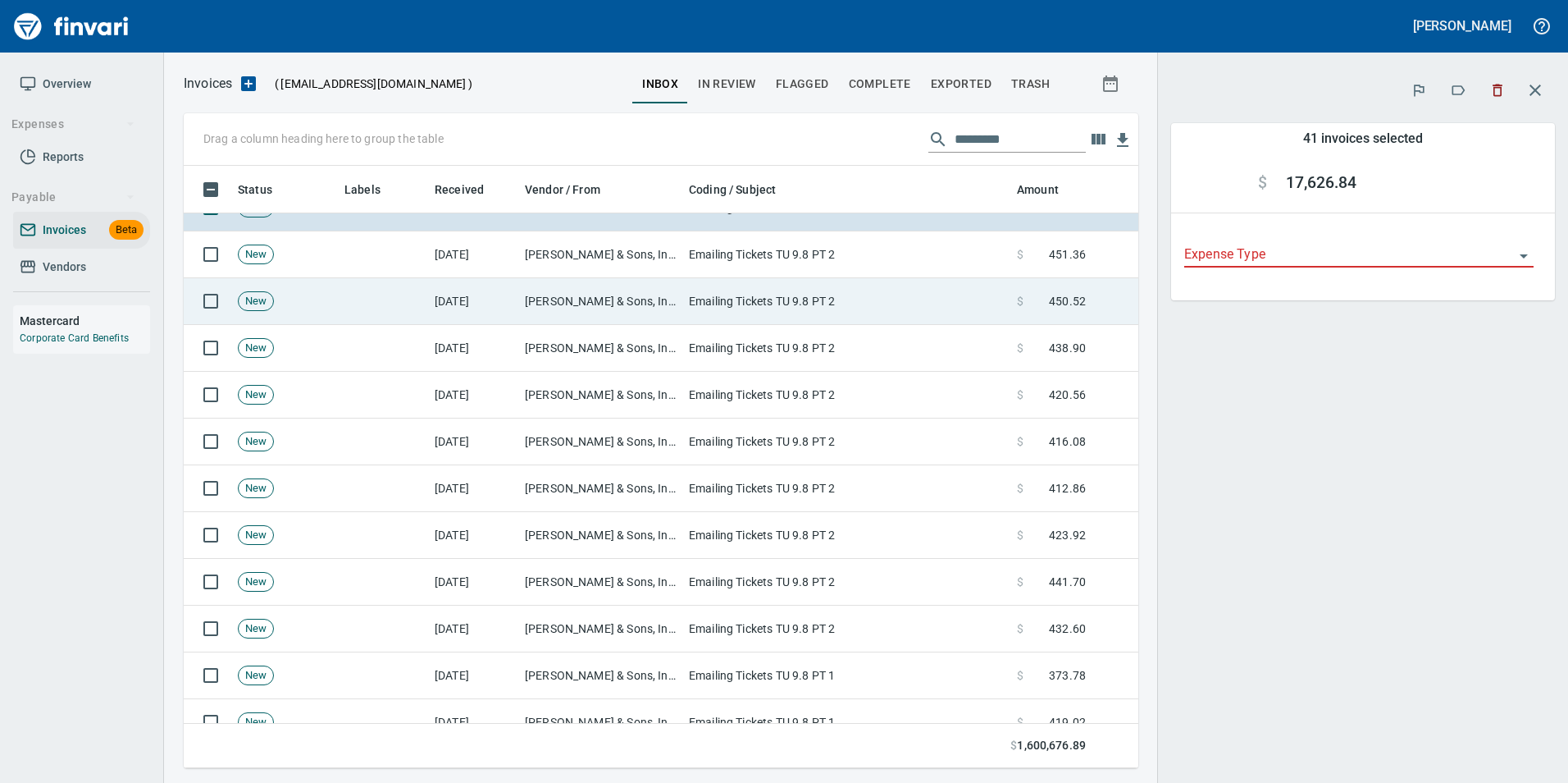
scroll to position [2462, 0]
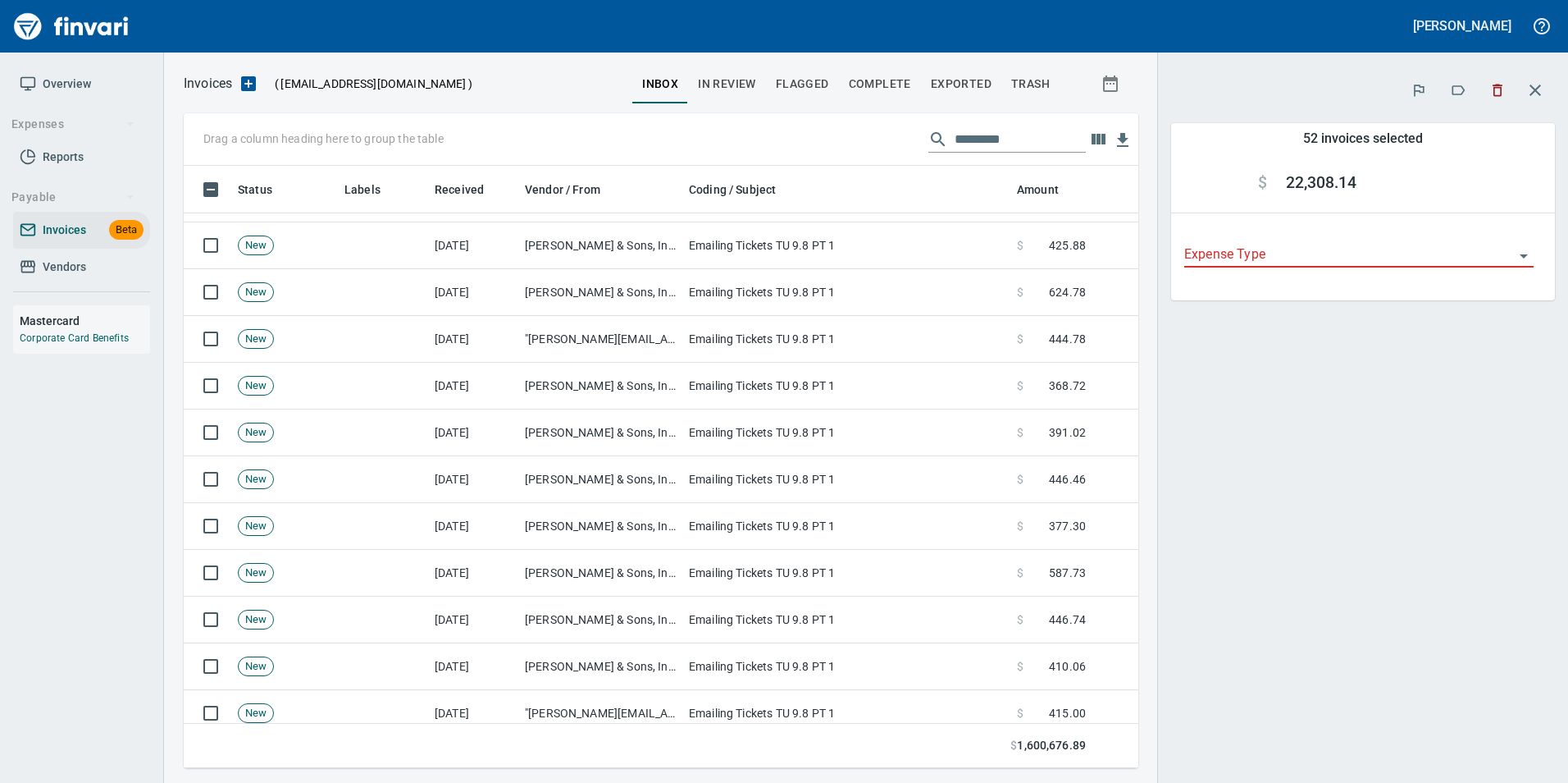
scroll to position [3036, 0]
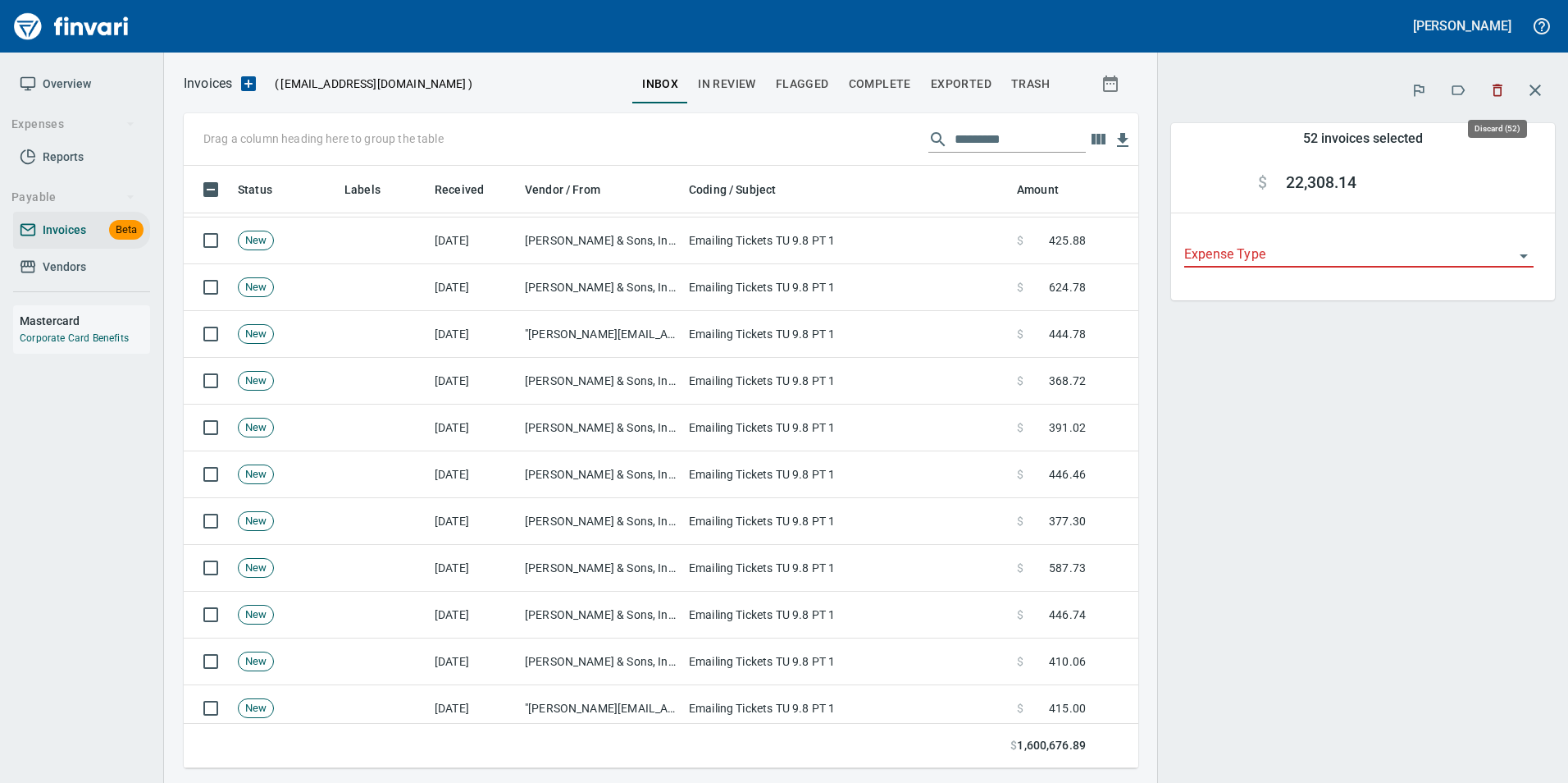
click at [1503, 88] on icon "button" at bounding box center [1497, 90] width 17 height 17
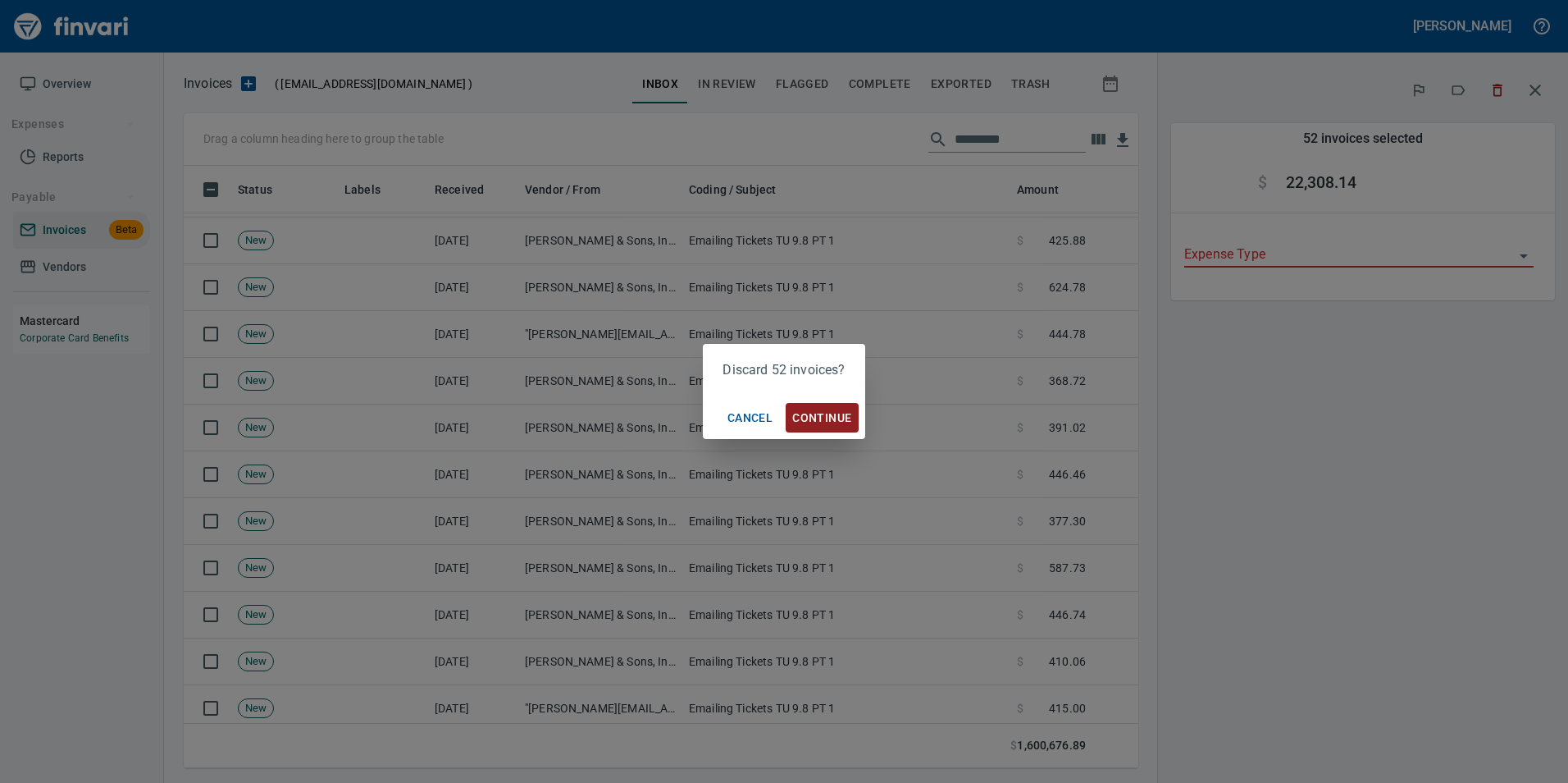
scroll to position [590, 930]
click at [809, 418] on span "Continue" at bounding box center [822, 418] width 59 height 20
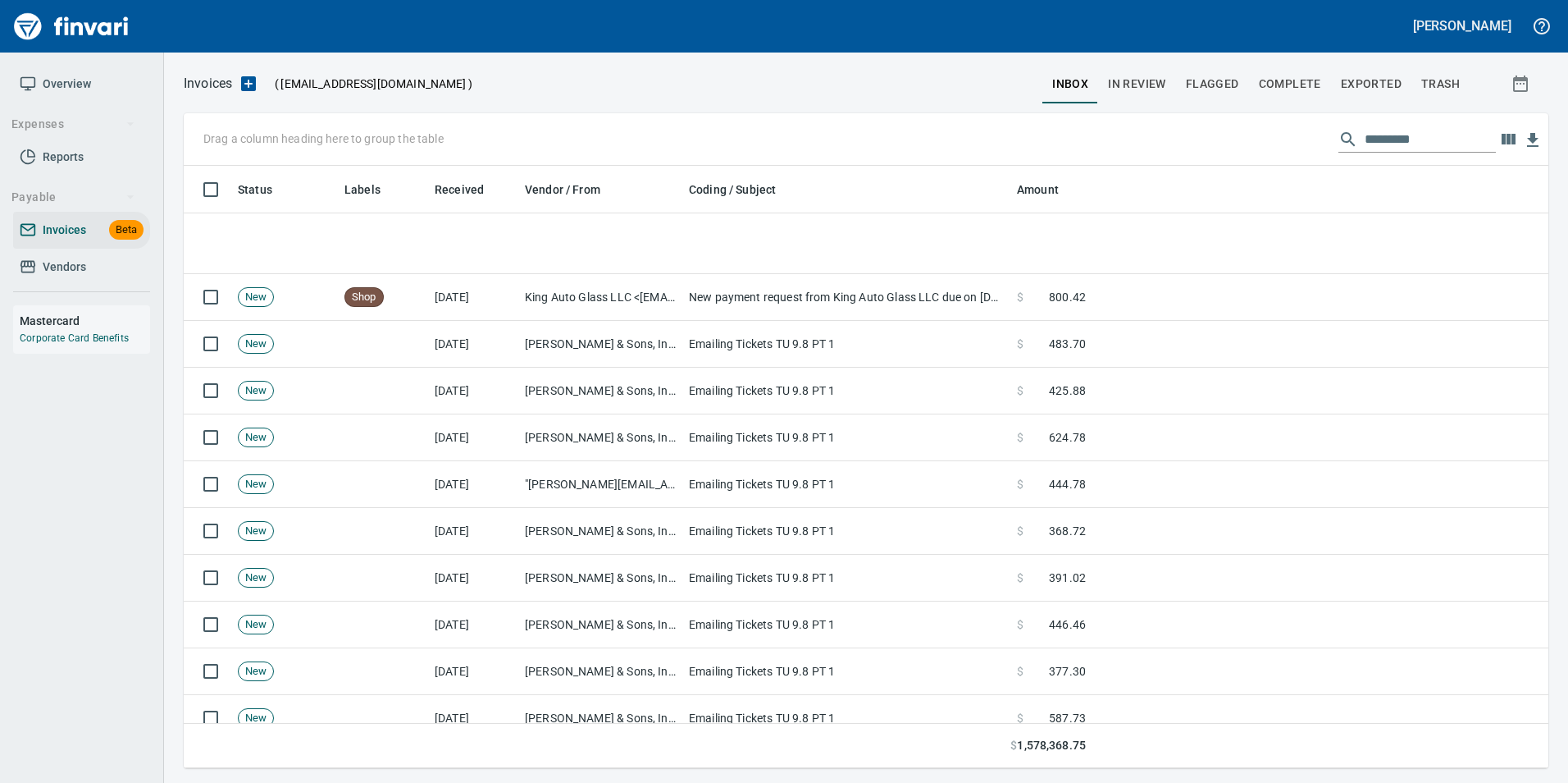
scroll to position [411, 0]
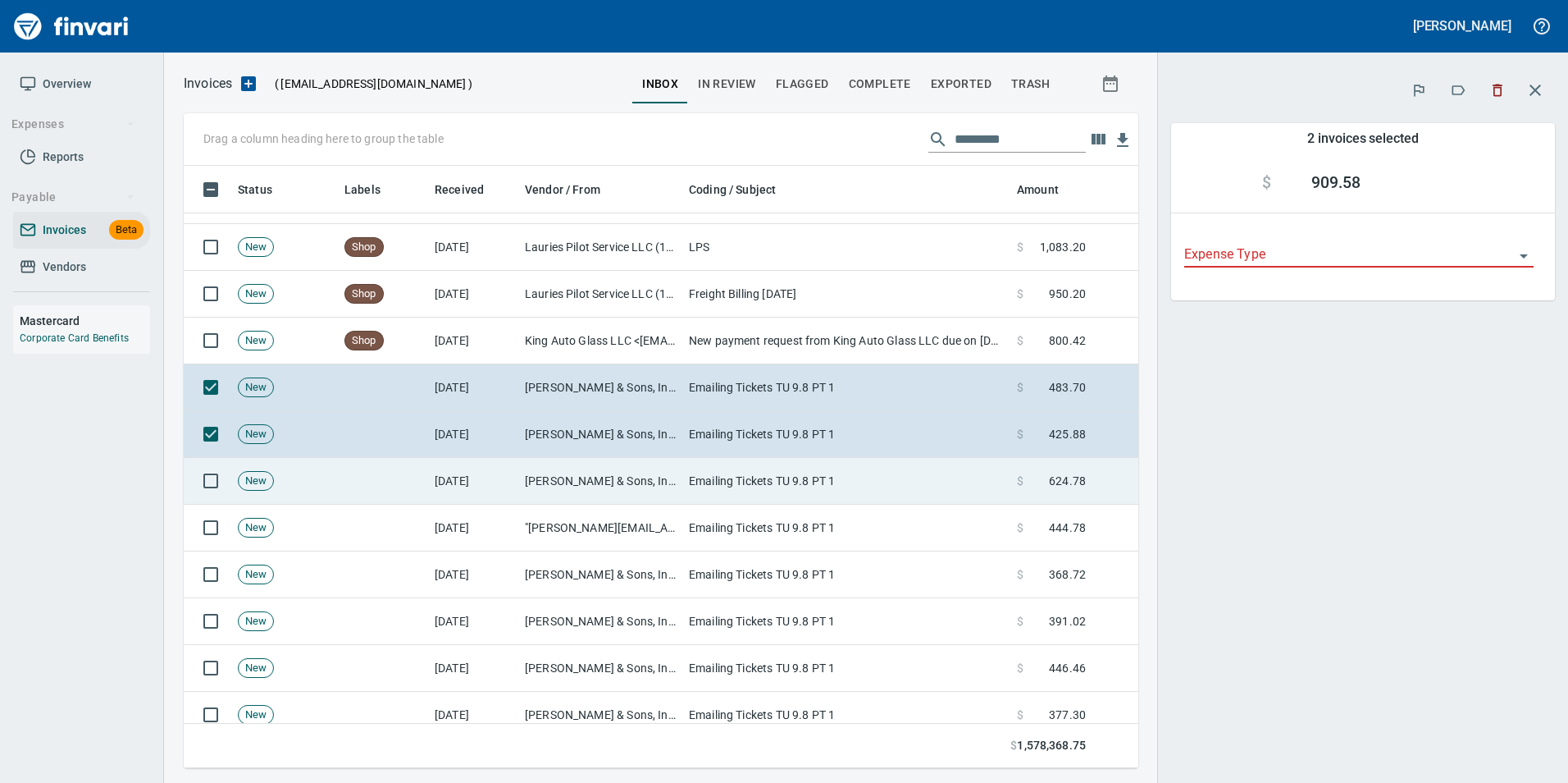
scroll to position [590, 930]
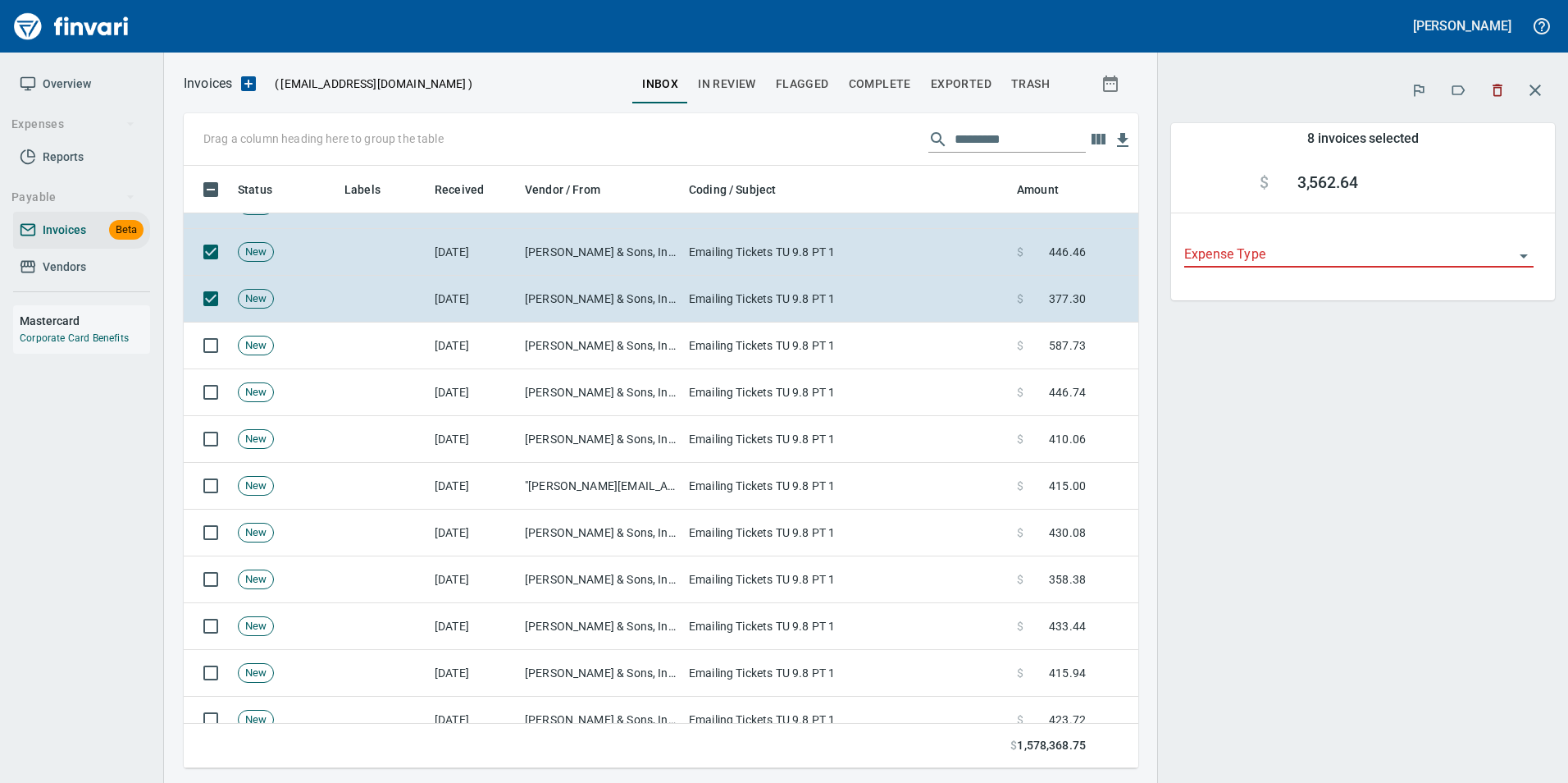
scroll to position [902, 0]
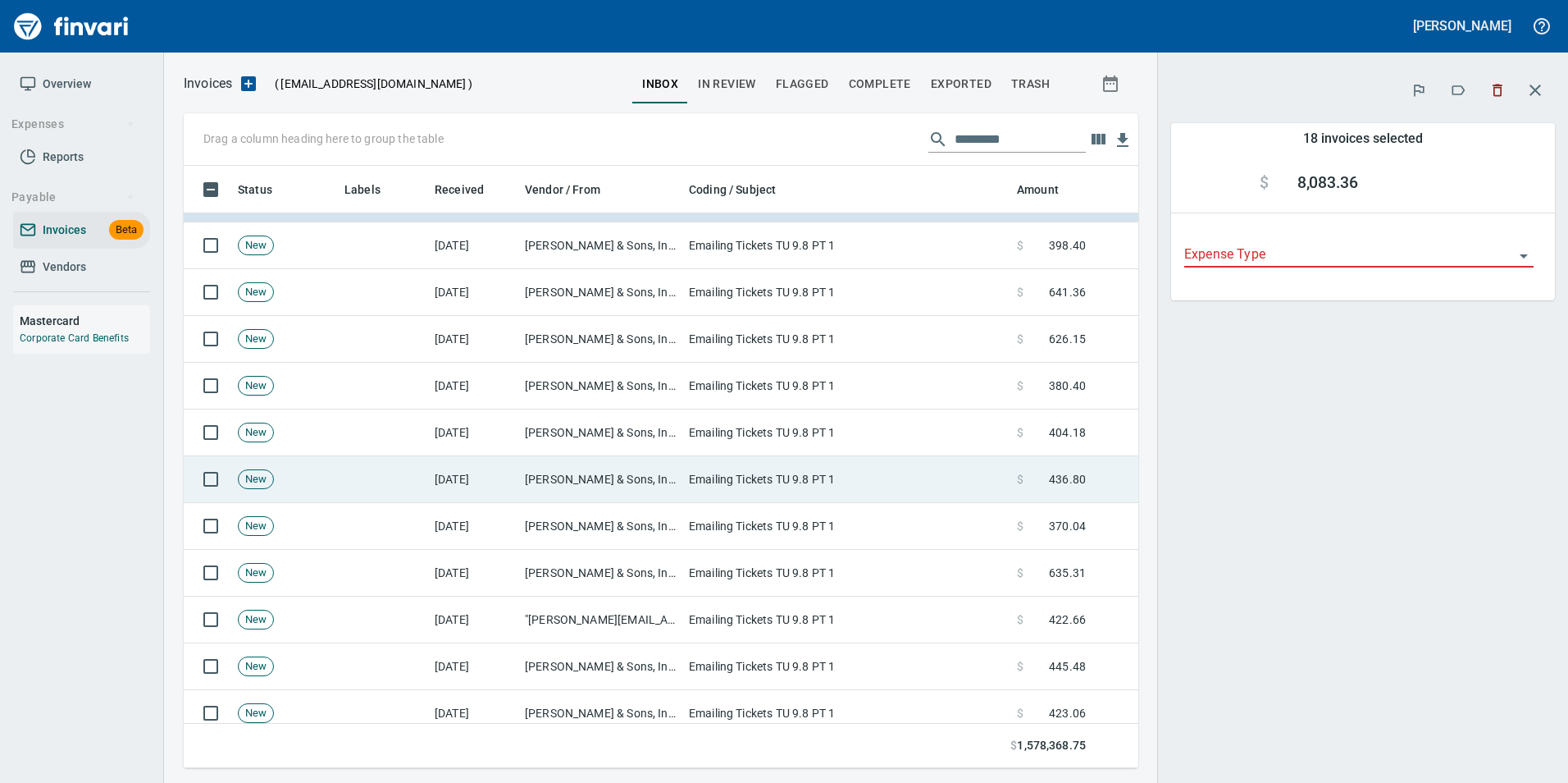
scroll to position [1395, 0]
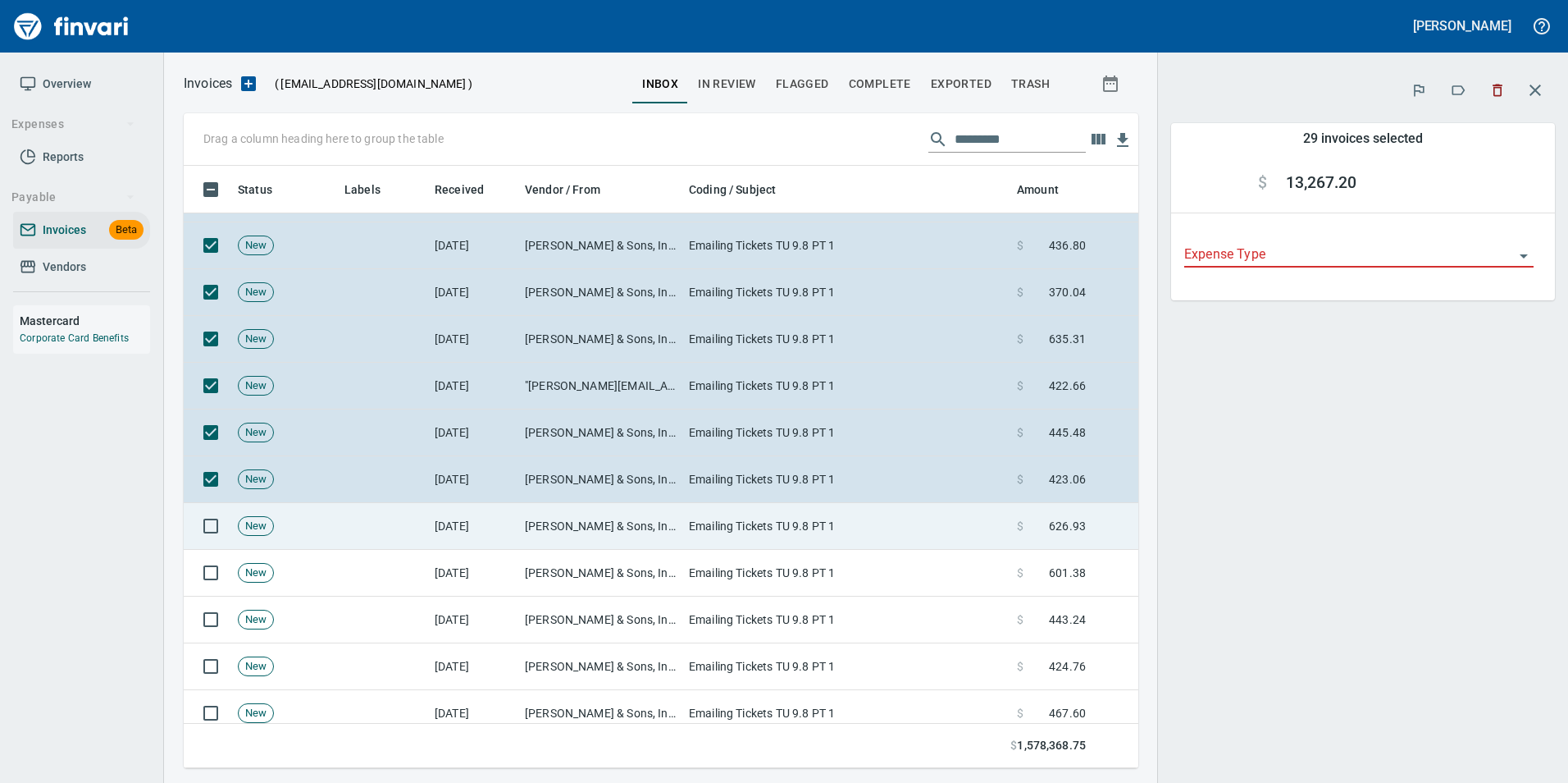
scroll to position [1641, 0]
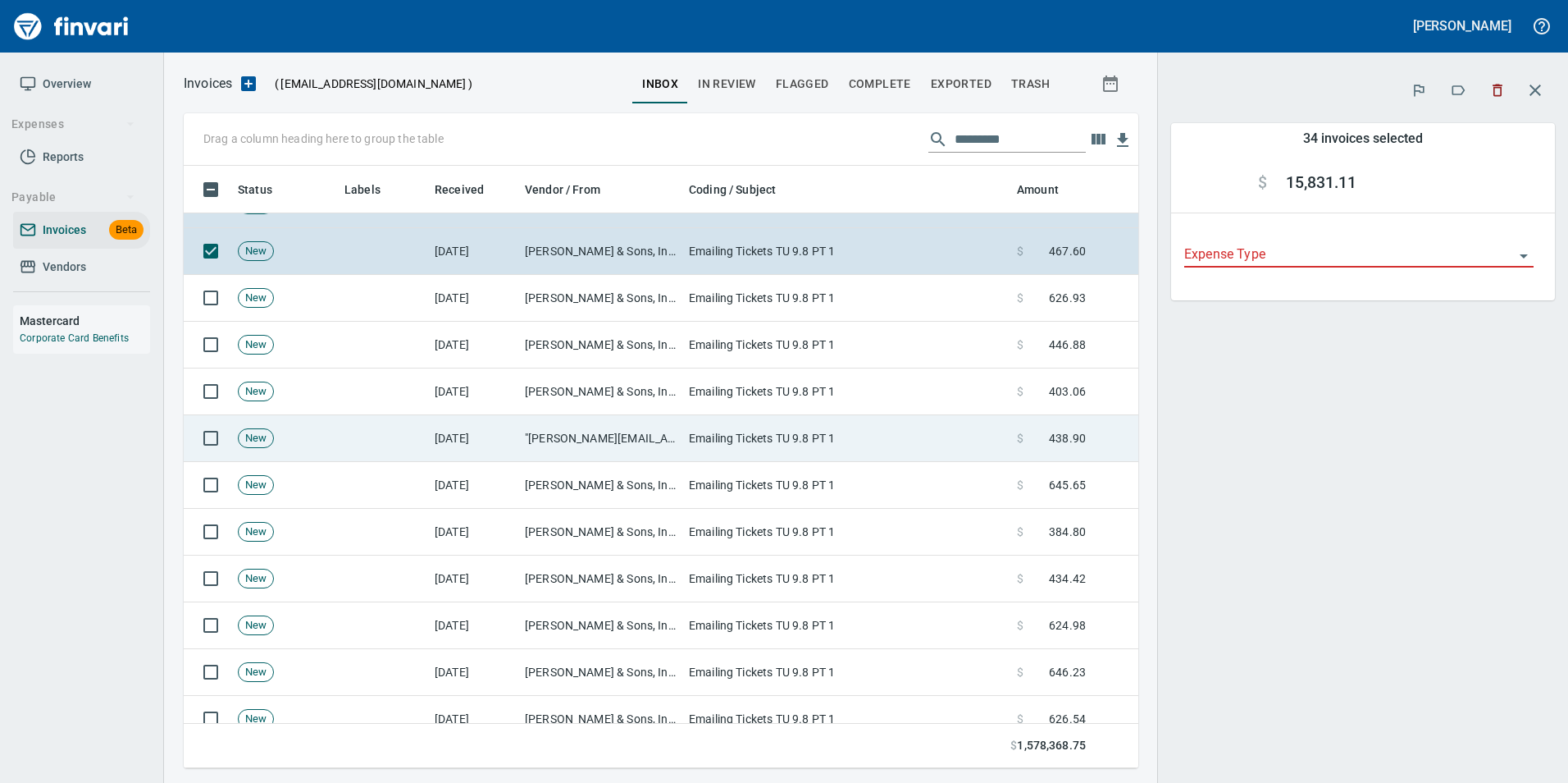
scroll to position [2134, 0]
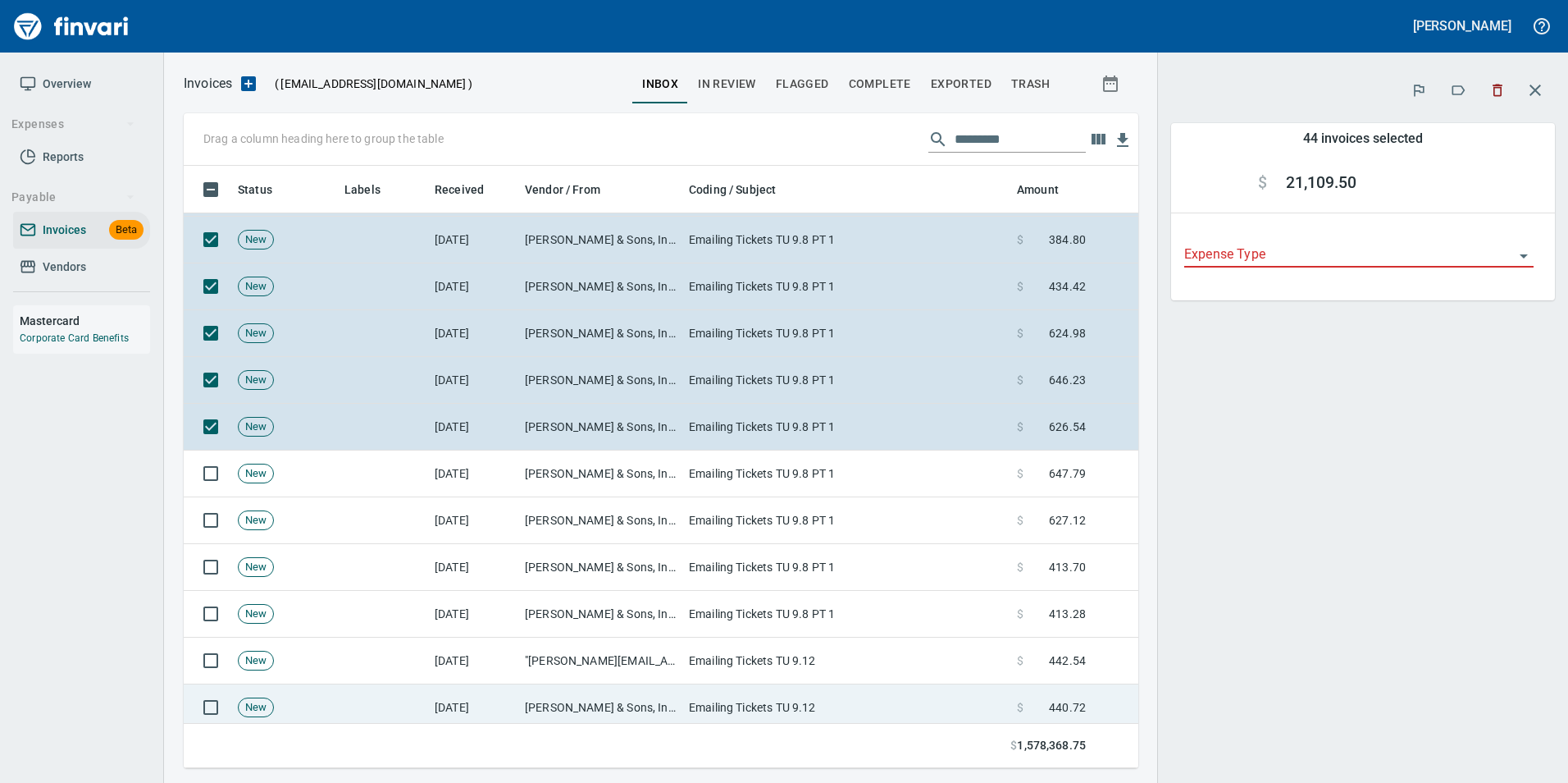
scroll to position [2544, 0]
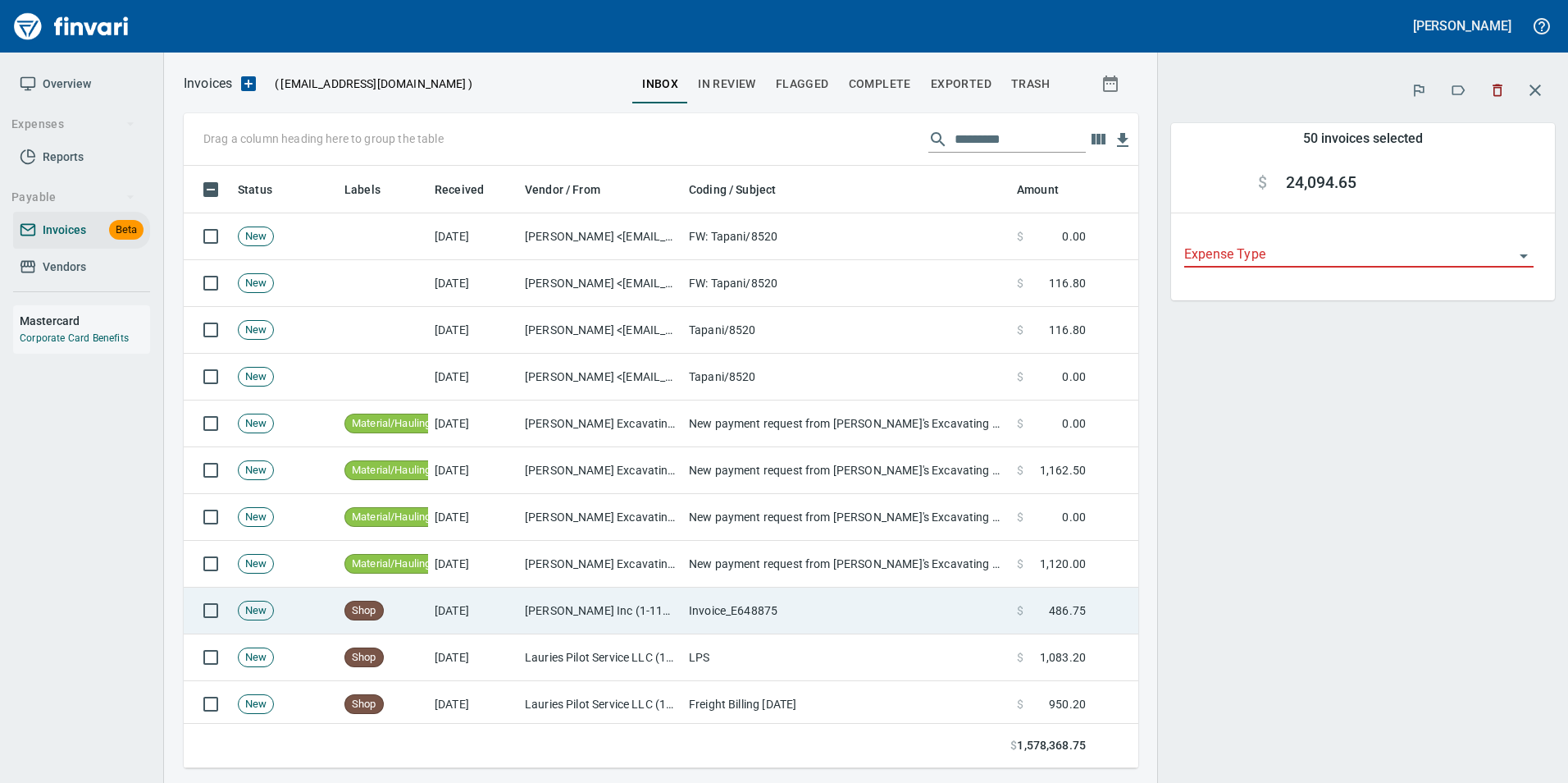
scroll to position [411, 0]
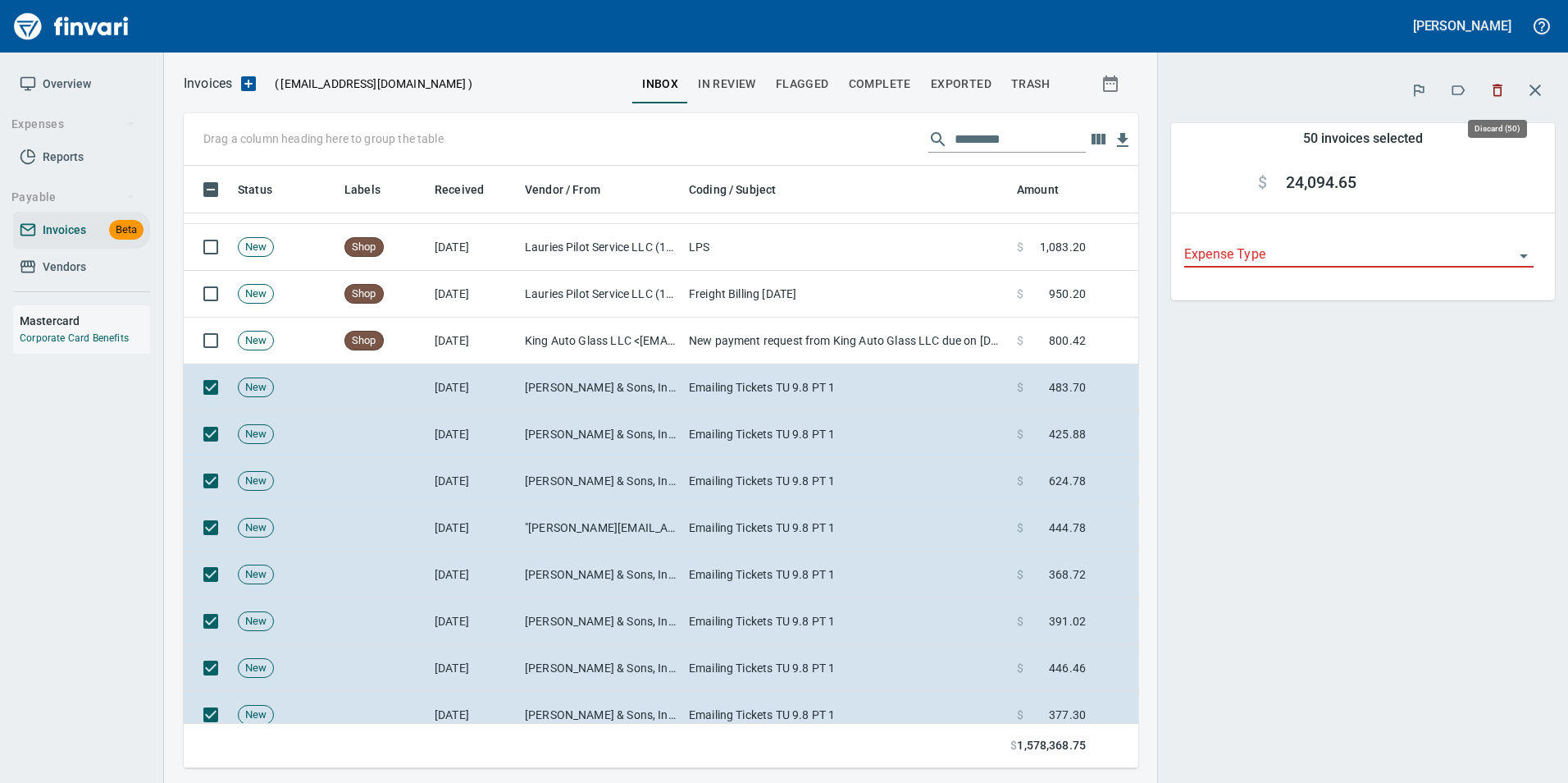
click at [1495, 97] on icon "button" at bounding box center [1497, 90] width 17 height 17
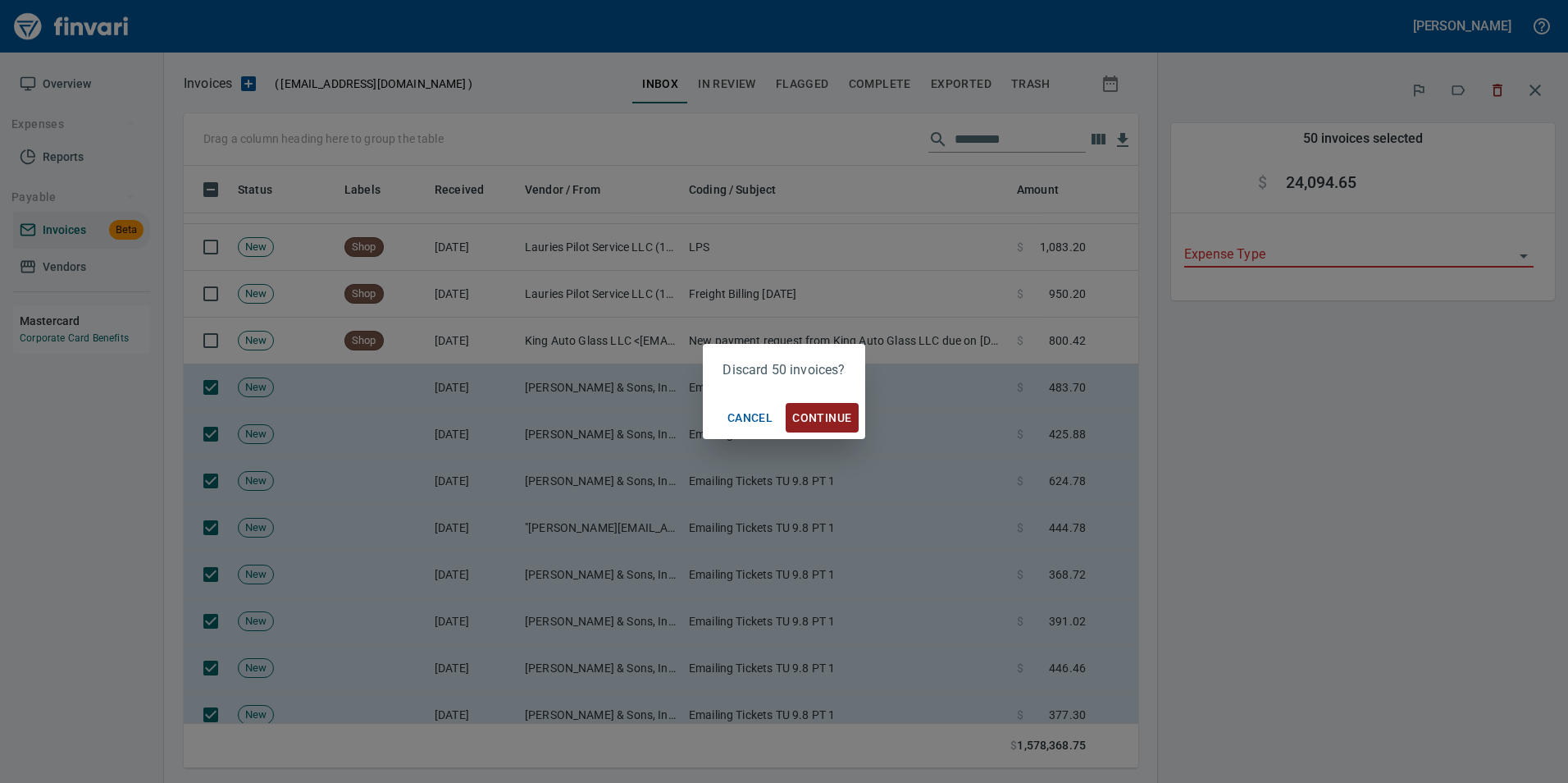
scroll to position [590, 930]
click at [818, 416] on span "Continue" at bounding box center [822, 418] width 59 height 20
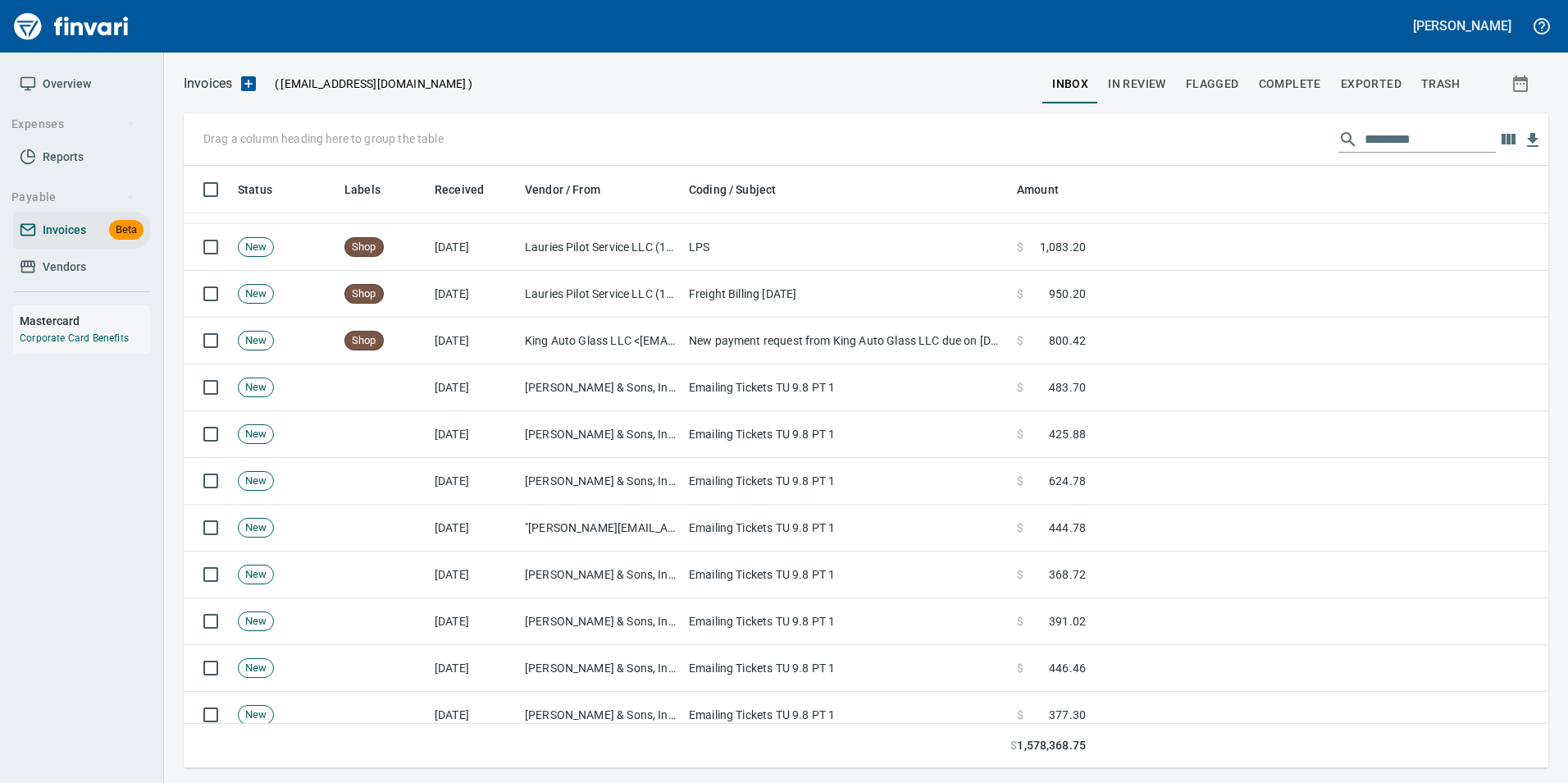
scroll to position [590, 1341]
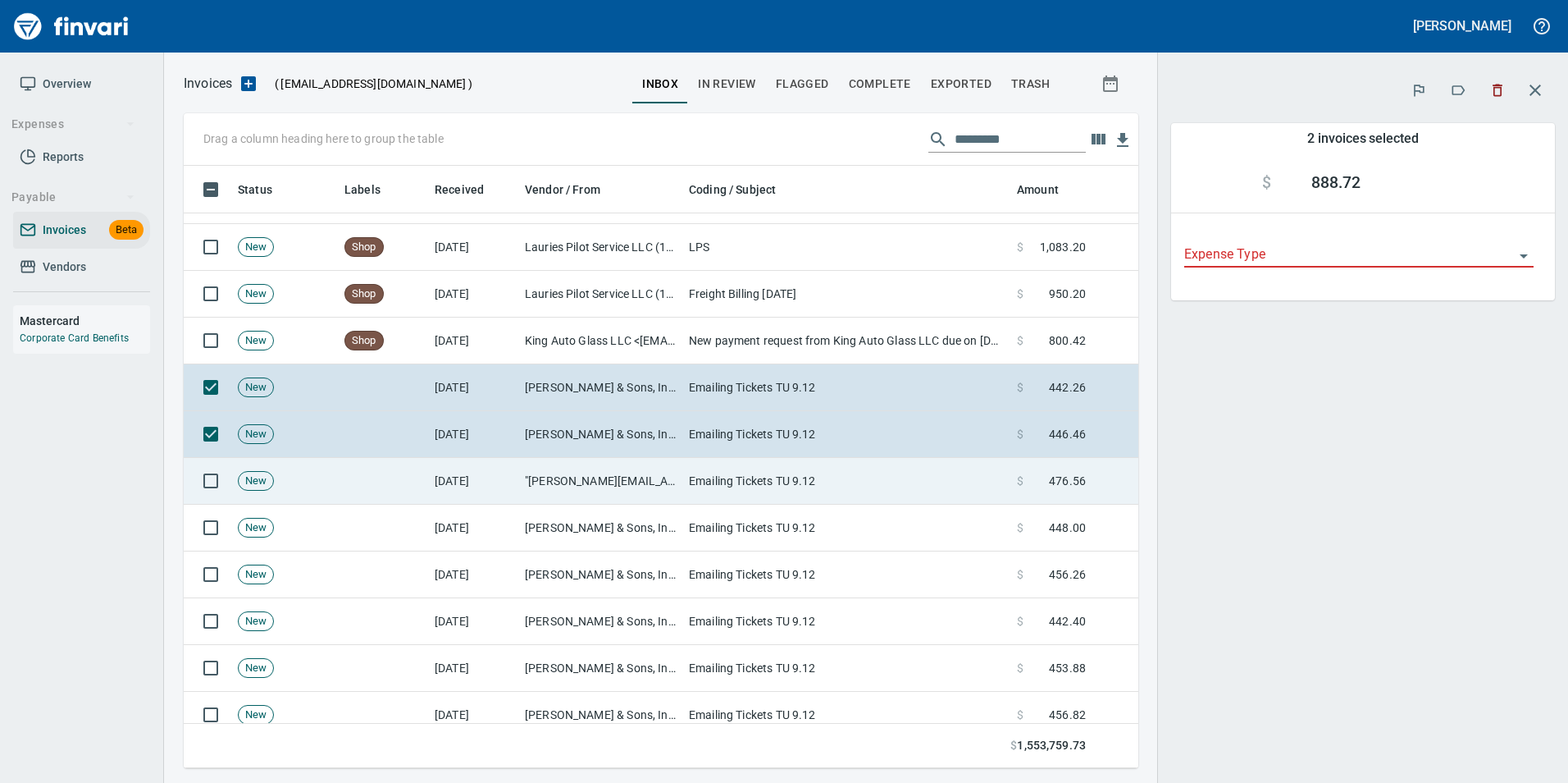
scroll to position [590, 930]
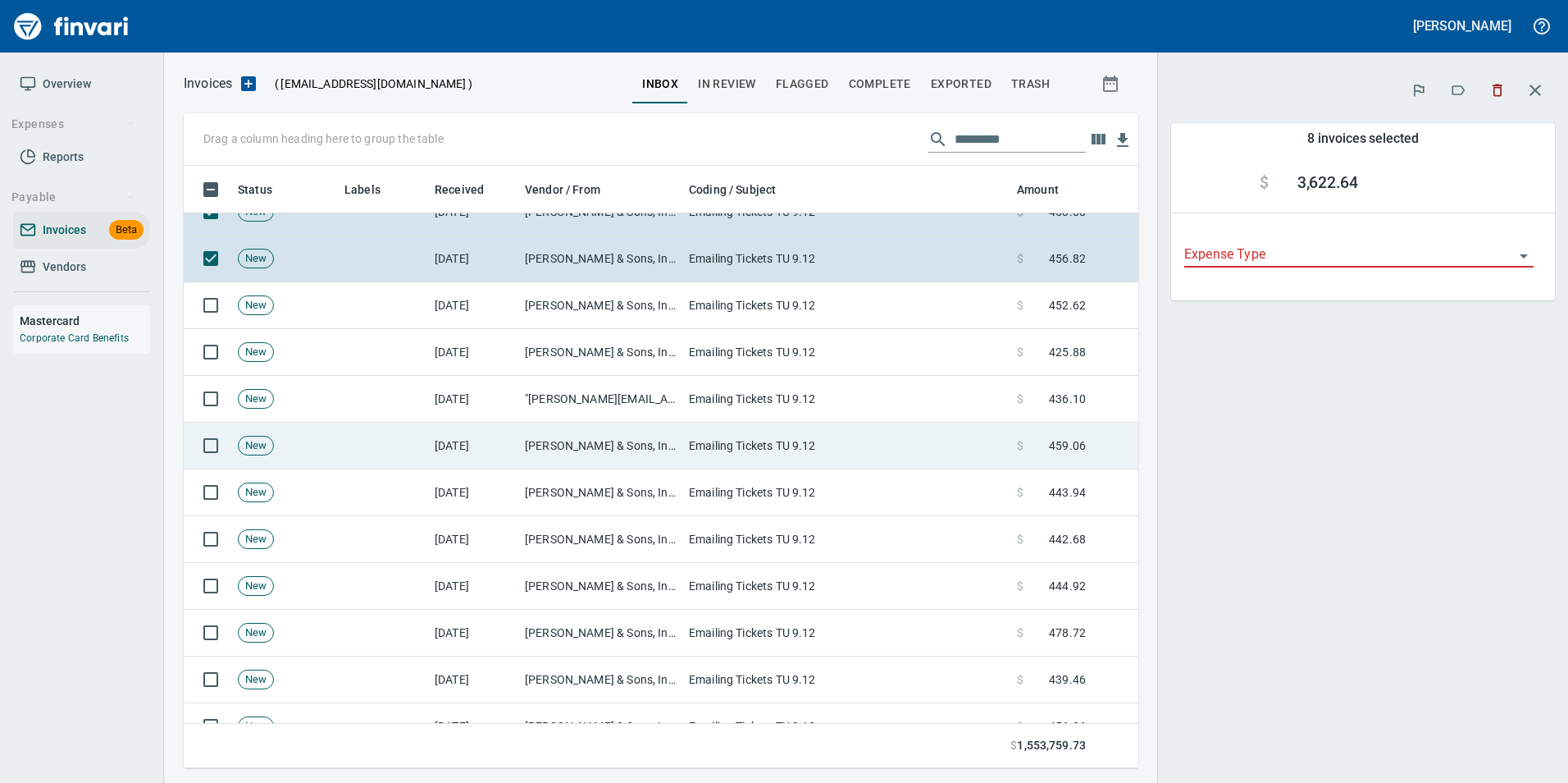
scroll to position [902, 0]
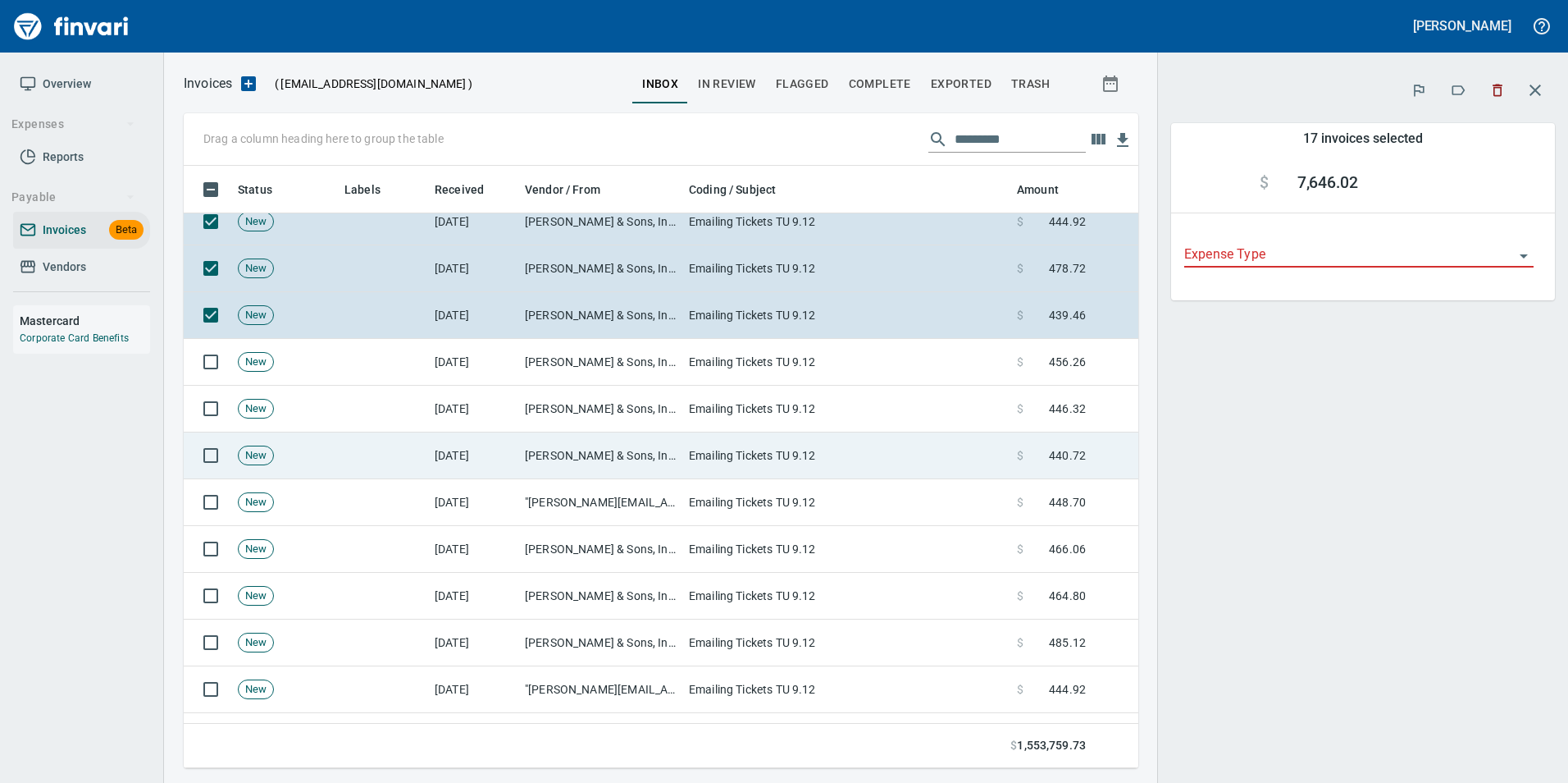
scroll to position [1313, 0]
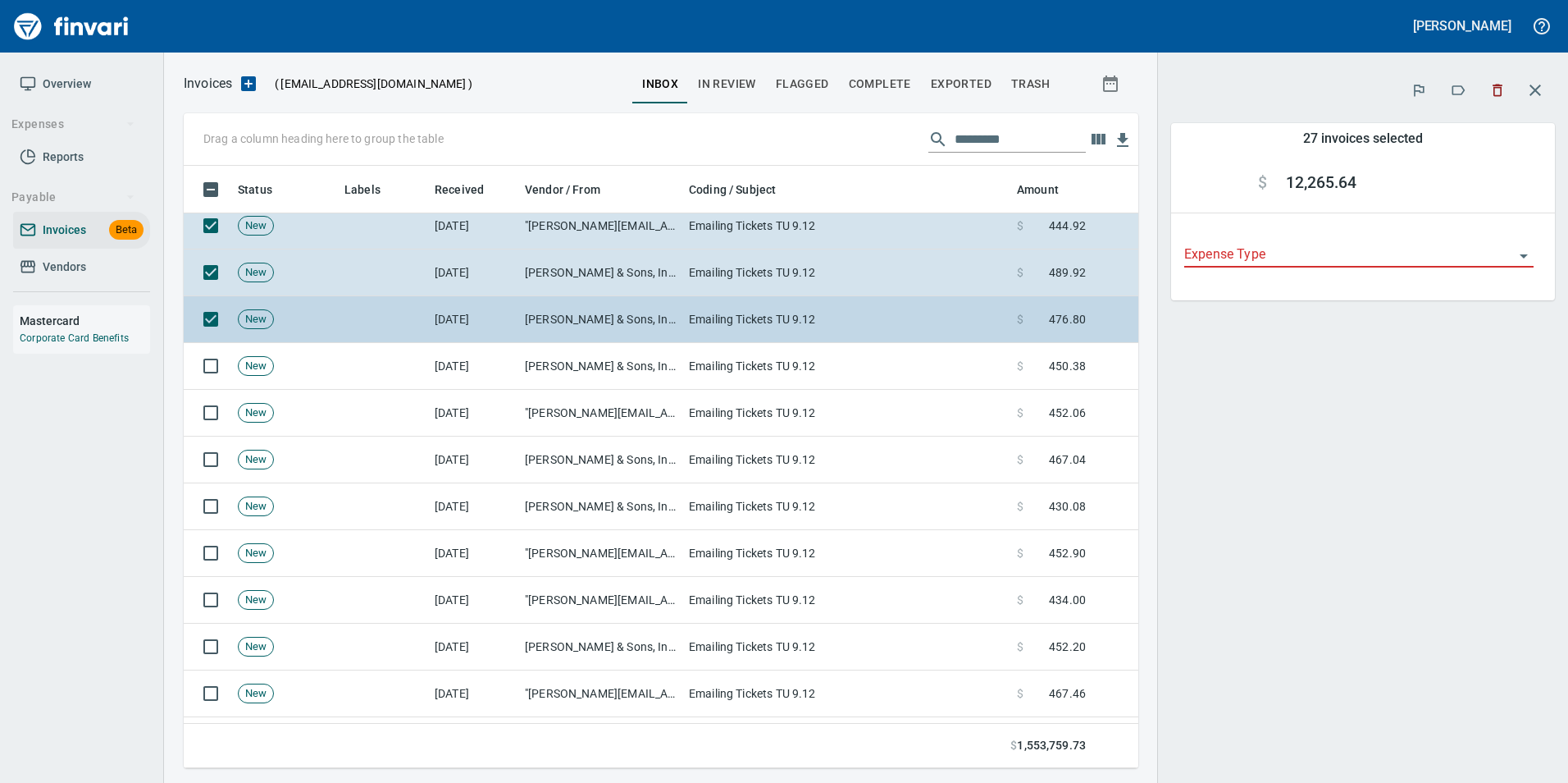
scroll to position [1723, 0]
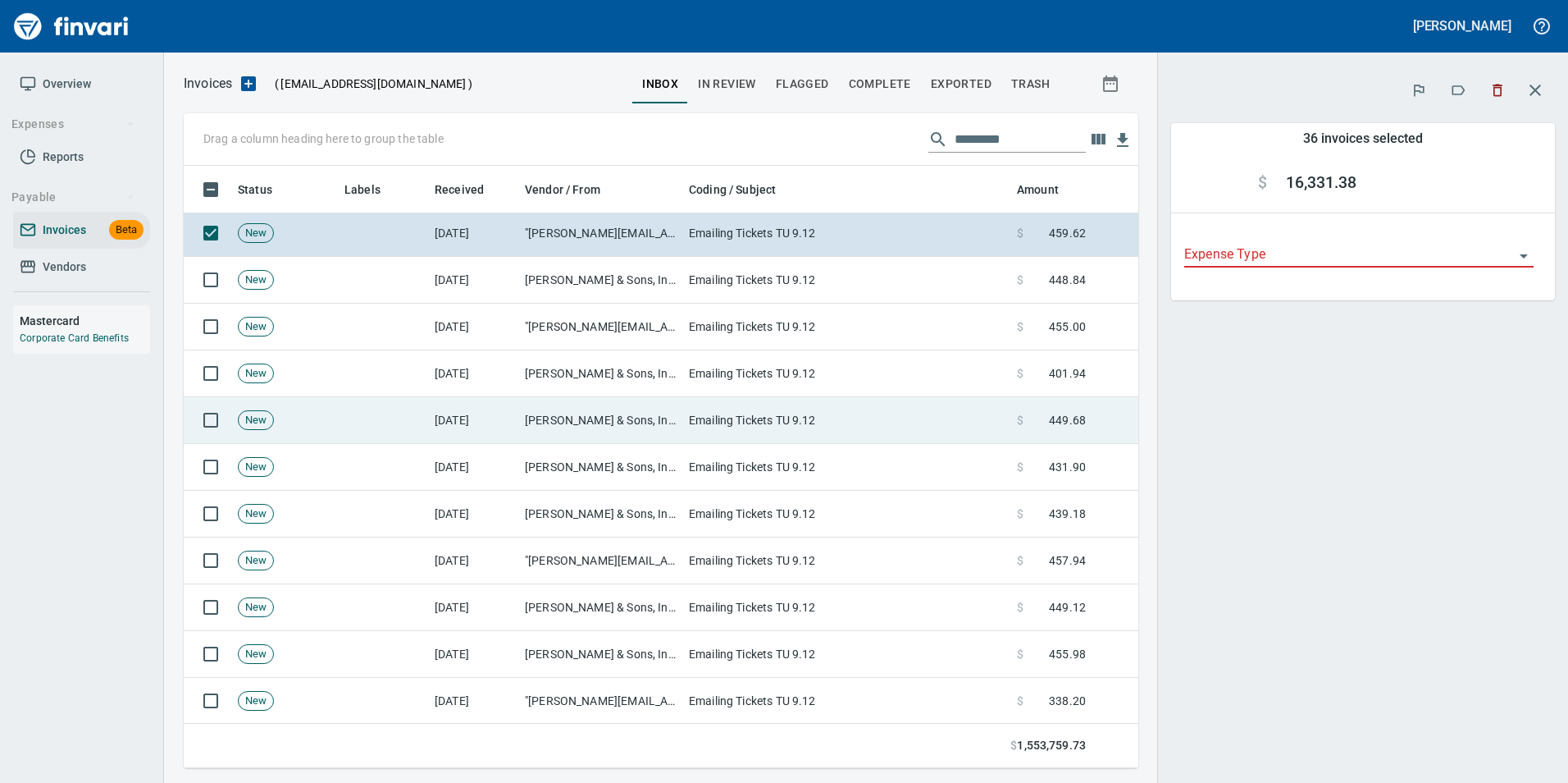
scroll to position [2215, 0]
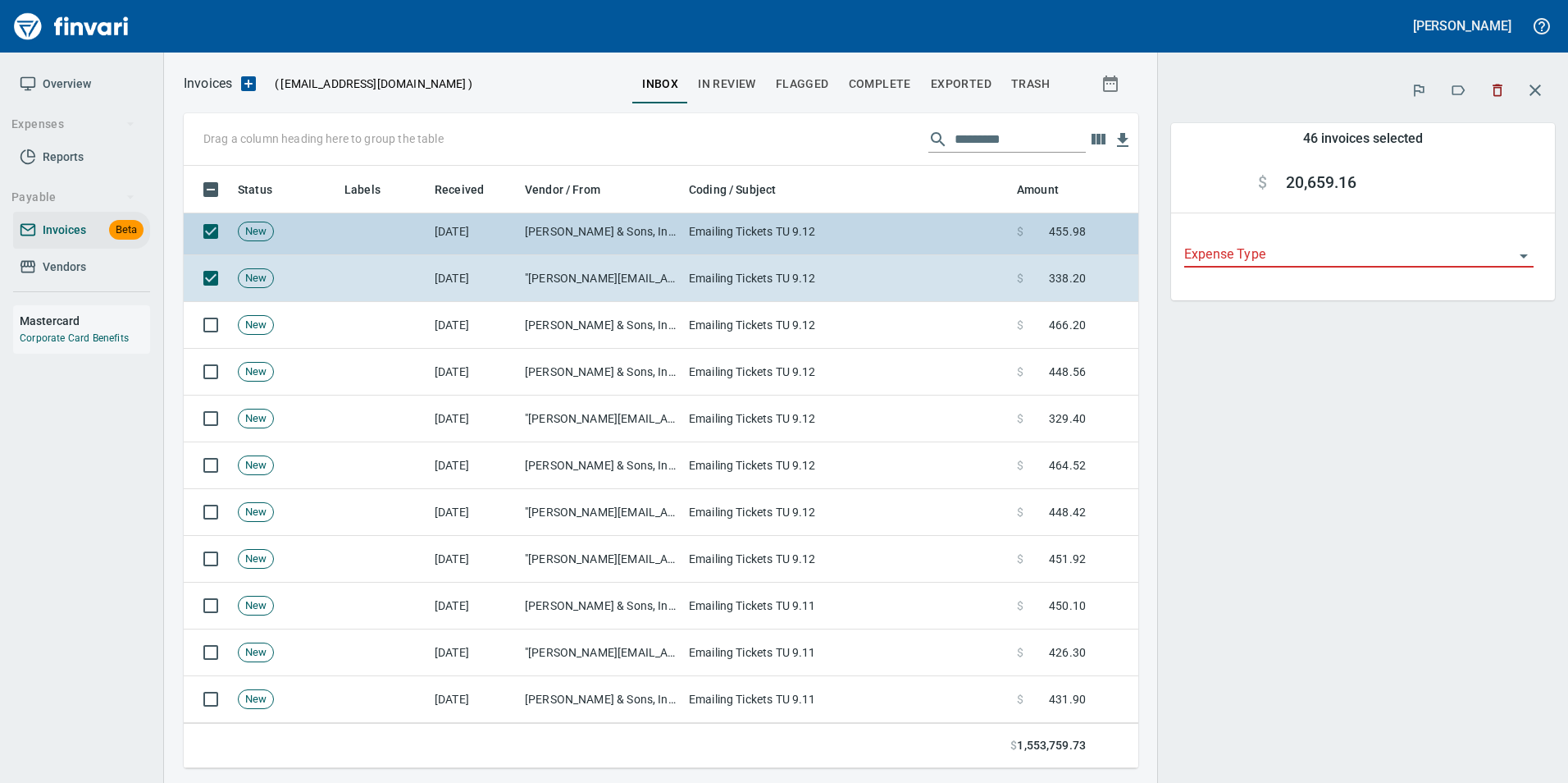
scroll to position [2626, 0]
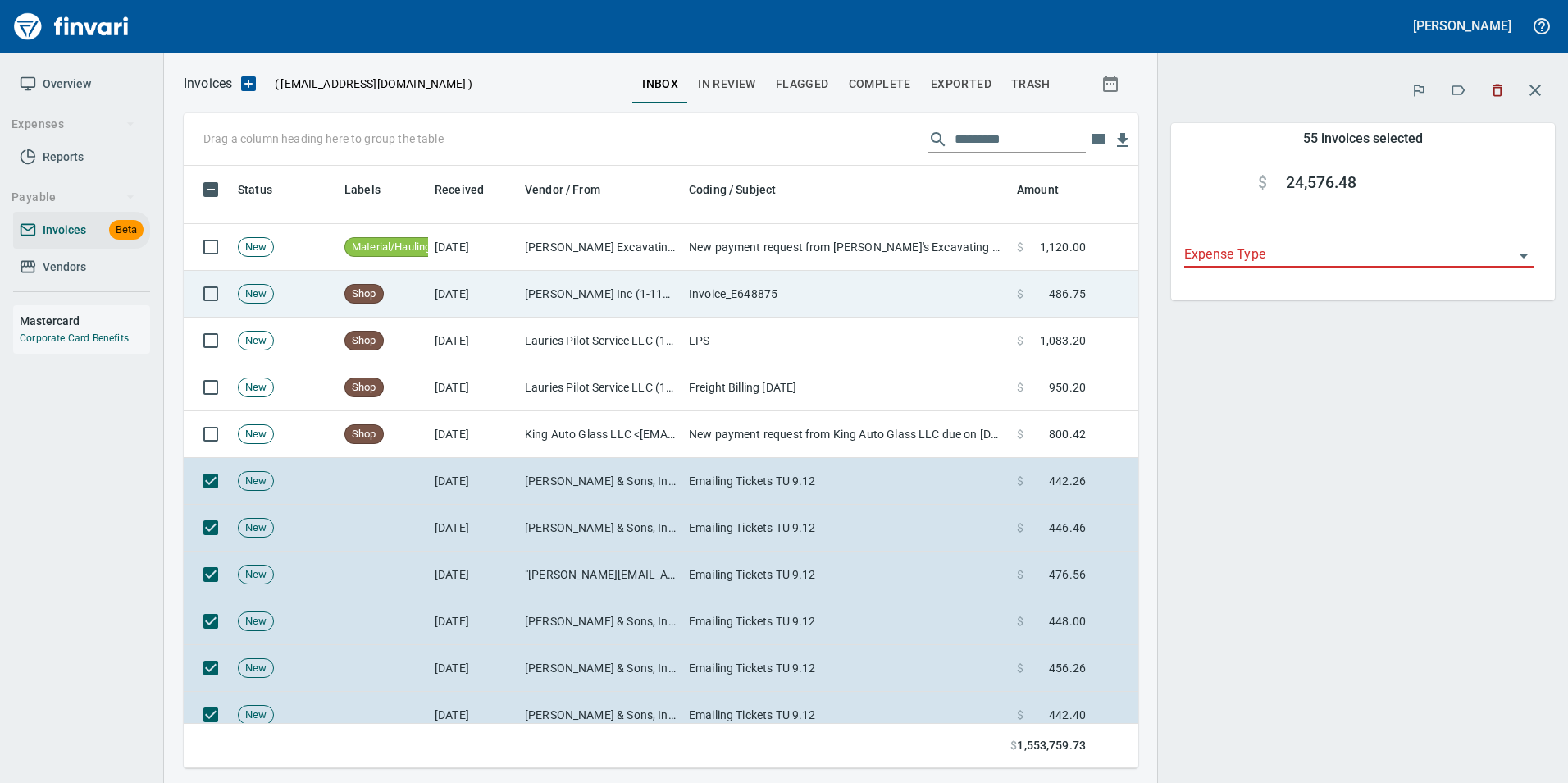
scroll to position [328, 0]
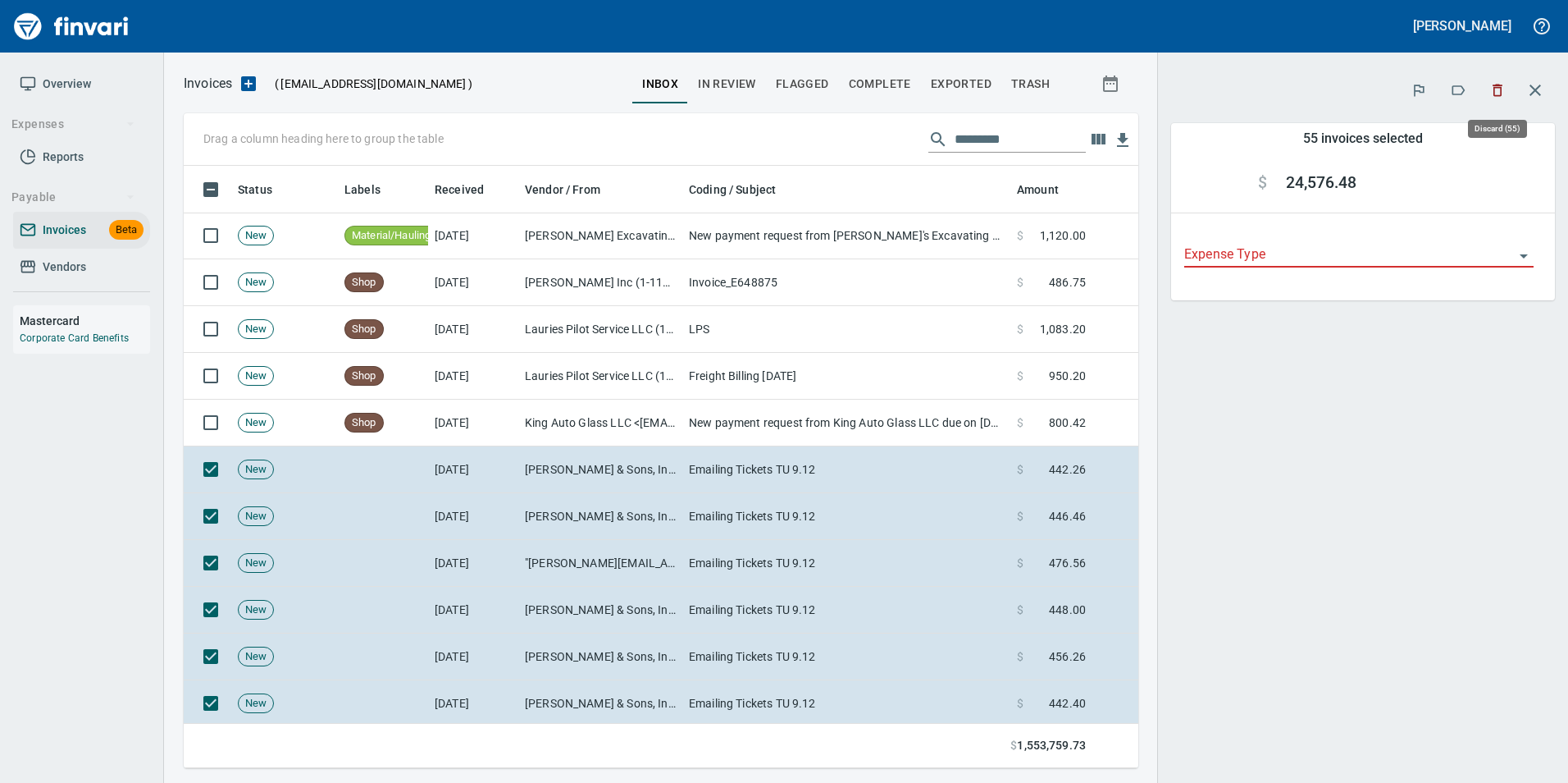
click at [1503, 88] on icon "button" at bounding box center [1497, 90] width 17 height 17
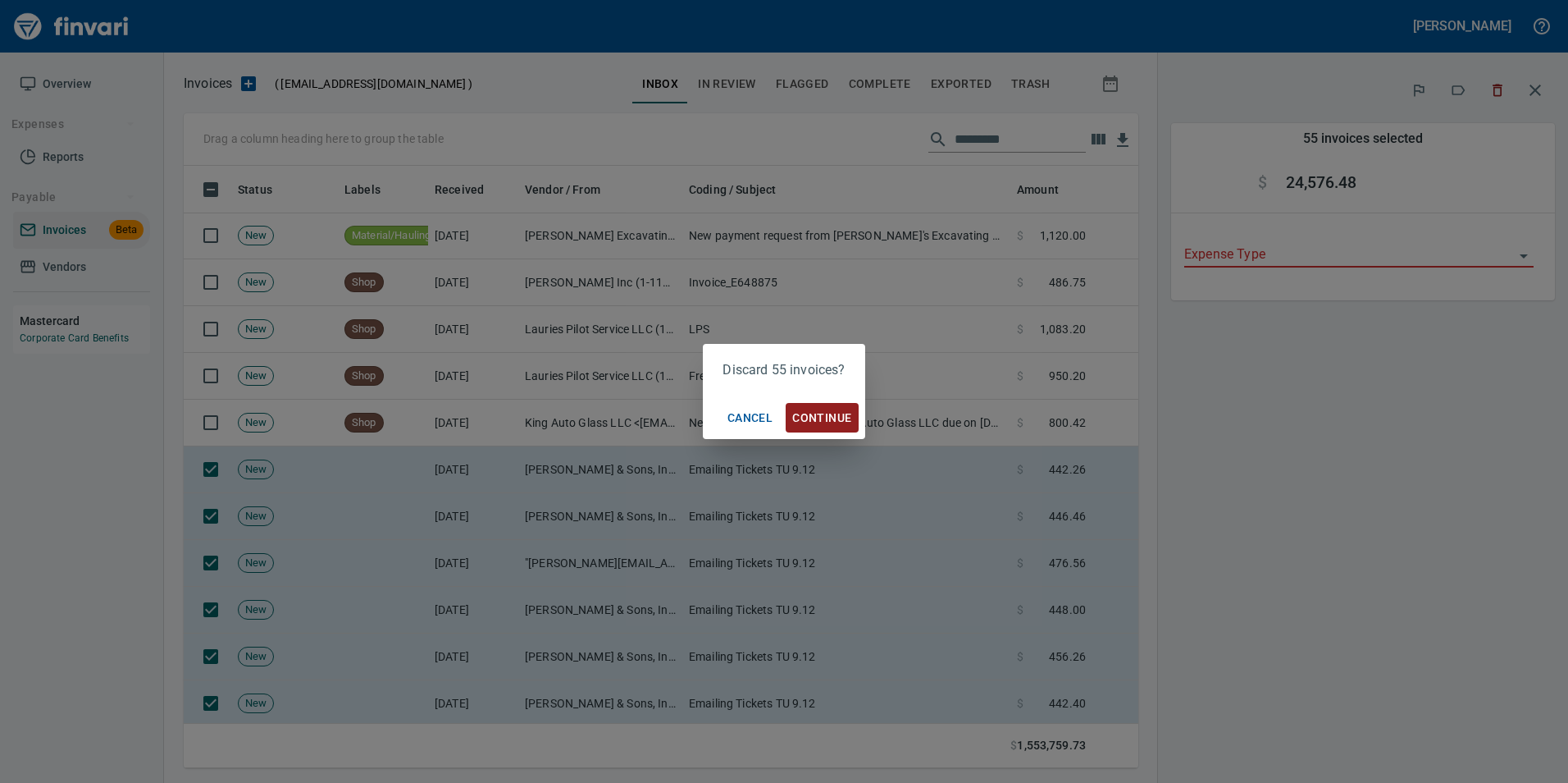
scroll to position [590, 930]
drag, startPoint x: 841, startPoint y: 410, endPoint x: 816, endPoint y: 381, distance: 38.3
click at [841, 406] on button "Continue" at bounding box center [822, 418] width 73 height 30
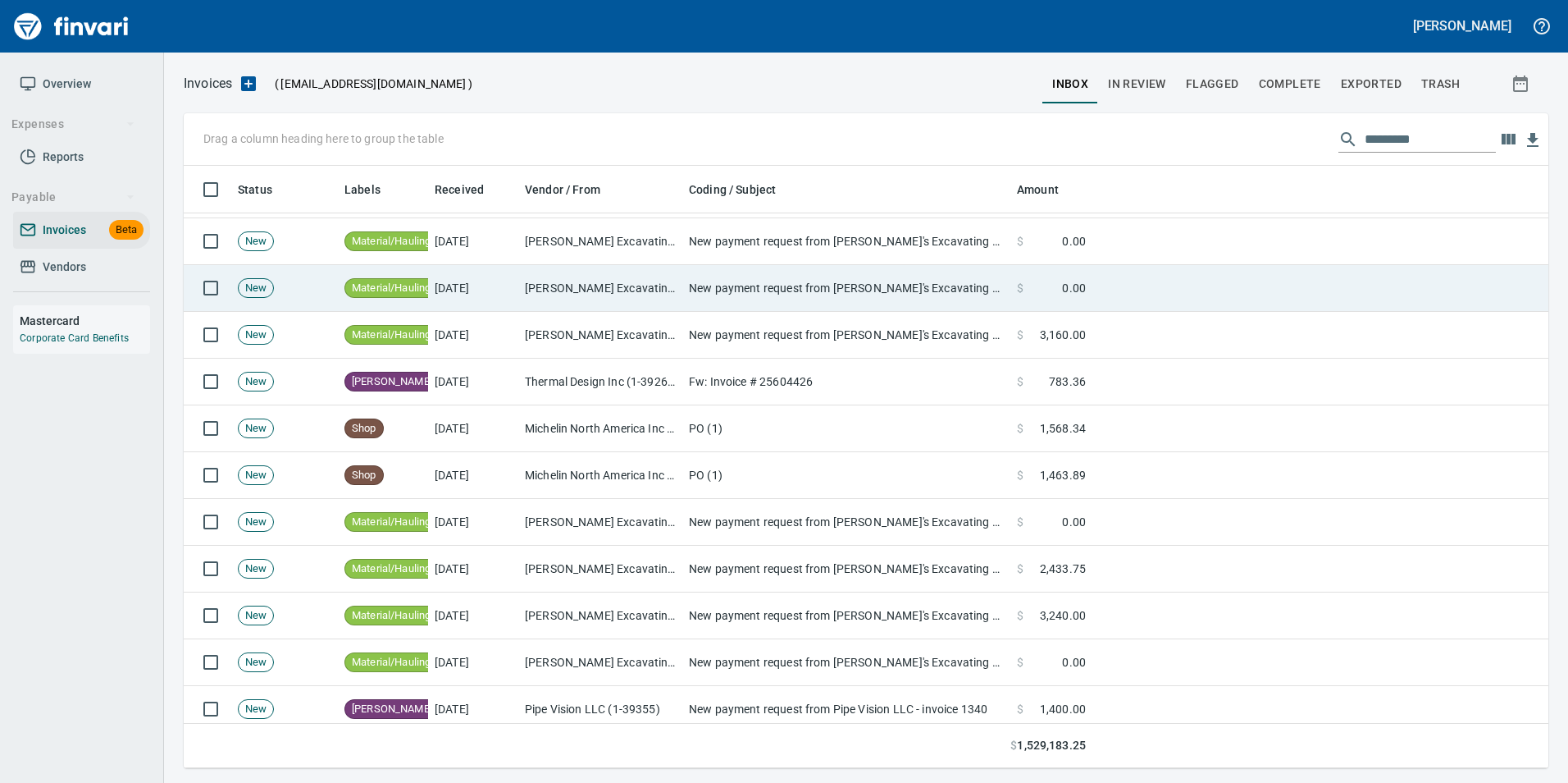
scroll to position [6893, 0]
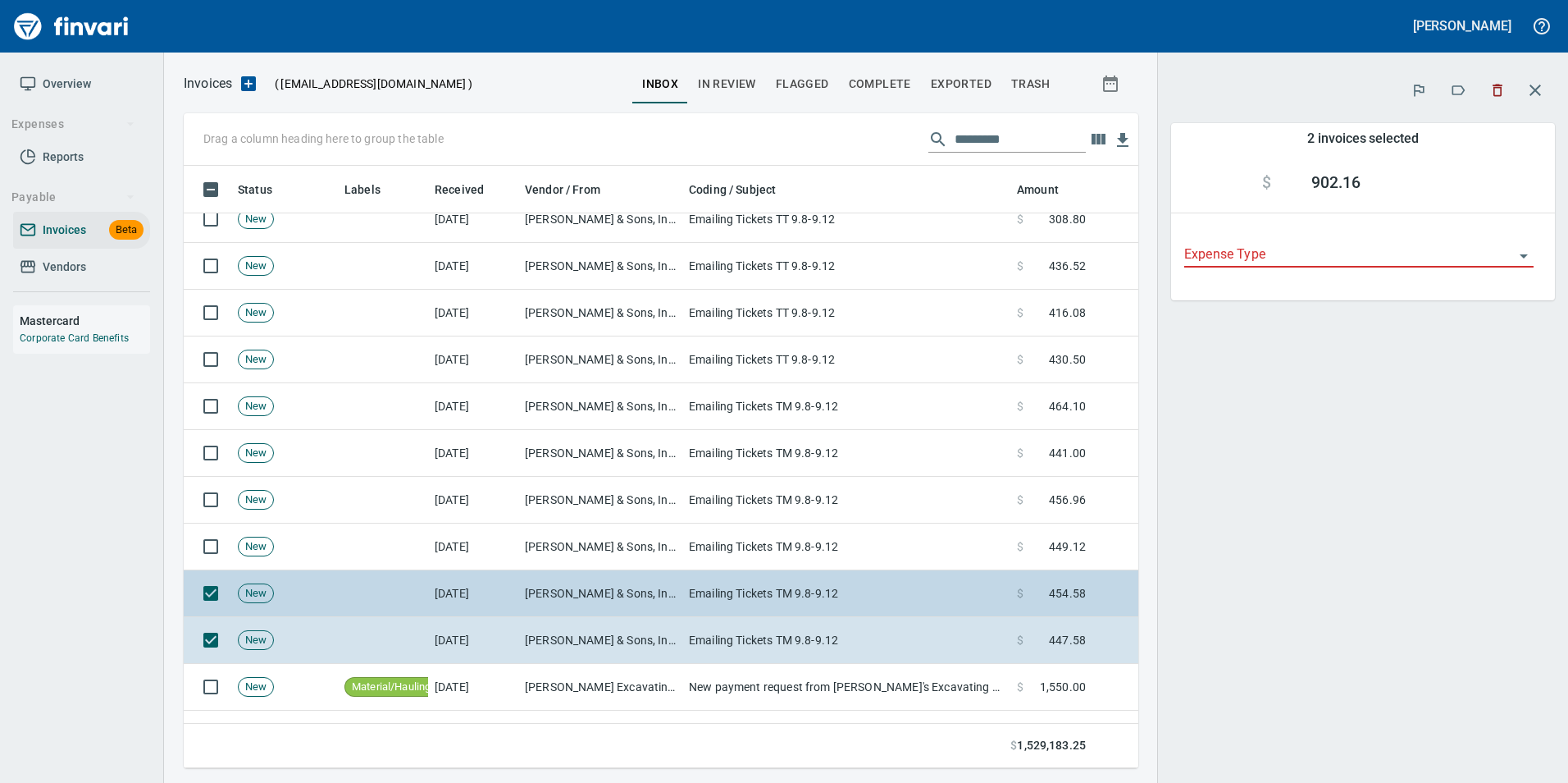
scroll to position [590, 930]
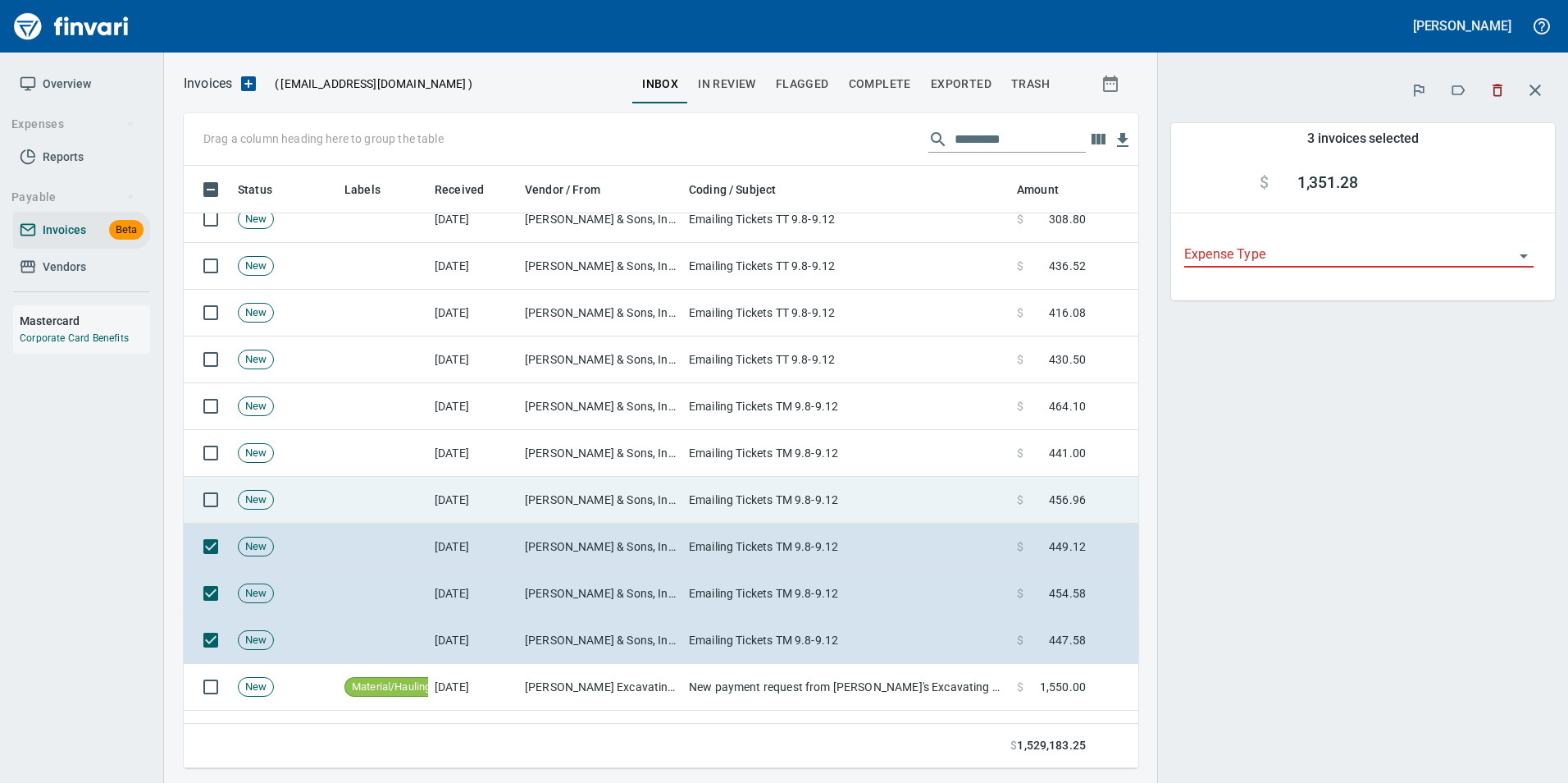
click at [194, 493] on td at bounding box center [208, 500] width 48 height 47
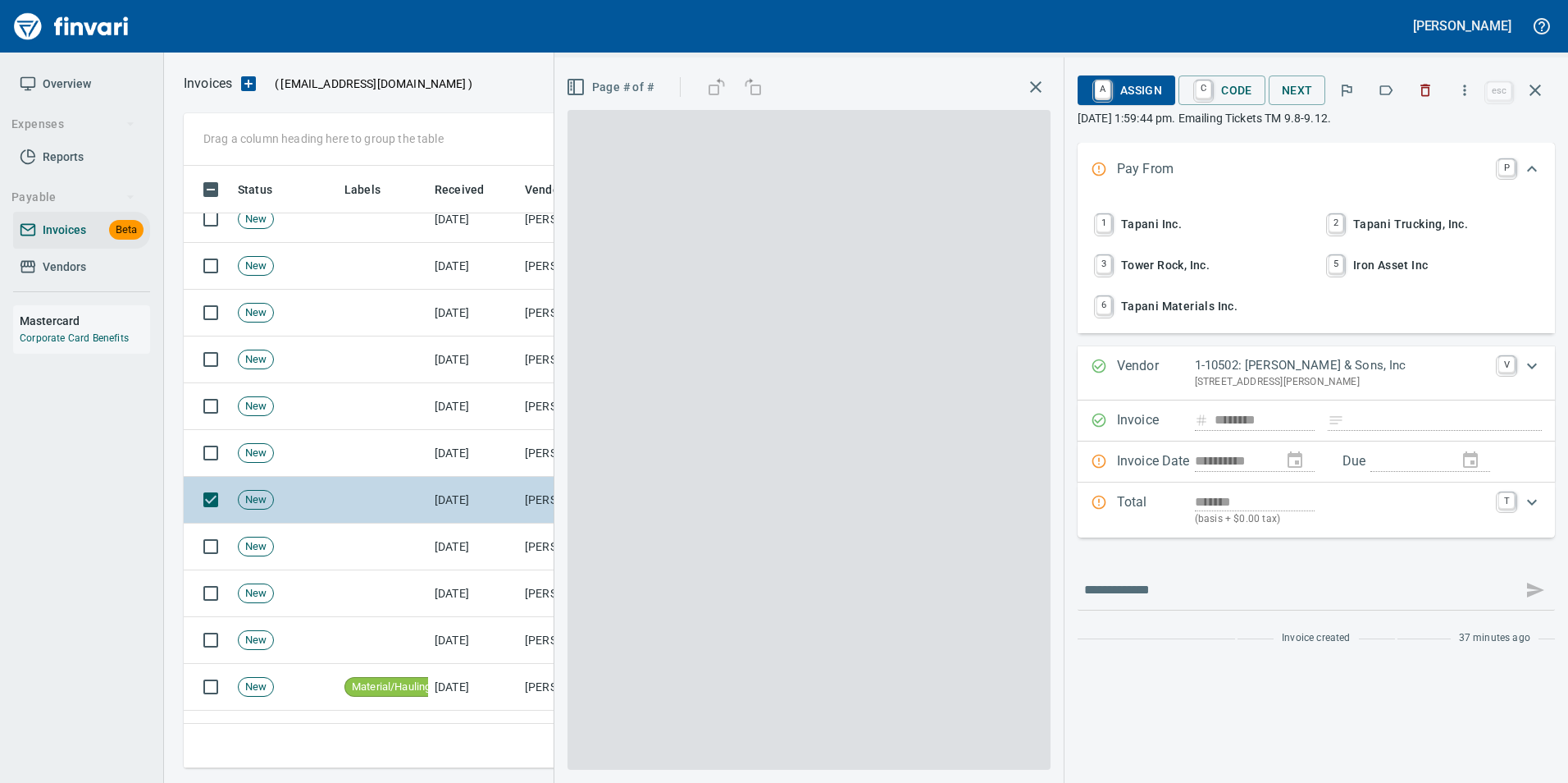
scroll to position [590, 1340]
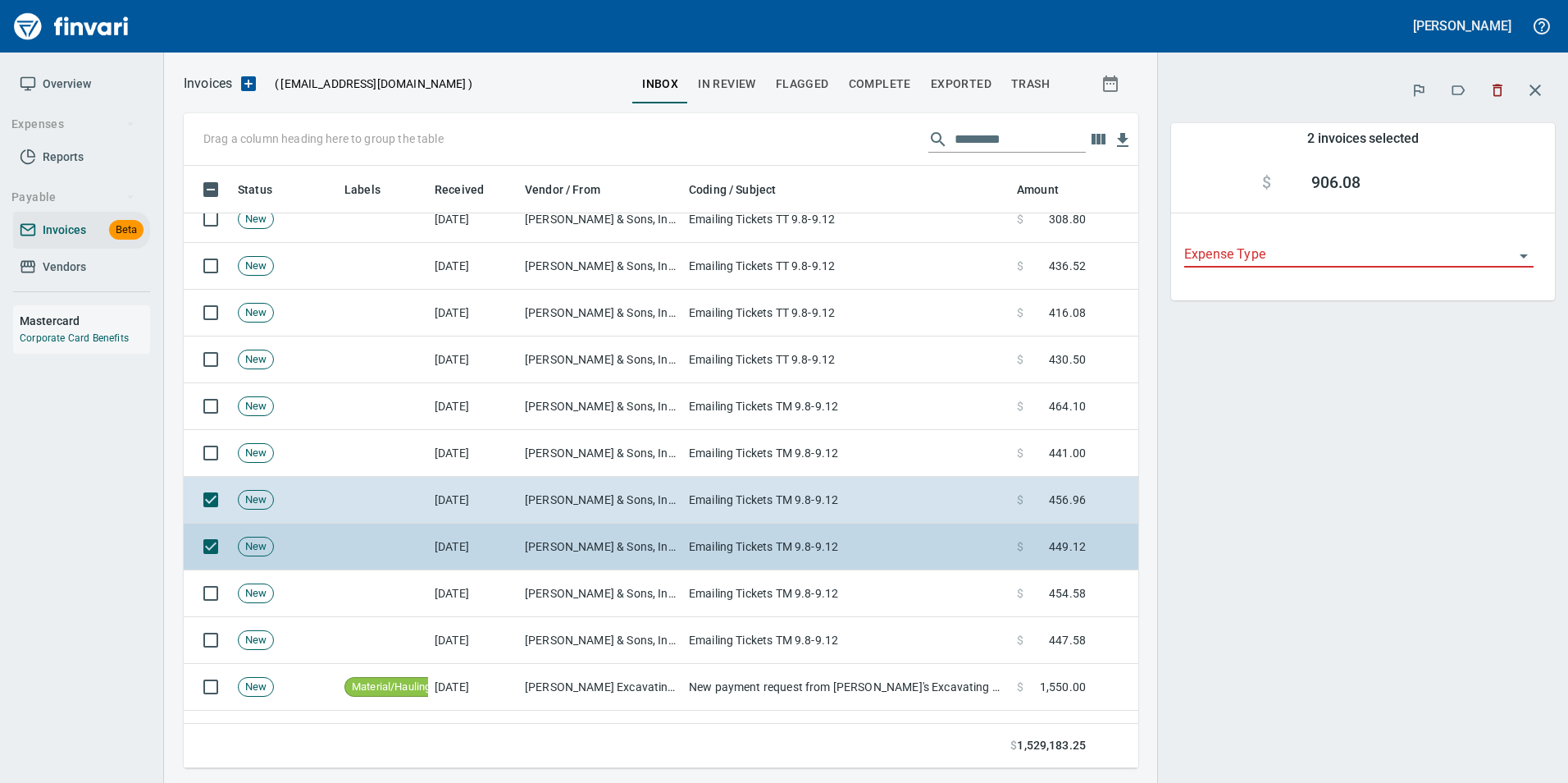
scroll to position [590, 930]
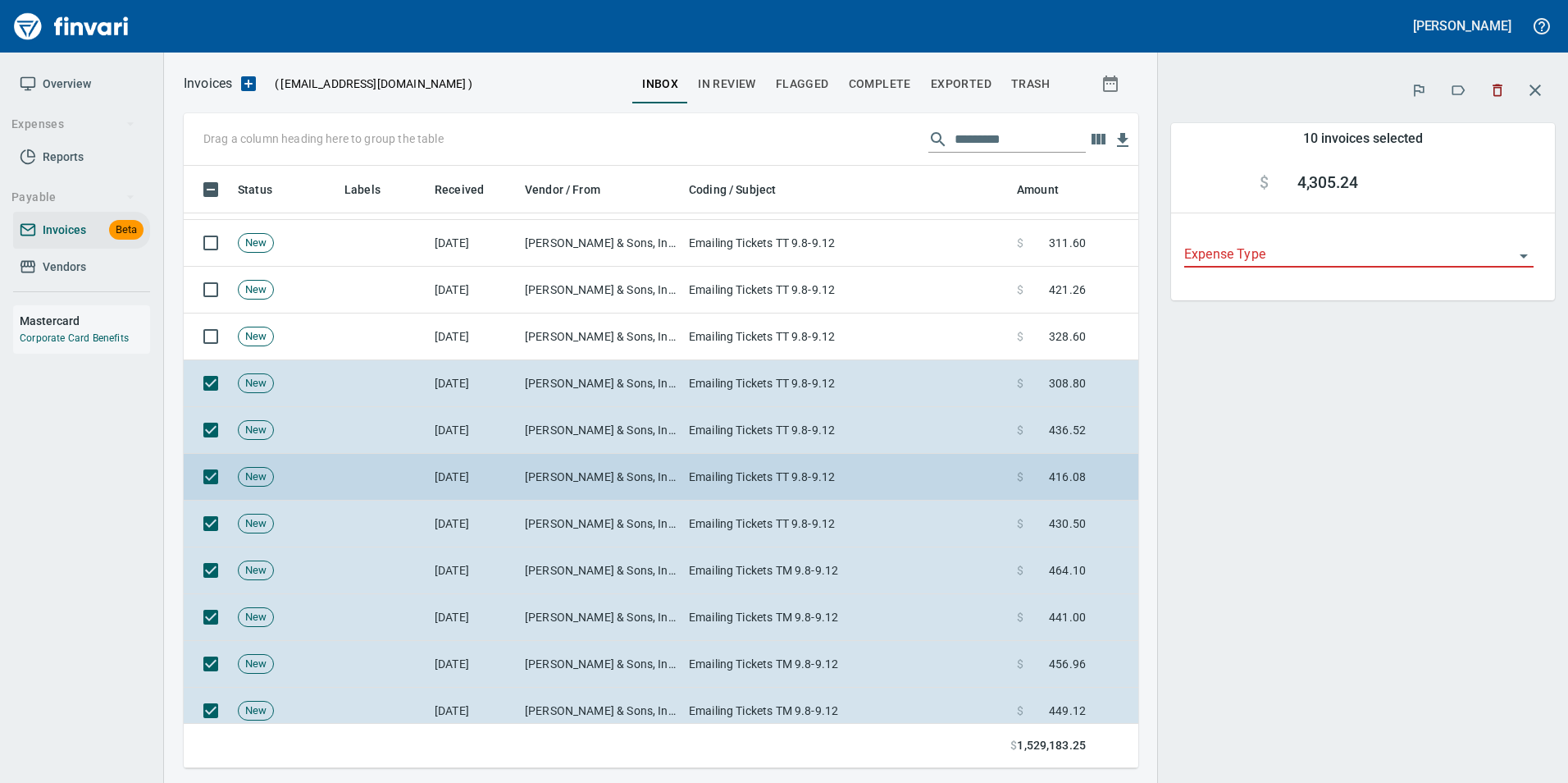
scroll to position [6647, 0]
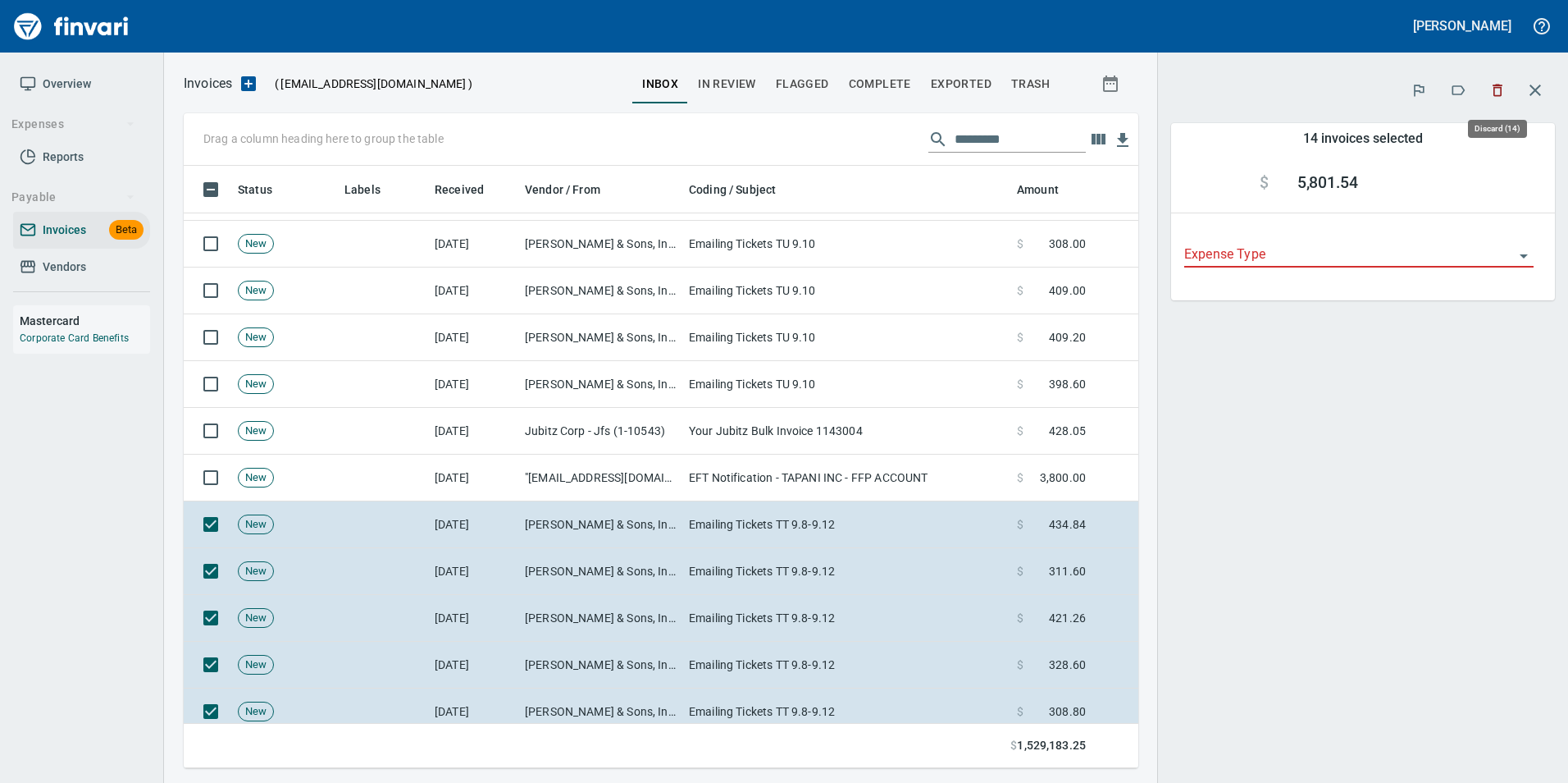
scroll to position [590, 930]
click at [1497, 90] on icon "button" at bounding box center [1497, 90] width 17 height 17
click at [1497, 96] on icon "button" at bounding box center [1497, 90] width 17 height 17
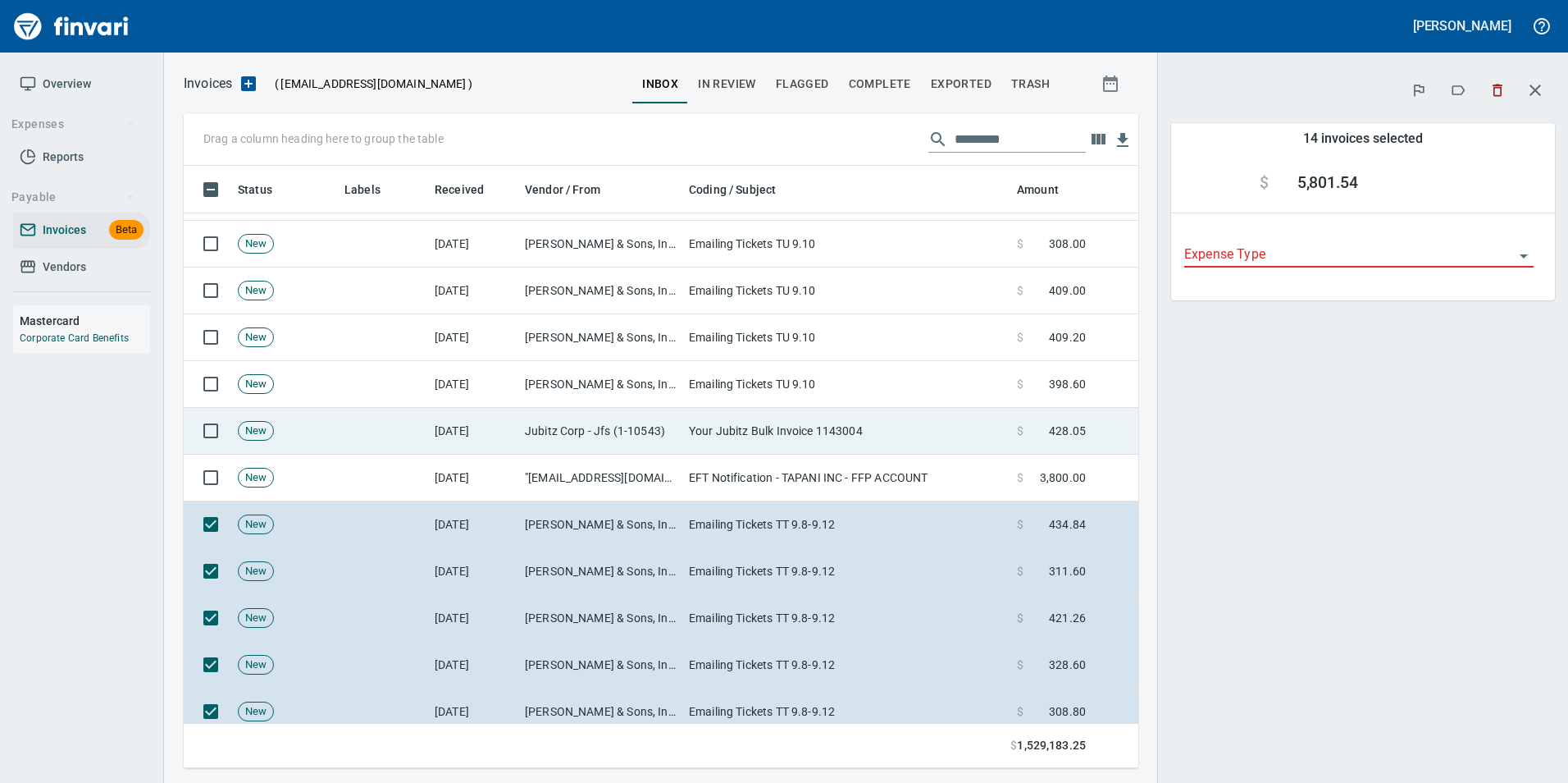
click at [826, 424] on td "Your Jubitz Bulk Invoice 1143004" at bounding box center [846, 431] width 328 height 47
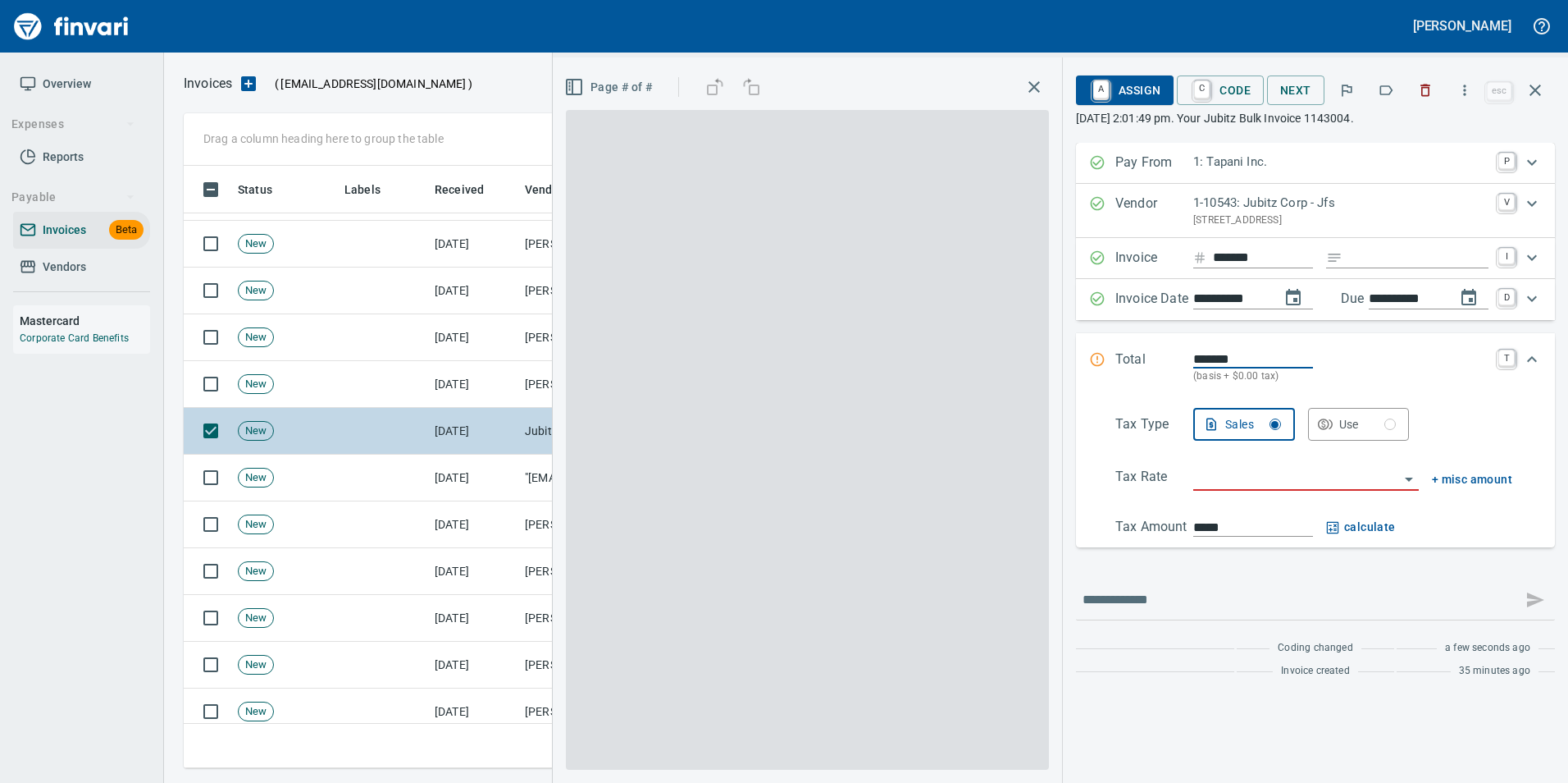
scroll to position [590, 1340]
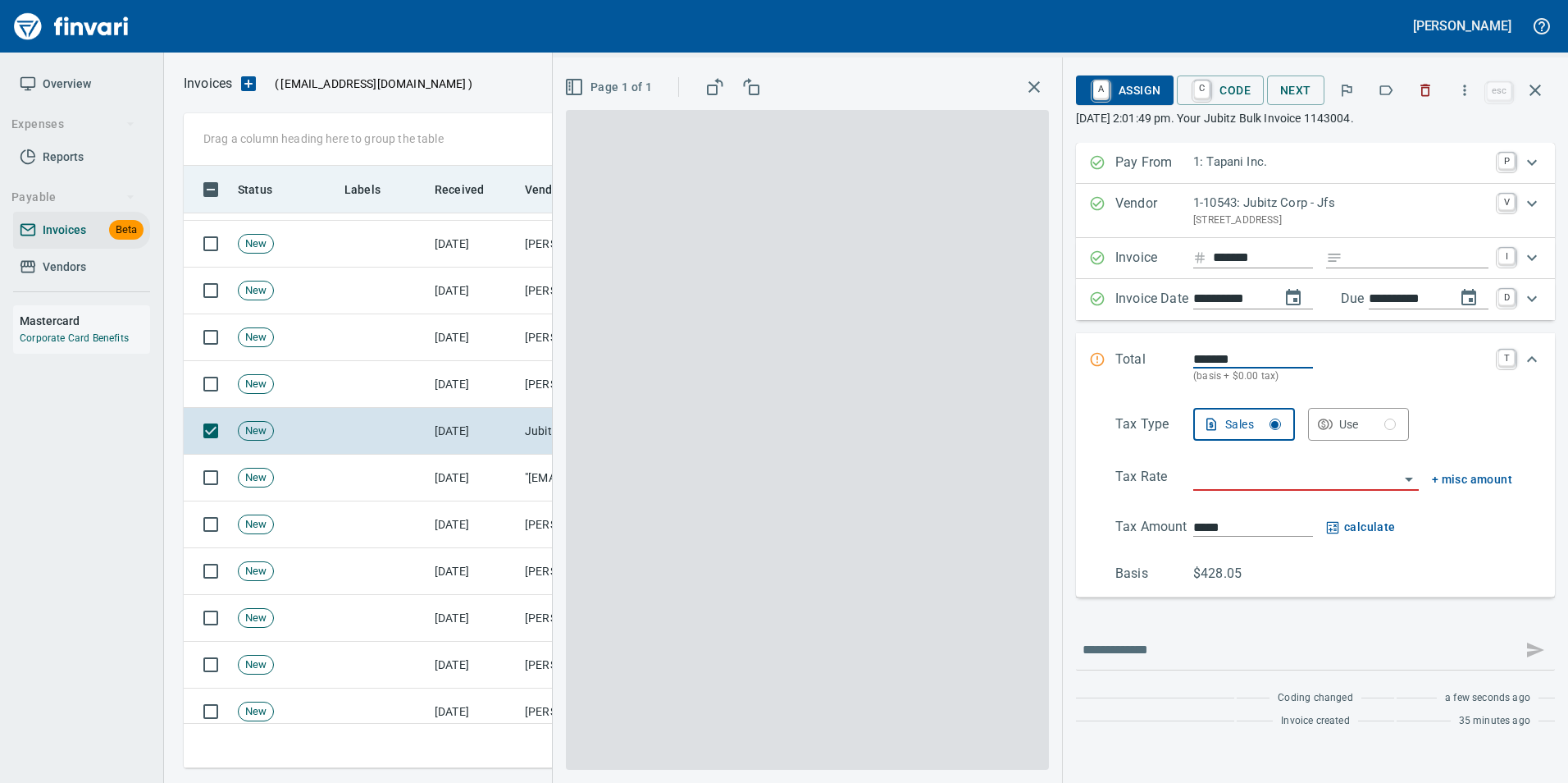
click at [1543, 91] on icon "button" at bounding box center [1535, 90] width 19 height 19
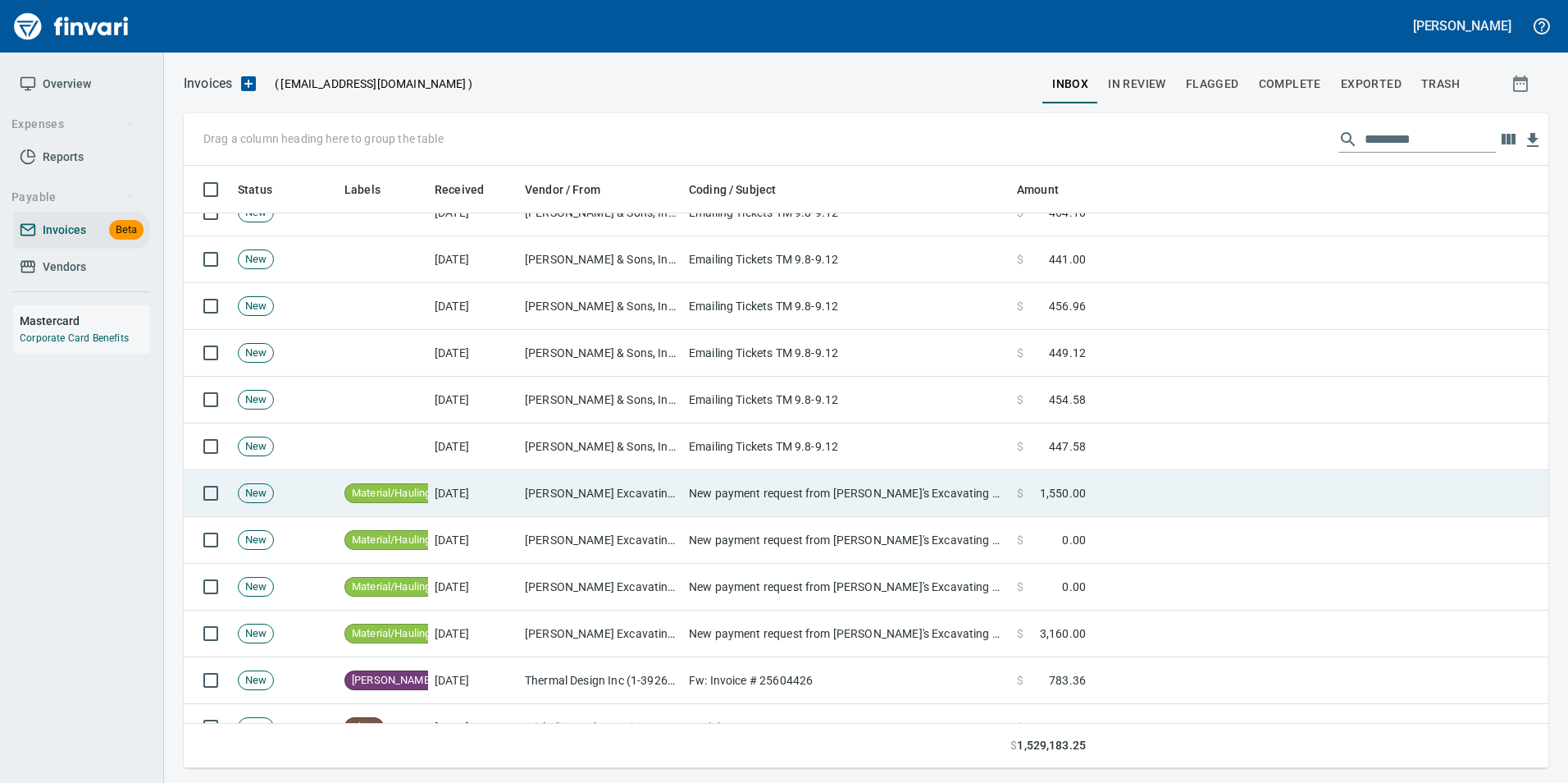
scroll to position [6893, 0]
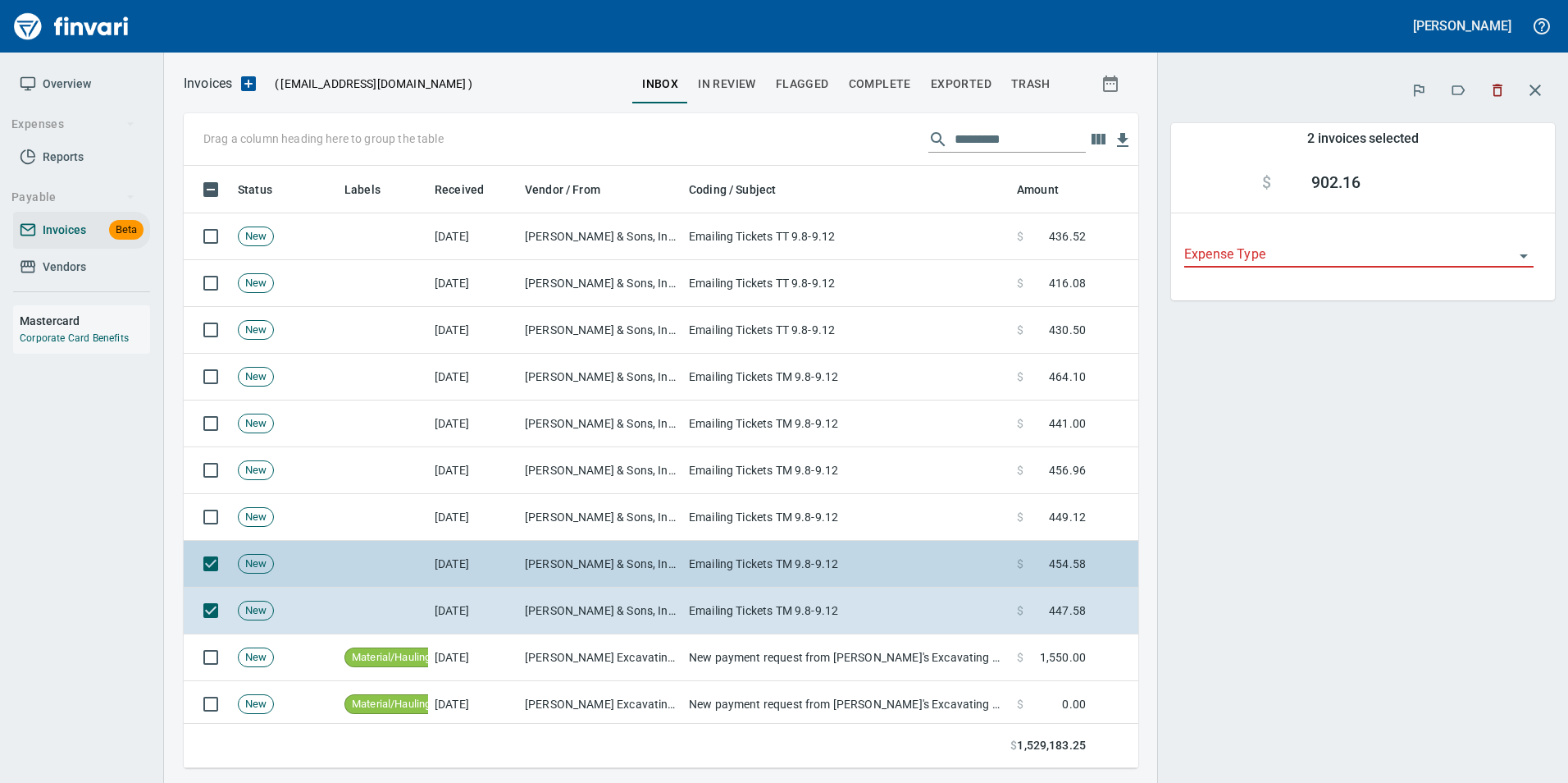
scroll to position [590, 930]
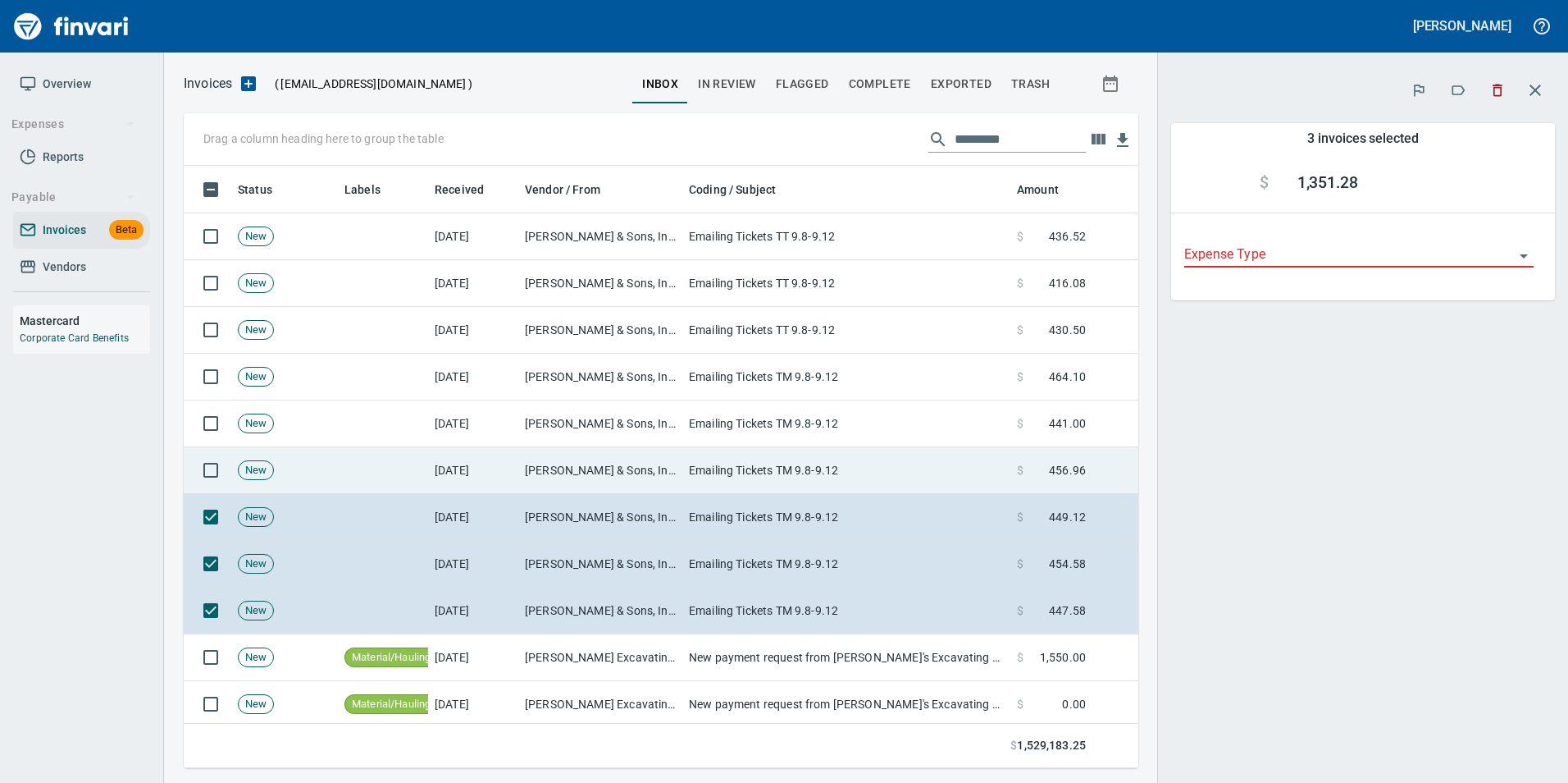
click at [206, 447] on td at bounding box center [208, 470] width 48 height 47
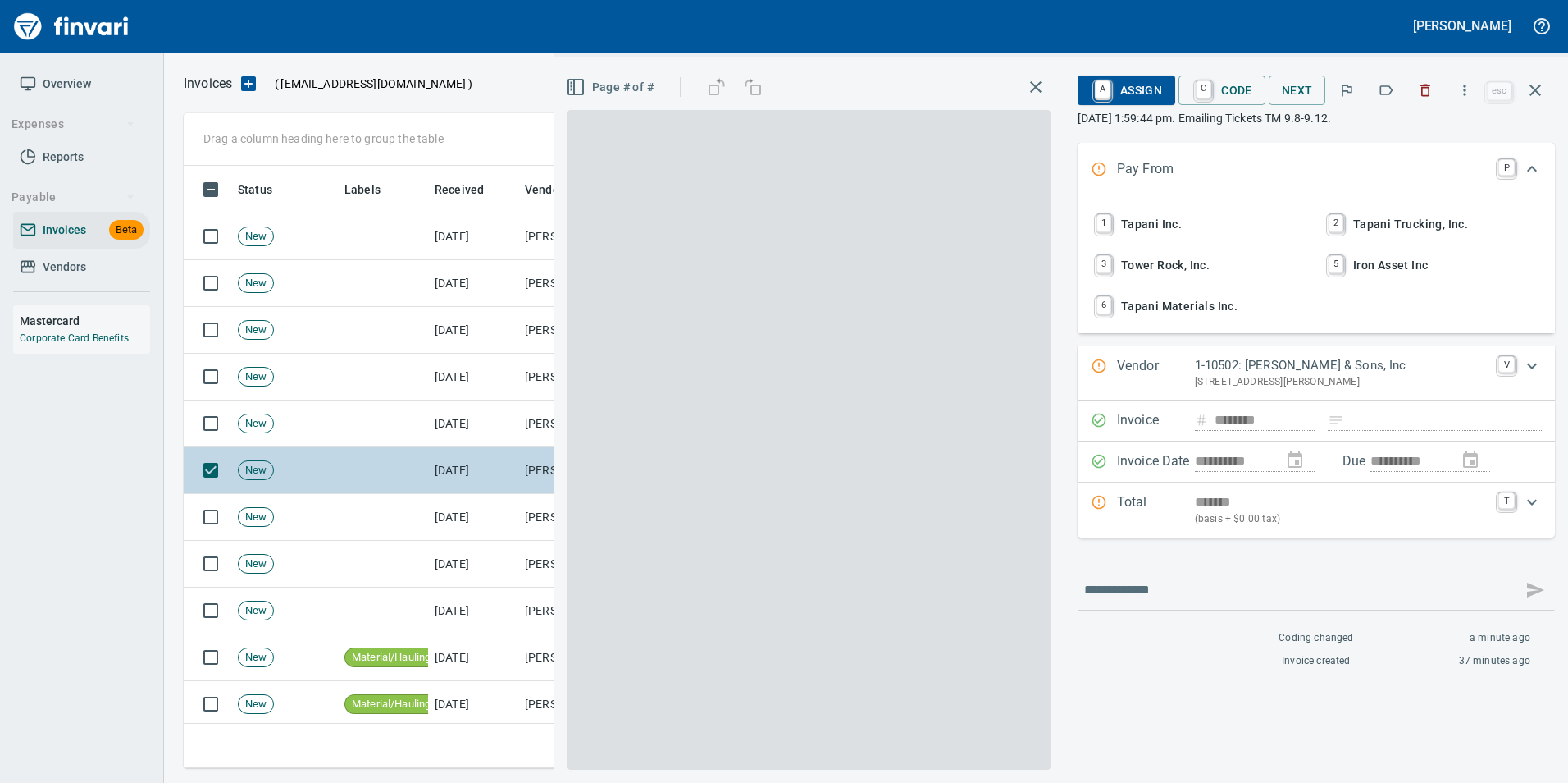
scroll to position [2, 2]
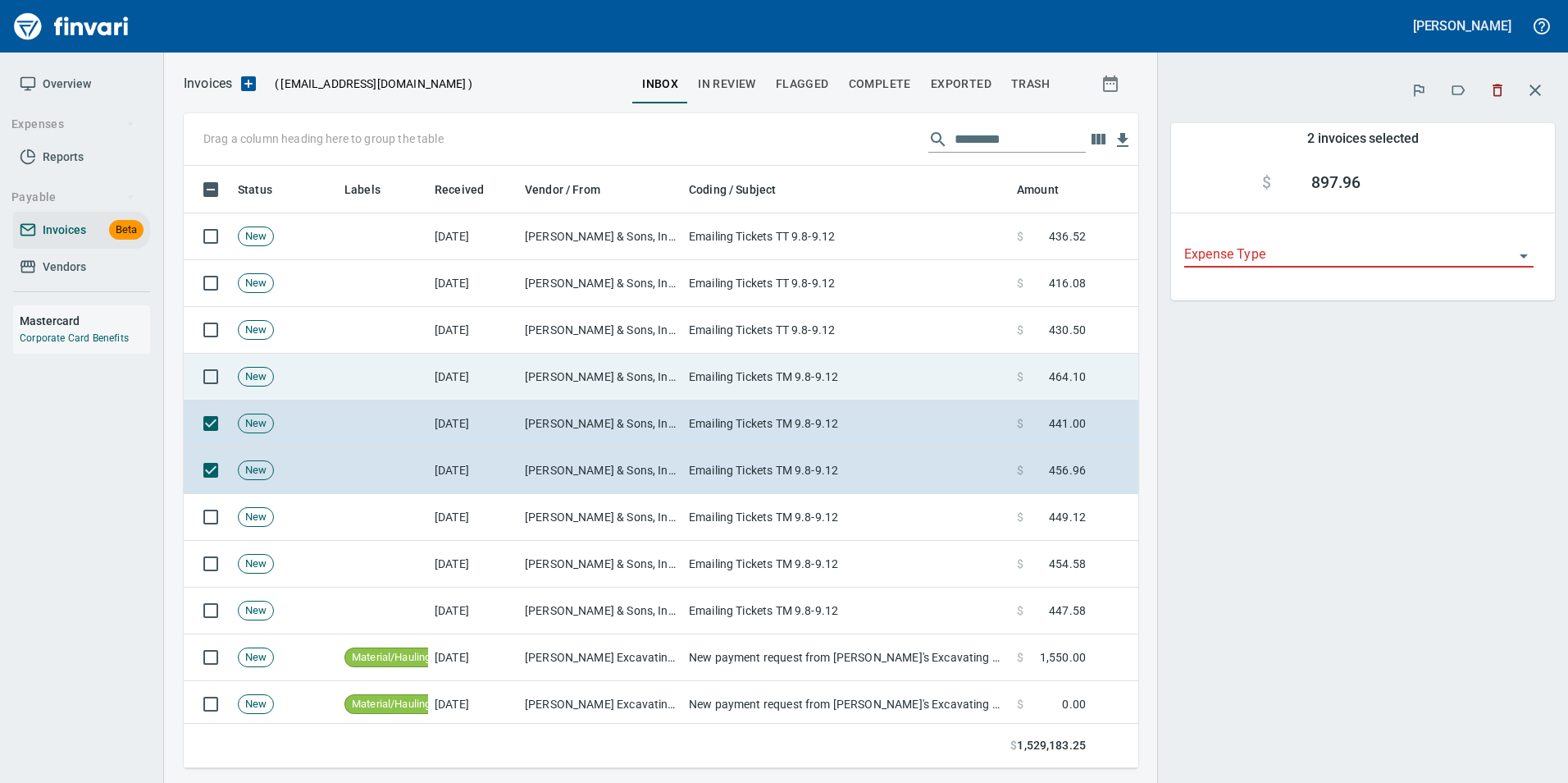
scroll to position [590, 930]
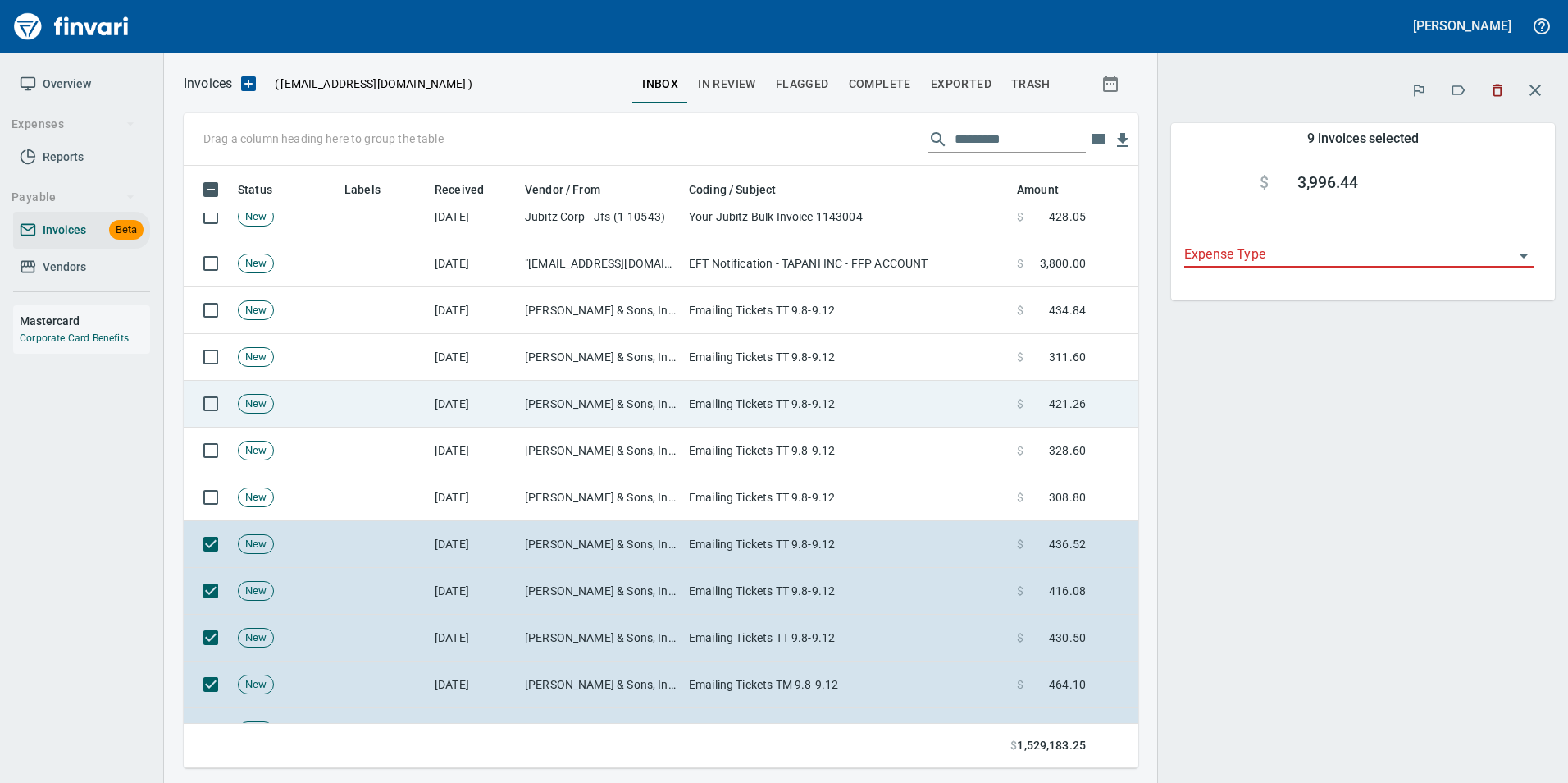
scroll to position [6565, 0]
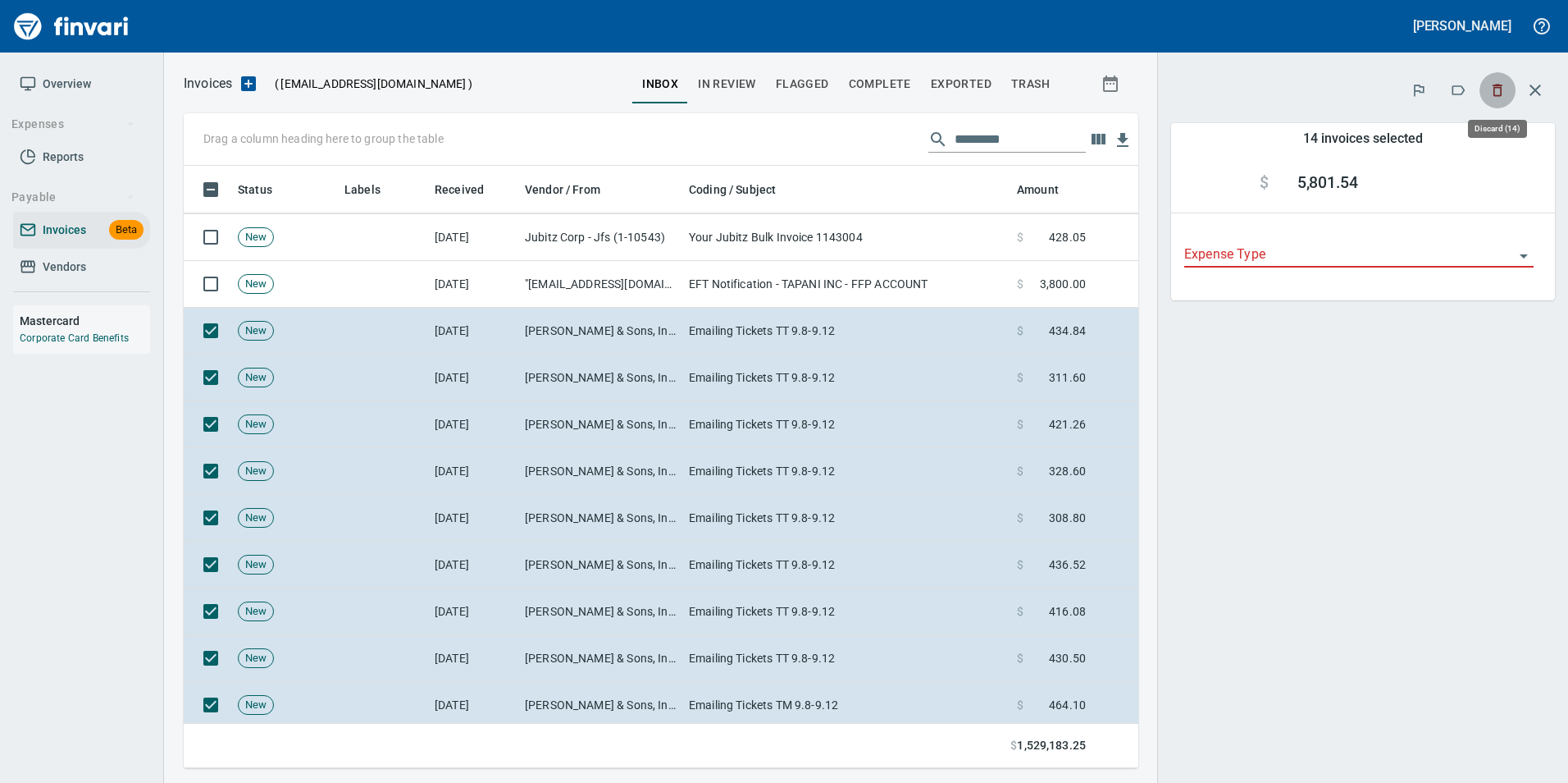
click at [1499, 90] on icon "button" at bounding box center [1497, 90] width 17 height 17
click at [1491, 89] on icon "button" at bounding box center [1497, 90] width 17 height 17
click at [1491, 88] on icon "button" at bounding box center [1497, 90] width 17 height 17
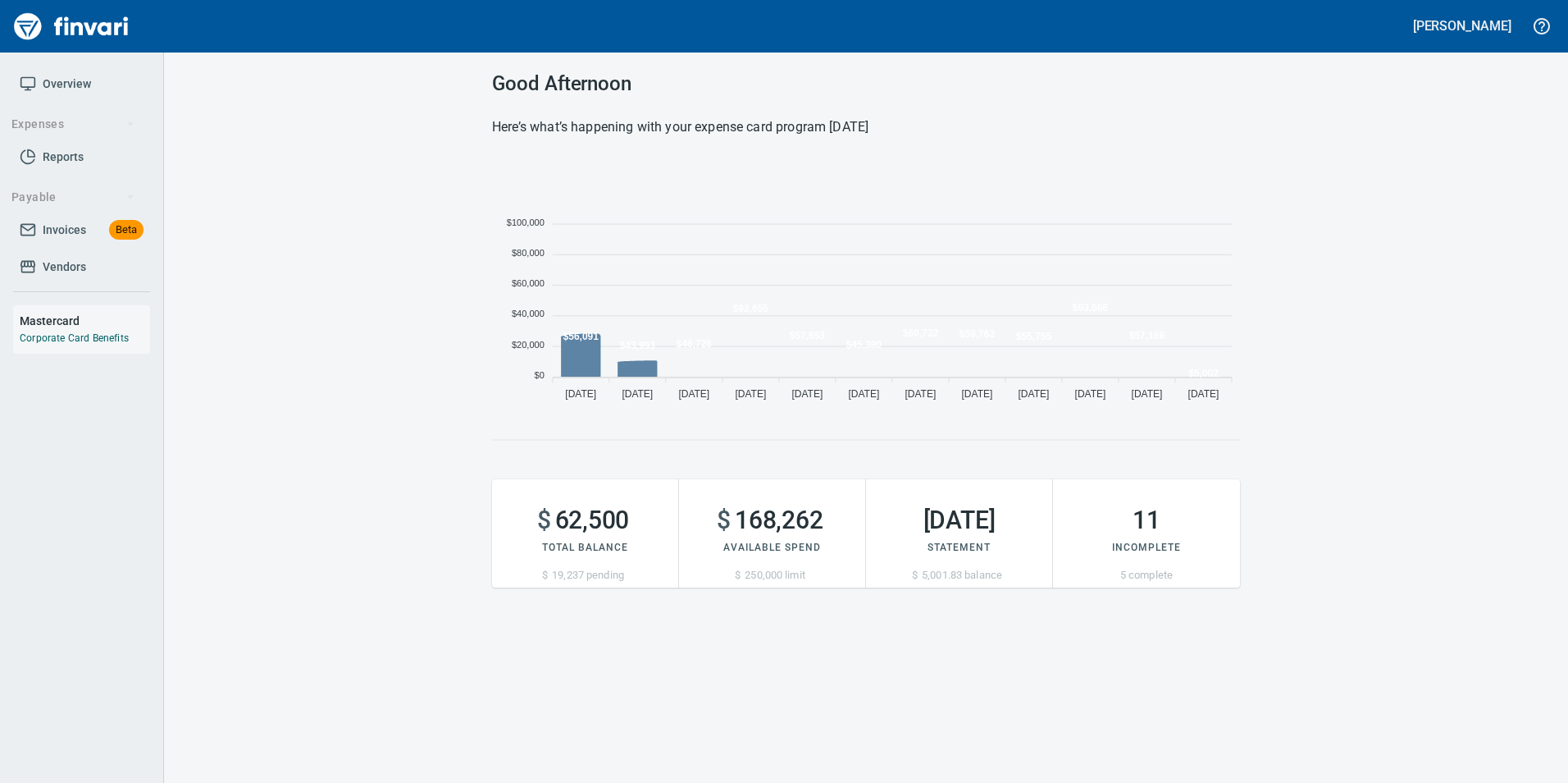
scroll to position [249, 736]
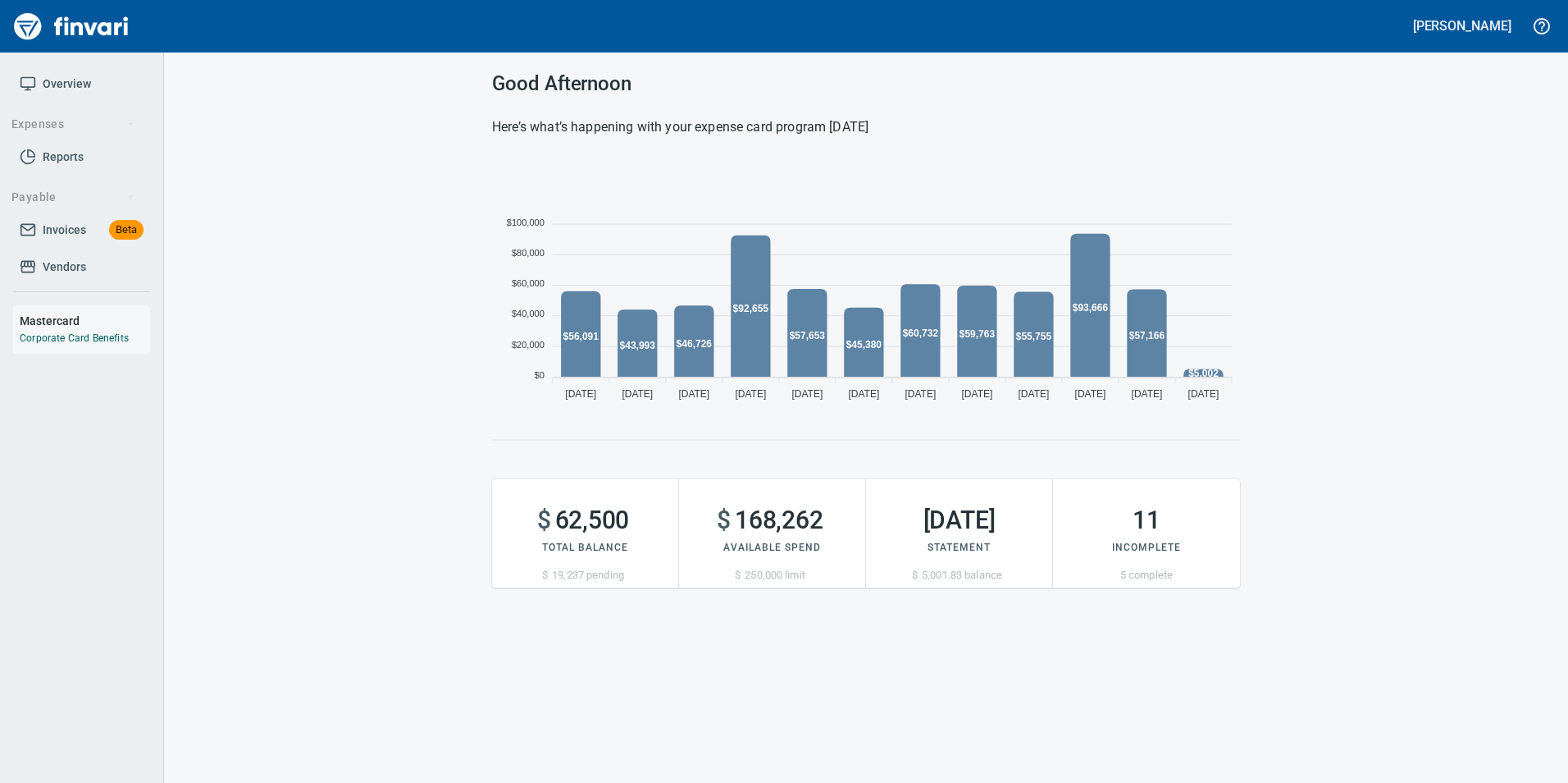
click at [67, 224] on span "Invoices" at bounding box center [64, 230] width 43 height 20
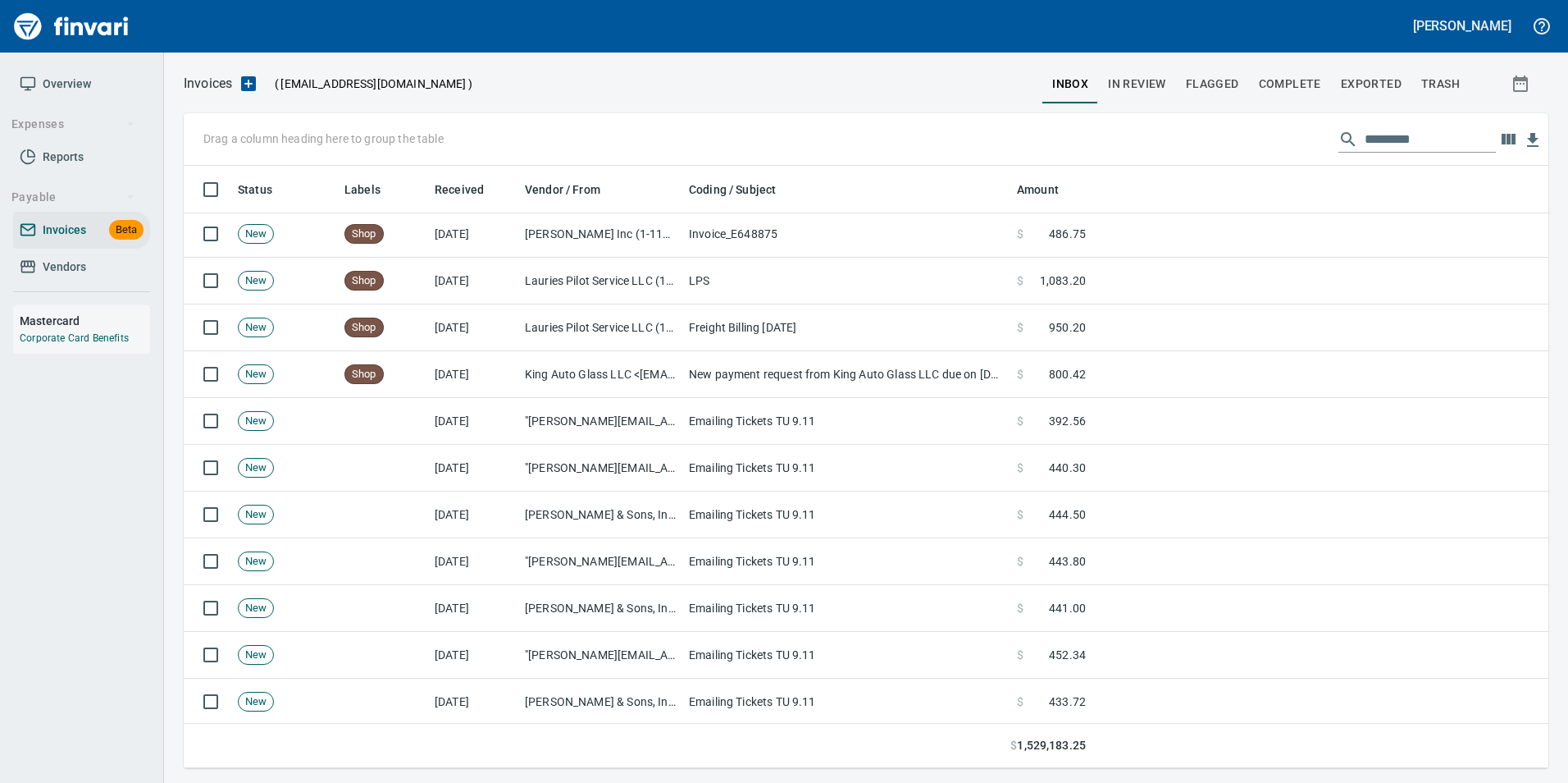
scroll to position [411, 0]
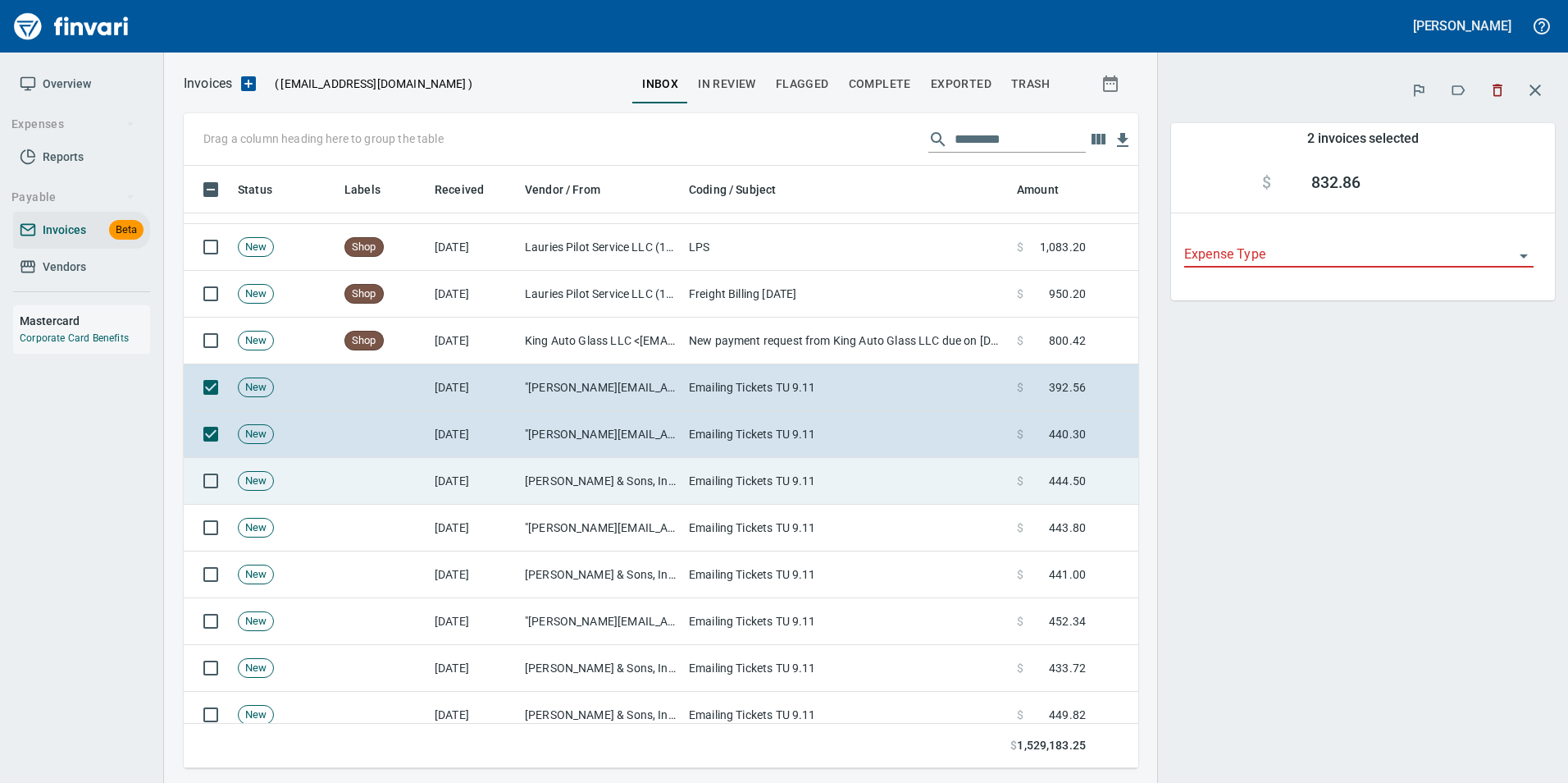
scroll to position [590, 930]
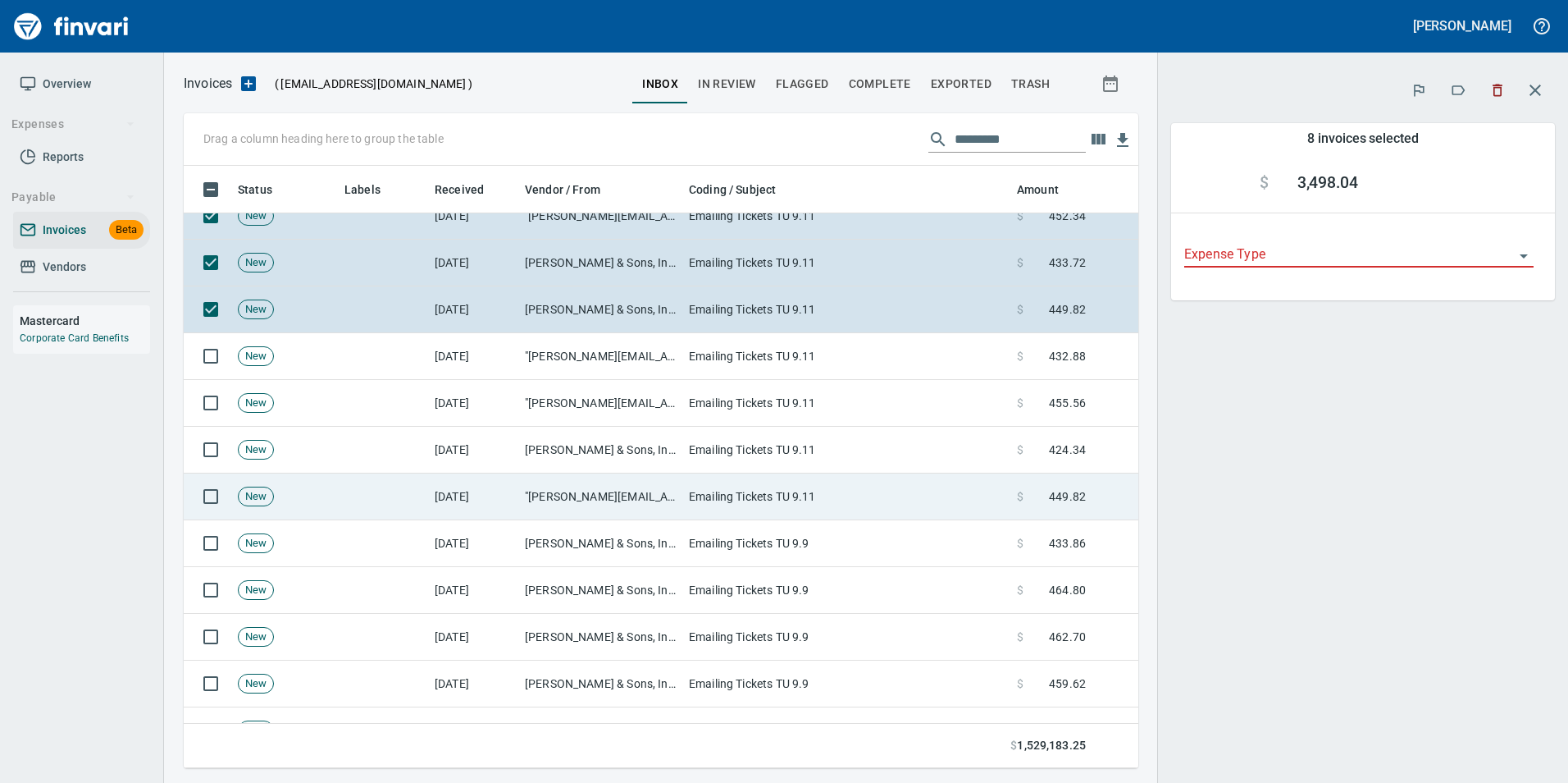
scroll to position [821, 0]
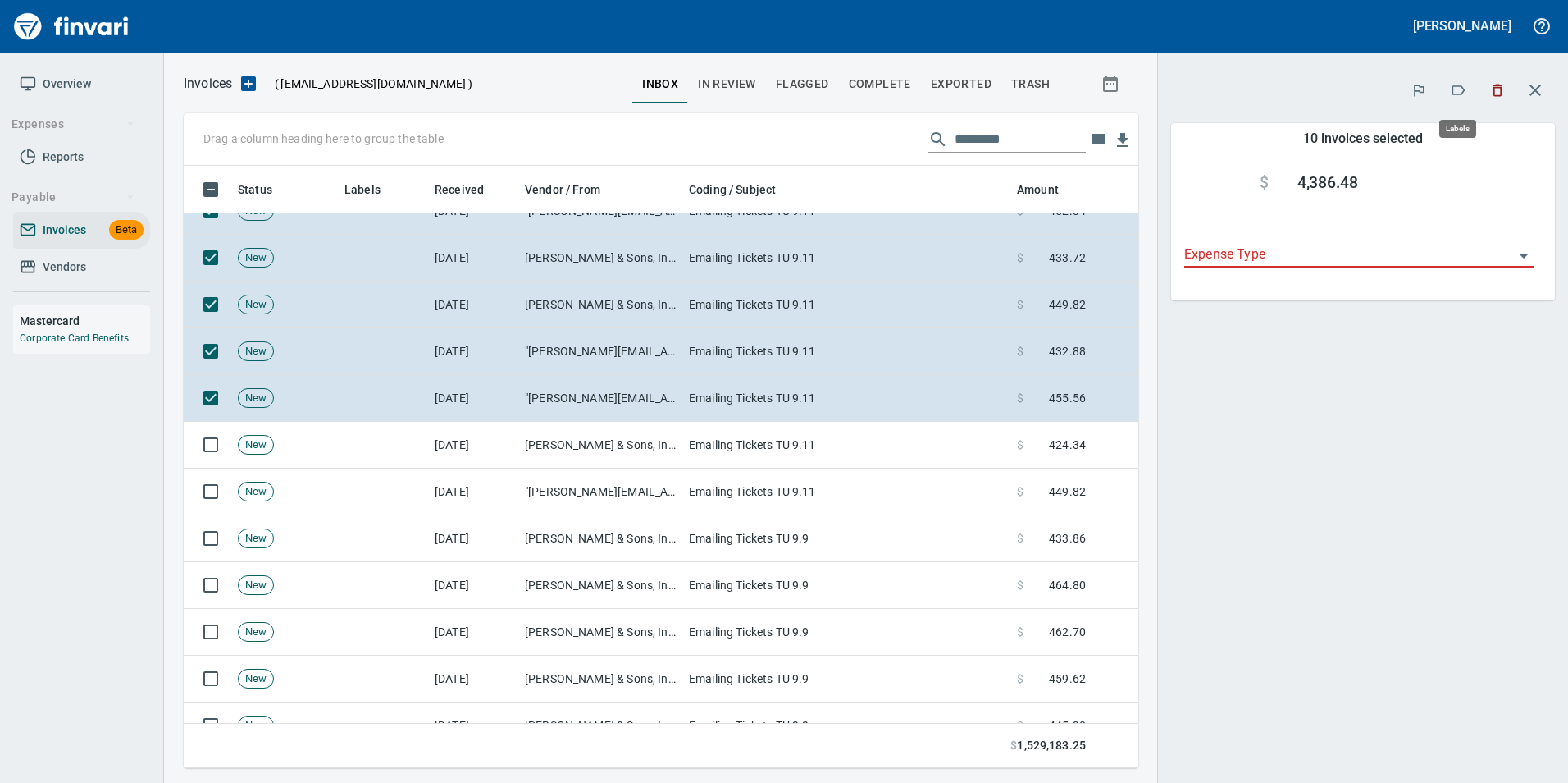
scroll to position [590, 930]
click at [1460, 90] on icon "button" at bounding box center [1458, 90] width 17 height 17
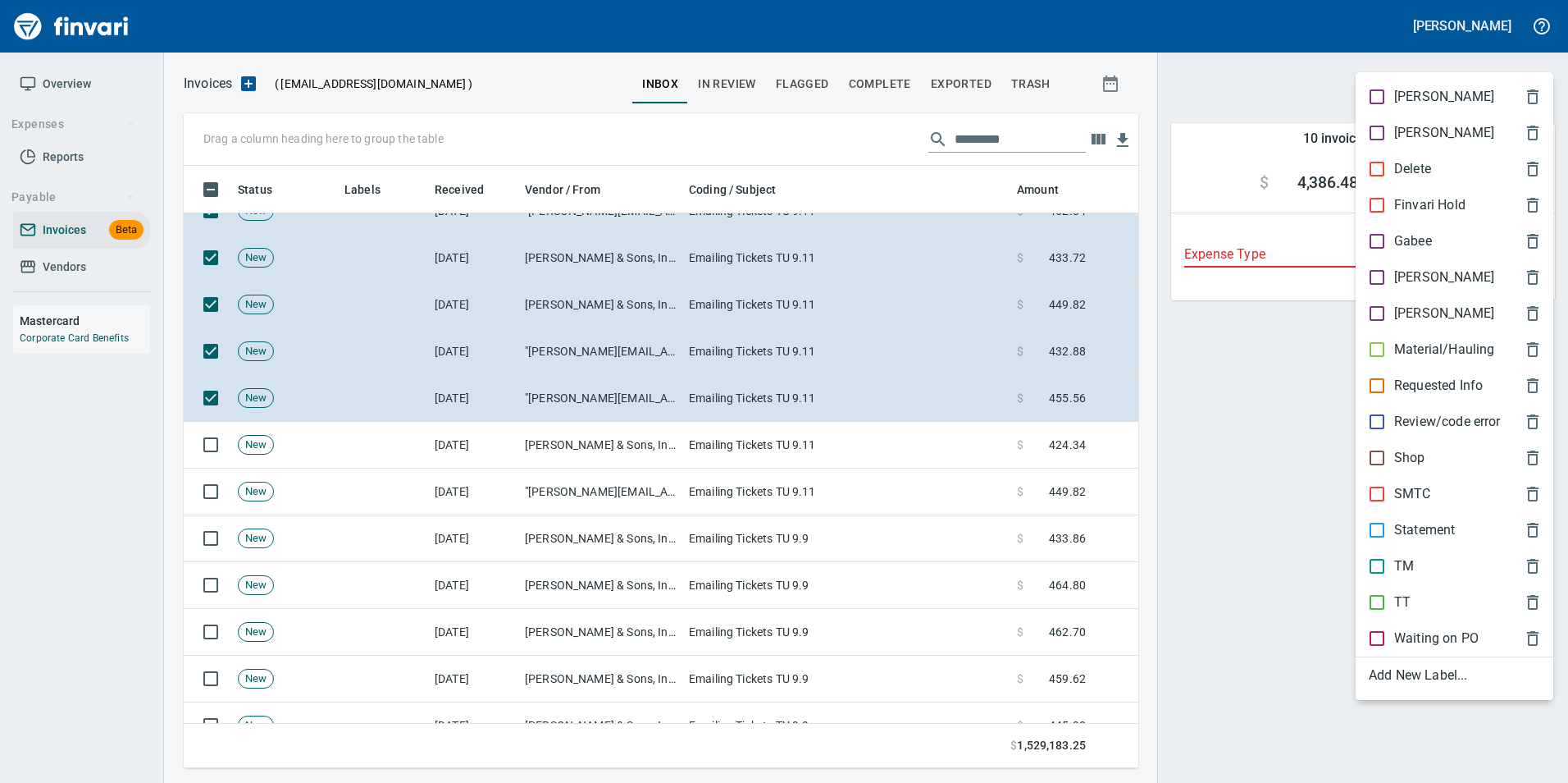
click at [1503, 62] on div at bounding box center [784, 391] width 1568 height 783
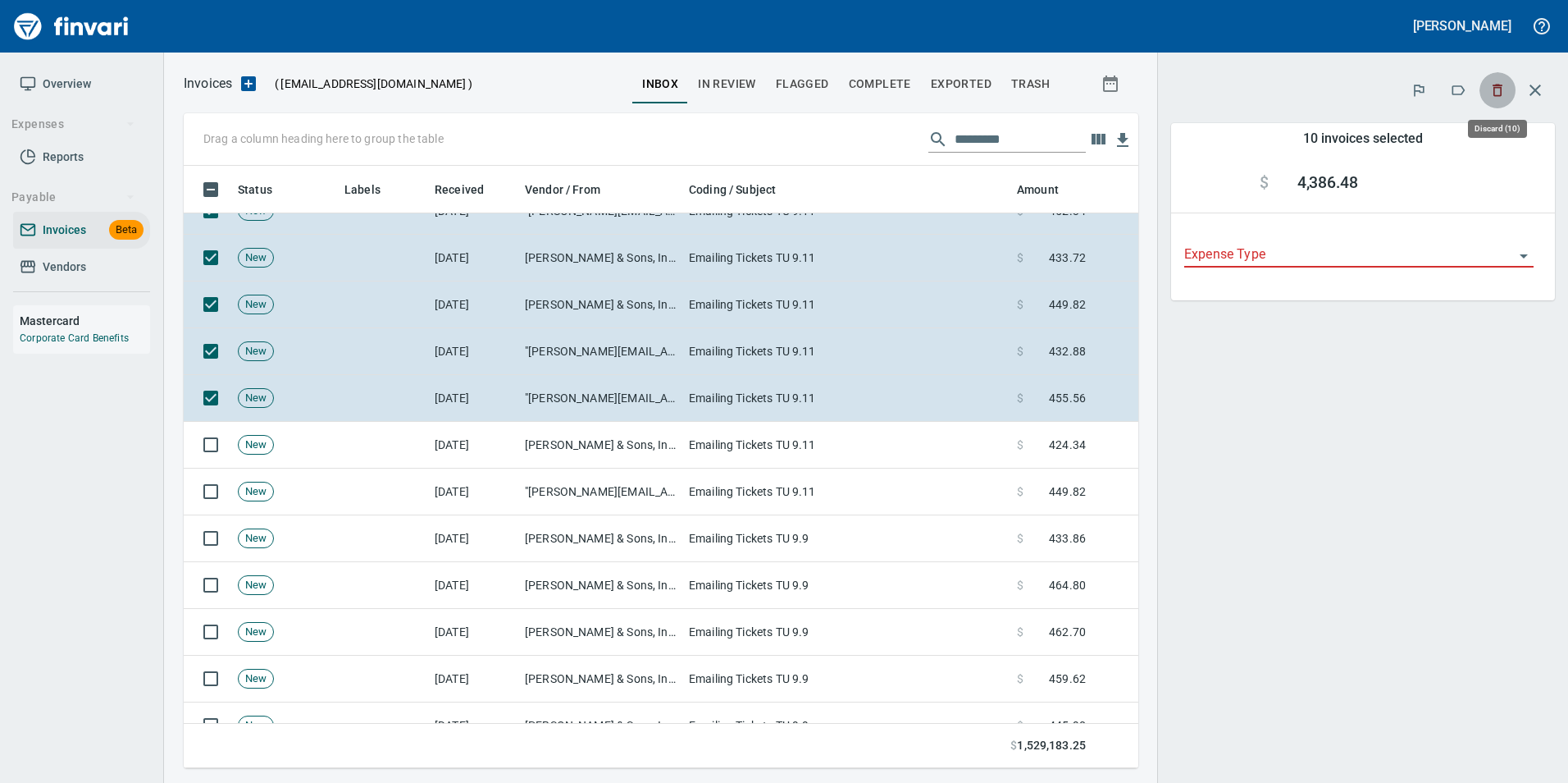
click at [1502, 88] on icon "button" at bounding box center [1497, 91] width 10 height 12
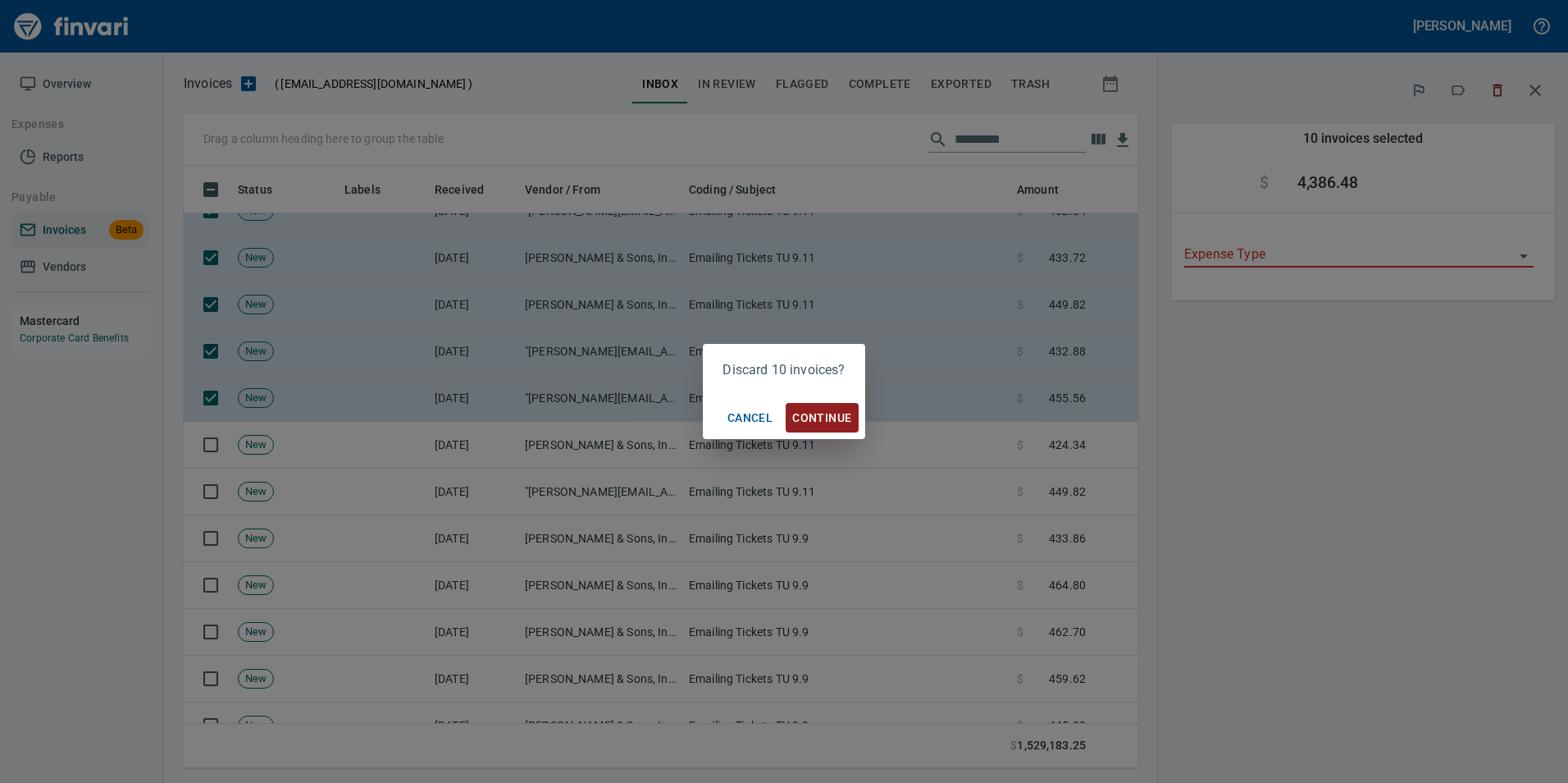
click at [817, 416] on span "Continue" at bounding box center [822, 418] width 59 height 20
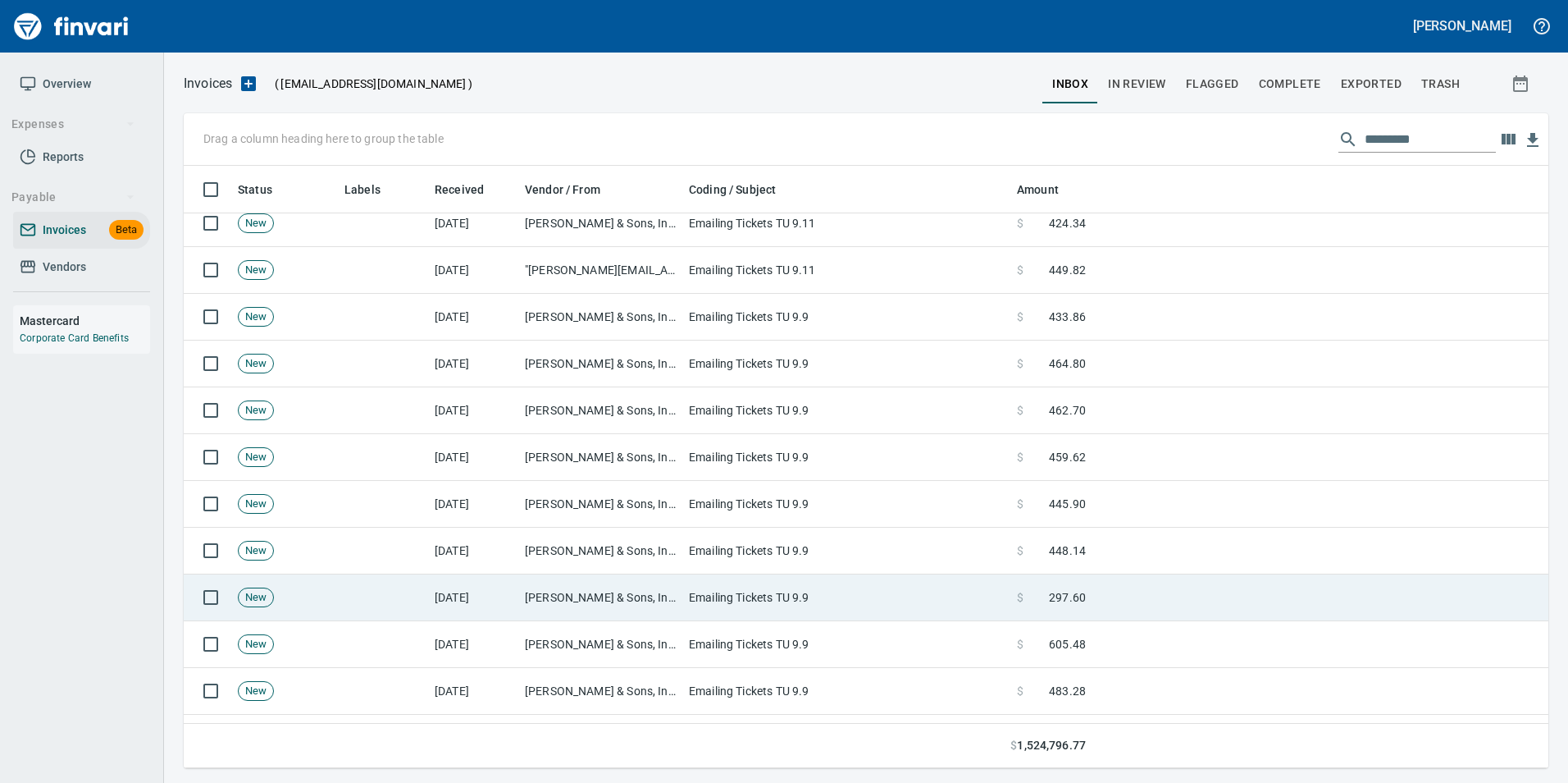
scroll to position [493, 0]
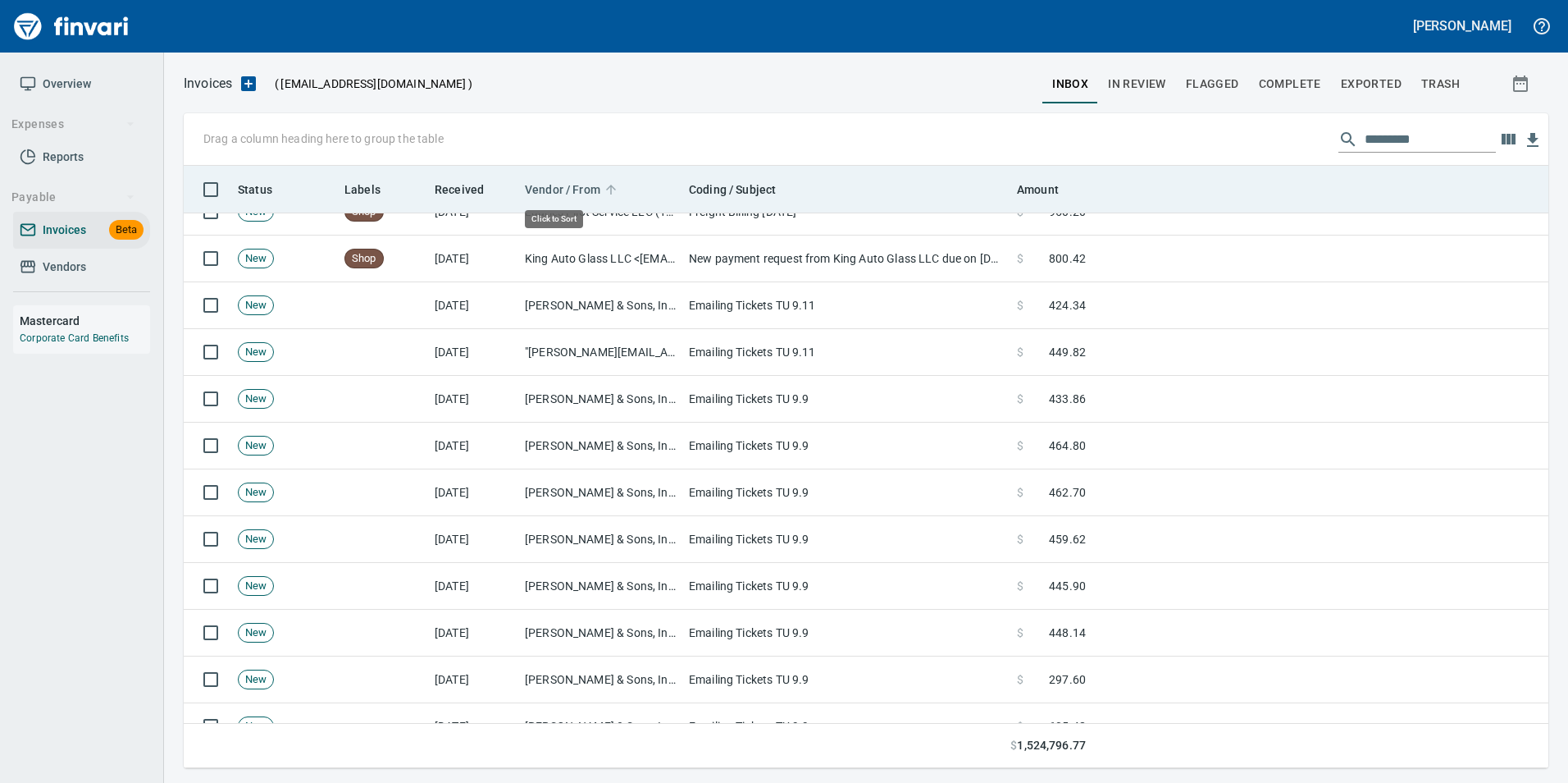
scroll to position [590, 1341]
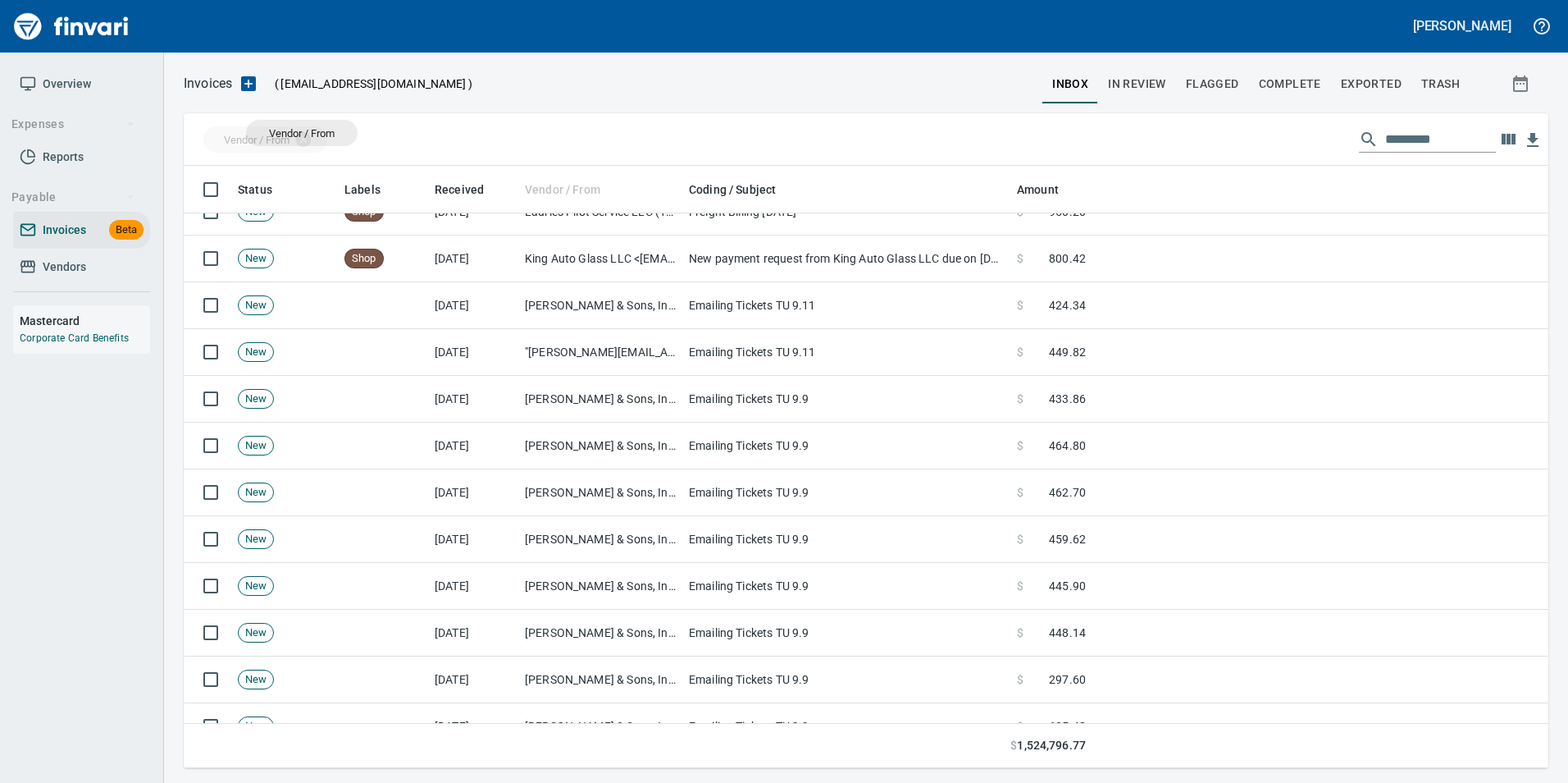
drag, startPoint x: 558, startPoint y: 188, endPoint x: 302, endPoint y: 133, distance: 261.8
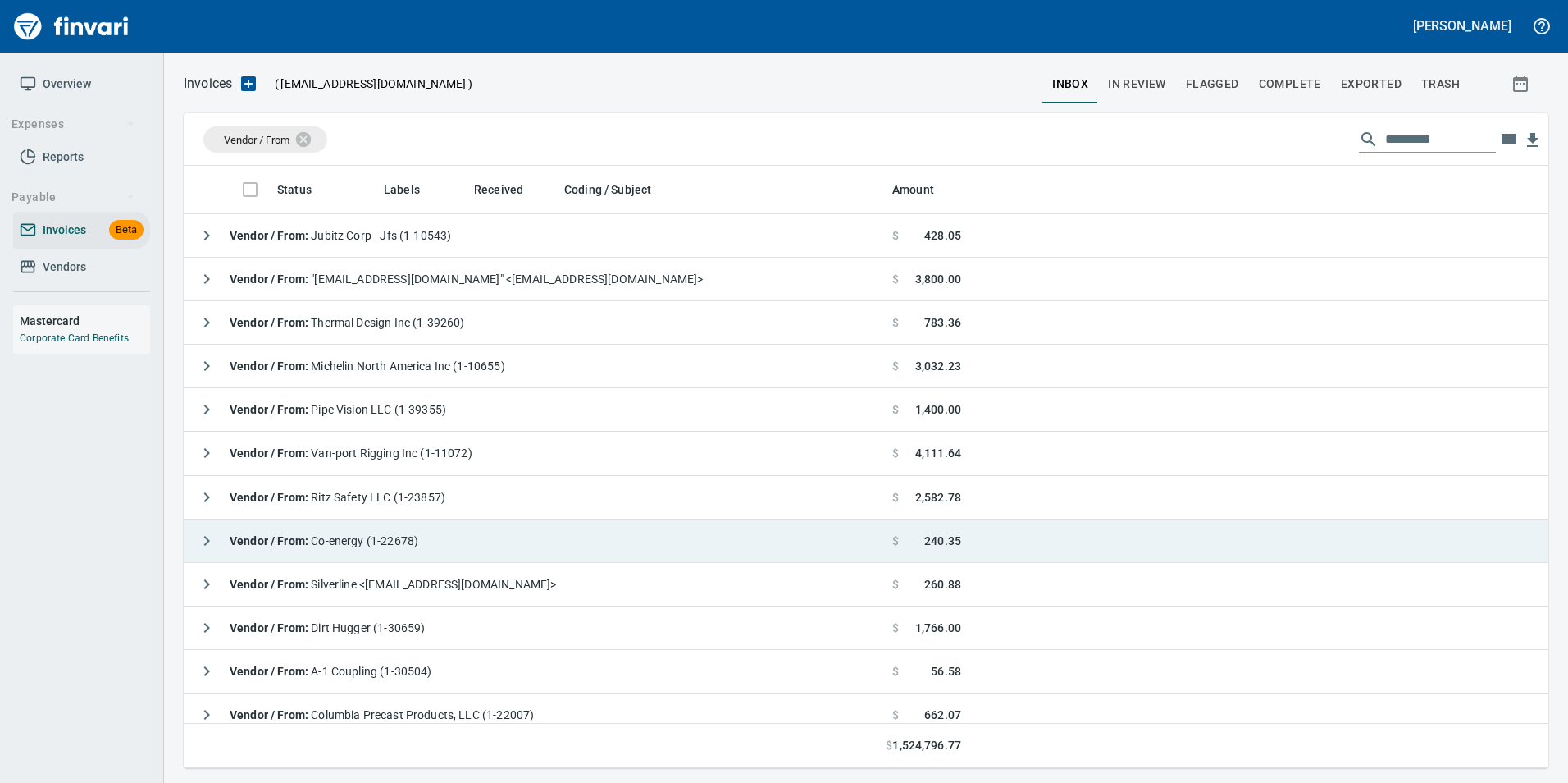
scroll to position [82, 0]
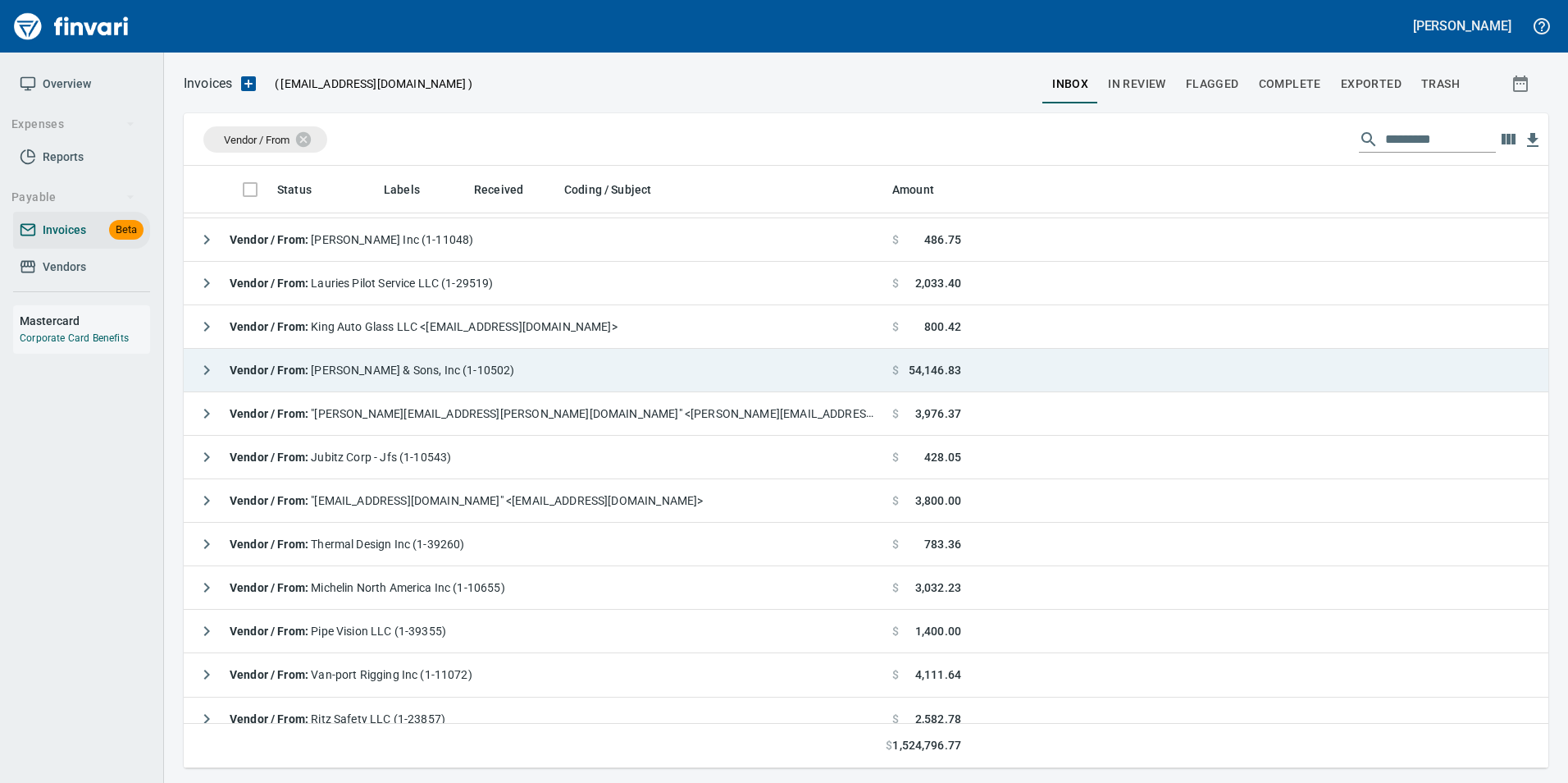
click at [486, 364] on span "Vendor / From : [PERSON_NAME] & Sons, Inc (1-10502)" at bounding box center [372, 370] width 286 height 13
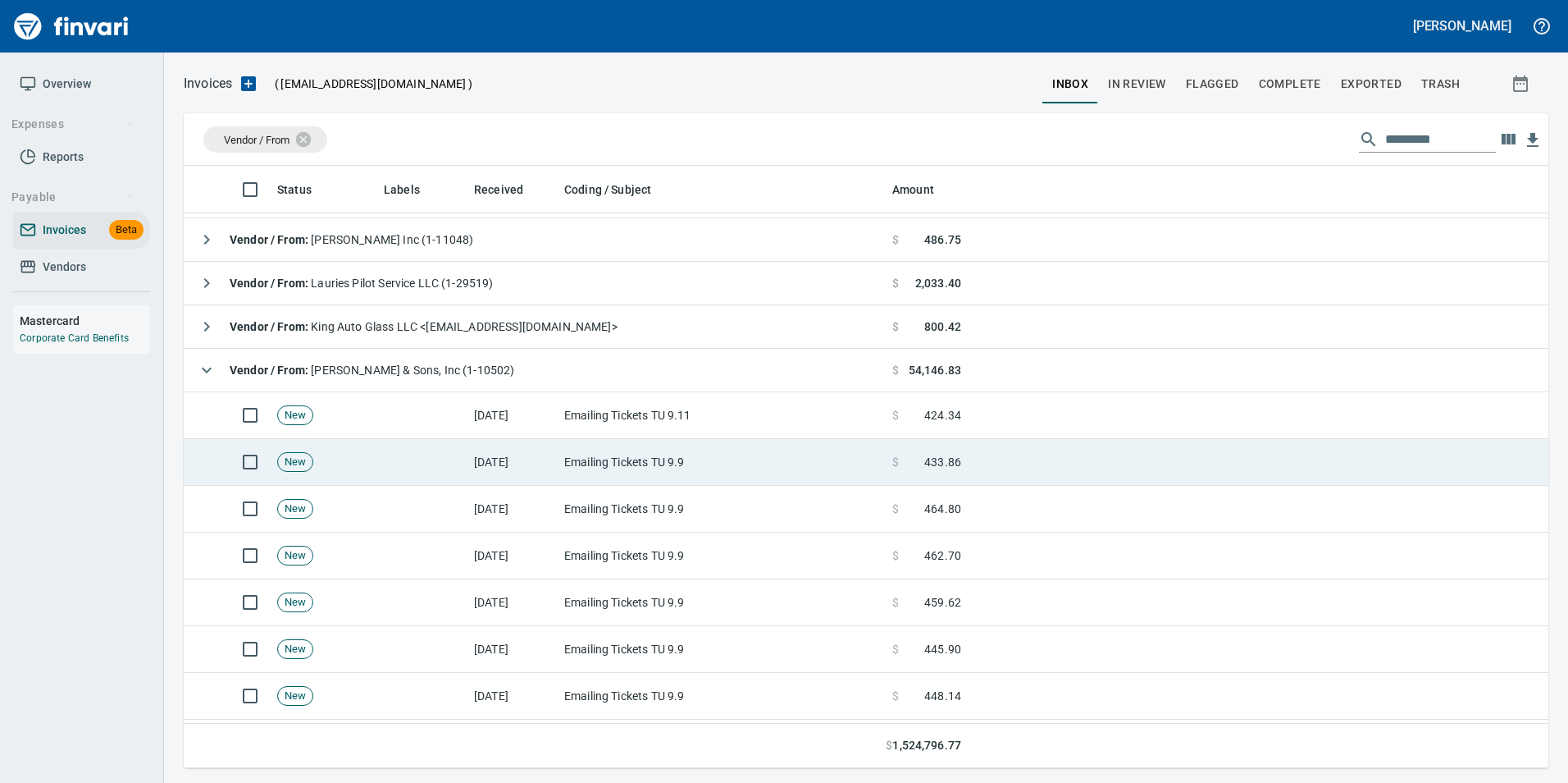
scroll to position [165, 0]
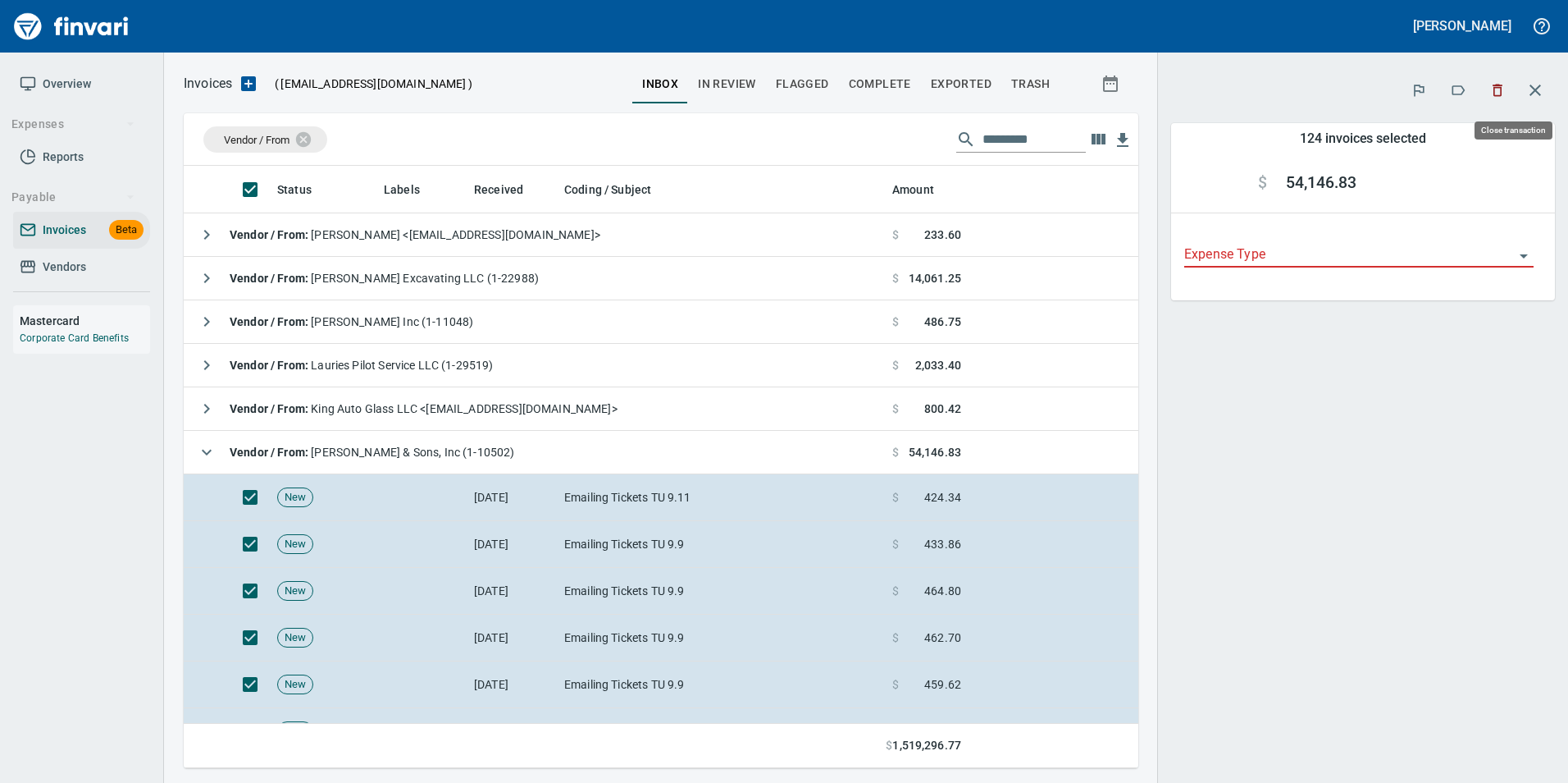
click at [1537, 81] on icon "button" at bounding box center [1535, 90] width 19 height 19
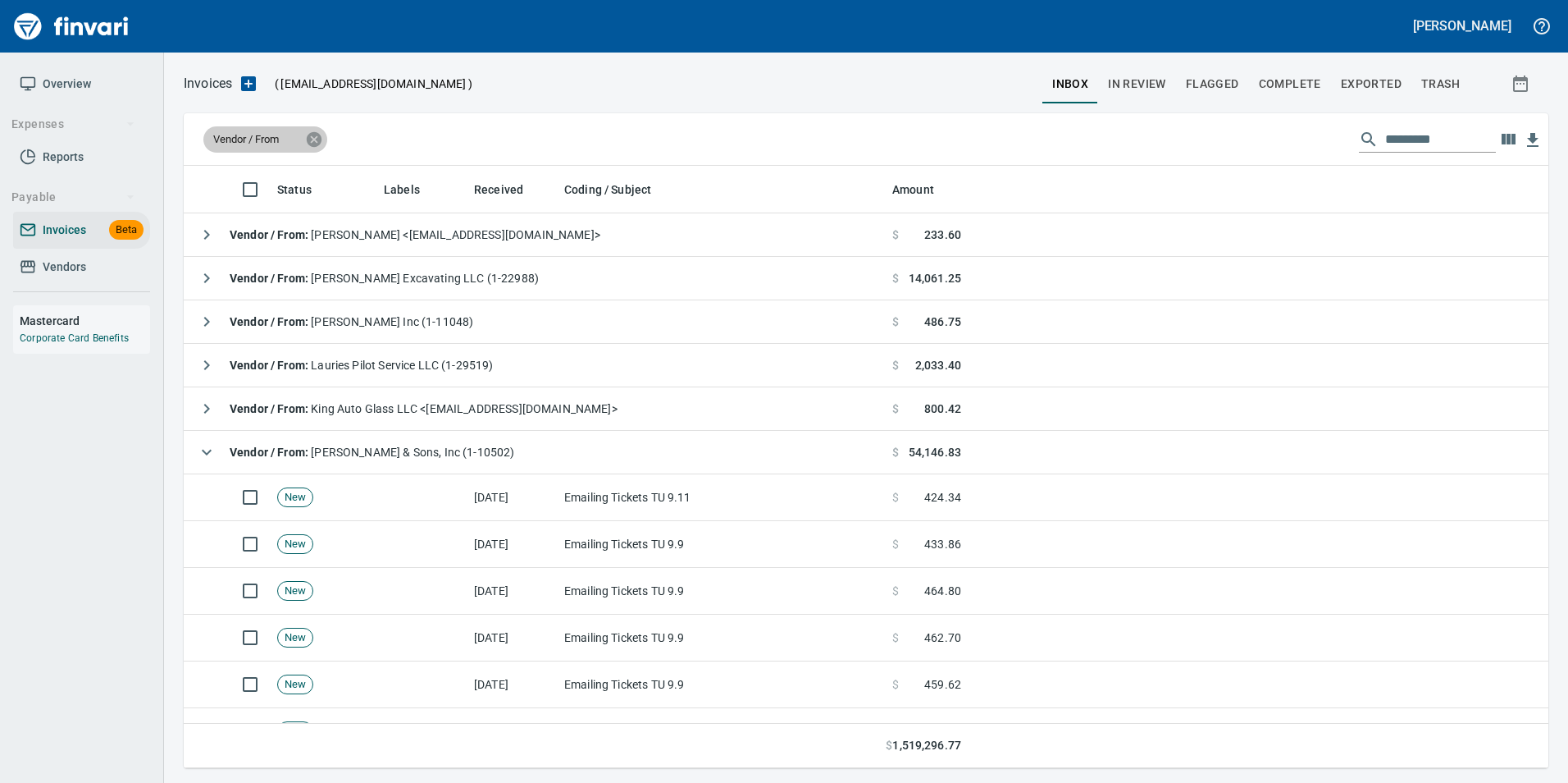
scroll to position [590, 1341]
click at [310, 134] on icon at bounding box center [314, 139] width 18 height 18
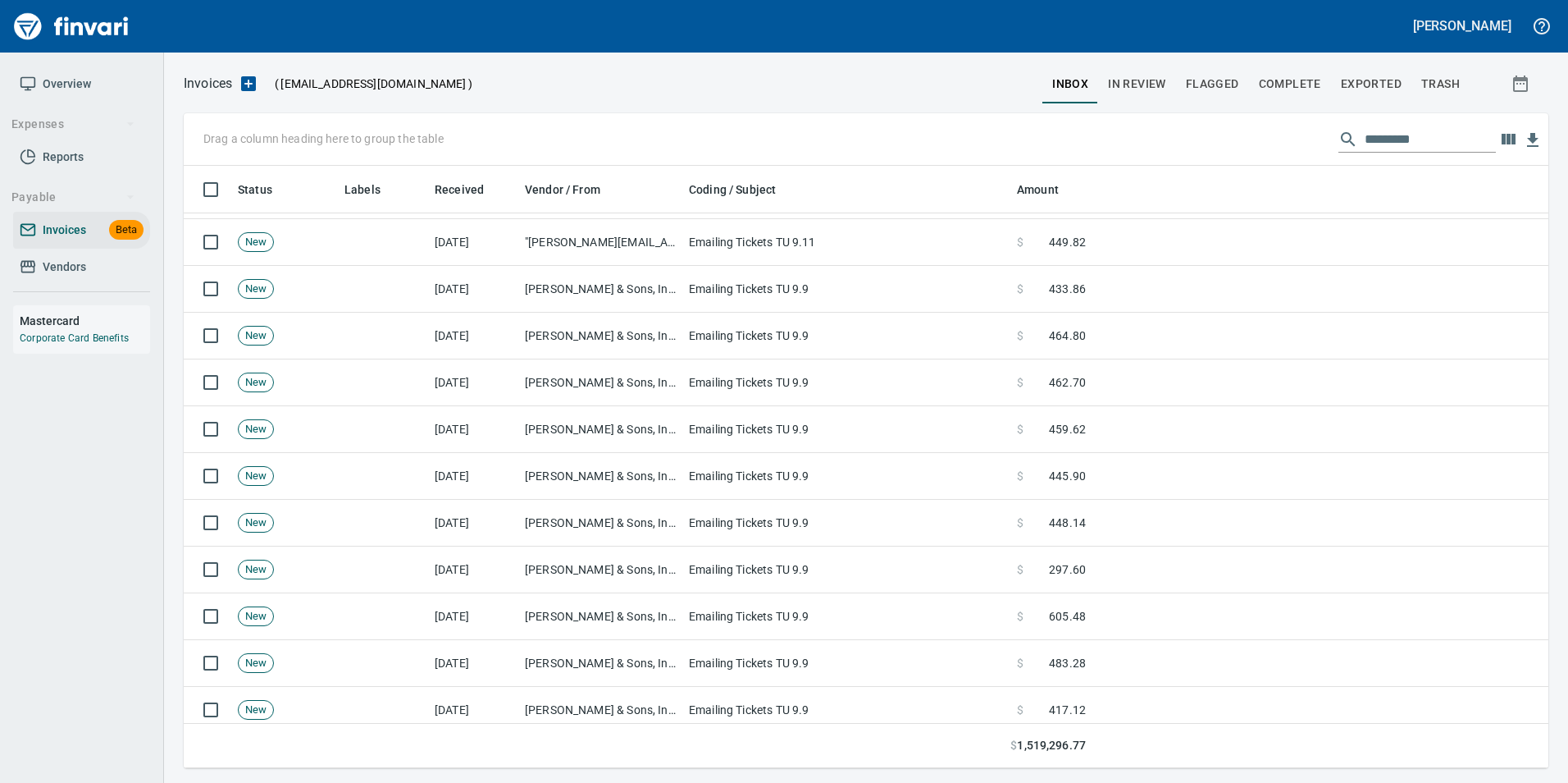
scroll to position [328, 0]
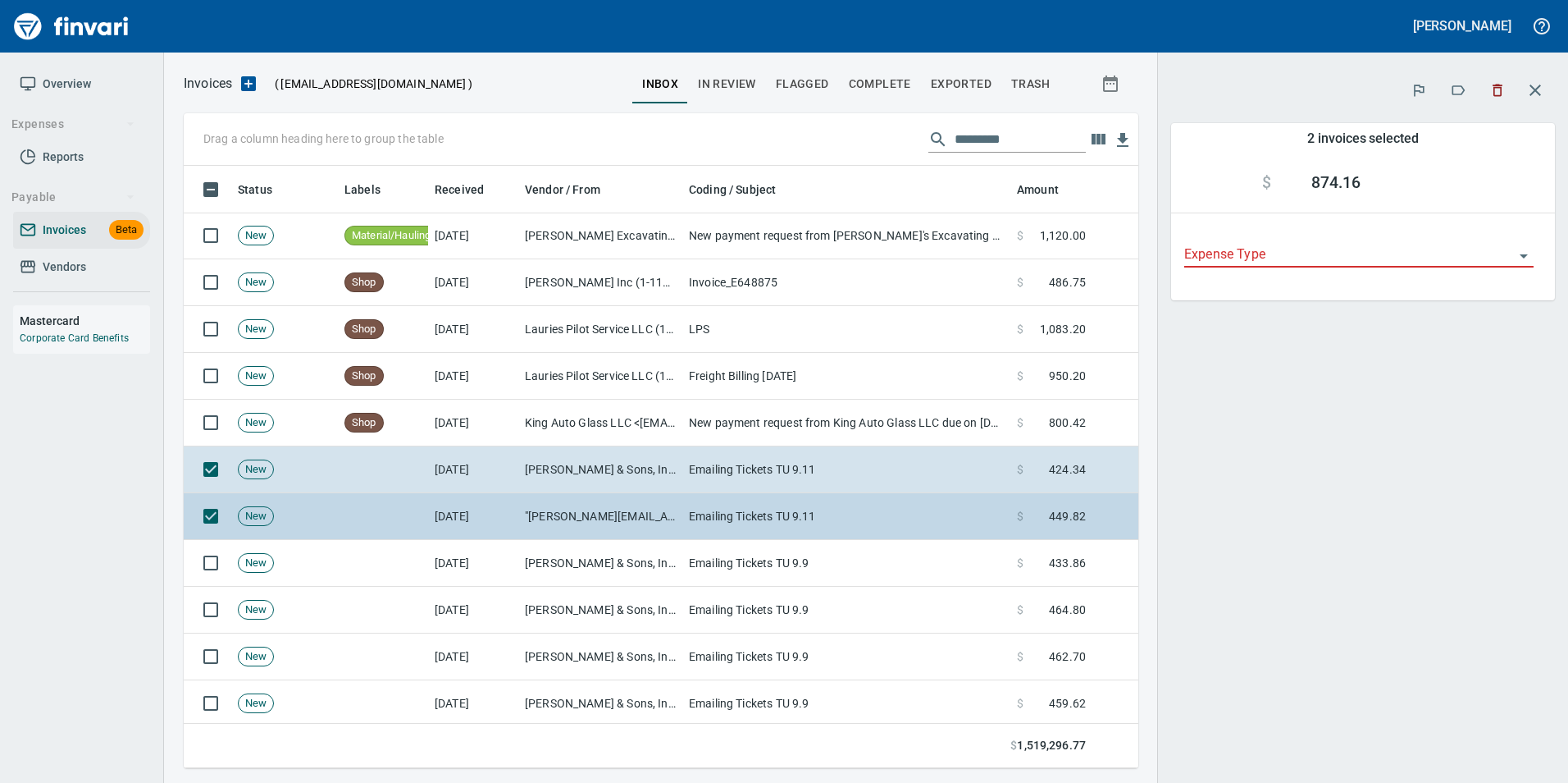
scroll to position [590, 930]
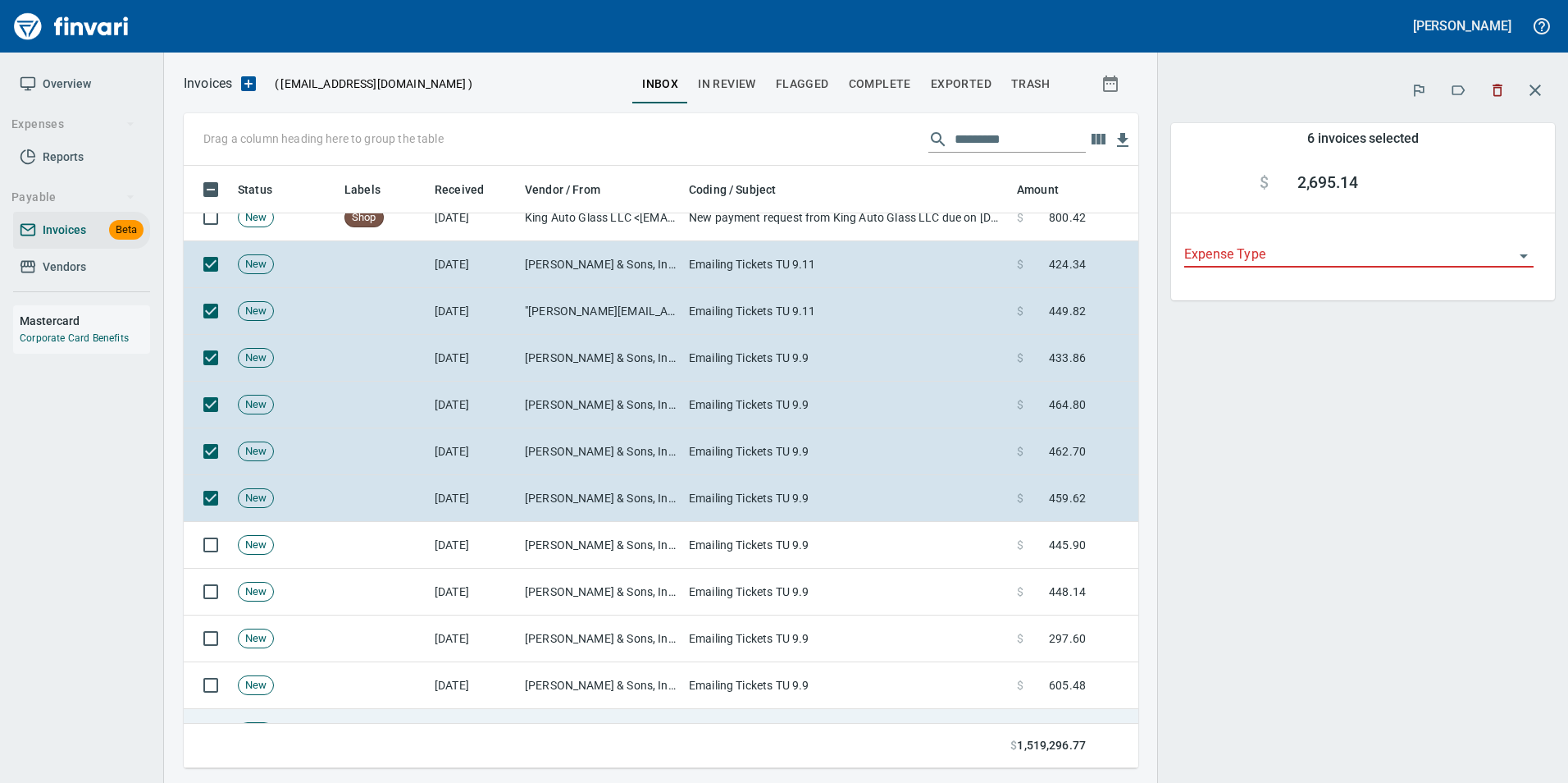
scroll to position [739, 0]
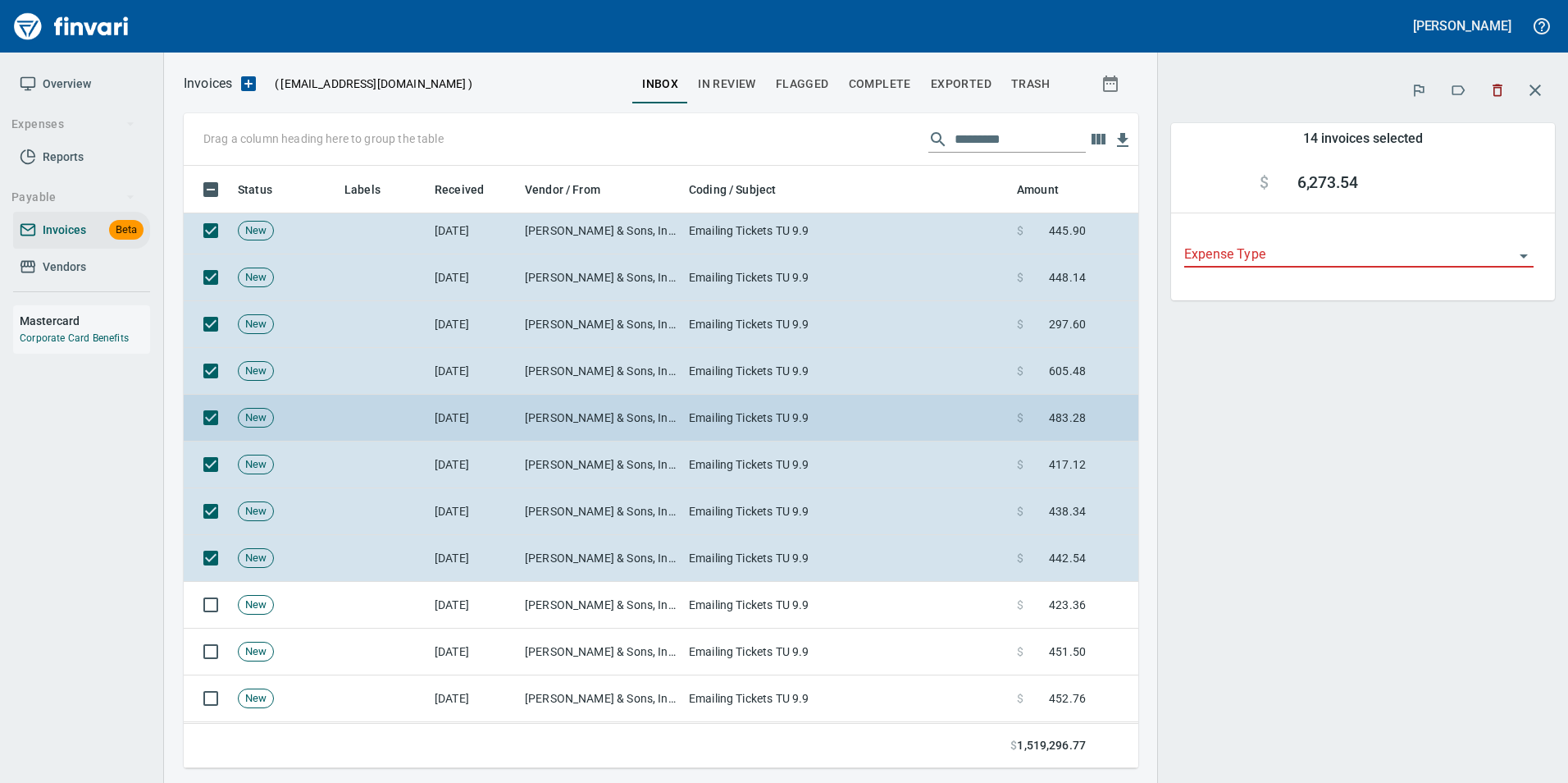
scroll to position [1149, 0]
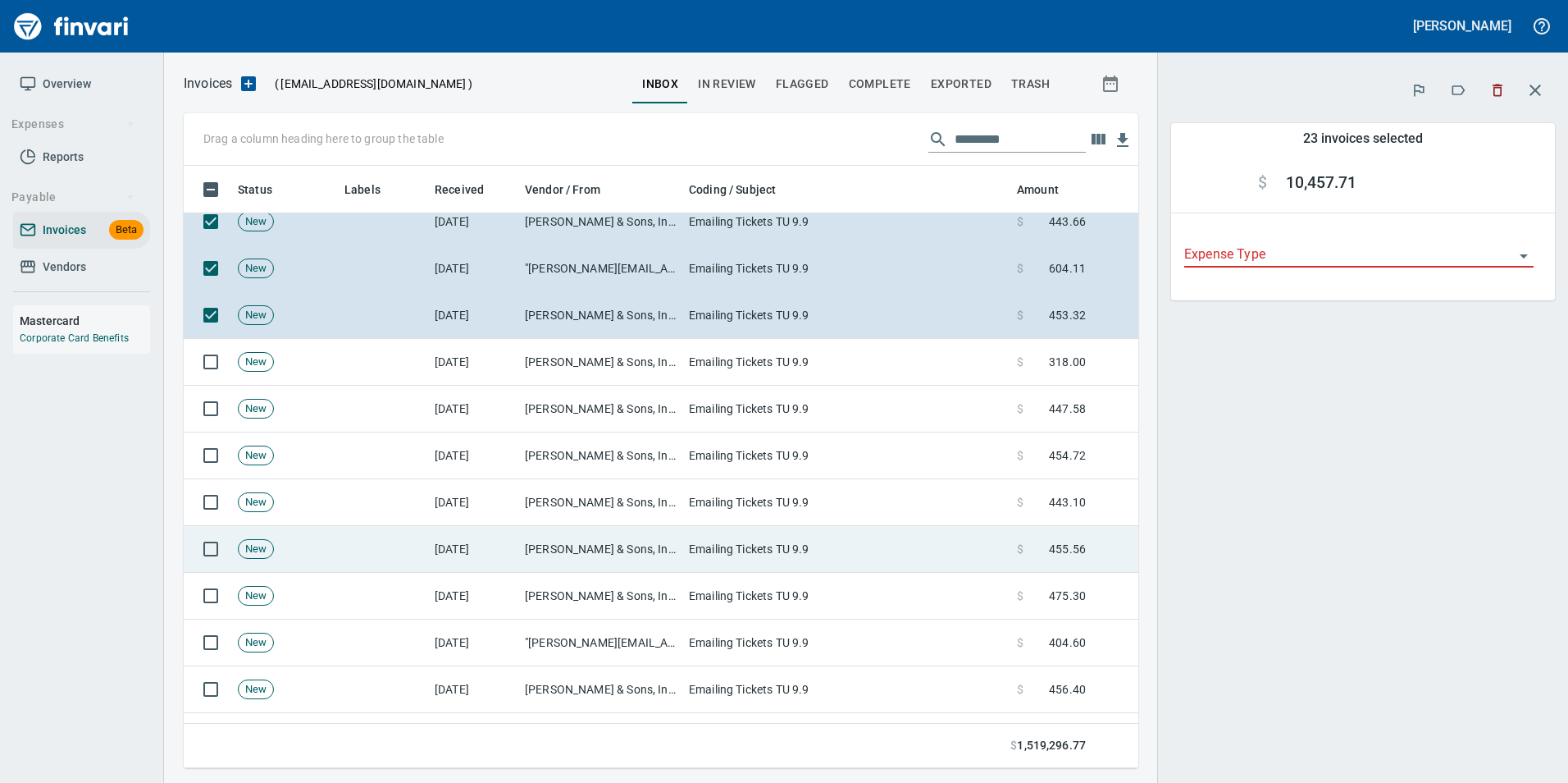
scroll to position [1559, 0]
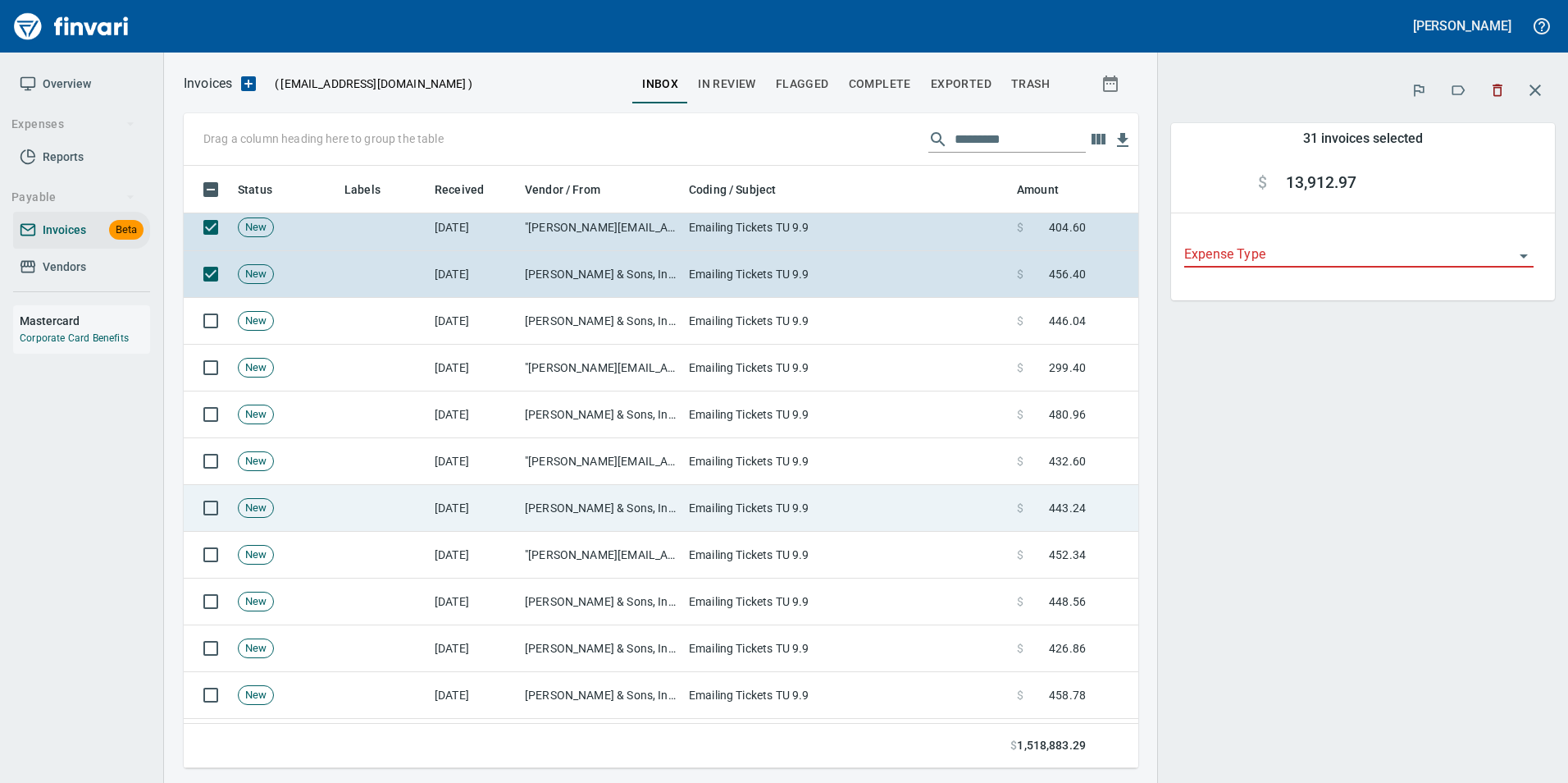
scroll to position [1969, 0]
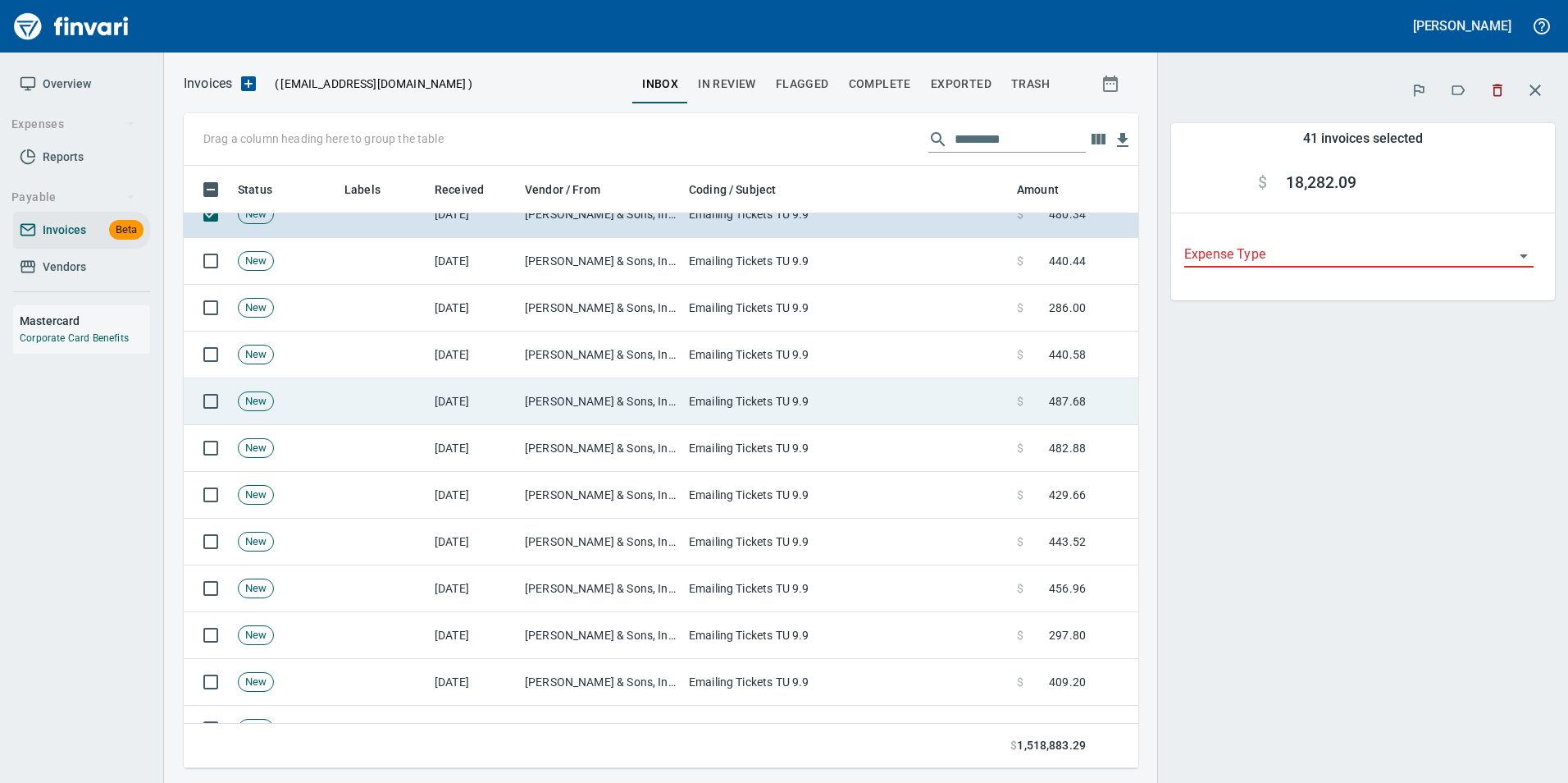
scroll to position [2462, 0]
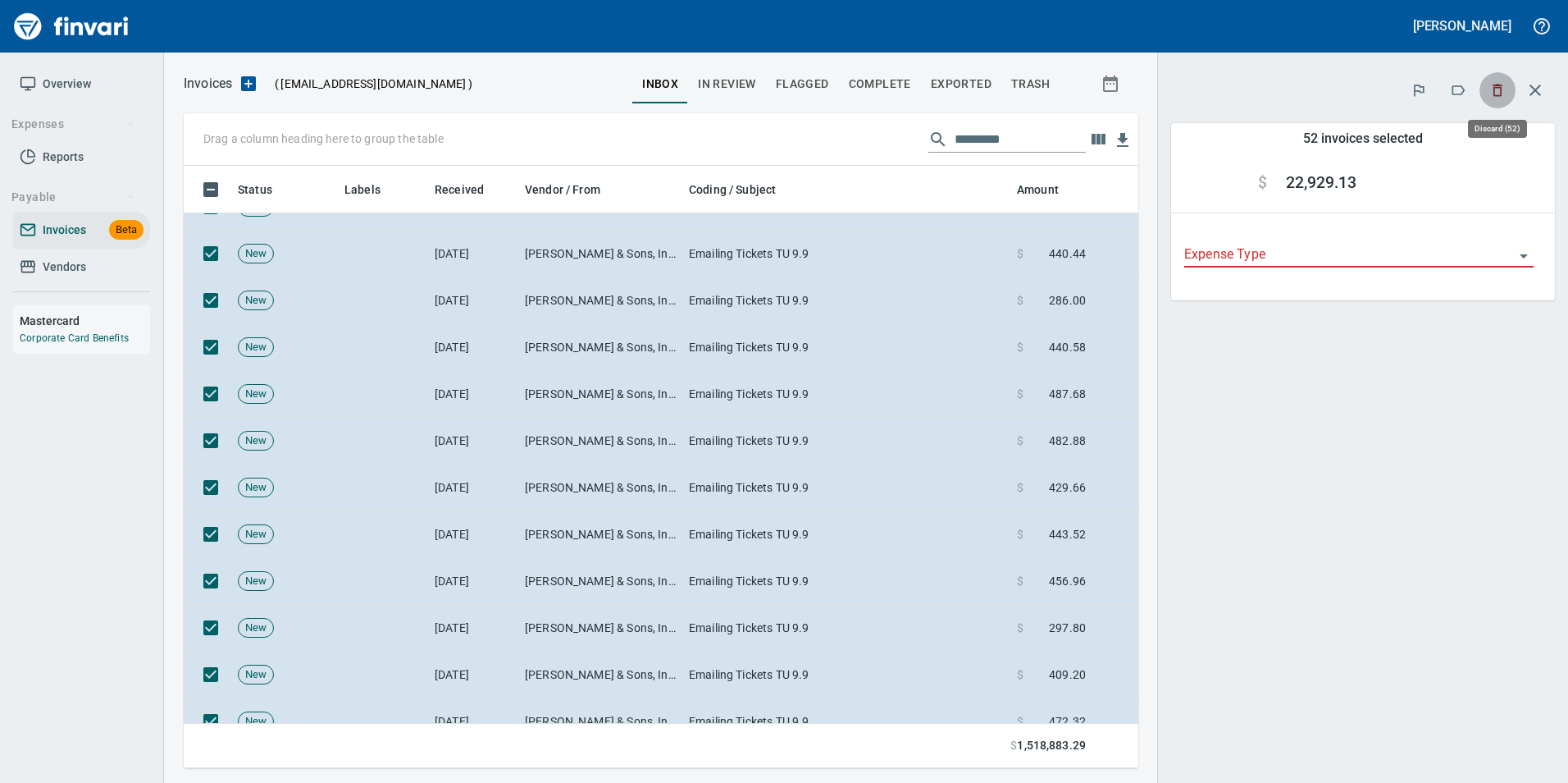
scroll to position [590, 930]
click at [1504, 96] on icon "button" at bounding box center [1497, 90] width 17 height 17
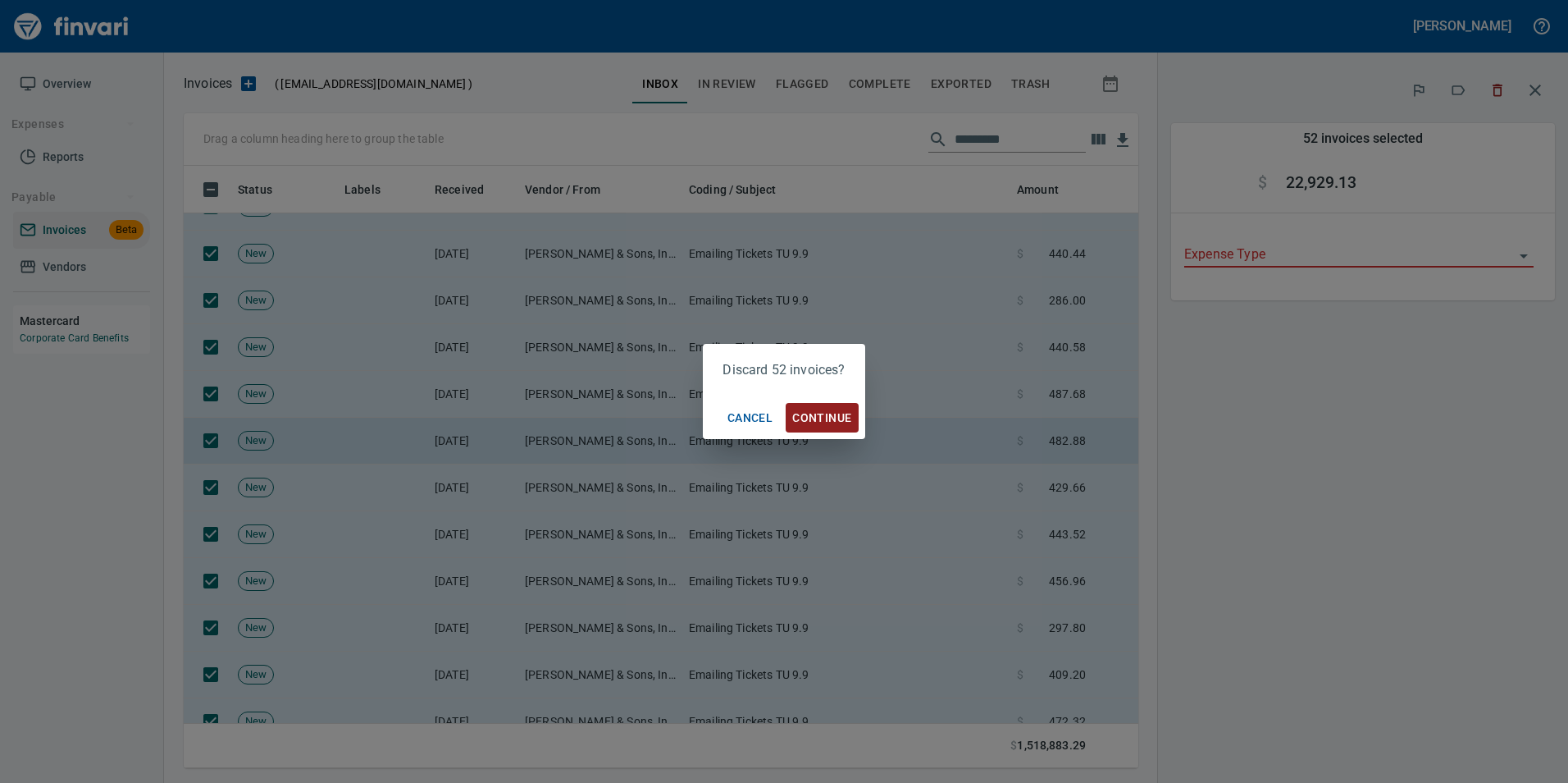
click at [821, 425] on span "Continue" at bounding box center [822, 418] width 59 height 20
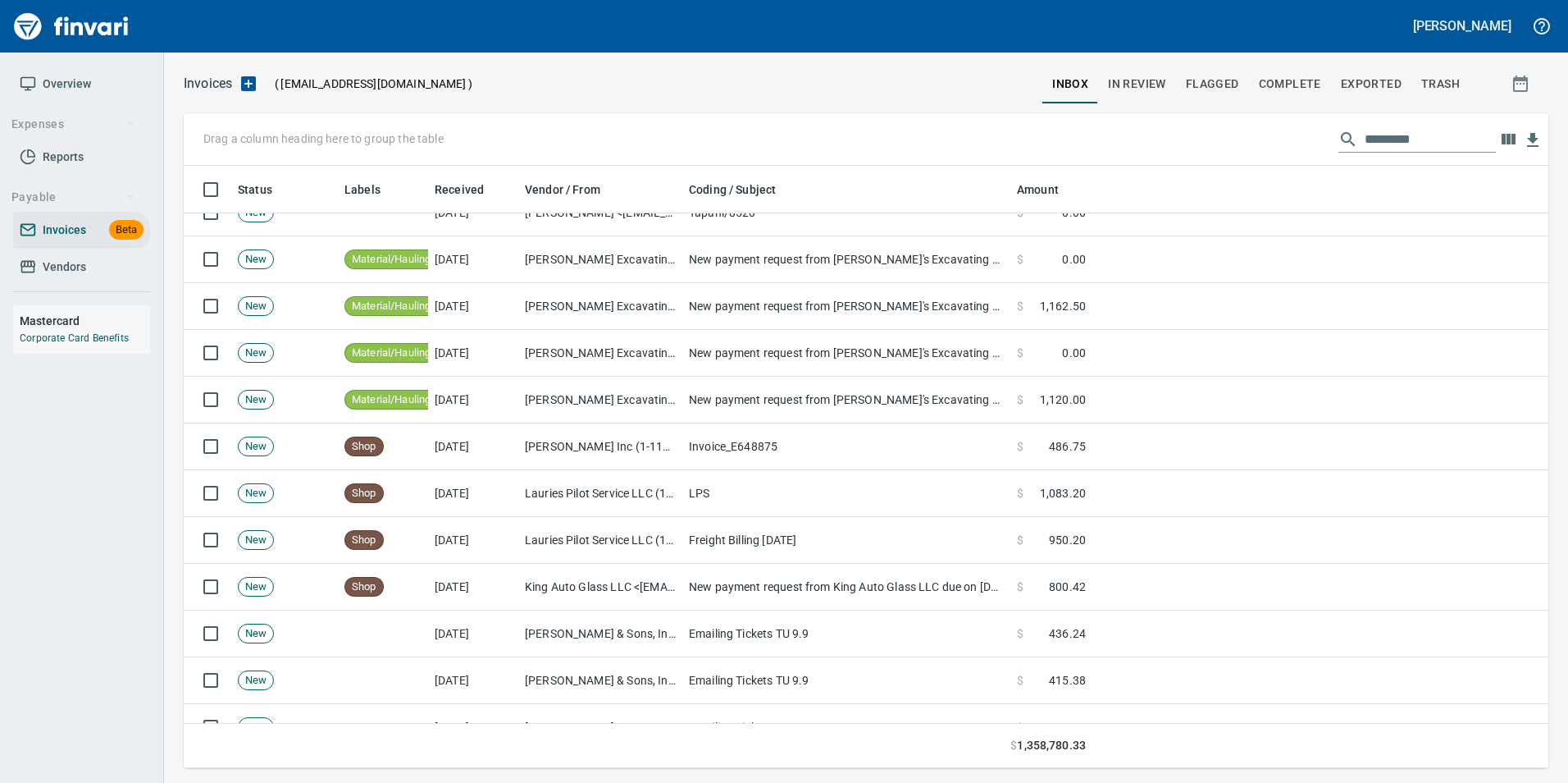
scroll to position [411, 0]
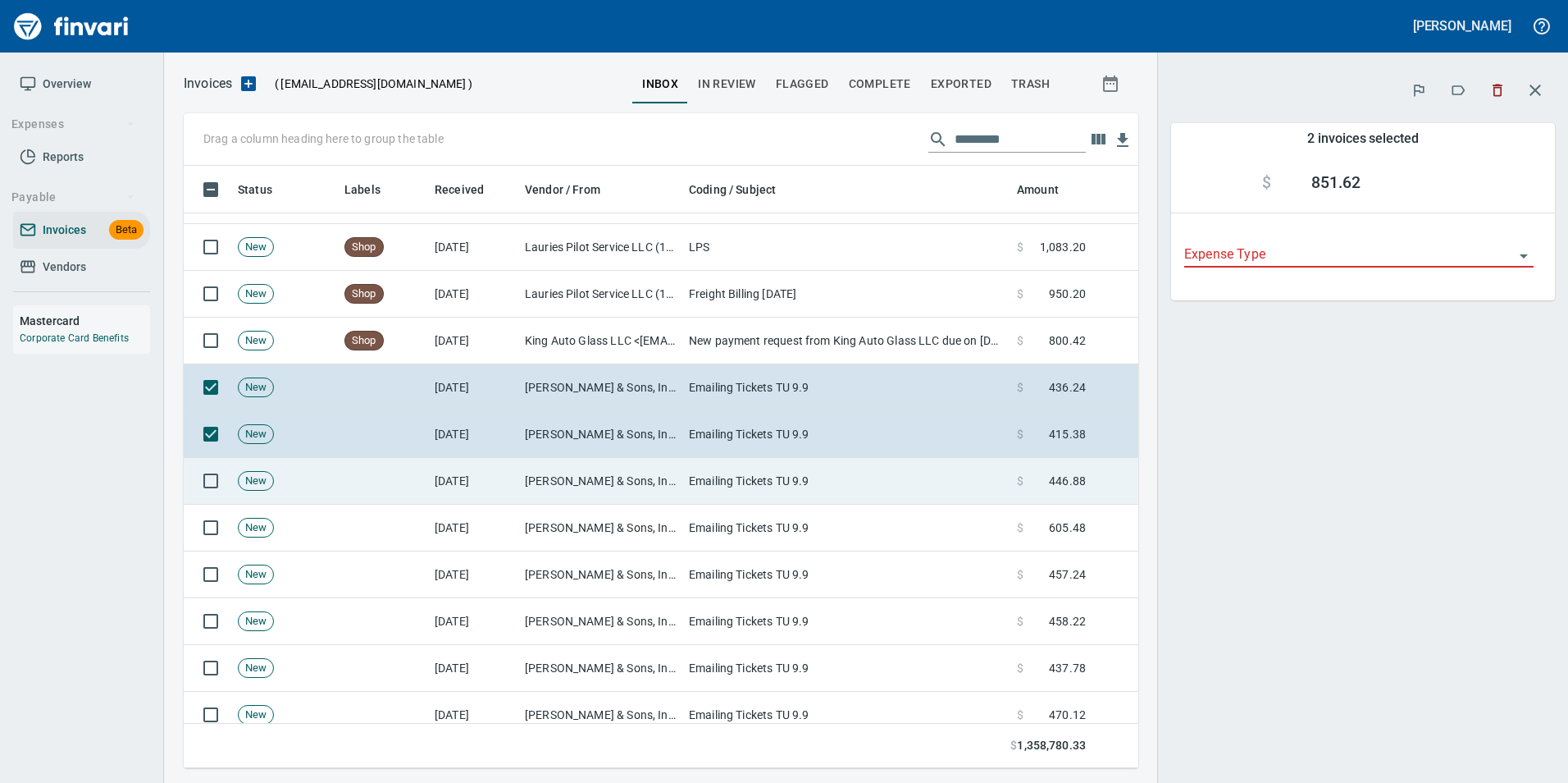
scroll to position [590, 930]
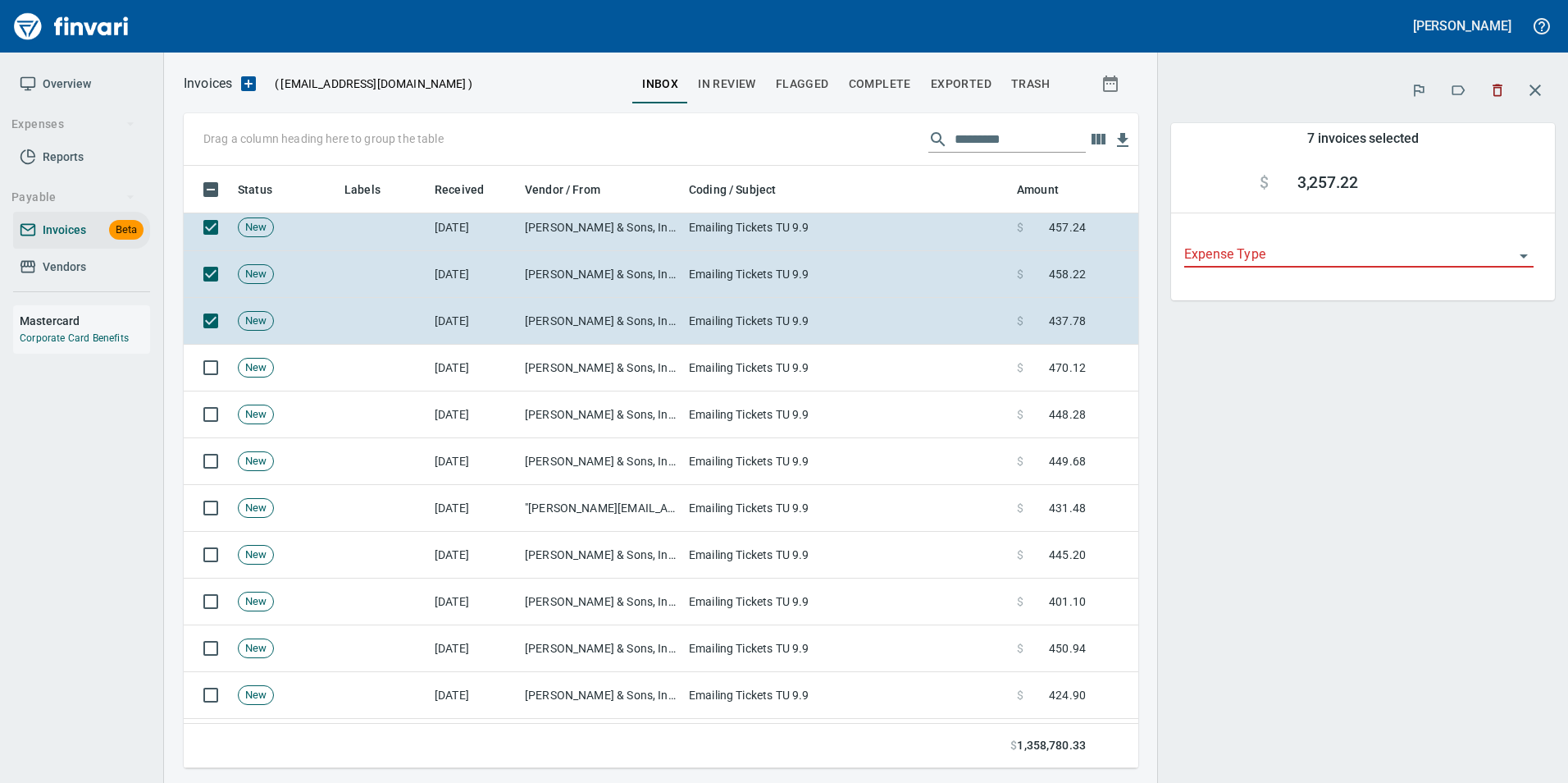
scroll to position [821, 0]
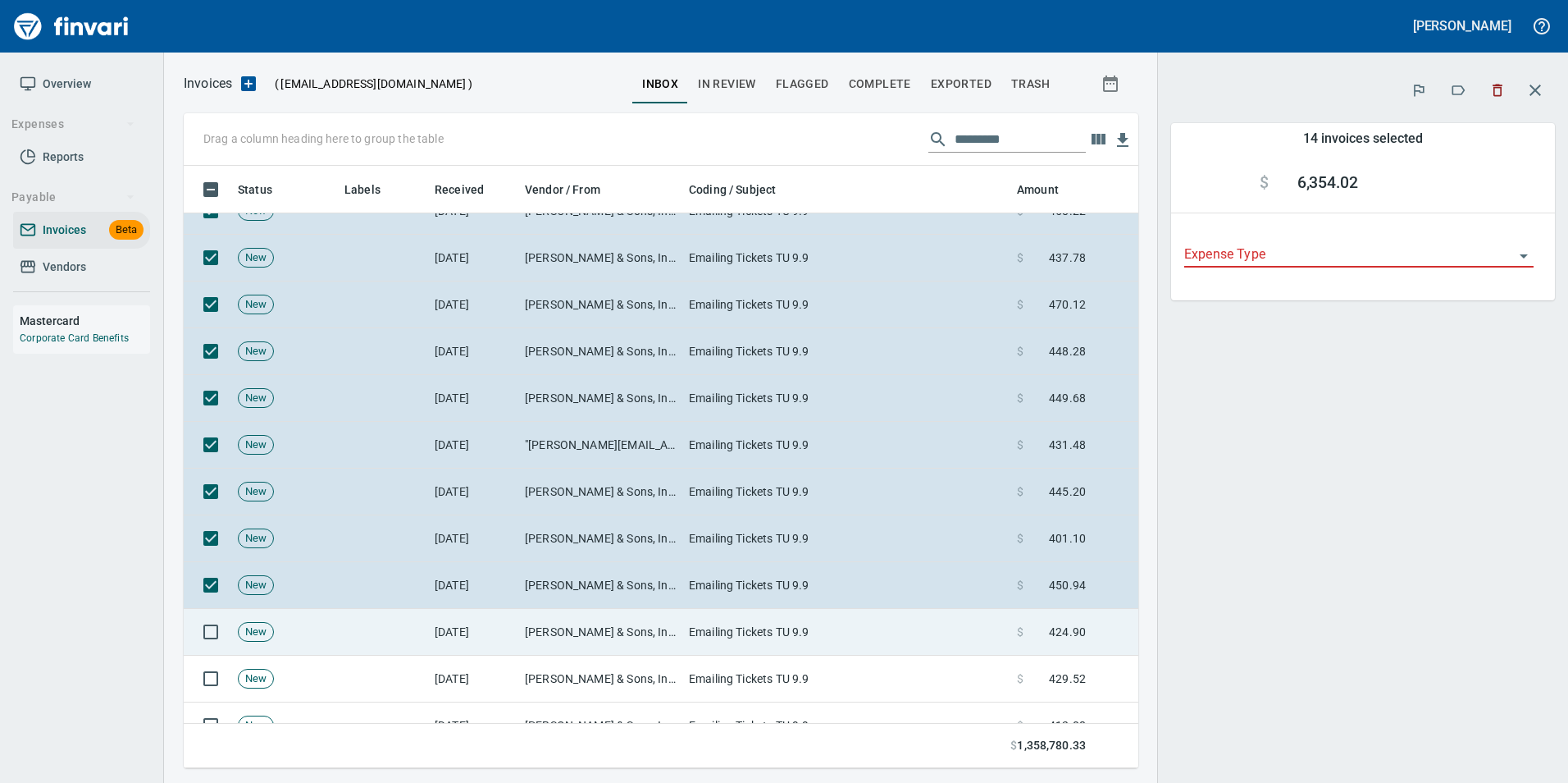
click at [216, 614] on td at bounding box center [208, 632] width 48 height 47
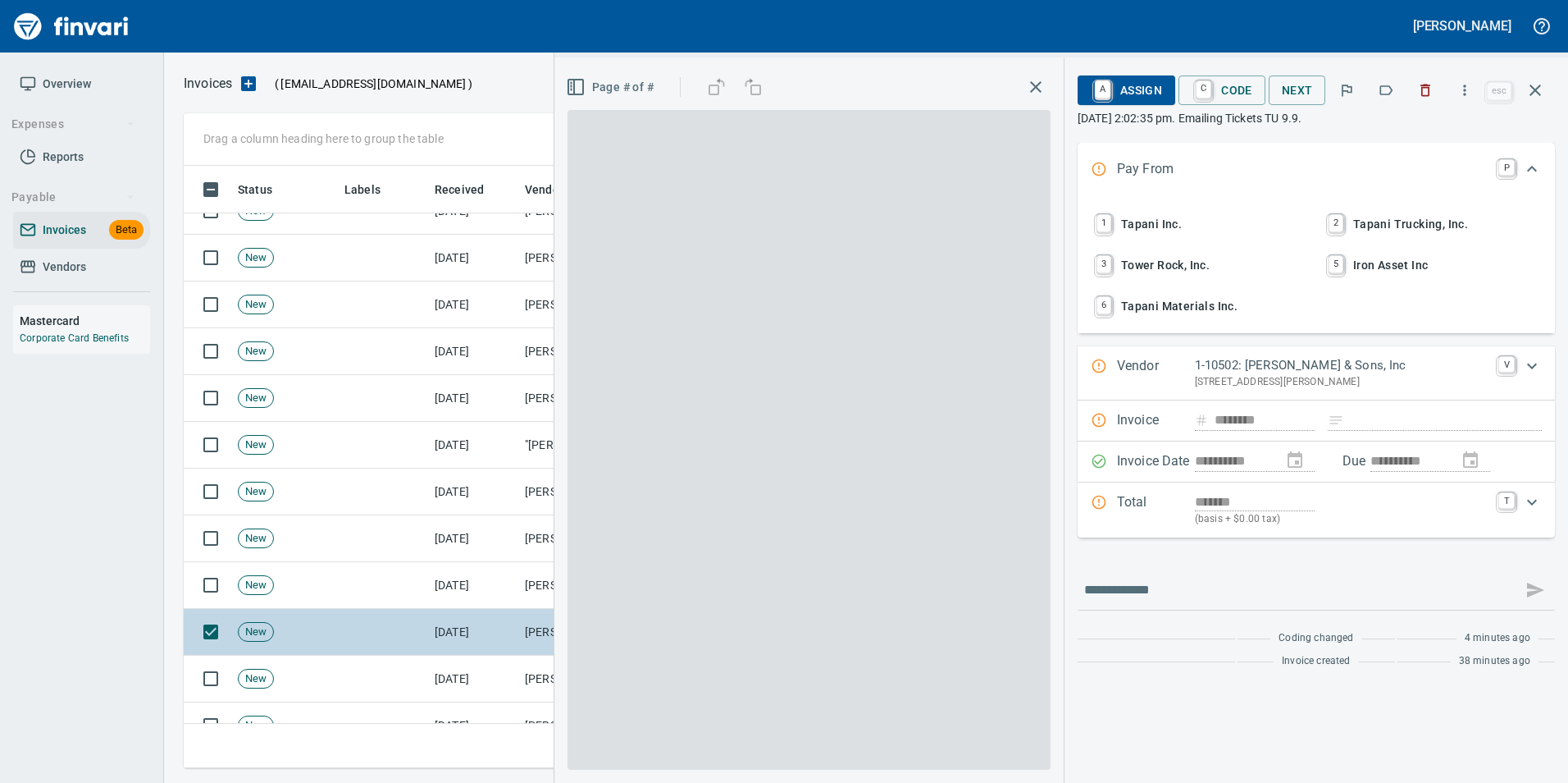
scroll to position [590, 1336]
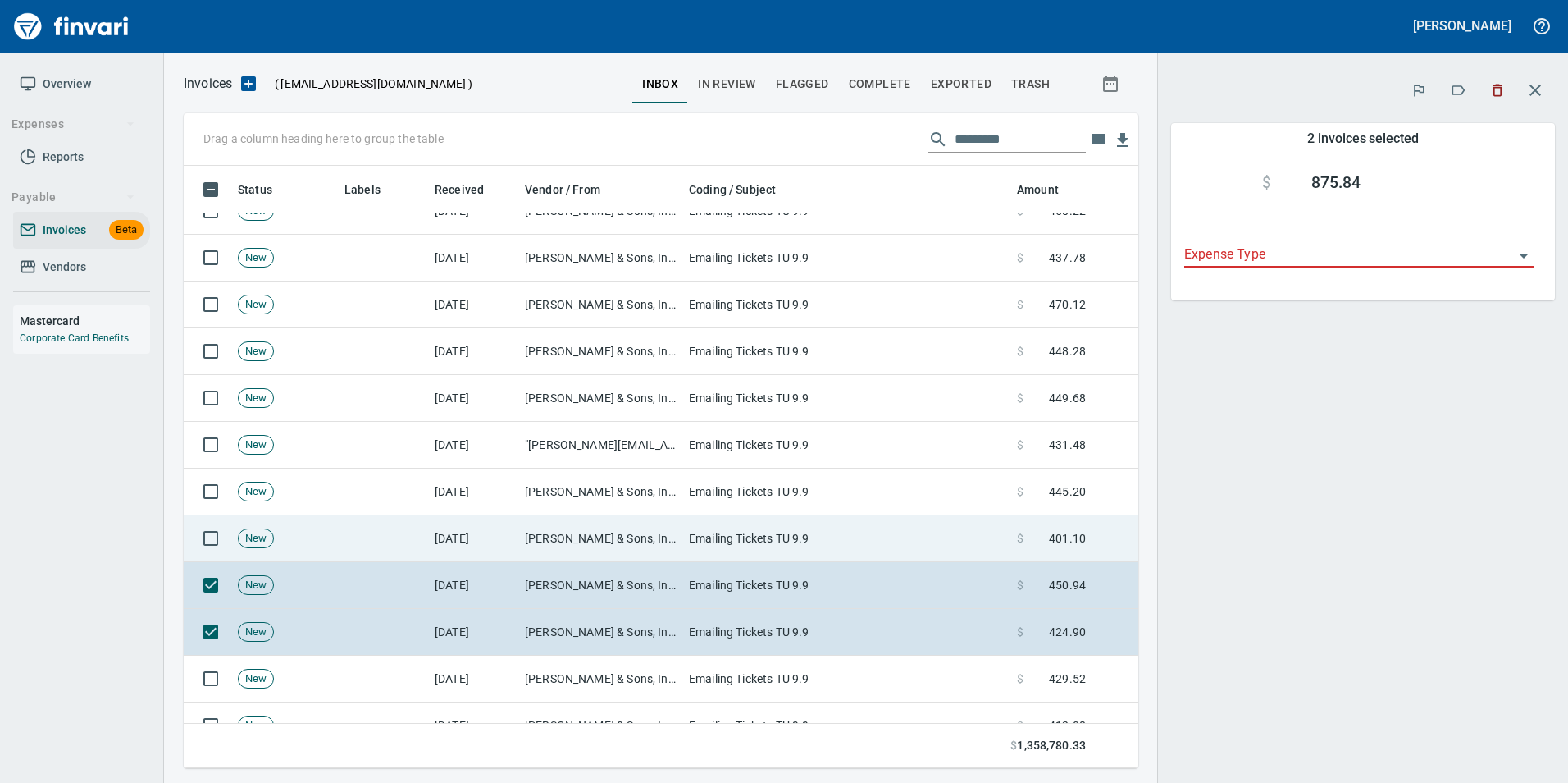
scroll to position [590, 930]
click at [207, 516] on td at bounding box center [208, 538] width 48 height 47
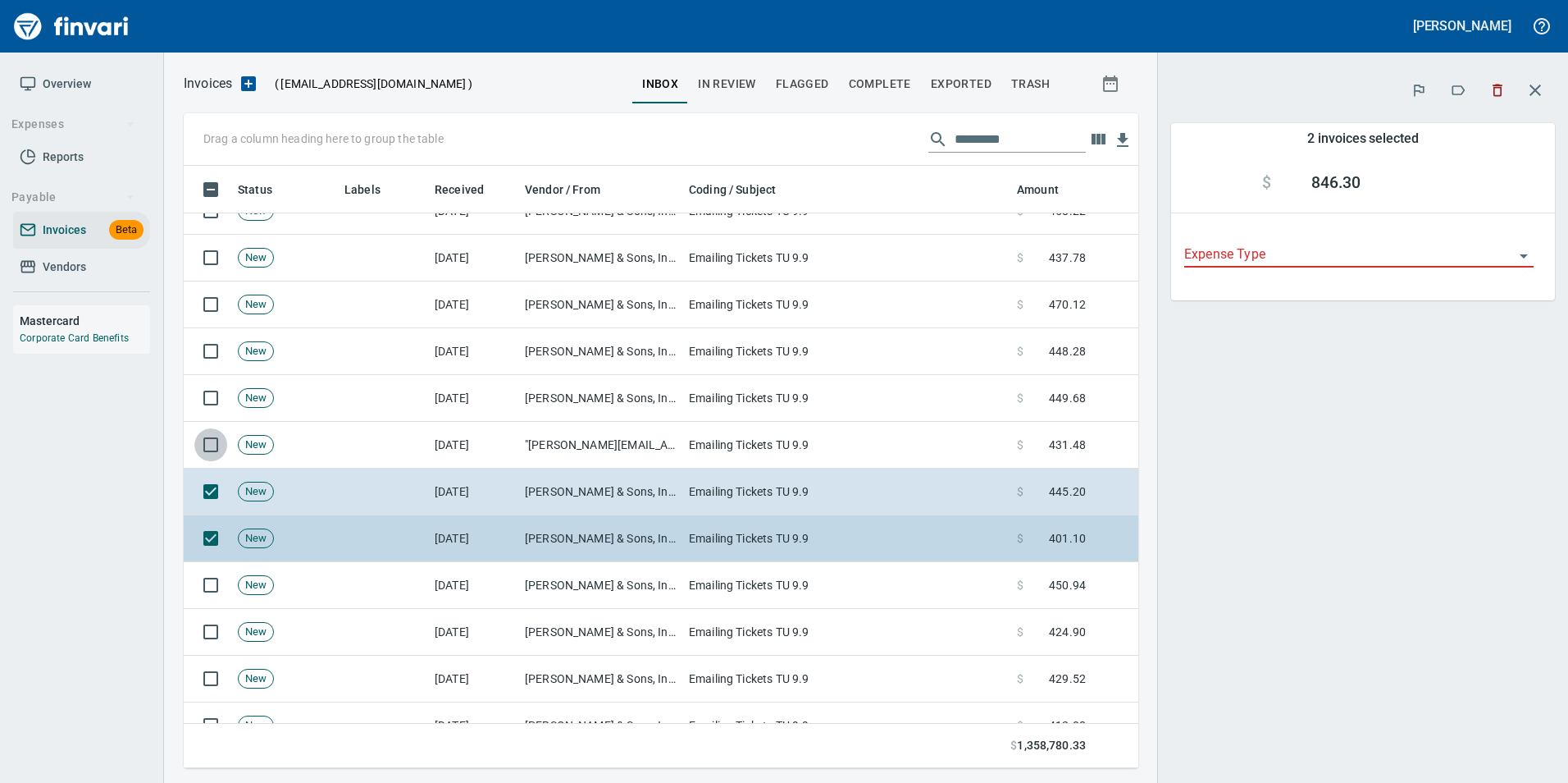
scroll to position [590, 930]
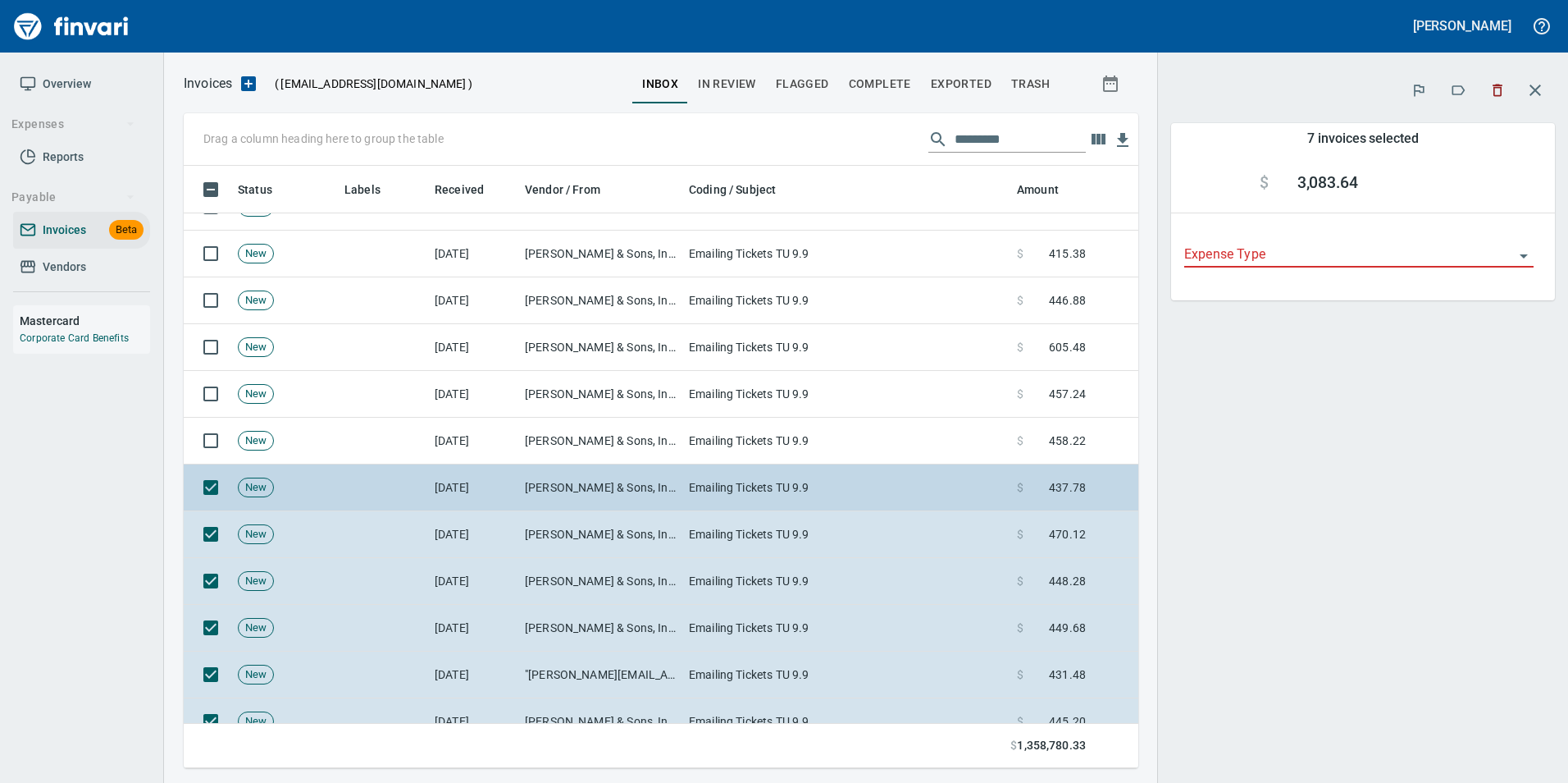
scroll to position [574, 0]
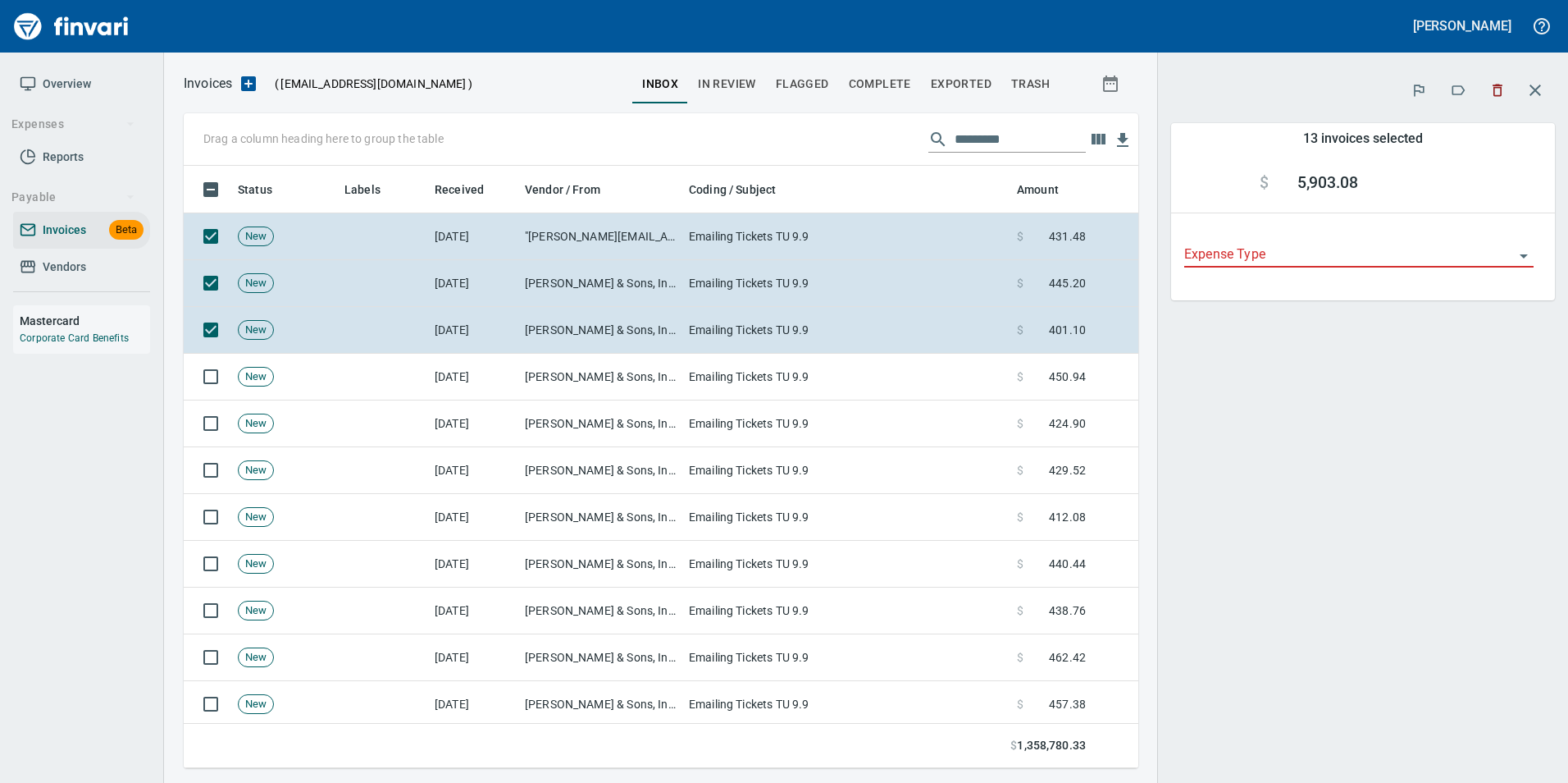
scroll to position [1067, 0]
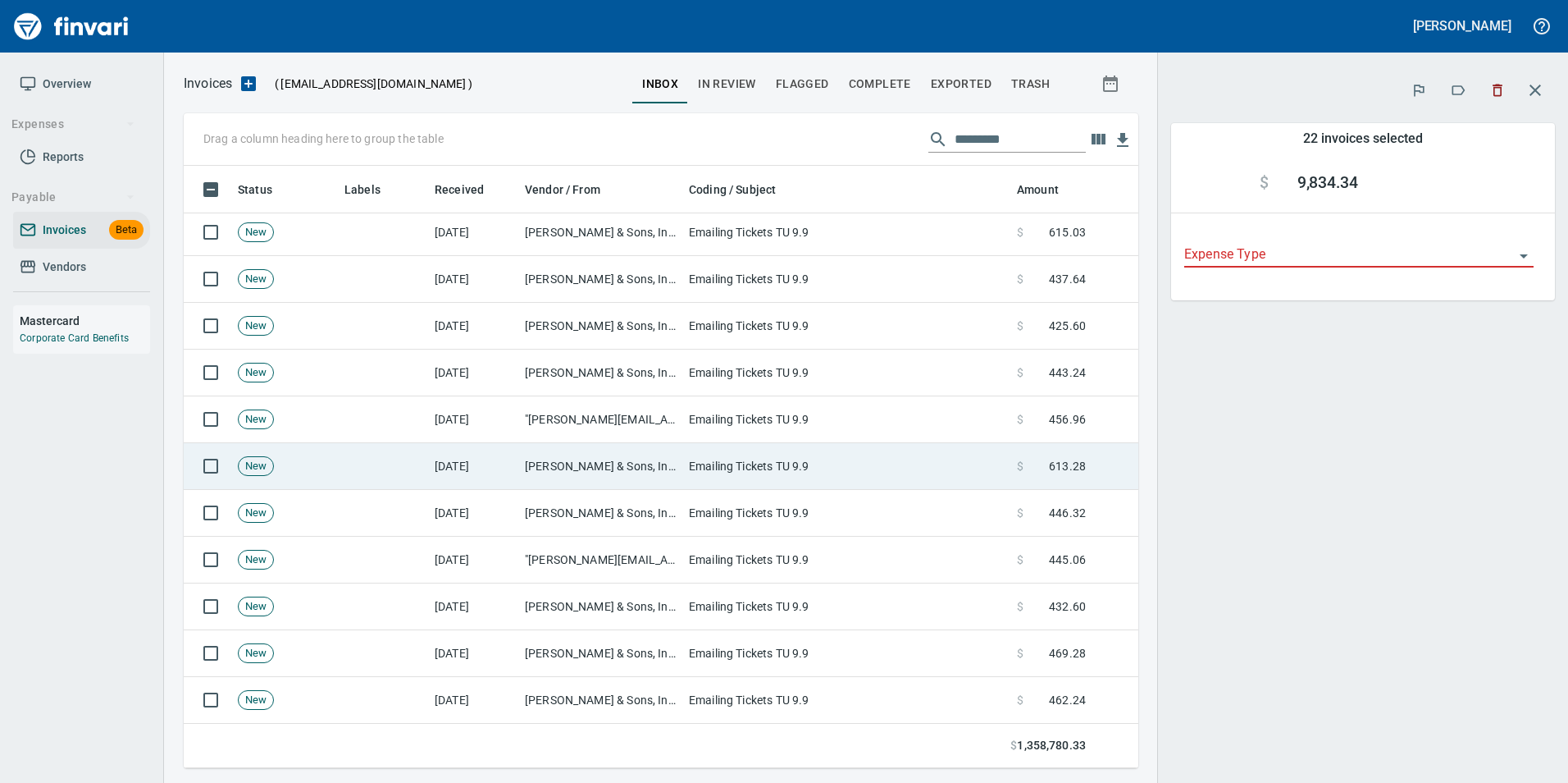
scroll to position [1559, 0]
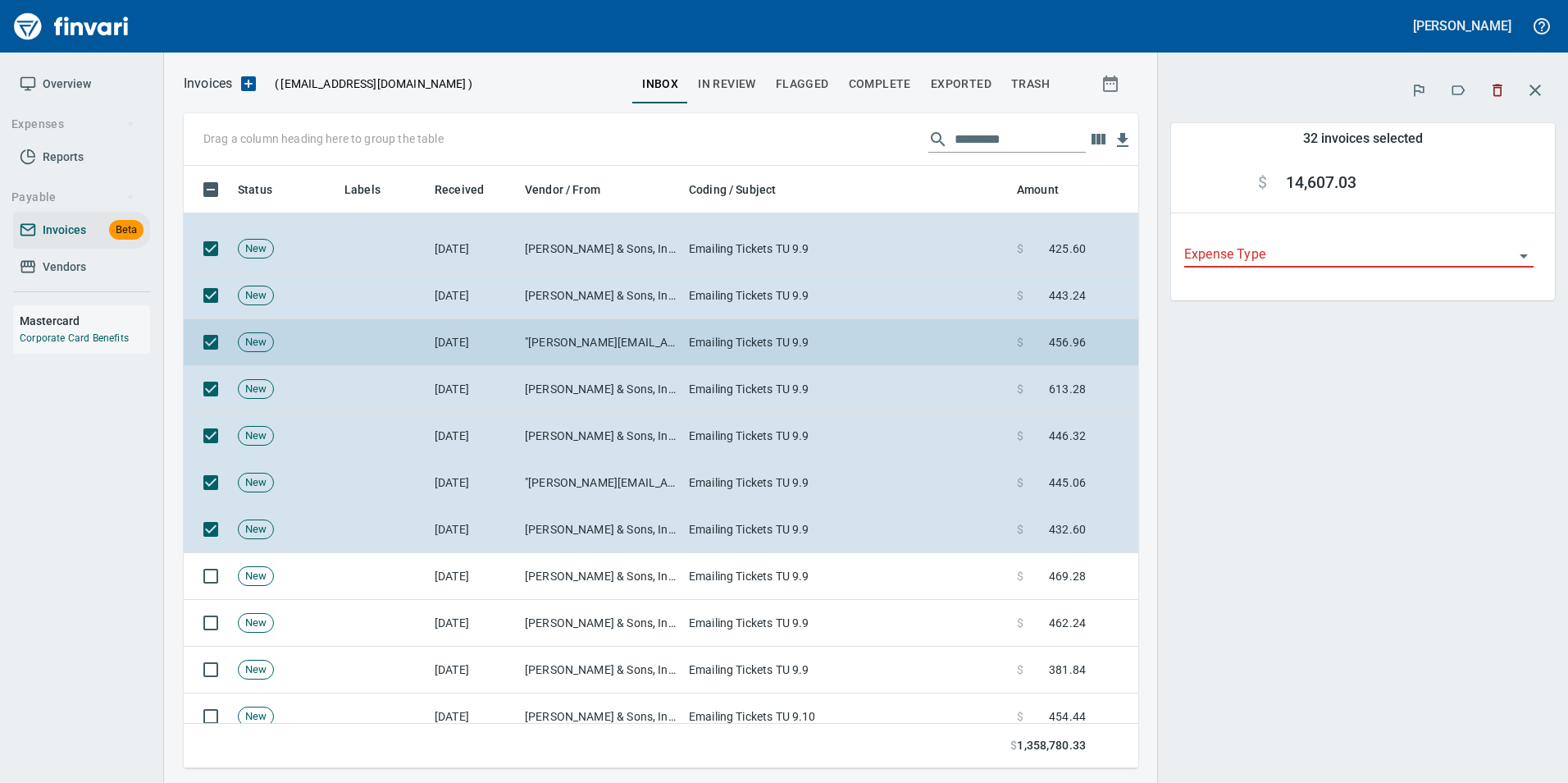
scroll to position [1887, 0]
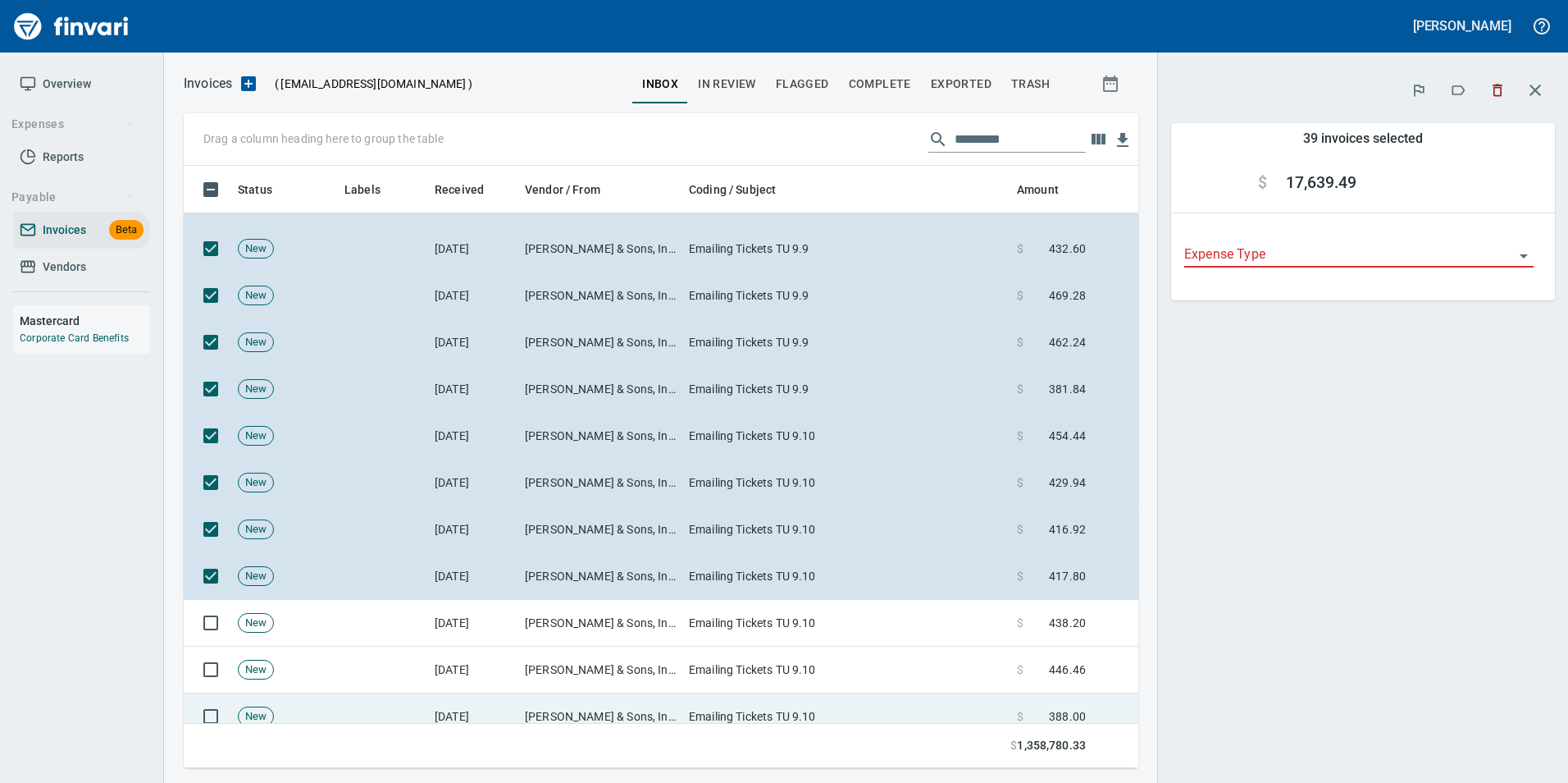
scroll to position [2215, 0]
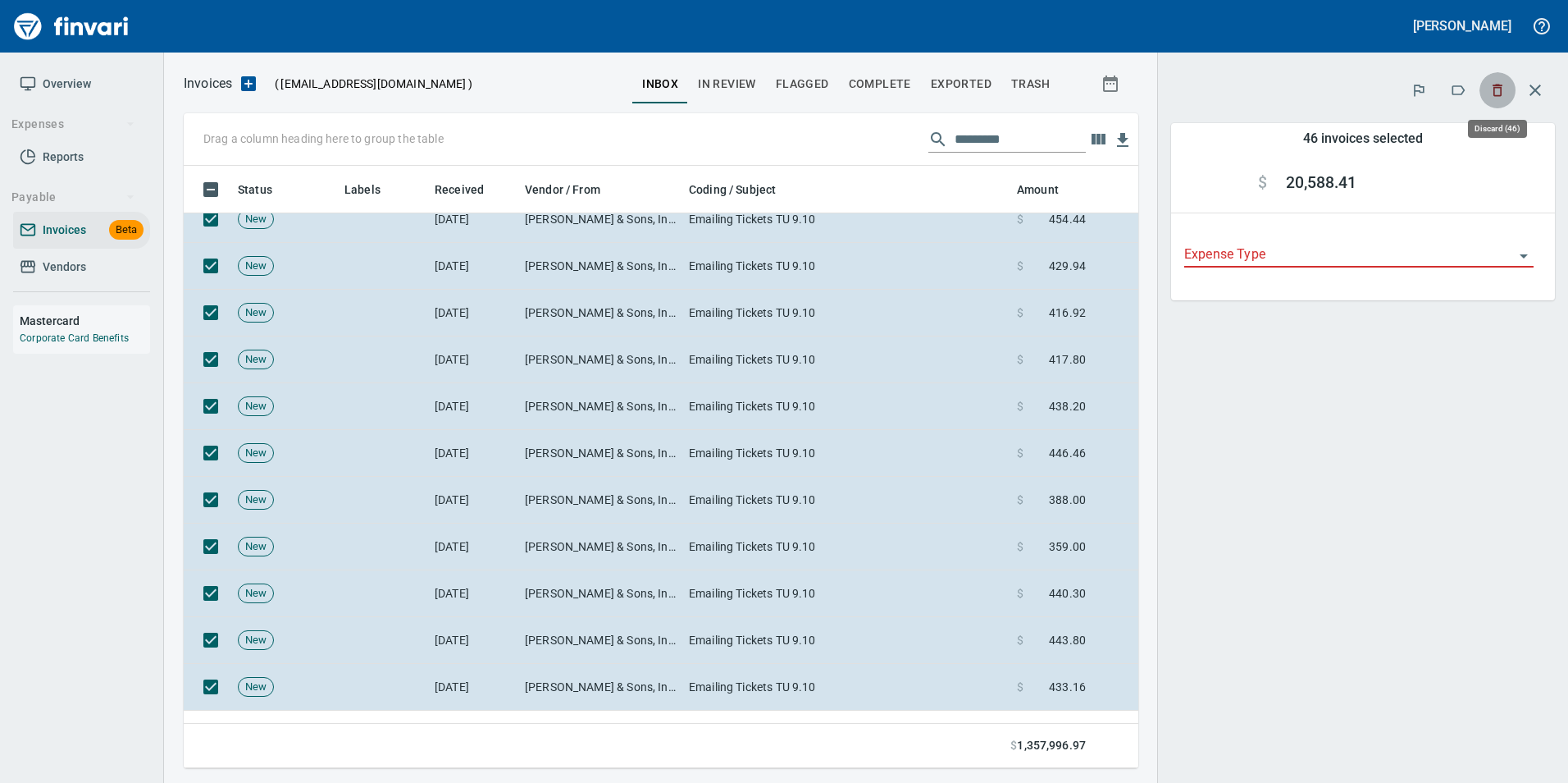
click at [1488, 86] on button "button" at bounding box center [1497, 90] width 36 height 36
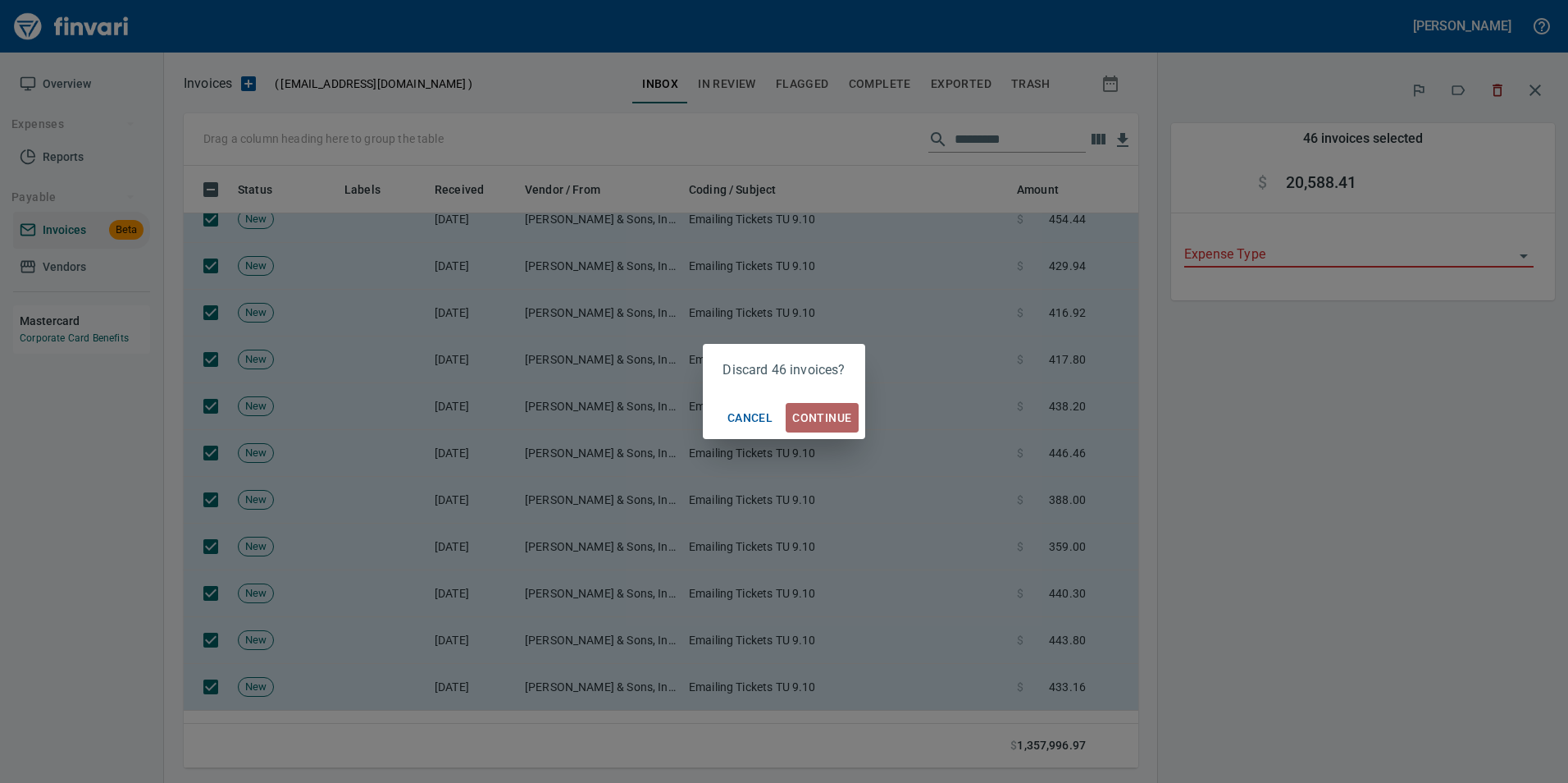
click at [831, 415] on span "Continue" at bounding box center [822, 418] width 59 height 20
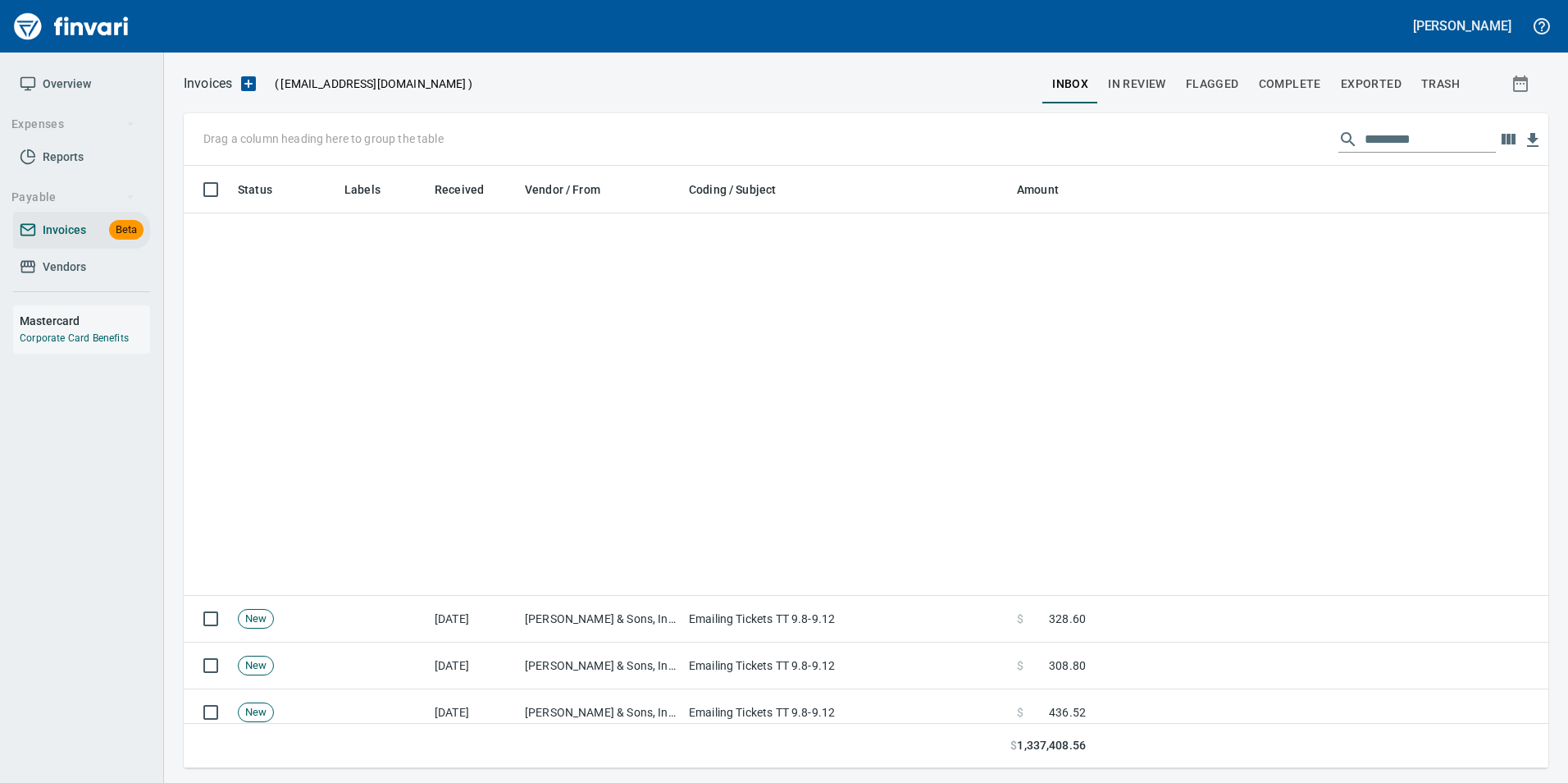
scroll to position [1969, 0]
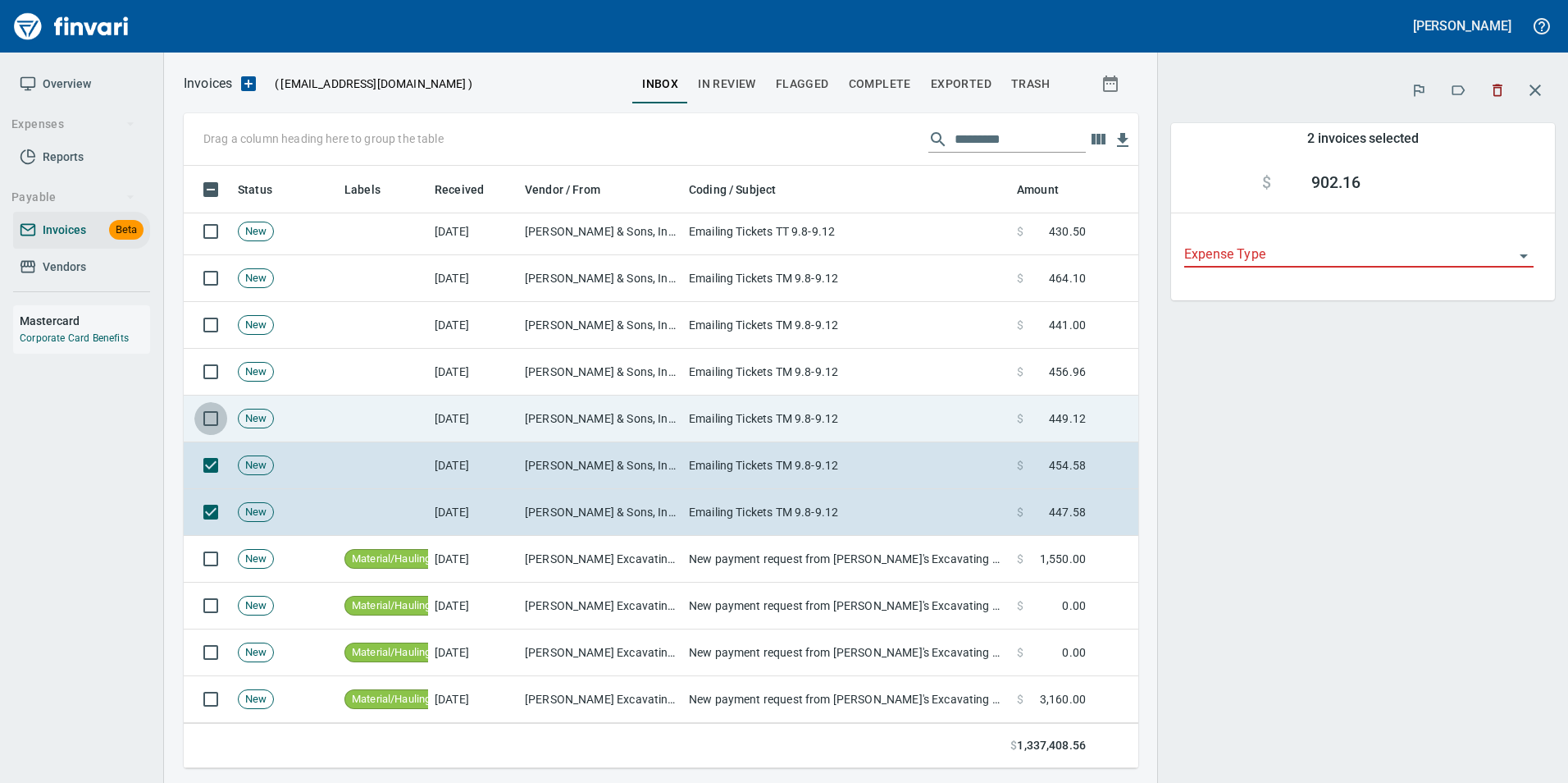
scroll to position [590, 930]
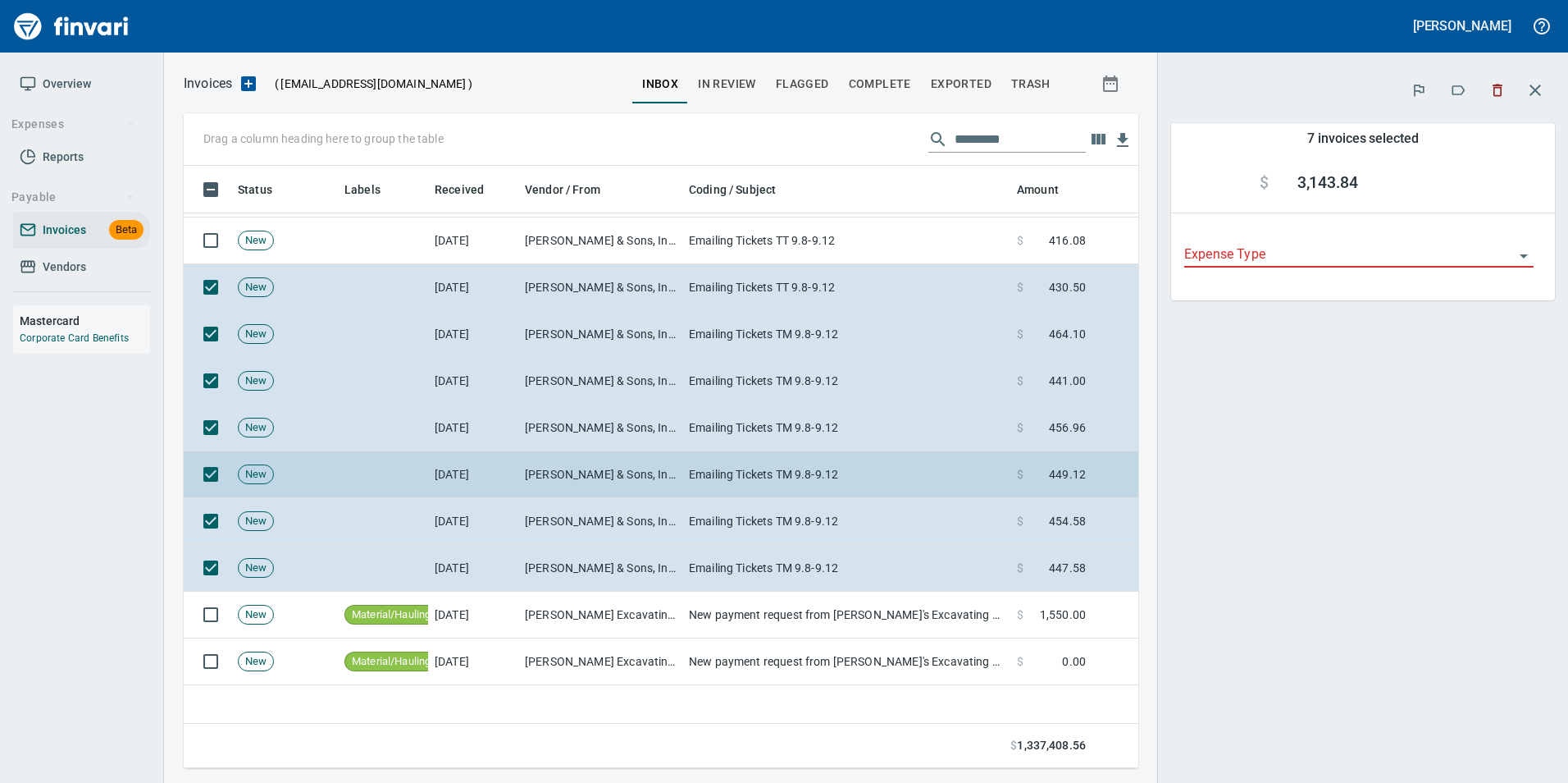
scroll to position [1641, 0]
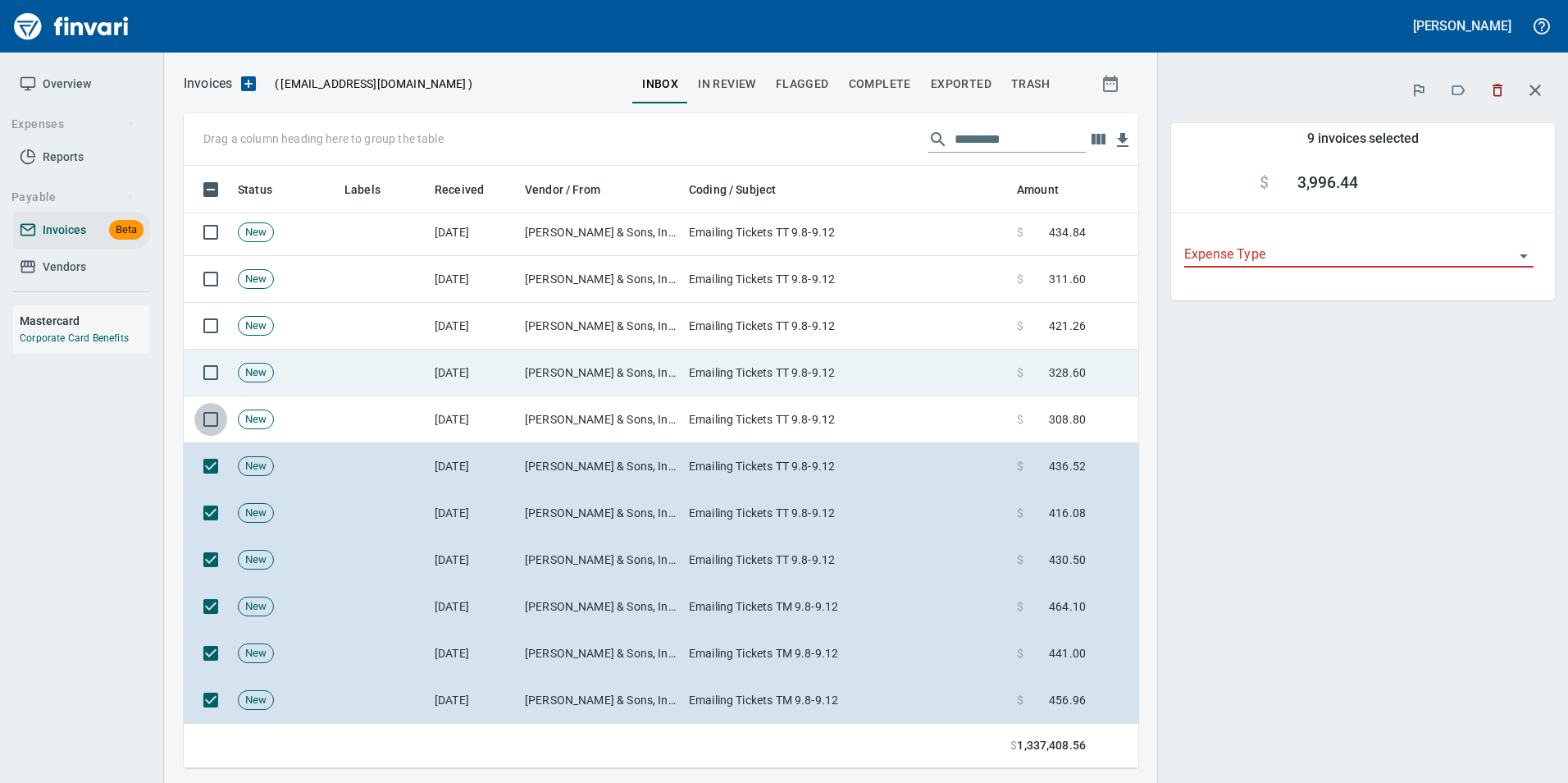
click at [212, 400] on td at bounding box center [208, 419] width 48 height 47
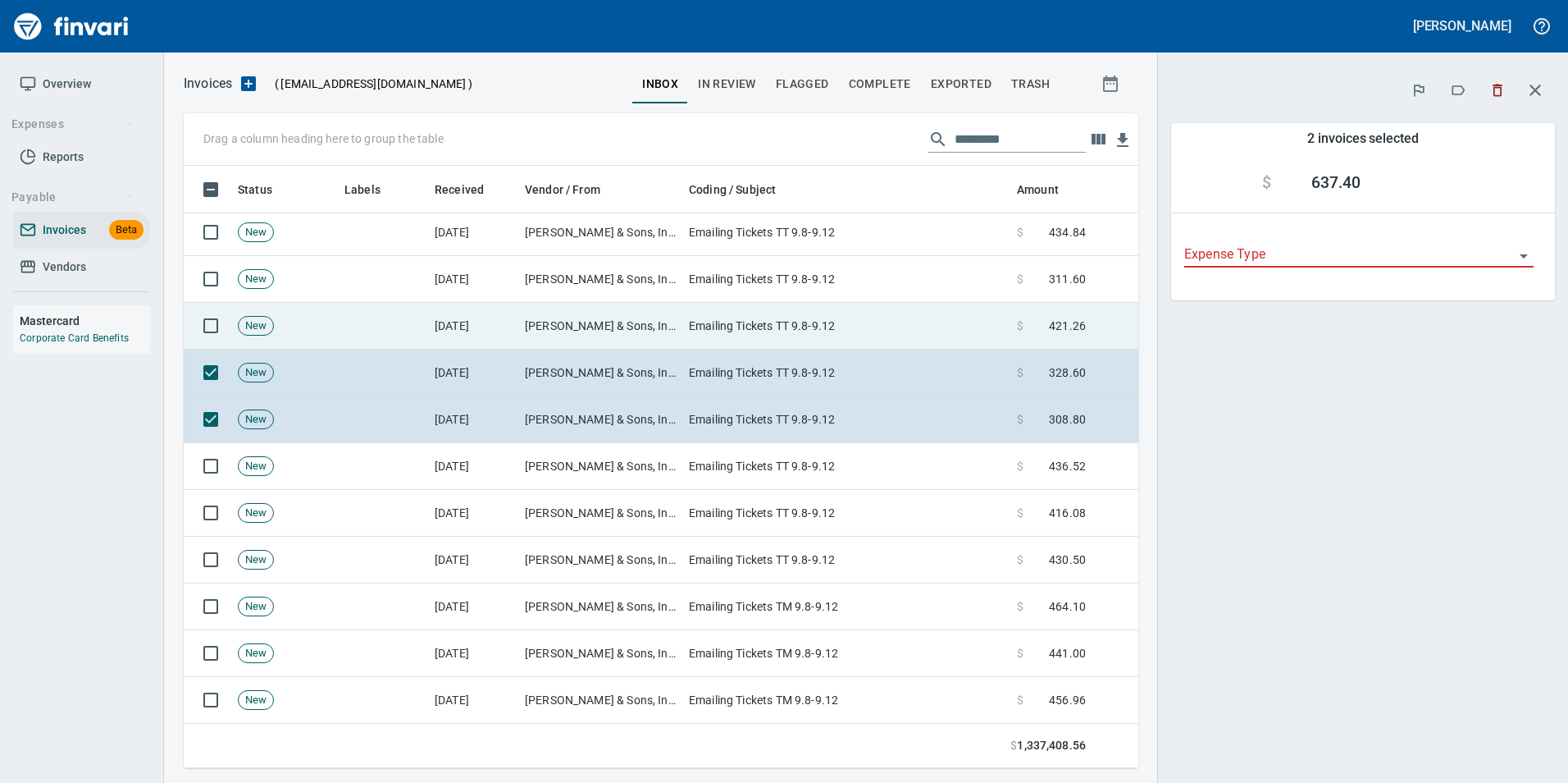
scroll to position [590, 930]
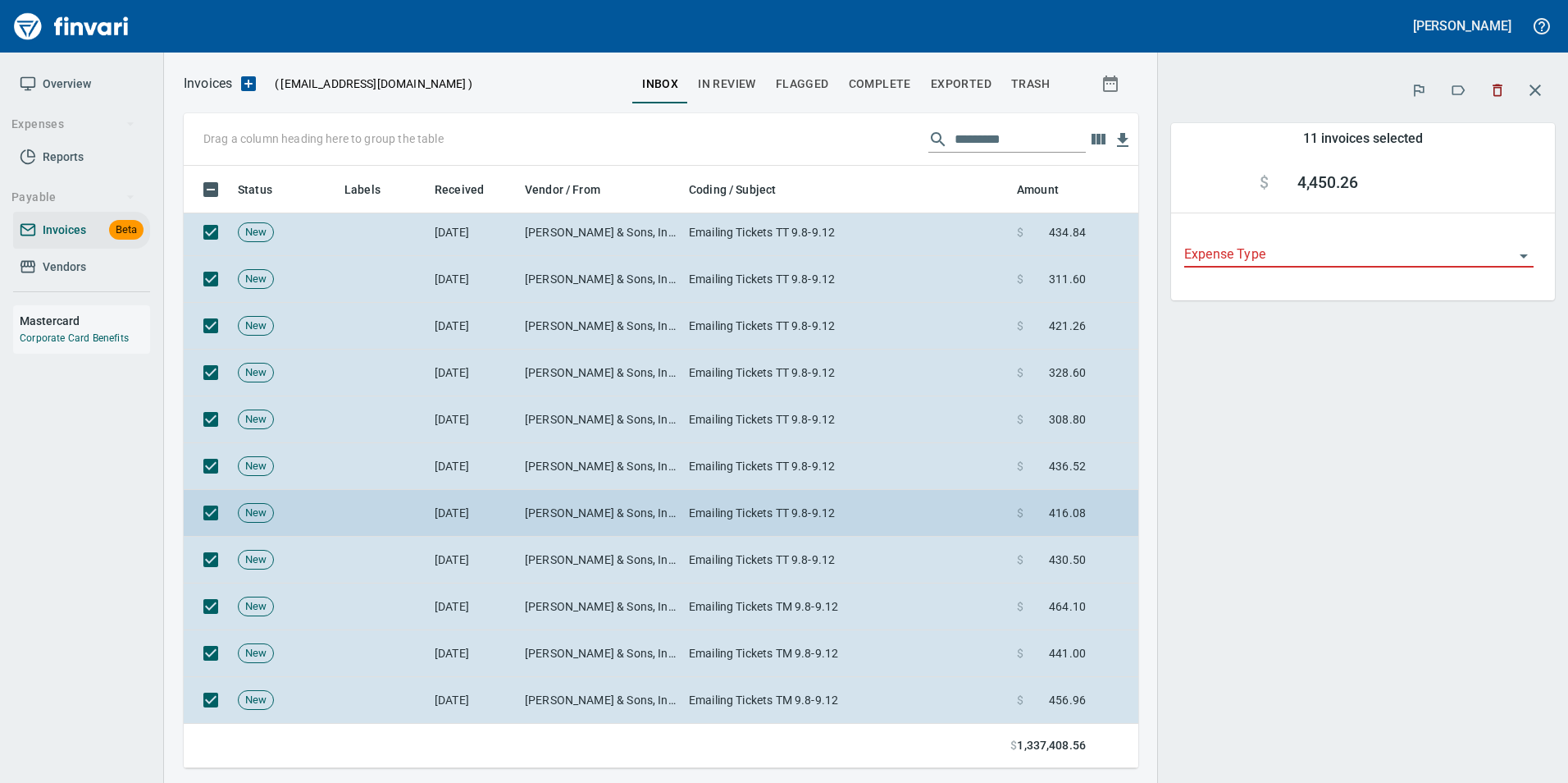
scroll to position [1969, 0]
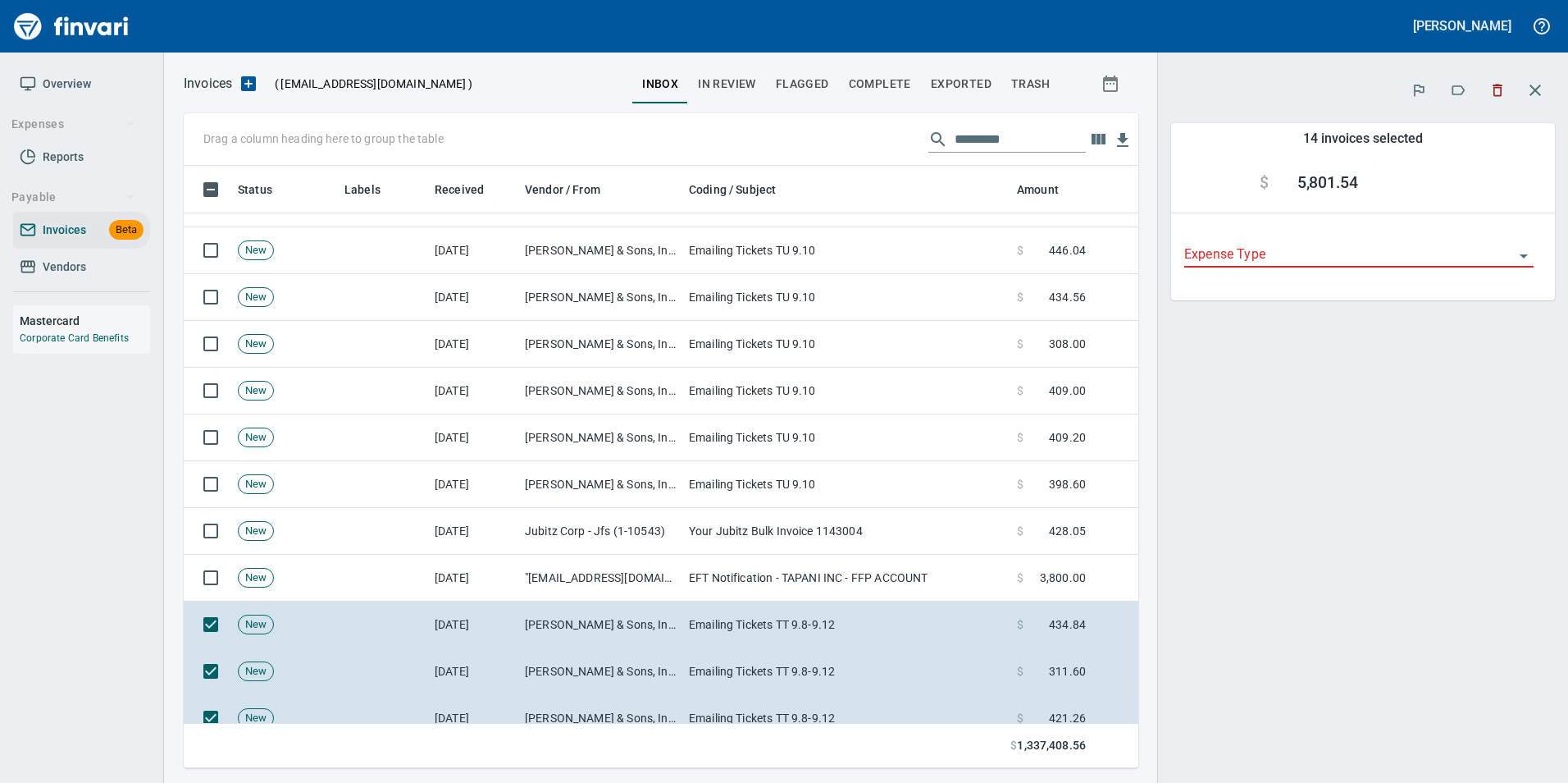
scroll to position [1231, 0]
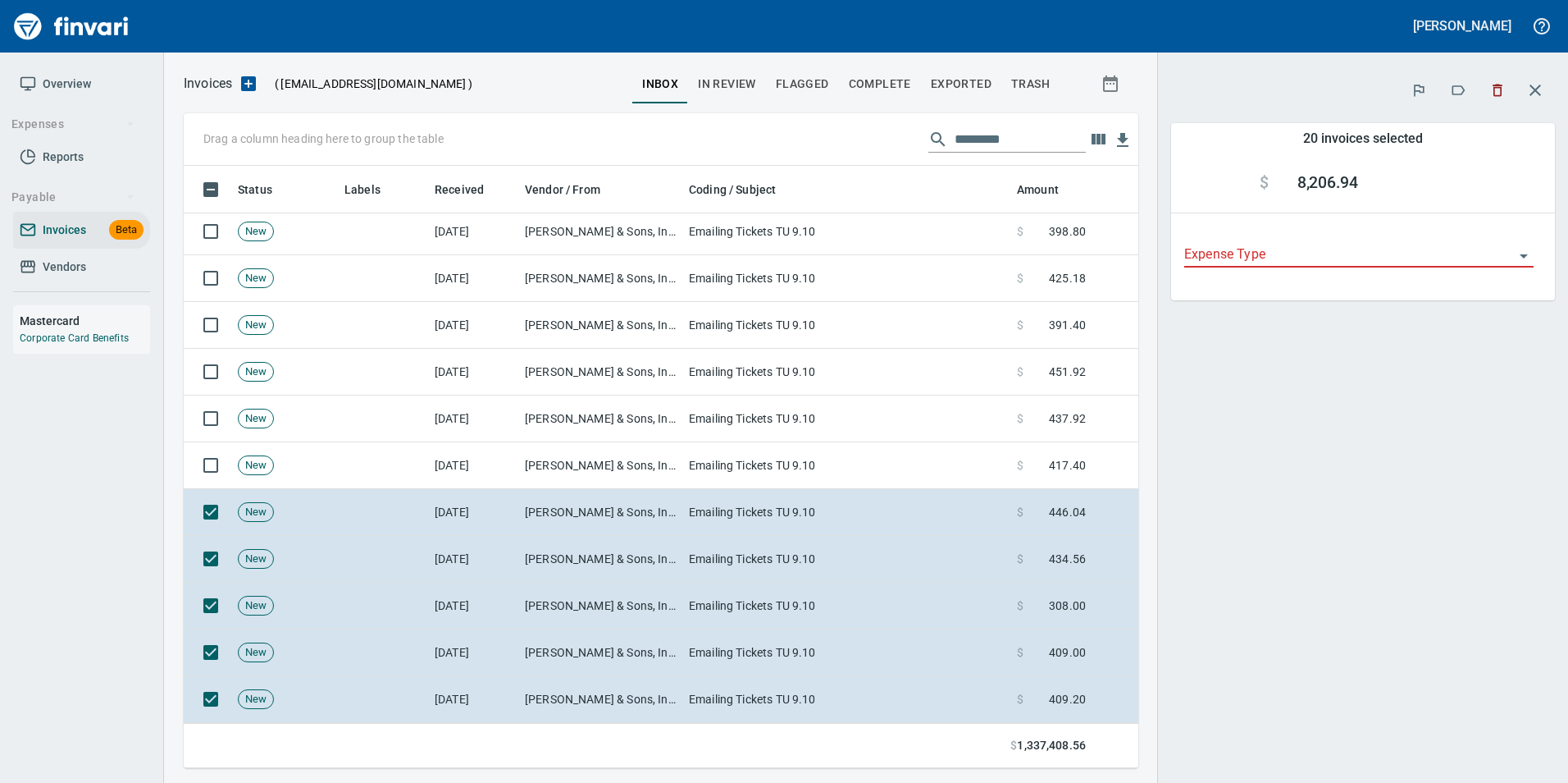
scroll to position [985, 0]
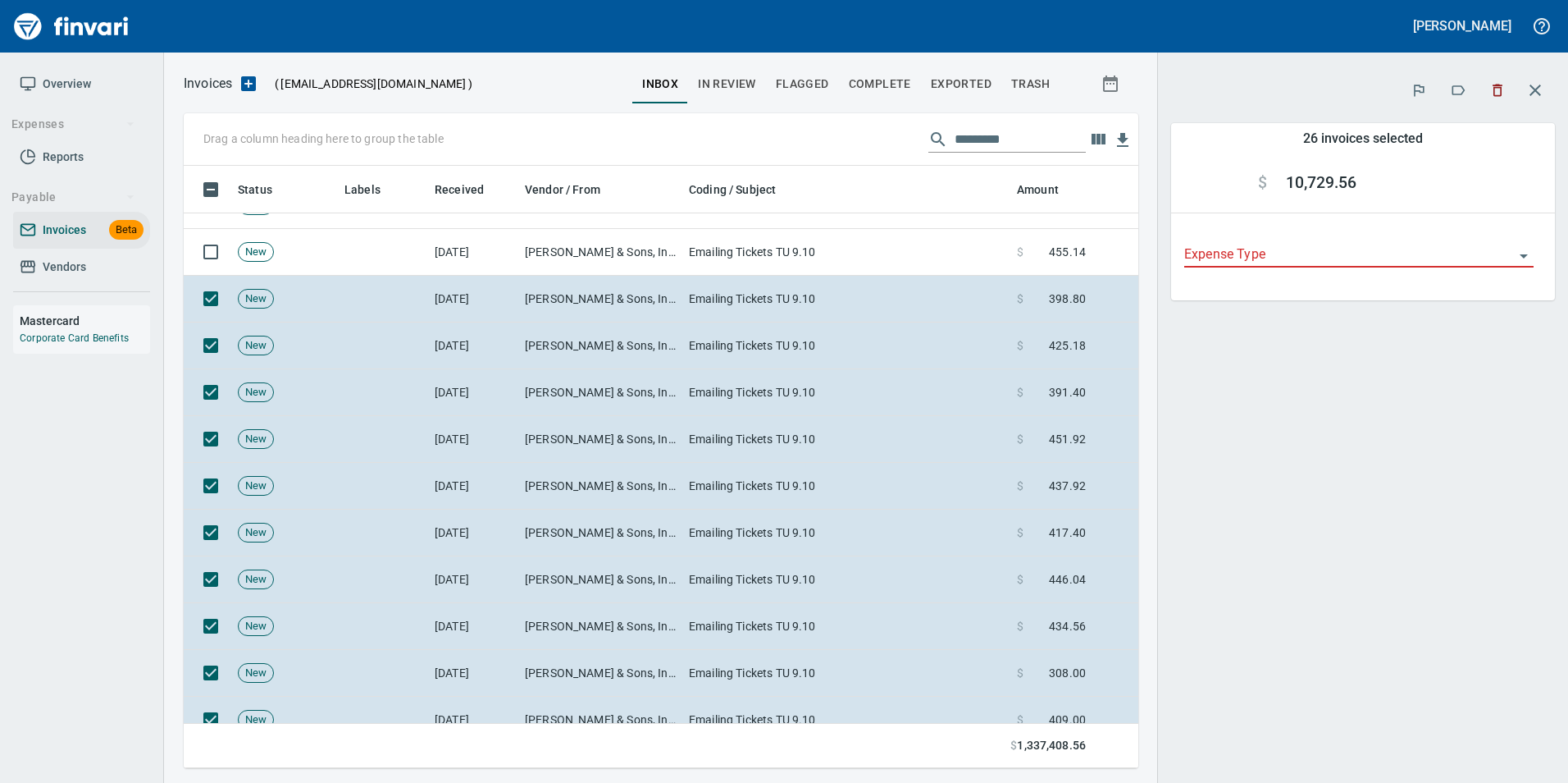
scroll to position [656, 0]
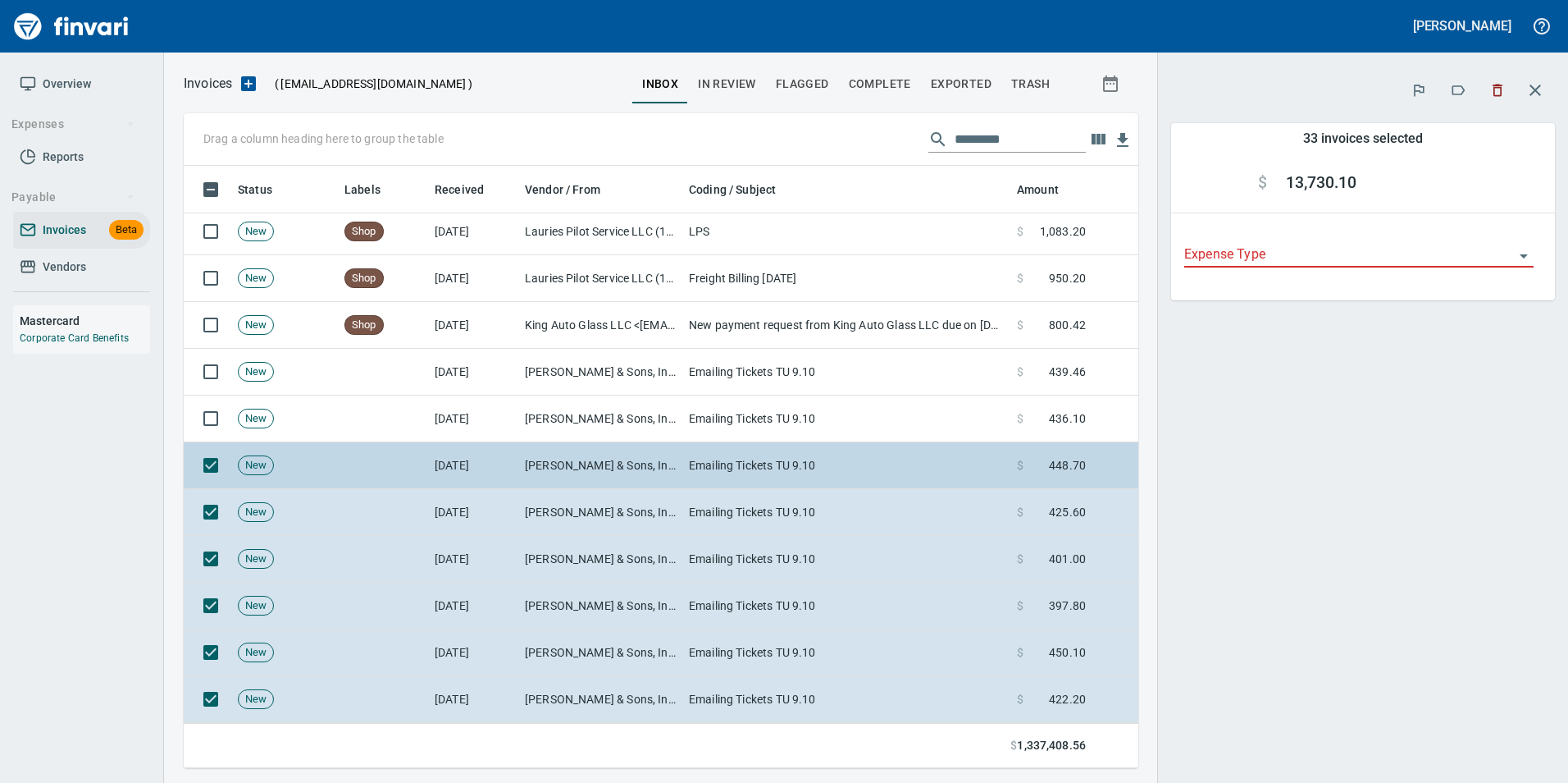
scroll to position [328, 0]
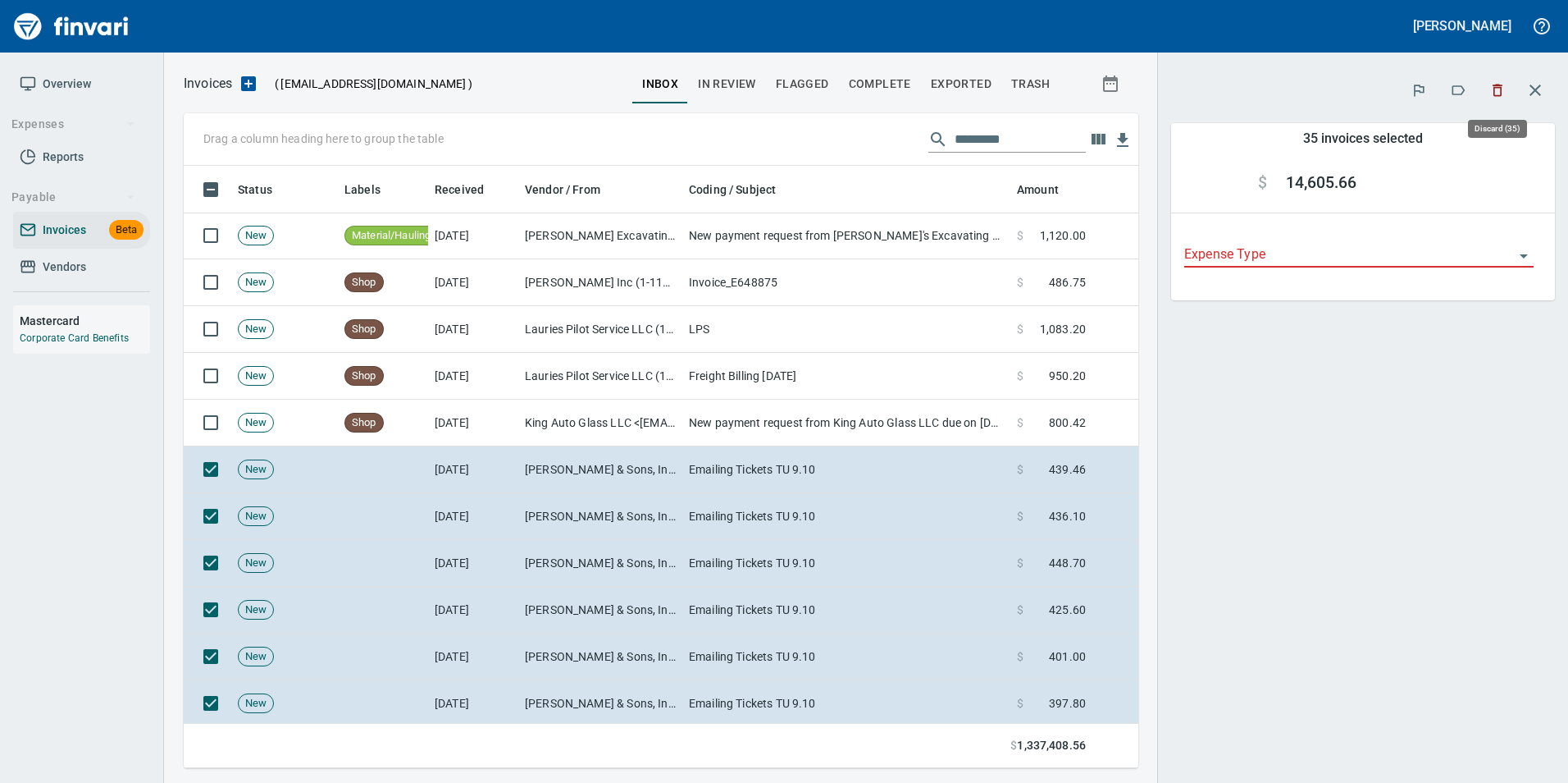
click at [1497, 94] on icon "button" at bounding box center [1497, 90] width 17 height 17
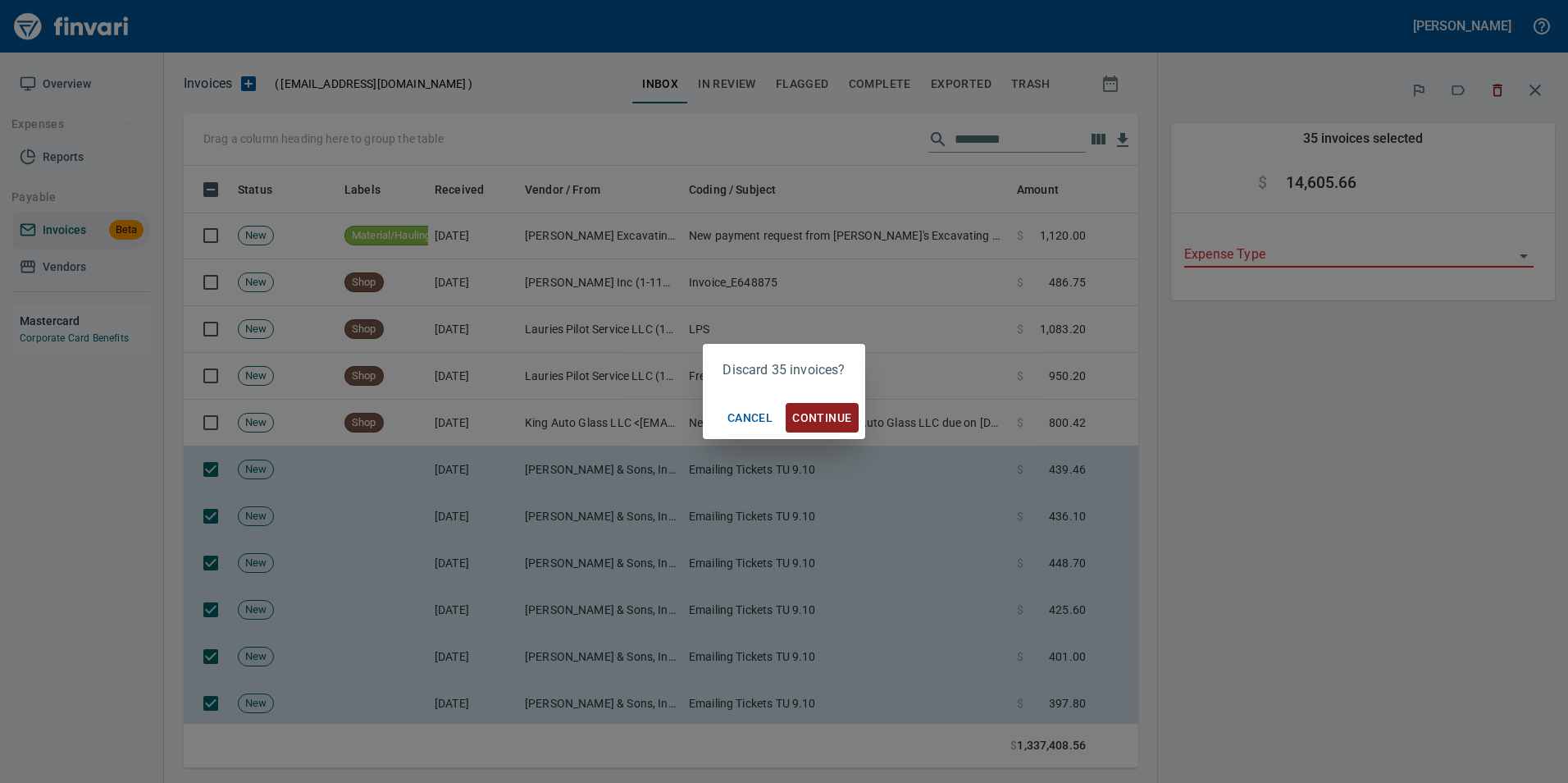
scroll to position [590, 930]
click at [843, 409] on span "Continue" at bounding box center [822, 418] width 59 height 20
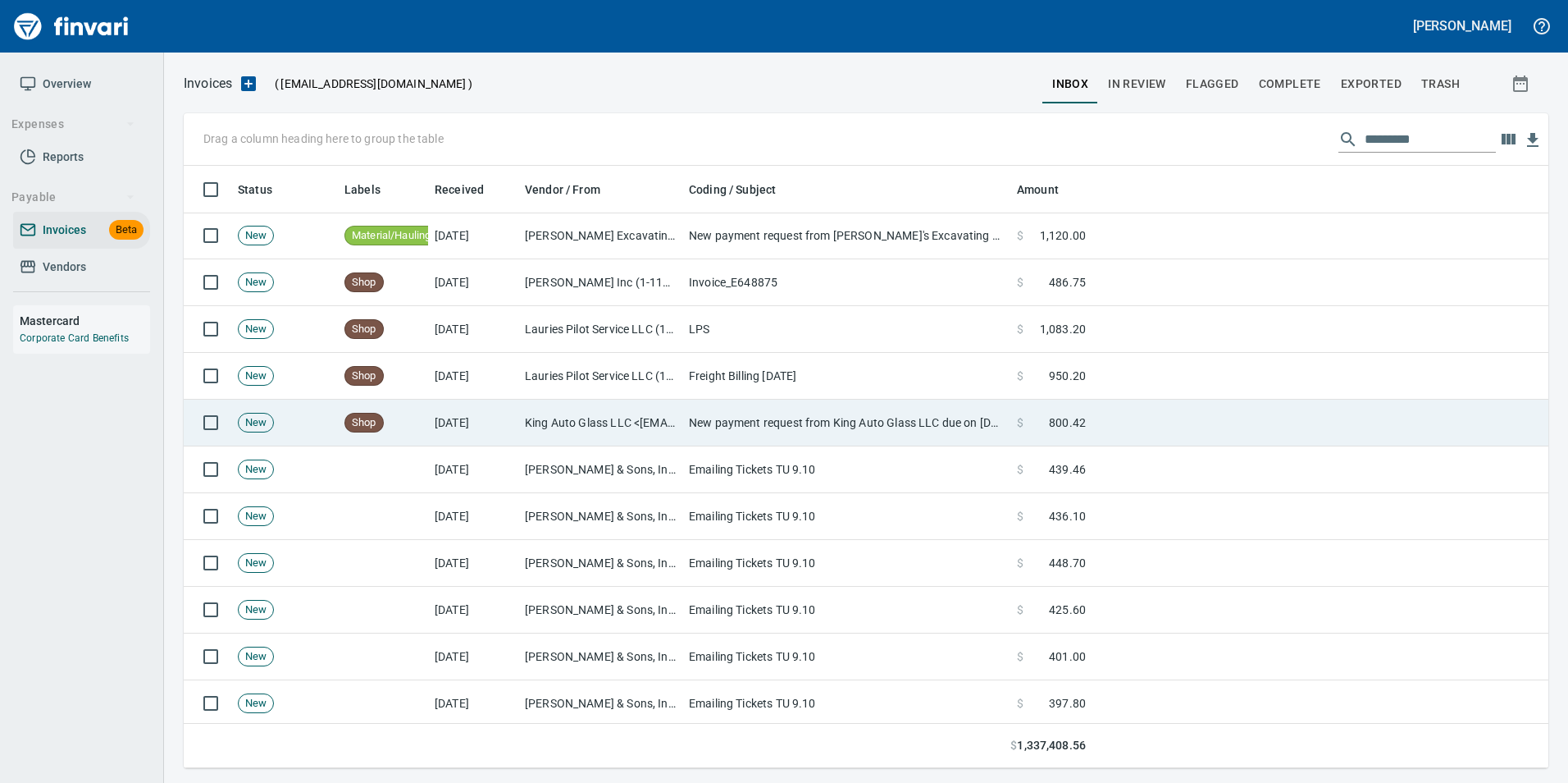
scroll to position [590, 1341]
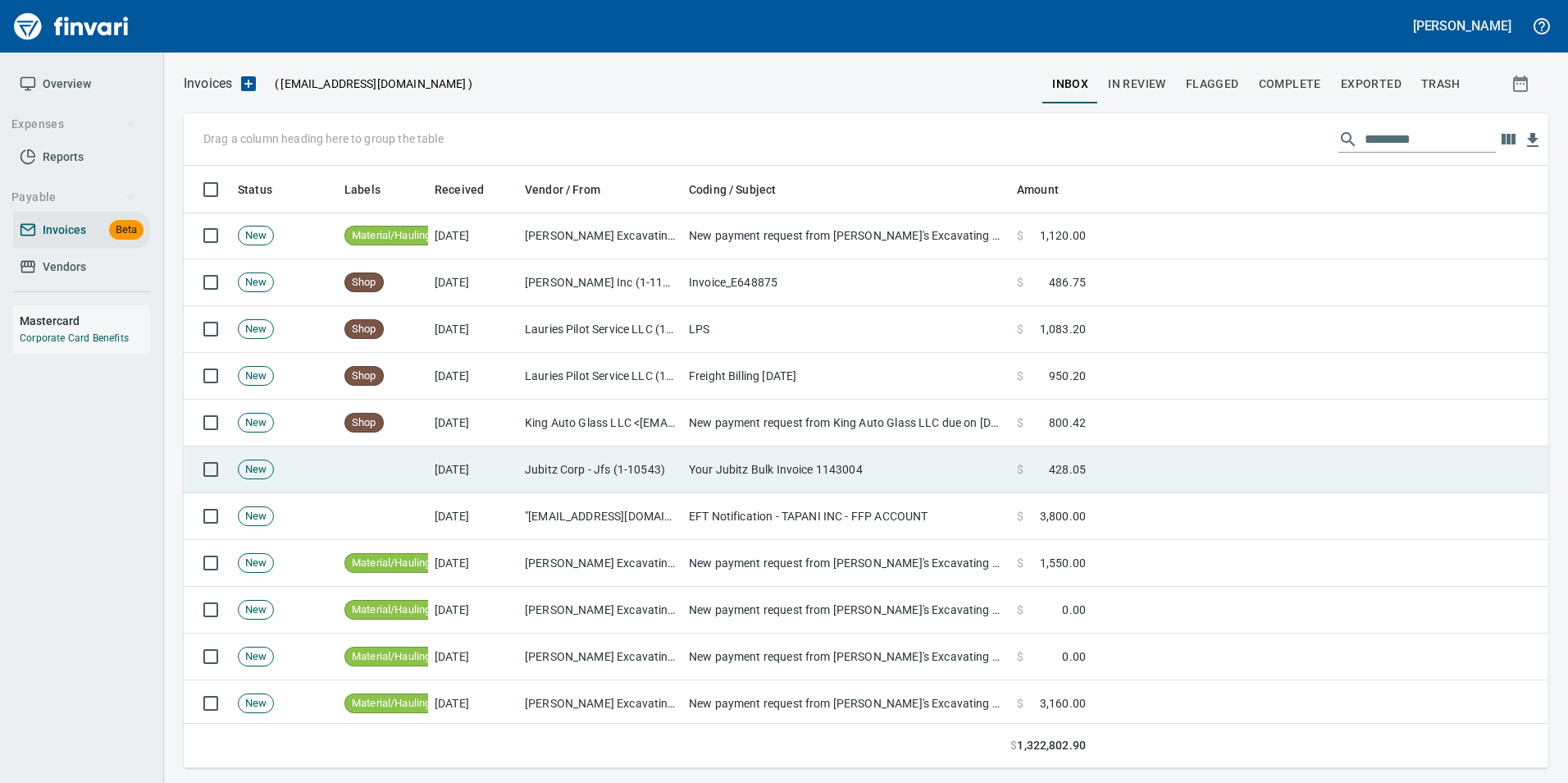
click at [586, 474] on td "Jubitz Corp - Jfs (1-10543)" at bounding box center [600, 470] width 164 height 47
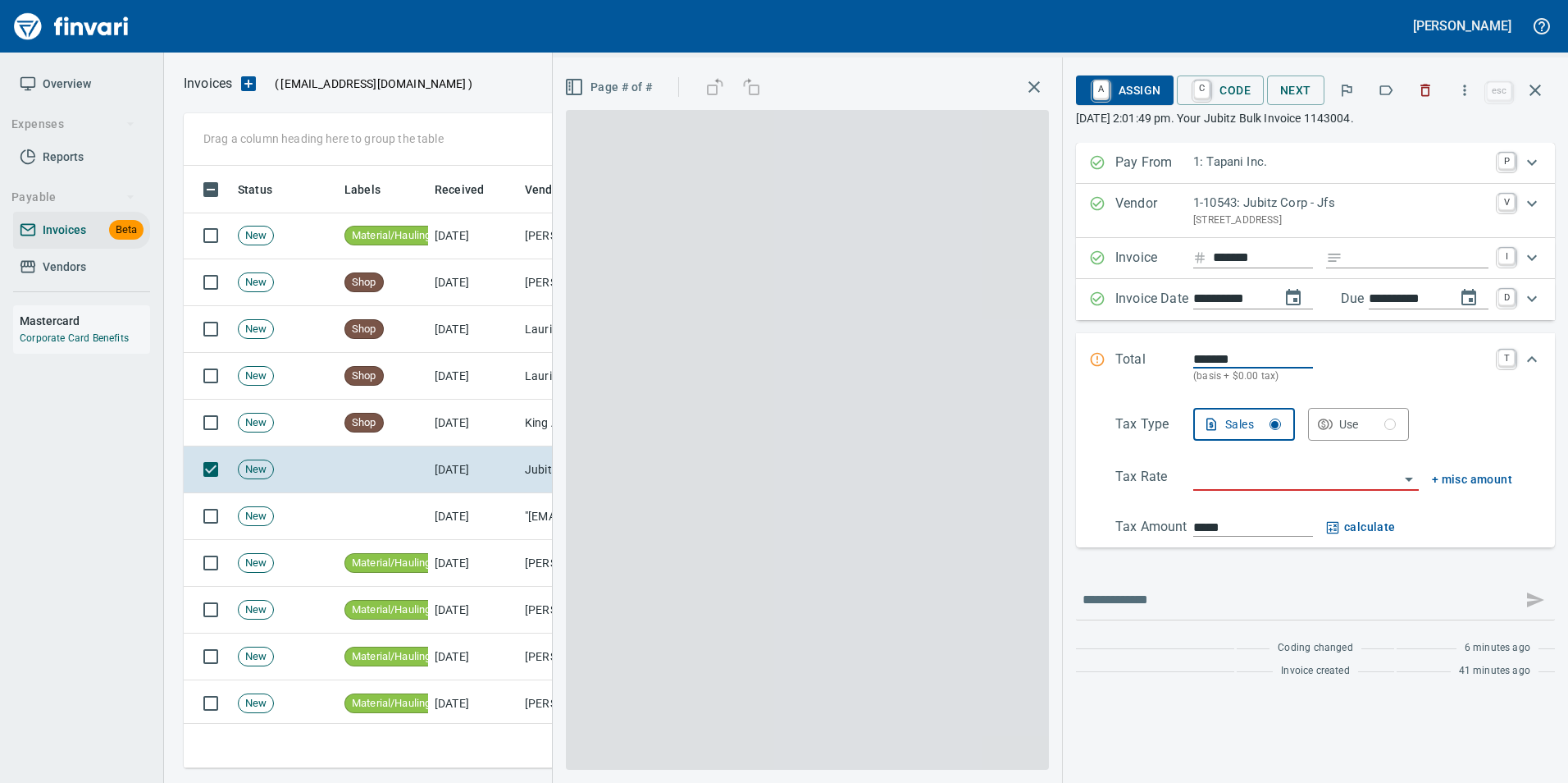
scroll to position [590, 1340]
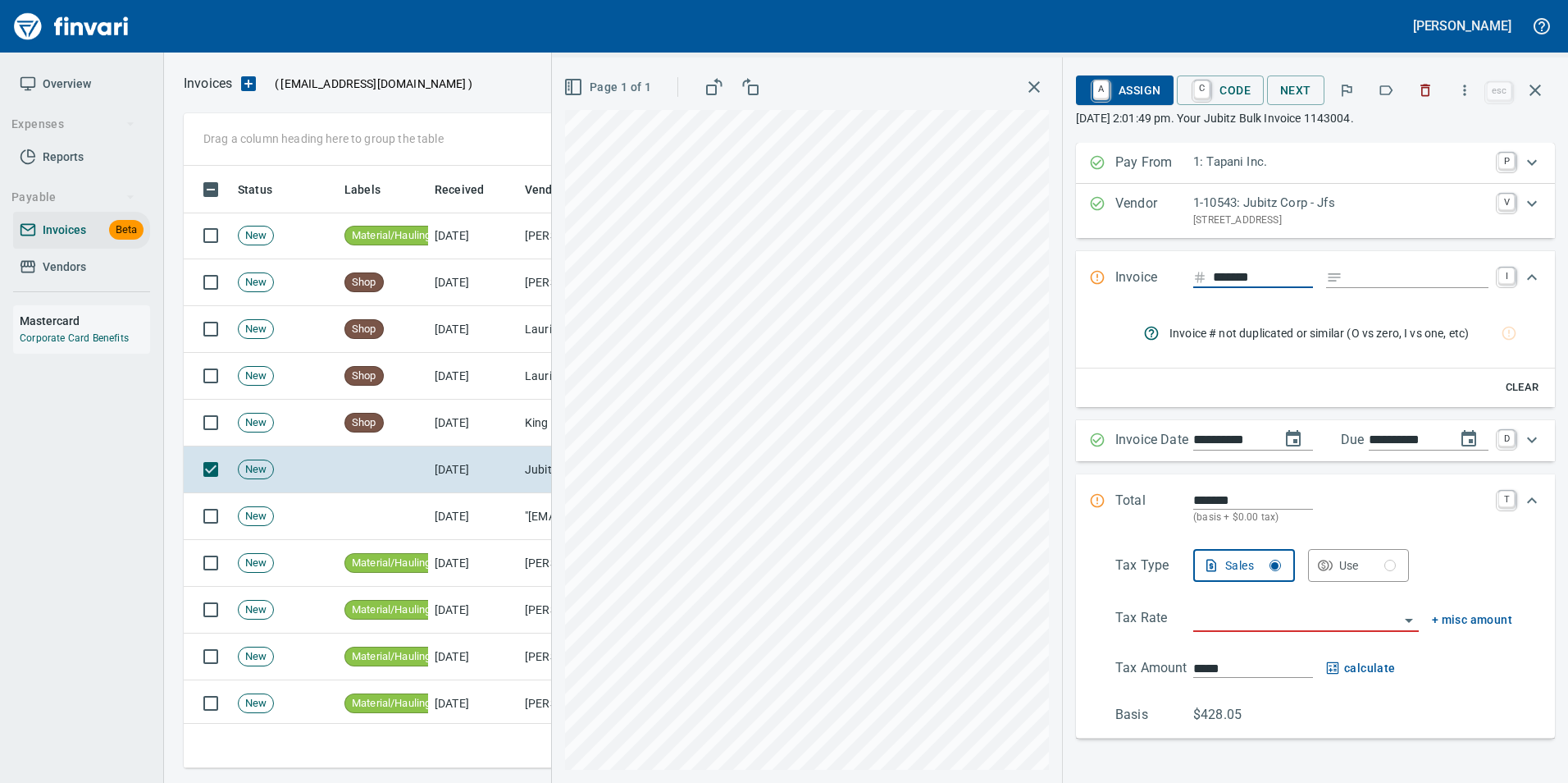
click at [1386, 86] on icon "button" at bounding box center [1387, 89] width 13 height 10
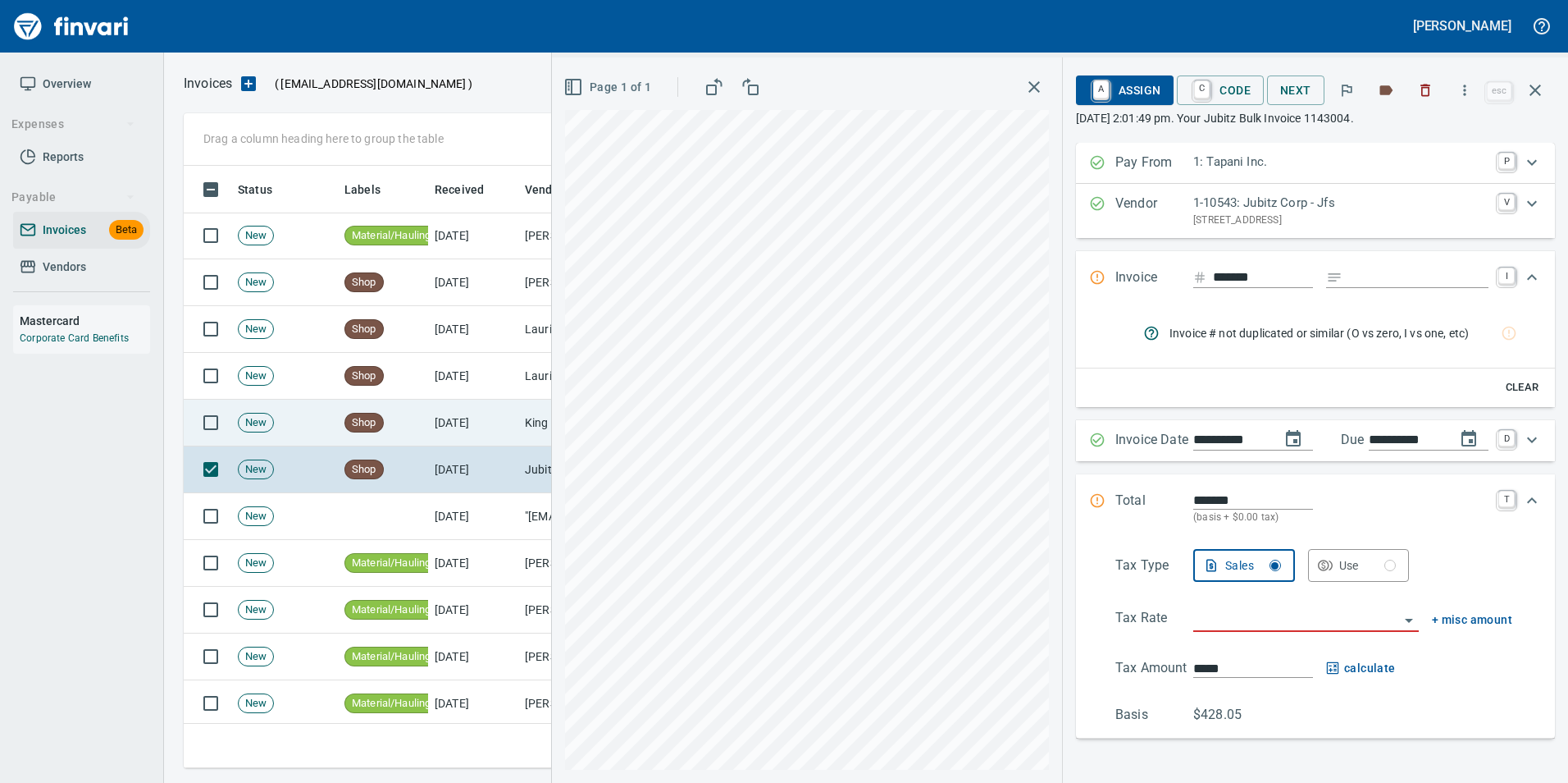
click at [1537, 96] on icon "button" at bounding box center [1535, 90] width 19 height 19
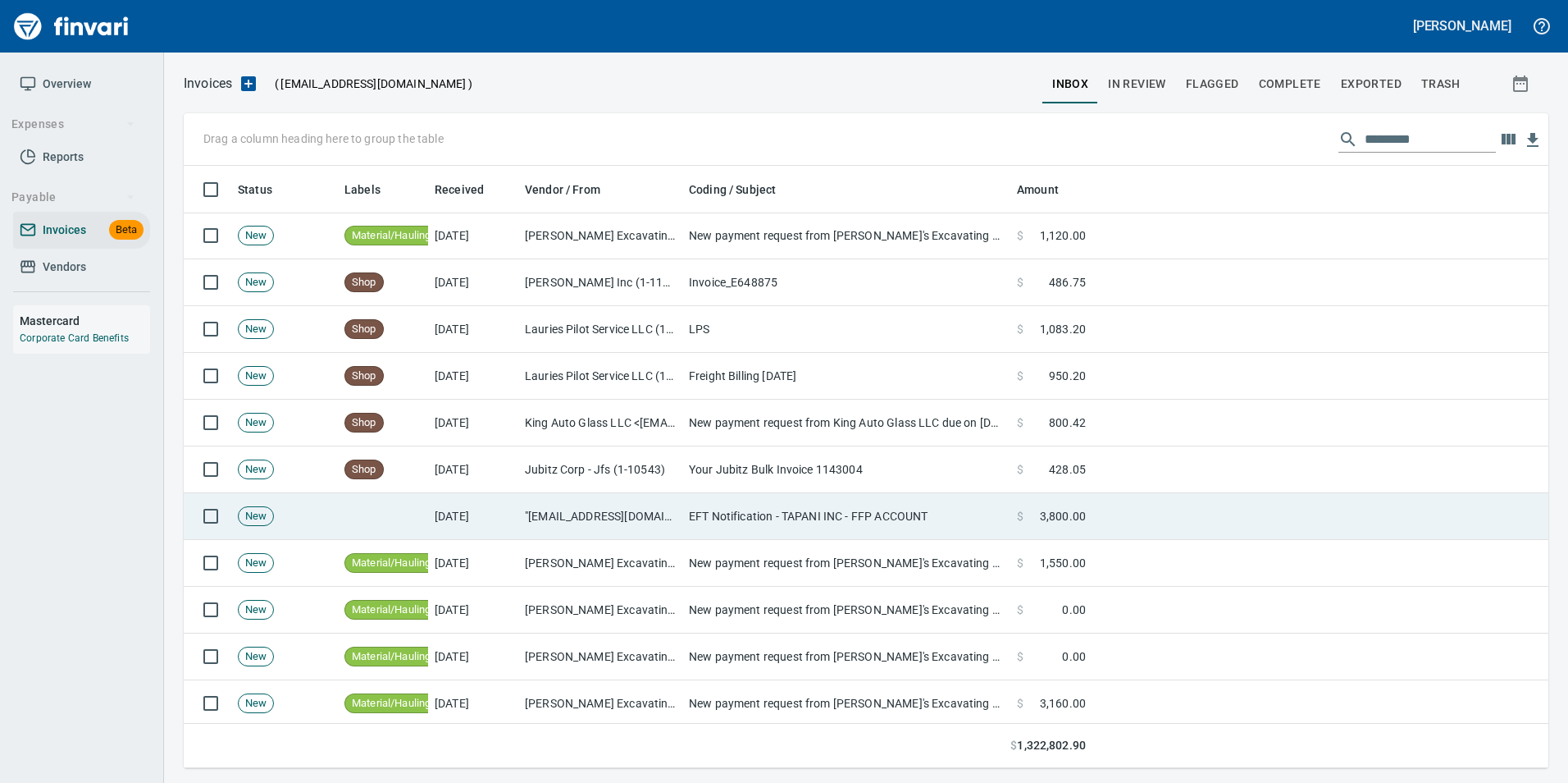
click at [500, 518] on td "[DATE]" at bounding box center [473, 516] width 90 height 47
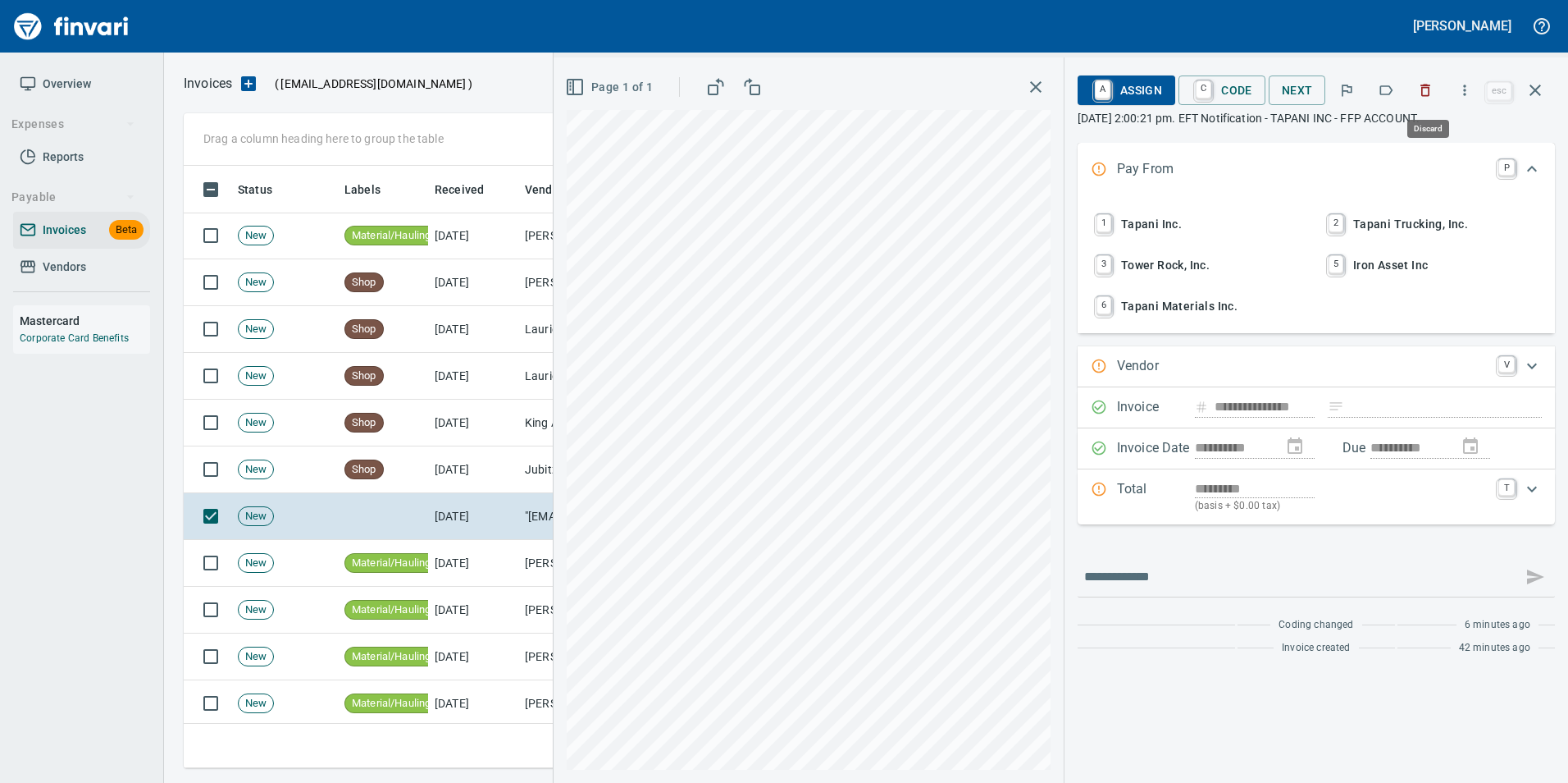
scroll to position [590, 1340]
click at [1429, 101] on button "button" at bounding box center [1426, 90] width 36 height 36
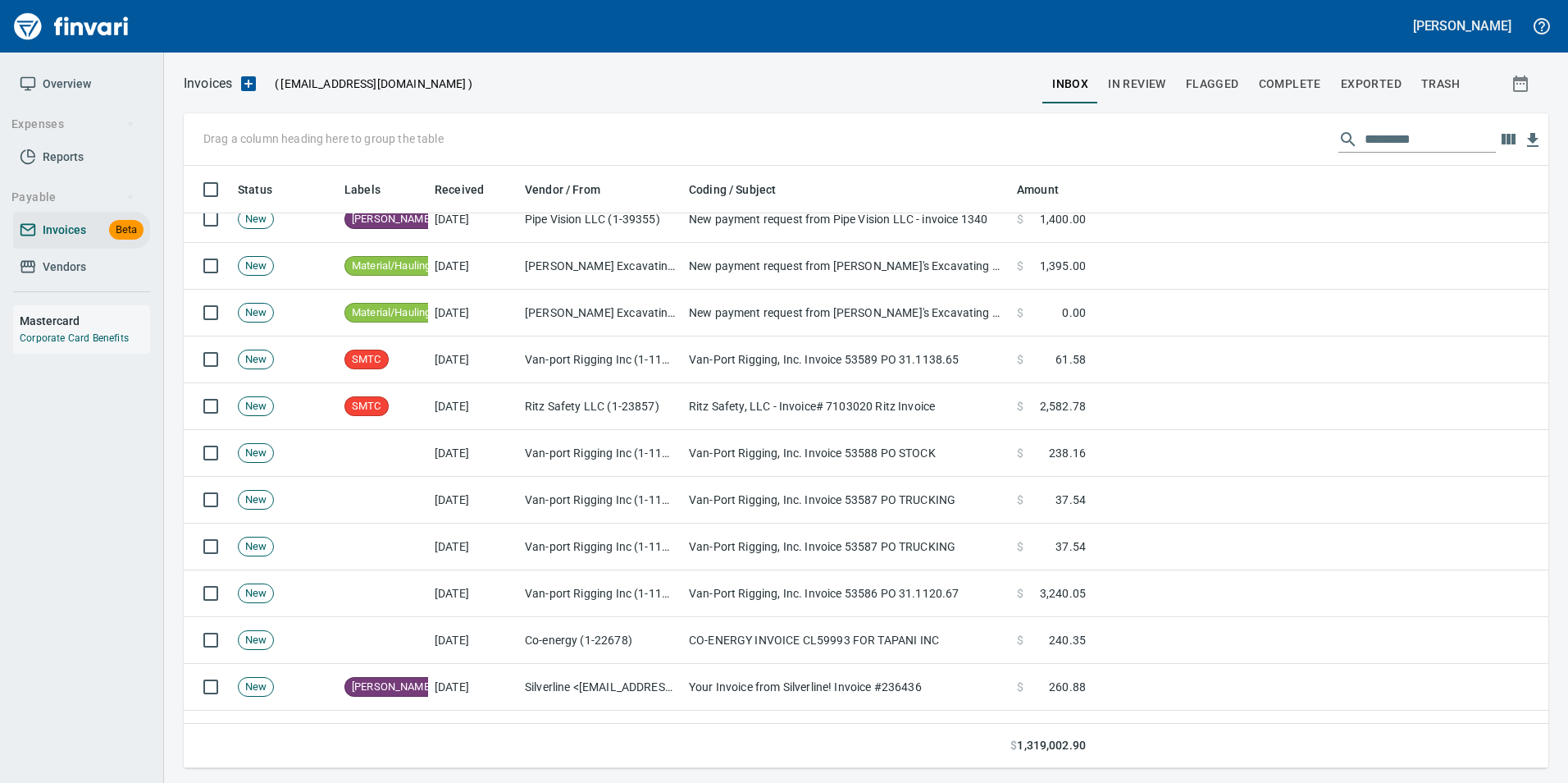
scroll to position [1149, 0]
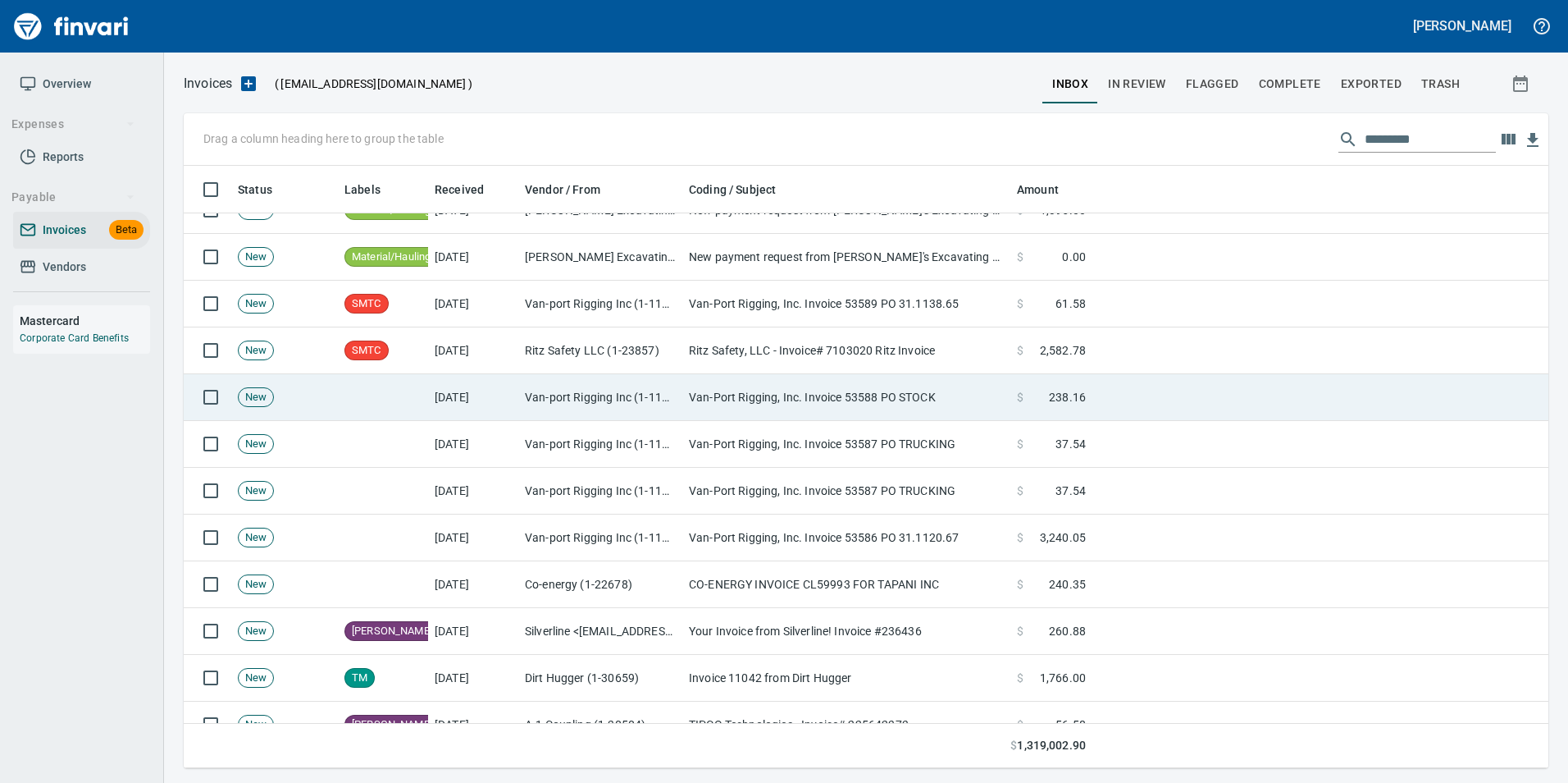
click at [731, 388] on td "Van-Port Rigging, Inc. Invoice 53588 PO STOCK" at bounding box center [846, 397] width 328 height 47
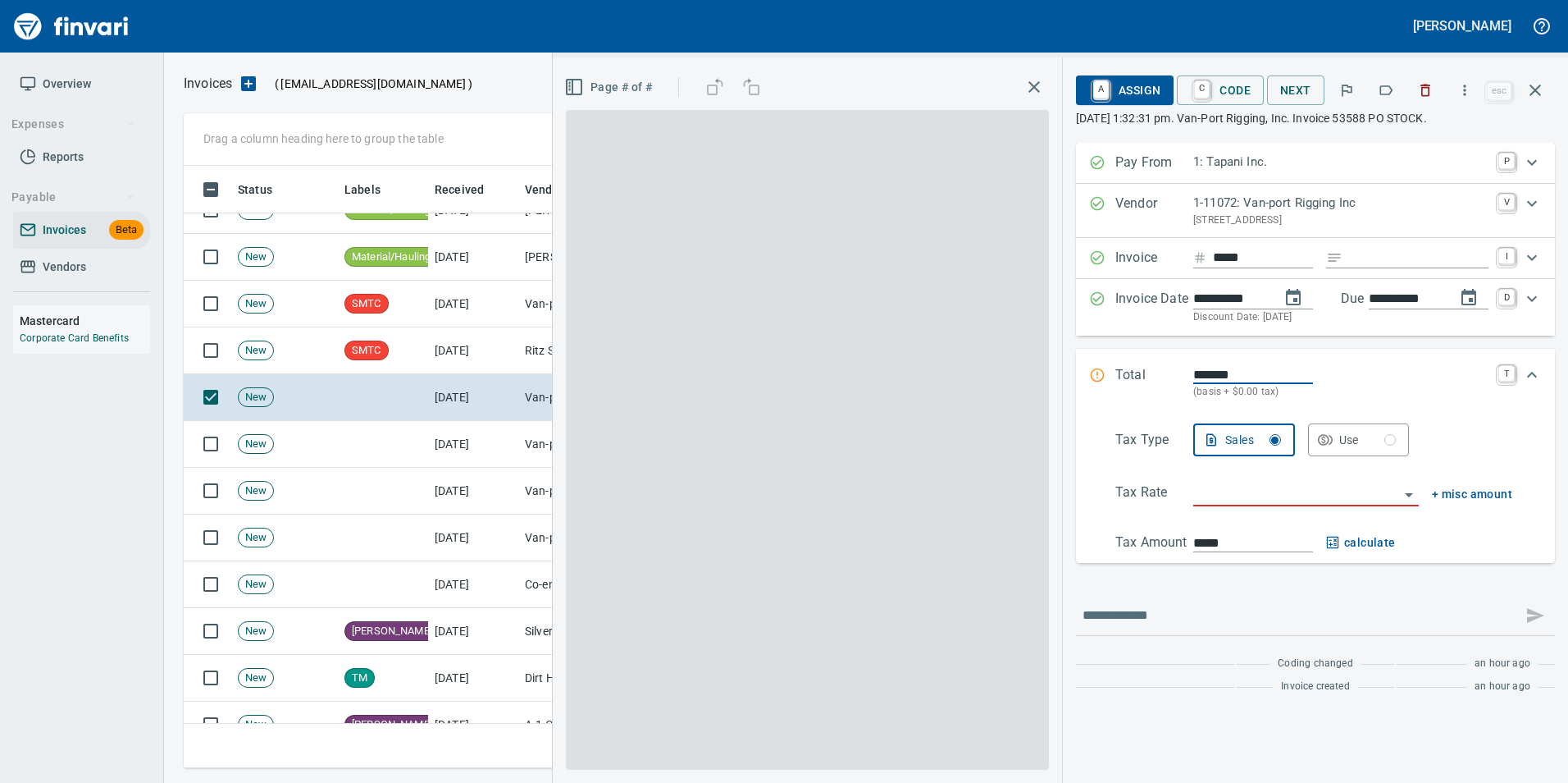
scroll to position [590, 1340]
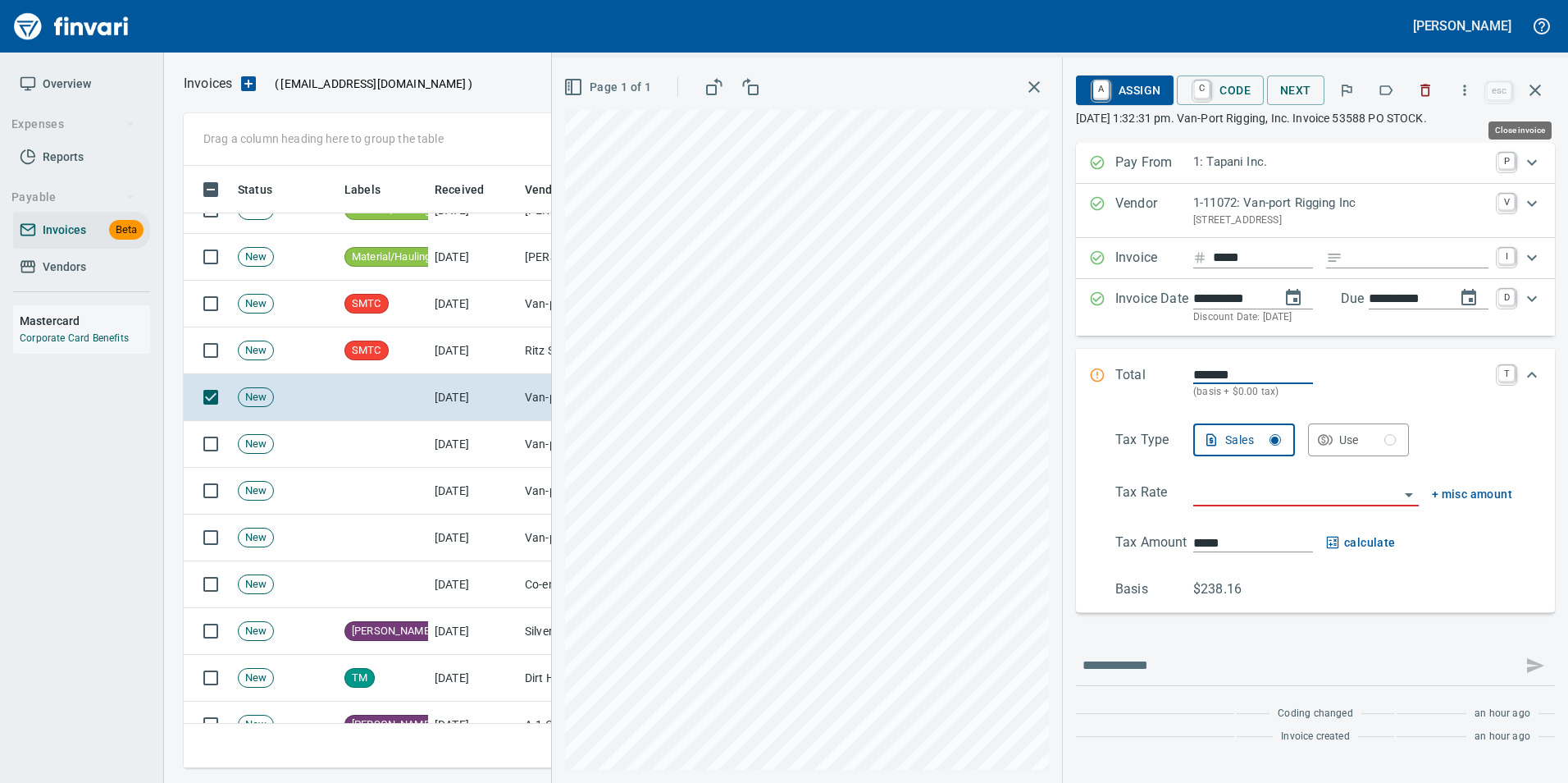
click at [1536, 91] on icon "button" at bounding box center [1535, 90] width 11 height 12
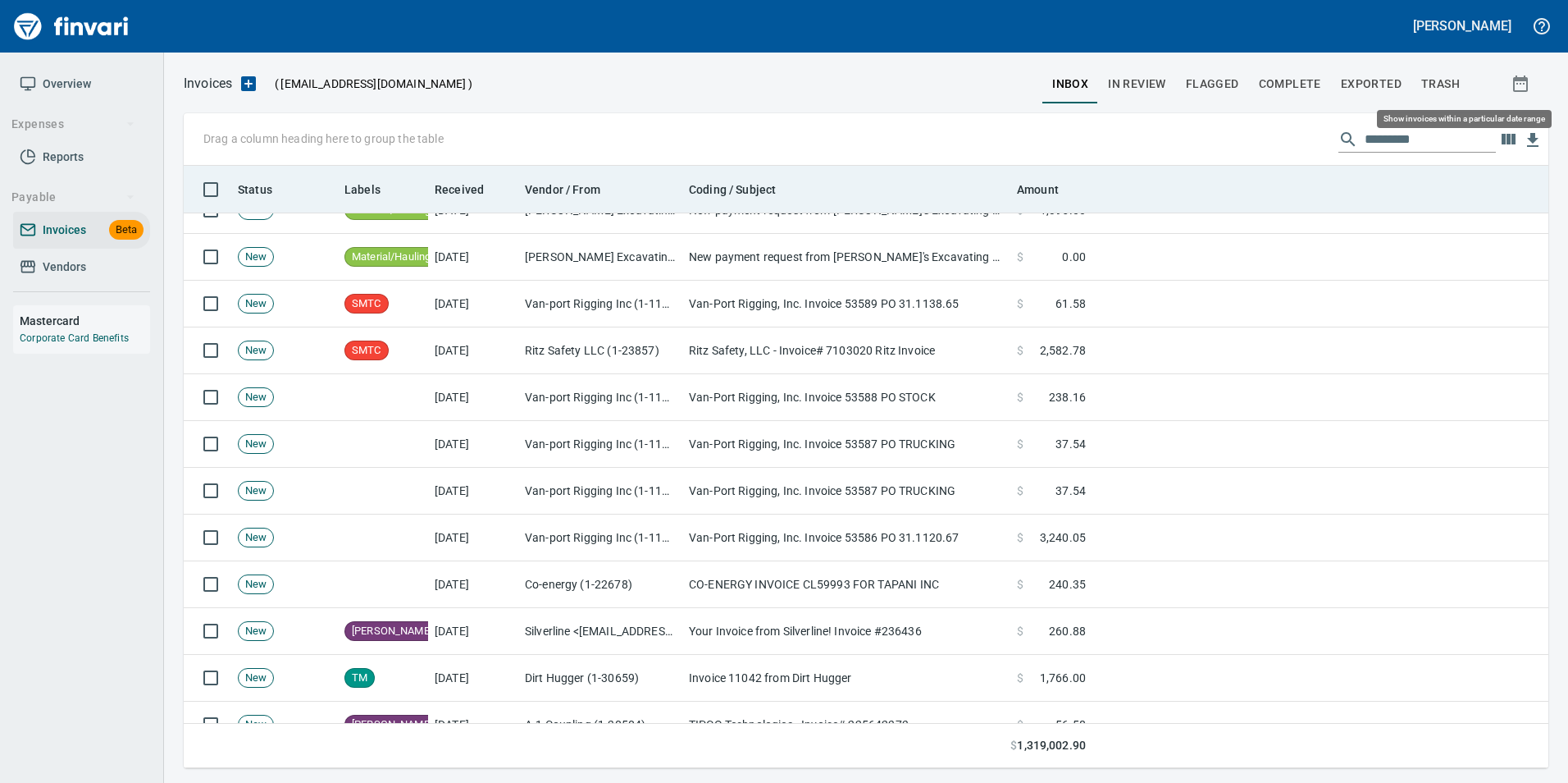
scroll to position [590, 1340]
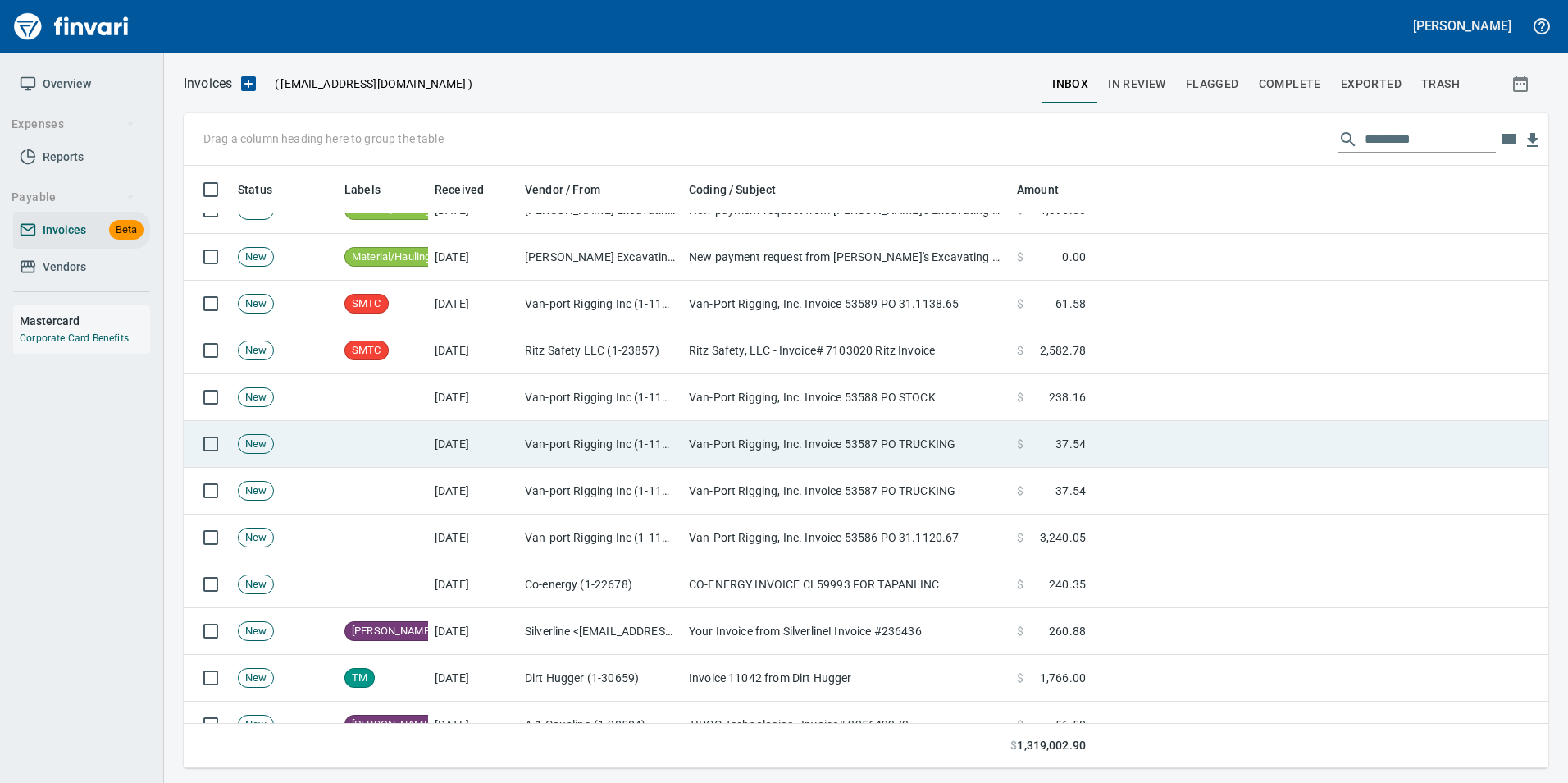
click at [723, 433] on td "Van-Port Rigging, Inc. Invoice 53587 PO TRUCKING" at bounding box center [846, 444] width 328 height 47
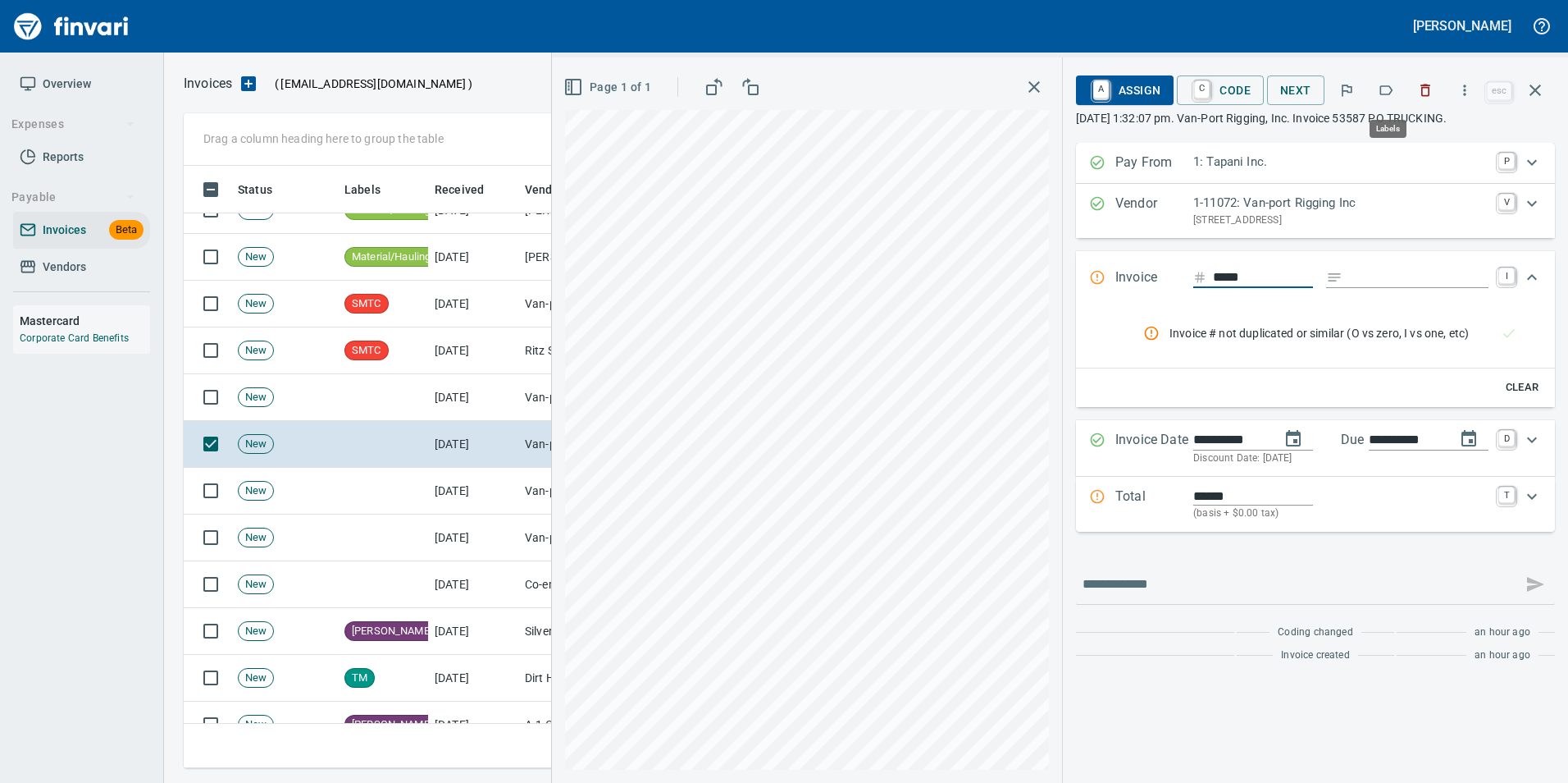
click at [1385, 95] on icon "button" at bounding box center [1386, 90] width 17 height 17
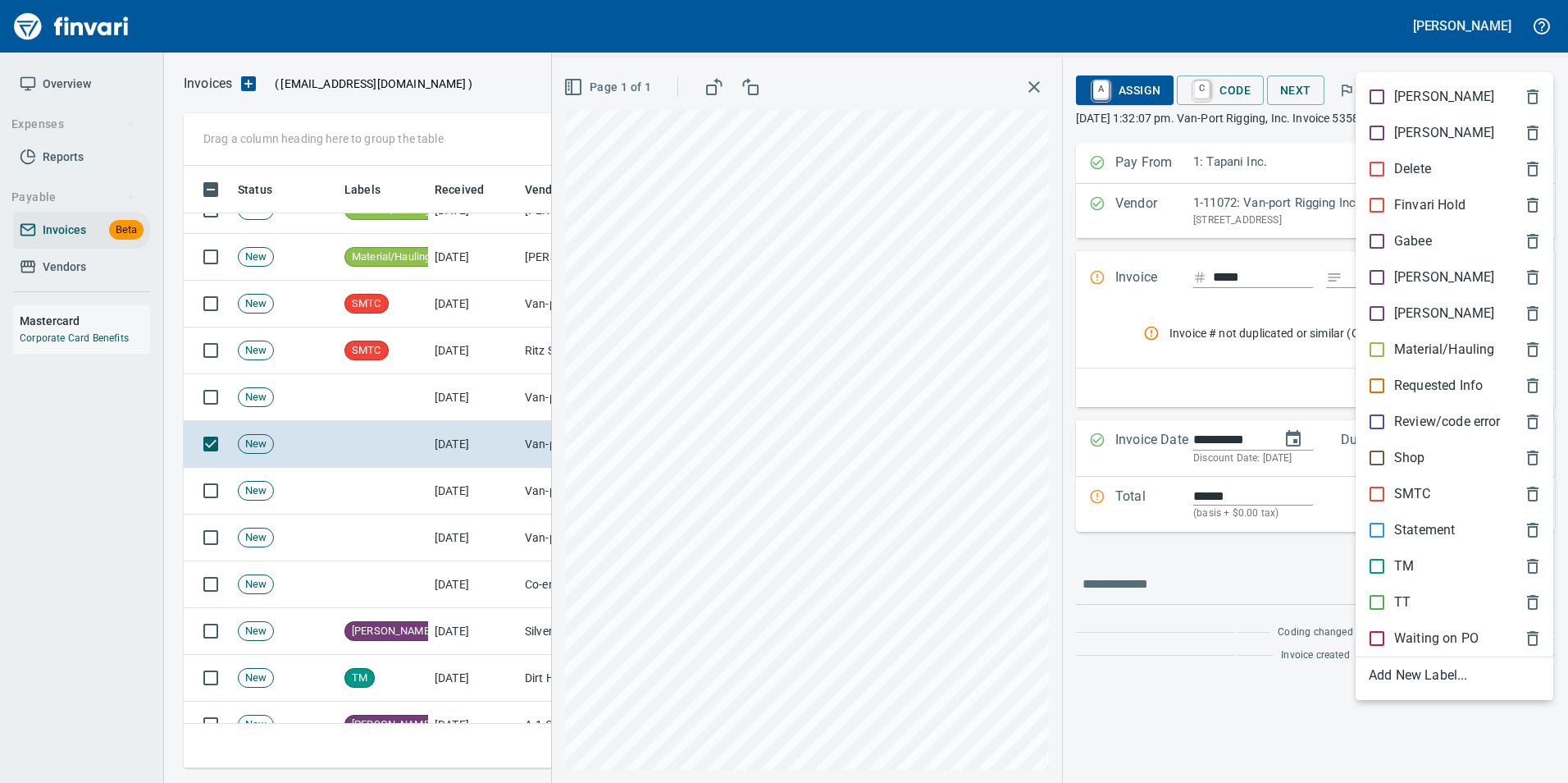
scroll to position [590, 1340]
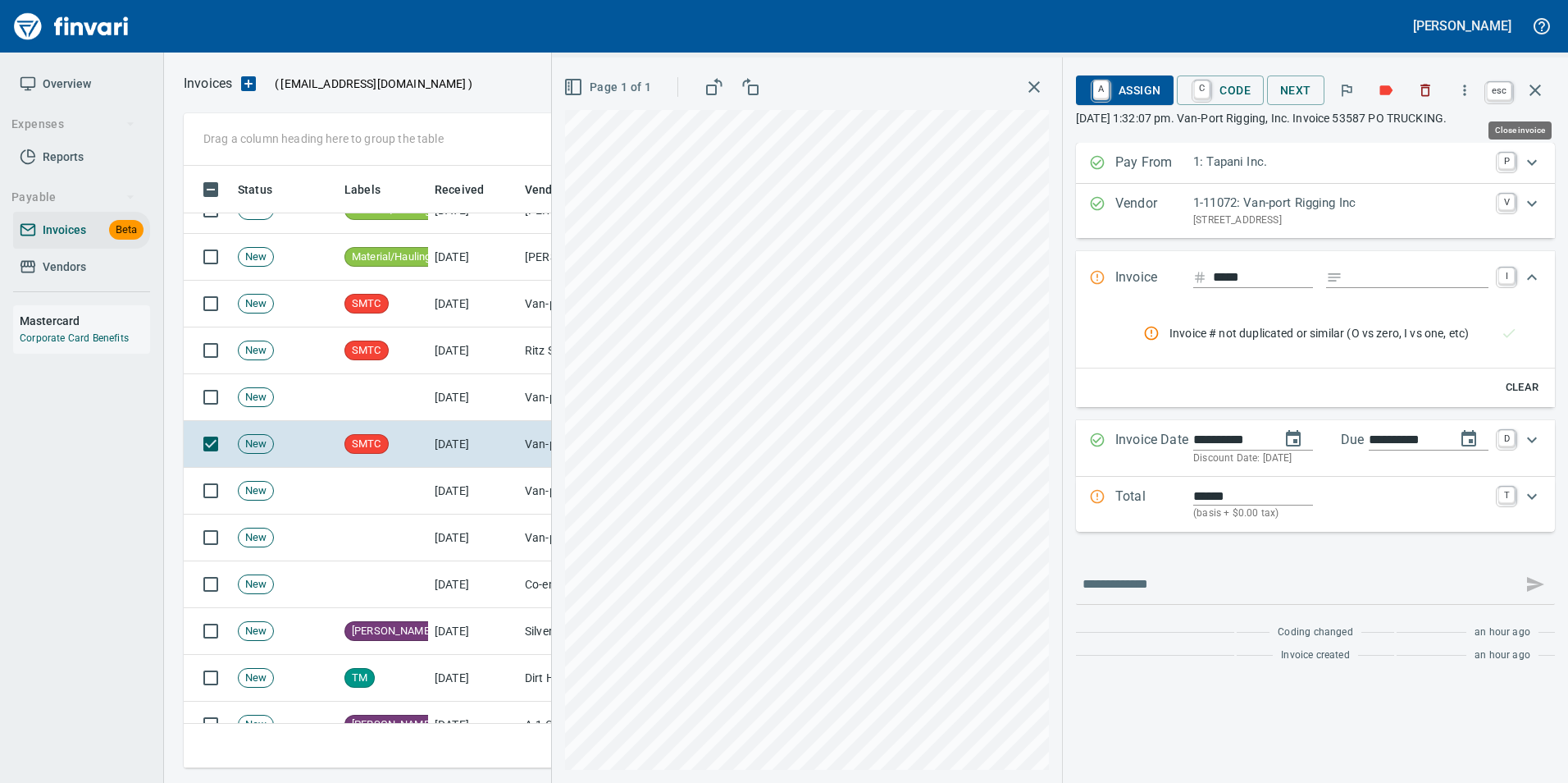
click at [1547, 91] on button "button" at bounding box center [1535, 90] width 40 height 40
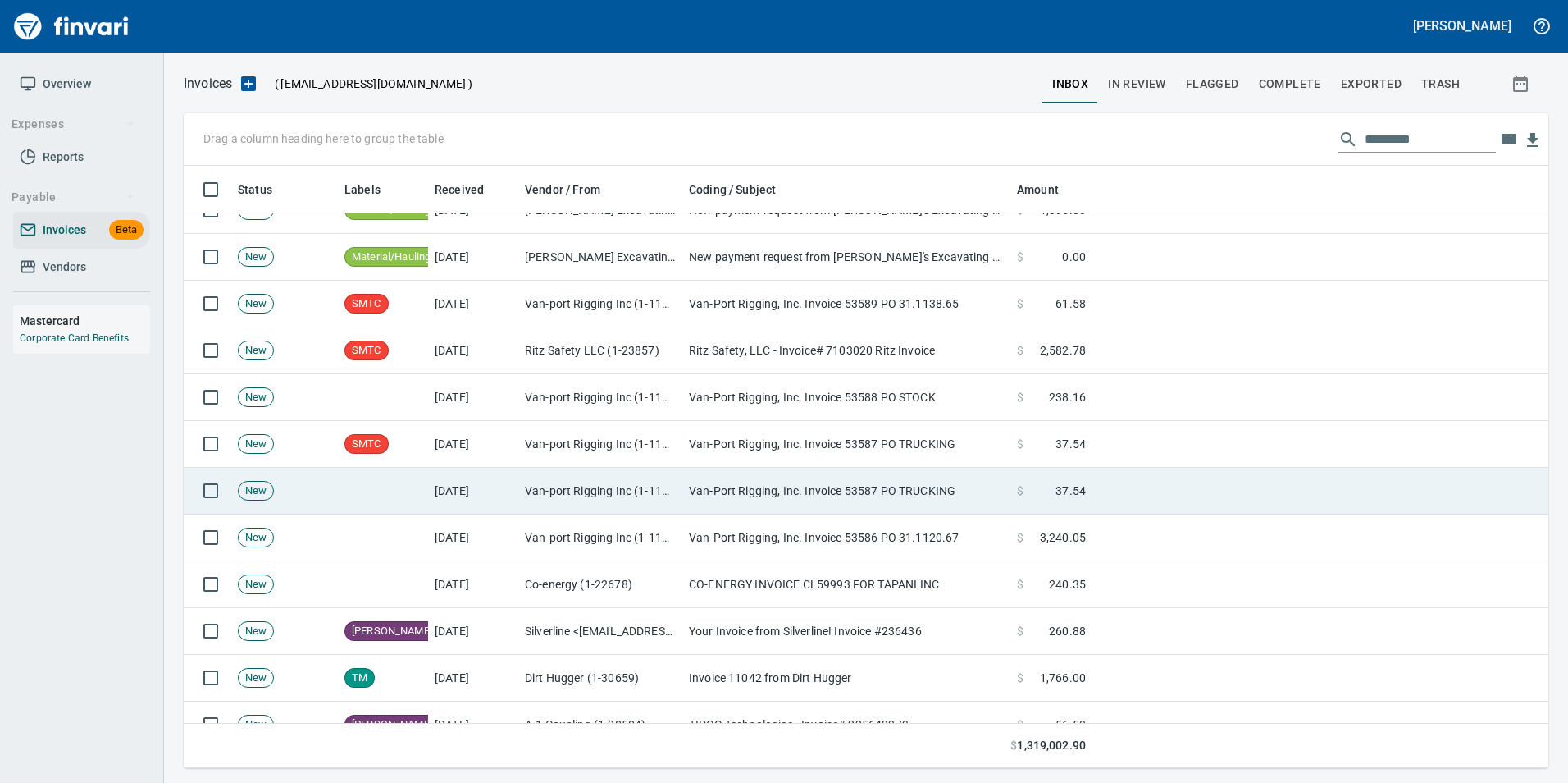
scroll to position [590, 1340]
click at [611, 493] on td "Van-port Rigging Inc (1-11072)" at bounding box center [600, 491] width 164 height 47
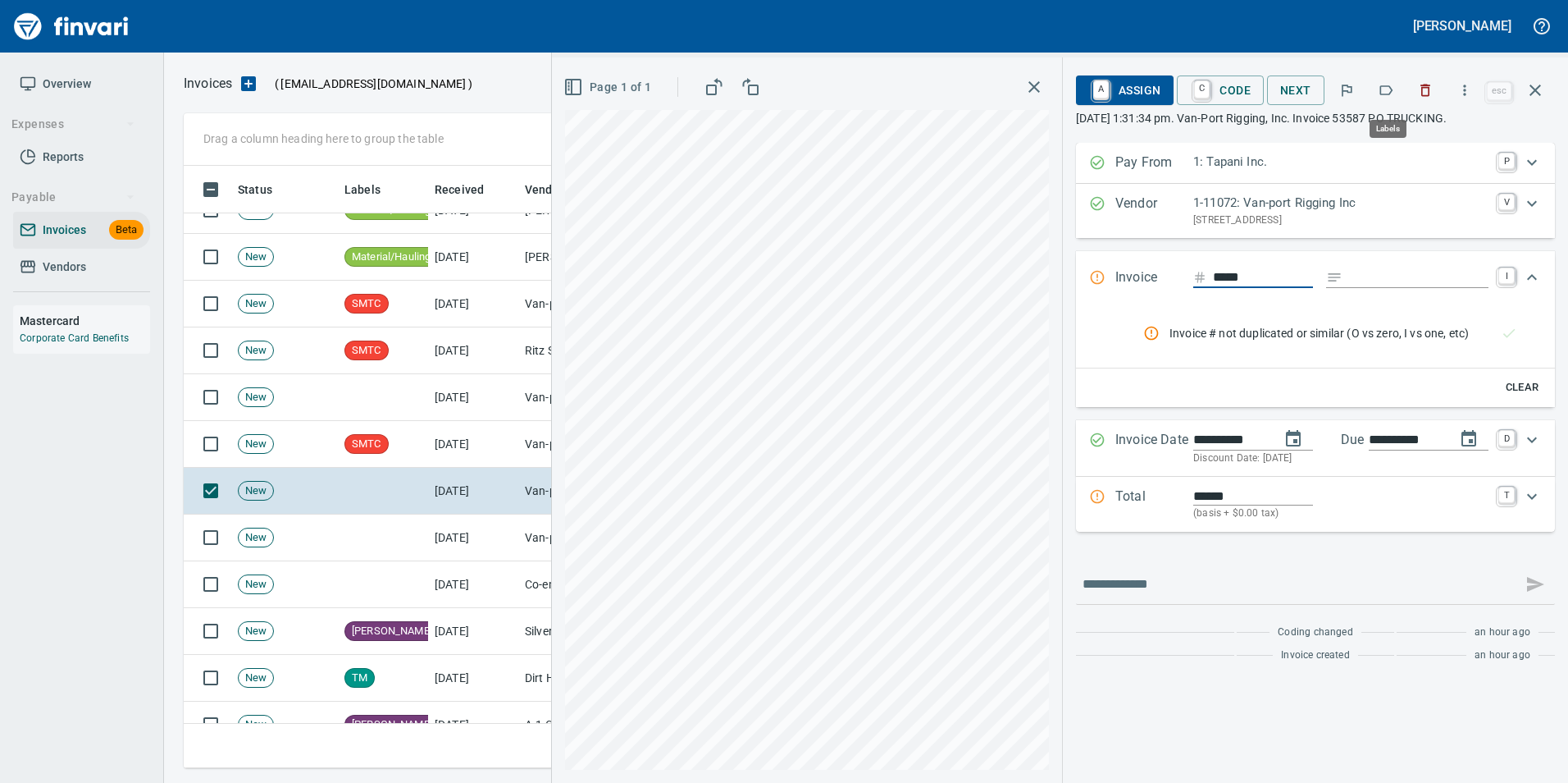
click at [1385, 94] on icon "button" at bounding box center [1386, 90] width 17 height 17
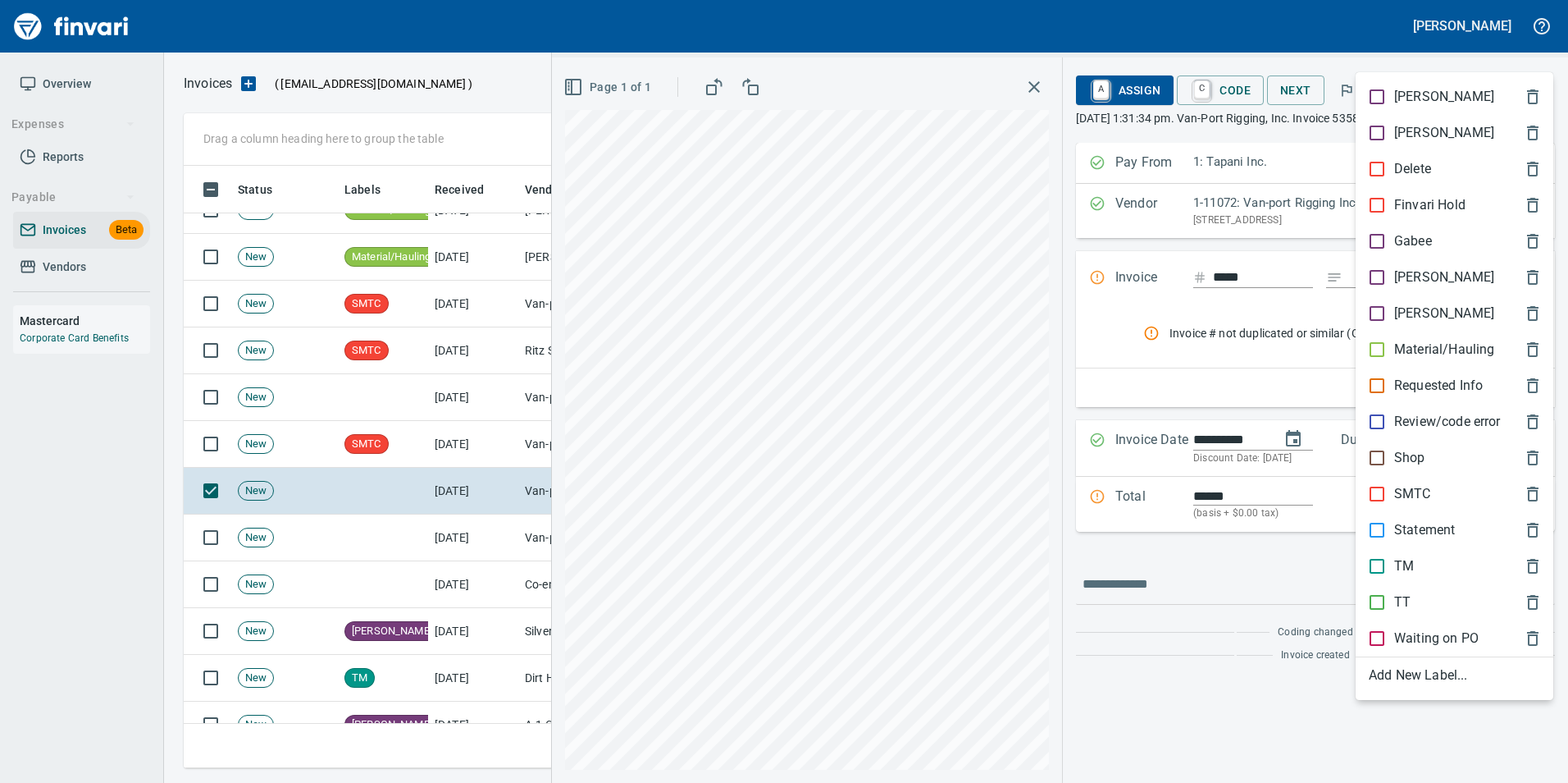
scroll to position [590, 1340]
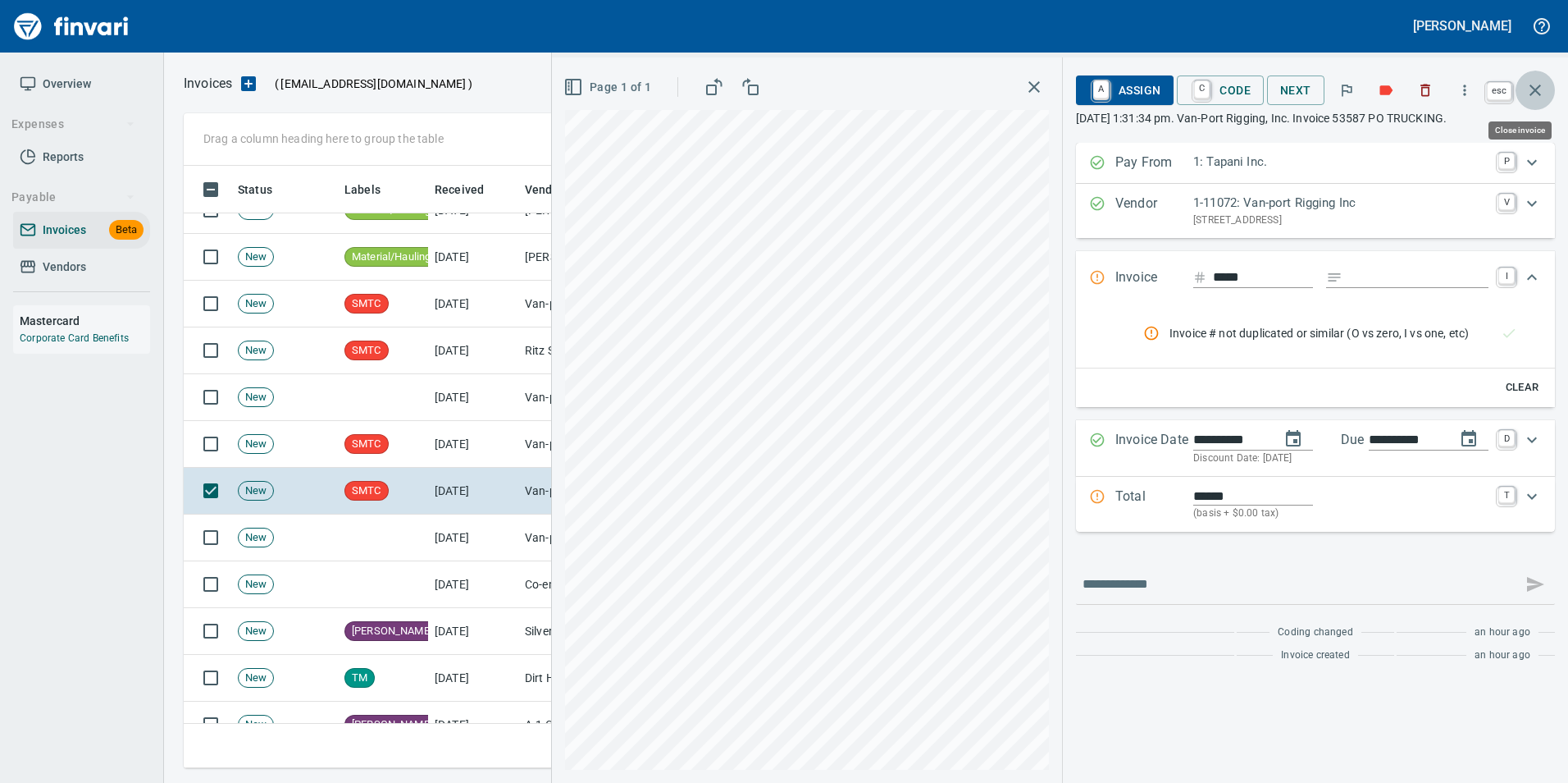
click at [1534, 90] on icon "button" at bounding box center [1535, 90] width 11 height 12
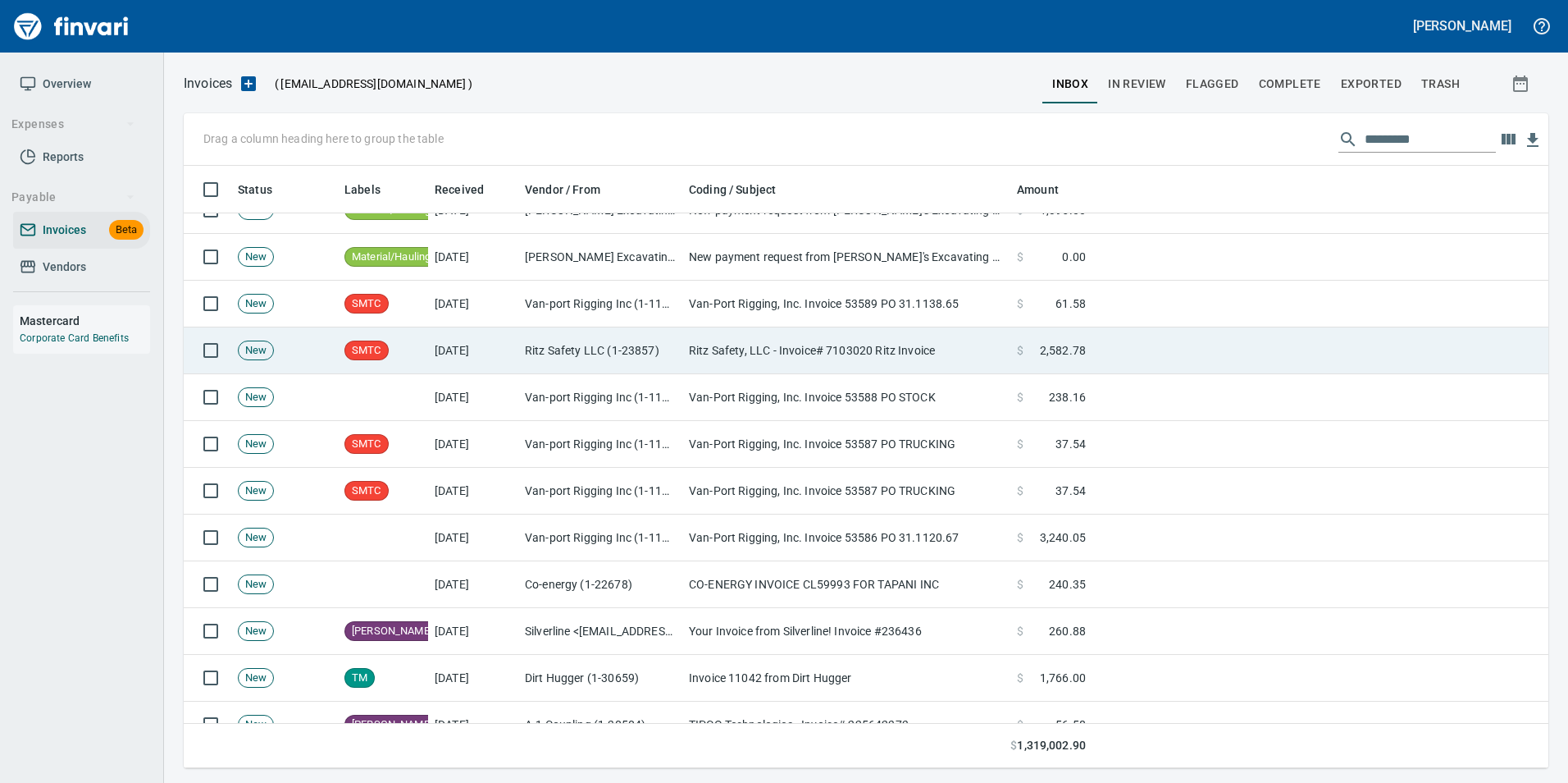
scroll to position [590, 1340]
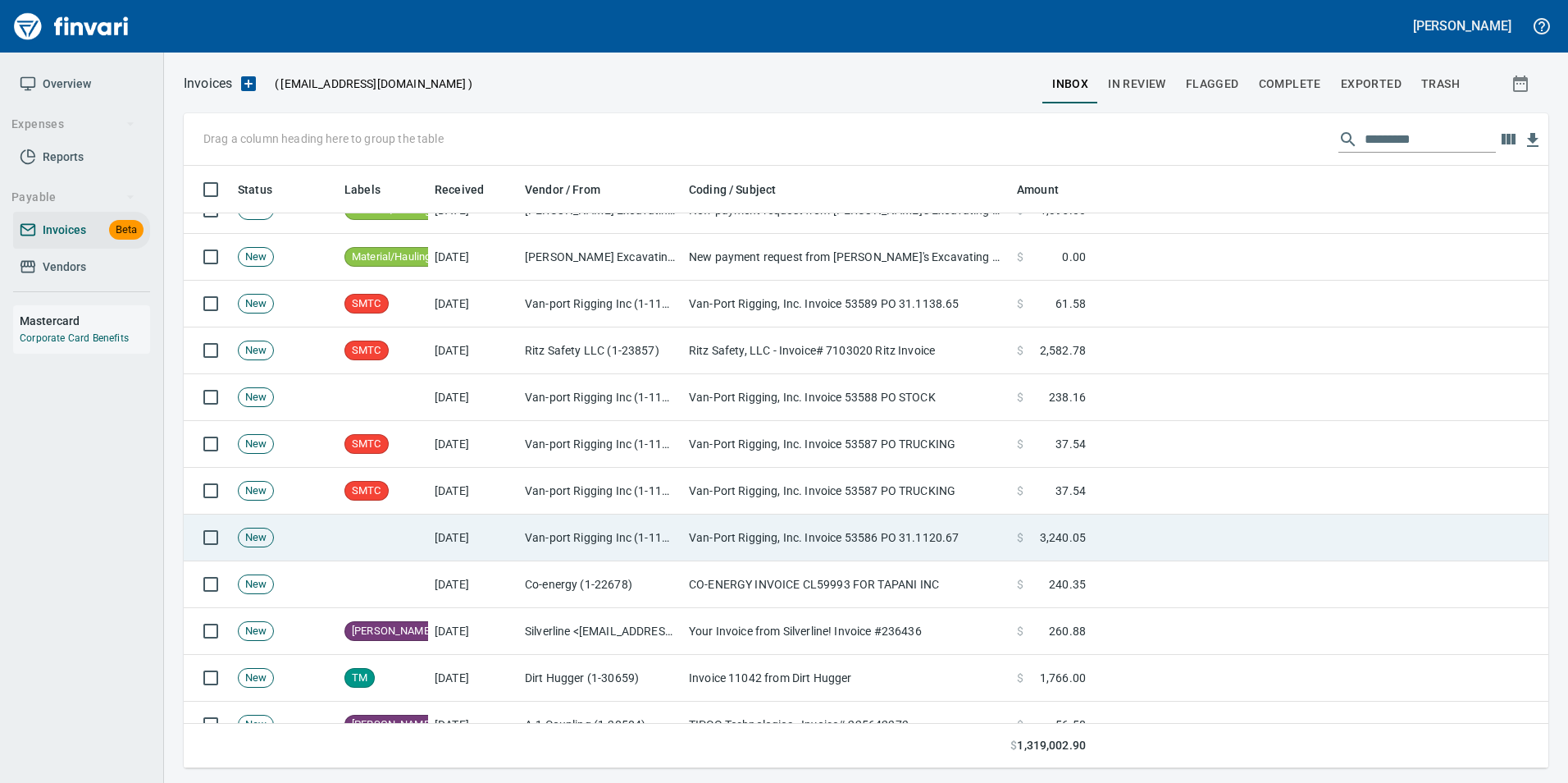
click at [694, 544] on td "Van-Port Rigging, Inc. Invoice 53586 PO 31.1120.67" at bounding box center [846, 538] width 328 height 47
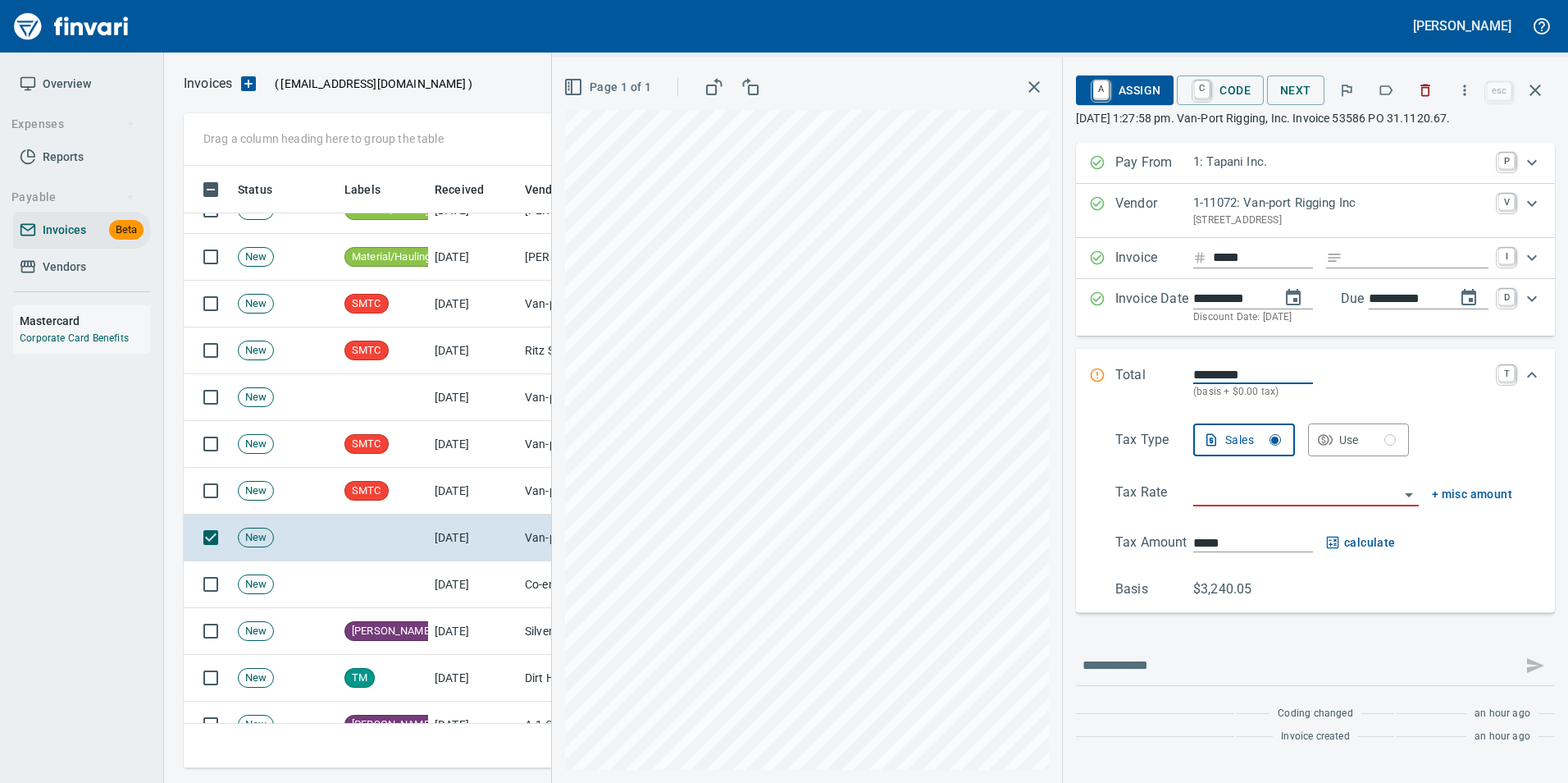
click at [1387, 85] on icon "button" at bounding box center [1386, 90] width 17 height 17
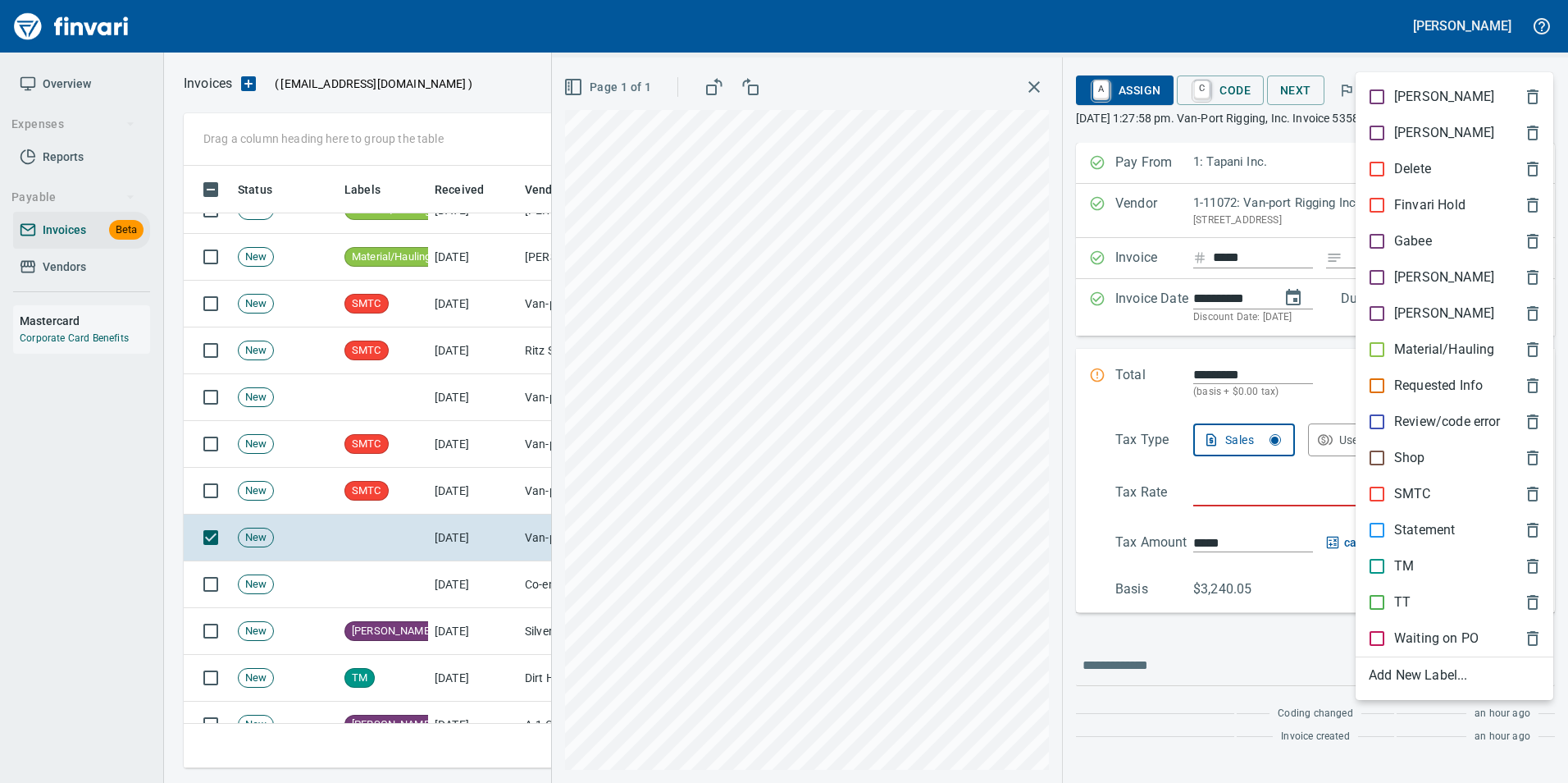
scroll to position [590, 1340]
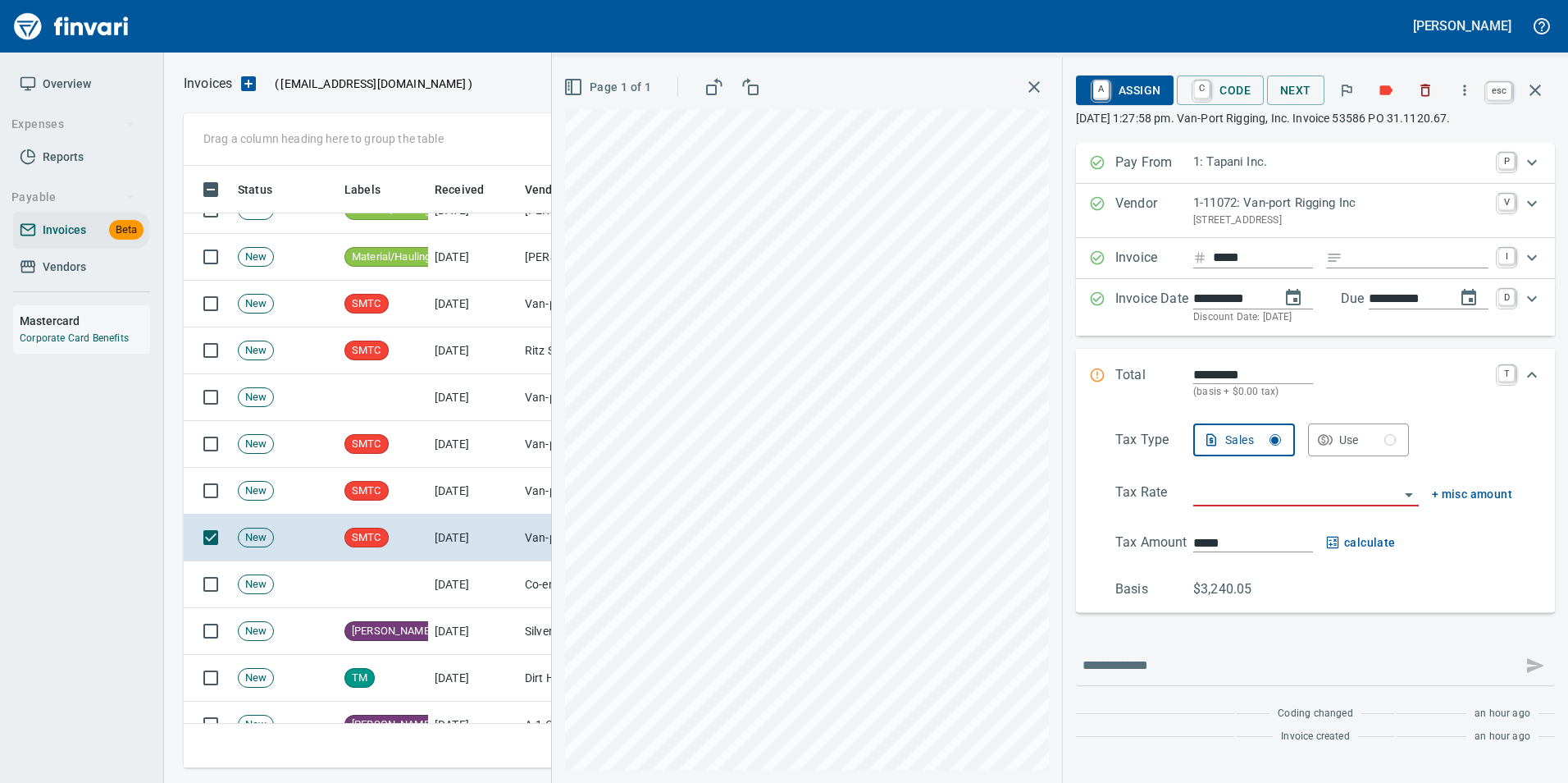
click at [1534, 86] on icon "button" at bounding box center [1535, 90] width 19 height 19
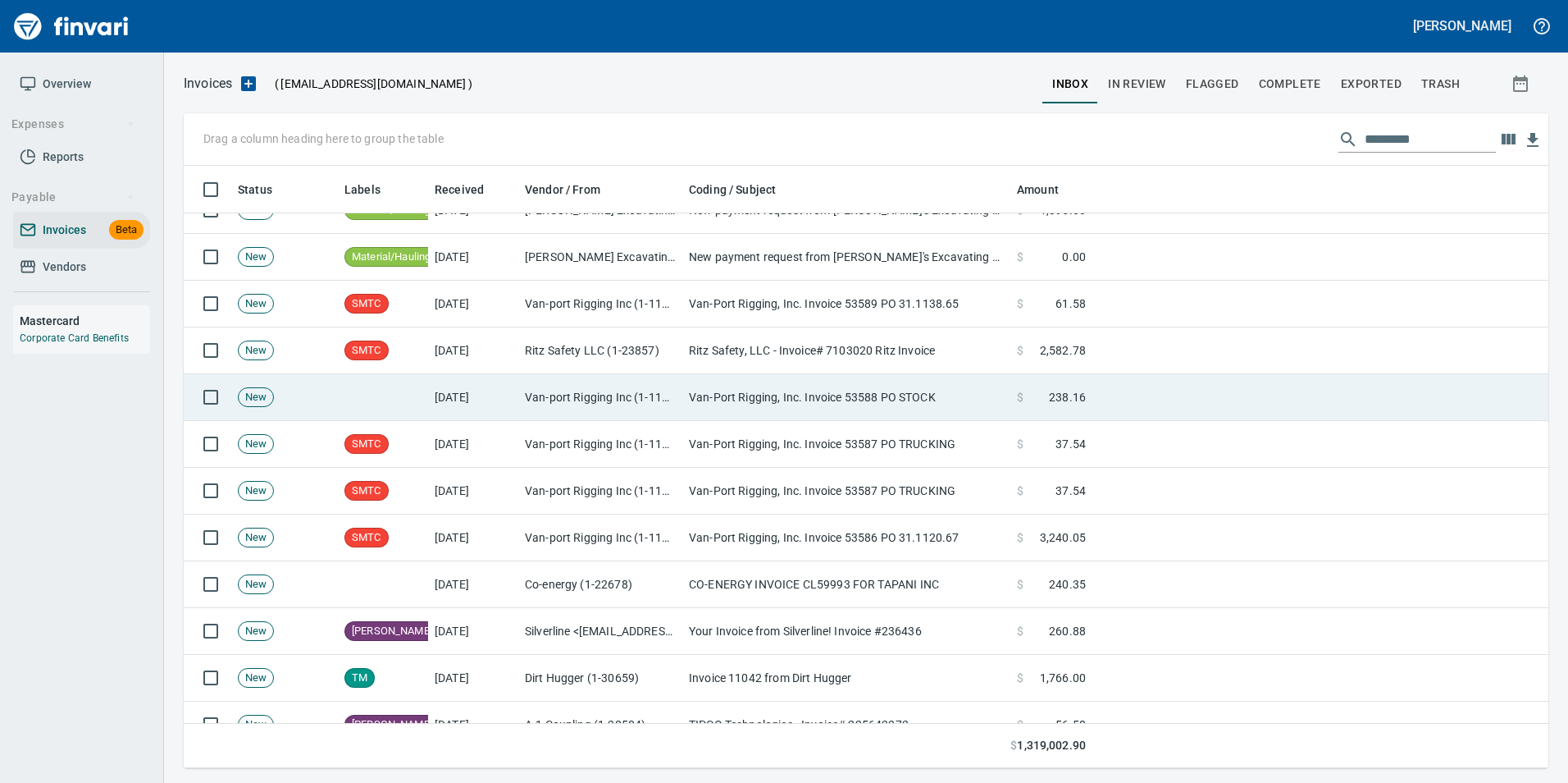
scroll to position [590, 1340]
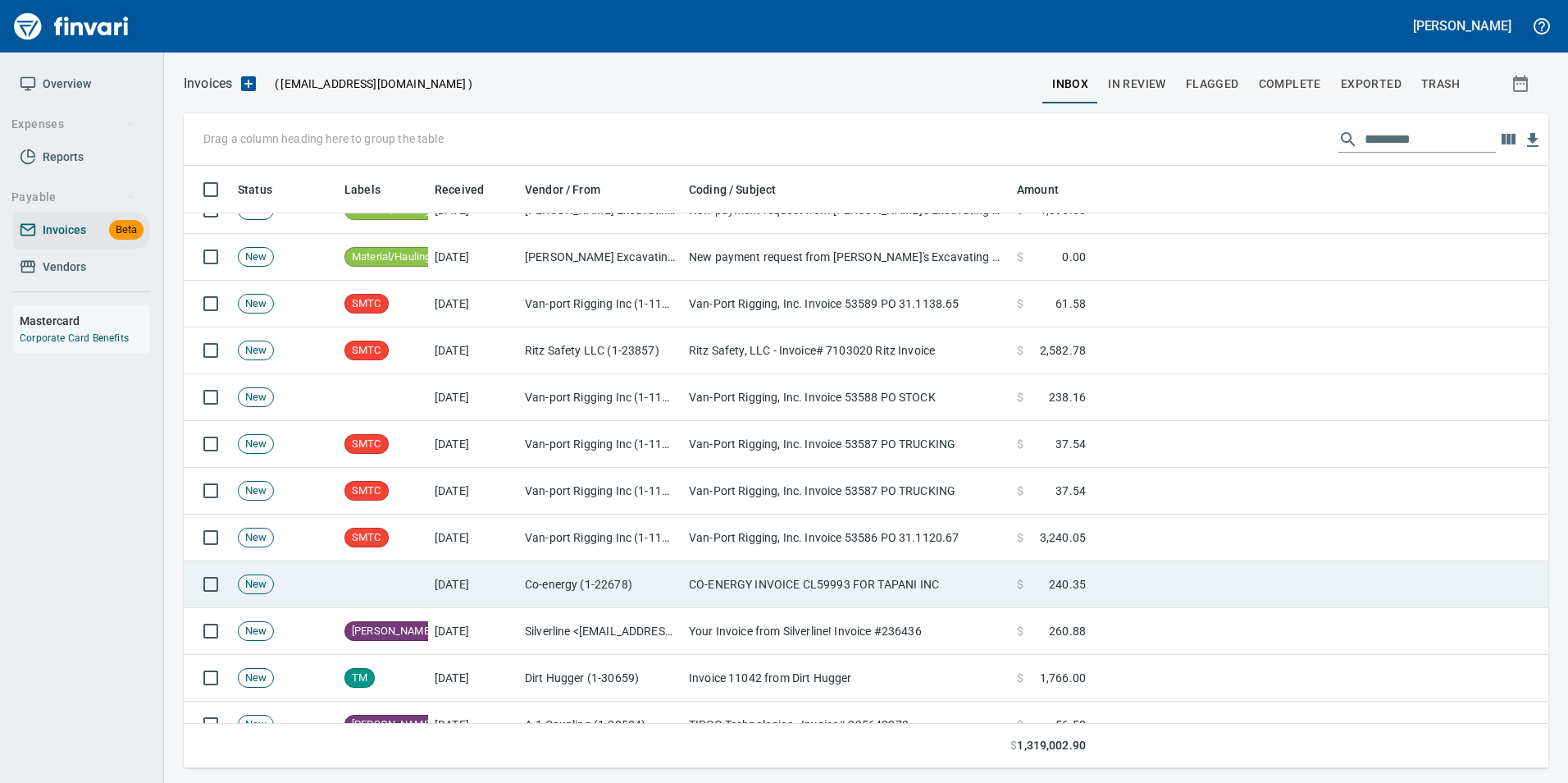
click at [797, 596] on td "CO-ENERGY INVOICE CL59993 FOR TAPANI INC" at bounding box center [846, 584] width 328 height 47
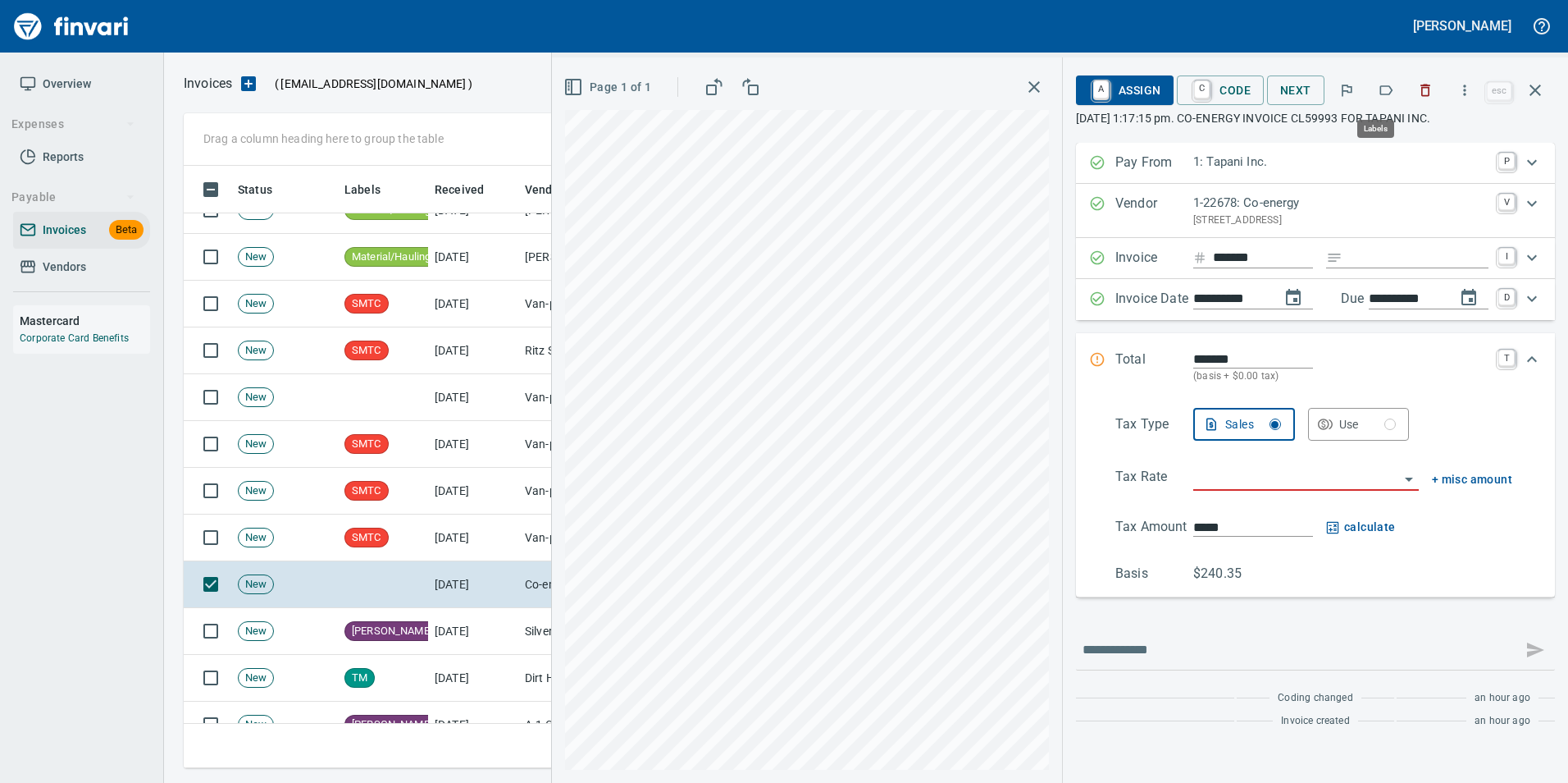
click at [1381, 95] on icon "button" at bounding box center [1386, 90] width 17 height 17
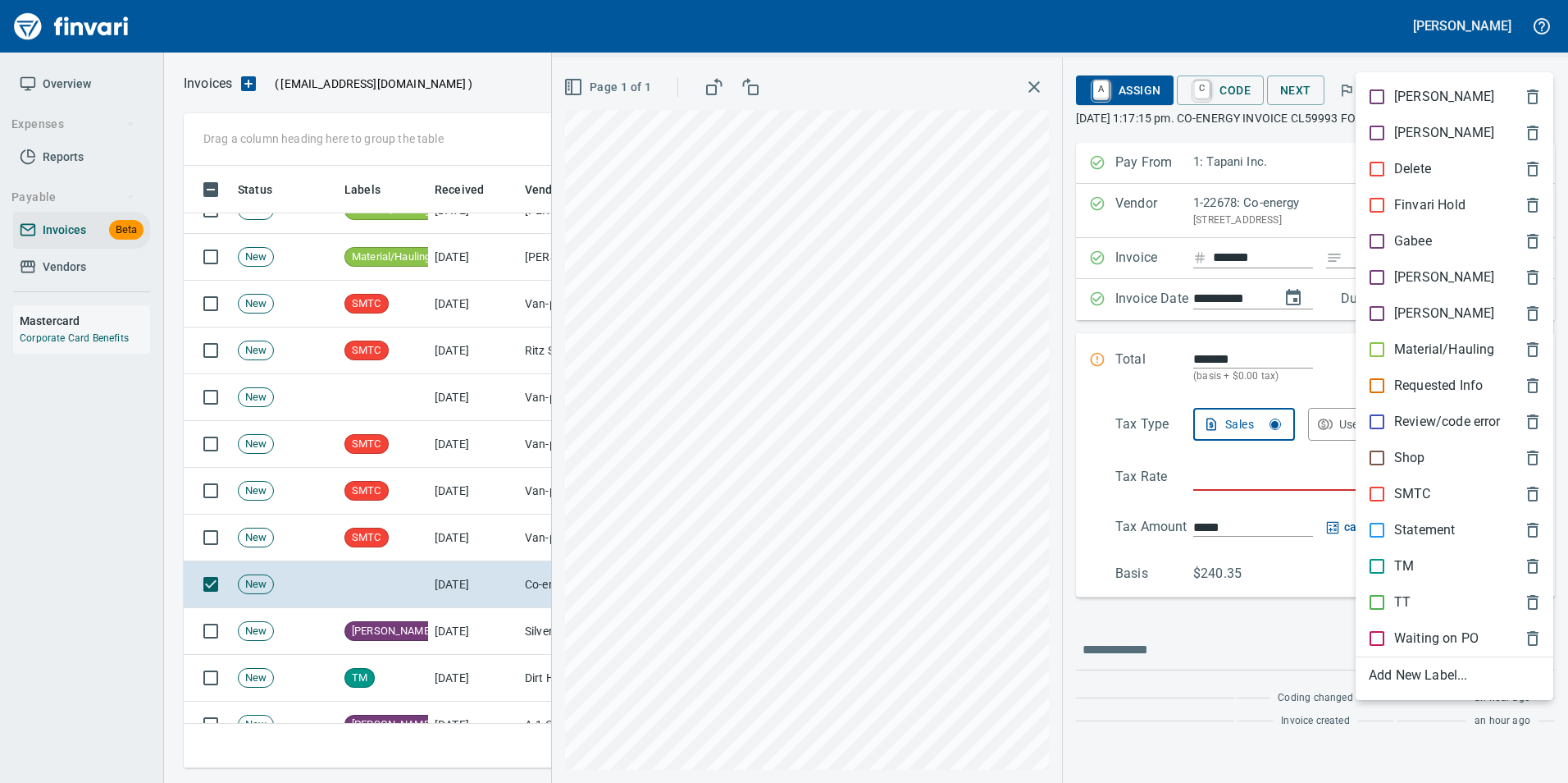
scroll to position [590, 1340]
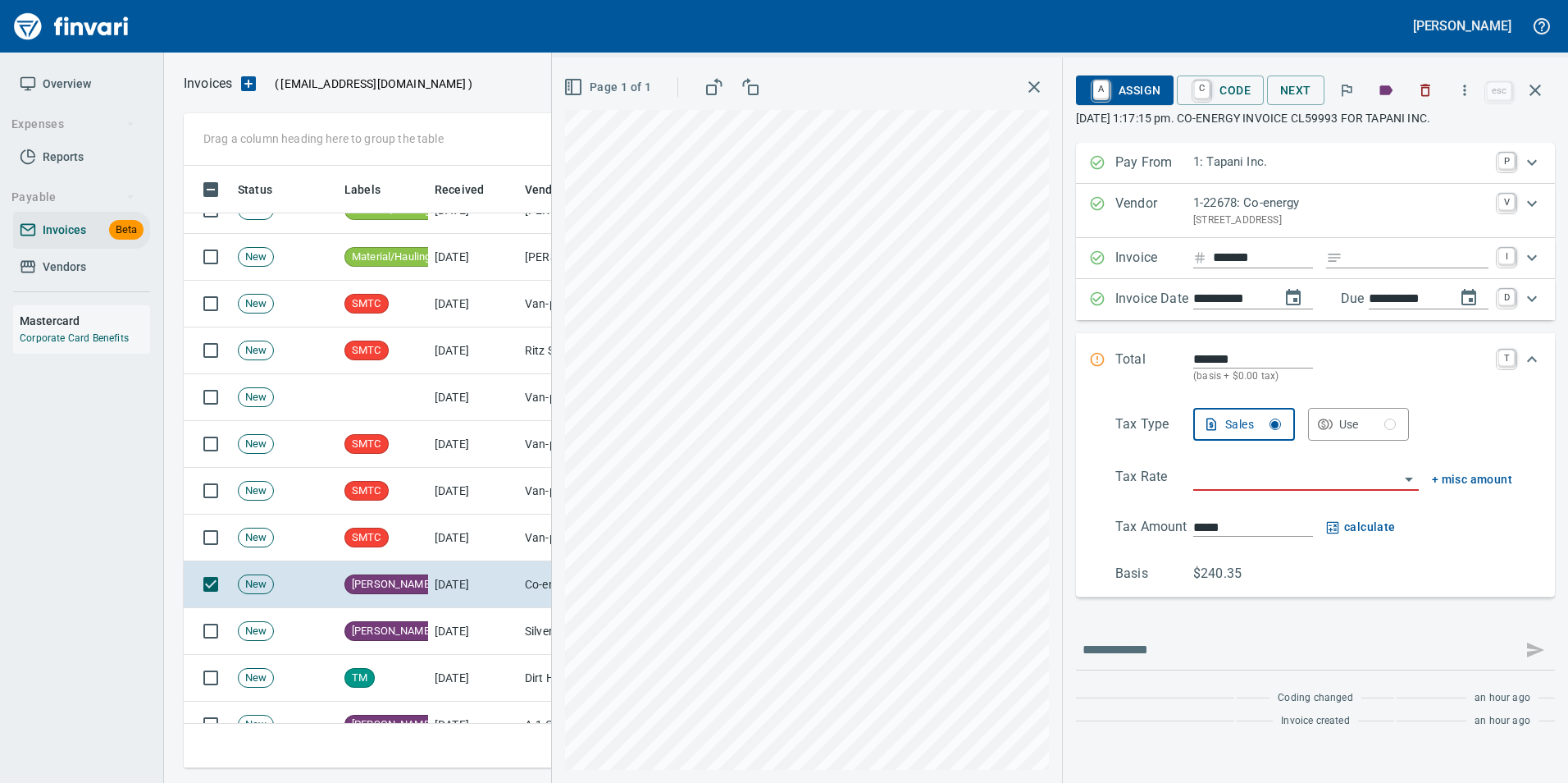
click at [1533, 91] on icon "button" at bounding box center [1535, 90] width 19 height 19
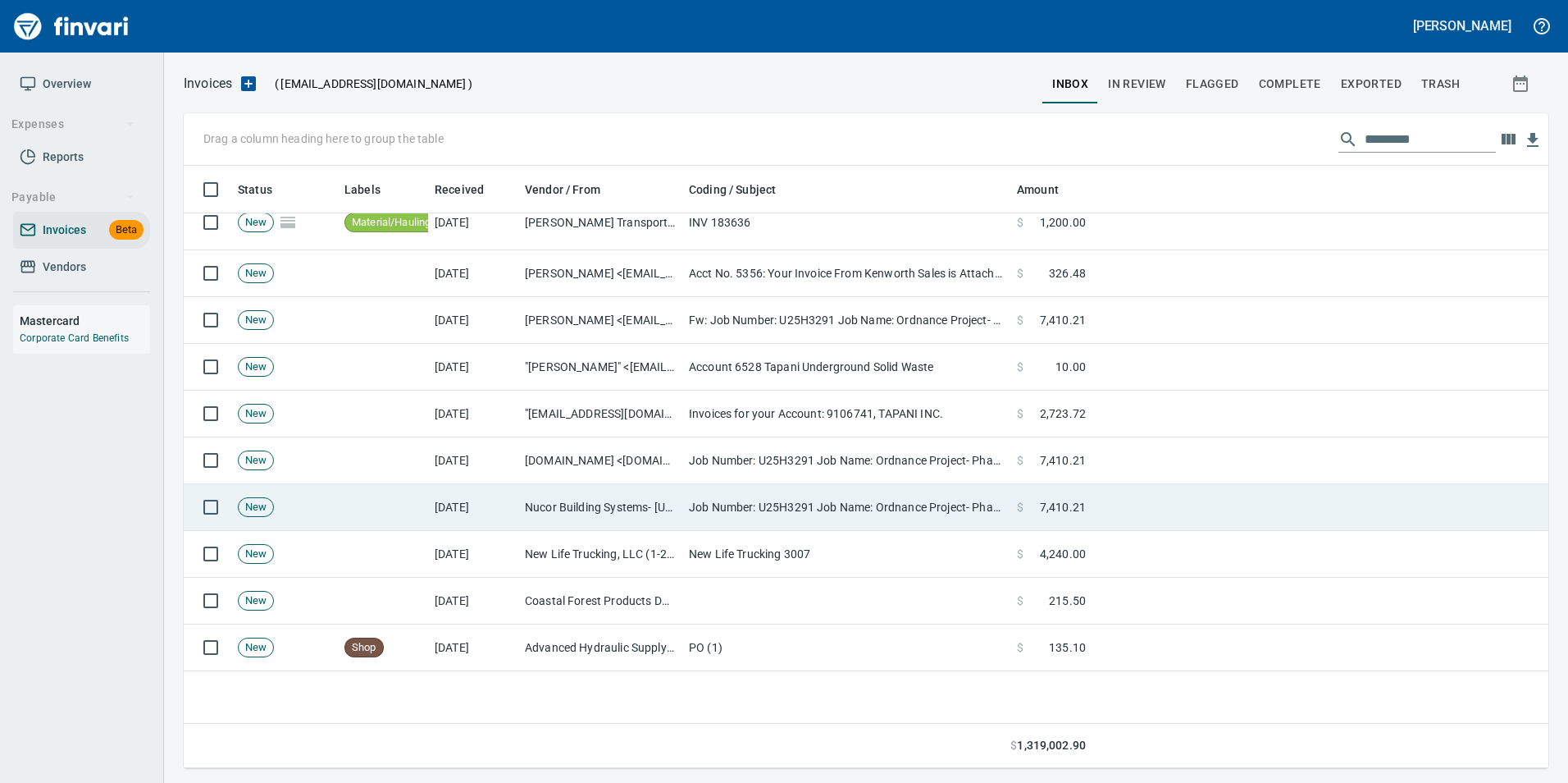
scroll to position [2134, 0]
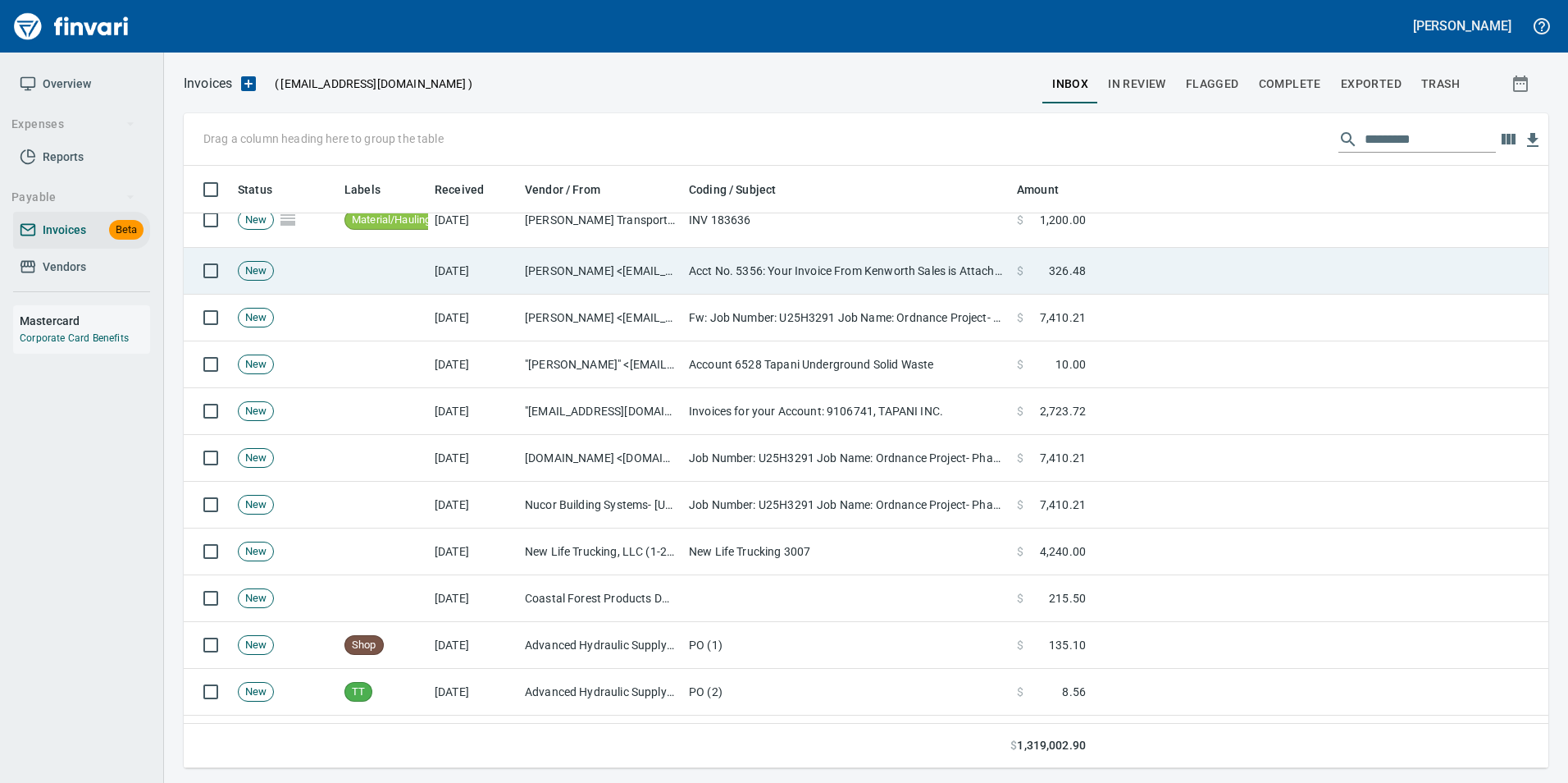
click at [742, 275] on td "Acct No. 5356: Your Invoice From Kenworth Sales is Attached" at bounding box center [846, 271] width 328 height 47
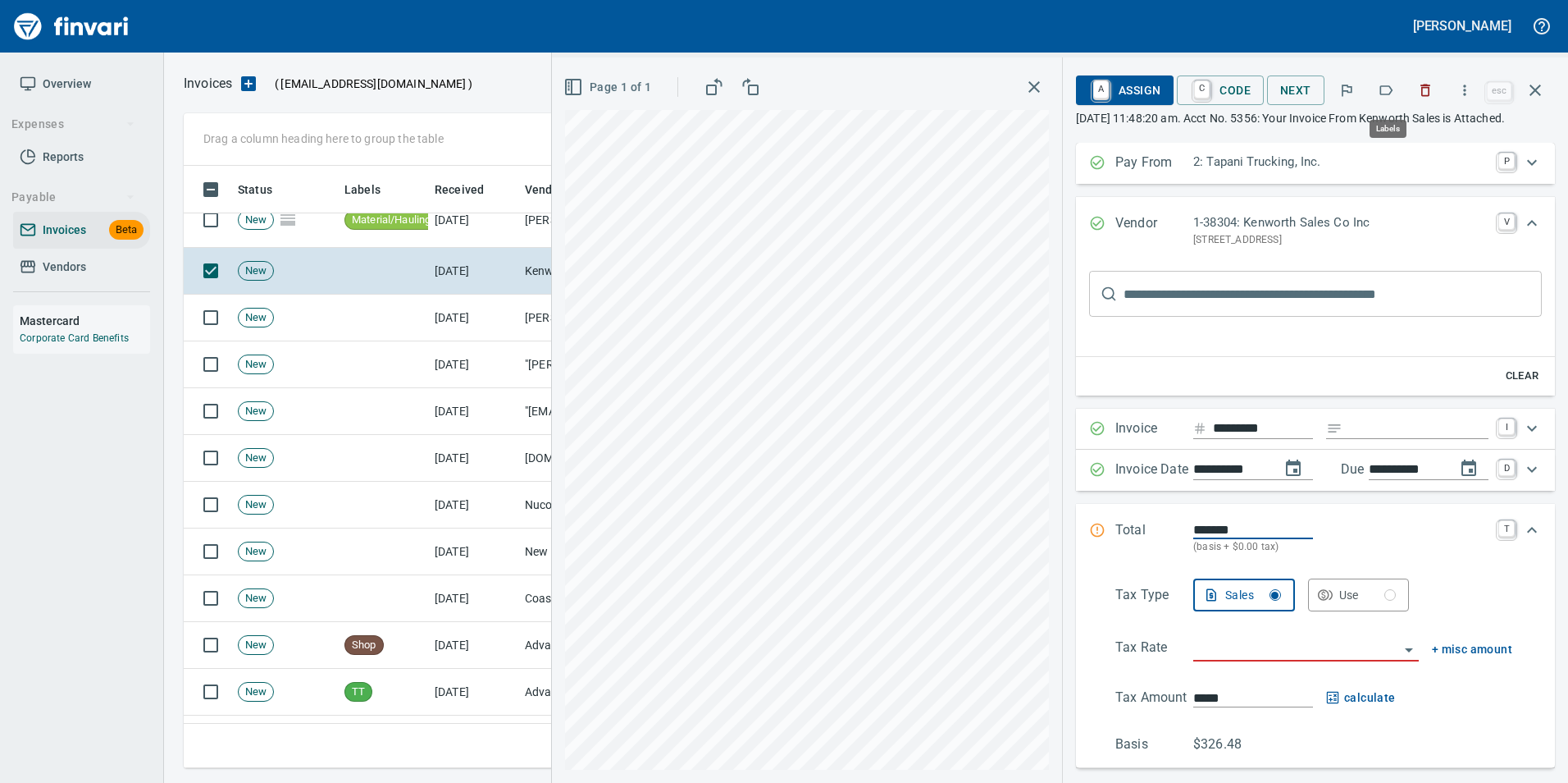
click at [1393, 92] on icon "button" at bounding box center [1387, 89] width 13 height 10
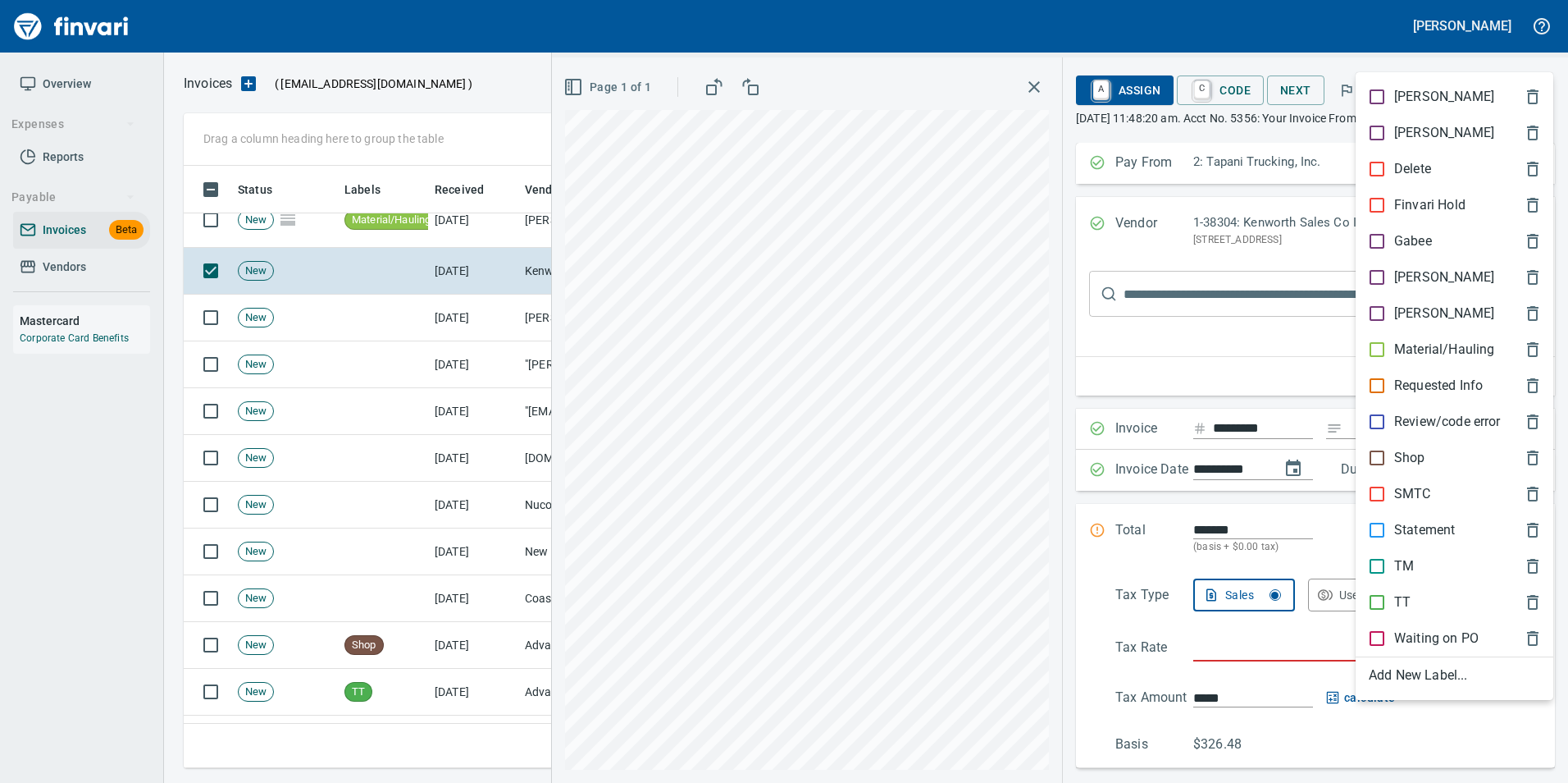
scroll to position [590, 1340]
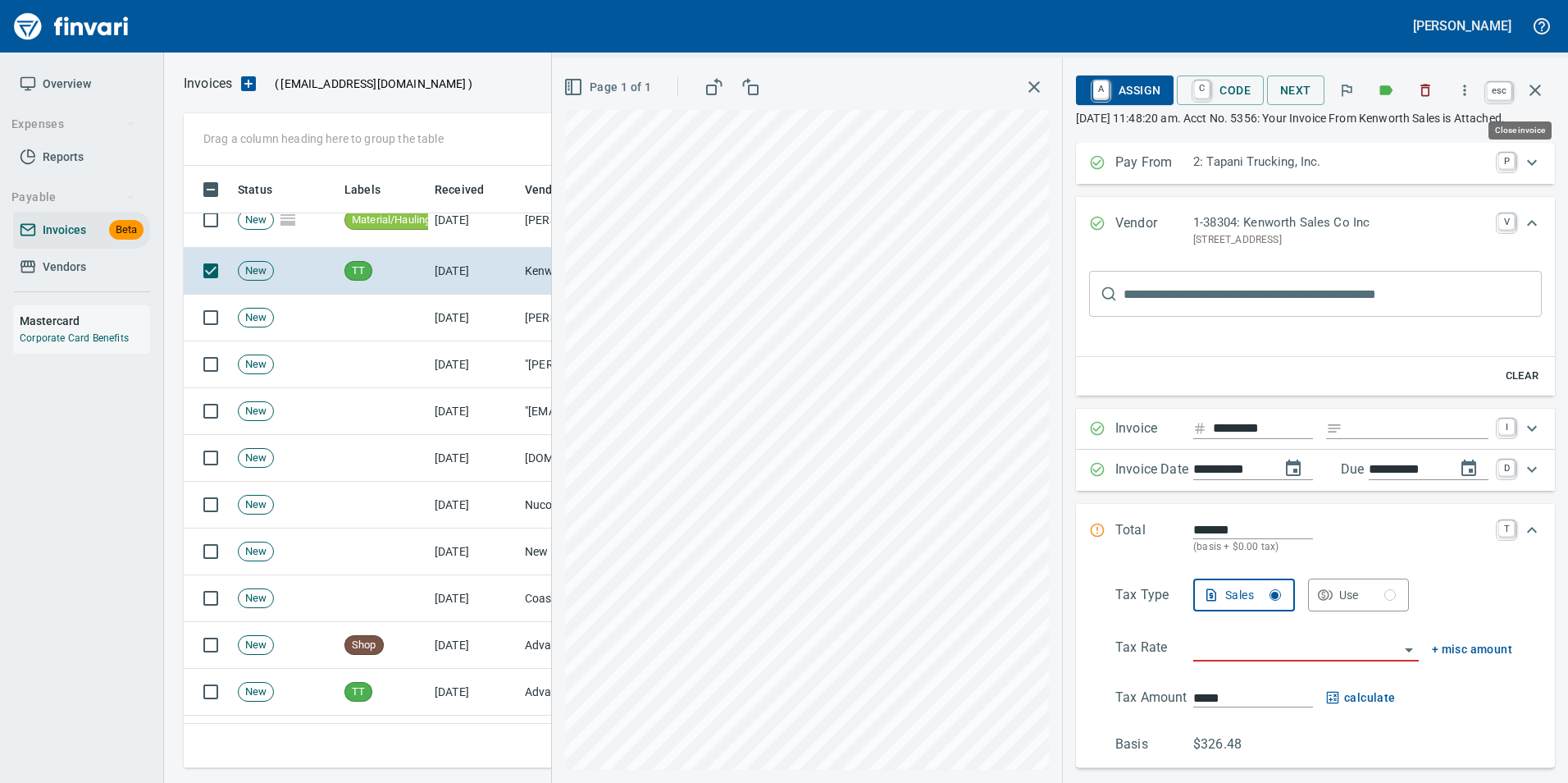
click at [1545, 97] on button "button" at bounding box center [1535, 90] width 40 height 40
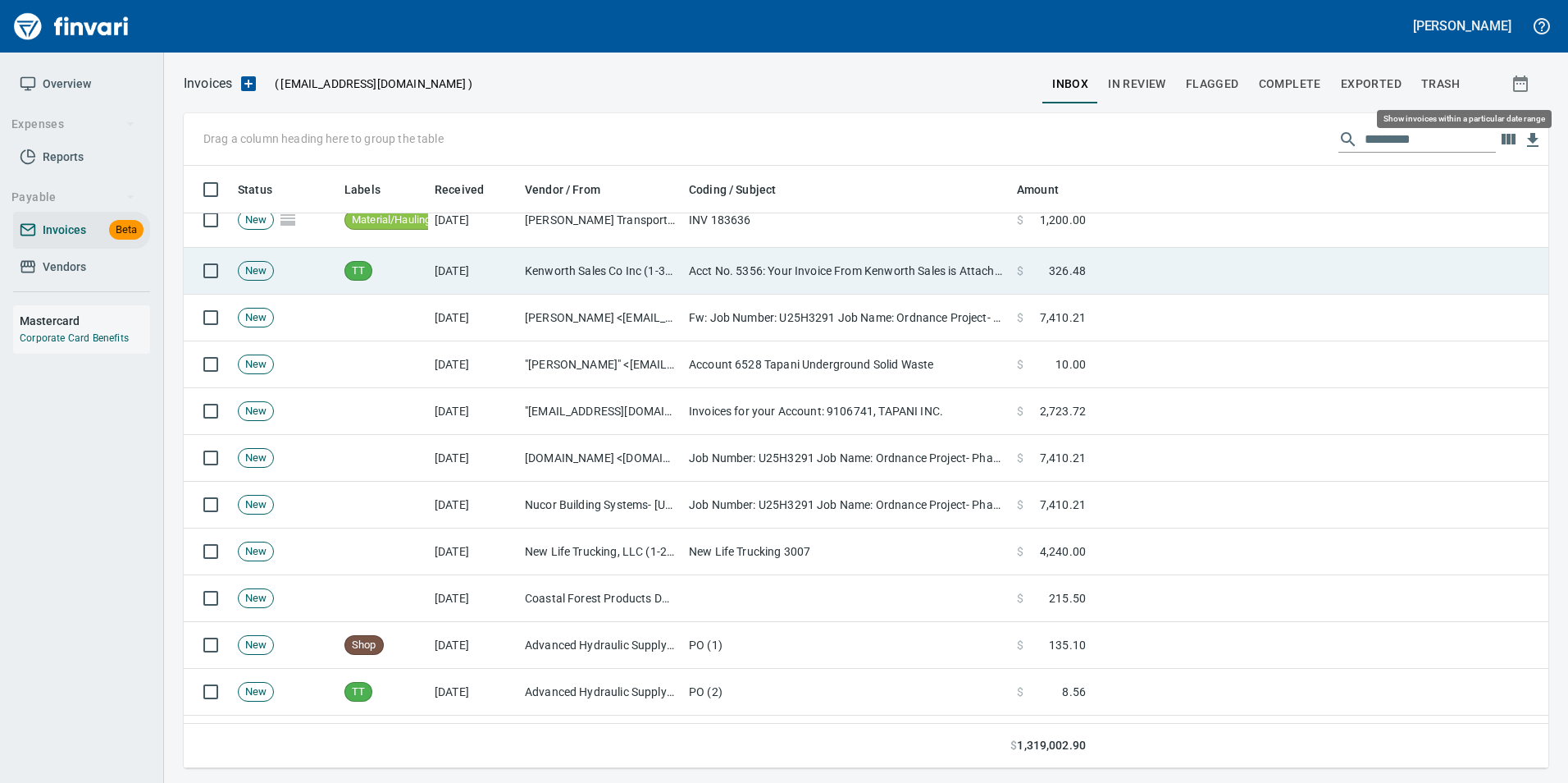
scroll to position [590, 1341]
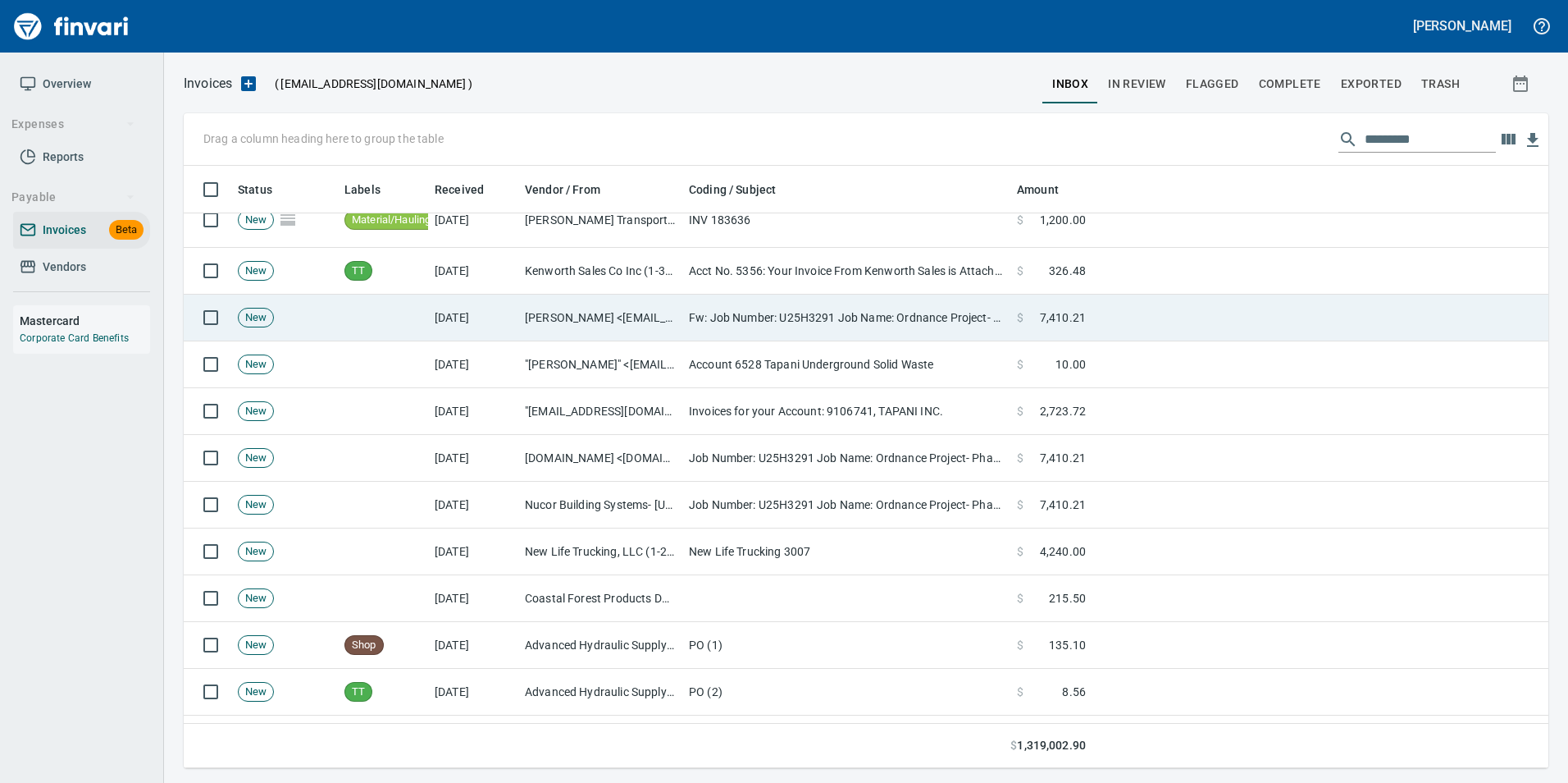
click at [794, 316] on td "Fw: Job Number: U25H3291 Job Name: Ordnance Project- Phase 1&[PHONE_NUMBER]" at bounding box center [846, 318] width 328 height 47
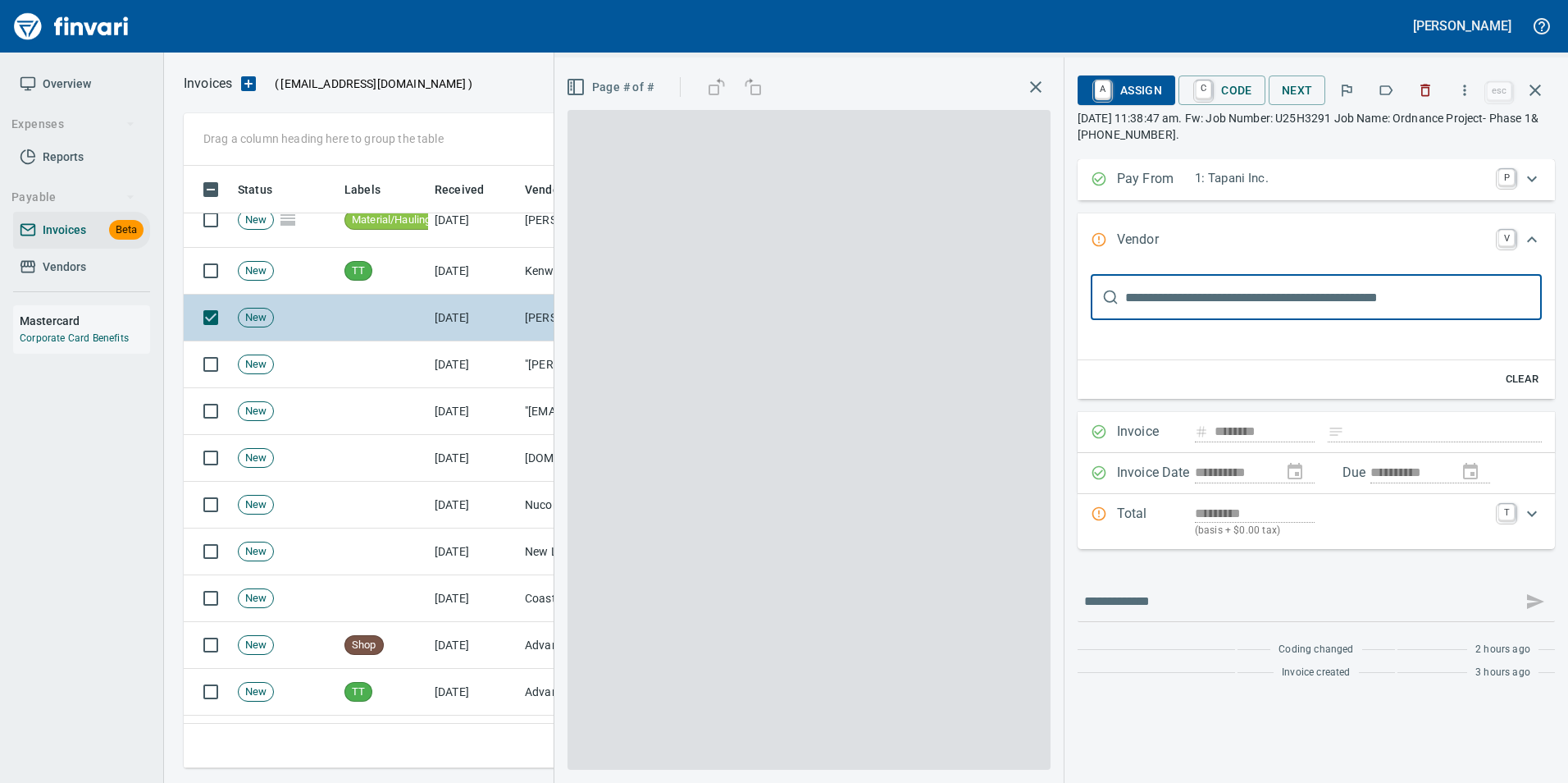
scroll to position [590, 1340]
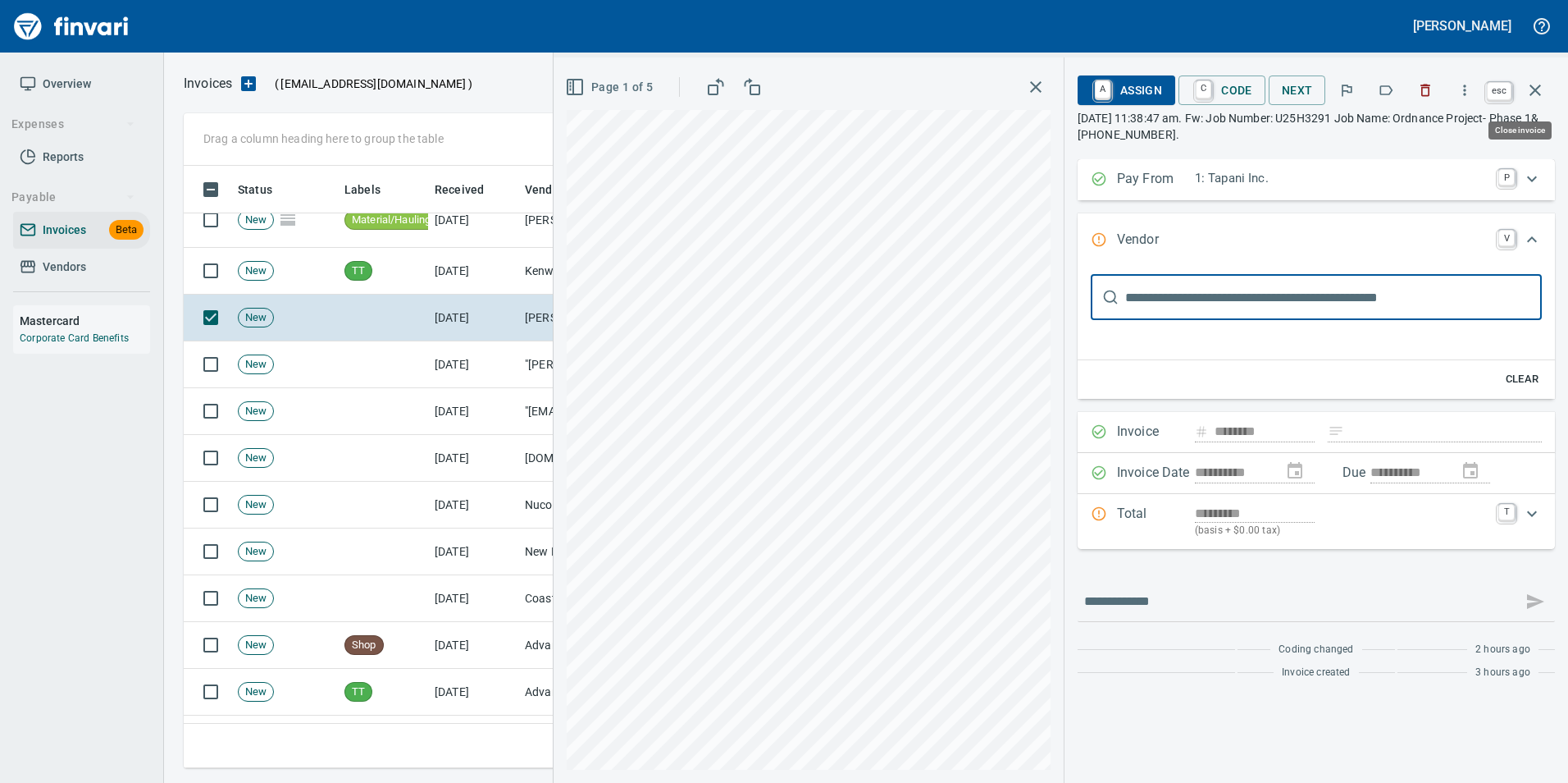
click at [1535, 104] on button "button" at bounding box center [1535, 90] width 40 height 40
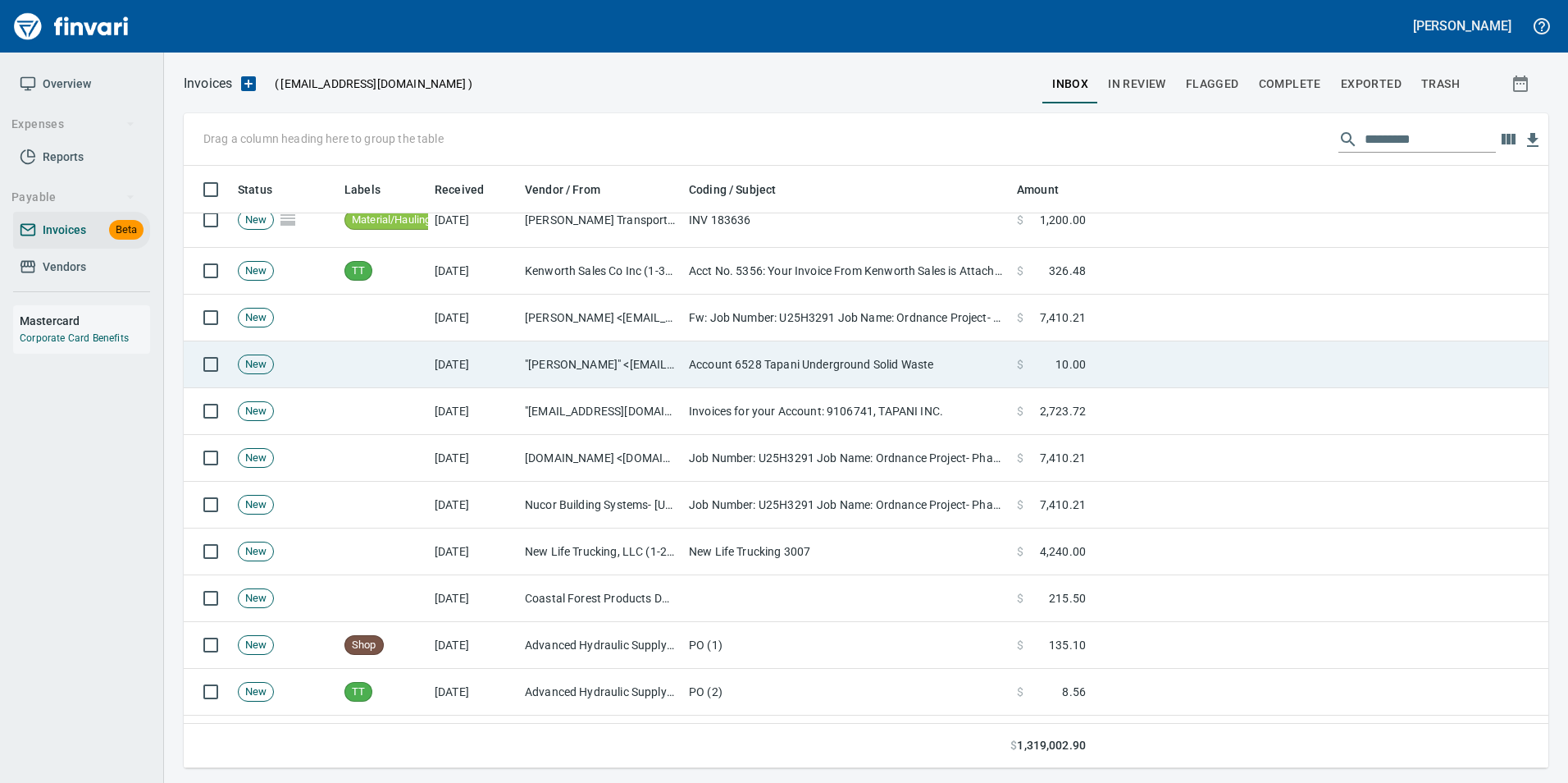
scroll to position [590, 1340]
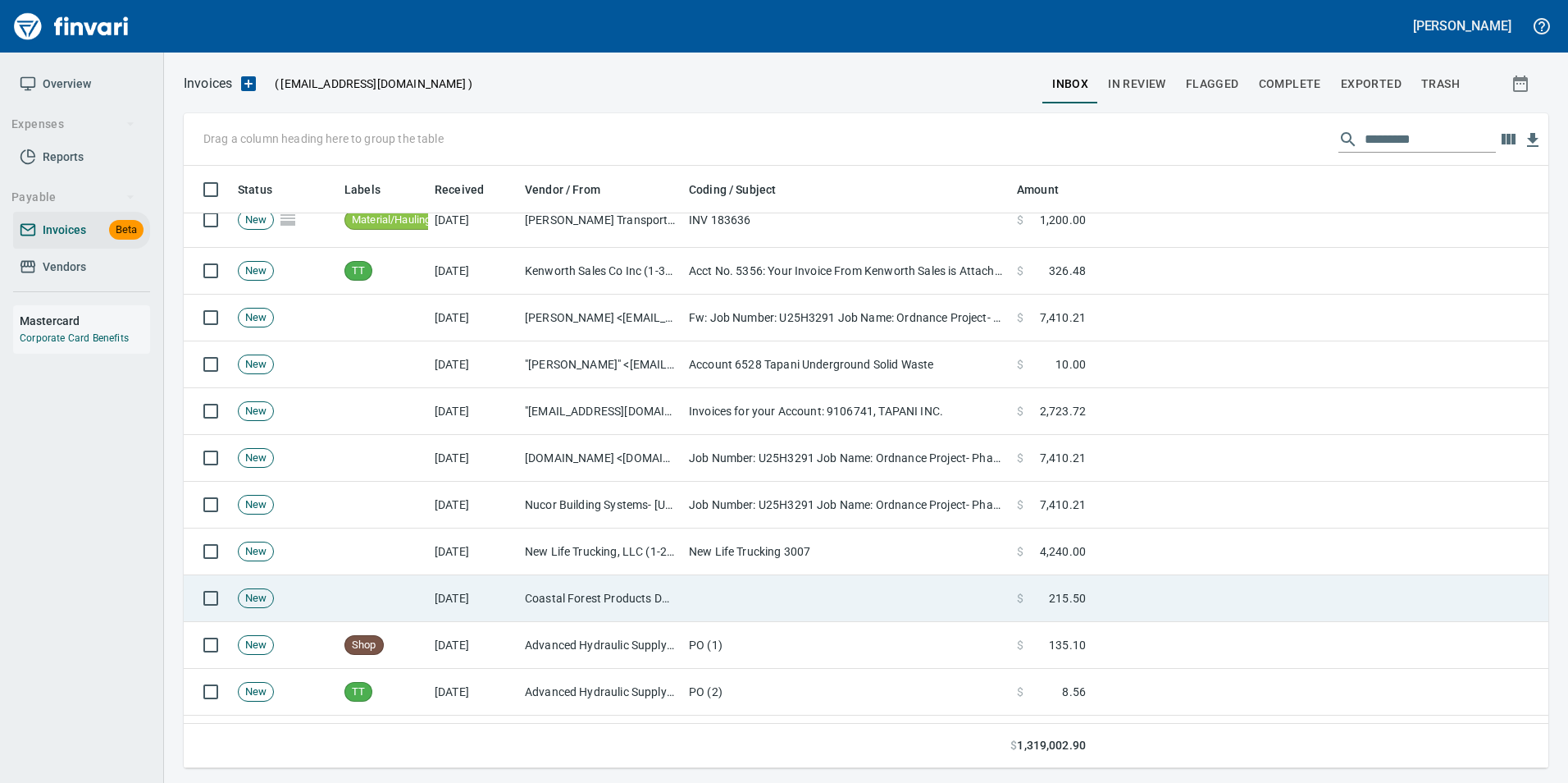
click at [517, 593] on td "[DATE]" at bounding box center [473, 598] width 90 height 47
